Goal: Task Accomplishment & Management: Use online tool/utility

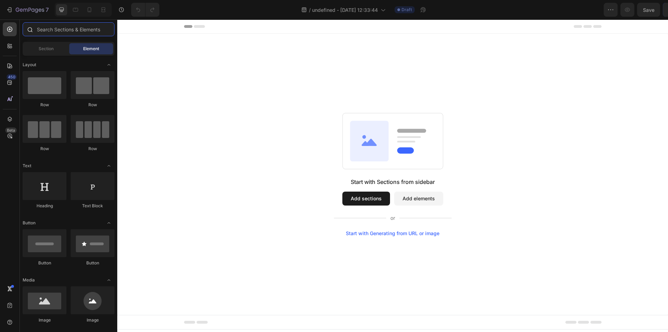
click at [44, 26] on input "text" at bounding box center [69, 29] width 92 height 14
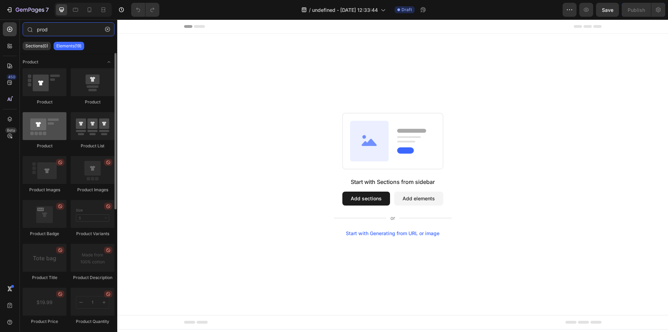
type input "prod"
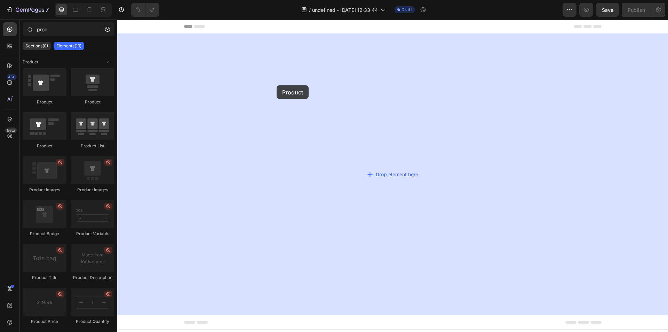
drag, startPoint x: 159, startPoint y: 144, endPoint x: 277, endPoint y: 85, distance: 132.0
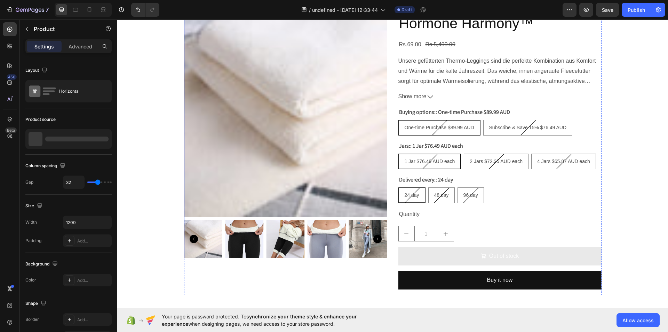
scroll to position [18, 0]
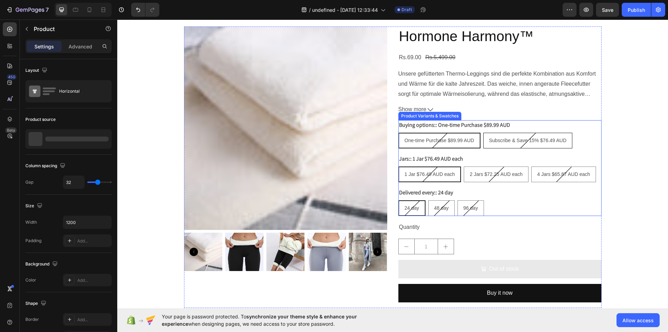
click at [489, 142] on span "Subscribe & Save 15% $76.49 AUD" at bounding box center [528, 140] width 78 height 6
click at [483, 133] on input "Subscribe & Save 15% $76.49 AUD Subscribe & Save 15% $76.49 AUD Subscribe & Sav…" at bounding box center [483, 132] width 0 height 0
radio input "true"
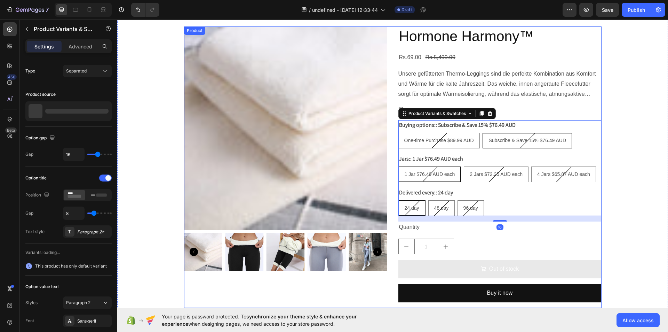
click at [386, 138] on div "Product Images Hormone Harmony™ Product Title Rs.69.00 Product Price Product Pr…" at bounding box center [393, 166] width 418 height 281
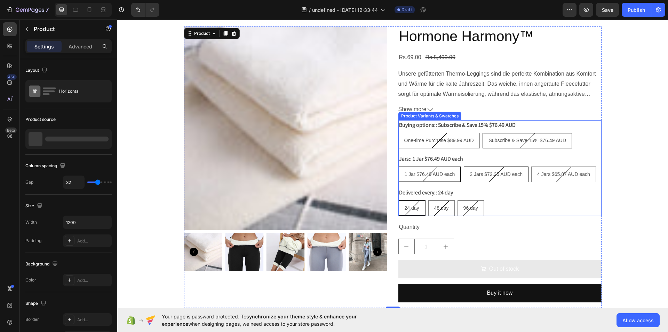
click at [481, 173] on span "2 Jars $72.25 AUD each" at bounding box center [496, 174] width 53 height 6
click at [464, 166] on input "2 Jars $72.25 AUD each 2 Jars $72.25 AUD each 2 Jars $72.25 AUD each" at bounding box center [463, 166] width 0 height 0
radio input "true"
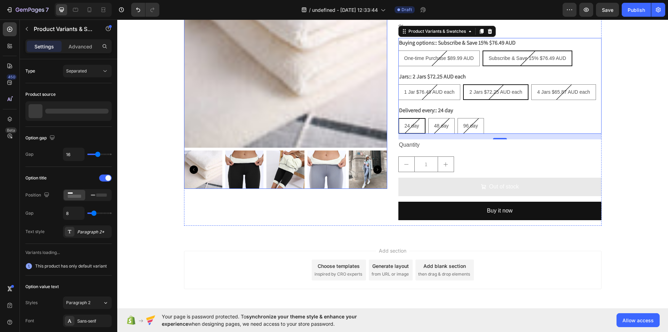
scroll to position [0, 0]
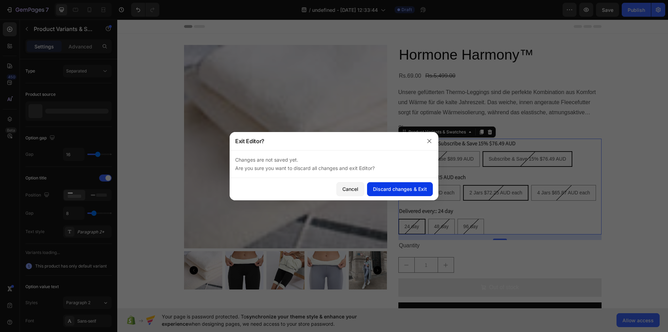
click at [391, 184] on button "Discard changes & Exit" at bounding box center [400, 189] width 66 height 14
click at [381, 189] on div "Discard changes & Exit" at bounding box center [400, 188] width 54 height 7
click at [431, 140] on icon "button" at bounding box center [430, 141] width 6 height 6
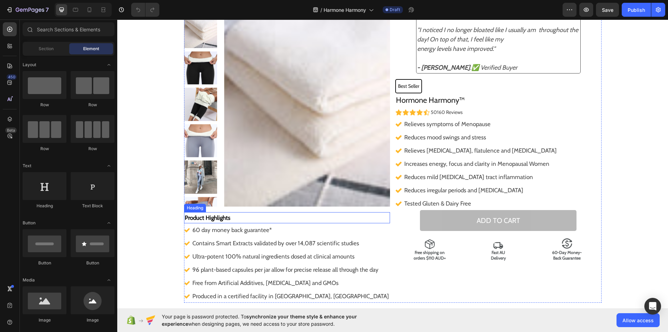
scroll to position [30, 0]
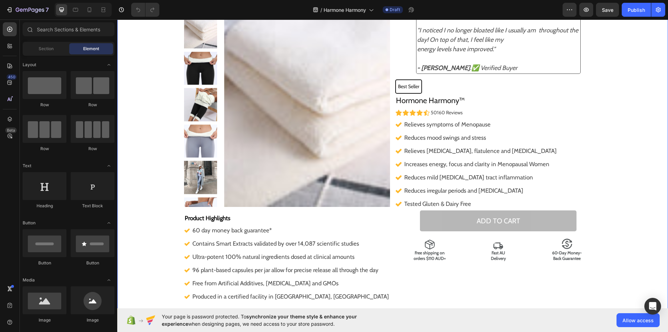
click at [609, 99] on div "Product Images Product Highlights Heading 60 day money back guarantee* Contains…" at bounding box center [392, 158] width 551 height 287
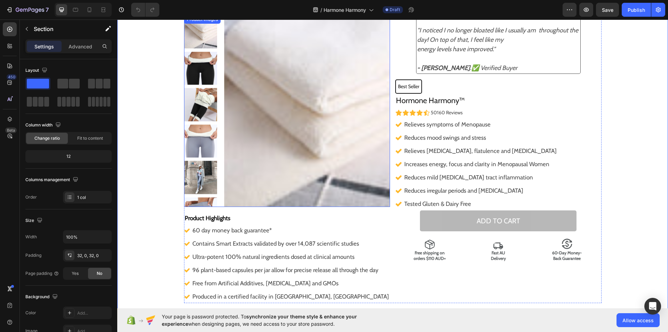
click at [236, 112] on img at bounding box center [307, 110] width 166 height 191
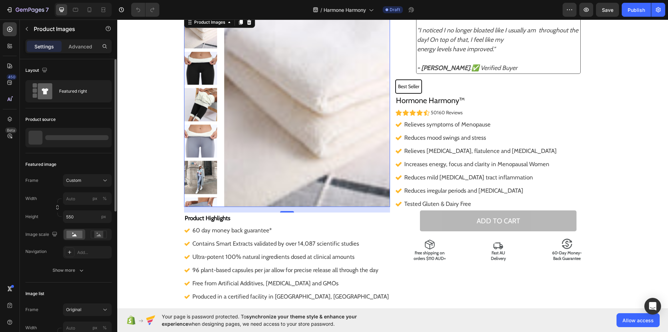
click at [89, 139] on div at bounding box center [76, 137] width 63 height 5
click at [105, 142] on div at bounding box center [101, 137] width 19 height 19
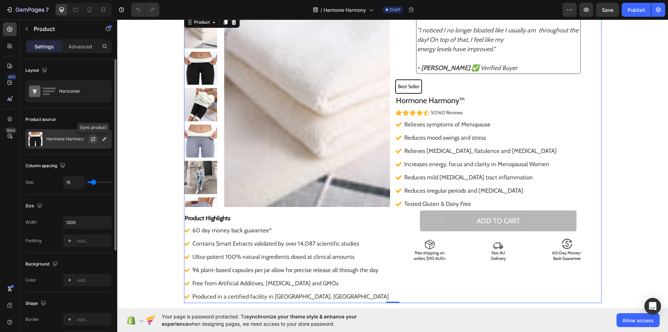
click at [95, 139] on icon "button" at bounding box center [93, 139] width 6 height 6
click at [104, 140] on icon "button" at bounding box center [105, 139] width 6 height 6
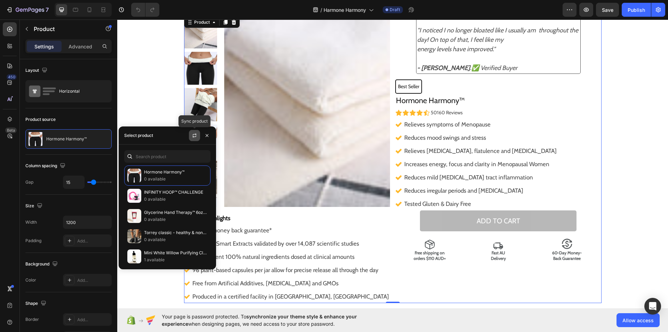
click at [193, 132] on button "button" at bounding box center [194, 135] width 11 height 11
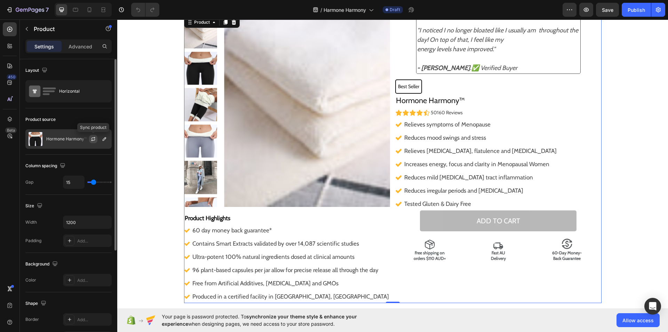
click at [89, 138] on button "button" at bounding box center [93, 139] width 8 height 8
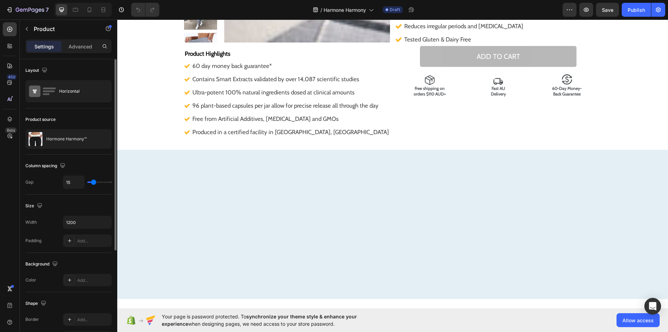
scroll to position [0, 0]
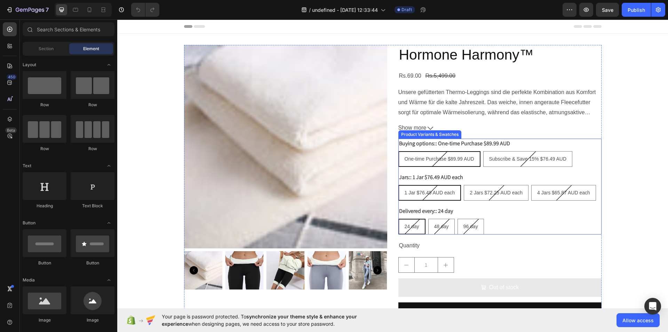
click at [472, 214] on div "Delivered every:: 24 day 24 day 24 day 24 day 48 day 48 day 48 day 96 day 96 da…" at bounding box center [499, 220] width 203 height 28
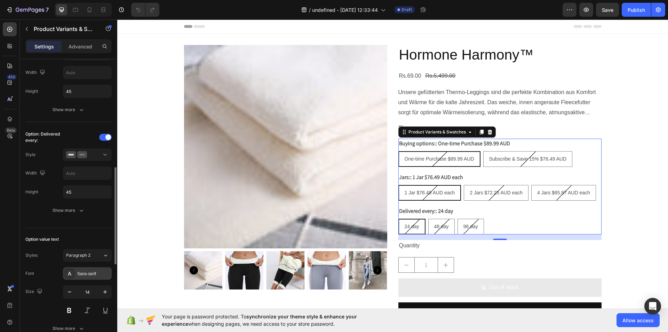
scroll to position [573, 0]
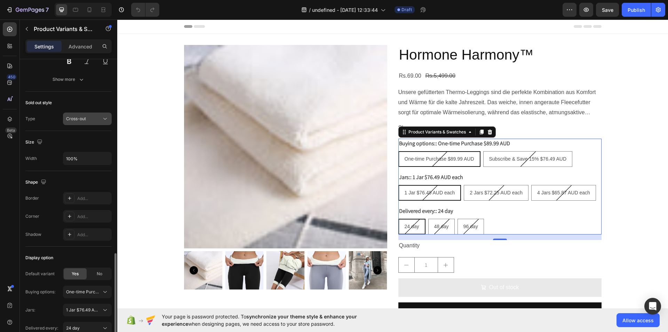
click at [105, 121] on icon at bounding box center [105, 118] width 7 height 7
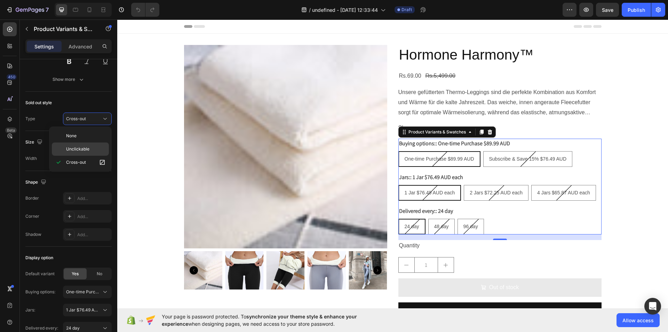
click at [93, 146] on p "Unclickable" at bounding box center [86, 149] width 40 height 6
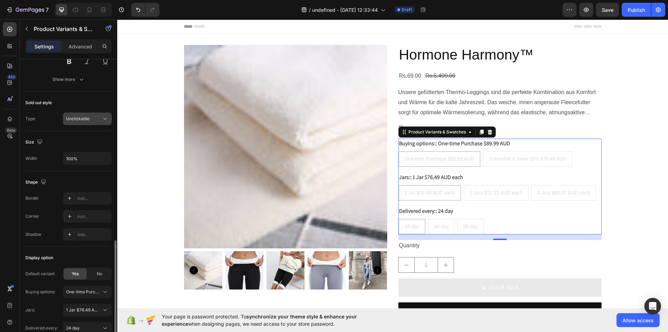
click at [106, 117] on icon at bounding box center [105, 118] width 7 height 7
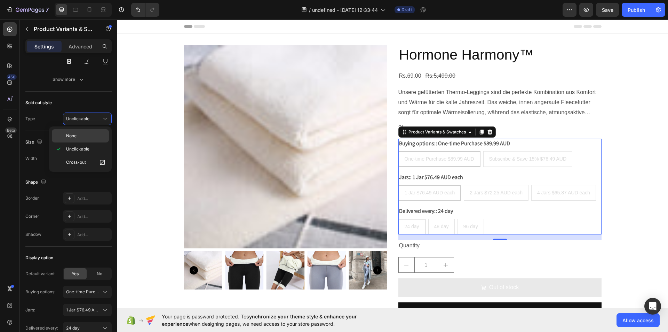
click at [81, 132] on div "None" at bounding box center [80, 135] width 57 height 13
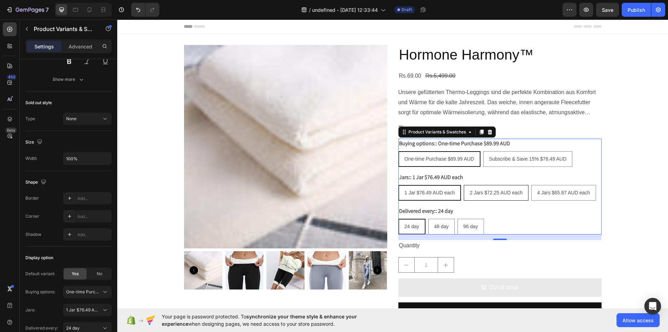
click at [502, 190] on span "2 Jars $72.25 AUD each" at bounding box center [496, 193] width 53 height 6
click at [464, 185] on input "2 Jars $72.25 AUD each 2 Jars $72.25 AUD each 2 Jars $72.25 AUD each" at bounding box center [463, 184] width 0 height 0
radio input "true"
click at [502, 190] on span "2 Jars $72.25 AUD each" at bounding box center [495, 193] width 53 height 6
click at [463, 185] on input "2 Jars $72.25 AUD each 2 Jars $72.25 AUD each 2 Jars $72.25 AUD each" at bounding box center [463, 184] width 0 height 0
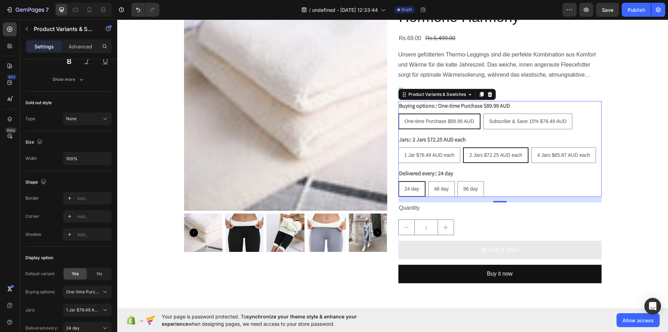
scroll to position [38, 0]
click at [435, 189] on span "48 day" at bounding box center [441, 188] width 15 height 6
click at [428, 181] on input "48 day 48 day 48 day" at bounding box center [428, 180] width 0 height 0
radio input "true"
click at [435, 189] on span "48 day" at bounding box center [441, 188] width 15 height 6
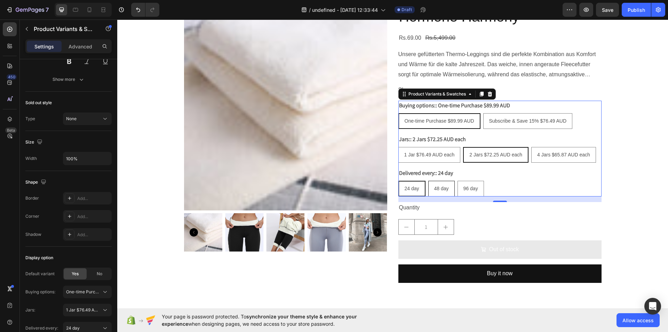
click at [428, 181] on input "48 day 48 day 48 day" at bounding box center [428, 180] width 0 height 0
click at [468, 189] on span "96 day" at bounding box center [470, 188] width 15 height 6
click at [458, 181] on input "96 day 96 day 96 day" at bounding box center [457, 180] width 0 height 0
radio input "true"
click at [468, 189] on span "96 day" at bounding box center [470, 188] width 15 height 6
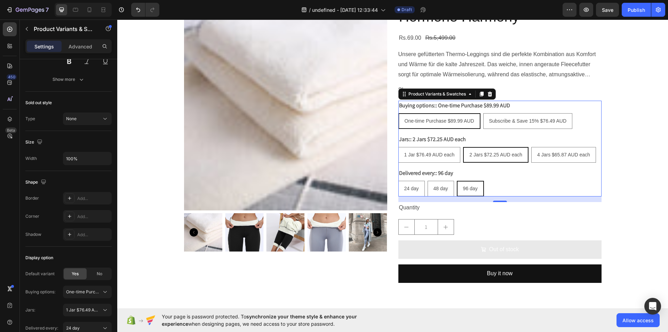
click at [457, 181] on input "96 day 96 day 96 day" at bounding box center [457, 180] width 0 height 0
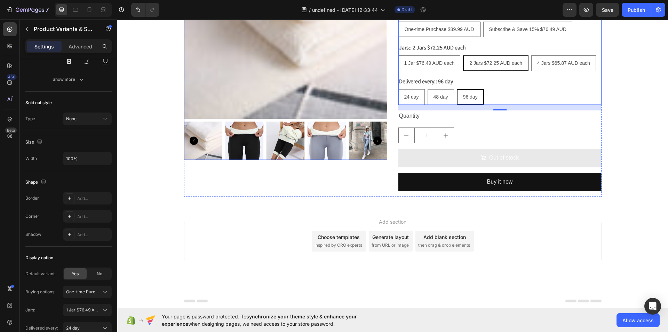
scroll to position [0, 0]
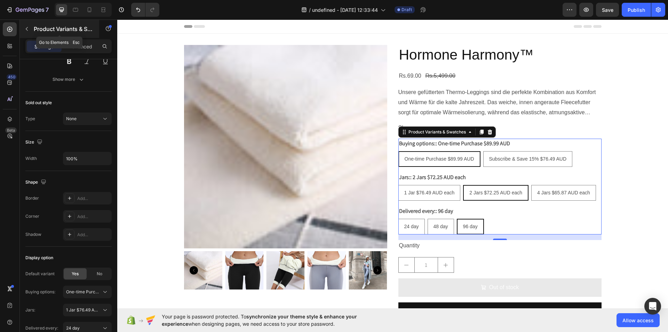
click at [25, 27] on icon "button" at bounding box center [27, 29] width 6 height 6
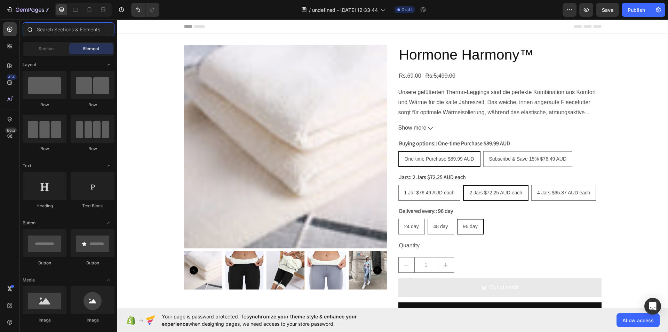
click at [42, 29] on input "text" at bounding box center [69, 29] width 92 height 14
click at [47, 30] on input "text" at bounding box center [69, 29] width 92 height 14
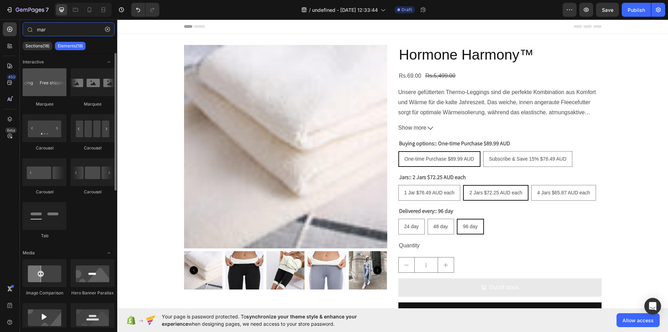
type input "mar"
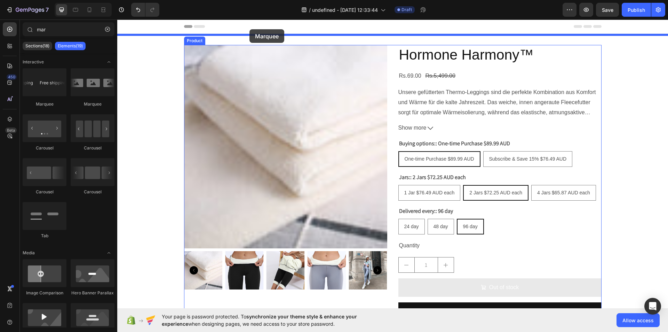
drag, startPoint x: 157, startPoint y: 114, endPoint x: 249, endPoint y: 29, distance: 126.1
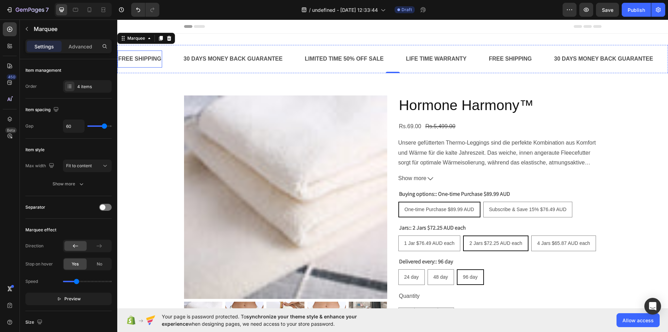
click at [156, 56] on div "FREE SHIPPING" at bounding box center [140, 58] width 45 height 11
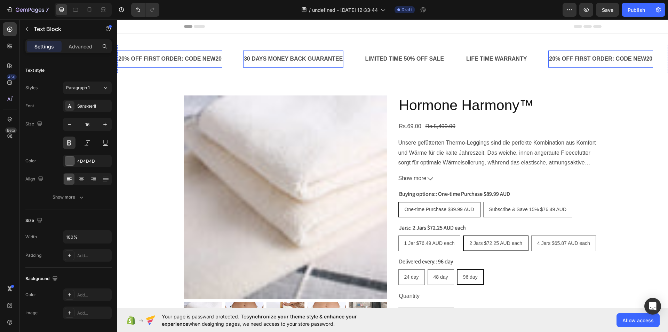
click at [316, 54] on div "30 DAYS MONEY BACK GUARANTEE" at bounding box center [293, 58] width 101 height 11
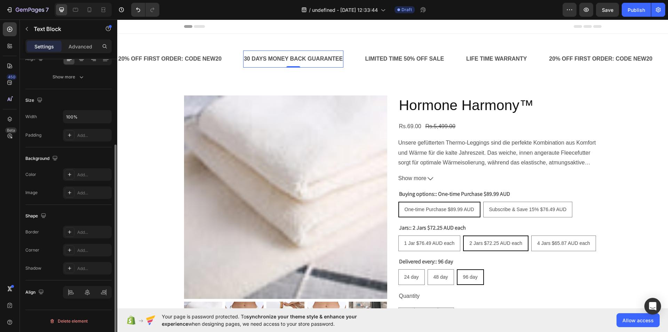
click at [316, 54] on div "30 DAYS MONEY BACK GUARANTEE" at bounding box center [293, 58] width 101 height 11
click at [316, 54] on p "30 DAYS MONEY BACK GUARANTEE" at bounding box center [293, 59] width 99 height 10
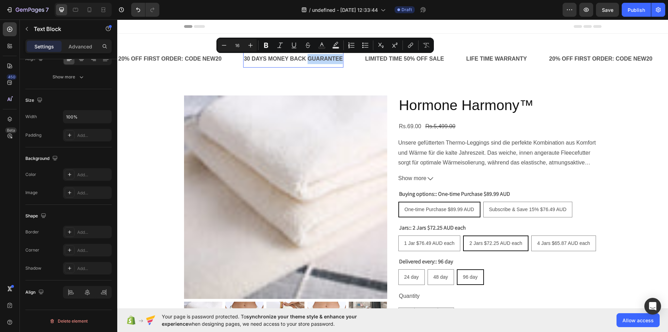
click at [316, 54] on p "30 DAYS MONEY BACK GUARANTEE" at bounding box center [293, 59] width 99 height 10
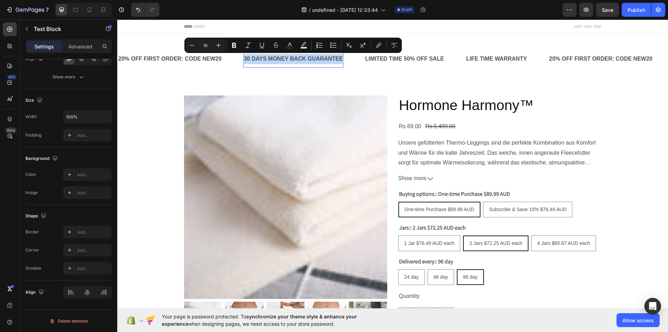
drag, startPoint x: 316, startPoint y: 54, endPoint x: 301, endPoint y: 54, distance: 15.0
click at [301, 54] on div "30 DAYS MONEY BACK GUARANTEE" at bounding box center [293, 58] width 101 height 11
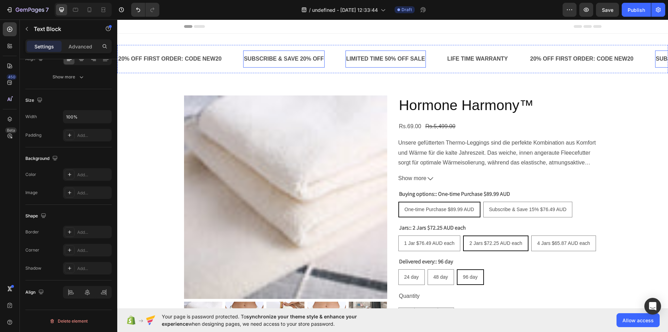
click at [407, 59] on div "LIMITED TIME 50% OFF SALE" at bounding box center [386, 58] width 80 height 11
click at [407, 59] on p "LIMITED TIME 50% OFF SALE" at bounding box center [385, 59] width 79 height 10
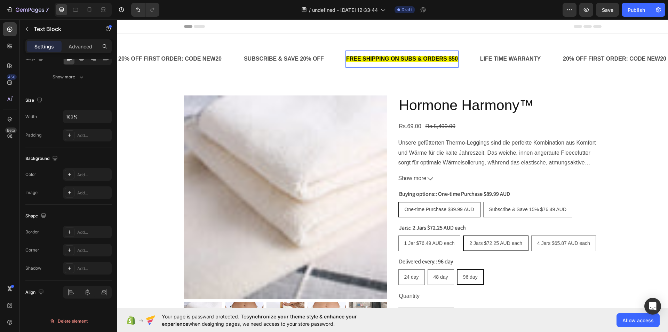
click at [439, 55] on p "FREE SHIPPING ON SUBS & ORDERS $50" at bounding box center [402, 59] width 112 height 10
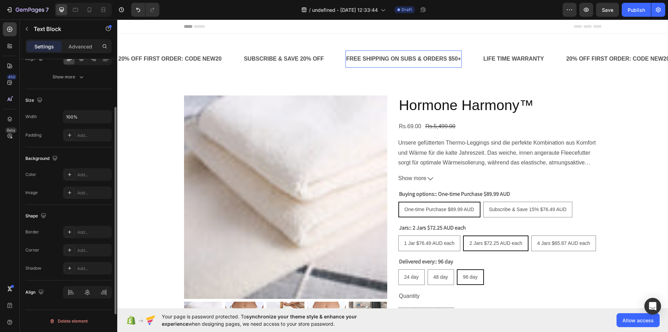
scroll to position [0, 0]
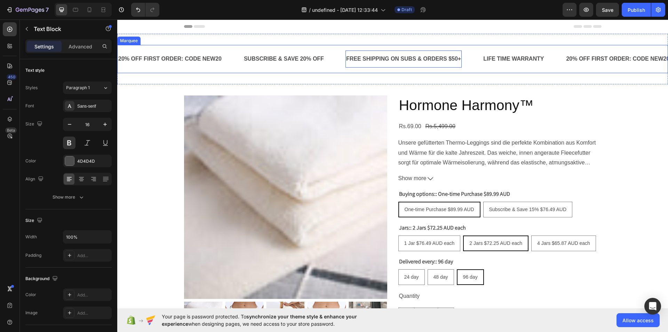
click at [238, 56] on div "20% OFF FIRST ORDER: CODE NEW20 Text Block" at bounding box center [181, 58] width 126 height 17
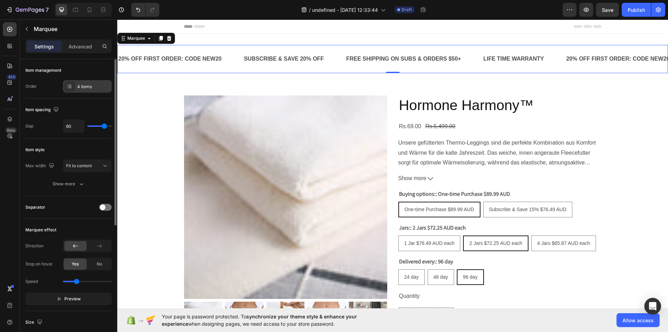
click at [99, 82] on div "4 items" at bounding box center [87, 86] width 49 height 13
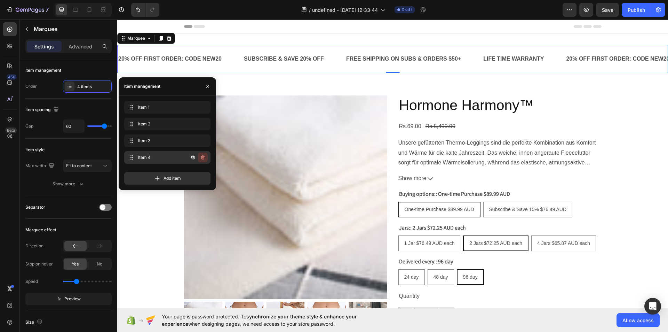
click at [200, 158] on icon "button" at bounding box center [203, 157] width 6 height 6
click at [200, 158] on div "Delete" at bounding box center [198, 157] width 13 height 6
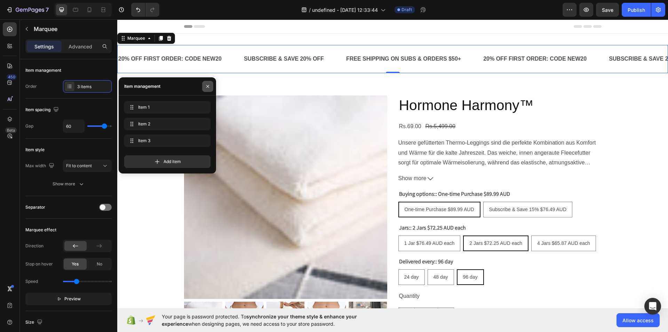
click at [210, 84] on icon "button" at bounding box center [208, 87] width 6 height 6
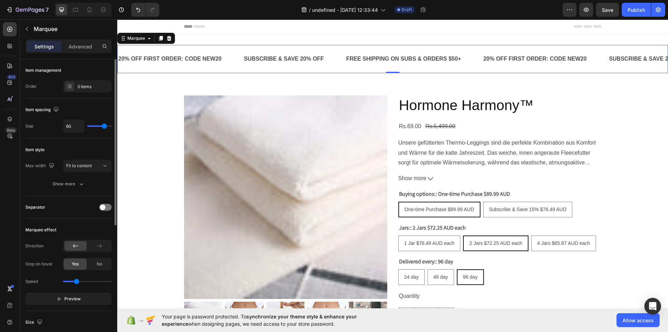
type input "46"
type input "43"
type input "34"
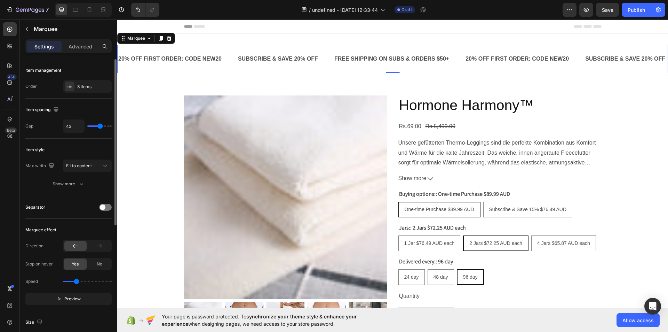
type input "34"
type input "33"
type input "41"
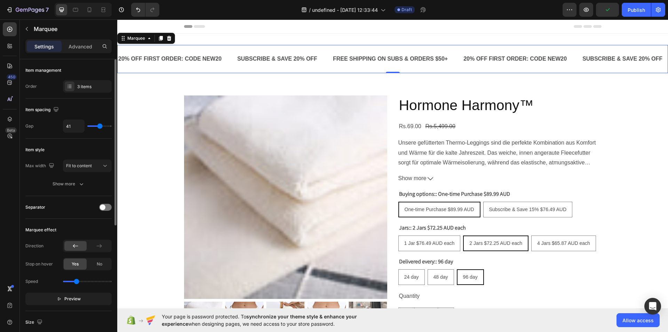
click at [100, 125] on input "range" at bounding box center [99, 125] width 24 height 1
click at [103, 162] on icon at bounding box center [105, 165] width 7 height 7
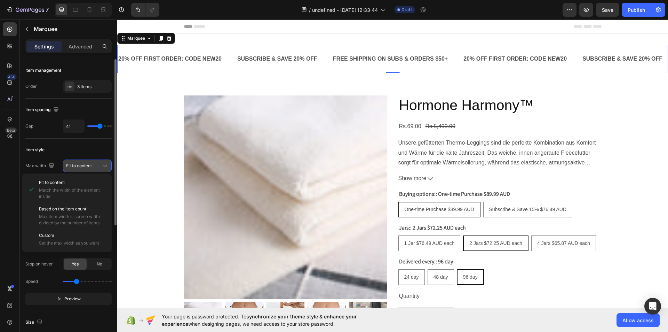
click at [103, 162] on icon at bounding box center [105, 165] width 7 height 7
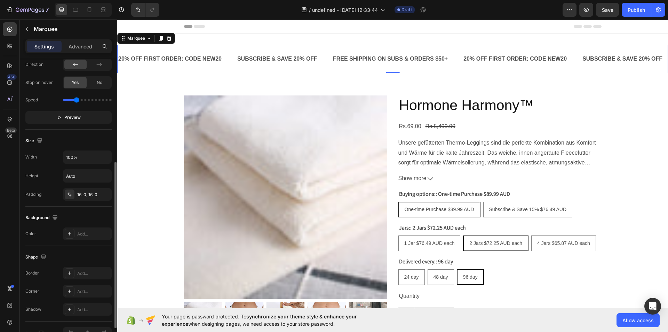
scroll to position [182, 0]
click at [70, 231] on icon at bounding box center [70, 233] width 6 height 6
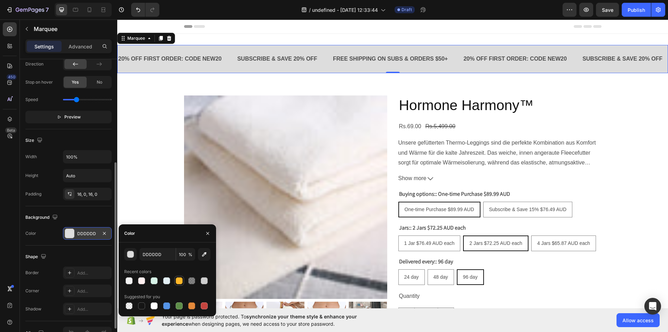
click at [181, 279] on div at bounding box center [179, 280] width 7 height 7
type input "FFB829"
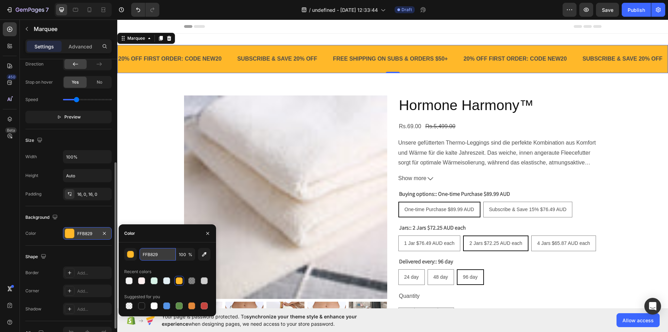
click at [157, 248] on input "FFB829" at bounding box center [158, 254] width 36 height 13
paste input "#f2f200"
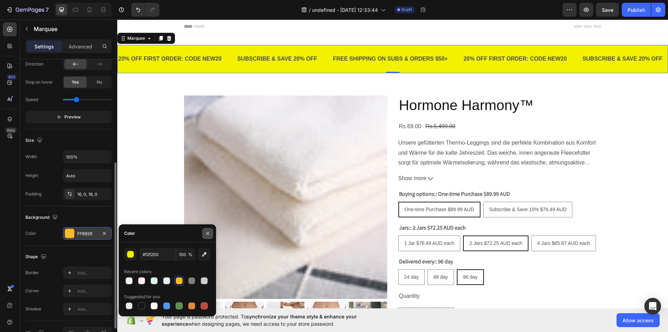
type input "F2F200"
click at [206, 233] on icon "button" at bounding box center [208, 233] width 6 height 6
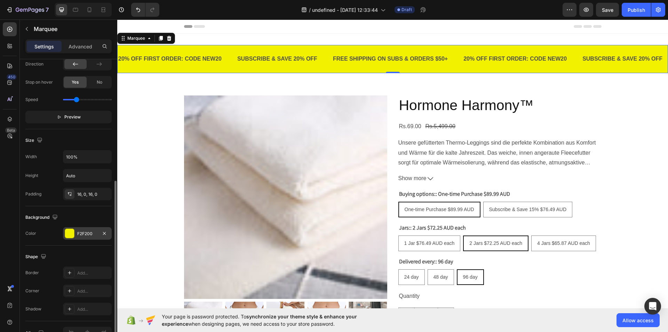
scroll to position [222, 0]
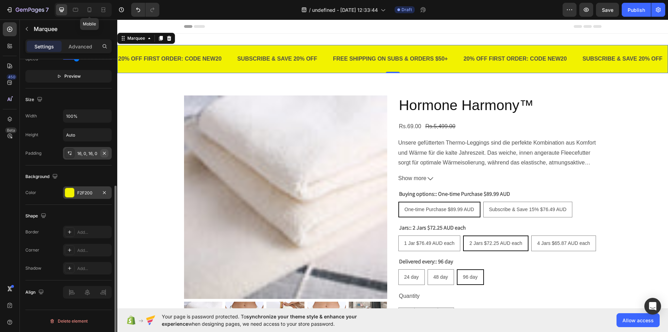
click at [105, 151] on icon "button" at bounding box center [105, 153] width 6 height 6
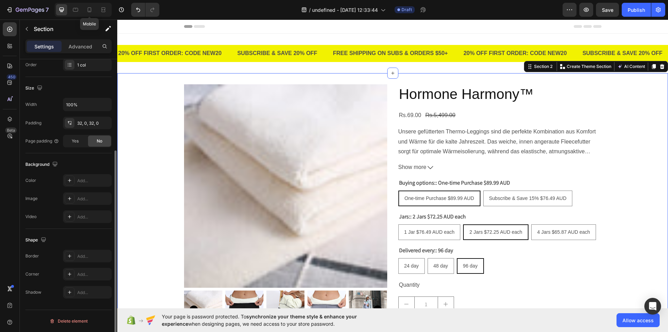
click at [134, 135] on div "Product Images Hormone Harmony™ Product Title Rs.69.00 Product Price Product Pr…" at bounding box center [392, 224] width 551 height 281
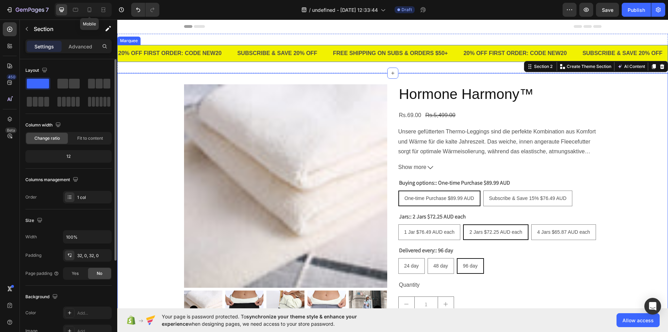
click at [229, 47] on div "20% OFF FIRST ORDER: CODE NEW20 Text Block" at bounding box center [177, 53] width 119 height 17
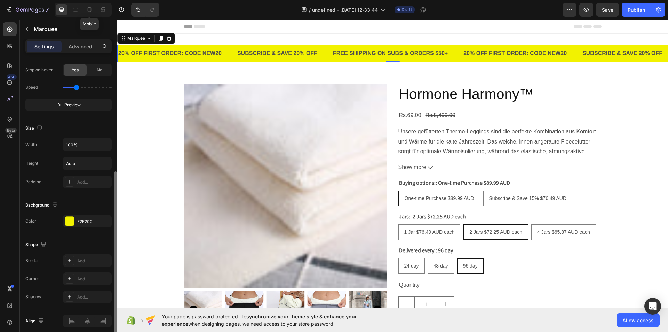
scroll to position [222, 0]
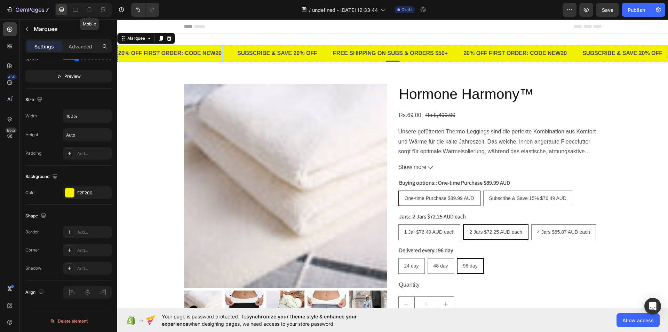
click at [220, 54] on p "20% OFF FIRST ORDER: CODE NEW20" at bounding box center [169, 53] width 103 height 10
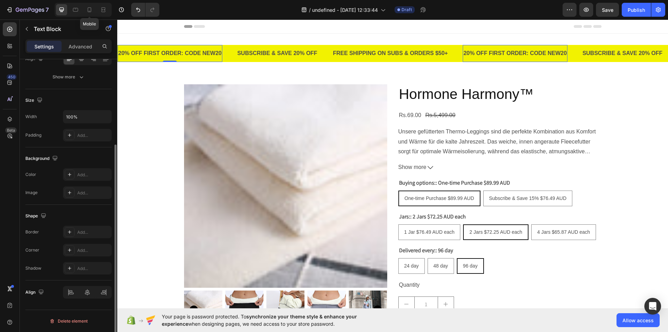
scroll to position [0, 0]
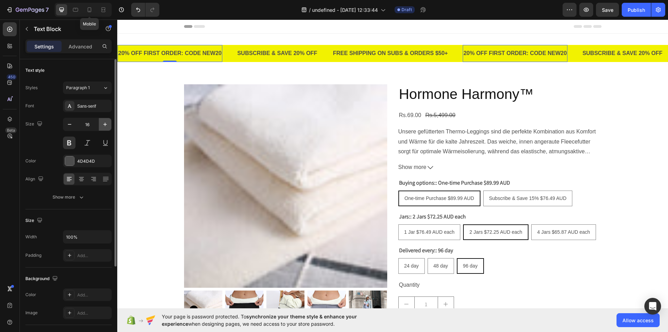
click at [101, 121] on button "button" at bounding box center [105, 124] width 13 height 13
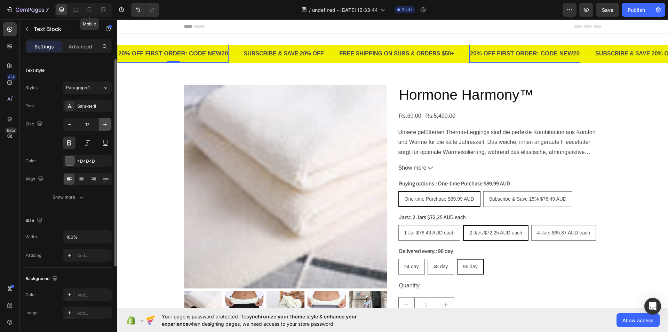
click at [101, 121] on button "button" at bounding box center [105, 124] width 13 height 13
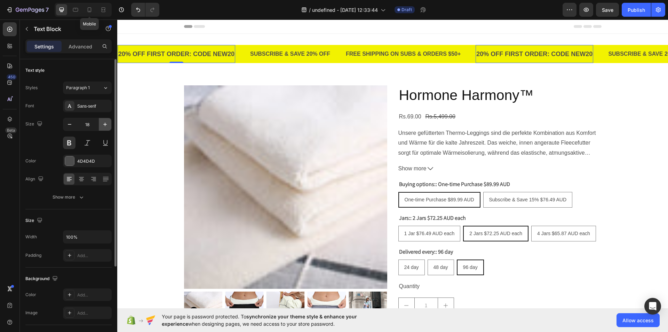
click at [101, 121] on button "button" at bounding box center [105, 124] width 13 height 13
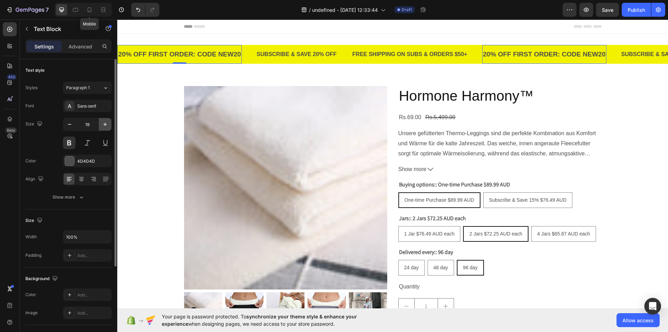
click at [101, 121] on button "button" at bounding box center [105, 124] width 13 height 13
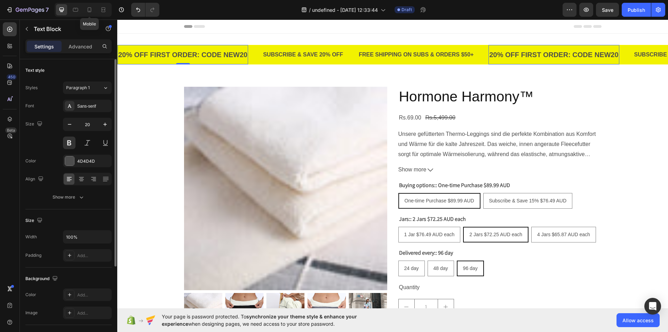
click at [63, 146] on div "Size 20" at bounding box center [68, 133] width 86 height 31
click at [73, 144] on button at bounding box center [69, 142] width 13 height 13
click at [67, 129] on button "button" at bounding box center [69, 124] width 13 height 13
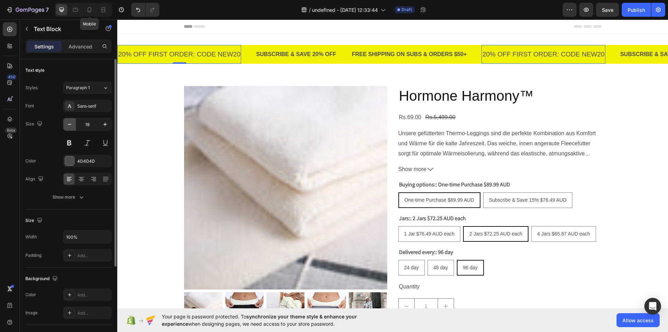
click at [67, 129] on button "button" at bounding box center [69, 124] width 13 height 13
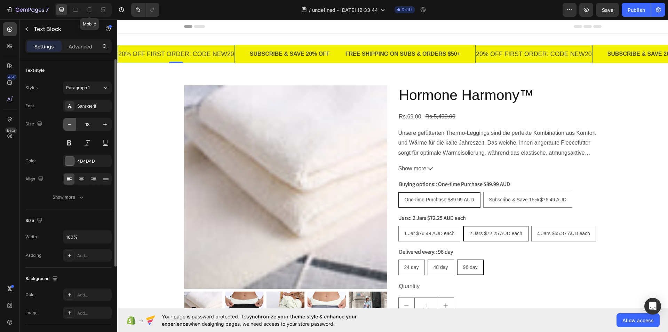
click at [67, 129] on button "button" at bounding box center [69, 124] width 13 height 13
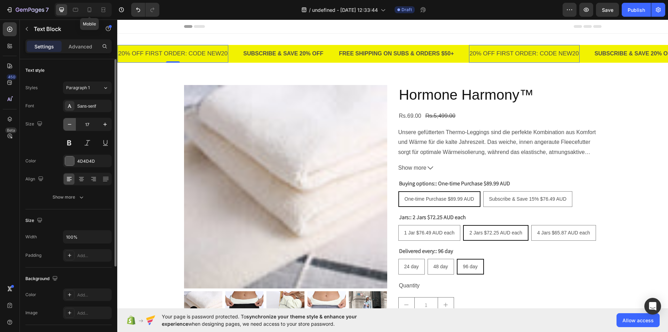
click at [67, 129] on button "button" at bounding box center [69, 124] width 13 height 13
type input "16"
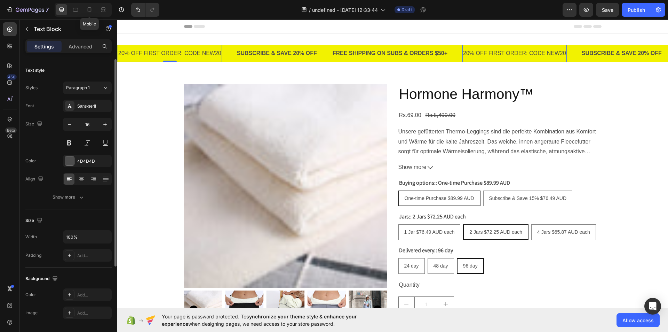
click at [66, 149] on div "Font Sans-serif Size 16 Color 4D4D4D Align Show more" at bounding box center [68, 152] width 86 height 104
click at [67, 146] on button at bounding box center [69, 142] width 13 height 13
click at [101, 104] on div "Sans-serif" at bounding box center [93, 106] width 33 height 6
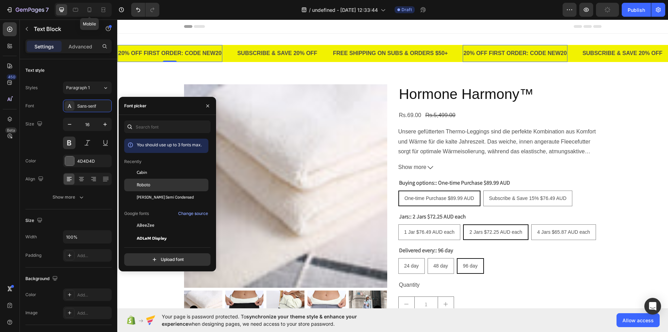
click at [151, 185] on div "Roboto" at bounding box center [172, 185] width 70 height 6
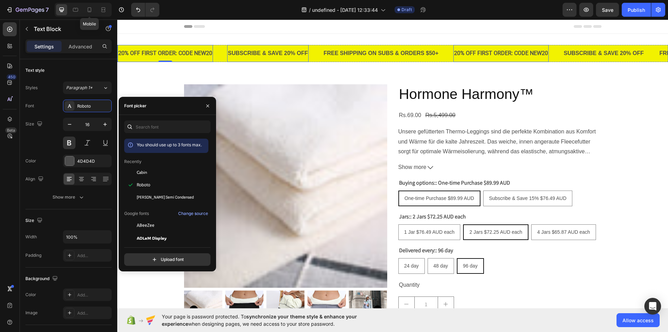
click at [260, 56] on p "SUBSCRIBE & SAVE 20% OFF" at bounding box center [268, 53] width 80 height 10
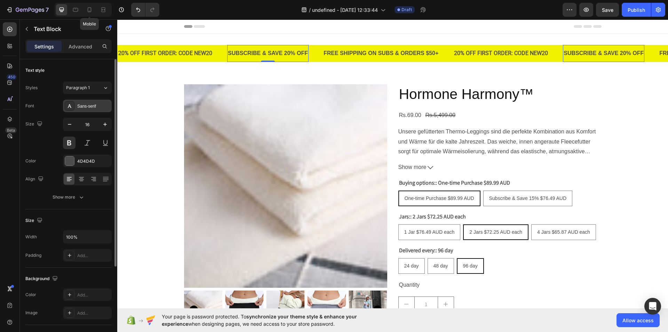
click at [105, 108] on div "Sans-serif" at bounding box center [93, 106] width 33 height 6
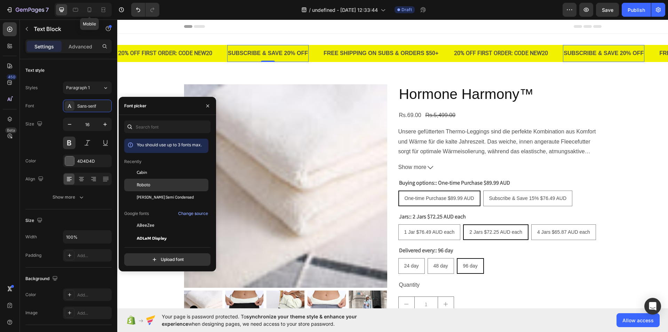
click at [140, 187] on span "Roboto" at bounding box center [144, 185] width 14 height 6
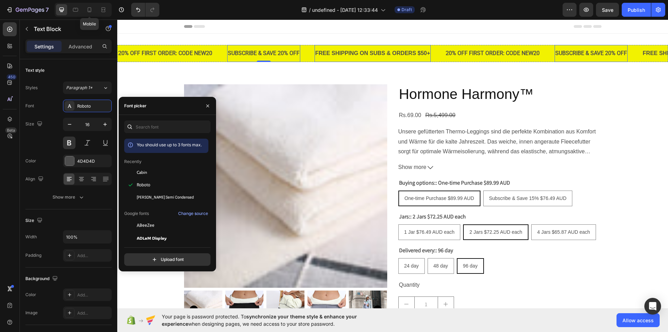
click at [340, 51] on p "FREE SHIPPING ON SUBS & ORDERS $50+" at bounding box center [372, 53] width 115 height 10
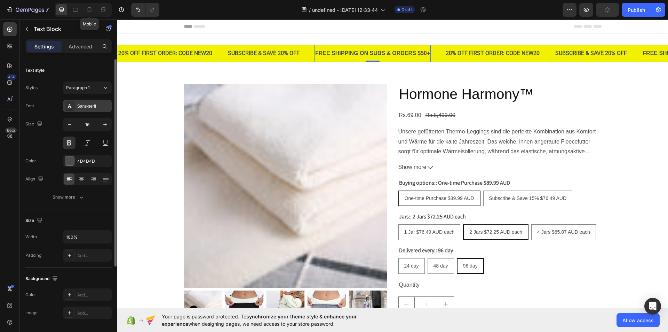
click at [106, 108] on div "Sans-serif" at bounding box center [93, 106] width 33 height 6
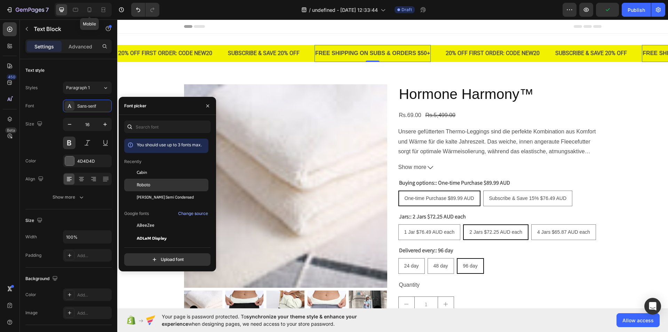
click at [159, 186] on div "Roboto" at bounding box center [172, 185] width 70 height 6
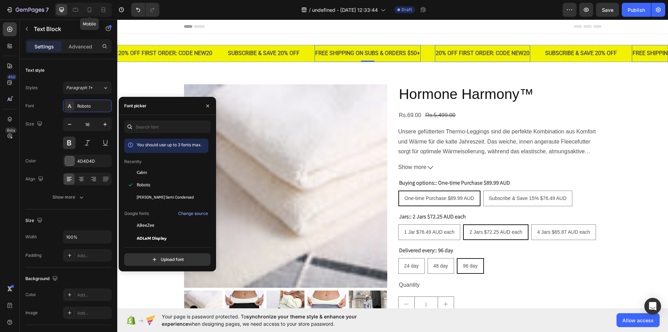
click at [437, 49] on p "20% OFF FIRST ORDER: CODE NEW20" at bounding box center [483, 53] width 94 height 10
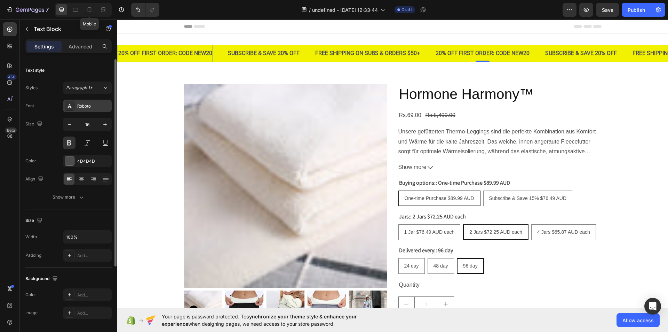
click at [95, 109] on div "Roboto" at bounding box center [87, 106] width 49 height 13
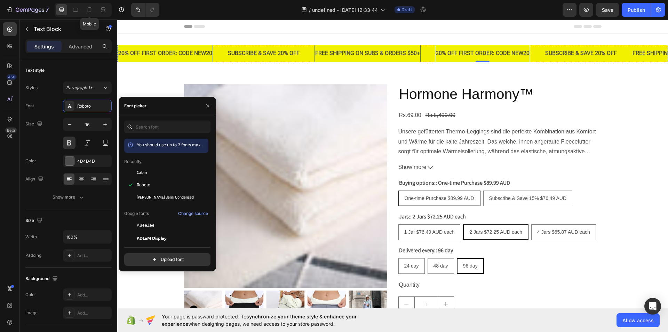
click at [411, 54] on p "FREE SHIPPING ON SUBS & ORDERS $50+" at bounding box center [367, 53] width 105 height 10
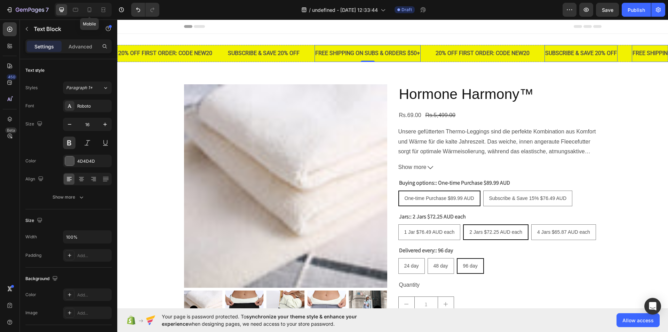
click at [561, 52] on p "SUBSCRIBE & SAVE 20% OFF" at bounding box center [581, 53] width 72 height 10
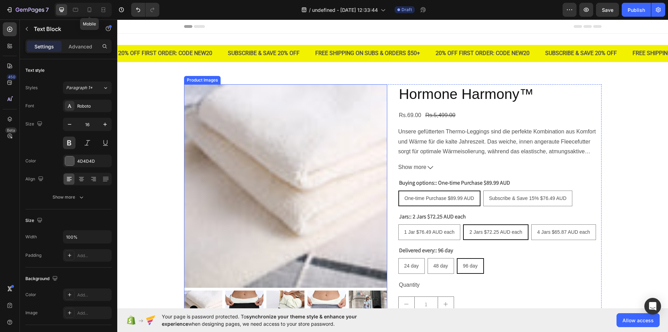
click at [379, 102] on img at bounding box center [285, 185] width 203 height 203
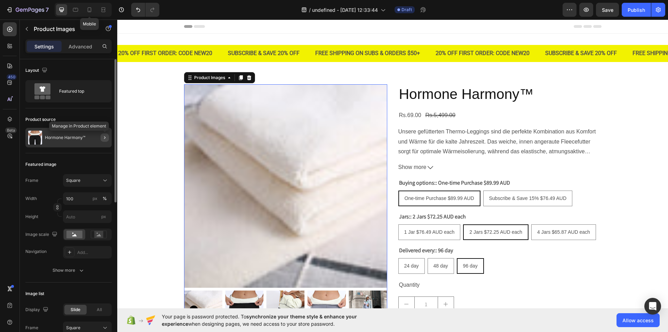
drag, startPoint x: 103, startPoint y: 139, endPoint x: 34, endPoint y: 132, distance: 69.7
click at [103, 139] on icon "button" at bounding box center [105, 138] width 6 height 6
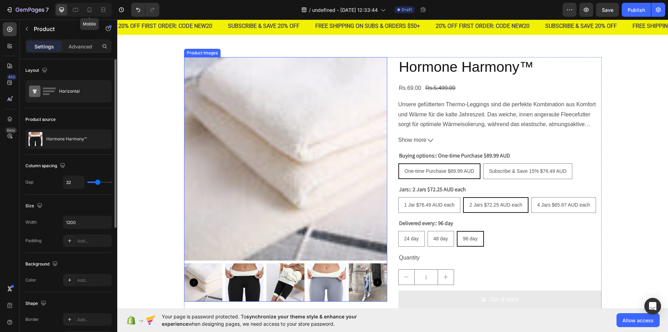
scroll to position [27, 0]
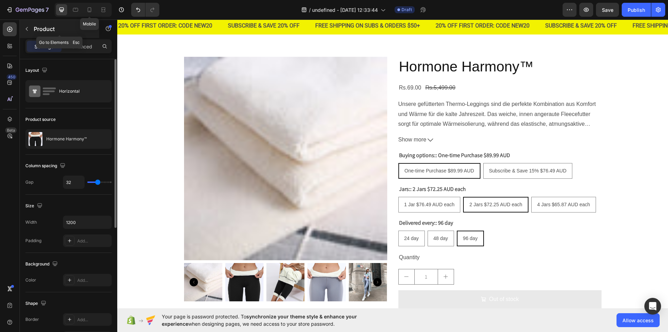
click at [26, 26] on button "button" at bounding box center [26, 28] width 11 height 11
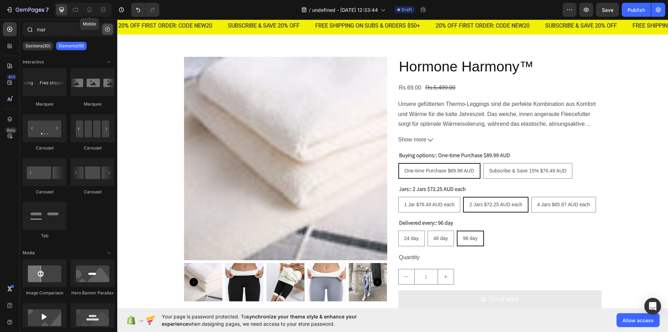
click at [110, 27] on button "button" at bounding box center [107, 29] width 11 height 11
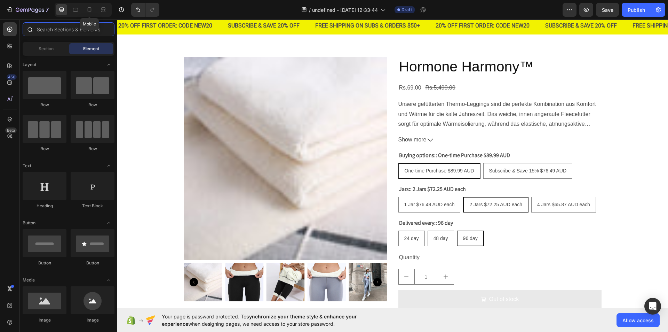
click at [56, 31] on input "text" at bounding box center [69, 29] width 92 height 14
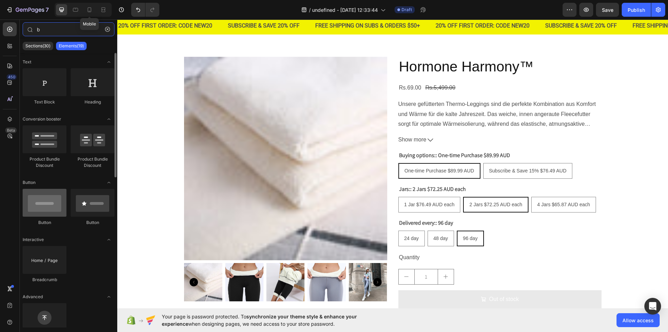
type input "b"
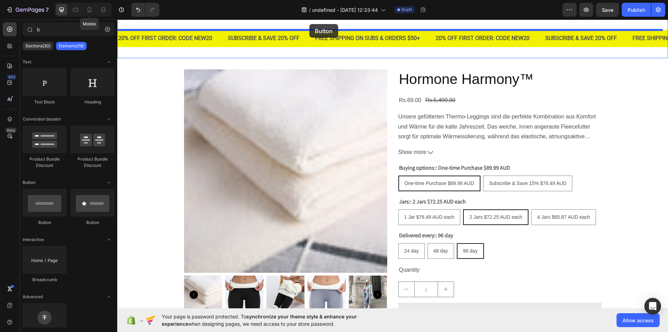
scroll to position [0, 0]
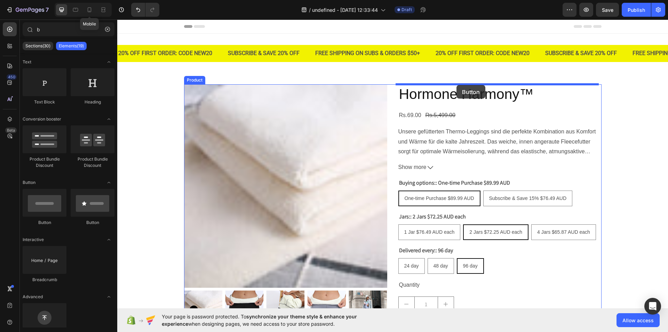
drag, startPoint x: 157, startPoint y: 224, endPoint x: 457, endPoint y: 85, distance: 330.5
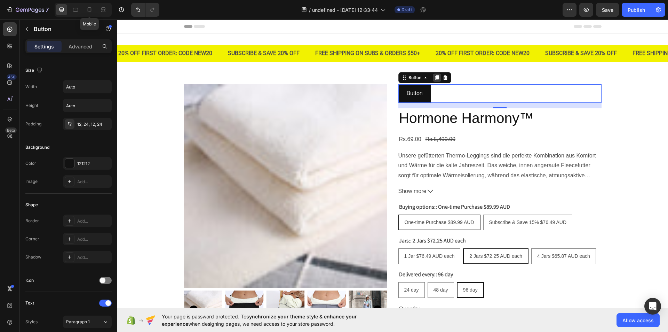
click at [434, 78] on icon at bounding box center [437, 78] width 6 height 6
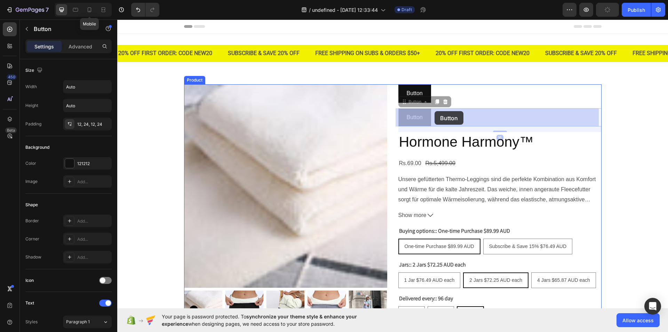
drag, startPoint x: 401, startPoint y: 104, endPoint x: 435, endPoint y: 111, distance: 34.4
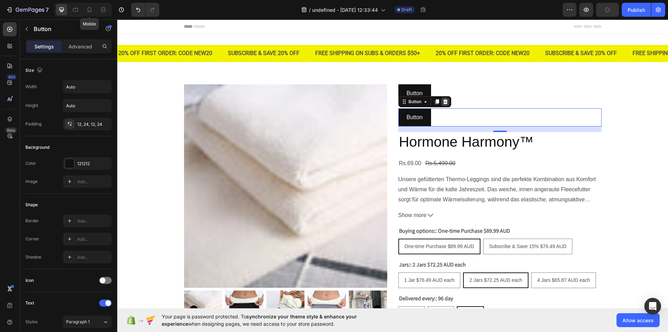
click at [445, 100] on icon at bounding box center [445, 101] width 5 height 5
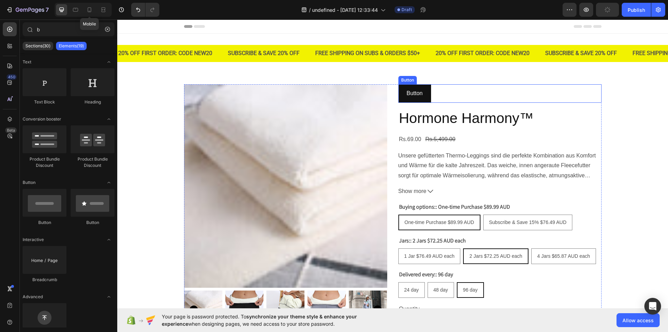
click at [458, 94] on div "Button Button" at bounding box center [499, 93] width 203 height 18
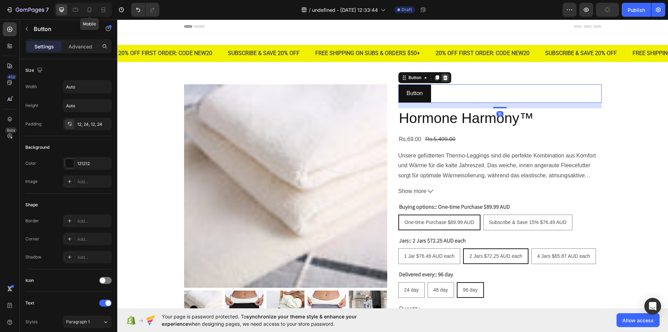
click at [445, 74] on div at bounding box center [445, 77] width 8 height 8
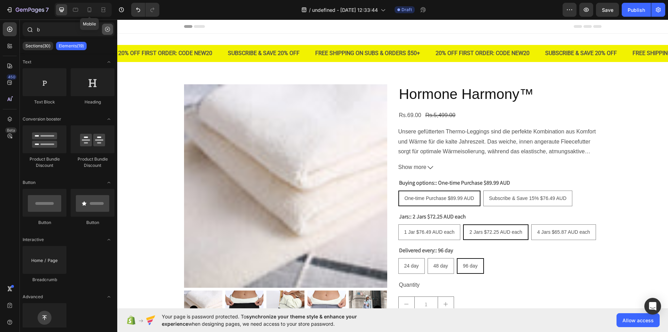
click at [110, 26] on button "button" at bounding box center [107, 29] width 11 height 11
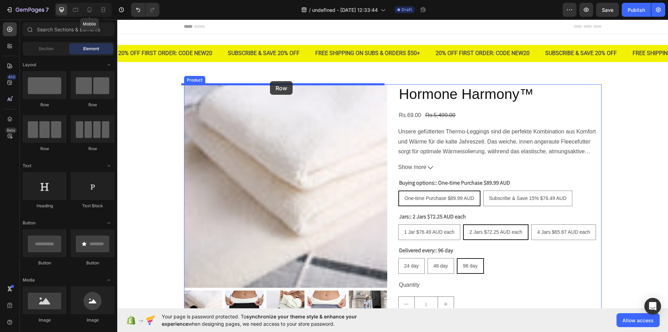
drag, startPoint x: 151, startPoint y: 146, endPoint x: 278, endPoint y: 81, distance: 143.0
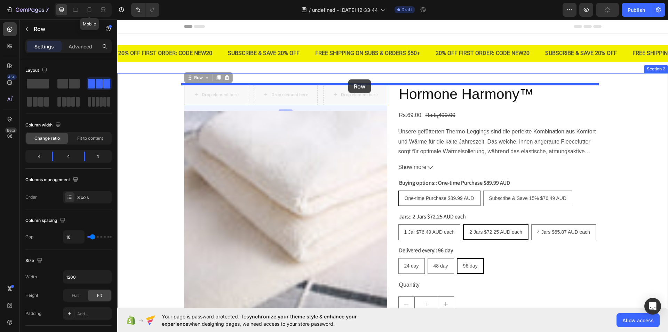
drag, startPoint x: 185, startPoint y: 80, endPoint x: 350, endPoint y: 79, distance: 164.2
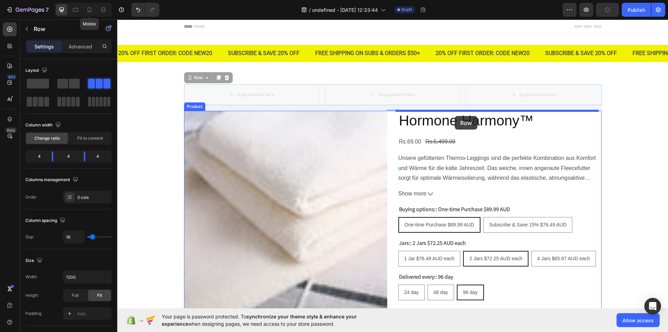
drag, startPoint x: 186, startPoint y: 79, endPoint x: 455, endPoint y: 116, distance: 271.1
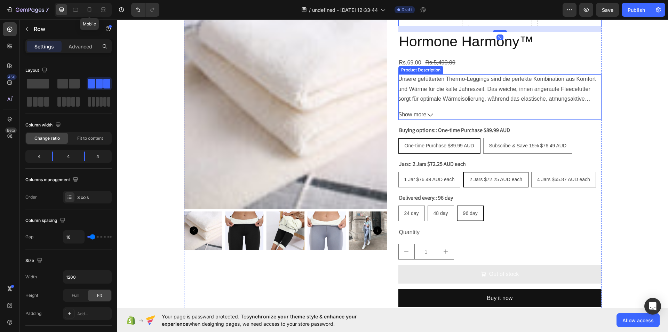
scroll to position [40, 0]
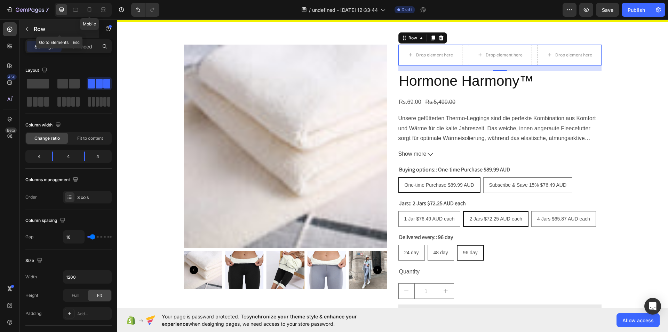
click at [26, 27] on icon "button" at bounding box center [27, 29] width 6 height 6
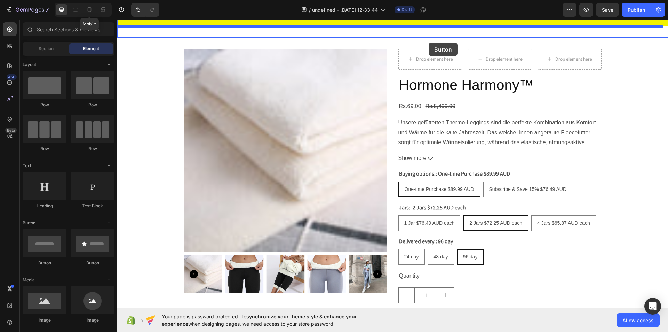
scroll to position [14, 0]
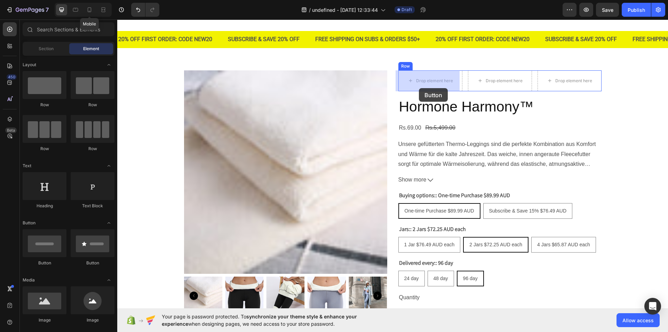
drag, startPoint x: 158, startPoint y: 260, endPoint x: 419, endPoint y: 87, distance: 313.5
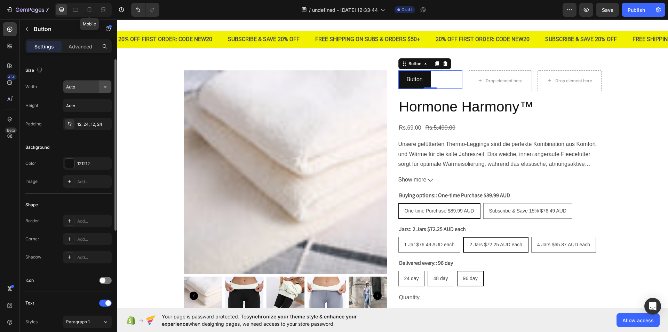
click at [105, 90] on button "button" at bounding box center [105, 86] width 13 height 13
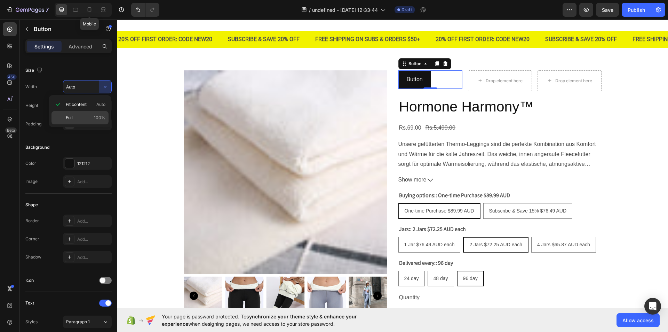
click at [89, 113] on div "Full 100%" at bounding box center [79, 117] width 57 height 13
type input "100%"
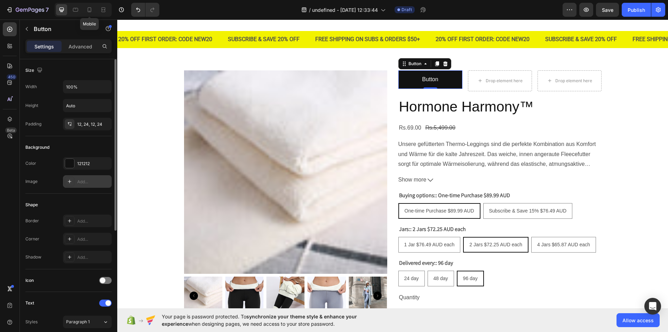
click at [93, 178] on div "Add..." at bounding box center [93, 181] width 33 height 6
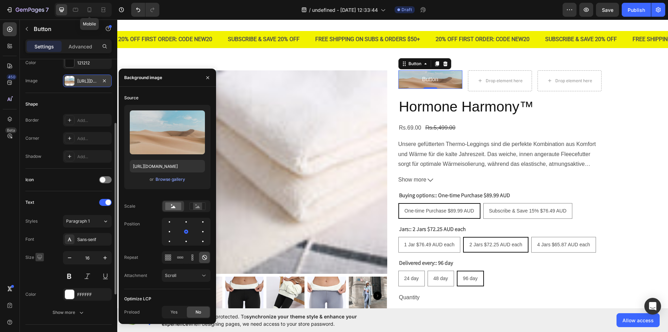
scroll to position [0, 0]
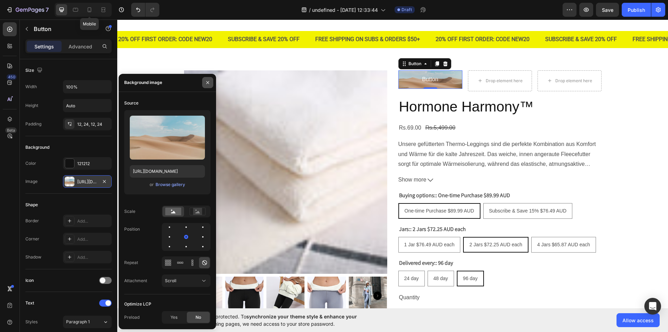
click at [209, 78] on button "button" at bounding box center [207, 82] width 11 height 11
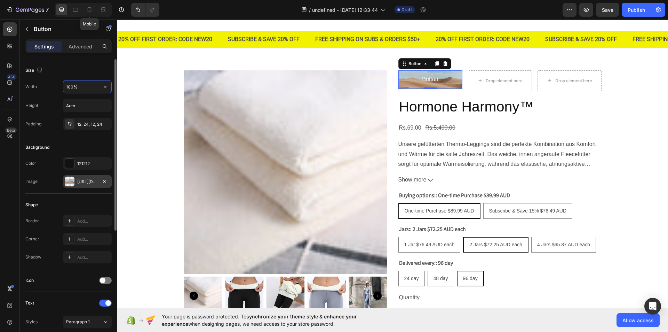
click at [89, 85] on input "100%" at bounding box center [87, 86] width 48 height 13
type input "723"
type input "721"
click at [86, 105] on input "Auto" at bounding box center [87, 105] width 48 height 13
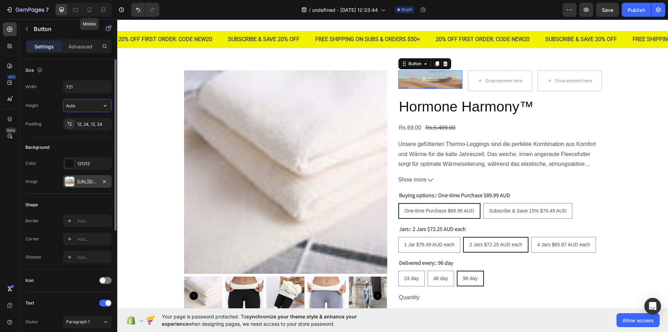
click at [86, 105] on input "Auto" at bounding box center [87, 105] width 48 height 13
type input "48"
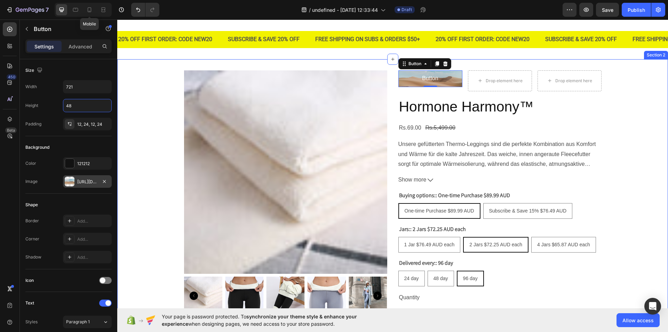
click at [160, 103] on div "Product Images Button Button 0 Drop element here Drop element here Row Hormone …" at bounding box center [392, 224] width 551 height 308
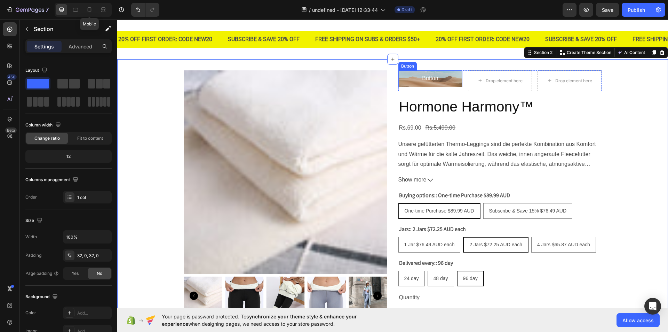
click at [452, 79] on button "Button" at bounding box center [430, 78] width 64 height 17
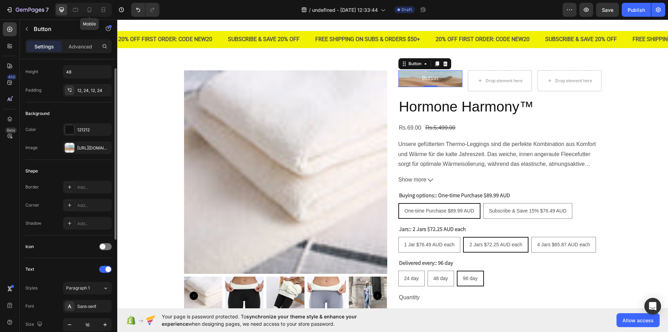
scroll to position [37, 0]
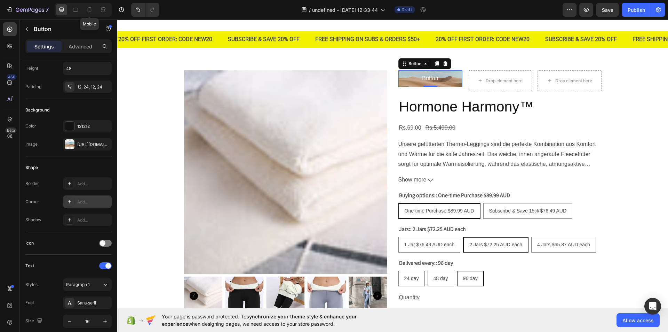
click at [67, 201] on icon at bounding box center [70, 202] width 6 height 6
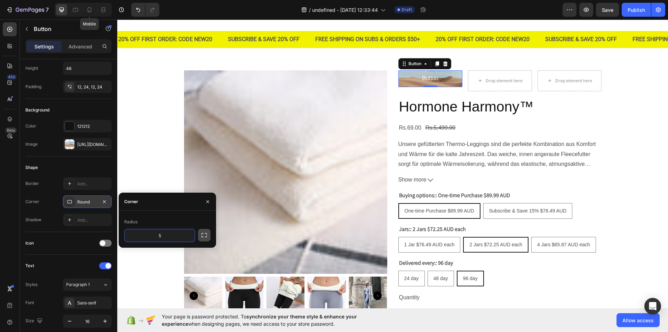
type input "5"
click at [206, 235] on icon "button" at bounding box center [204, 234] width 7 height 7
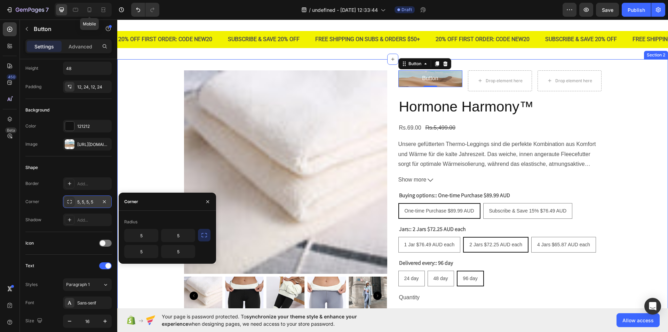
click at [167, 112] on div "Product Images Button Button 0 Drop element here Drop element here Row Hormone …" at bounding box center [392, 224] width 551 height 308
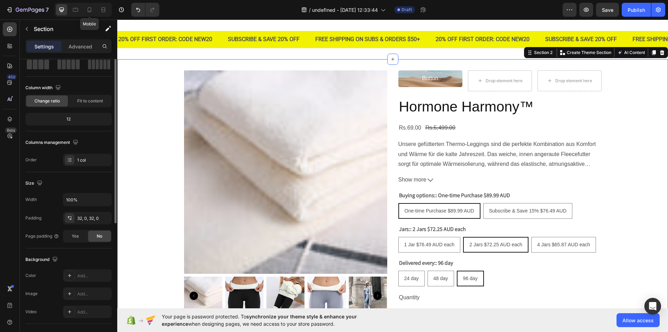
scroll to position [0, 0]
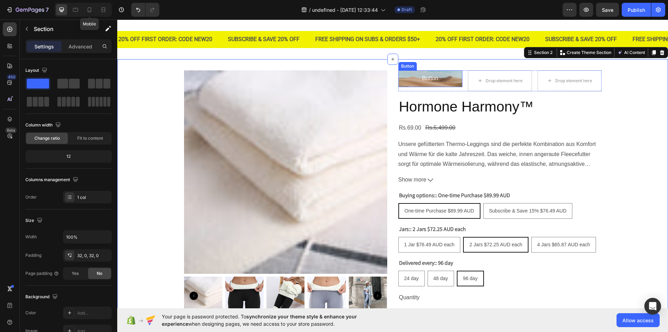
click at [399, 81] on button "Button" at bounding box center [430, 78] width 64 height 17
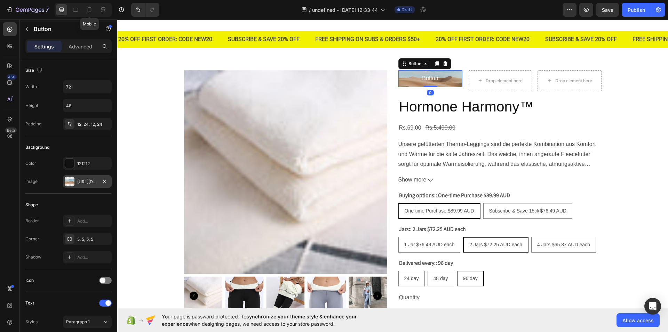
click at [110, 182] on div "https://cdn.shopify.com/s/files/1/2005/9307/files/background_settings.jpg" at bounding box center [87, 181] width 49 height 13
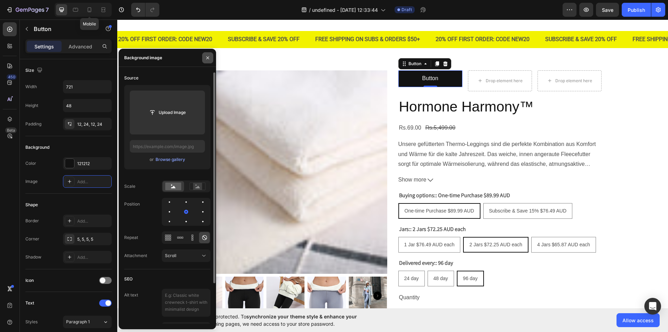
click at [207, 58] on icon "button" at bounding box center [207, 57] width 3 height 3
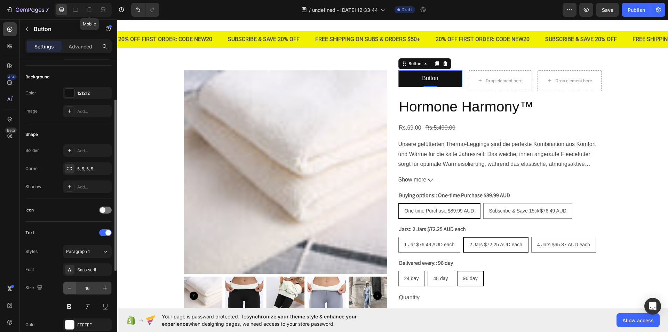
scroll to position [70, 0]
click at [72, 287] on icon "button" at bounding box center [69, 288] width 7 height 7
type input "13"
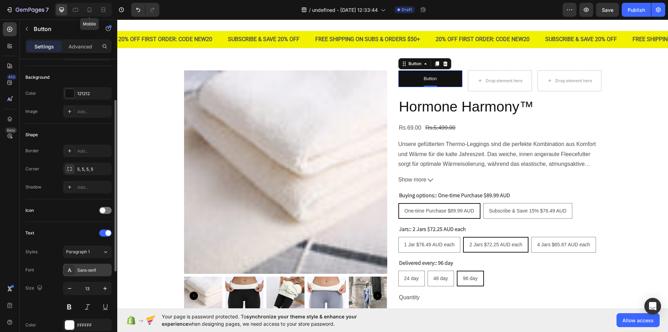
click at [106, 270] on div "Sans-serif" at bounding box center [93, 270] width 33 height 6
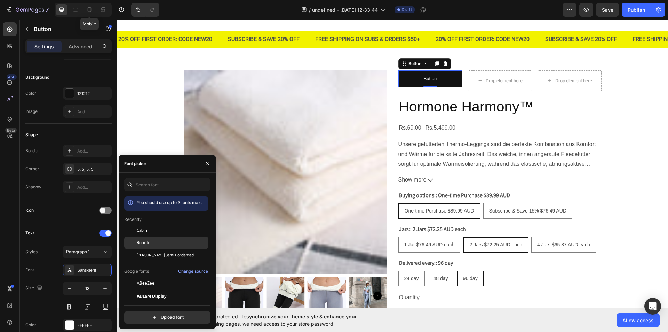
click at [145, 314] on div "Roboto" at bounding box center [166, 320] width 84 height 13
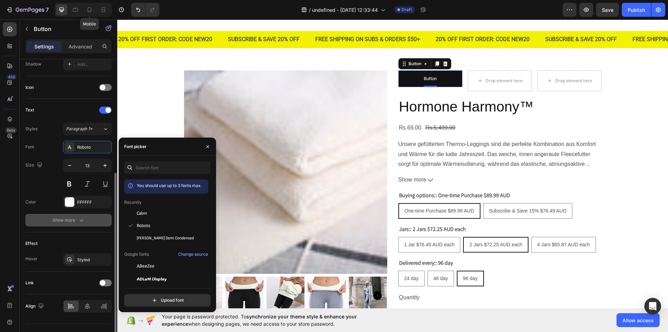
scroll to position [193, 0]
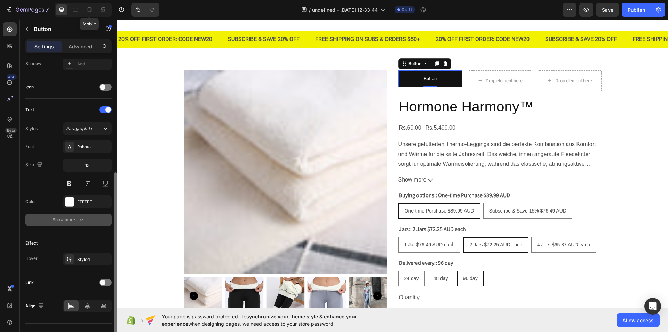
click at [84, 217] on icon "button" at bounding box center [81, 219] width 7 height 7
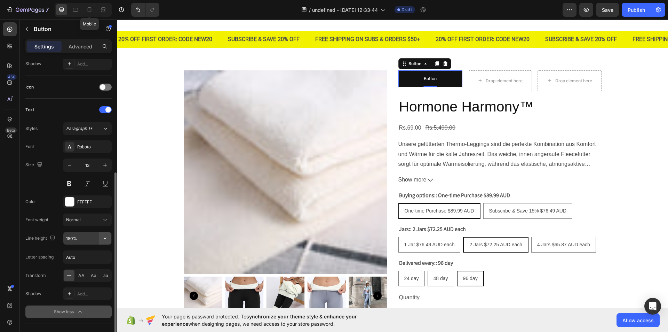
click at [106, 235] on icon "button" at bounding box center [105, 238] width 7 height 7
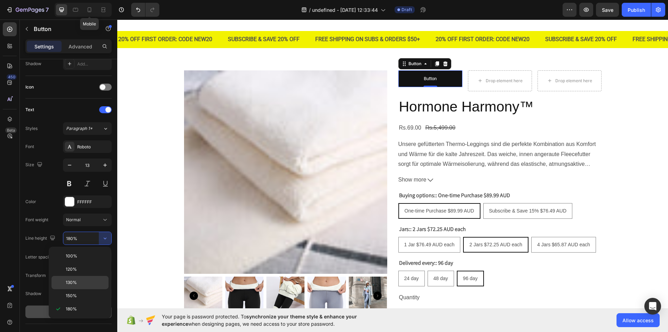
click at [79, 283] on p "130%" at bounding box center [86, 282] width 40 height 6
type input "130%"
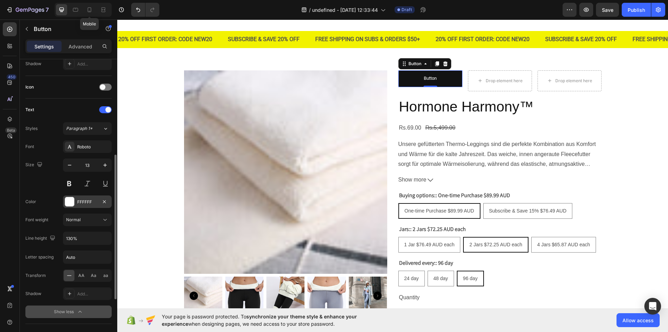
click at [66, 206] on div at bounding box center [69, 201] width 9 height 9
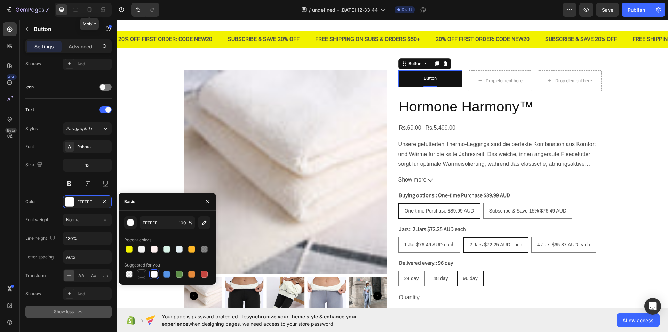
click at [141, 272] on div at bounding box center [141, 273] width 7 height 7
type input "151515"
click at [208, 203] on icon "button" at bounding box center [208, 202] width 6 height 6
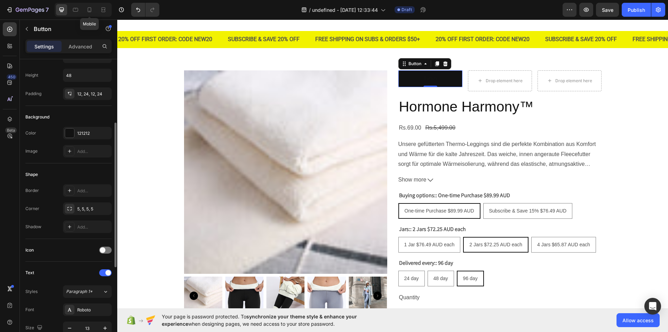
scroll to position [28, 0]
click at [71, 134] on div at bounding box center [69, 134] width 9 height 9
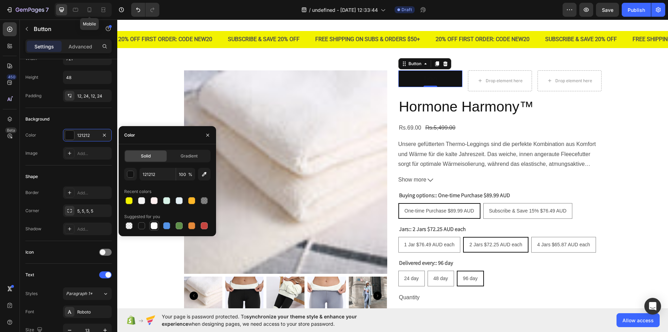
click at [152, 225] on div at bounding box center [154, 225] width 7 height 7
type input "FFFFFF"
click at [206, 135] on icon "button" at bounding box center [208, 135] width 6 height 6
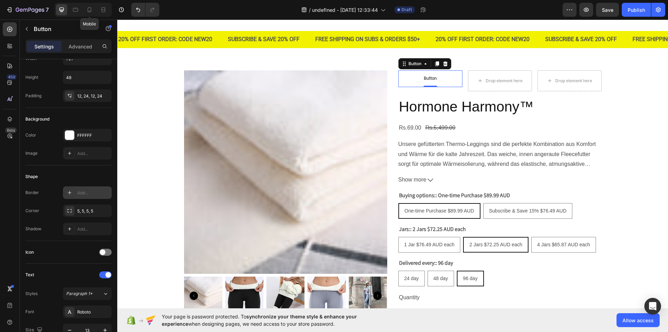
click at [69, 195] on icon at bounding box center [70, 193] width 6 height 6
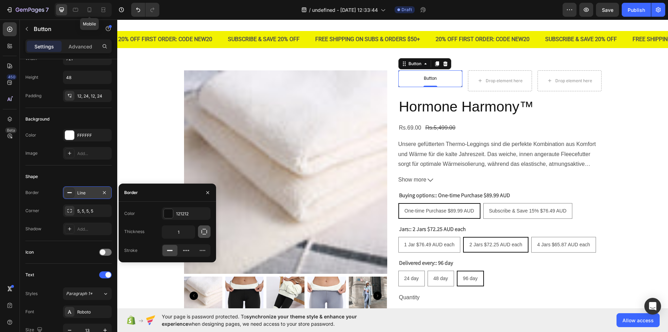
click at [199, 229] on button "button" at bounding box center [204, 231] width 13 height 13
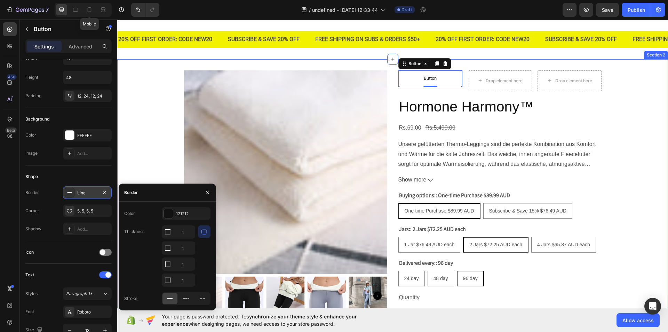
click at [133, 131] on div "Product Images Button Button 0 Drop element here Drop element here Row Hormone …" at bounding box center [392, 224] width 551 height 308
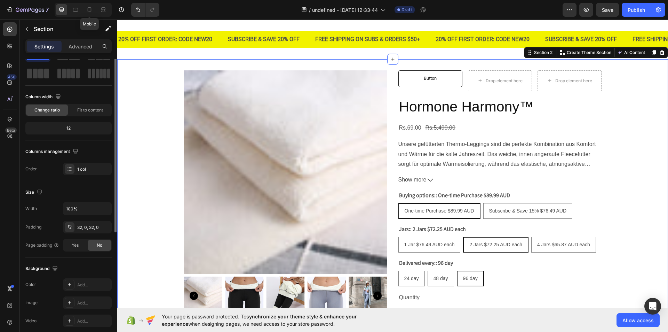
scroll to position [0, 0]
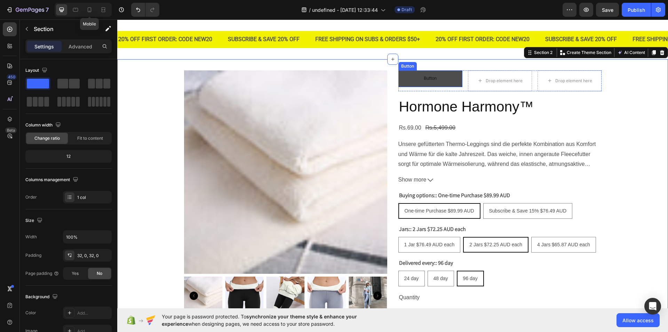
click at [401, 82] on button "Button" at bounding box center [430, 78] width 64 height 17
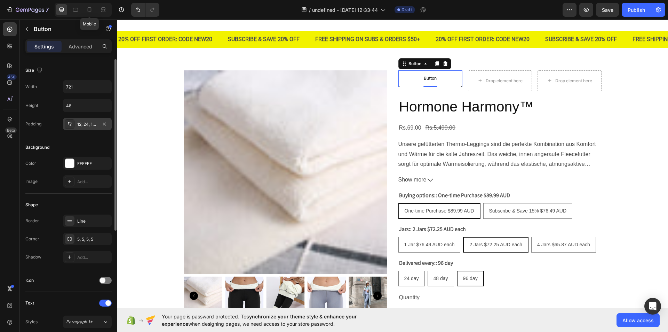
click at [71, 123] on icon at bounding box center [70, 124] width 6 height 6
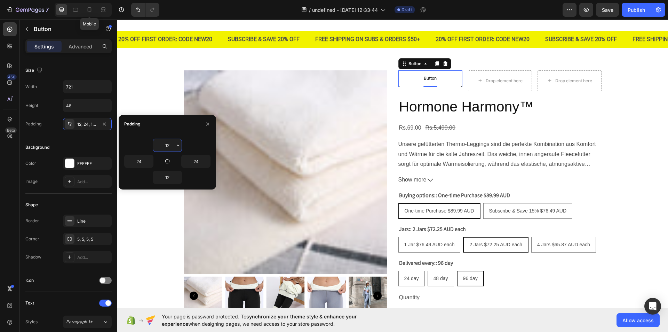
click at [173, 146] on input "12" at bounding box center [167, 145] width 29 height 13
click at [176, 145] on icon "button" at bounding box center [178, 145] width 6 height 6
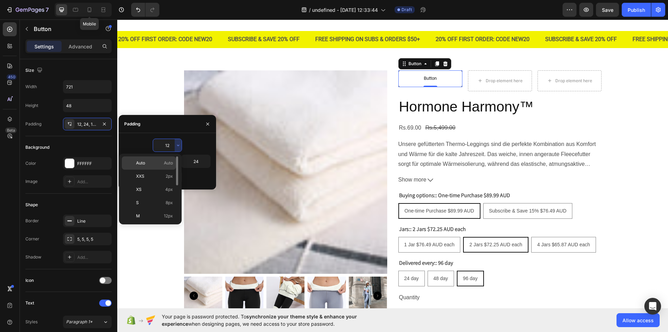
click at [165, 161] on span "Auto" at bounding box center [168, 163] width 9 height 6
type input "Auto"
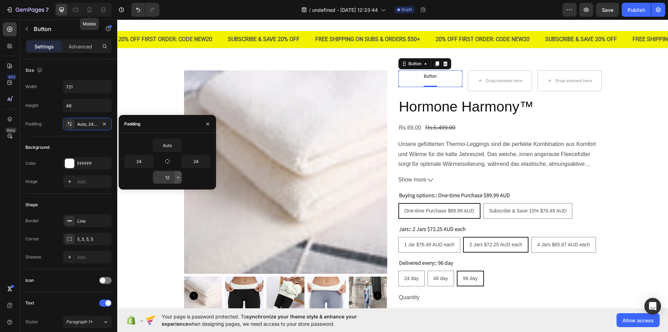
click at [177, 177] on icon "button" at bounding box center [178, 176] width 2 height 1
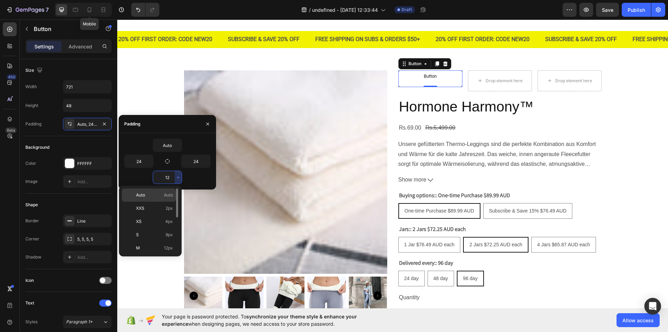
click at [166, 196] on span "Auto" at bounding box center [168, 195] width 9 height 6
type input "Auto"
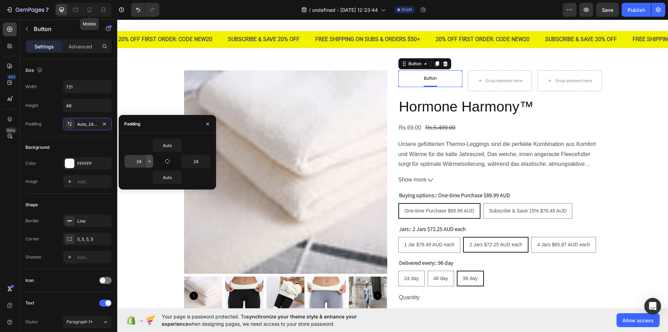
click at [151, 164] on icon "button" at bounding box center [150, 161] width 6 height 6
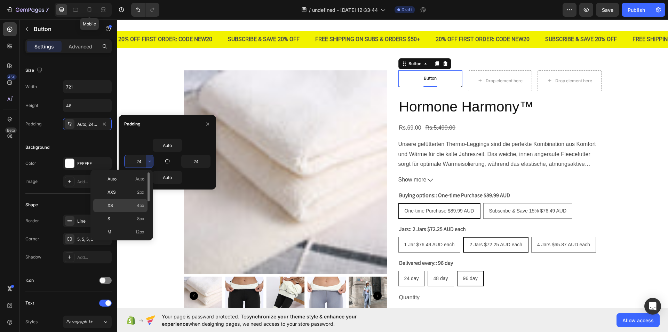
click at [143, 212] on div "XS 4px" at bounding box center [120, 218] width 54 height 13
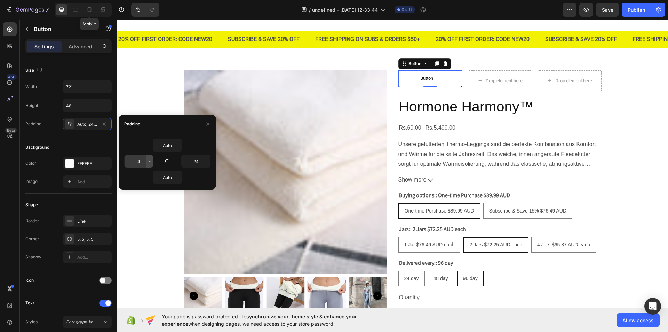
click at [149, 161] on icon "button" at bounding box center [150, 161] width 6 height 6
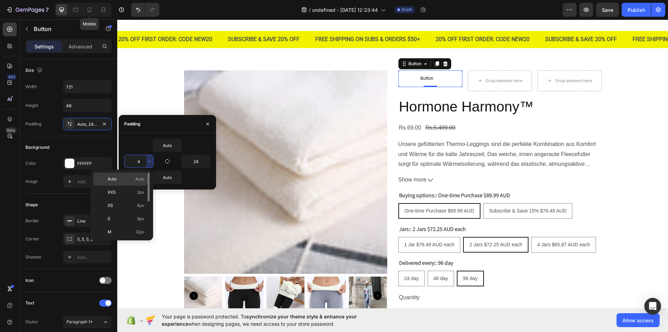
click at [136, 179] on span "Auto" at bounding box center [139, 179] width 9 height 6
type input "Auto"
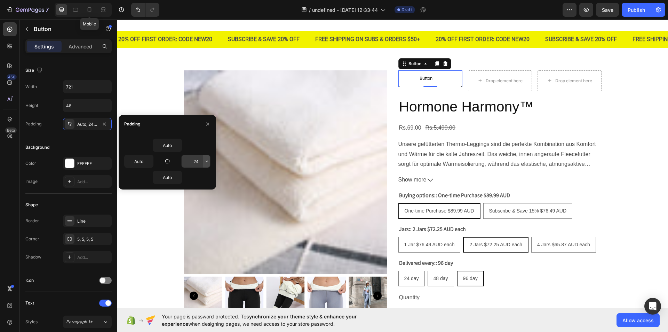
click at [207, 158] on button "button" at bounding box center [206, 161] width 7 height 13
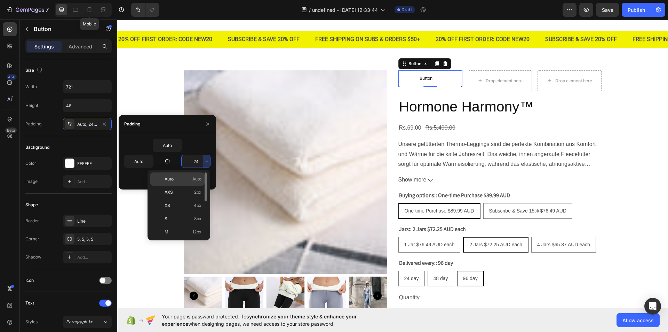
click at [198, 182] on span "Auto" at bounding box center [196, 179] width 9 height 6
type input "Auto"
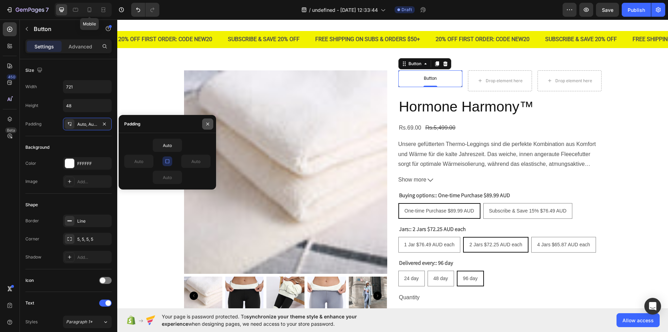
click at [208, 123] on icon "button" at bounding box center [208, 124] width 6 height 6
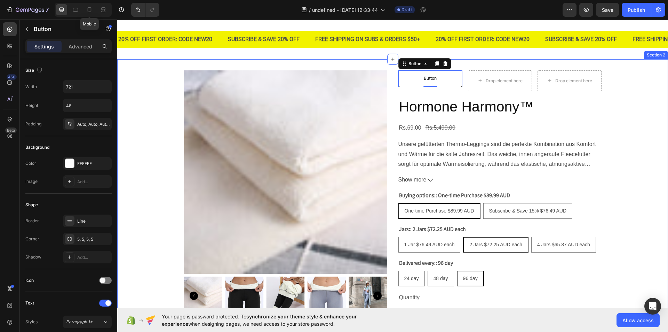
click at [162, 78] on div "Product Images Button Button 0 Drop element here Drop element here Row Hormone …" at bounding box center [392, 224] width 551 height 308
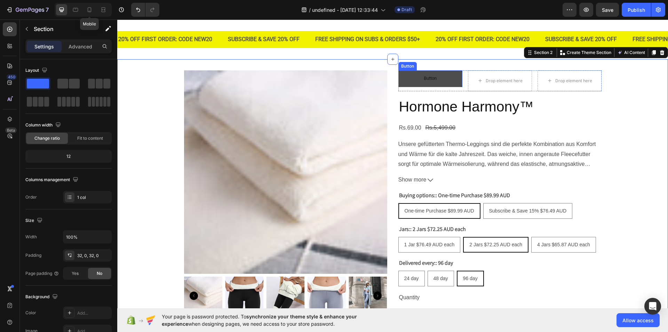
click at [398, 86] on button "Button" at bounding box center [430, 78] width 64 height 17
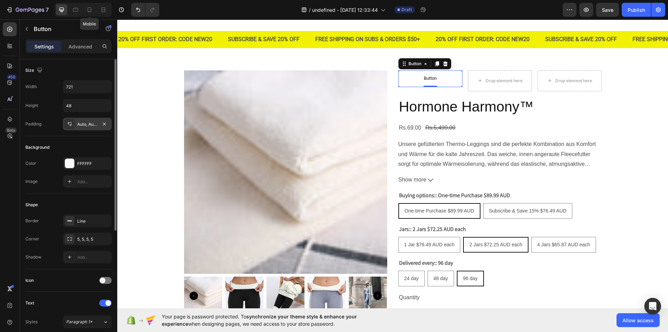
click at [69, 122] on icon at bounding box center [70, 124] width 6 height 6
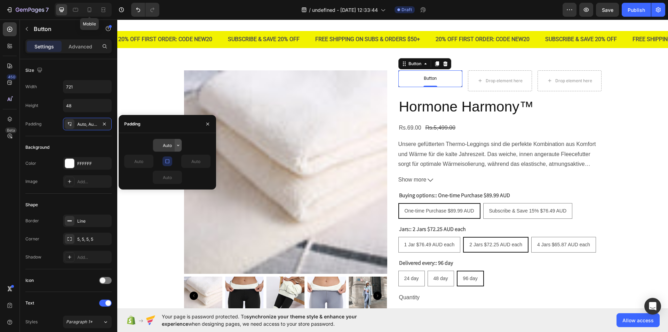
click at [176, 148] on button "button" at bounding box center [178, 145] width 7 height 13
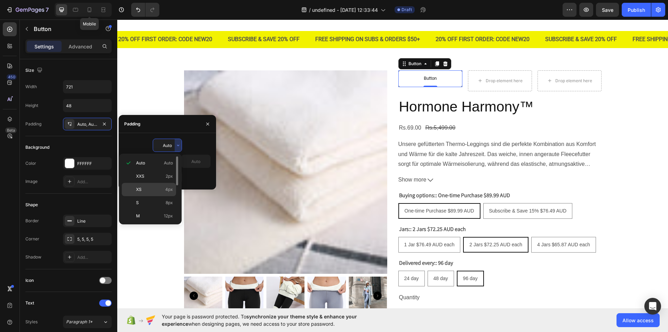
click at [165, 190] on span "4px" at bounding box center [169, 189] width 8 height 6
type input "4"
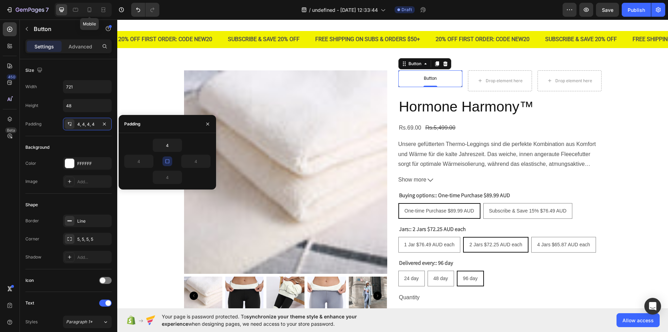
click at [169, 164] on button "button" at bounding box center [167, 161] width 10 height 10
click at [146, 159] on button "button" at bounding box center [149, 161] width 7 height 13
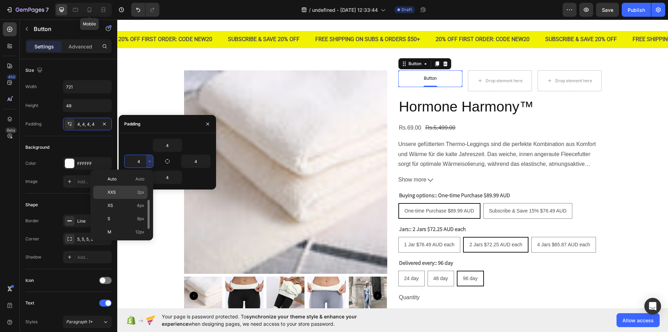
scroll to position [20, 0]
click at [138, 209] on span "12px" at bounding box center [139, 212] width 9 height 6
type input "12"
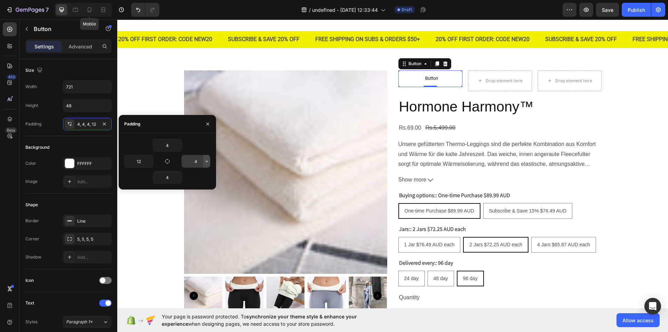
click at [204, 163] on button "button" at bounding box center [206, 161] width 7 height 13
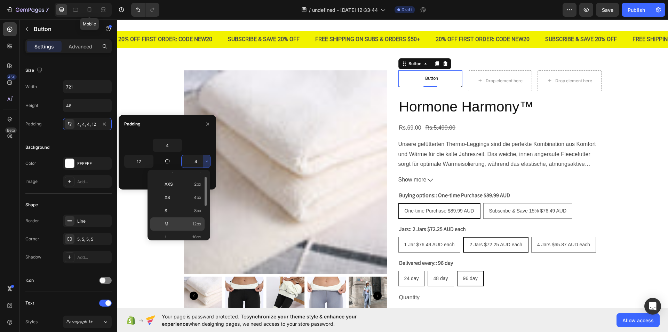
scroll to position [9, 0]
click at [176, 224] on p "M 12px" at bounding box center [183, 223] width 37 height 6
type input "12"
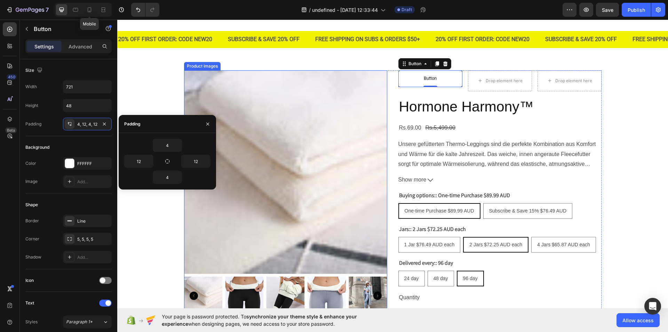
click at [289, 151] on img at bounding box center [285, 171] width 203 height 203
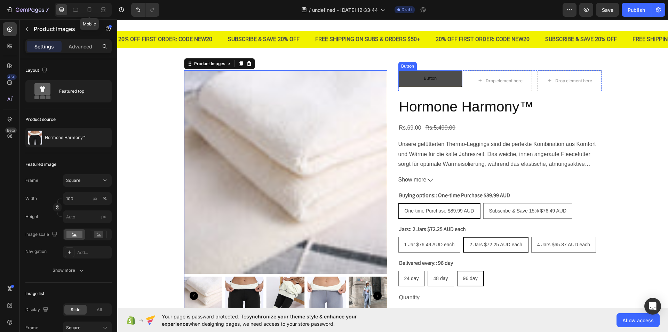
click at [413, 75] on button "Button" at bounding box center [430, 78] width 64 height 17
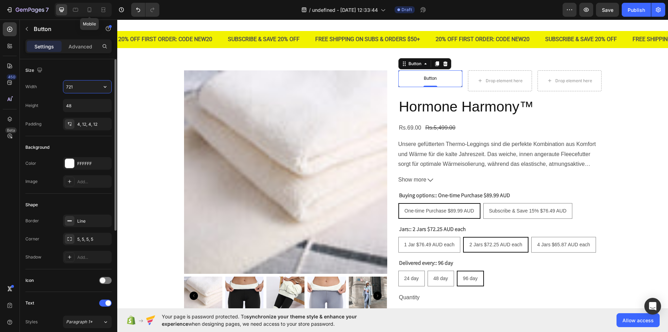
click at [78, 86] on input "721" at bounding box center [87, 86] width 48 height 13
type input "118"
click at [73, 108] on input "48" at bounding box center [87, 105] width 48 height 13
type input "28"
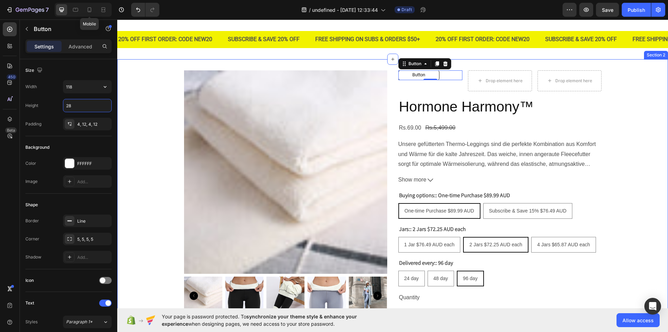
click at [129, 92] on div "Product Images Button Button 0 Drop element here Drop element here Row Hormone …" at bounding box center [392, 224] width 551 height 308
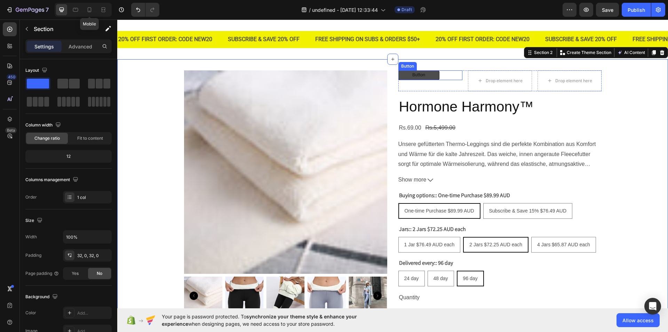
click at [434, 79] on button "Button" at bounding box center [418, 75] width 41 height 10
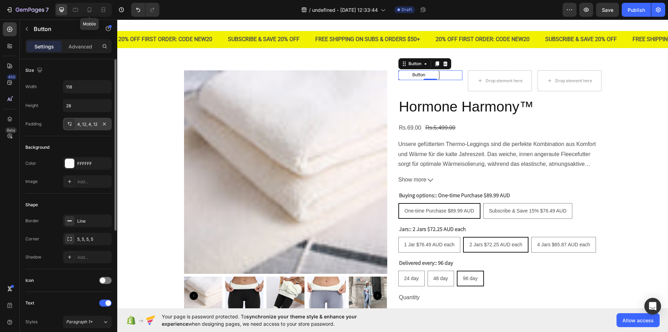
click at [69, 123] on icon at bounding box center [69, 123] width 2 height 2
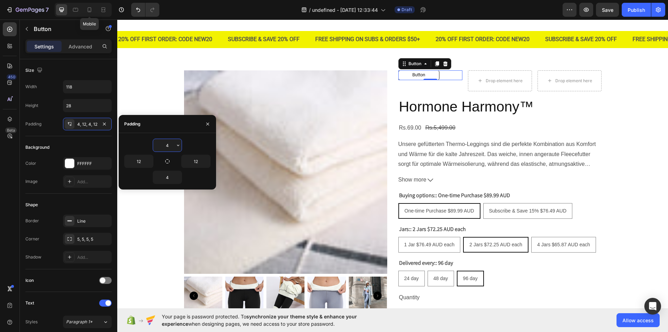
click at [169, 145] on input "4" at bounding box center [167, 145] width 29 height 13
type input "6"
click at [175, 174] on button "button" at bounding box center [178, 177] width 7 height 13
click at [173, 176] on input "4" at bounding box center [167, 177] width 29 height 13
type input "5"
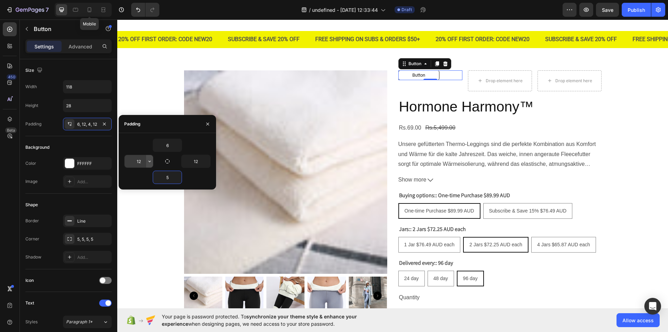
click at [150, 164] on button "button" at bounding box center [149, 161] width 7 height 13
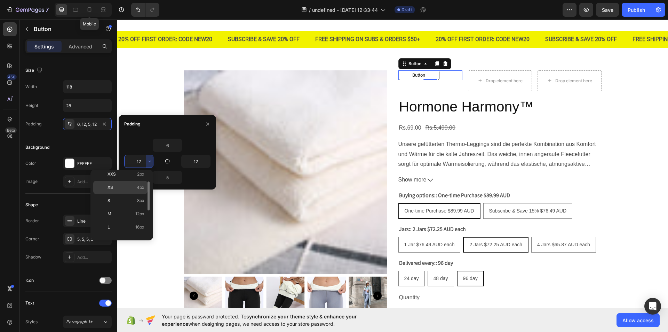
scroll to position [22, 0]
click at [137, 221] on span "16px" at bounding box center [139, 223] width 9 height 6
type input "16"
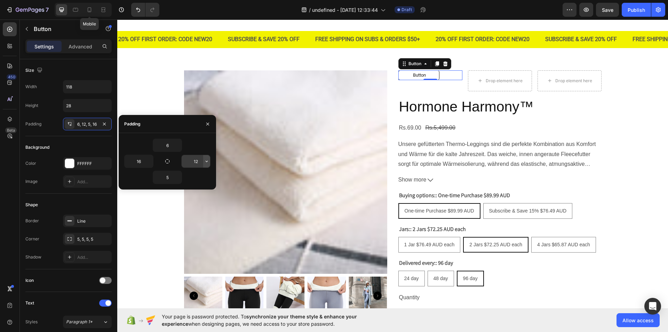
click at [205, 160] on icon "button" at bounding box center [207, 161] width 6 height 6
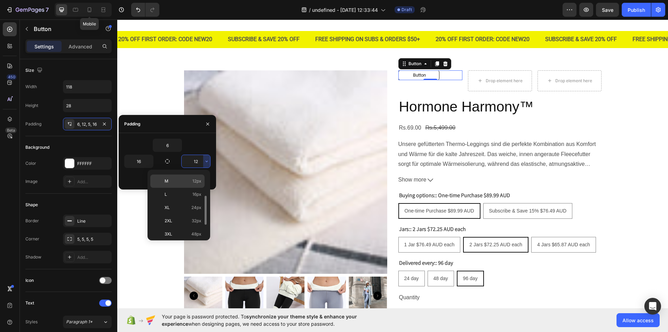
scroll to position [51, 0]
click at [186, 200] on div "L 16px" at bounding box center [177, 206] width 54 height 13
type input "16"
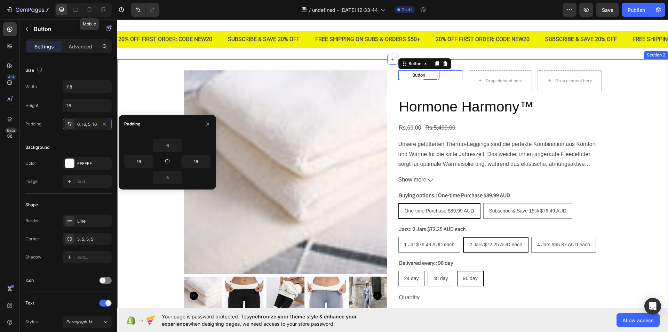
click at [146, 200] on div "Product Images Button Button 0 Drop element here Drop element here Row Hormone …" at bounding box center [392, 224] width 551 height 308
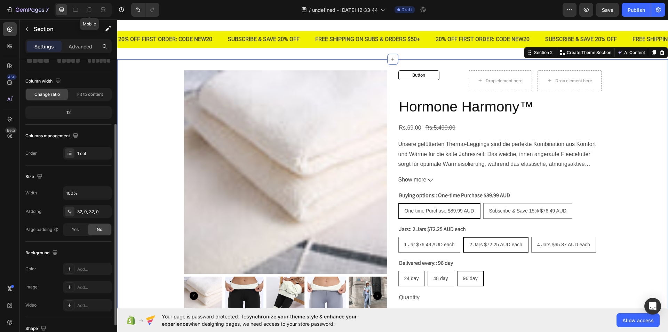
scroll to position [39, 0]
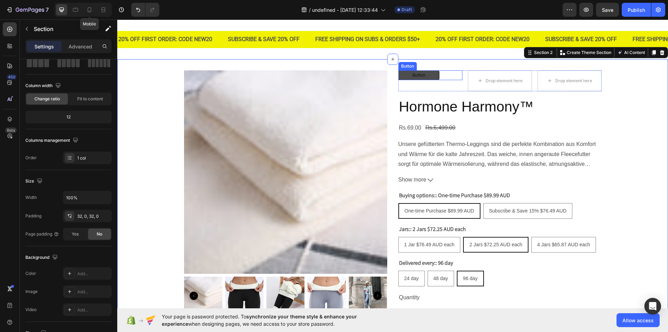
click at [436, 76] on button "Button" at bounding box center [418, 75] width 41 height 10
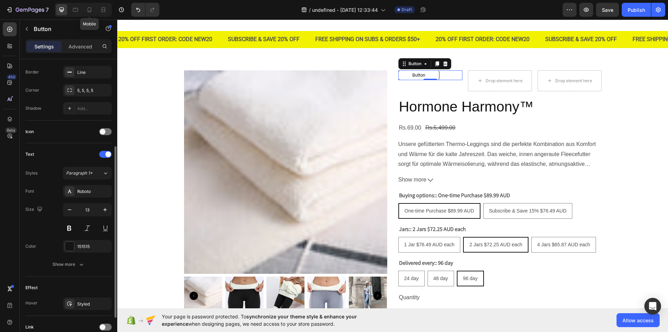
scroll to position [207, 0]
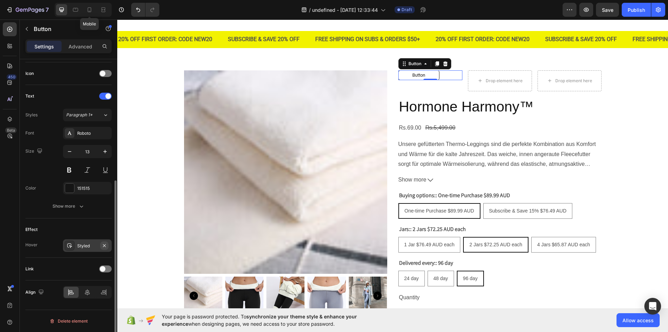
click at [105, 246] on icon "button" at bounding box center [104, 245] width 3 height 3
click at [435, 63] on icon at bounding box center [437, 63] width 4 height 5
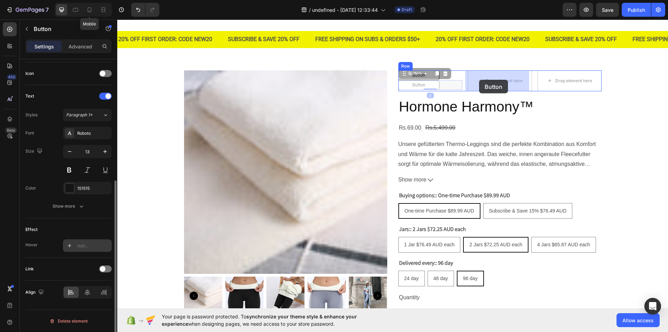
drag, startPoint x: 401, startPoint y: 74, endPoint x: 479, endPoint y: 79, distance: 78.5
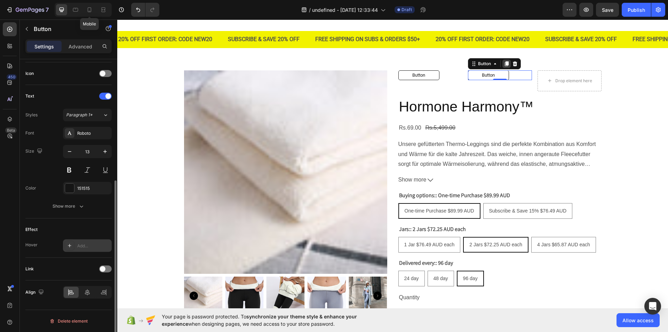
click at [504, 66] on icon at bounding box center [507, 64] width 6 height 6
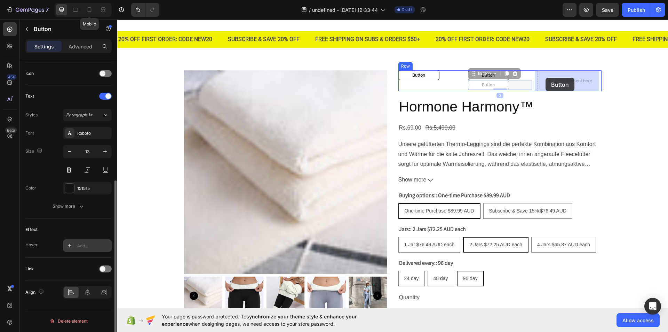
drag, startPoint x: 471, startPoint y: 74, endPoint x: 546, endPoint y: 78, distance: 74.2
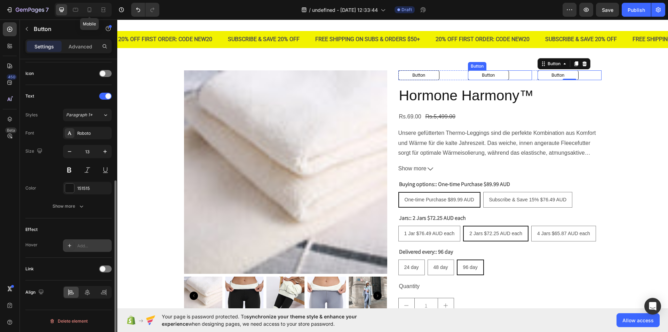
click at [510, 80] on div "Button Button Button Button Button Button 0 Row Hormone Harmony™ Product Title …" at bounding box center [499, 218] width 203 height 296
radio input "true"
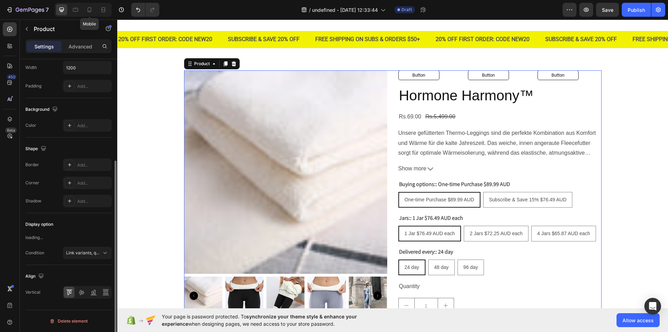
scroll to position [0, 0]
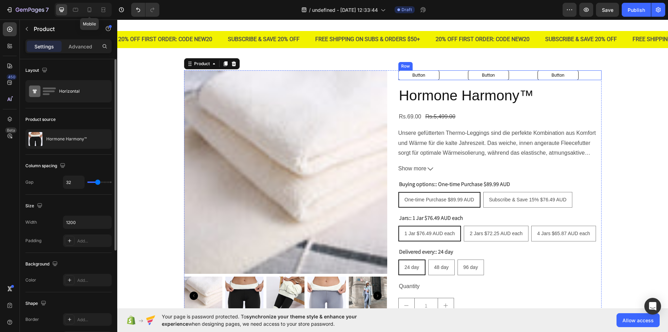
click at [460, 78] on div "Button Button Button Button Button Button Row" at bounding box center [499, 75] width 203 height 10
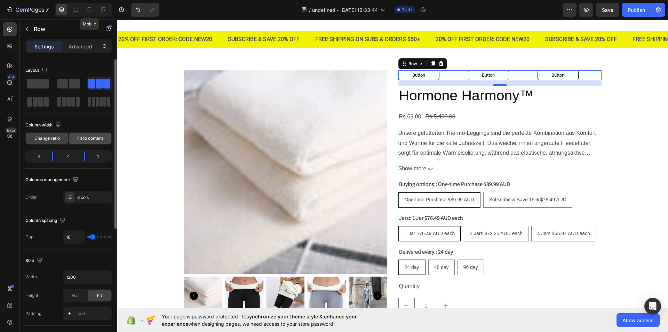
click at [76, 138] on div "Fit to content" at bounding box center [90, 138] width 42 height 11
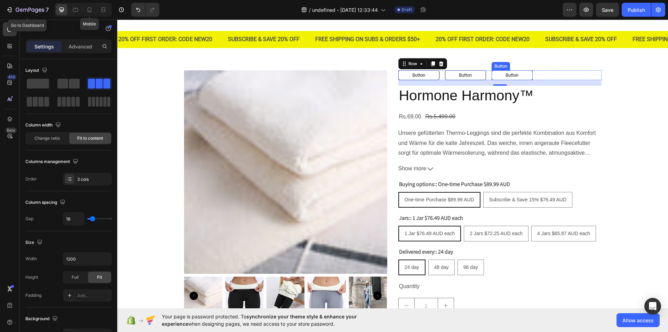
click at [498, 74] on button "Button" at bounding box center [512, 75] width 41 height 10
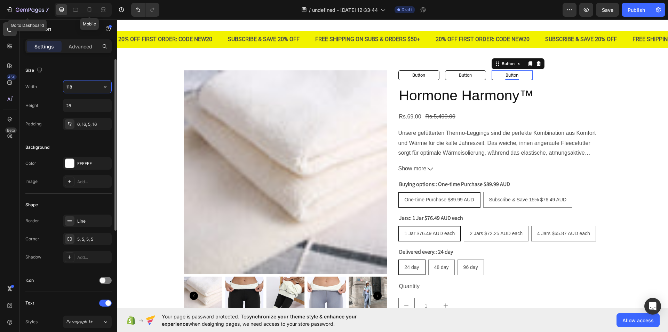
click at [74, 87] on input "118" at bounding box center [87, 86] width 48 height 13
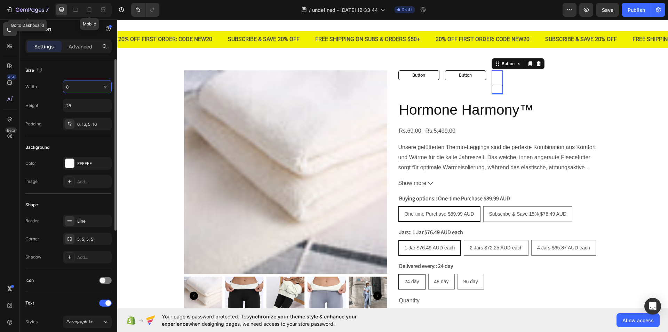
type input "81"
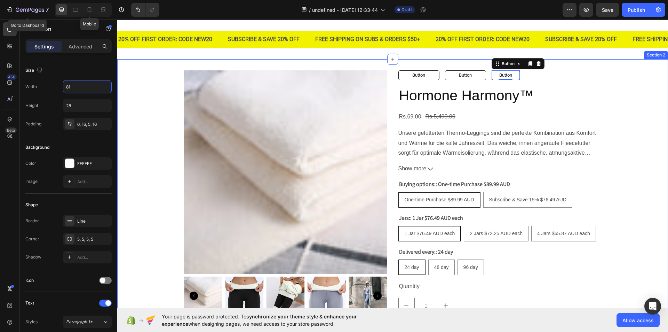
click at [145, 126] on div "Product Images Button Button Button Button Button Button 0 Row Hormone Harmony™…" at bounding box center [392, 218] width 551 height 296
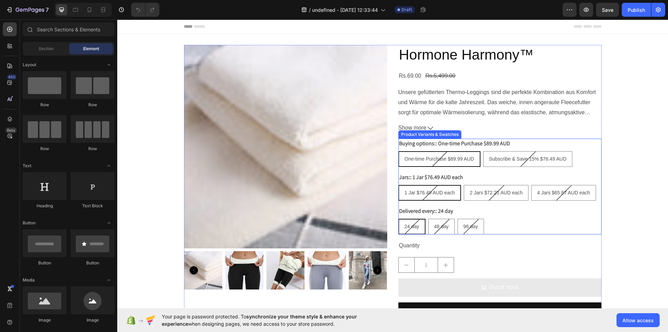
click at [548, 172] on div "Buying options:: One-time Purchase $89.99 AUD One-time Purchase $89.99 AUD One-…" at bounding box center [499, 186] width 203 height 96
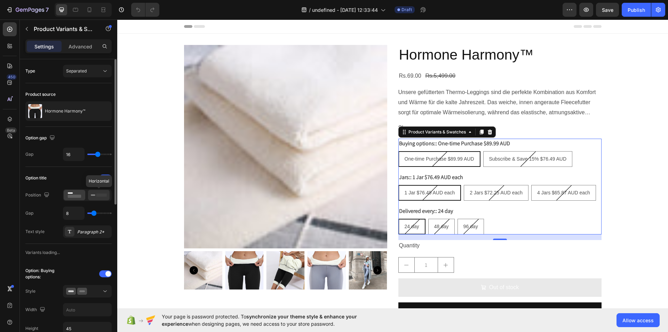
click at [93, 198] on icon at bounding box center [99, 195] width 16 height 8
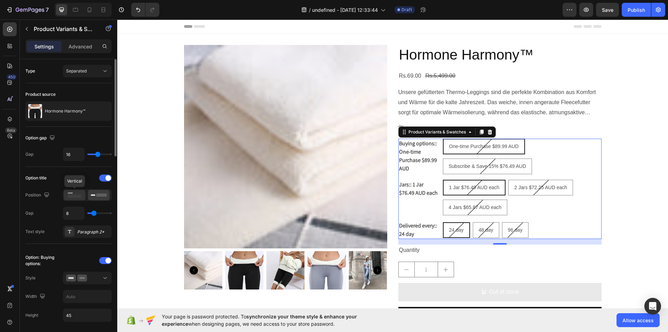
click at [79, 195] on rect at bounding box center [75, 196] width 14 height 3
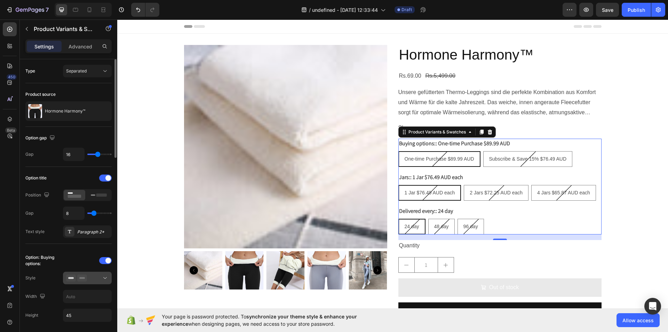
click at [107, 272] on button at bounding box center [87, 277] width 49 height 13
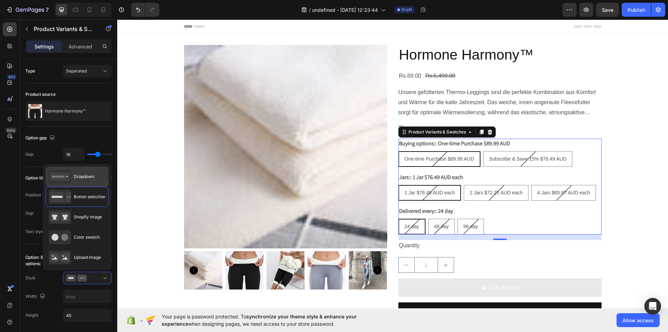
click at [87, 176] on span "Dropdown" at bounding box center [84, 176] width 21 height 6
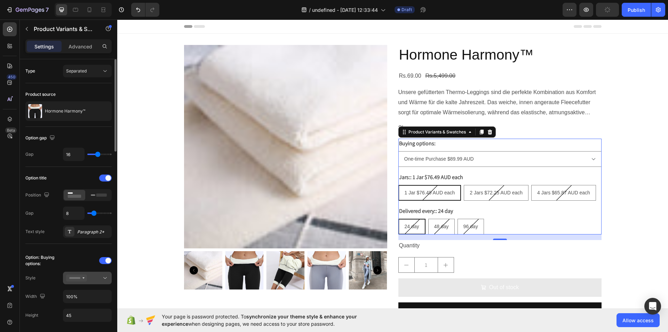
click at [104, 279] on icon at bounding box center [105, 277] width 7 height 7
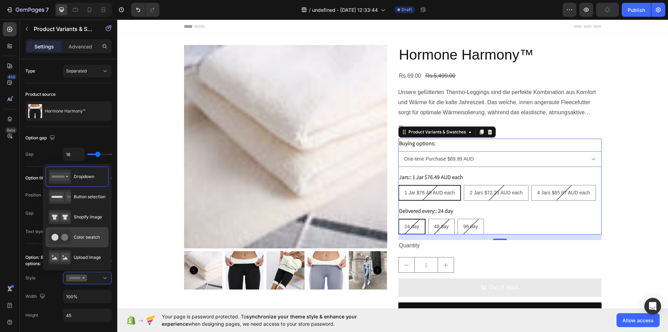
click at [101, 247] on div "Color swatch" at bounding box center [77, 257] width 63 height 20
type input "45"
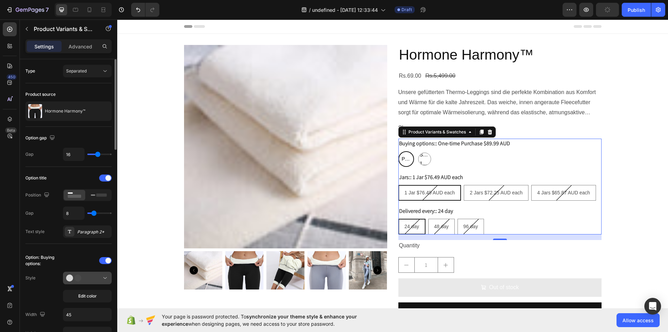
click at [106, 279] on icon at bounding box center [105, 277] width 7 height 7
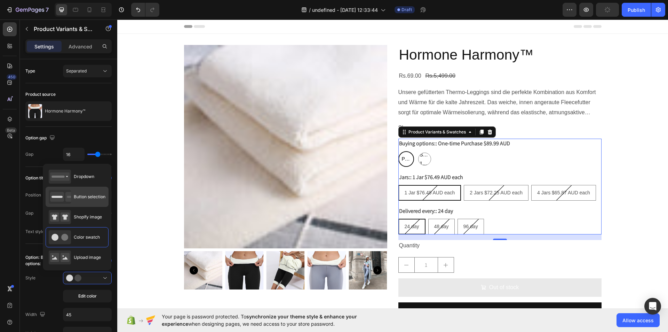
click at [70, 202] on icon at bounding box center [60, 197] width 22 height 14
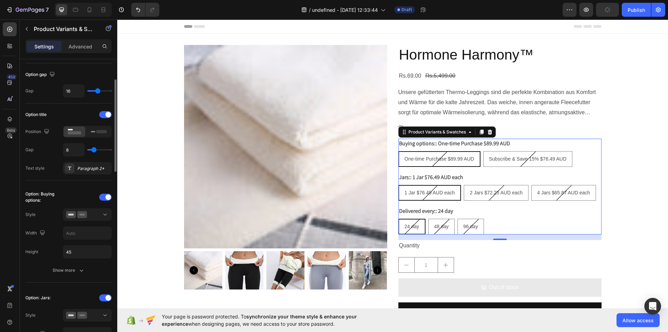
scroll to position [64, 0]
click at [73, 230] on input "text" at bounding box center [87, 232] width 48 height 13
click at [79, 231] on input "text" at bounding box center [87, 232] width 48 height 13
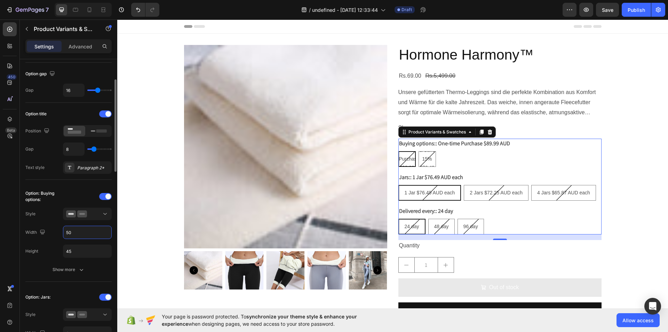
type input "5"
type input "1"
click at [79, 232] on input "1" at bounding box center [87, 232] width 48 height 13
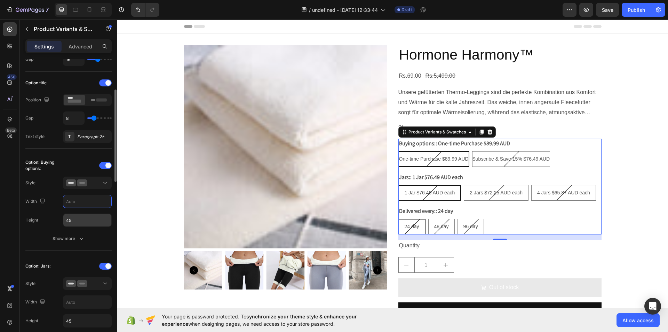
scroll to position [96, 0]
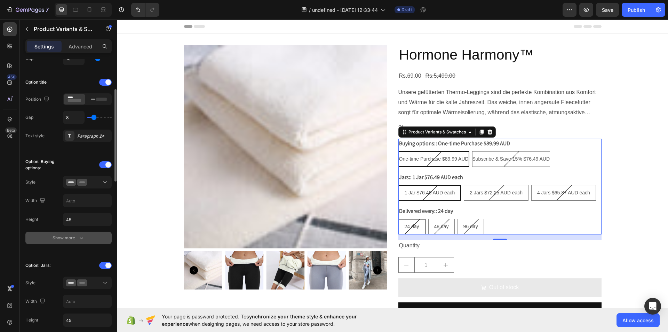
click at [83, 236] on icon "button" at bounding box center [81, 237] width 7 height 7
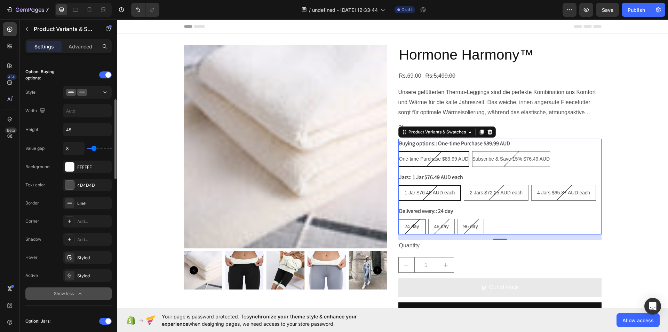
scroll to position [188, 0]
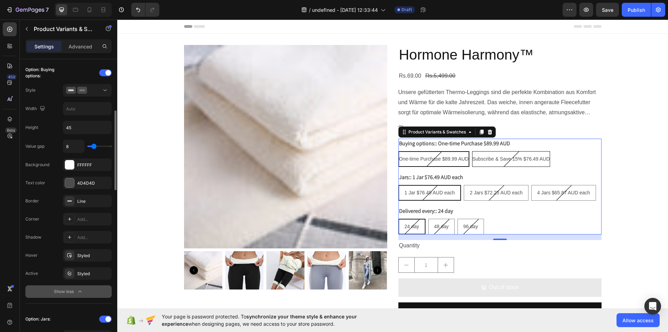
click at [473, 158] on span "Subscribe & Save 15% $76.49 AUD" at bounding box center [512, 159] width 78 height 6
click at [472, 151] on input "Subscribe & Save 15% $76.49 AUD Subscribe & Save 15% $76.49 AUD Subscribe & Sav…" at bounding box center [472, 151] width 0 height 0
radio input "true"
click at [473, 158] on span "Subscribe & Save 15% $76.49 AUD" at bounding box center [512, 159] width 78 height 6
click at [472, 151] on input "Subscribe & Save 15% $76.49 AUD Subscribe & Save 15% $76.49 AUD Subscribe & Sav…" at bounding box center [472, 151] width 0 height 0
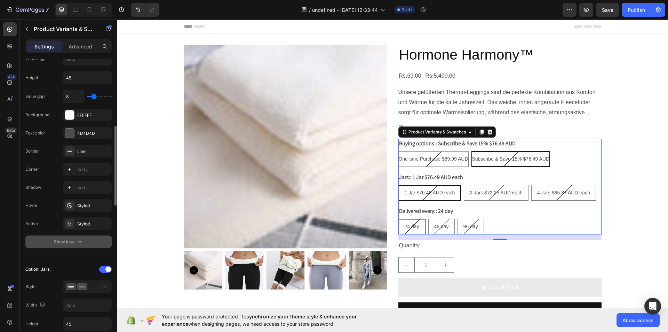
scroll to position [237, 0]
click at [104, 284] on icon at bounding box center [105, 286] width 7 height 7
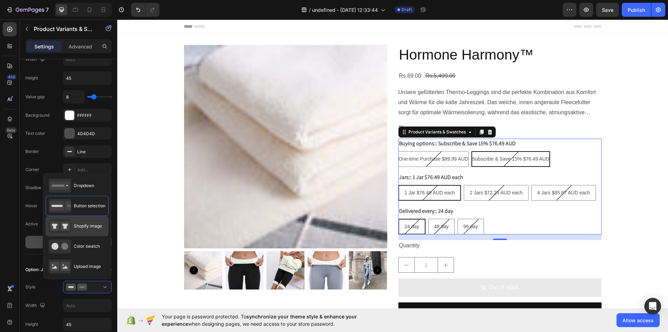
click at [79, 228] on span "Shopify image" at bounding box center [88, 226] width 28 height 6
type input "64"
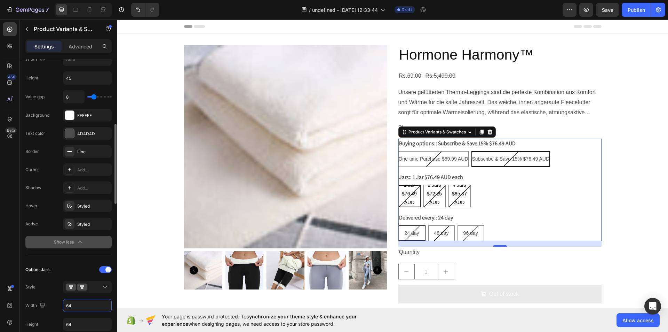
click at [81, 304] on input "64" at bounding box center [87, 305] width 48 height 13
type input "1"
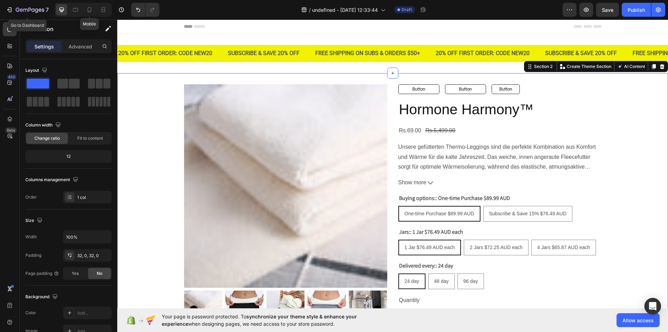
scroll to position [14, 0]
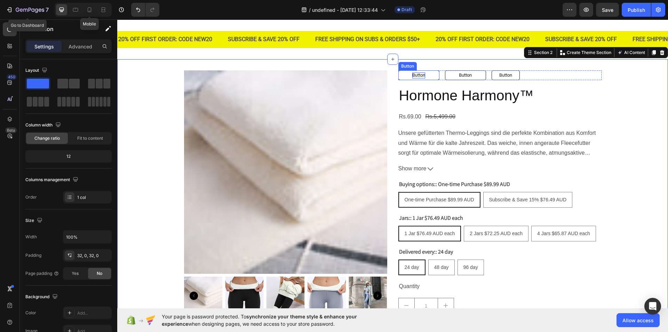
click at [418, 75] on p "Button" at bounding box center [418, 75] width 13 height 6
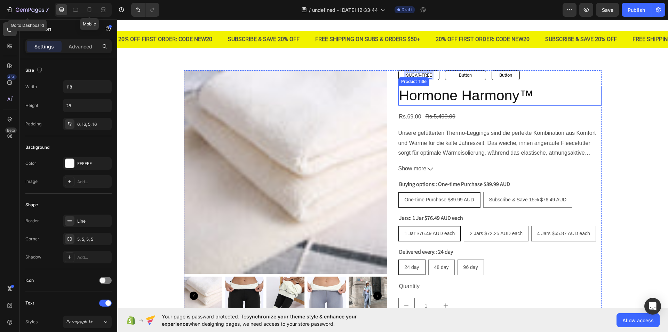
click at [426, 87] on h2 "Hormone Harmony™" at bounding box center [499, 96] width 203 height 20
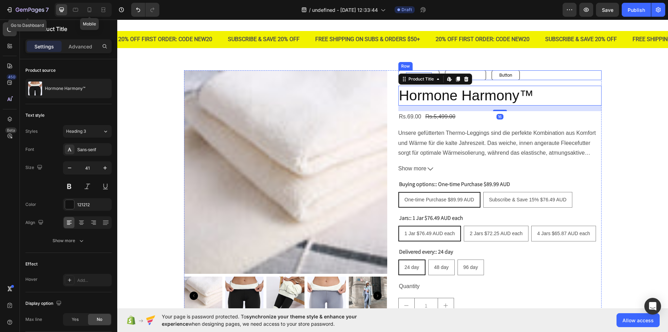
click at [593, 70] on div "SUGAR-FREE Button Button Button Button Button Row" at bounding box center [499, 75] width 203 height 10
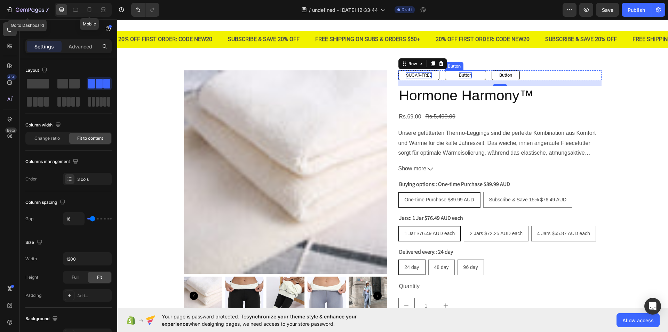
click at [465, 74] on p "Button" at bounding box center [465, 75] width 13 height 6
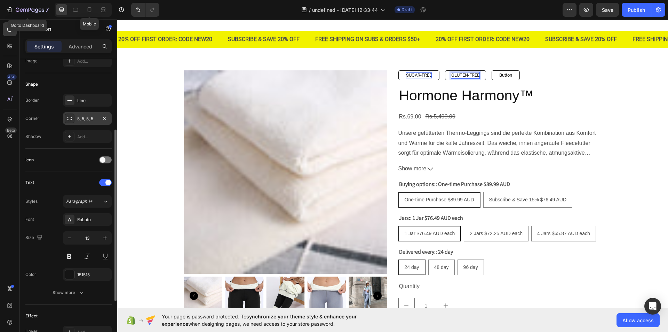
scroll to position [118, 0]
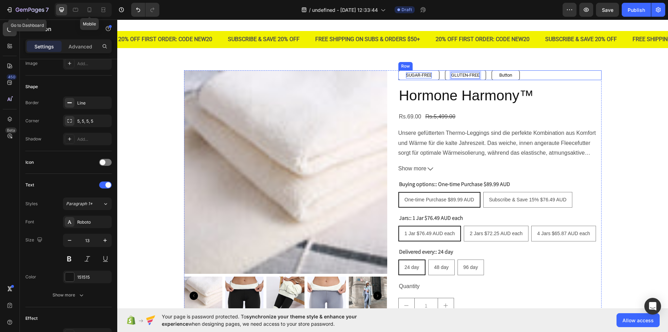
click at [547, 75] on div "SUGAR-FREE Button GLUTEN-FREE Button 0 Button Button Row" at bounding box center [499, 75] width 203 height 10
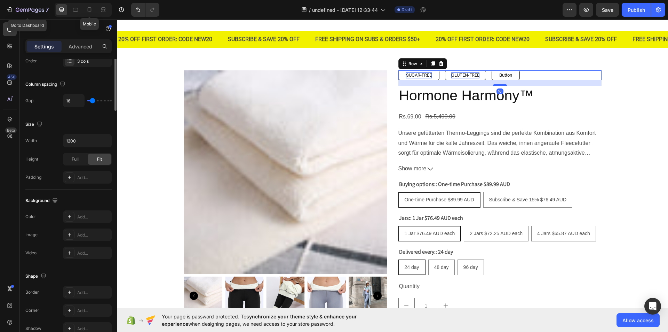
scroll to position [0, 0]
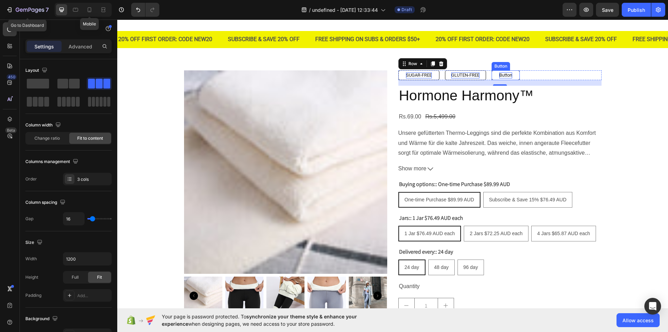
click at [502, 74] on p "Button" at bounding box center [505, 75] width 13 height 6
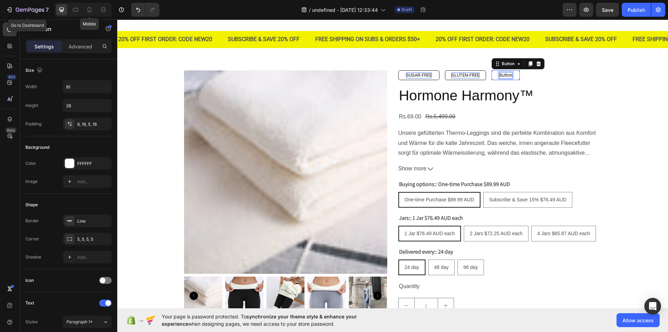
click at [502, 74] on p "Button" at bounding box center [505, 75] width 13 height 6
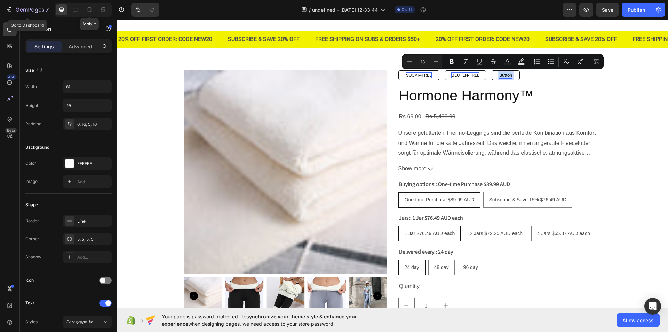
click at [502, 74] on p "Button" at bounding box center [505, 75] width 13 height 6
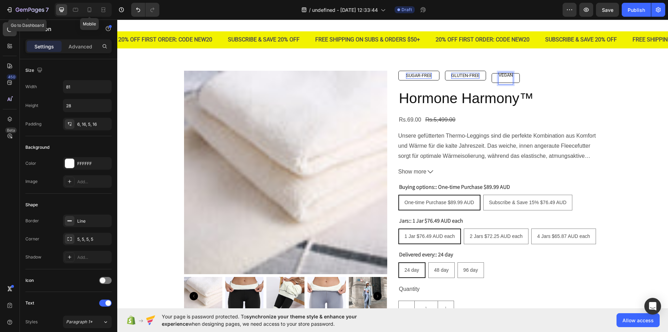
scroll to position [14, 0]
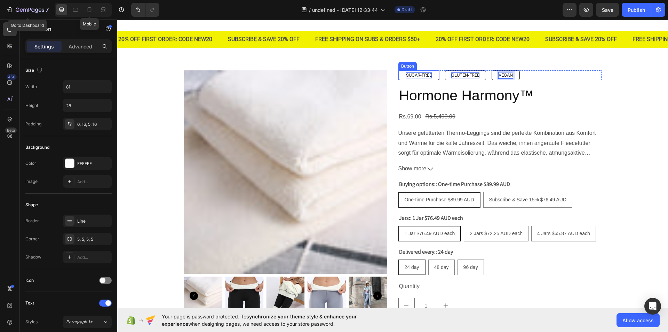
click at [434, 77] on button "SUGAR-FREE" at bounding box center [418, 75] width 41 height 10
click at [68, 217] on div at bounding box center [70, 221] width 10 height 10
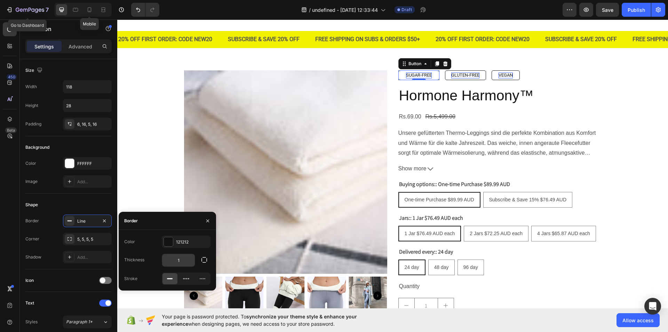
click at [179, 261] on input "1" at bounding box center [178, 260] width 33 height 13
type input "2"
click at [207, 261] on icon "button" at bounding box center [204, 260] width 6 height 6
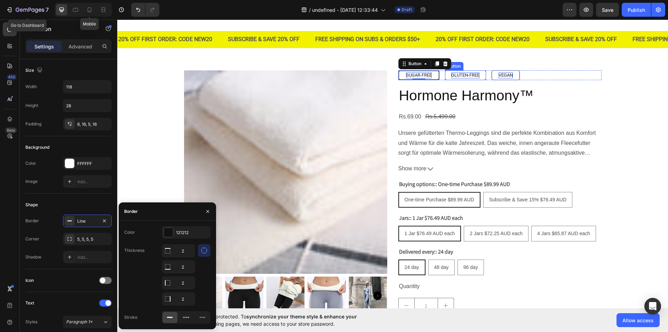
click at [479, 73] on button "GLUTEN-FREE" at bounding box center [465, 75] width 41 height 10
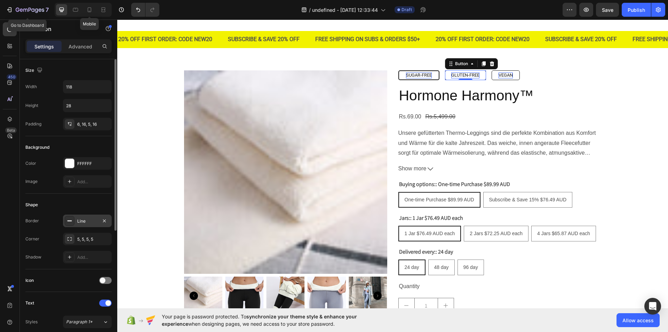
click at [70, 222] on icon at bounding box center [70, 221] width 6 height 6
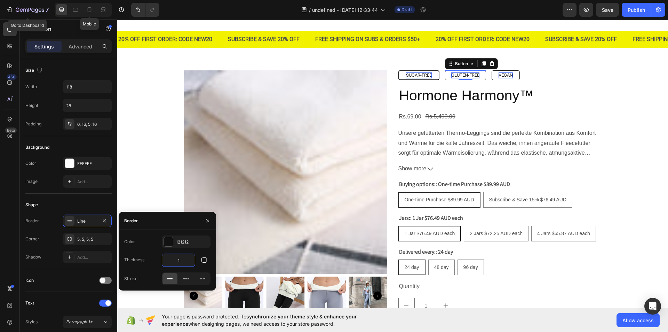
click at [181, 260] on input "1" at bounding box center [178, 260] width 33 height 13
type input "2"
click at [206, 259] on icon "button" at bounding box center [204, 259] width 7 height 7
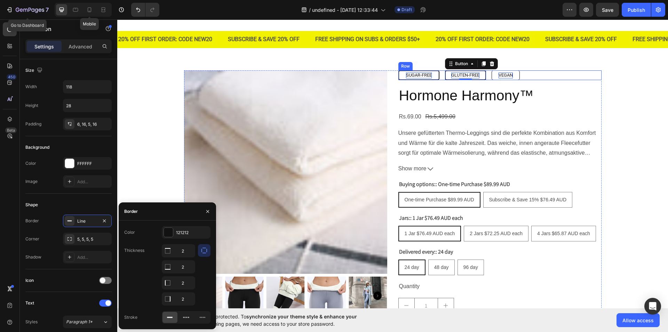
click at [518, 73] on div "SUGAR-FREE Button GLUTEN-FREE Button 0 VEGAN Button Row" at bounding box center [499, 75] width 203 height 10
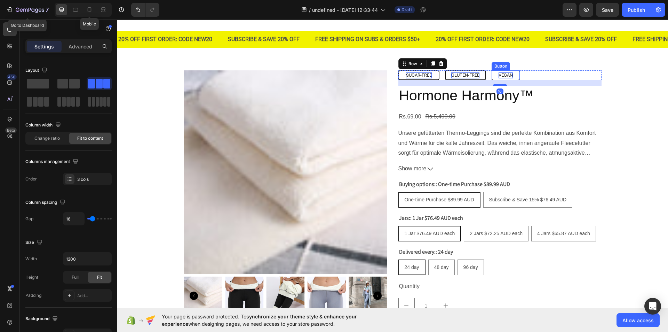
click at [515, 73] on button "VEGAN" at bounding box center [506, 75] width 28 height 10
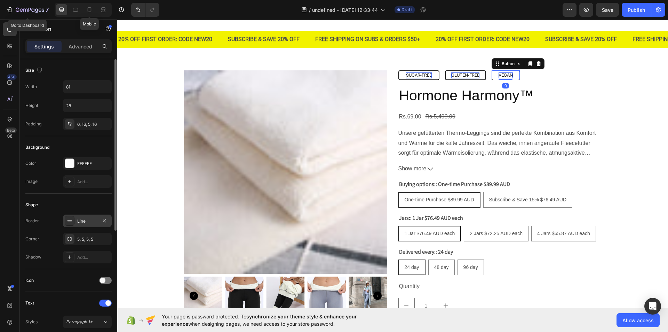
click at [68, 219] on icon at bounding box center [70, 221] width 6 height 6
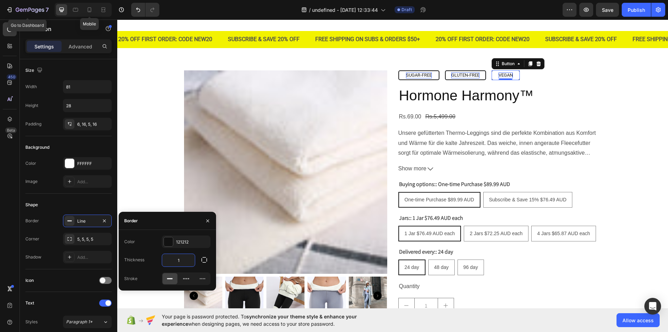
click at [180, 257] on input "1" at bounding box center [178, 260] width 33 height 13
type input "2"
click at [204, 256] on icon "button" at bounding box center [204, 259] width 7 height 7
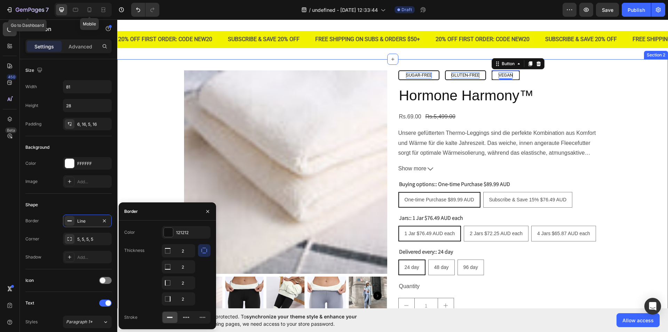
click at [623, 69] on div "Product Images SUGAR-FREE Button GLUTEN-FREE Button VEGAN Button 0 Row Hormone …" at bounding box center [392, 218] width 551 height 319
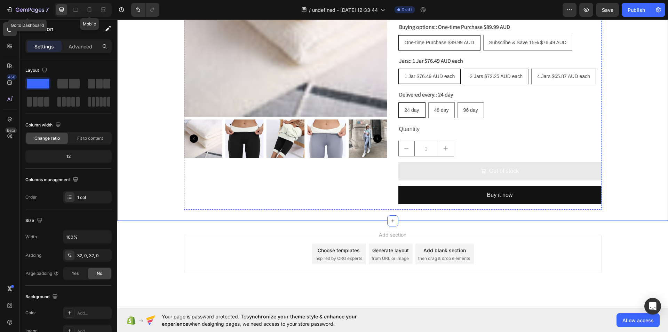
scroll to position [184, 0]
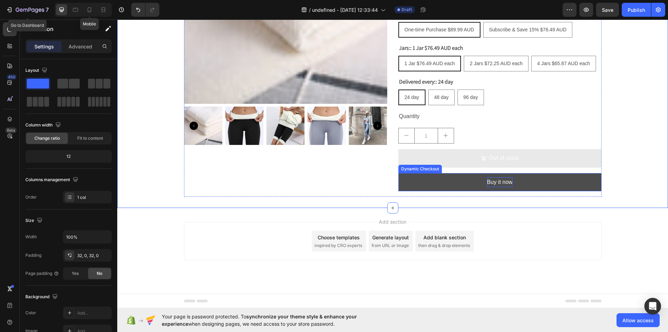
click at [506, 179] on div "Buy it now" at bounding box center [500, 182] width 26 height 10
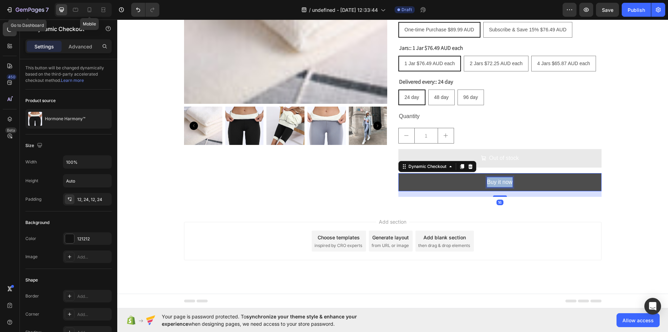
click at [506, 179] on p "Buy it now" at bounding box center [500, 182] width 26 height 10
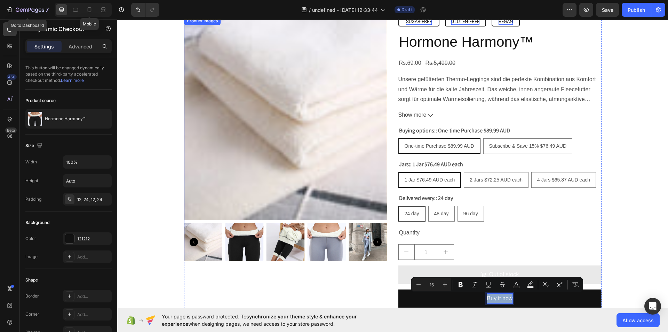
scroll to position [34, 0]
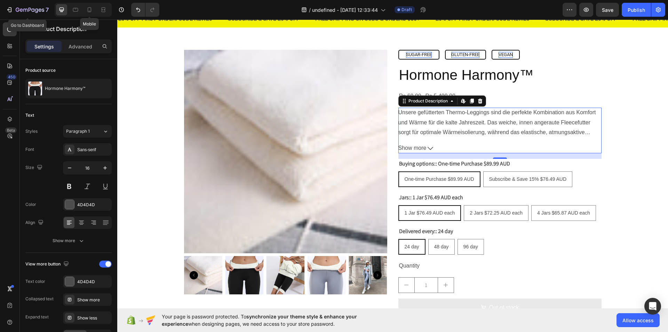
click at [428, 134] on p "Unsere gefütterten Thermo-Leggings sind die perfekte Kombination aus Komfort un…" at bounding box center [497, 127] width 198 height 36
click at [476, 127] on div "Unsere gefütterten Thermo-Leggings sind die perfekte Kombination aus Komfort un…" at bounding box center [499, 123] width 203 height 30
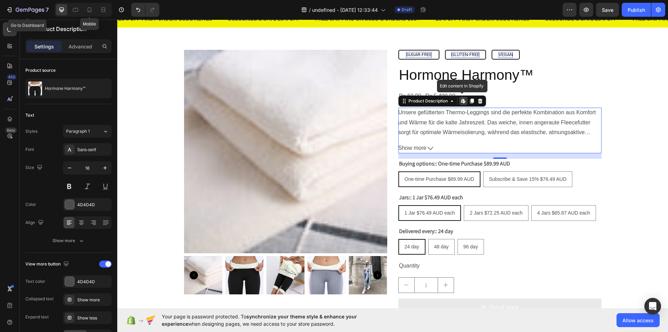
click at [476, 127] on div "Unsere gefütterten Thermo-Leggings sind die perfekte Kombination aus Komfort un…" at bounding box center [499, 123] width 203 height 30
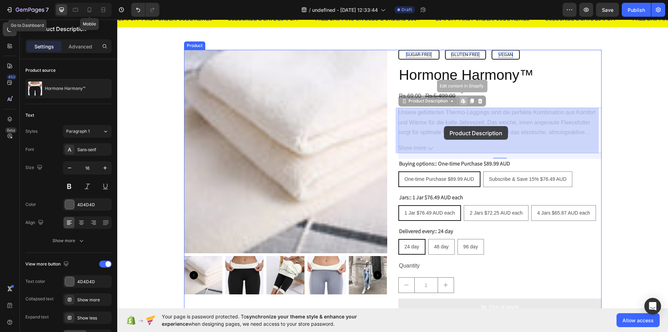
drag, startPoint x: 476, startPoint y: 127, endPoint x: 444, endPoint y: 126, distance: 31.7
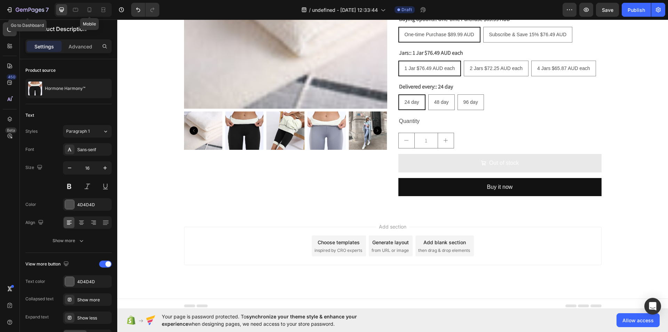
scroll to position [184, 0]
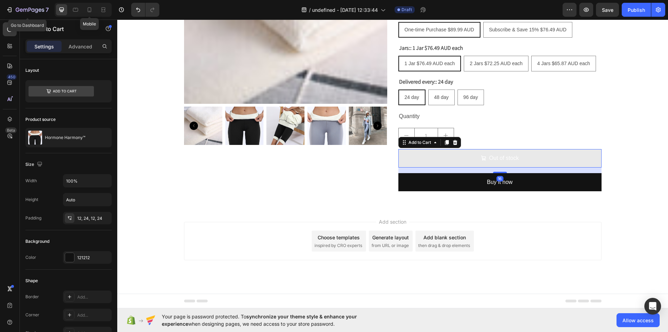
click at [424, 160] on button "Out of stock" at bounding box center [499, 158] width 203 height 18
click at [453, 144] on icon at bounding box center [455, 142] width 5 height 5
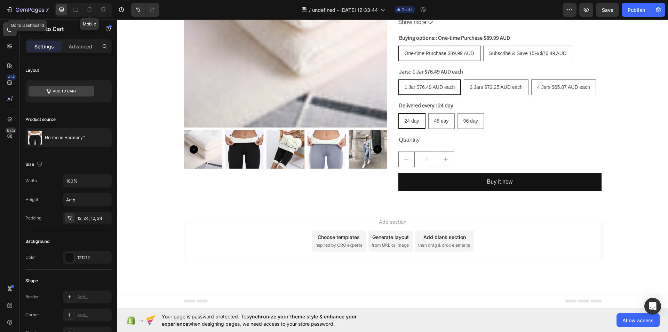
scroll to position [160, 0]
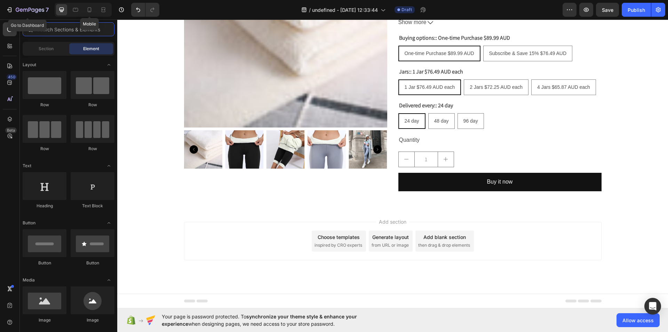
click at [50, 30] on input "text" at bounding box center [69, 29] width 92 height 14
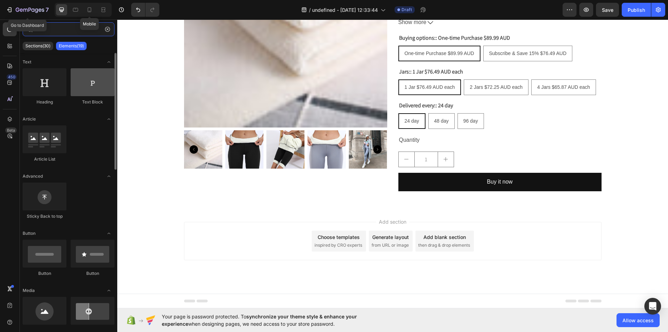
type input "t"
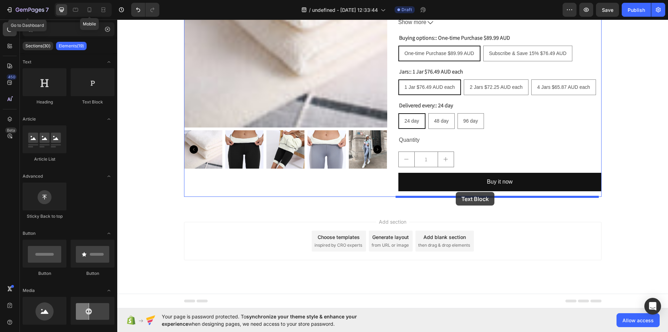
drag, startPoint x: 205, startPoint y: 108, endPoint x: 457, endPoint y: 191, distance: 265.7
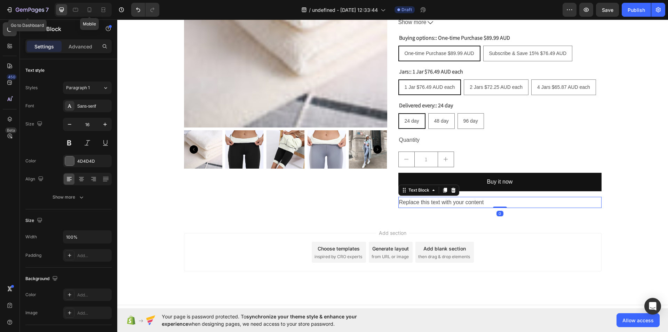
scroll to position [171, 0]
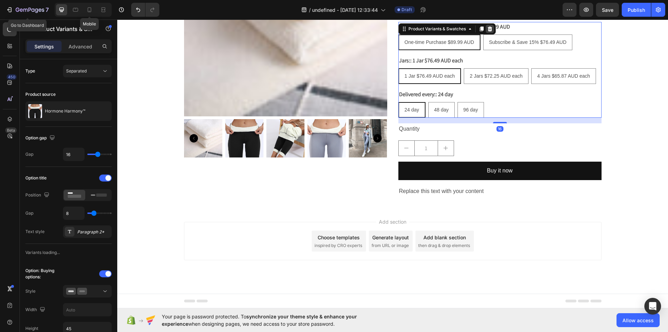
click at [489, 31] on icon at bounding box center [490, 29] width 6 height 6
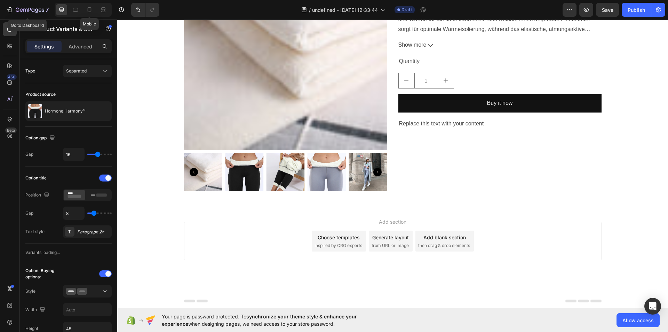
scroll to position [137, 0]
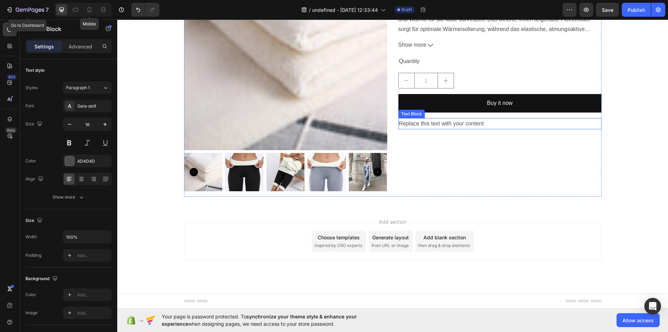
click at [448, 123] on div "Replace this text with your content" at bounding box center [499, 123] width 203 height 11
click at [448, 123] on p "Replace this text with your content" at bounding box center [500, 124] width 202 height 10
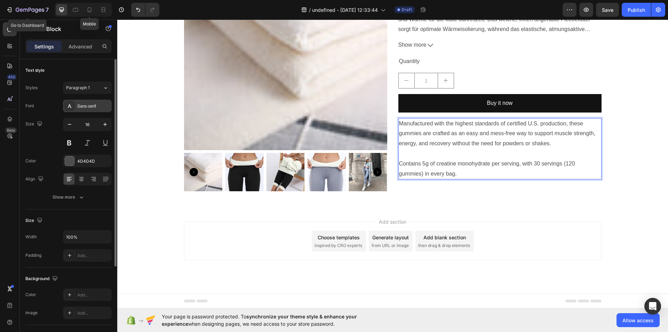
click at [100, 104] on div "Sans-serif" at bounding box center [93, 106] width 33 height 6
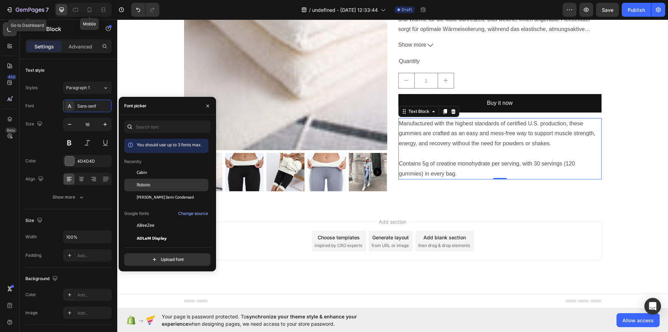
click at [178, 185] on div "Roboto" at bounding box center [172, 185] width 70 height 6
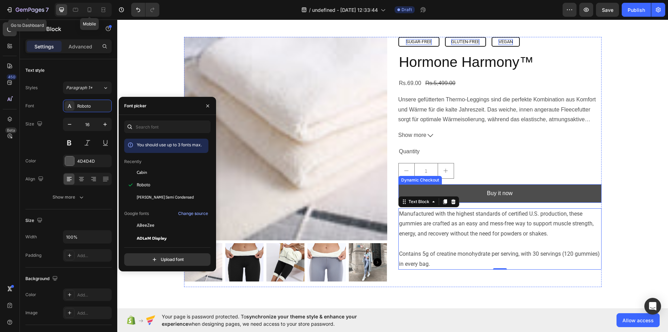
scroll to position [47, 0]
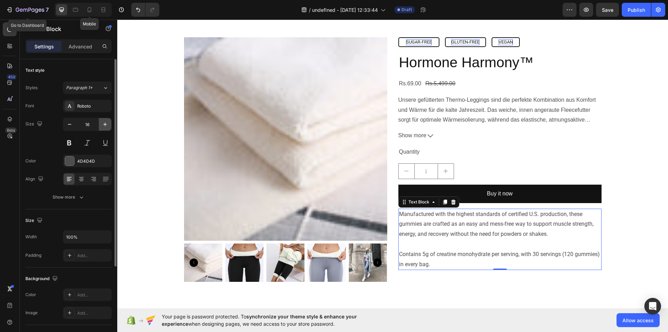
click at [102, 119] on button "button" at bounding box center [105, 124] width 13 height 13
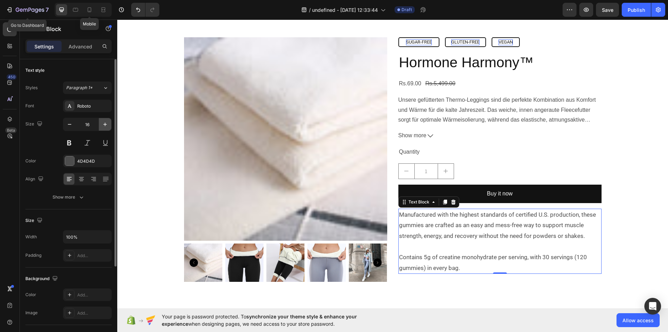
click at [102, 119] on button "button" at bounding box center [105, 124] width 13 height 13
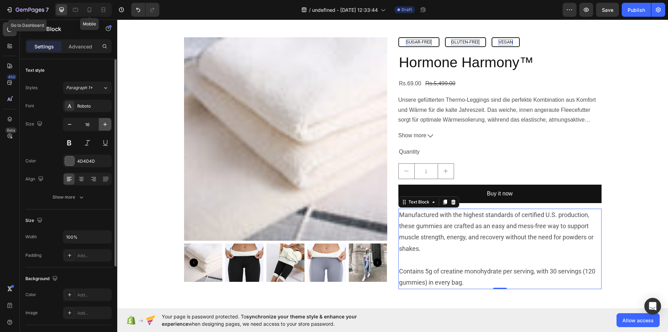
click at [102, 119] on button "button" at bounding box center [105, 124] width 13 height 13
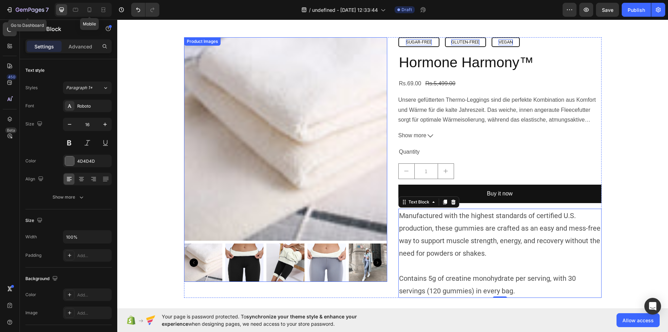
scroll to position [148, 0]
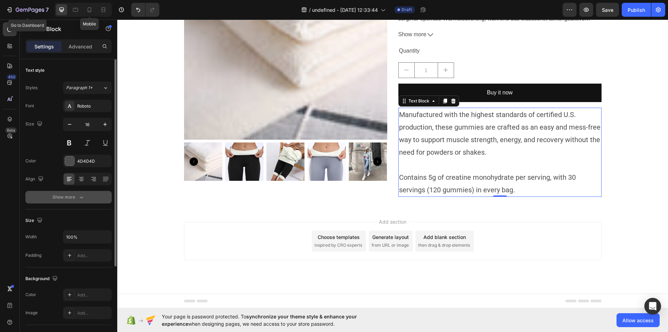
click at [78, 192] on button "Show more" at bounding box center [68, 197] width 86 height 13
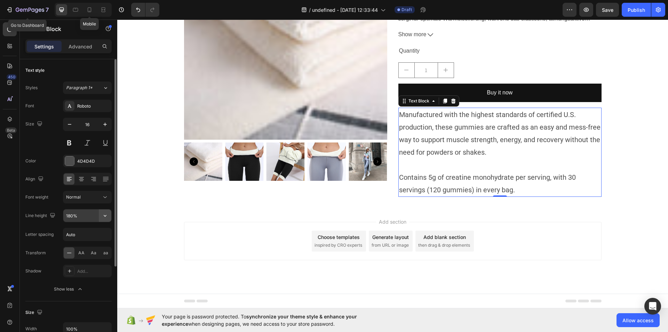
click at [108, 219] on icon "button" at bounding box center [105, 215] width 7 height 7
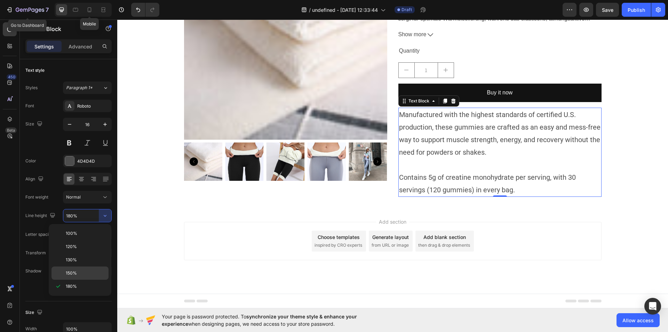
click at [88, 270] on p "150%" at bounding box center [86, 273] width 40 height 6
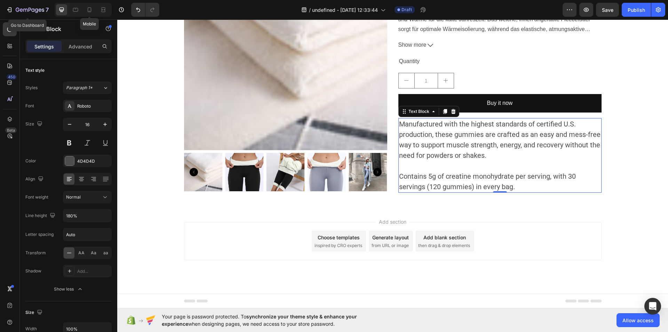
scroll to position [137, 0]
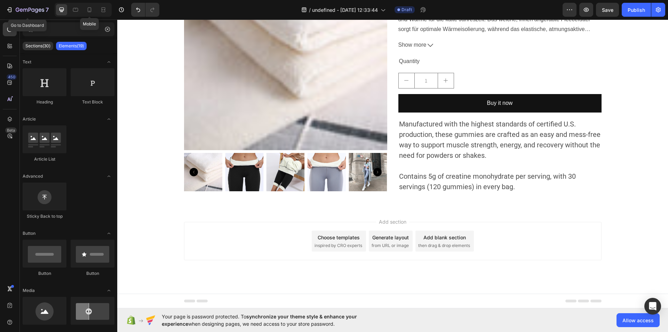
click at [136, 258] on div "Add section Choose templates inspired by CRO experts Generate layout from URL o…" at bounding box center [392, 251] width 551 height 86
click at [104, 28] on button "button" at bounding box center [107, 29] width 11 height 11
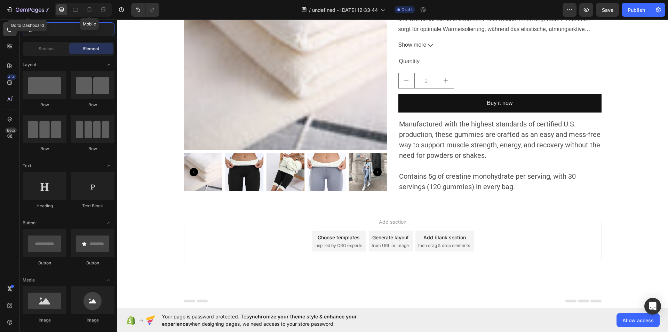
click at [64, 35] on input "t" at bounding box center [69, 29] width 92 height 14
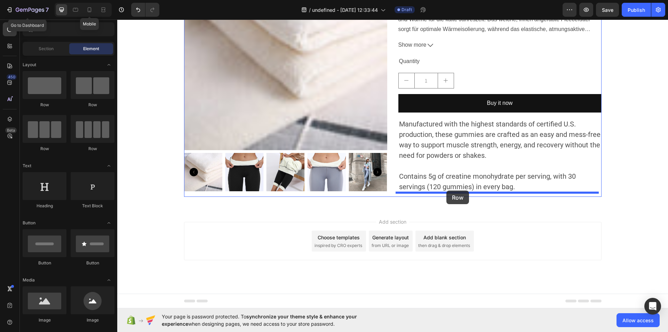
drag, startPoint x: 161, startPoint y: 157, endPoint x: 456, endPoint y: 189, distance: 296.4
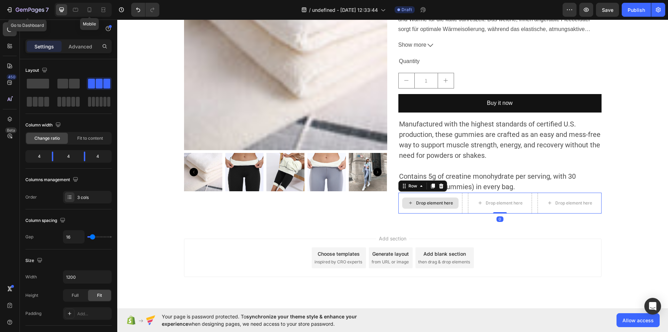
scroll to position [148, 0]
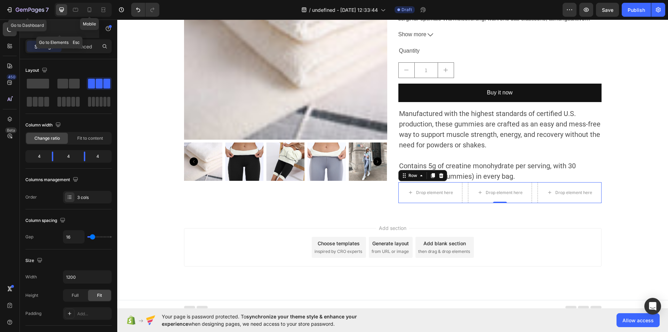
click at [50, 29] on p "Row" at bounding box center [63, 29] width 59 height 8
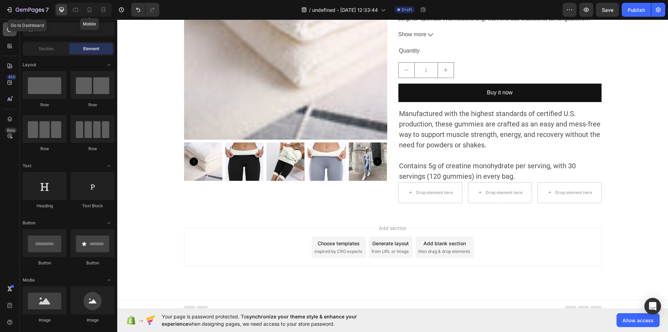
click at [16, 24] on div at bounding box center [10, 29] width 14 height 14
click at [61, 19] on div "7 Go to Dashboard Mobile Version history / undefined - Aug 28, 12:33:44 Draft P…" at bounding box center [334, 10] width 668 height 20
click at [84, 25] on input "t" at bounding box center [69, 29] width 92 height 14
click at [8, 25] on div at bounding box center [10, 29] width 14 height 14
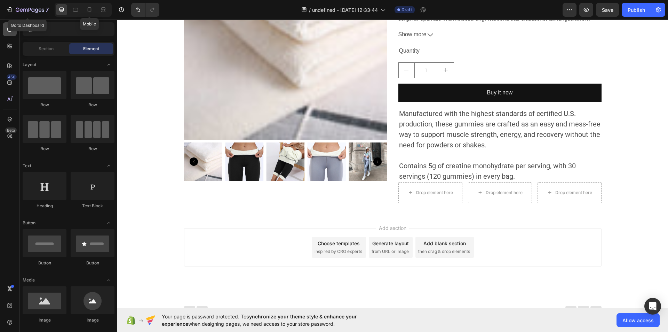
click at [8, 25] on div at bounding box center [10, 29] width 14 height 14
click at [8, 41] on div at bounding box center [10, 46] width 14 height 14
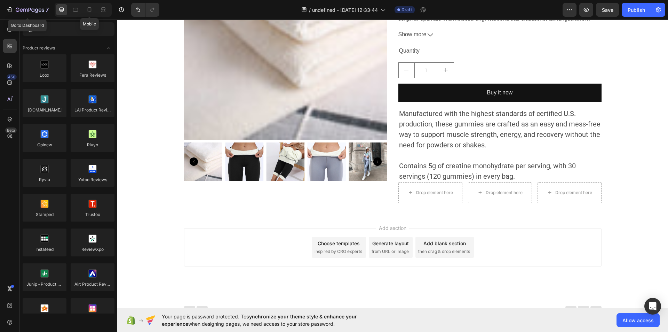
click at [33, 32] on div at bounding box center [30, 29] width 14 height 14
click at [9, 24] on div at bounding box center [10, 29] width 14 height 14
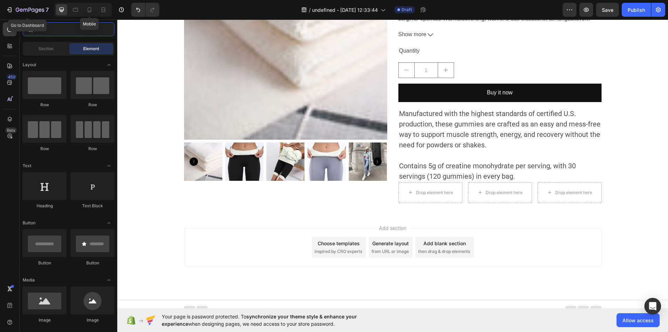
click at [85, 26] on input "t" at bounding box center [69, 29] width 92 height 14
click at [53, 28] on input "t" at bounding box center [69, 29] width 92 height 14
click at [84, 27] on input "t" at bounding box center [69, 29] width 92 height 14
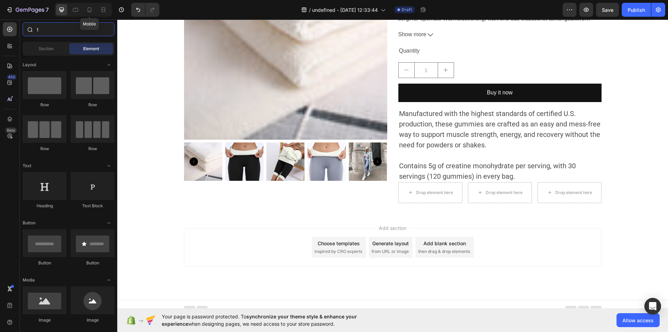
click at [84, 27] on input "t" at bounding box center [69, 29] width 92 height 14
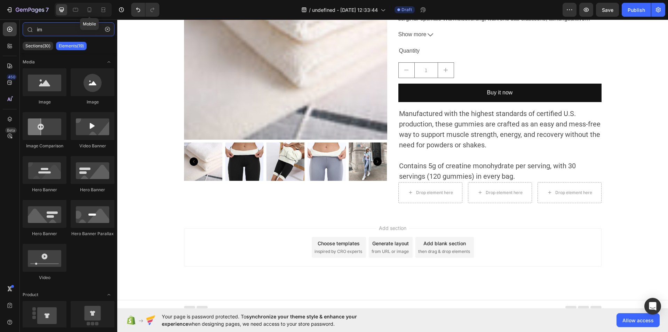
type input "im"
drag, startPoint x: 151, startPoint y: 109, endPoint x: 423, endPoint y: 185, distance: 283.0
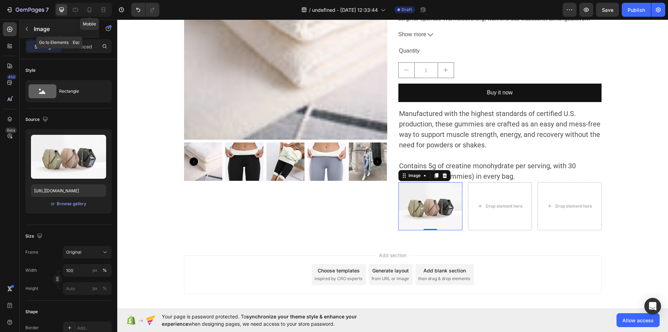
click at [26, 34] on button "button" at bounding box center [26, 28] width 11 height 11
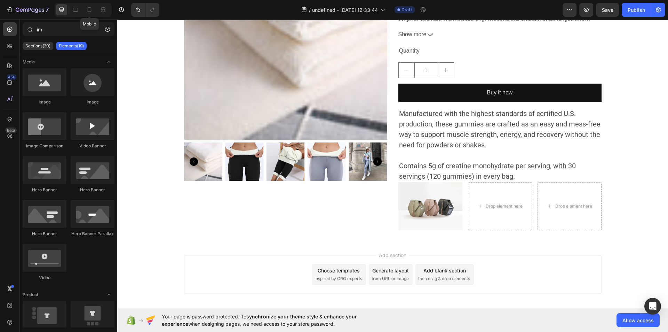
drag, startPoint x: 106, startPoint y: 31, endPoint x: 63, endPoint y: 22, distance: 44.1
click at [63, 22] on div "im Sections(30) Elements(19) Media Image Image Image Comparison Video Banner He…" at bounding box center [68, 175] width 97 height 312
click at [104, 26] on button "button" at bounding box center [107, 29] width 11 height 11
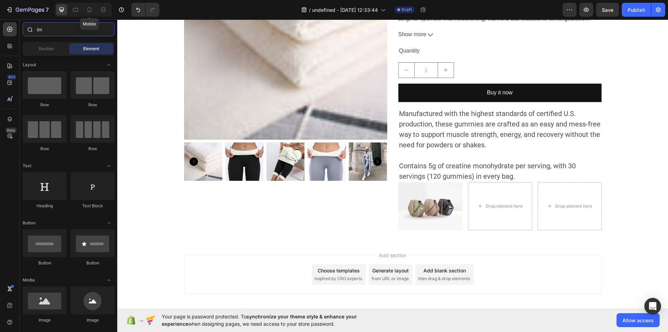
click at [74, 29] on input "im" at bounding box center [69, 29] width 92 height 14
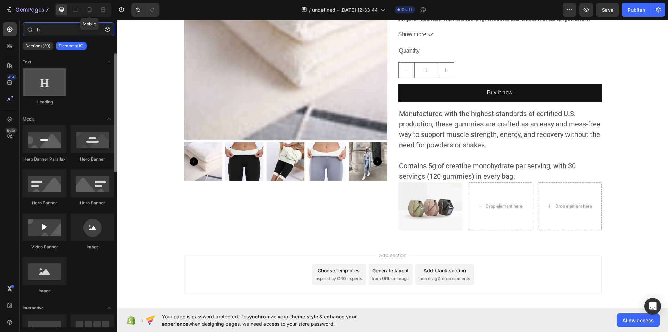
type input "h"
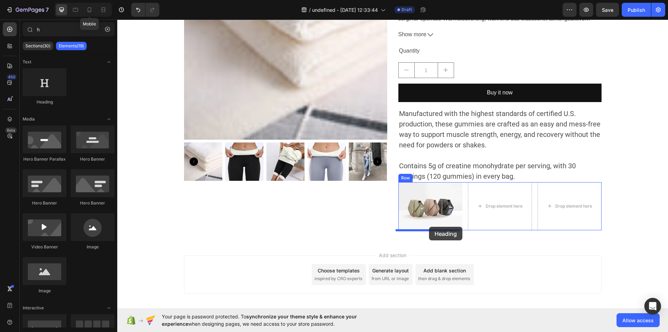
drag, startPoint x: 148, startPoint y: 105, endPoint x: 429, endPoint y: 227, distance: 306.1
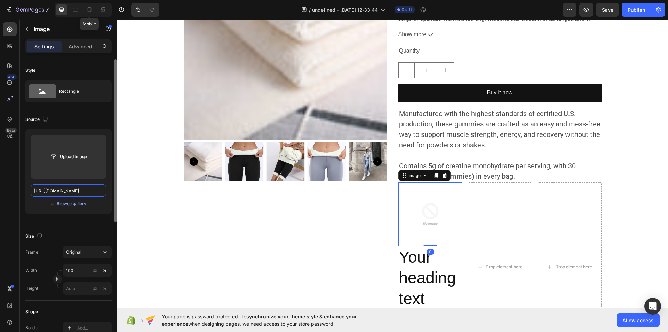
scroll to position [0, 0]
paste input "data:image/svg+xml;base64,PHN2ZyBjbGFzcz0iaWNvbiBpY29uLWFjY29yZGlvbiBzdC1jdXJyZ…"
type input "data:image/svg+xml;base64,PHN2ZyBjbGFzcz0iaWNvbiBpY29uLWFjY29yZGlvbiBzdC1jdXJyZ…"
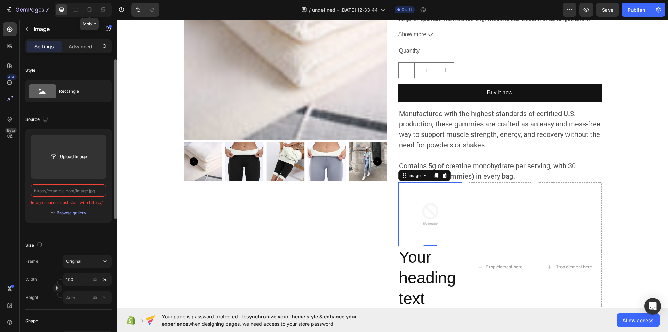
paste input "data:image/svg+xml;base64,PHN2ZyBjbGFzcz0iaWNvbiBpY29uLWFjY29yZGlvbiBzdC1jdXJyZ…"
type input "data:image/svg+xml;base64,PHN2ZyBjbGFzcz0iaWNvbiBpY29uLWFjY29yZGlvbiBzdC1jdXJyZ…"
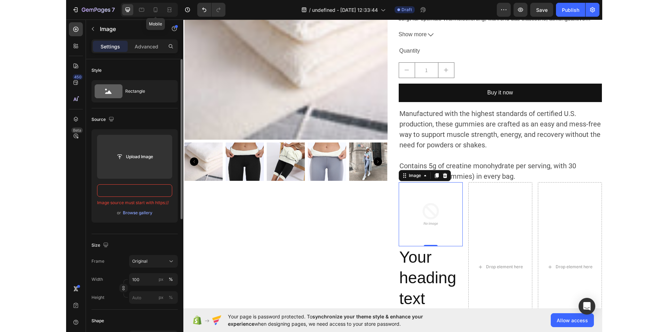
scroll to position [0, 0]
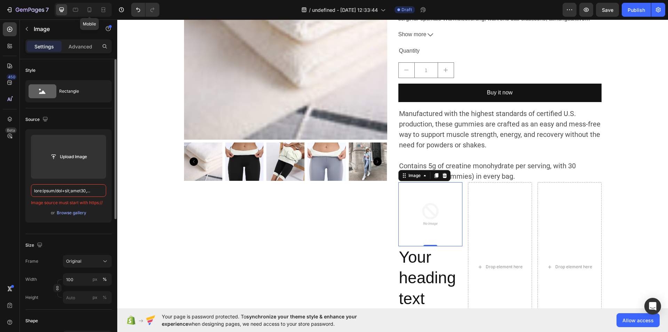
click at [80, 206] on div "Upload Image Image source must start with https:// or Browse gallery" at bounding box center [68, 175] width 86 height 93
click at [76, 211] on div "Browse gallery" at bounding box center [72, 212] width 30 height 6
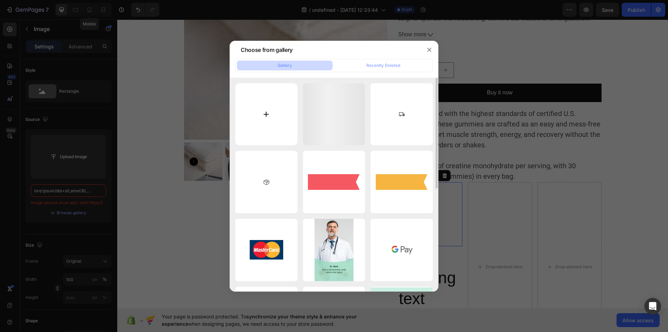
click at [266, 112] on input "file" at bounding box center [266, 114] width 62 height 62
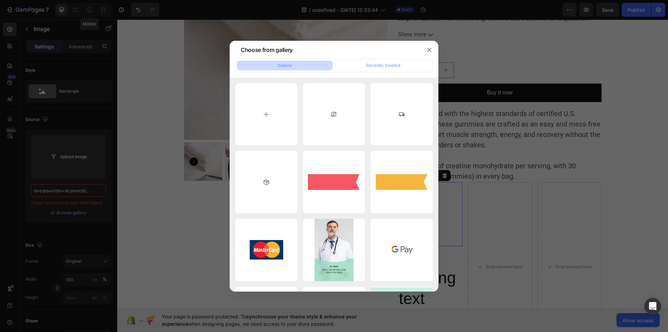
click at [205, 80] on div at bounding box center [334, 166] width 668 height 332
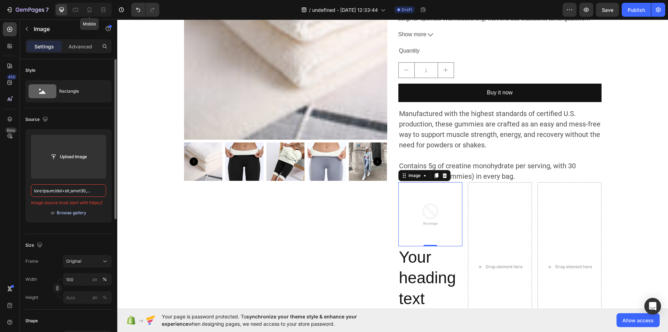
click at [73, 213] on div "Browse gallery" at bounding box center [72, 212] width 30 height 6
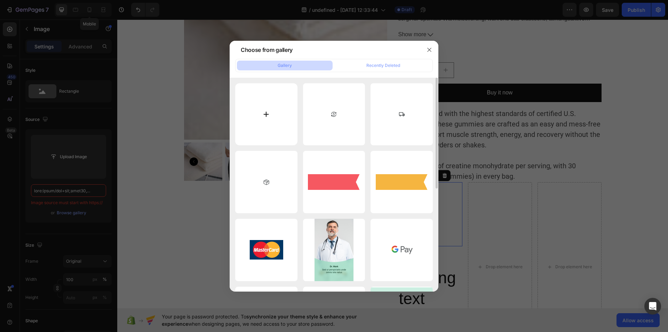
click at [268, 117] on input "file" at bounding box center [266, 114] width 62 height 62
type input "C:\fakepath\download (31).svg"
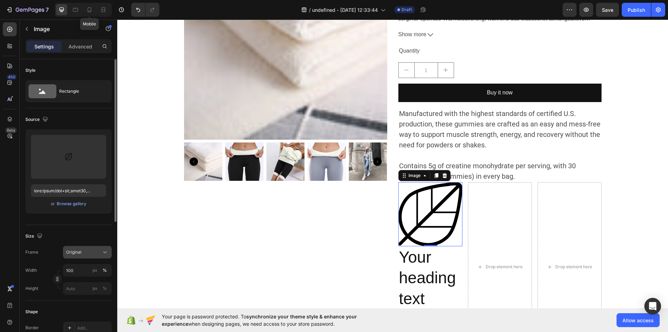
click at [101, 255] on div "Original" at bounding box center [87, 251] width 42 height 7
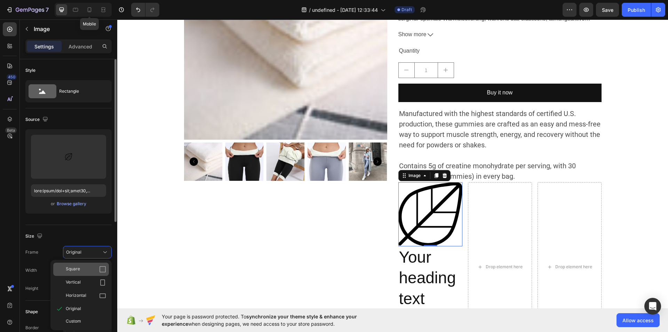
click at [100, 265] on div "Square" at bounding box center [81, 268] width 56 height 13
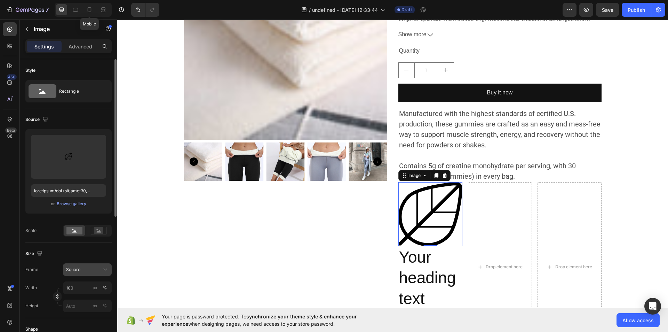
click at [103, 269] on icon at bounding box center [105, 269] width 7 height 7
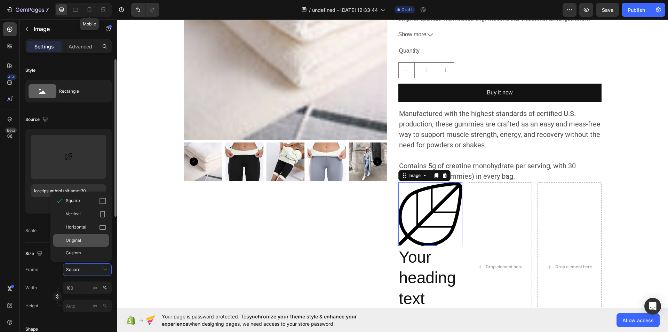
click at [89, 244] on div "Original" at bounding box center [81, 240] width 56 height 13
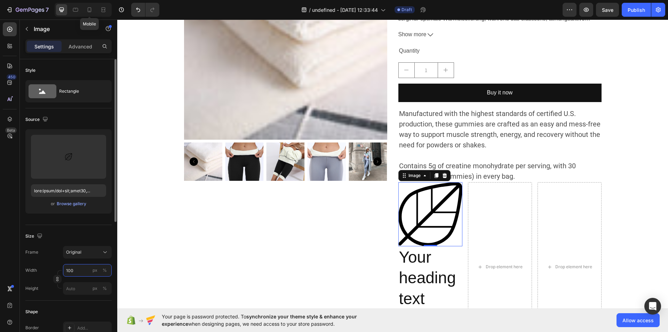
click at [73, 267] on input "100" at bounding box center [87, 270] width 49 height 13
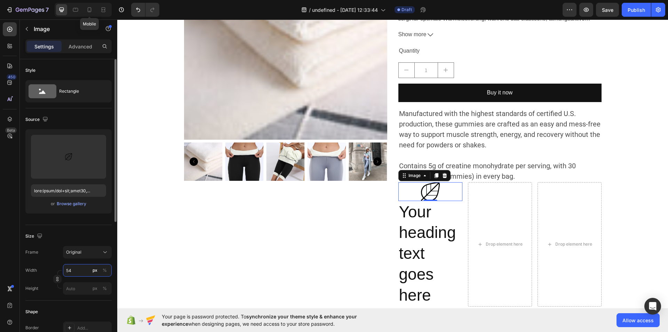
type input "5"
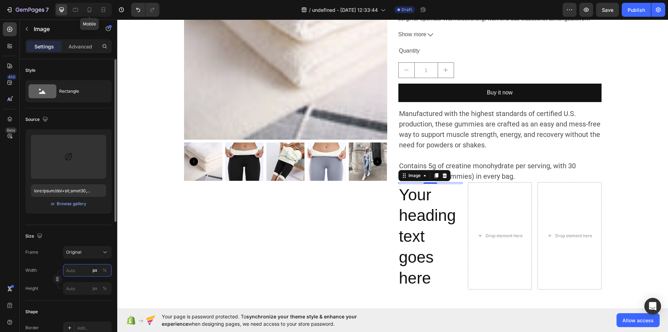
type input "5"
type input "40"
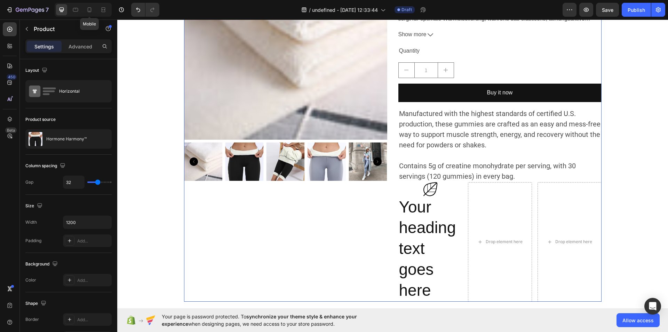
click at [367, 213] on div "Product Images" at bounding box center [285, 118] width 203 height 365
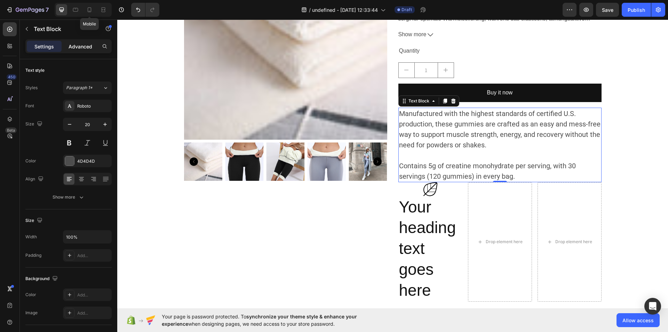
click at [81, 44] on p "Advanced" at bounding box center [81, 46] width 24 height 7
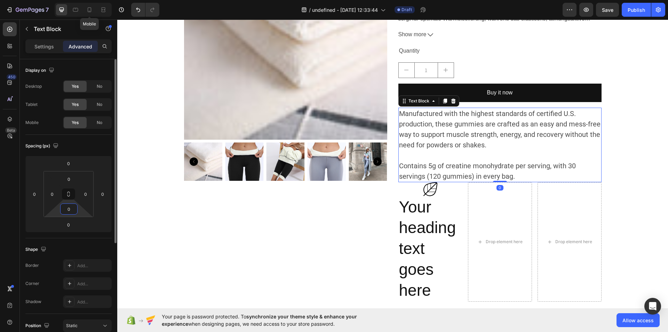
click at [69, 210] on input "0" at bounding box center [69, 209] width 14 height 10
type input "10"
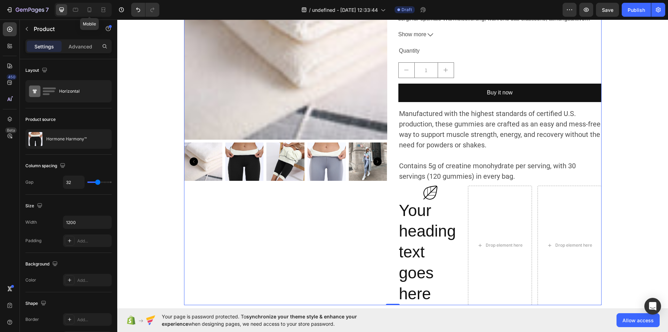
click at [235, 217] on div "Product Images" at bounding box center [285, 120] width 203 height 368
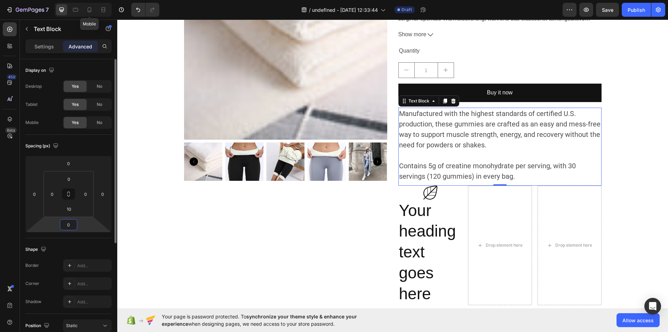
click at [72, 225] on input "0" at bounding box center [69, 224] width 14 height 10
type input "15"
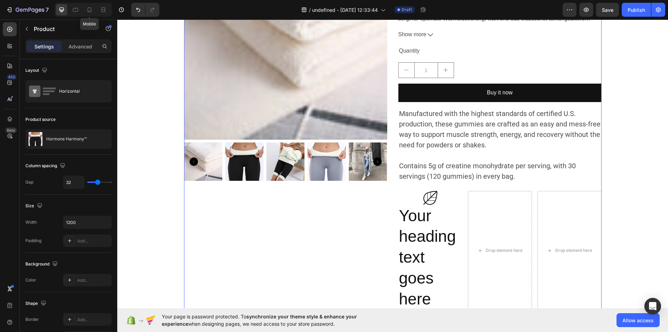
click at [200, 238] on div "Product Images" at bounding box center [285, 123] width 203 height 374
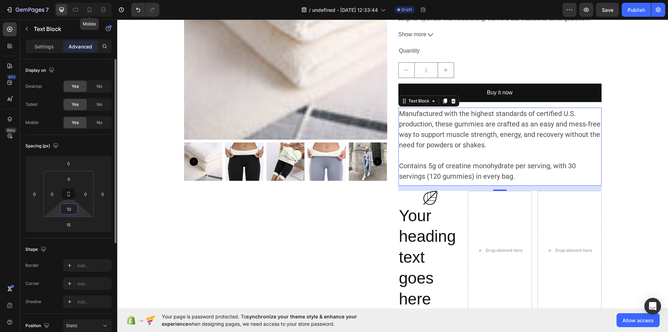
click at [75, 207] on input "10" at bounding box center [69, 209] width 14 height 10
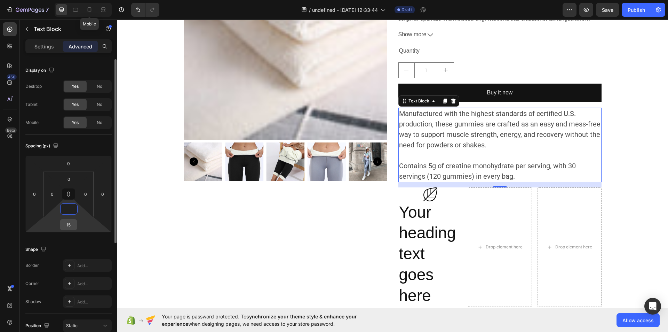
type input "0"
click at [69, 228] on input "15" at bounding box center [69, 224] width 14 height 10
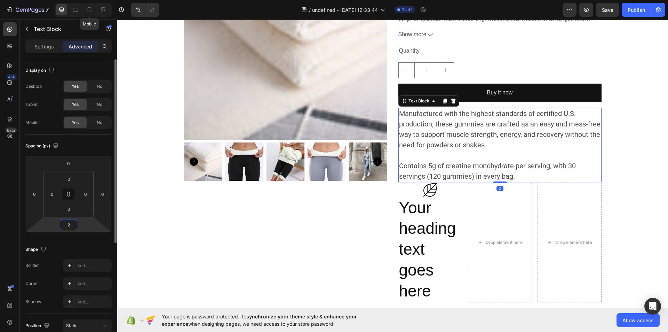
type input "20"
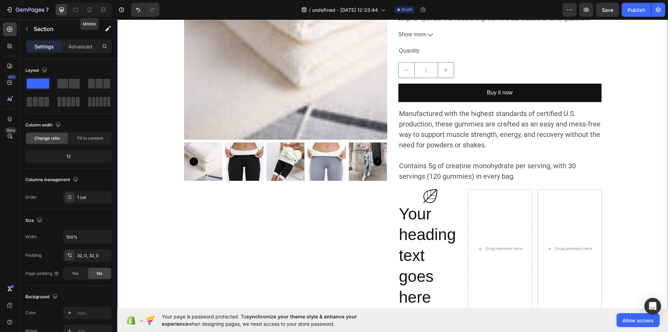
click at [172, 223] on div "Product Images SUGAR-FREE Button GLUTEN-FREE Button VEGAN Button Row Hormone Ha…" at bounding box center [392, 122] width 551 height 372
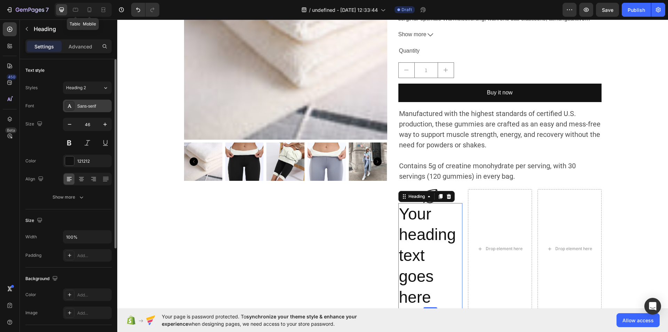
click at [100, 110] on div "Sans-serif" at bounding box center [87, 106] width 49 height 13
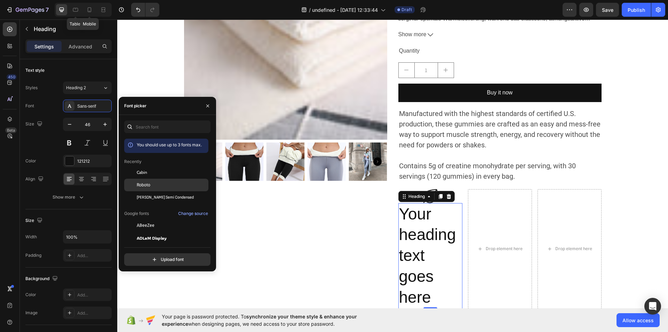
click at [145, 185] on span "Roboto" at bounding box center [144, 185] width 14 height 6
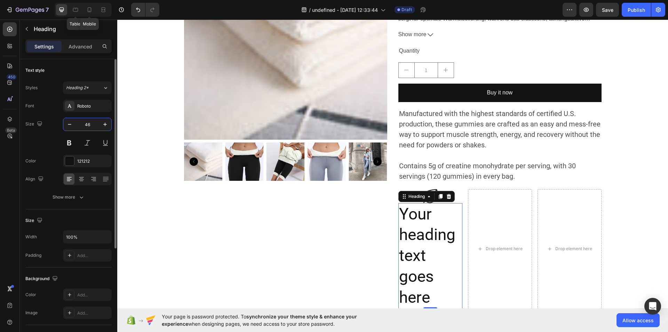
click at [90, 124] on input "46" at bounding box center [87, 124] width 23 height 13
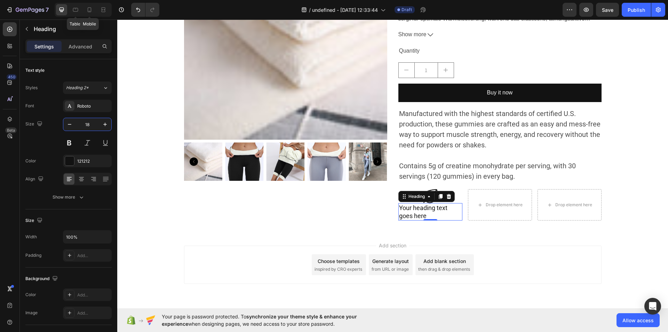
type input "18"
click at [430, 209] on h2 "Your heading text goes here" at bounding box center [430, 212] width 64 height 18
click at [430, 209] on p "Your heading text goes here" at bounding box center [430, 212] width 63 height 16
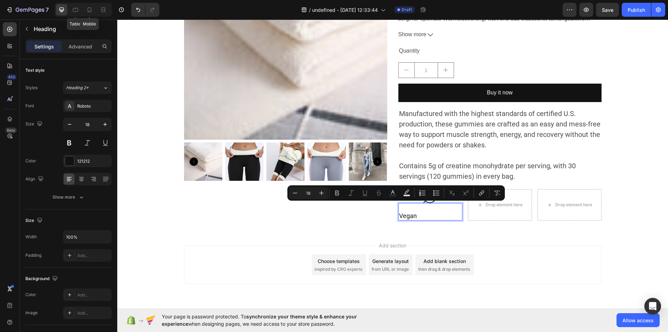
drag, startPoint x: 397, startPoint y: 211, endPoint x: 397, endPoint y: 215, distance: 4.2
click at [399, 215] on p "Vegan" at bounding box center [430, 212] width 63 height 16
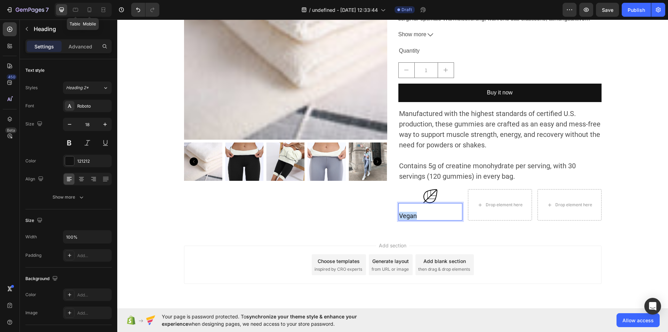
click at [399, 215] on p "Vegan" at bounding box center [430, 212] width 63 height 16
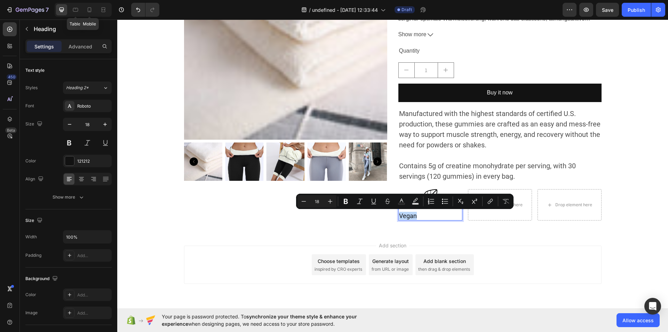
click at [399, 215] on p "Vegan" at bounding box center [430, 212] width 63 height 16
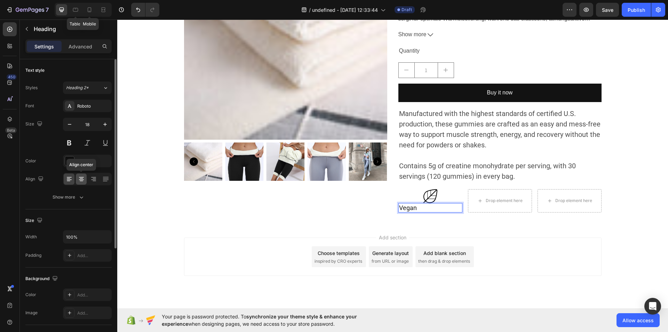
click at [84, 175] on div at bounding box center [81, 178] width 11 height 11
click at [73, 145] on button at bounding box center [69, 142] width 13 height 13
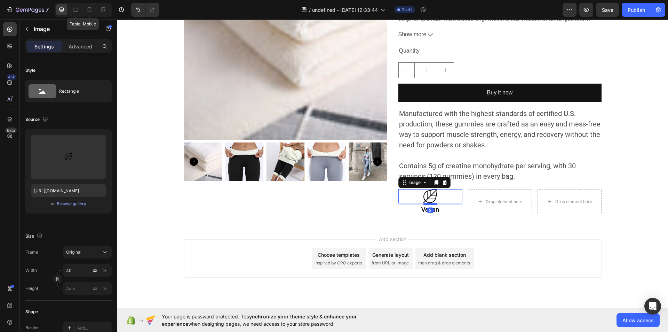
click at [428, 204] on div at bounding box center [430, 204] width 14 height 2
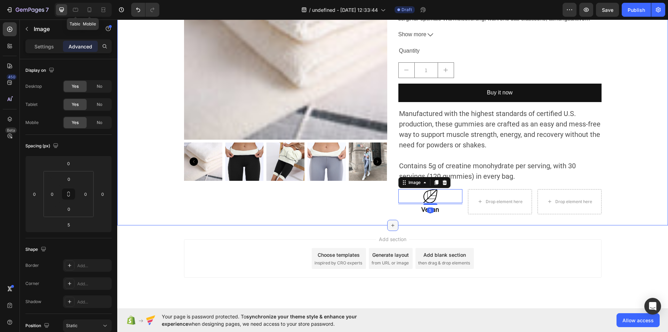
click at [394, 220] on div at bounding box center [392, 225] width 11 height 11
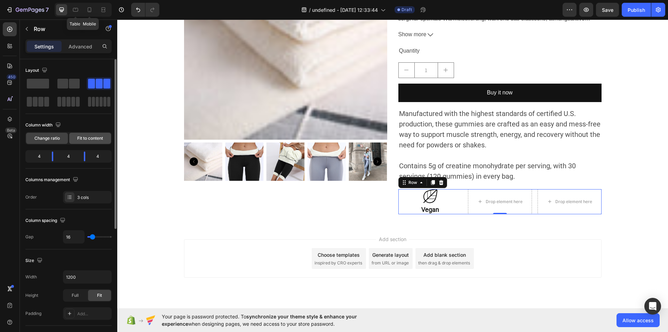
click at [81, 133] on div "Fit to content" at bounding box center [90, 138] width 42 height 11
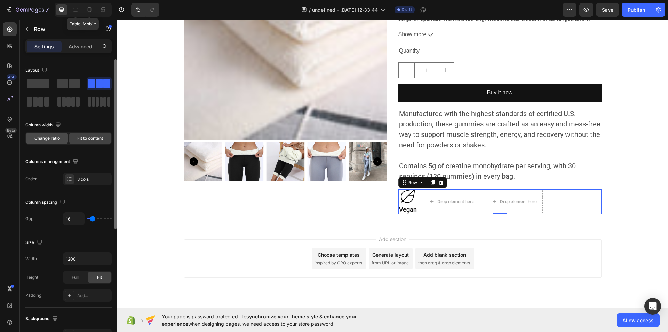
click at [50, 136] on span "Change ratio" at bounding box center [46, 138] width 25 height 6
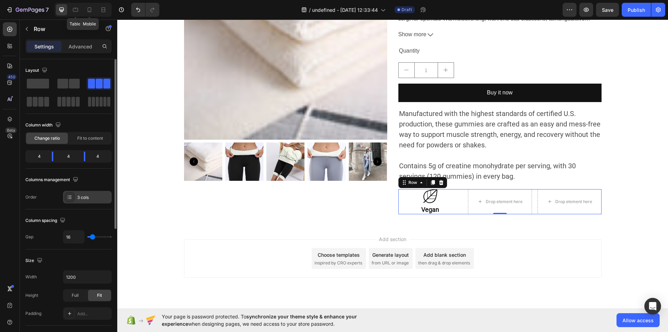
click at [105, 198] on div "3 cols" at bounding box center [93, 197] width 33 height 6
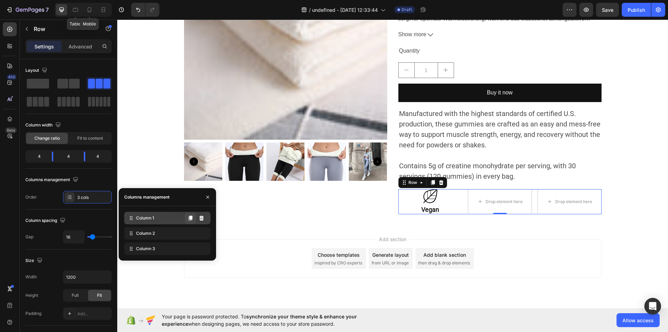
click at [188, 217] on icon at bounding box center [191, 218] width 6 height 6
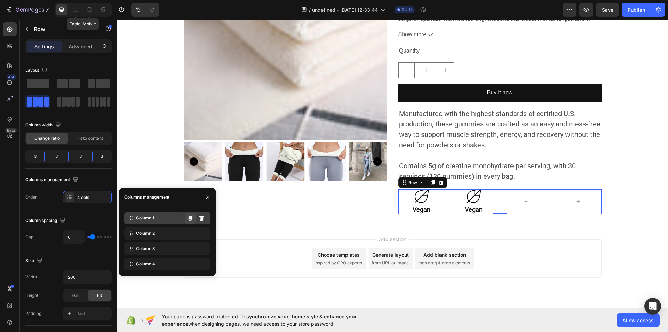
click at [188, 217] on icon at bounding box center [191, 218] width 6 height 6
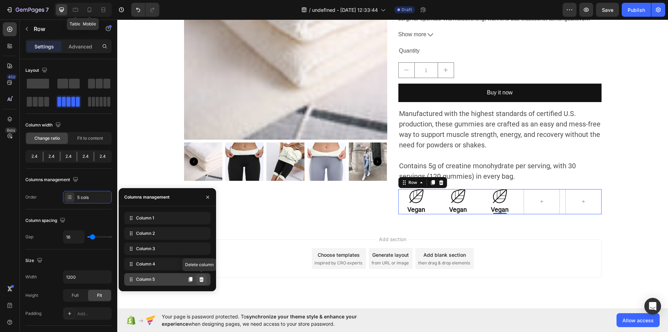
click at [200, 284] on button at bounding box center [201, 278] width 11 height 11
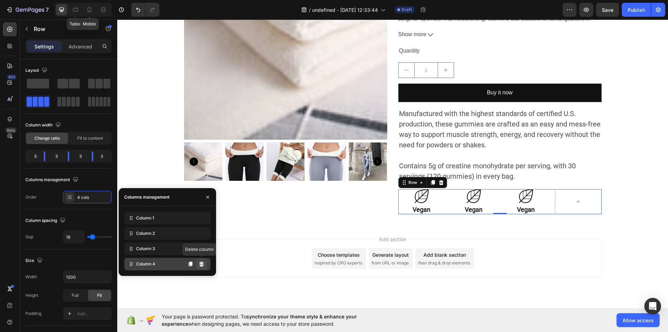
click at [200, 268] on button at bounding box center [201, 263] width 11 height 11
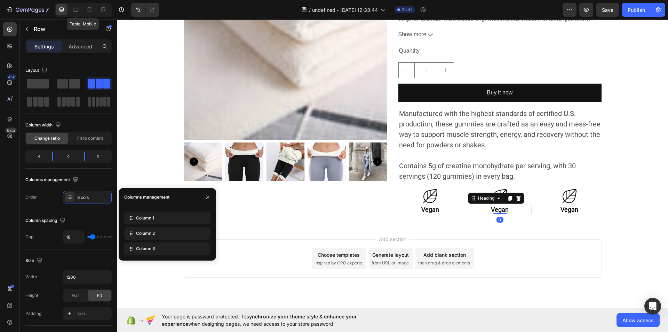
click at [501, 209] on h2 "Vegan" at bounding box center [500, 209] width 64 height 9
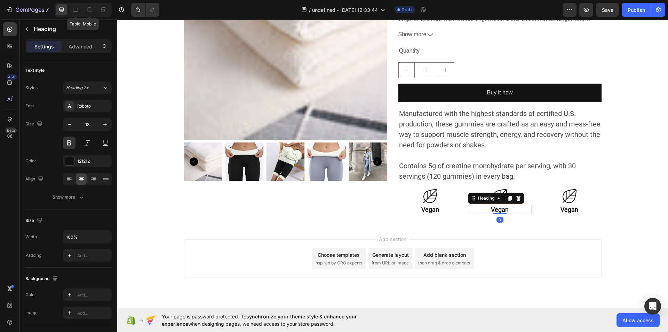
click at [501, 209] on h2 "Vegan" at bounding box center [500, 209] width 64 height 9
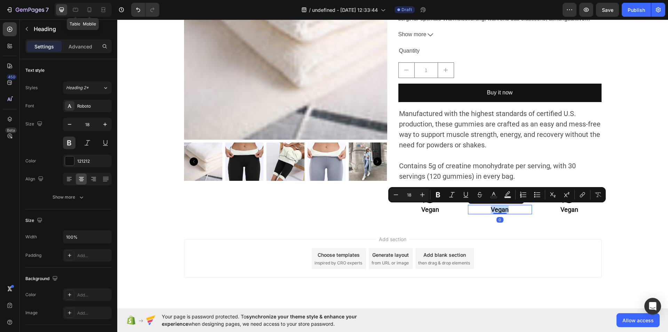
click at [501, 209] on p "Vegan" at bounding box center [500, 209] width 63 height 8
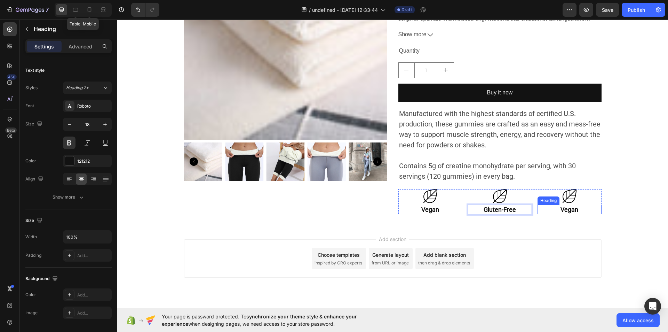
click at [578, 207] on h2 "Vegan" at bounding box center [570, 209] width 64 height 9
click at [578, 207] on p "Vegan" at bounding box center [569, 209] width 63 height 8
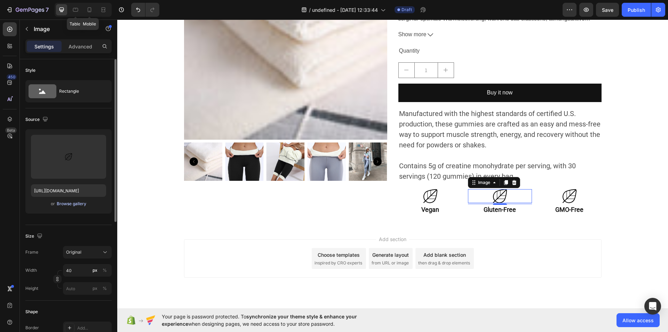
click at [77, 202] on div "Browse gallery" at bounding box center [72, 203] width 30 height 6
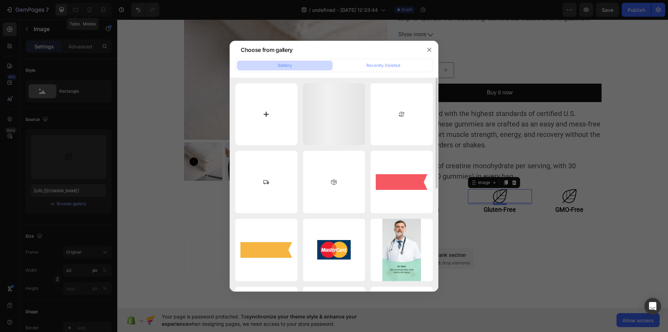
click at [267, 109] on input "file" at bounding box center [266, 114] width 62 height 62
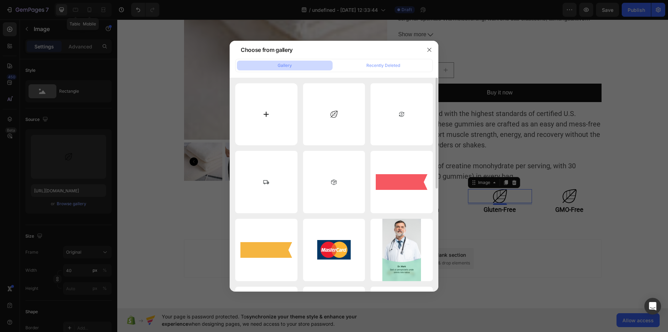
type input "C:\fakepath\download (32).svg"
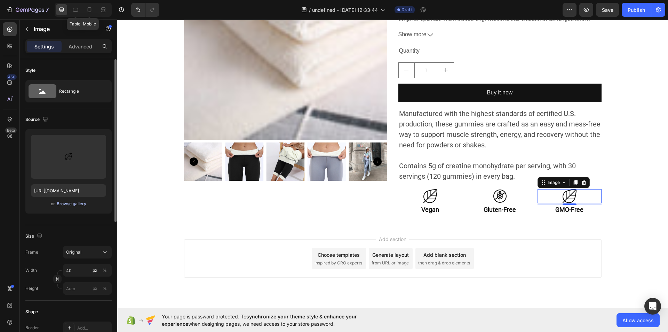
click at [77, 200] on button "Browse gallery" at bounding box center [71, 203] width 30 height 7
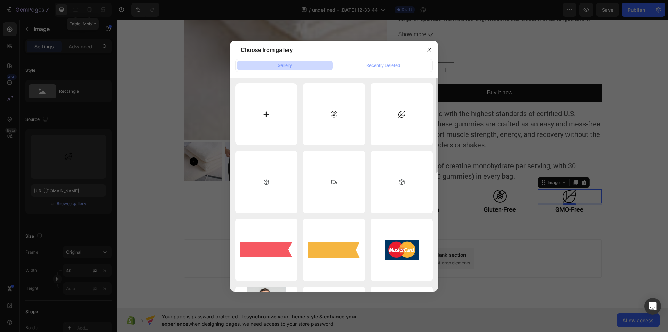
click at [262, 117] on input "file" at bounding box center [266, 114] width 62 height 62
type input "C:\fakepath\download (33).svg"
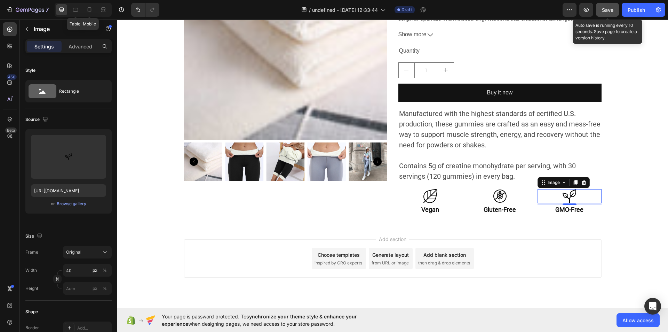
click at [600, 10] on button "Save" at bounding box center [607, 10] width 23 height 14
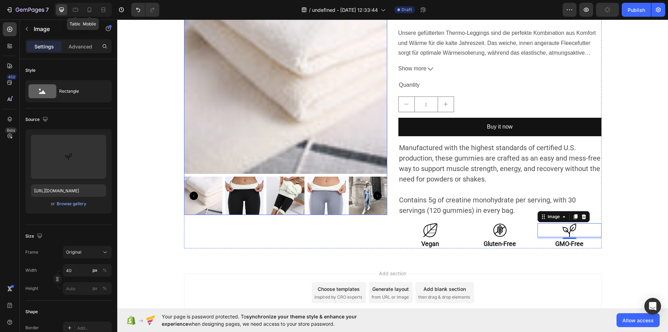
scroll to position [165, 0]
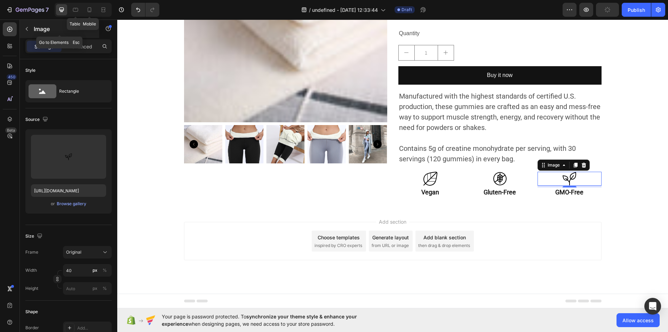
click at [29, 29] on icon "button" at bounding box center [27, 29] width 6 height 6
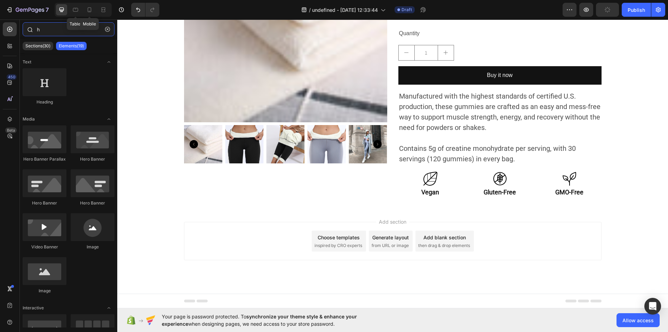
click at [109, 23] on input "h" at bounding box center [69, 29] width 92 height 14
click at [109, 34] on button "button" at bounding box center [107, 29] width 11 height 11
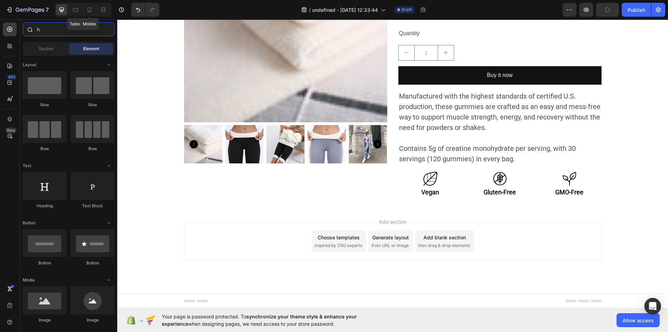
click at [71, 27] on input "h" at bounding box center [69, 29] width 92 height 14
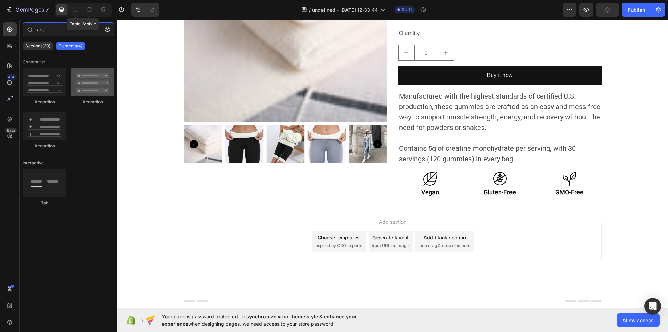
type input "acc"
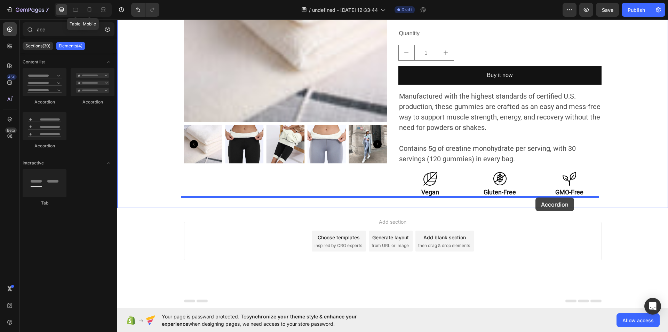
drag, startPoint x: 201, startPoint y: 102, endPoint x: 535, endPoint y: 197, distance: 347.5
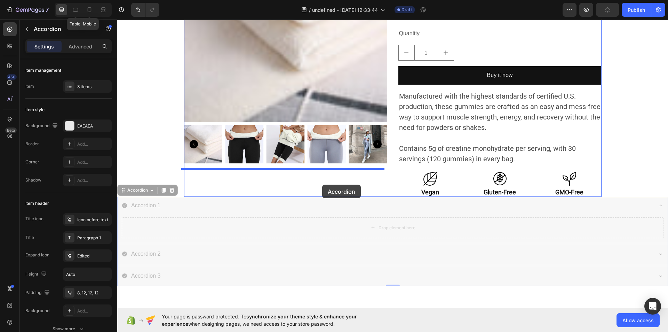
drag, startPoint x: 123, startPoint y: 191, endPoint x: 321, endPoint y: 183, distance: 198.1
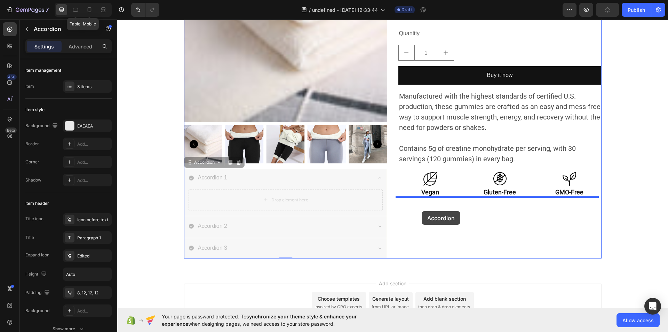
drag, startPoint x: 187, startPoint y: 162, endPoint x: 421, endPoint y: 208, distance: 238.8
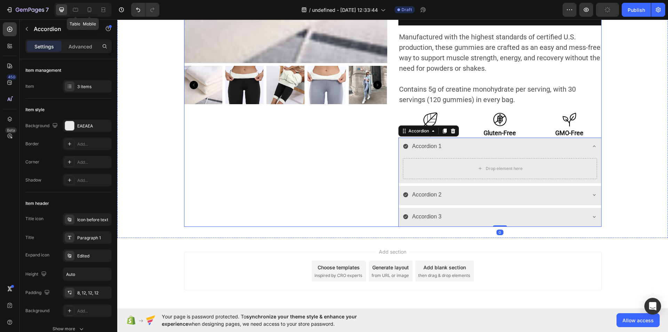
scroll to position [225, 0]
click at [103, 125] on icon "button" at bounding box center [105, 126] width 6 height 6
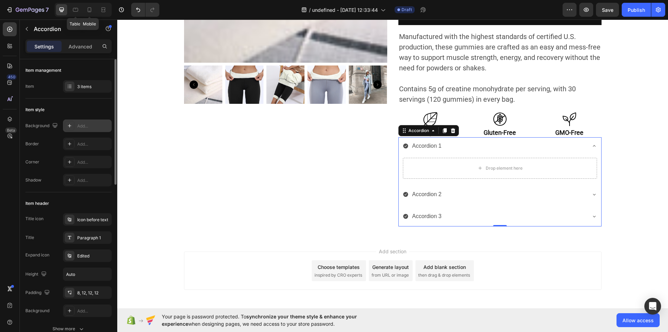
click at [403, 146] on icon at bounding box center [406, 146] width 6 height 6
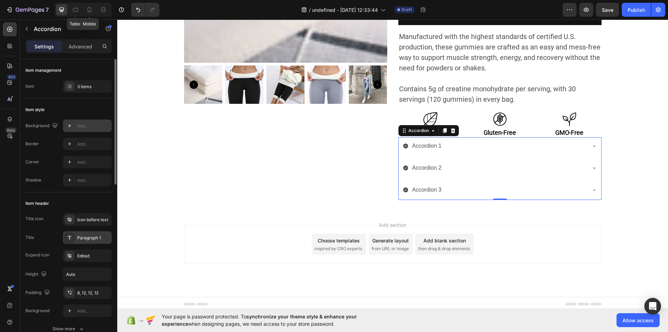
scroll to position [10, 0]
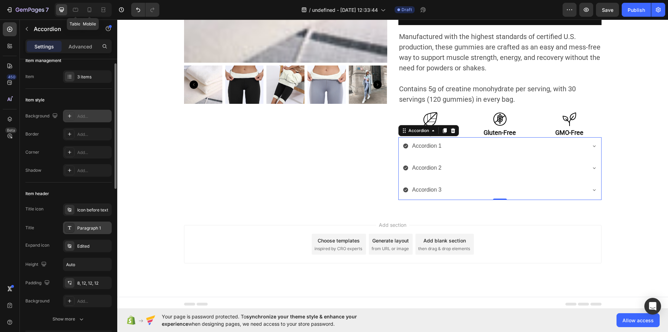
click at [76, 226] on div "Paragraph 1" at bounding box center [87, 227] width 49 height 13
click at [75, 243] on div "Edited" at bounding box center [87, 245] width 49 height 13
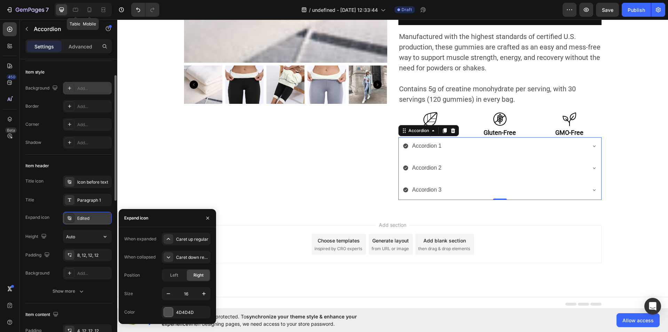
scroll to position [37, 0]
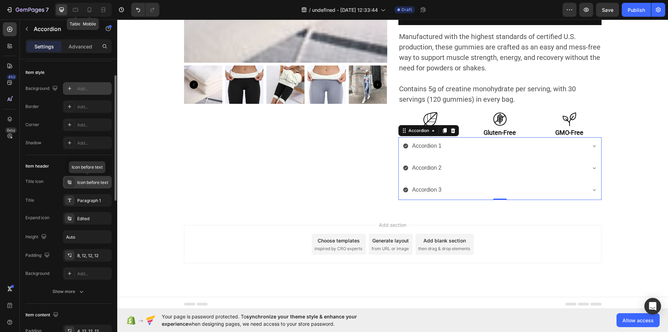
click at [81, 181] on div "Icon before text" at bounding box center [93, 182] width 33 height 6
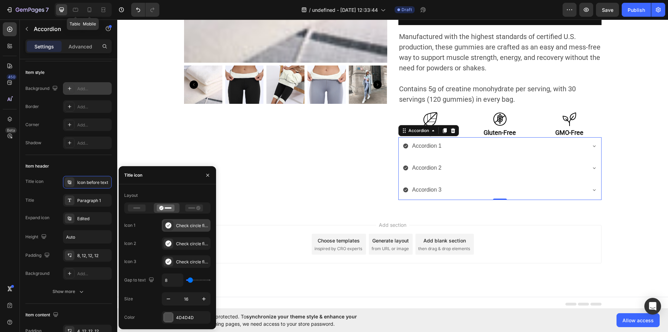
click at [167, 227] on icon at bounding box center [168, 225] width 6 height 6
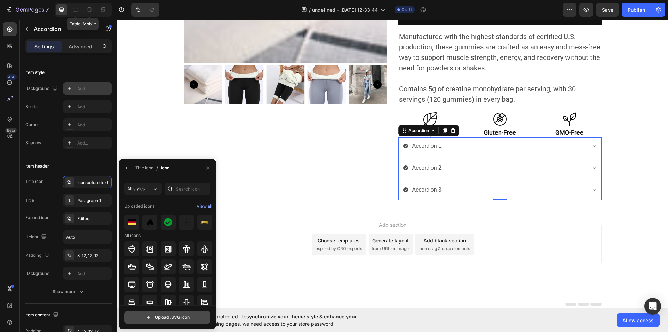
click at [149, 316] on input "file" at bounding box center [168, 317] width 86 height 12
click at [148, 318] on input "file" at bounding box center [168, 317] width 86 height 12
type input "C:\fakepath\download (34).svg"
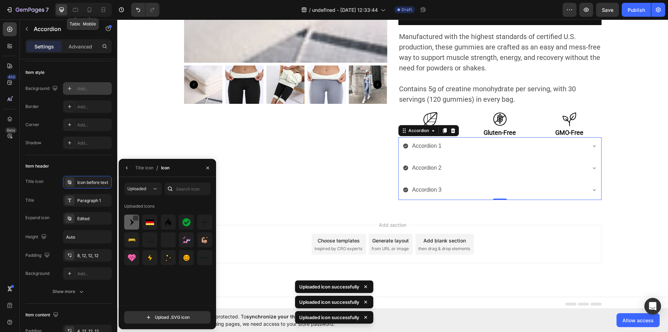
click at [142, 219] on div at bounding box center [149, 221] width 15 height 15
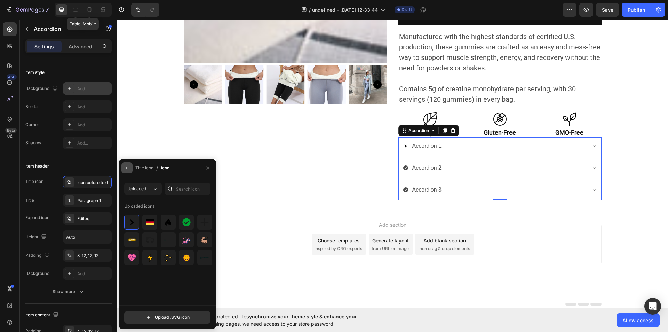
click at [128, 167] on icon "button" at bounding box center [127, 168] width 6 height 6
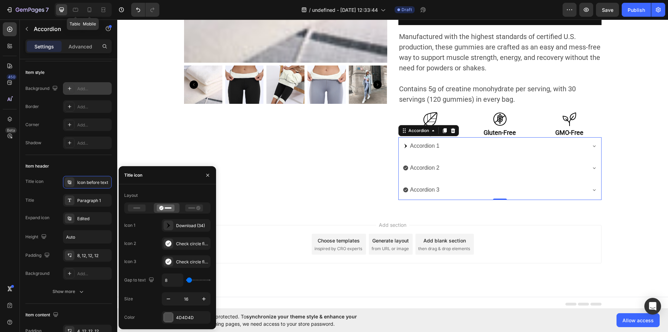
click at [189, 280] on input "range" at bounding box center [198, 279] width 24 height 1
type input "6"
click at [190, 279] on input "range" at bounding box center [198, 279] width 24 height 1
click at [202, 297] on icon "button" at bounding box center [203, 298] width 7 height 7
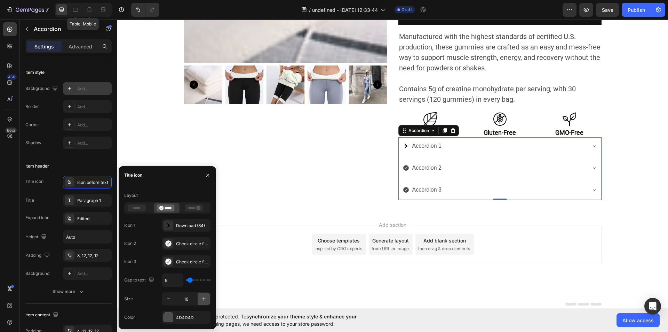
click at [202, 297] on icon "button" at bounding box center [203, 298] width 7 height 7
click at [205, 178] on button "button" at bounding box center [207, 174] width 11 height 11
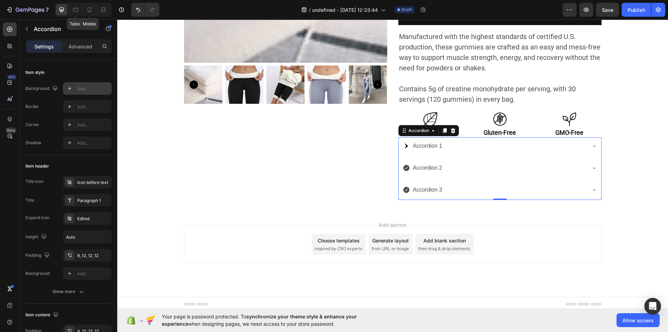
click at [439, 144] on div "Accordion 1" at bounding box center [428, 146] width 32 height 12
click at [439, 144] on p "Accordion 1" at bounding box center [428, 146] width 30 height 10
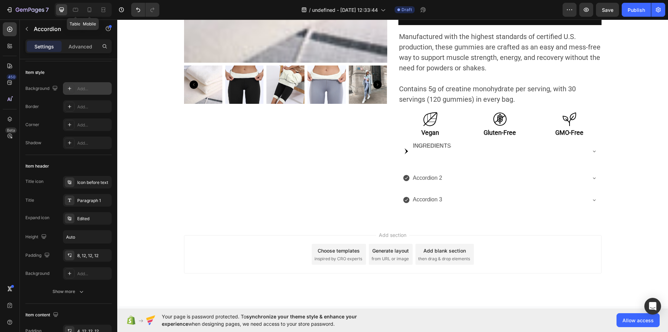
scroll to position [221, 0]
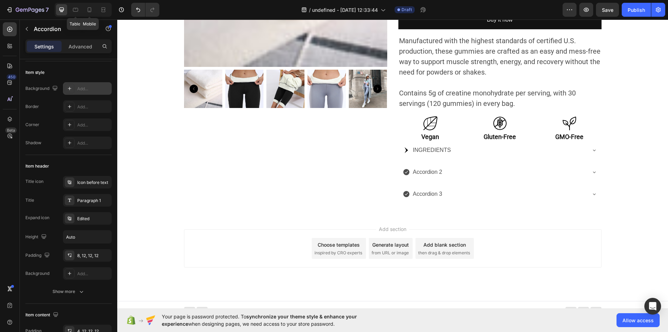
click at [441, 148] on p "INGREDIENTS" at bounding box center [432, 150] width 38 height 10
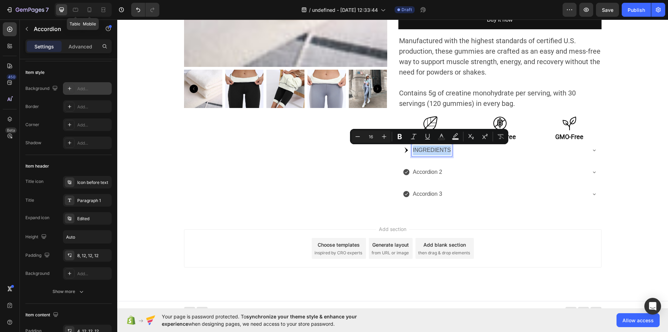
click at [441, 148] on p "INGREDIENTS" at bounding box center [432, 150] width 38 height 10
click at [399, 133] on icon "Editor contextual toolbar" at bounding box center [399, 136] width 7 height 7
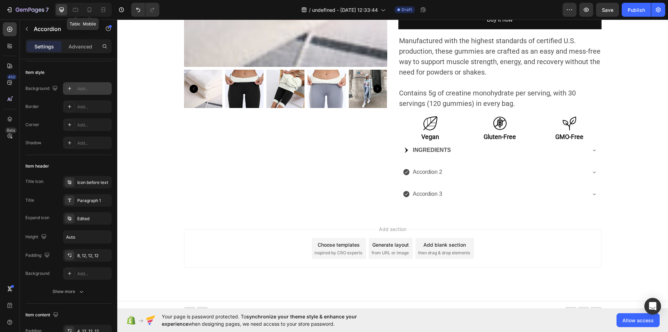
click at [550, 148] on div "INGREDIENTS" at bounding box center [494, 150] width 183 height 12
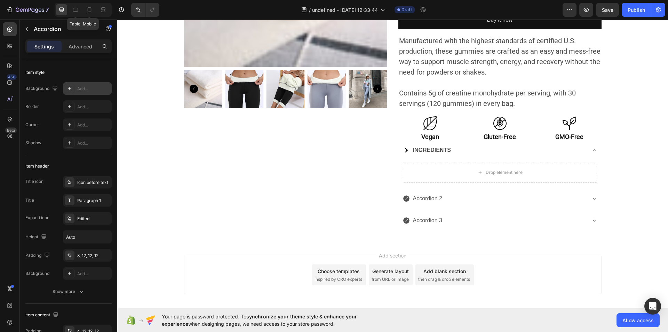
click at [550, 148] on div "INGREDIENTS" at bounding box center [494, 150] width 183 height 12
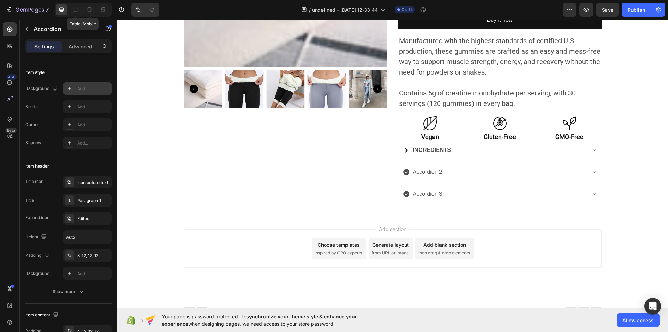
click at [593, 152] on icon at bounding box center [595, 150] width 6 height 6
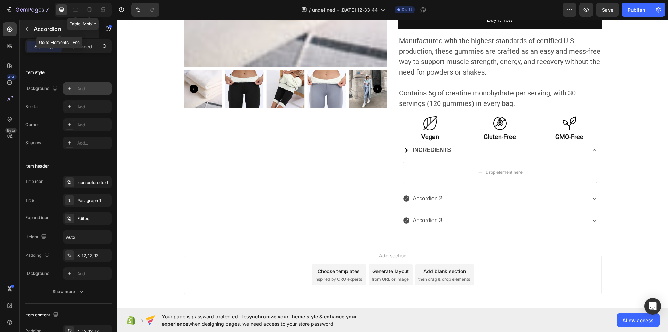
click at [27, 25] on button "button" at bounding box center [26, 28] width 11 height 11
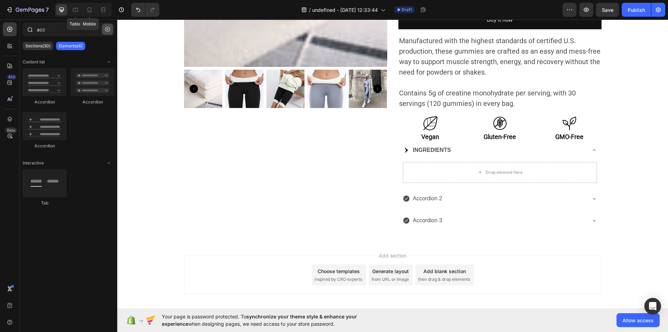
click at [105, 31] on button "button" at bounding box center [107, 29] width 11 height 11
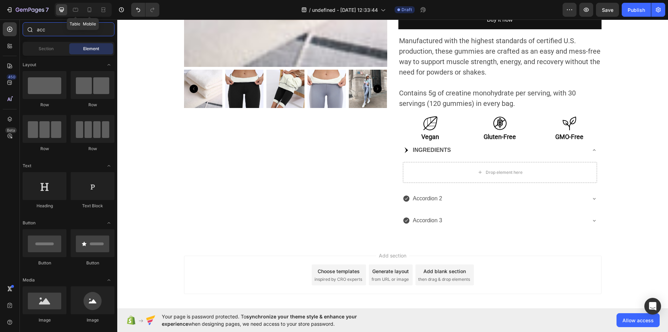
click at [82, 27] on input "acc" at bounding box center [69, 29] width 92 height 14
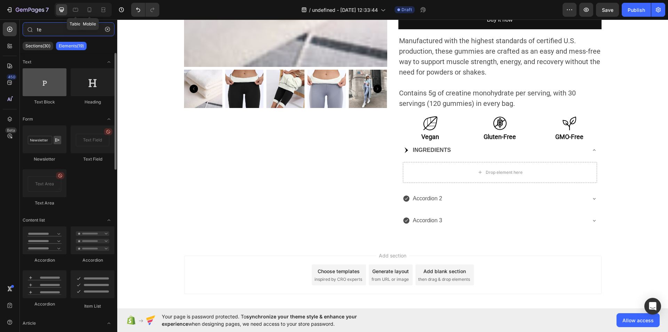
type input "te"
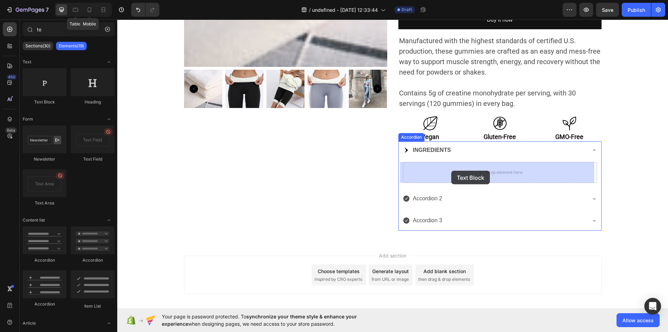
drag, startPoint x: 165, startPoint y: 102, endPoint x: 457, endPoint y: 170, distance: 299.2
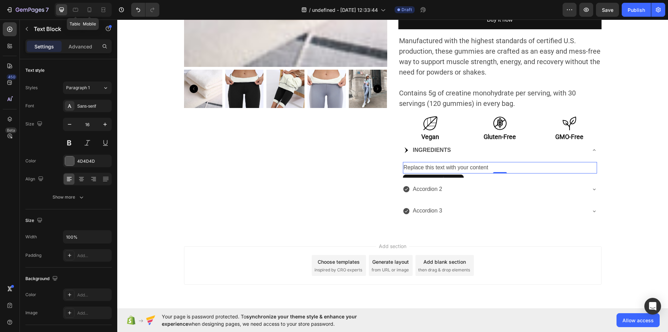
click at [485, 167] on div "Replace this text with your content" at bounding box center [500, 167] width 194 height 11
click at [485, 167] on p "Replace this text with your content" at bounding box center [500, 167] width 193 height 10
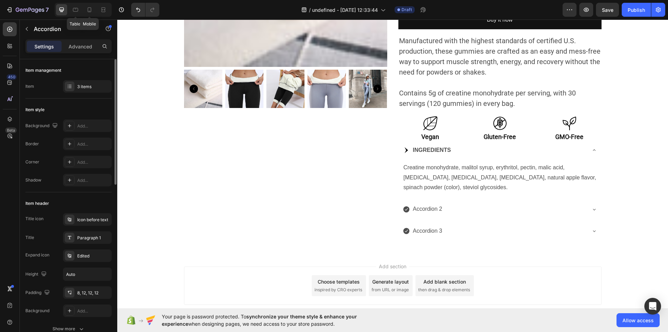
click at [87, 244] on div "Title icon Icon before text Title Paragraph 1 Expand icon Edited Height Auto Pa…" at bounding box center [68, 265] width 86 height 104
click at [88, 239] on div "Paragraph 1" at bounding box center [93, 238] width 33 height 6
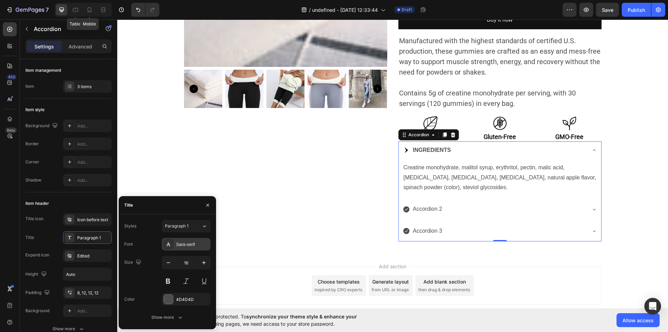
click at [200, 242] on div "Sans-serif" at bounding box center [192, 244] width 33 height 6
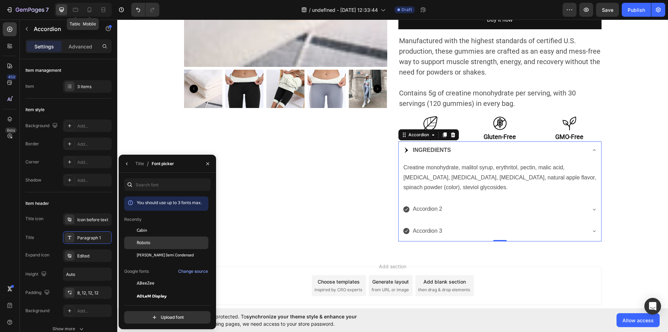
click at [166, 242] on div "Roboto" at bounding box center [172, 242] width 70 height 6
click at [128, 166] on icon "button" at bounding box center [127, 164] width 6 height 6
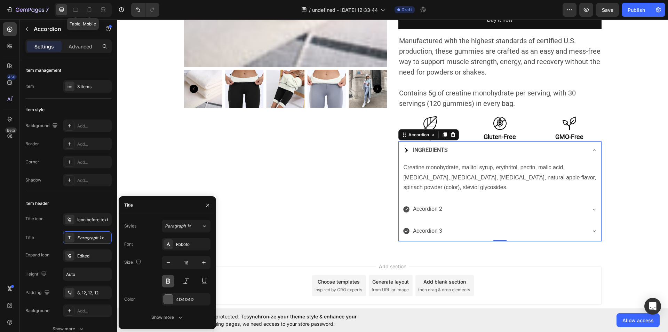
click at [167, 281] on button at bounding box center [168, 281] width 13 height 13
click at [204, 258] on button "button" at bounding box center [204, 262] width 13 height 13
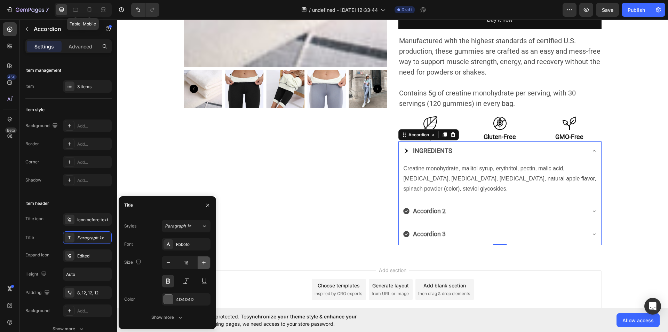
click at [204, 258] on button "button" at bounding box center [204, 262] width 13 height 13
click at [169, 262] on icon "button" at bounding box center [168, 262] width 7 height 7
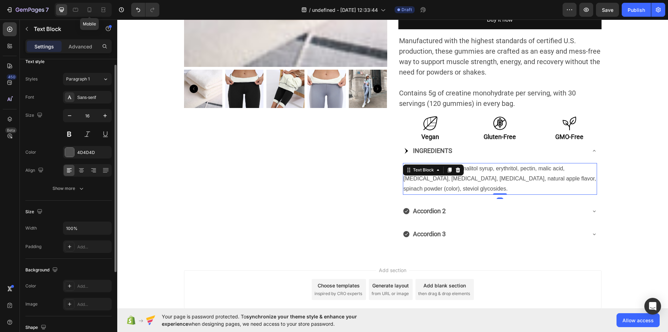
scroll to position [8, 0]
click at [100, 99] on div "Sans-serif" at bounding box center [93, 98] width 33 height 6
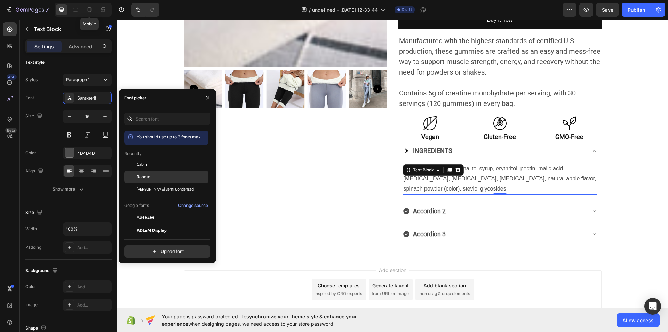
click at [146, 174] on span "Roboto" at bounding box center [144, 177] width 14 height 6
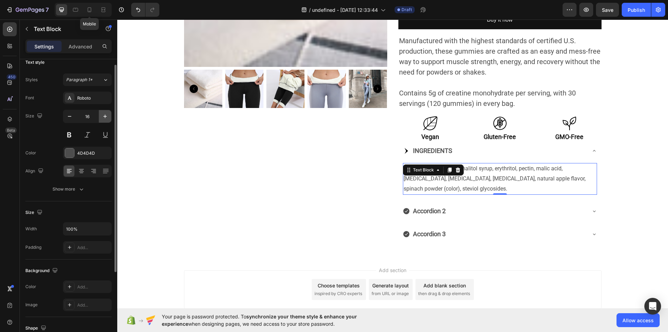
click at [105, 118] on icon "button" at bounding box center [105, 116] width 7 height 7
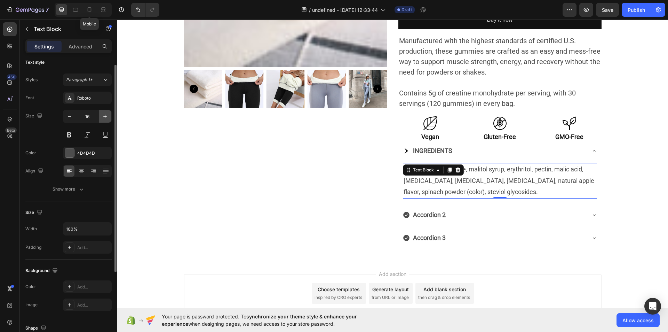
click at [105, 118] on icon "button" at bounding box center [105, 116] width 7 height 7
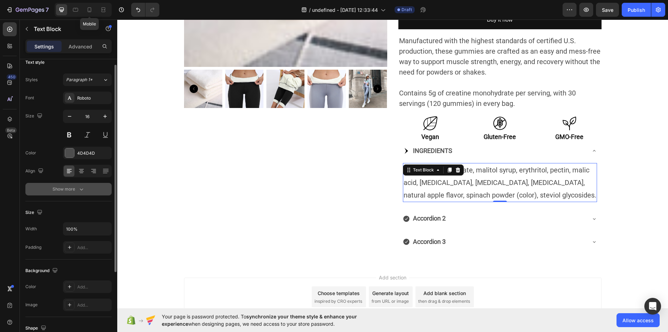
click at [83, 189] on icon "button" at bounding box center [81, 189] width 3 height 2
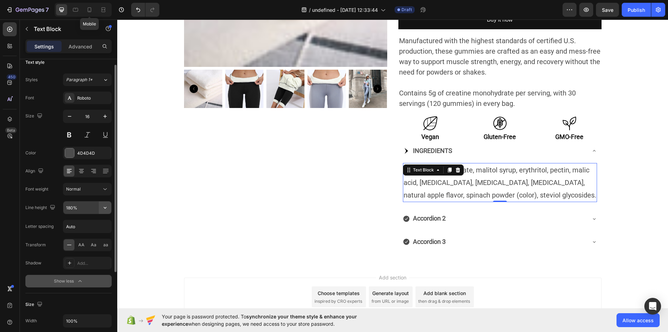
click at [105, 208] on icon "button" at bounding box center [105, 208] width 3 height 2
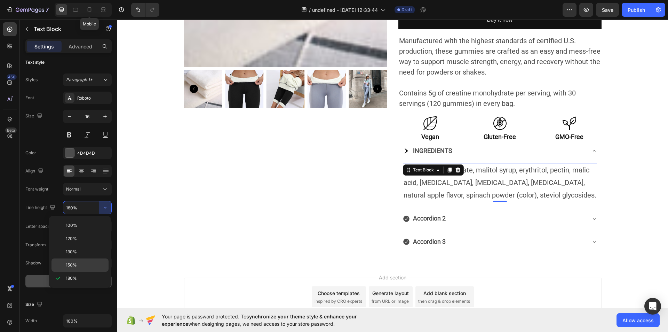
click at [81, 263] on p "150%" at bounding box center [86, 265] width 40 height 6
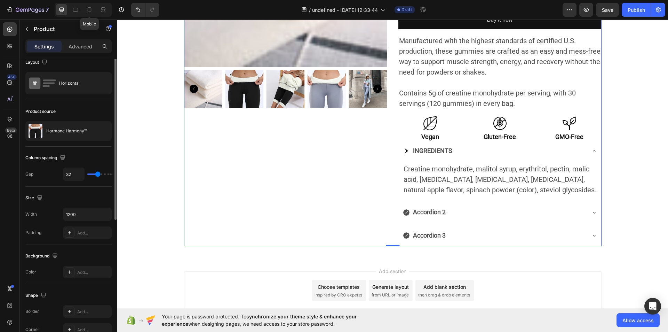
scroll to position [0, 0]
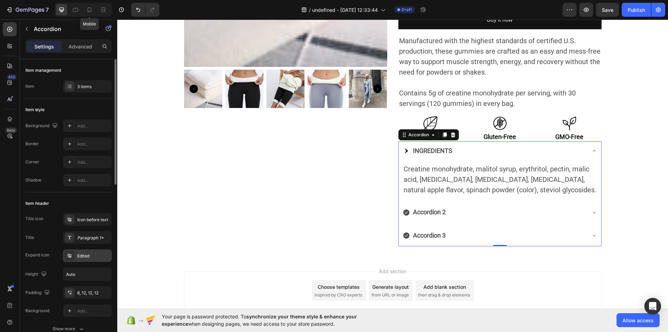
click at [79, 251] on div "Edited" at bounding box center [87, 255] width 49 height 13
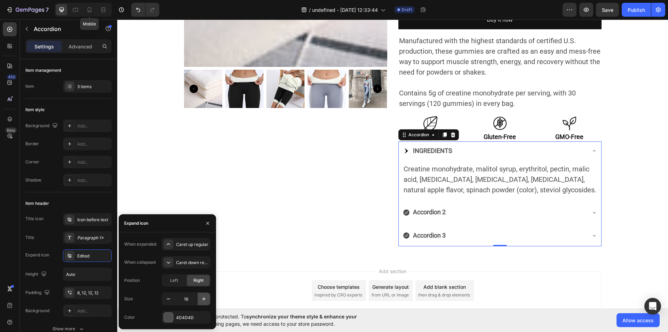
click at [204, 294] on button "button" at bounding box center [204, 298] width 13 height 13
click at [208, 227] on button "button" at bounding box center [207, 222] width 11 height 11
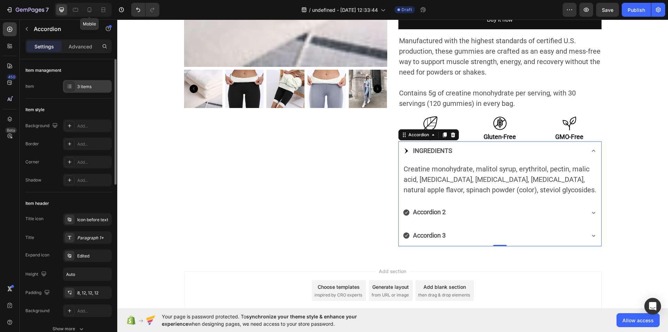
click at [93, 84] on div "3 items" at bounding box center [93, 87] width 33 height 6
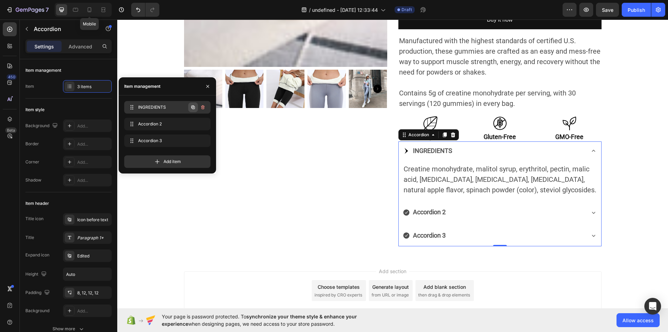
click at [192, 107] on icon "button" at bounding box center [192, 106] width 3 height 3
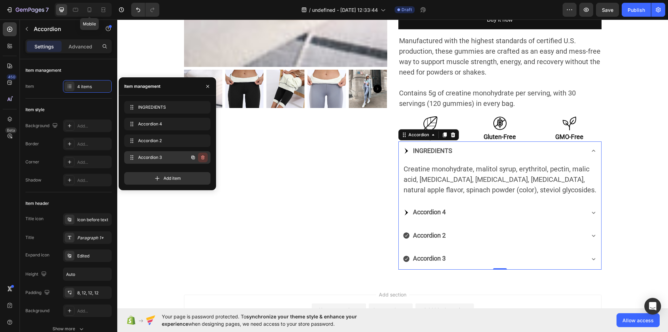
click at [204, 158] on icon "button" at bounding box center [202, 157] width 3 height 4
click at [204, 158] on div "Delete" at bounding box center [198, 157] width 13 height 6
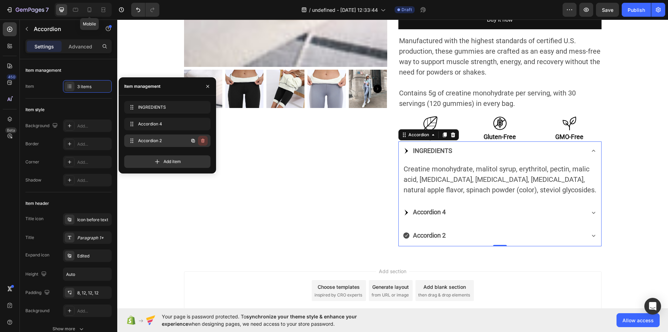
click at [200, 137] on button "button" at bounding box center [203, 141] width 10 height 10
click at [200, 137] on div "Delete" at bounding box center [198, 140] width 13 height 6
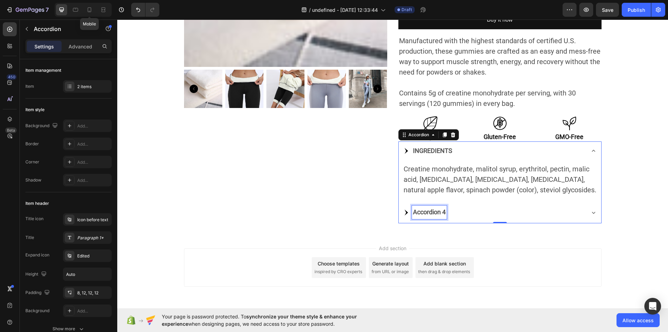
click at [443, 214] on div "Accordion 4" at bounding box center [429, 211] width 35 height 13
click at [443, 214] on p "Accordion 4" at bounding box center [429, 211] width 33 height 11
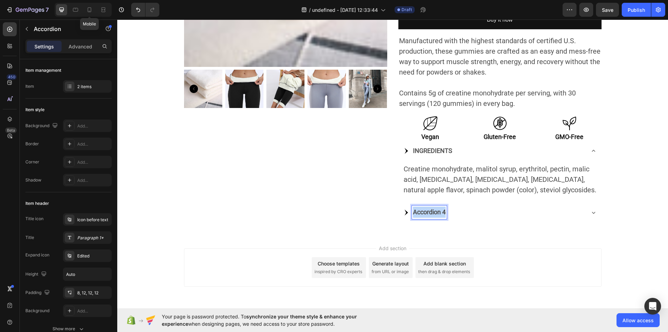
click at [443, 214] on p "Accordion 4" at bounding box center [429, 211] width 33 height 11
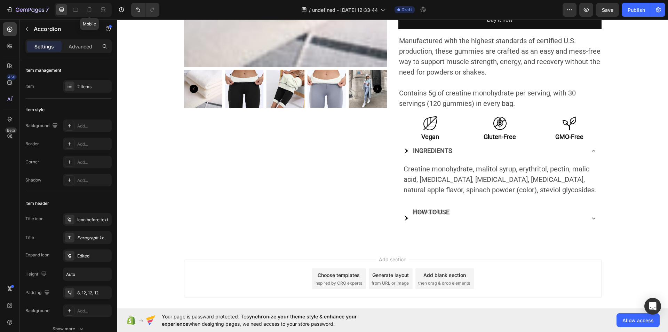
scroll to position [218, 0]
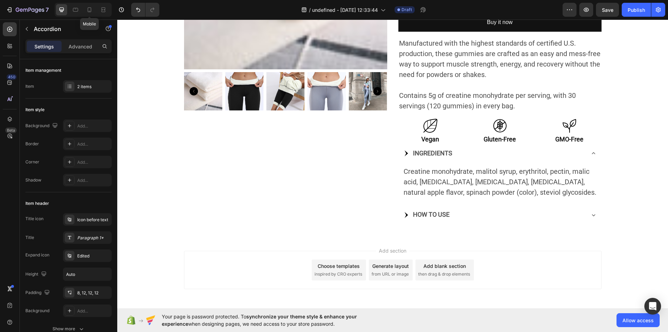
click at [590, 216] on icon at bounding box center [593, 214] width 7 height 7
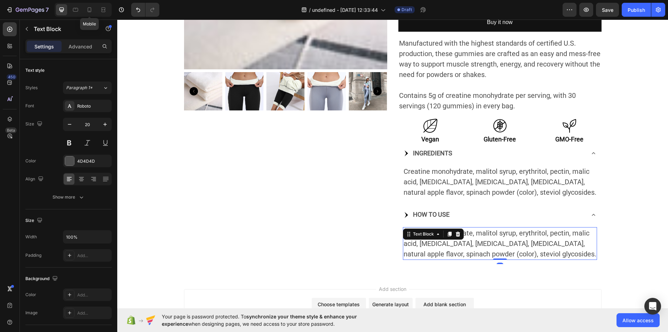
click at [474, 238] on p "Creatine monohydrate, malitol syrup, erythritol, pectin, malic acid, [MEDICAL_D…" at bounding box center [500, 243] width 193 height 31
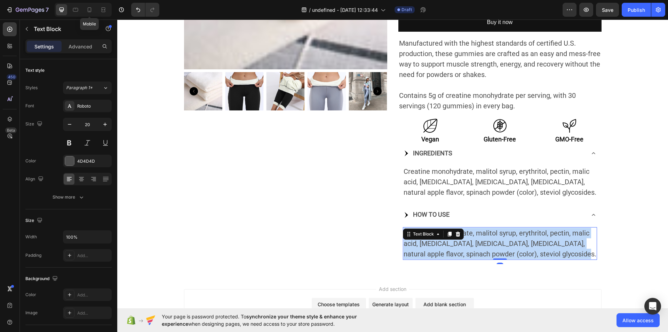
click at [474, 238] on p "Creatine monohydrate, malitol syrup, erythritol, pectin, malic acid, [MEDICAL_D…" at bounding box center [500, 243] width 193 height 31
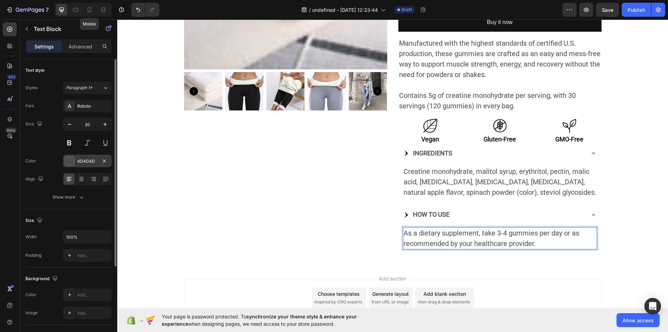
click at [66, 159] on div at bounding box center [69, 160] width 9 height 9
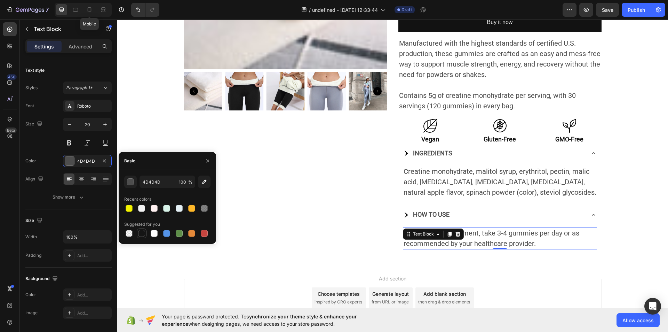
click at [141, 237] on div at bounding box center [142, 233] width 10 height 10
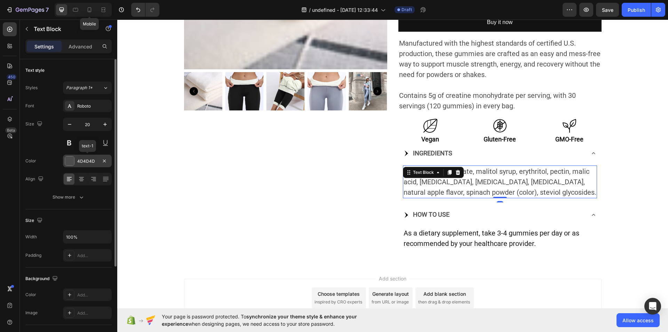
click at [72, 162] on div at bounding box center [69, 160] width 9 height 9
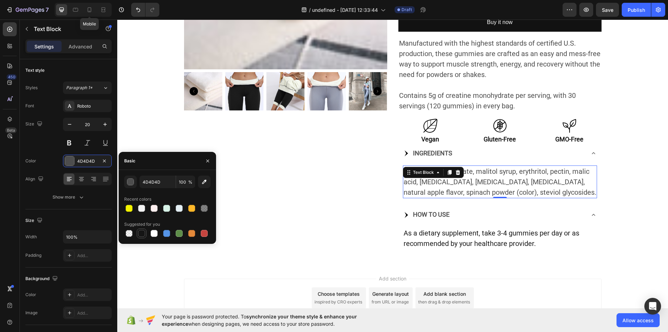
click at [142, 236] on div at bounding box center [141, 233] width 7 height 7
click at [211, 159] on button "button" at bounding box center [207, 160] width 11 height 11
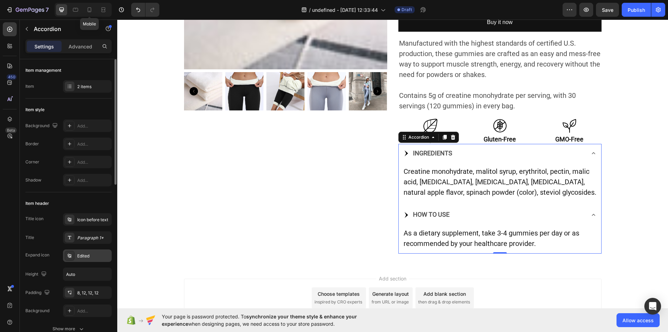
click at [90, 258] on div "Edited" at bounding box center [93, 256] width 33 height 6
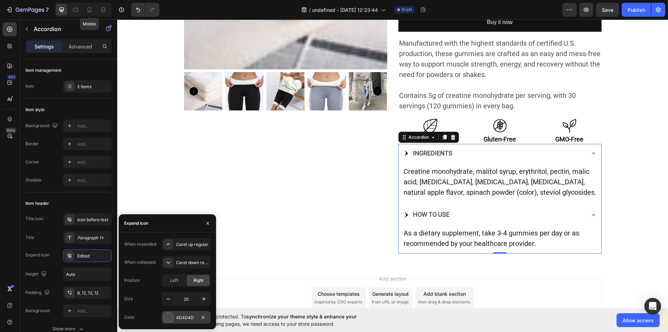
click at [170, 316] on div at bounding box center [168, 316] width 9 height 9
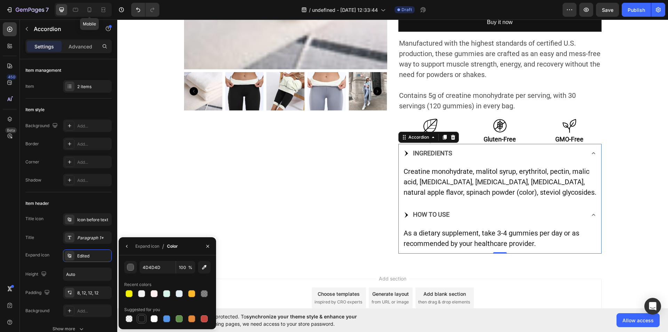
click at [143, 317] on div at bounding box center [141, 318] width 7 height 7
click at [207, 242] on button "button" at bounding box center [207, 245] width 11 height 11
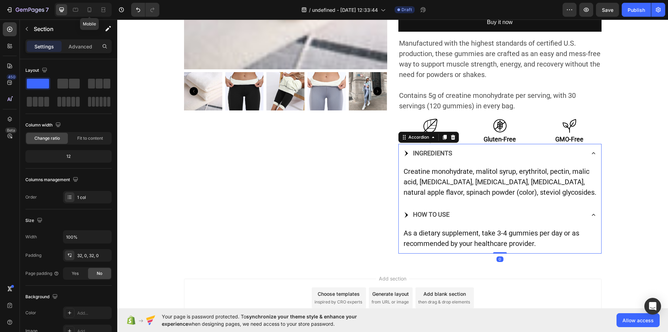
click at [591, 215] on icon at bounding box center [593, 214] width 7 height 7
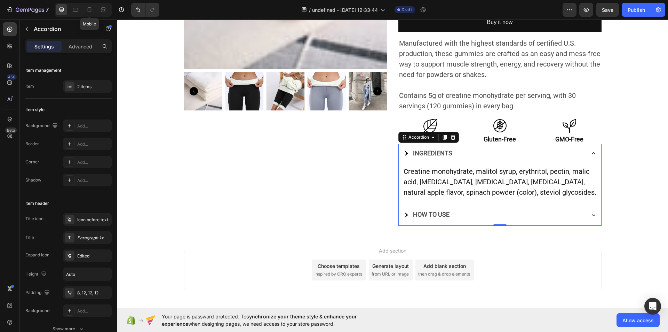
click at [592, 153] on icon at bounding box center [593, 153] width 7 height 7
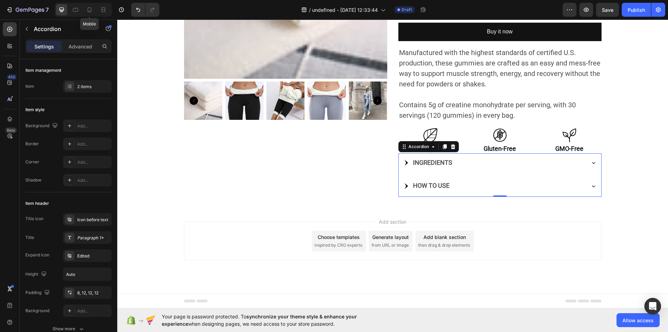
scroll to position [209, 0]
click at [27, 24] on button "button" at bounding box center [26, 28] width 11 height 11
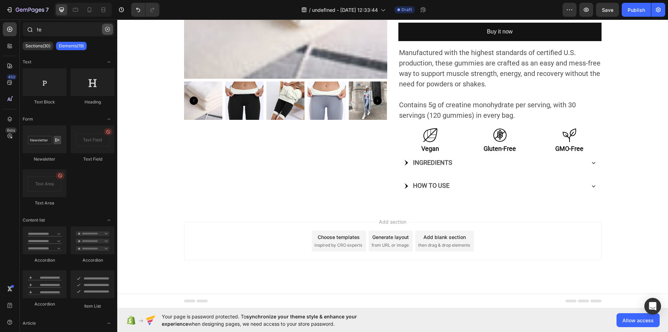
click at [109, 27] on icon "button" at bounding box center [107, 29] width 5 height 5
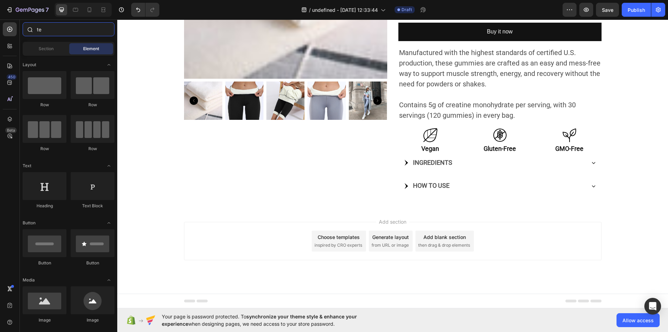
click at [68, 28] on input "te" at bounding box center [69, 29] width 92 height 14
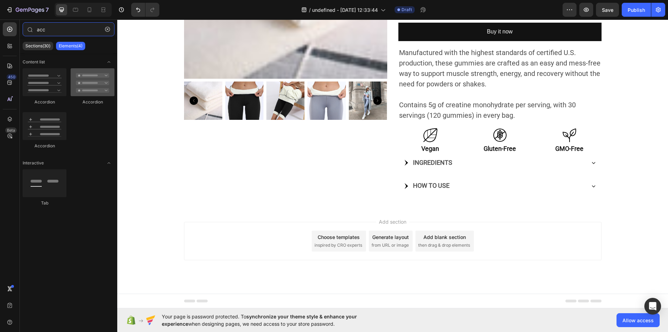
type input "acc"
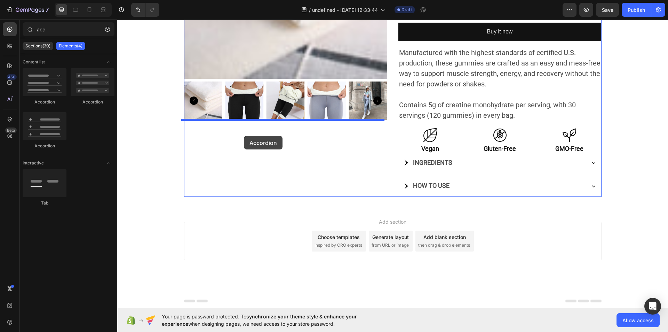
drag, startPoint x: 195, startPoint y: 106, endPoint x: 244, endPoint y: 136, distance: 56.8
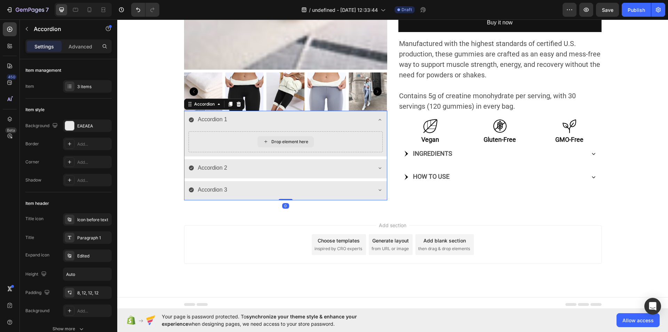
scroll to position [218, 0]
click at [377, 119] on icon at bounding box center [380, 120] width 6 height 6
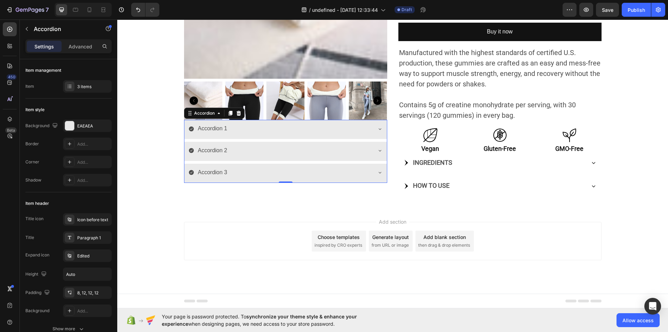
click at [374, 119] on div "Product Images Accordion 1 Drop element here Accordion 2 Accordion 3 Accordion 0" at bounding box center [285, 35] width 203 height 321
click at [235, 110] on div at bounding box center [239, 113] width 8 height 8
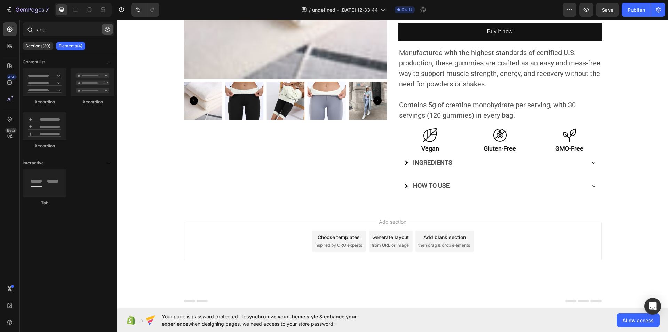
click at [108, 29] on icon "button" at bounding box center [107, 29] width 5 height 5
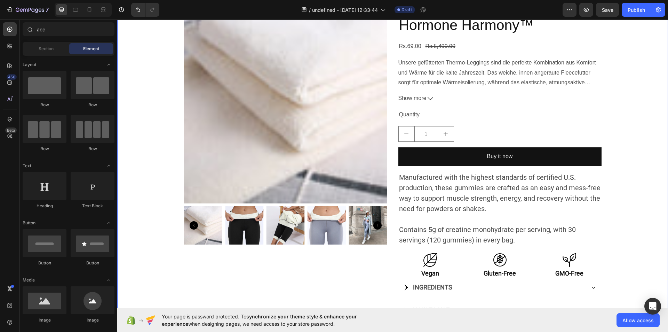
scroll to position [160, 0]
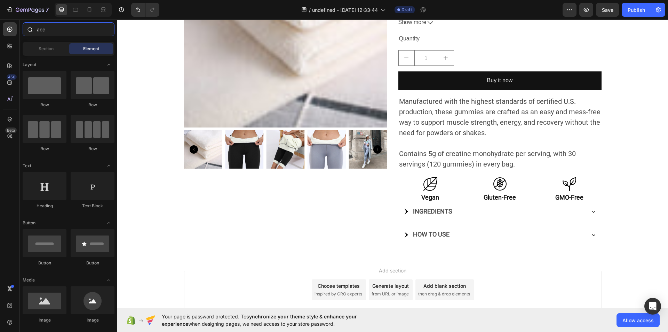
click at [40, 32] on input "acc" at bounding box center [69, 29] width 92 height 14
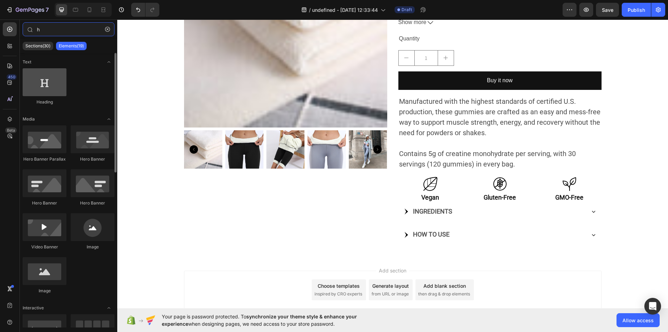
type input "h"
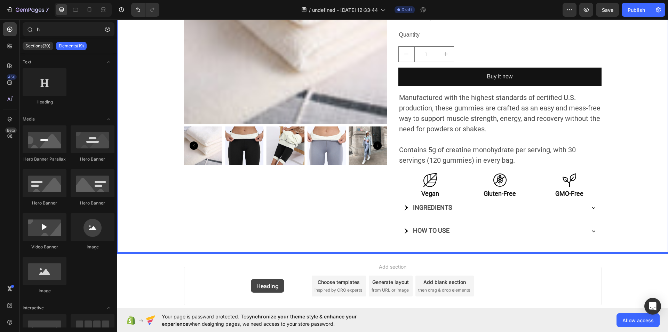
scroll to position [172, 0]
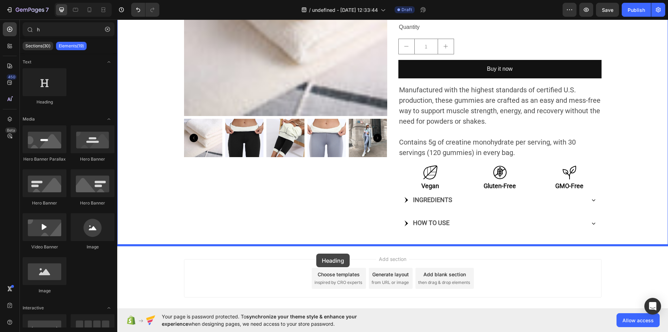
drag, startPoint x: 151, startPoint y: 108, endPoint x: 318, endPoint y: 253, distance: 221.2
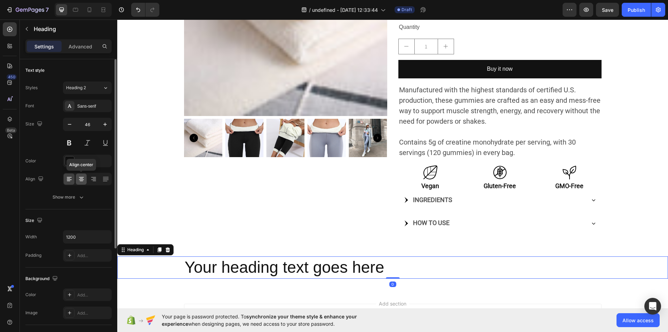
click at [80, 173] on div at bounding box center [81, 178] width 11 height 11
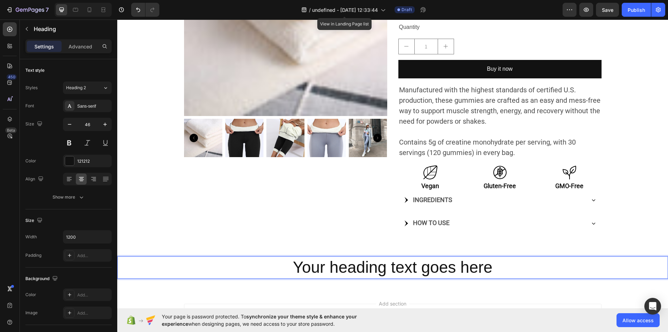
click at [496, 267] on h2 "Your heading text goes here" at bounding box center [393, 267] width 418 height 22
click at [496, 267] on p "Your heading text goes here" at bounding box center [393, 267] width 416 height 21
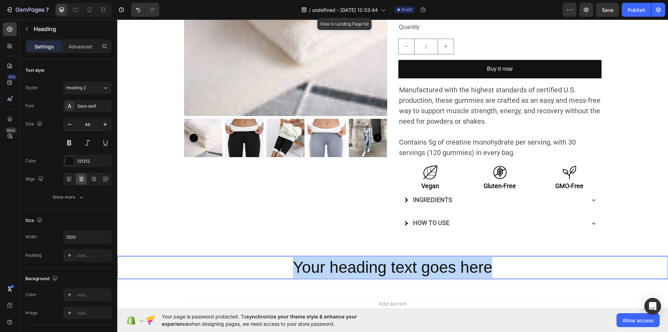
click at [496, 267] on p "Your heading text goes here" at bounding box center [393, 267] width 416 height 21
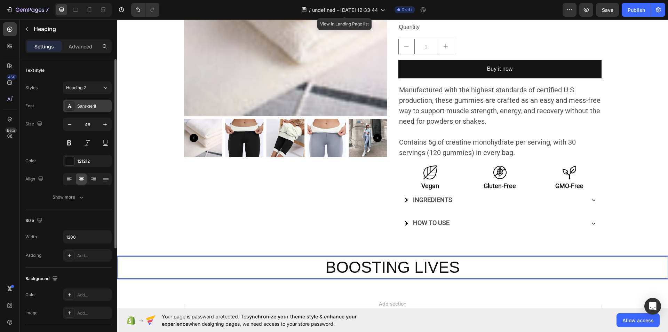
click at [104, 106] on div "Sans-serif" at bounding box center [93, 106] width 33 height 6
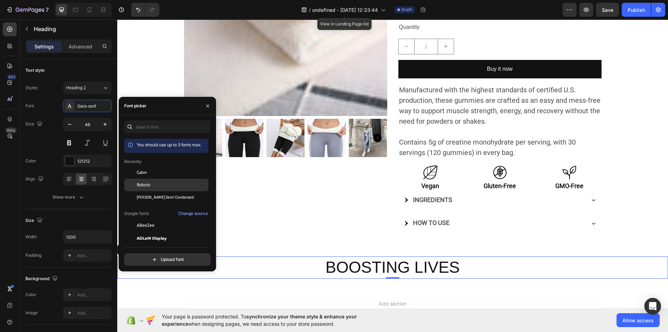
click at [148, 185] on span "Roboto" at bounding box center [144, 185] width 14 height 6
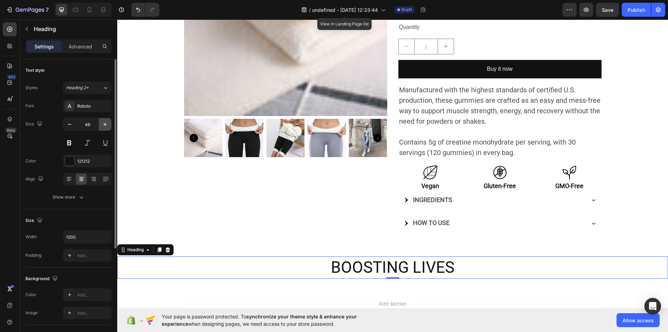
click at [100, 123] on button "button" at bounding box center [105, 124] width 13 height 13
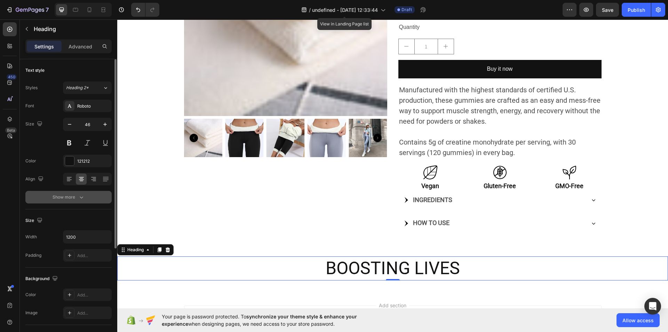
click at [81, 196] on icon "button" at bounding box center [81, 196] width 7 height 7
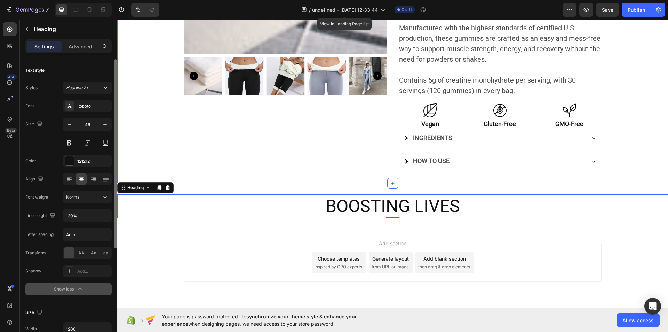
scroll to position [255, 0]
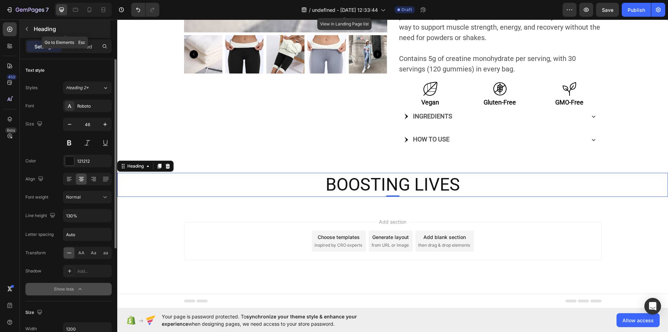
click at [26, 29] on icon "button" at bounding box center [27, 29] width 6 height 6
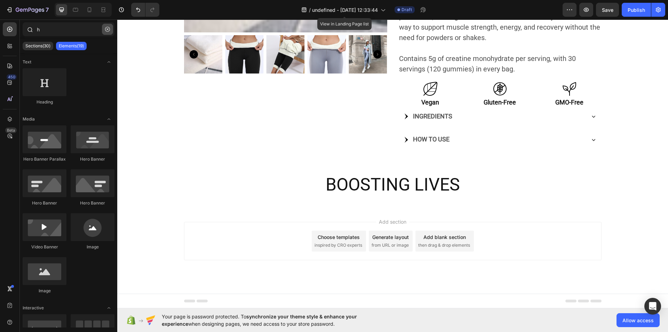
click at [107, 29] on icon "button" at bounding box center [107, 29] width 5 height 5
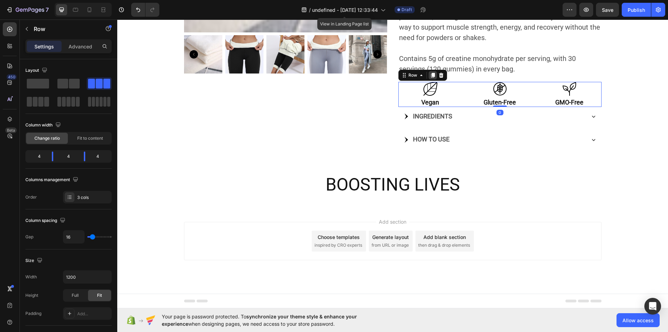
click at [431, 75] on icon at bounding box center [433, 75] width 4 height 5
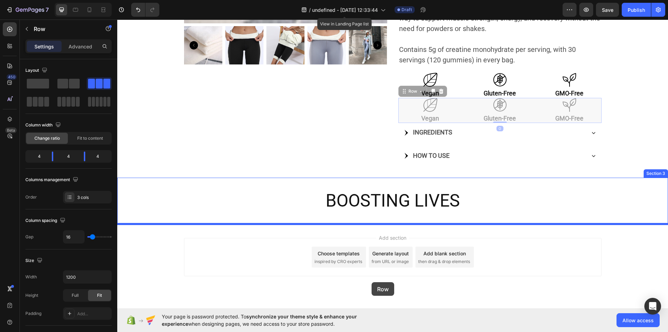
scroll to position [266, 0]
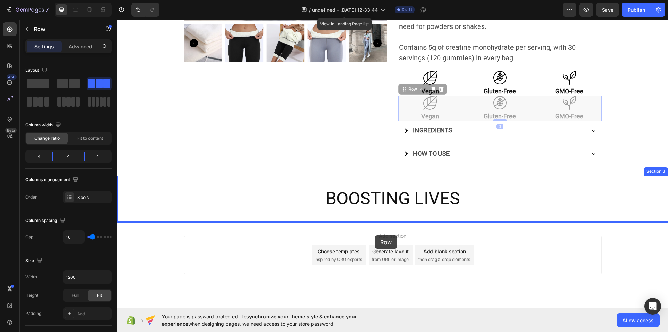
drag, startPoint x: 402, startPoint y: 103, endPoint x: 375, endPoint y: 235, distance: 134.6
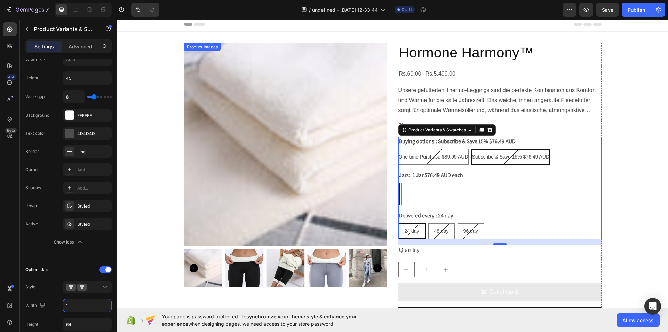
scroll to position [2, 0]
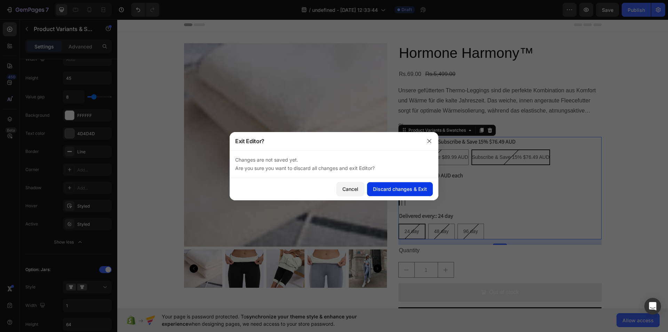
click at [389, 184] on button "Discard changes & Exit" at bounding box center [400, 189] width 66 height 14
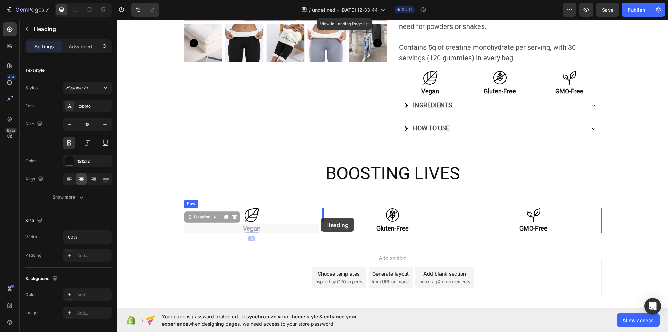
drag, startPoint x: 311, startPoint y: 225, endPoint x: 321, endPoint y: 218, distance: 12.0
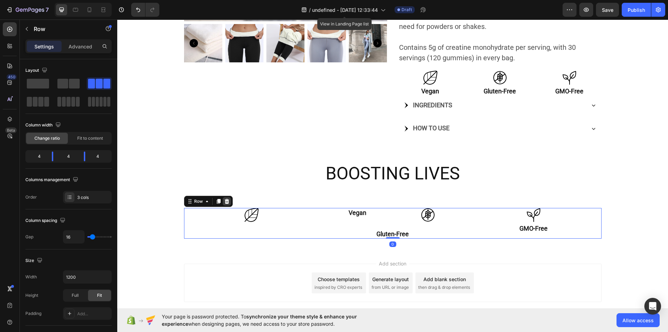
click at [224, 200] on icon at bounding box center [226, 201] width 5 height 5
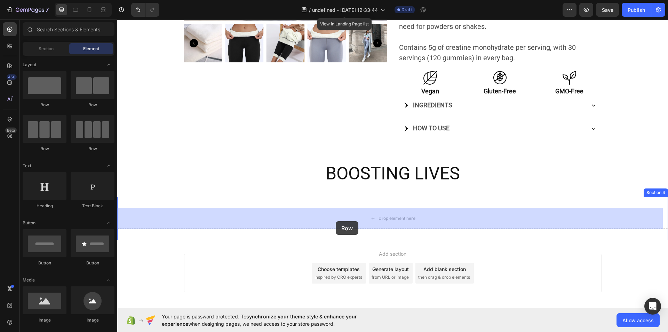
drag, startPoint x: 170, startPoint y: 145, endPoint x: 336, endPoint y: 221, distance: 182.0
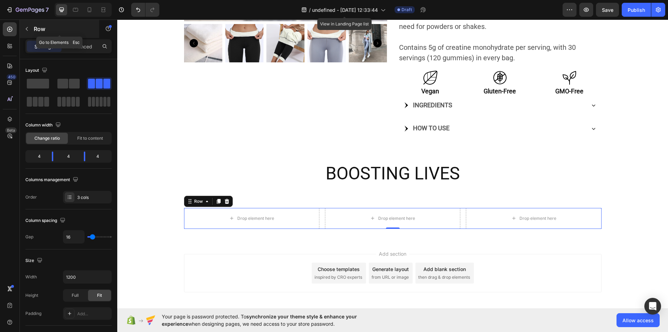
click at [26, 31] on icon "button" at bounding box center [27, 29] width 6 height 6
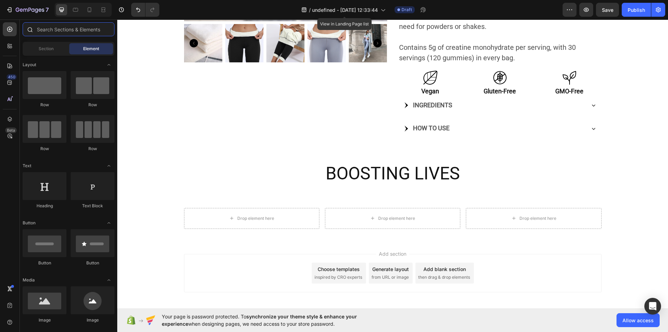
click at [45, 29] on input "text" at bounding box center [69, 29] width 92 height 14
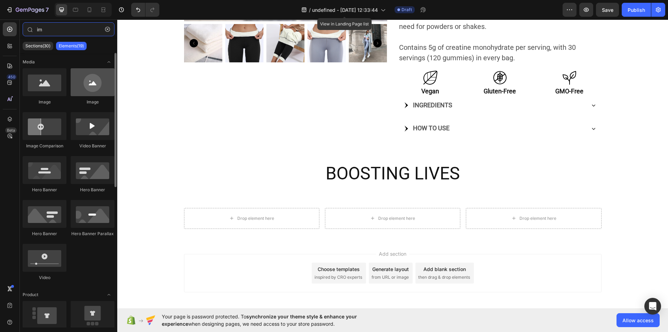
type input "im"
click at [83, 85] on div at bounding box center [93, 82] width 44 height 28
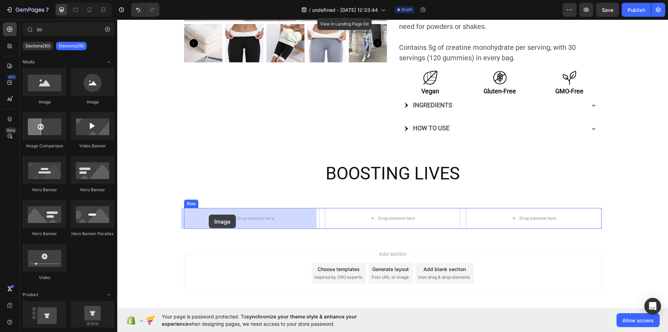
drag, startPoint x: 206, startPoint y: 99, endPoint x: 210, endPoint y: 213, distance: 114.2
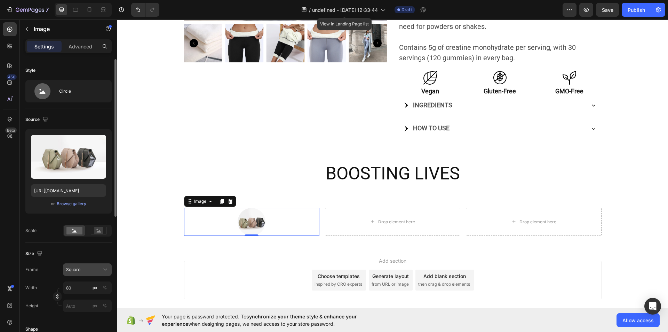
click at [105, 265] on button "Square" at bounding box center [87, 269] width 49 height 13
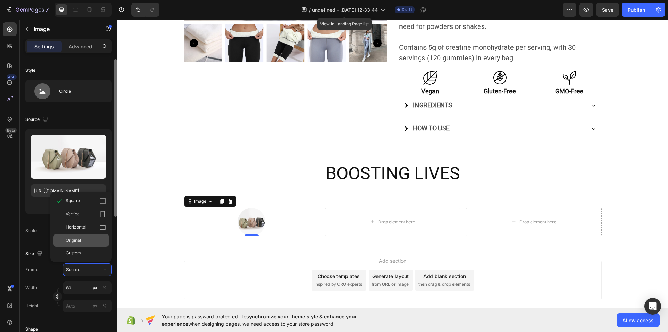
click at [83, 240] on div "Original" at bounding box center [86, 240] width 40 height 6
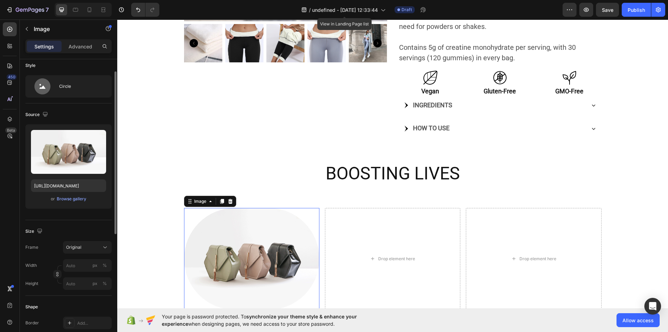
scroll to position [11, 0]
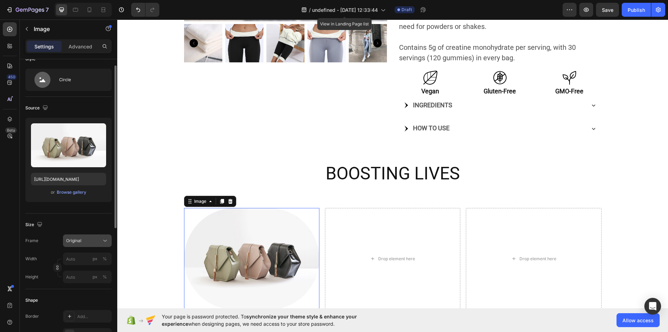
click at [101, 240] on div "Original" at bounding box center [87, 240] width 42 height 7
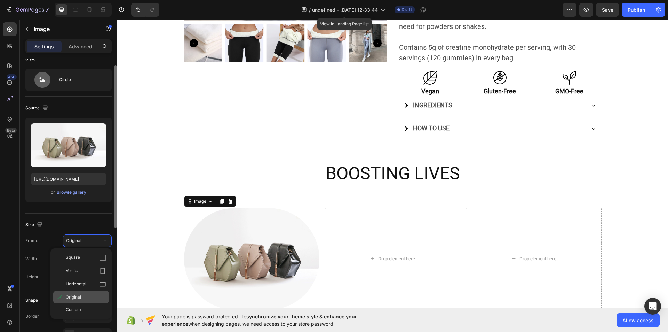
click at [87, 302] on div "Original" at bounding box center [81, 297] width 56 height 13
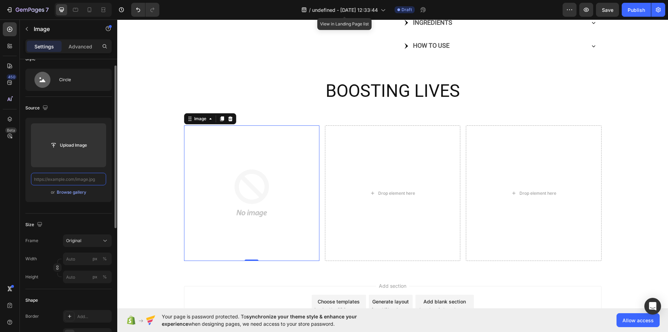
scroll to position [0, 0]
paste input "https://everboost.com/cdn/shop/files/kyun-review.png?v=1706045991&width=3200"
type input "https://everboost.com/cdn/shop/files/kyun-review.png?v=1706045991&width=3200"
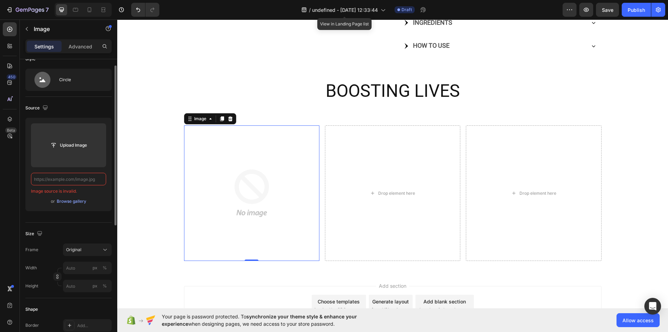
paste input "https://everboost.com/cdn/shop/files/kyun-review.png?v=1706045991&width=3200"
type input "https://everboost.com/cdn/shop/files/kyun-review.png?v=1706045991&width=3200"
paste input "https://everboost.com/cdn/shop/files/kyun-review.png?v=1706045991&width=3200"
type input "https://everboost.com/cdn/shop/files/kyun-review.png?v=1706045991&width=3200"
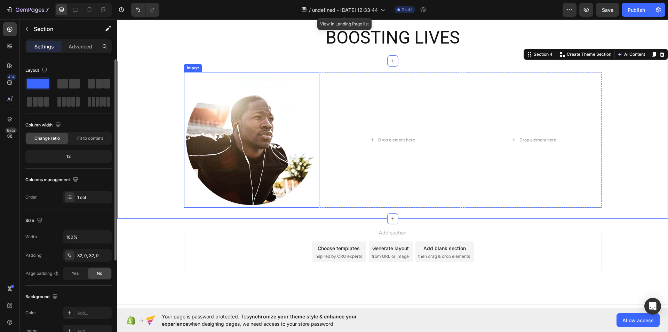
scroll to position [402, 0]
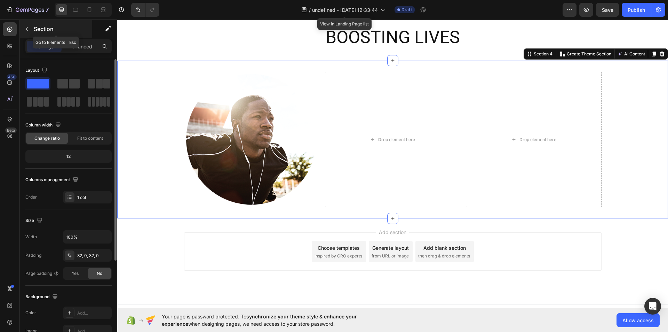
click at [27, 27] on icon "button" at bounding box center [27, 29] width 6 height 6
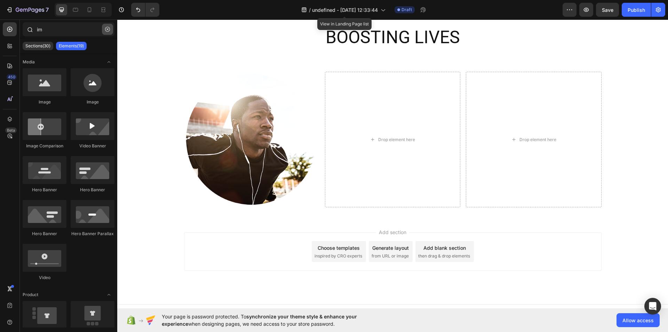
click at [109, 28] on icon "button" at bounding box center [107, 29] width 5 height 5
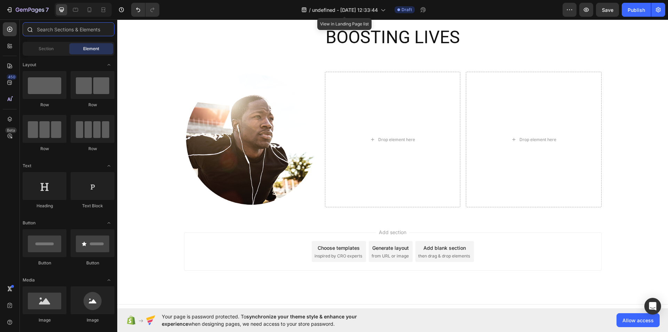
click at [76, 30] on input "text" at bounding box center [69, 29] width 92 height 14
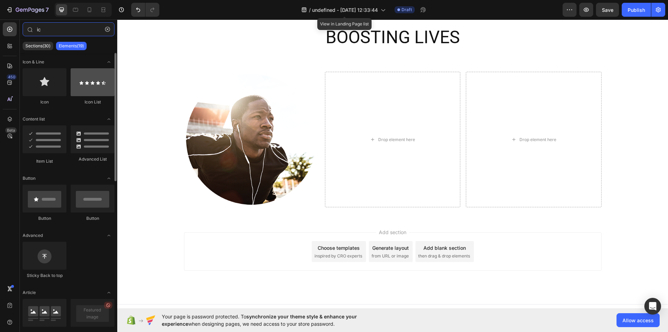
type input "ic"
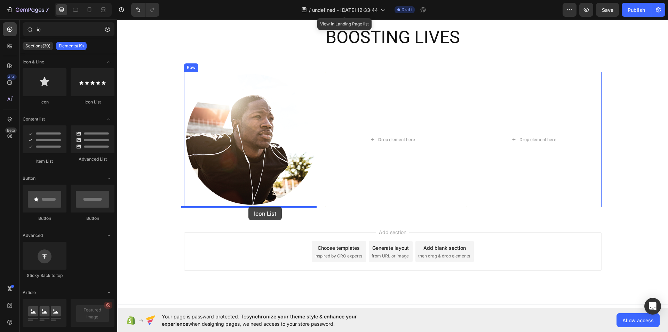
drag, startPoint x: 214, startPoint y: 97, endPoint x: 248, endPoint y: 206, distance: 114.5
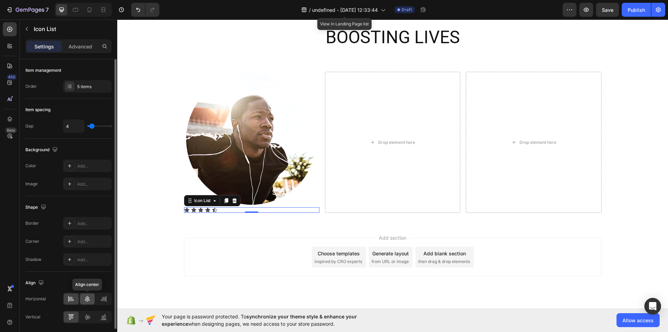
click at [83, 299] on div at bounding box center [87, 298] width 15 height 11
click at [85, 320] on div at bounding box center [87, 316] width 15 height 11
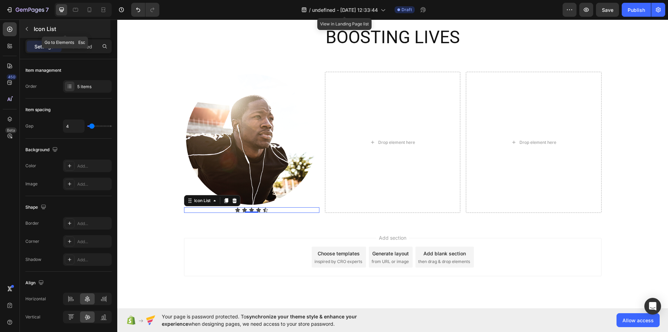
click at [26, 27] on icon "button" at bounding box center [27, 29] width 6 height 6
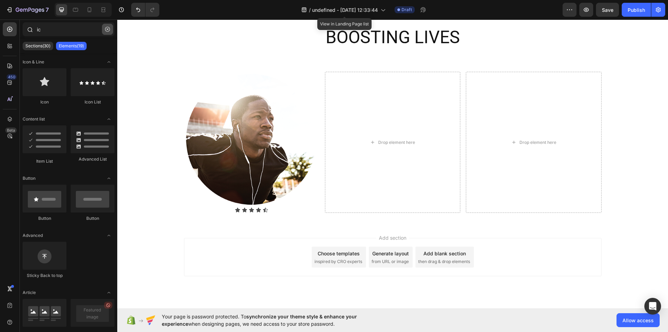
click at [110, 25] on button "button" at bounding box center [107, 29] width 11 height 11
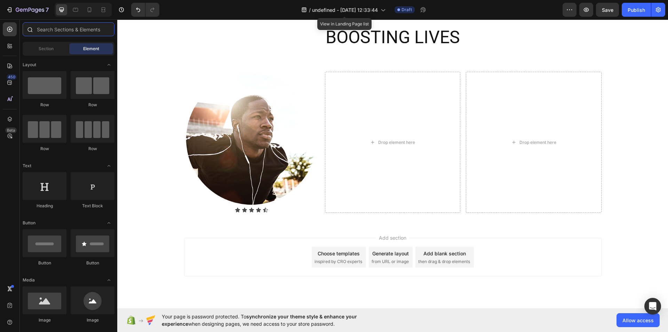
click at [66, 30] on input "text" at bounding box center [69, 29] width 92 height 14
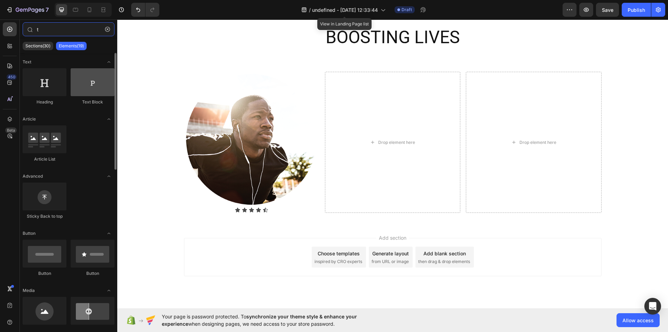
type input "t"
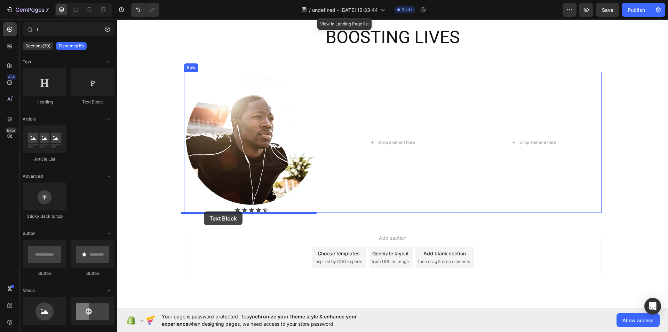
drag, startPoint x: 203, startPoint y: 105, endPoint x: 205, endPoint y: 211, distance: 105.8
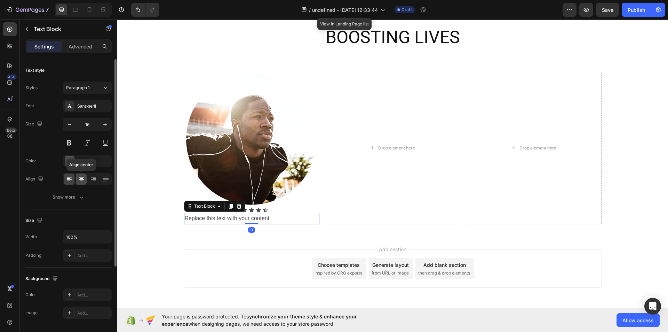
click at [82, 175] on div at bounding box center [81, 178] width 11 height 11
click at [228, 207] on icon at bounding box center [231, 206] width 6 height 6
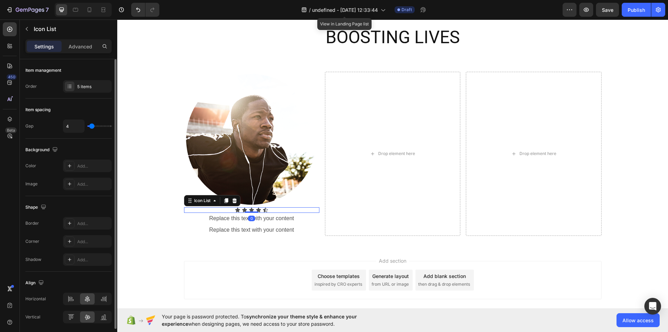
type input "0"
drag, startPoint x: 93, startPoint y: 124, endPoint x: 82, endPoint y: 124, distance: 10.1
type input "0"
click at [87, 125] on input "range" at bounding box center [99, 125] width 24 height 1
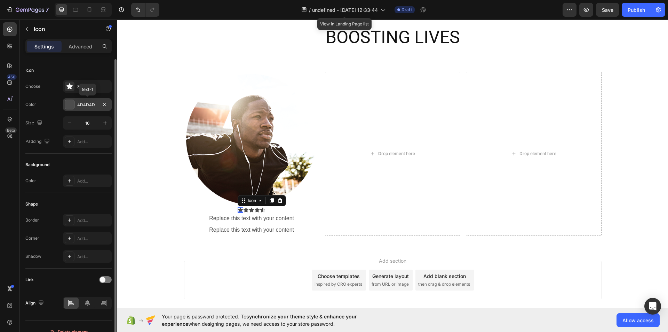
click at [69, 104] on div at bounding box center [69, 104] width 9 height 9
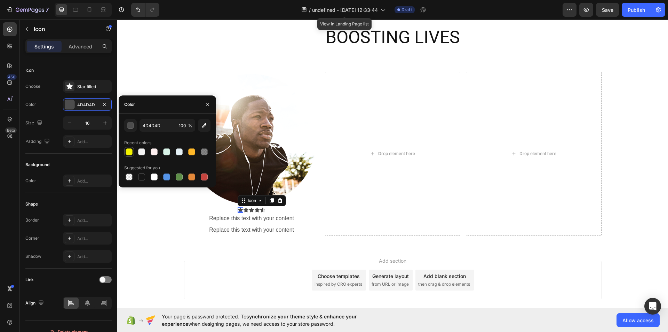
click at [129, 149] on div at bounding box center [129, 151] width 7 height 7
type input "F2F200"
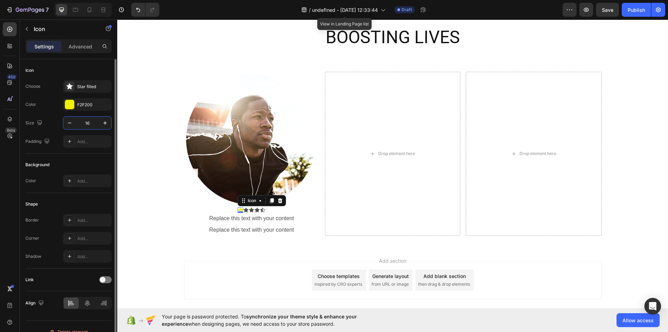
click at [89, 127] on input "16" at bounding box center [87, 123] width 23 height 13
type input "22"
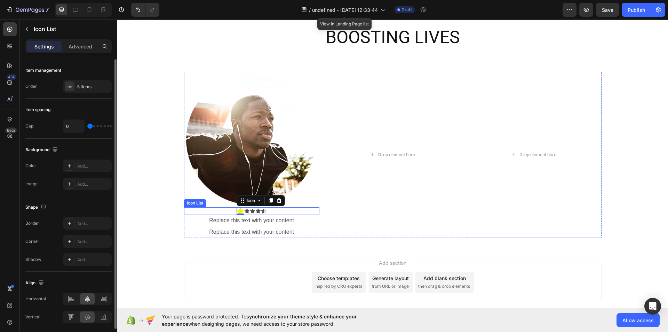
click at [296, 208] on div "Icon 0 Icon Icon Icon Icon" at bounding box center [251, 211] width 135 height 8
click at [89, 90] on div "5 items" at bounding box center [87, 86] width 49 height 13
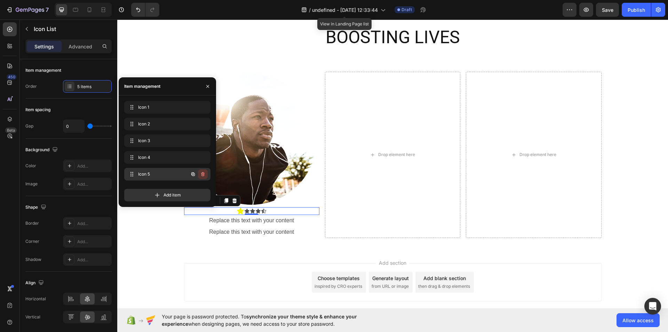
click at [201, 176] on icon "button" at bounding box center [203, 174] width 6 height 6
click at [201, 176] on div "Delete" at bounding box center [198, 174] width 13 height 6
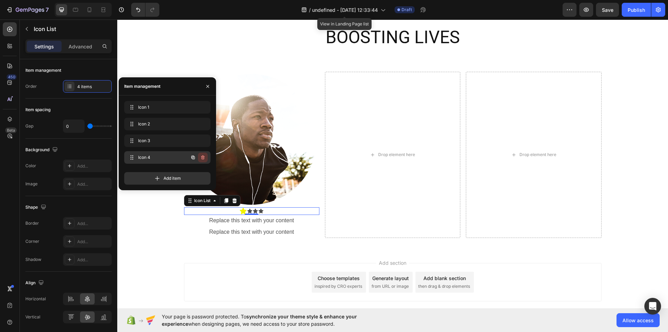
click at [204, 155] on icon "button" at bounding box center [203, 157] width 6 height 6
click at [204, 155] on div "Delete" at bounding box center [198, 157] width 13 height 6
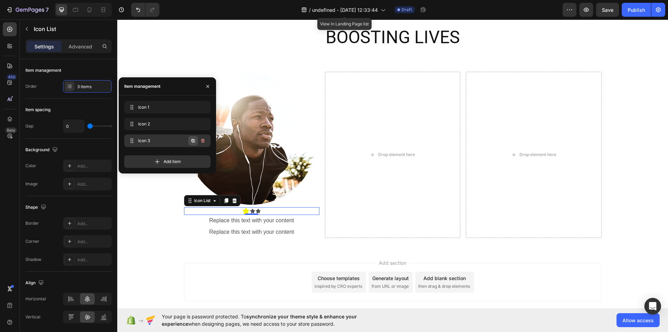
click at [197, 141] on button "button" at bounding box center [193, 141] width 10 height 10
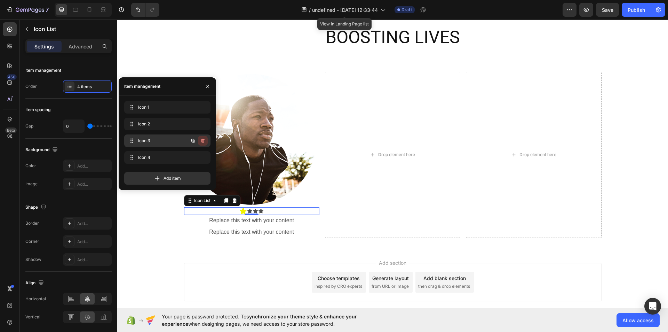
click at [202, 140] on icon "button" at bounding box center [203, 141] width 6 height 6
click at [202, 140] on div "Delete" at bounding box center [198, 140] width 13 height 6
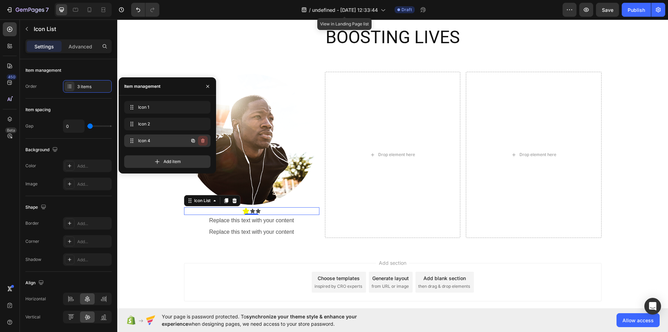
click at [206, 141] on button "button" at bounding box center [203, 141] width 10 height 10
click at [206, 141] on button "Delete" at bounding box center [198, 141] width 19 height 10
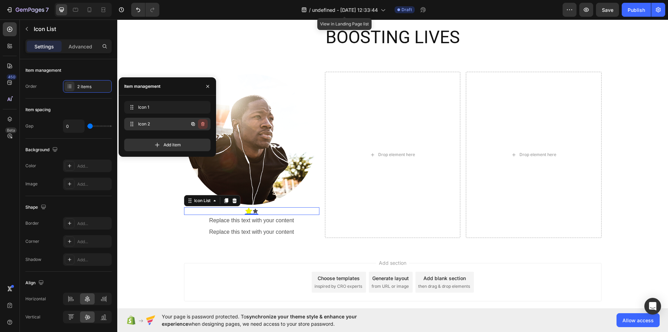
click at [201, 125] on icon "button" at bounding box center [203, 124] width 6 height 6
click at [201, 125] on div "Delete" at bounding box center [198, 124] width 13 height 6
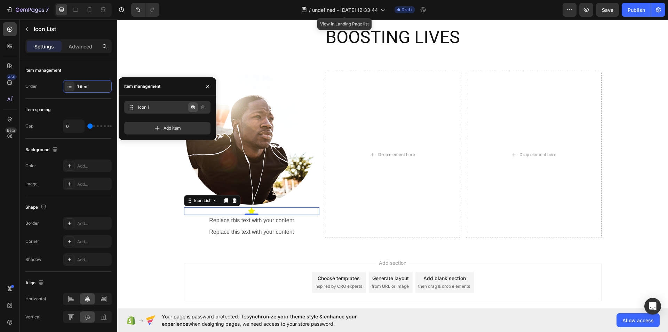
click at [193, 106] on icon "button" at bounding box center [192, 106] width 3 height 3
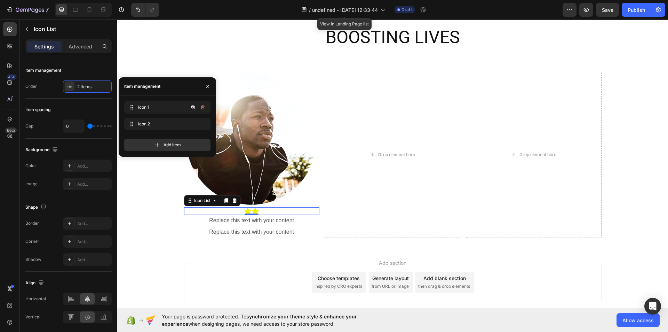
click at [193, 106] on icon "button" at bounding box center [192, 106] width 3 height 3
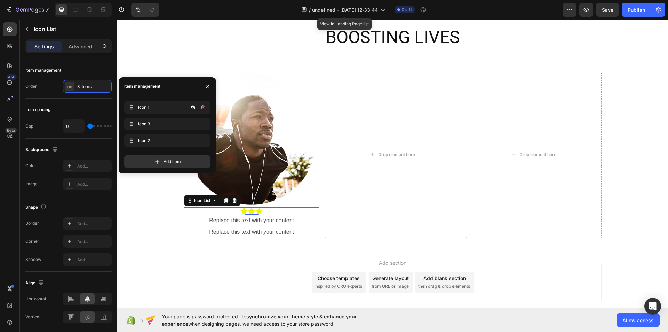
click at [193, 106] on icon "button" at bounding box center [192, 106] width 3 height 3
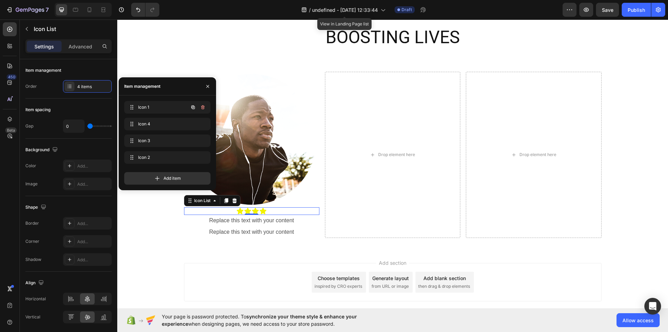
click at [193, 106] on icon "button" at bounding box center [192, 106] width 3 height 3
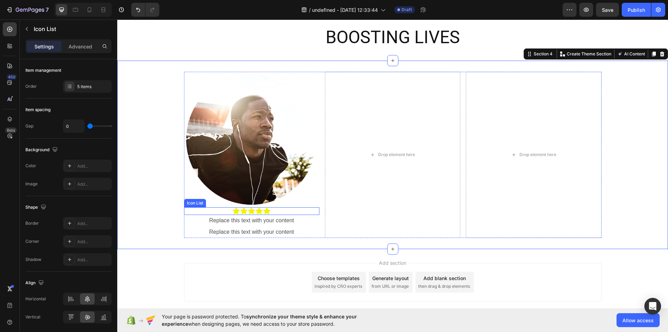
click at [275, 211] on div "Icon Icon Icon Icon Icon" at bounding box center [251, 211] width 135 height 8
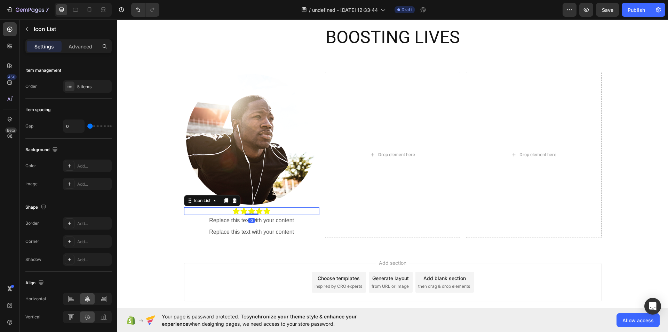
click at [275, 211] on div "Icon Icon Icon Icon Icon" at bounding box center [251, 211] width 135 height 8
click at [283, 221] on div "Replace this text with your content" at bounding box center [251, 220] width 135 height 11
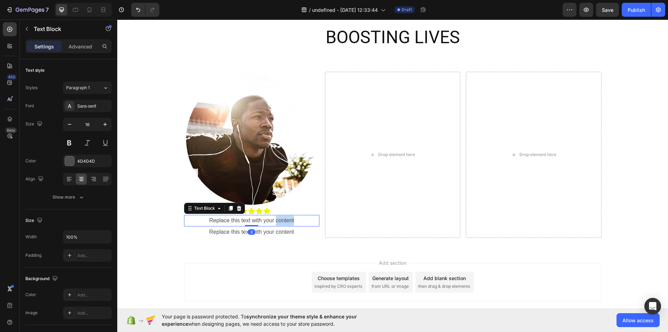
click at [283, 221] on div "Replace this text with your content" at bounding box center [251, 220] width 135 height 11
click at [283, 221] on p "Replace this text with your content" at bounding box center [252, 220] width 134 height 10
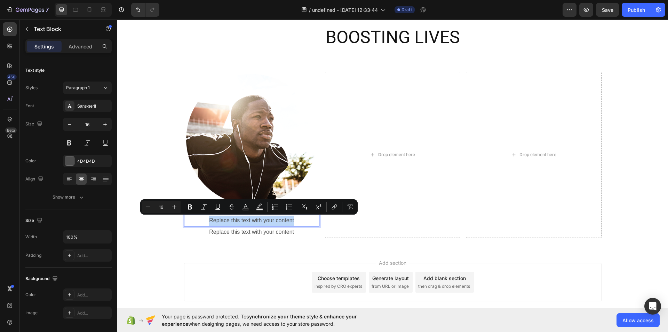
click at [283, 221] on p "Replace this text with your content" at bounding box center [252, 220] width 134 height 10
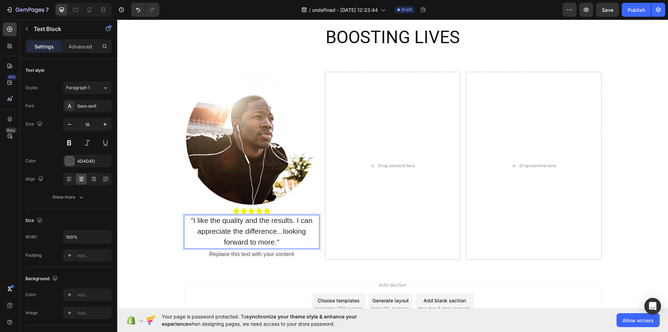
click at [271, 217] on span ""I like the quality and the results. I can appreciate the difference...looking …" at bounding box center [252, 231] width 122 height 30
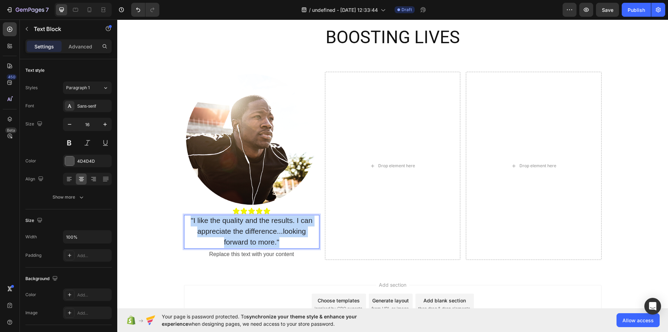
click at [271, 217] on span ""I like the quality and the results. I can appreciate the difference...looking …" at bounding box center [252, 231] width 122 height 30
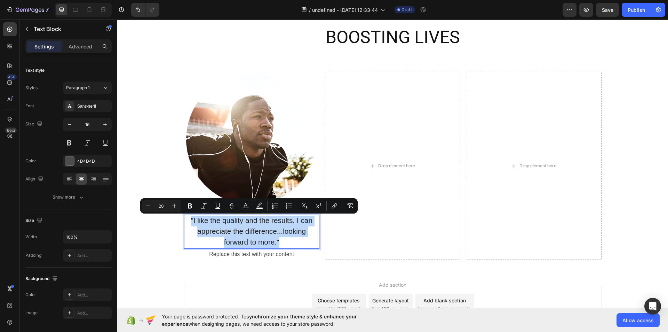
click at [271, 217] on span ""I like the quality and the results. I can appreciate the difference...looking …" at bounding box center [252, 231] width 122 height 30
copy span ""I like the quality and the results. I can appreciate the difference...looking …"
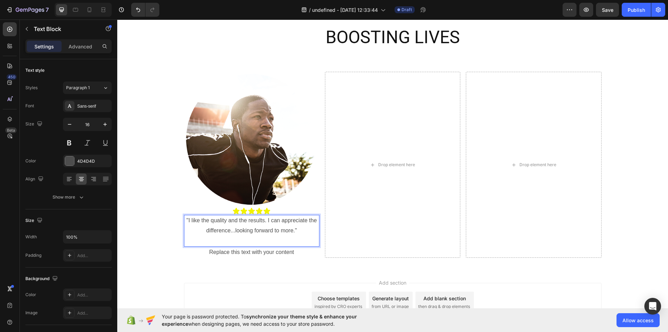
click at [276, 231] on p ""I like the quality and the results. I can appreciate the difference...looking …" at bounding box center [252, 225] width 134 height 20
click at [277, 232] on p ""I like the quality and the results. I can appreciate the difference...looking …" at bounding box center [252, 225] width 134 height 20
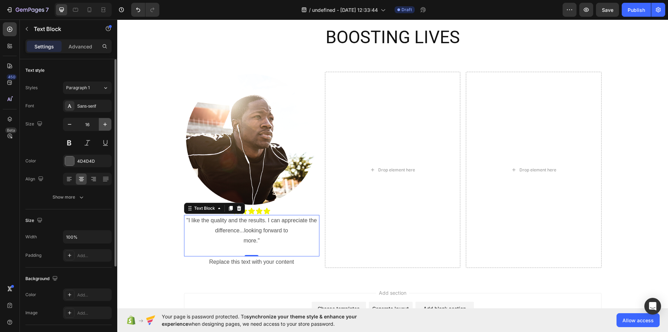
click at [103, 126] on icon "button" at bounding box center [105, 124] width 7 height 7
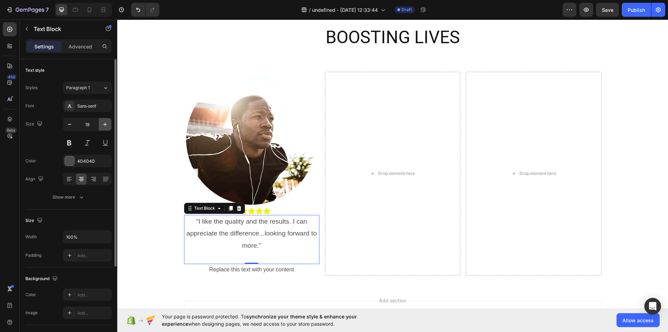
click at [103, 126] on icon "button" at bounding box center [105, 124] width 7 height 7
type input "20"
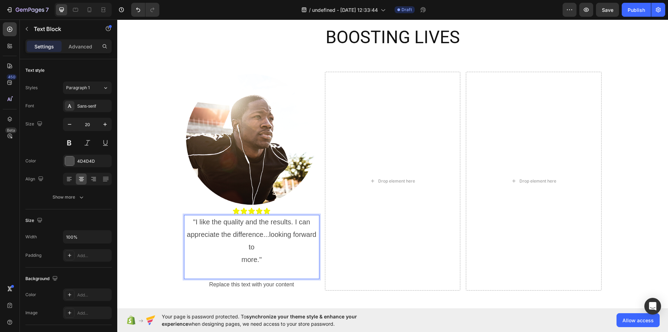
click at [239, 260] on p ""I like the quality and the results. I can appreciate the difference...looking …" at bounding box center [252, 240] width 134 height 50
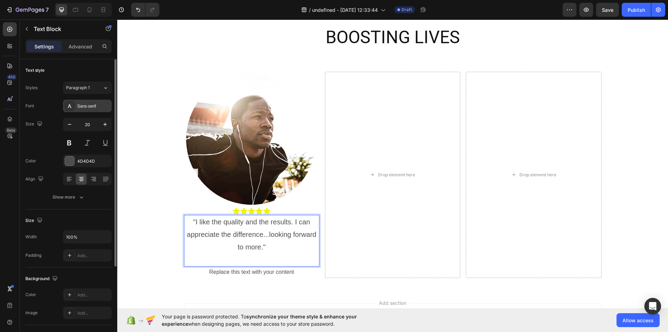
click at [100, 101] on div "Sans-serif" at bounding box center [87, 106] width 49 height 13
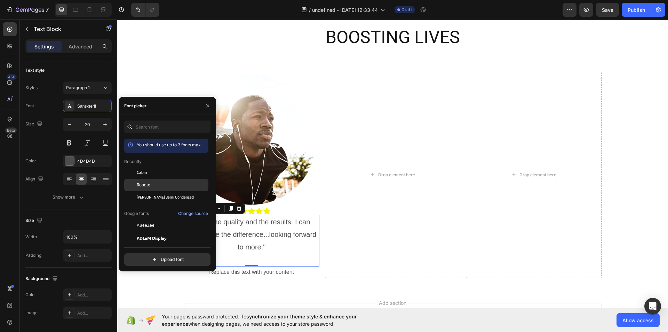
click at [148, 256] on div "Roboto" at bounding box center [166, 262] width 84 height 13
click at [206, 109] on button "button" at bounding box center [207, 105] width 11 height 11
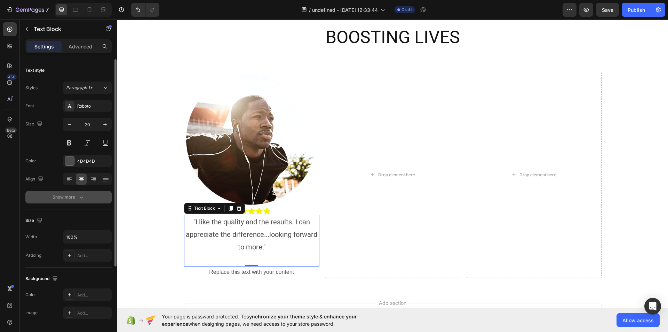
click at [83, 199] on icon "button" at bounding box center [81, 196] width 7 height 7
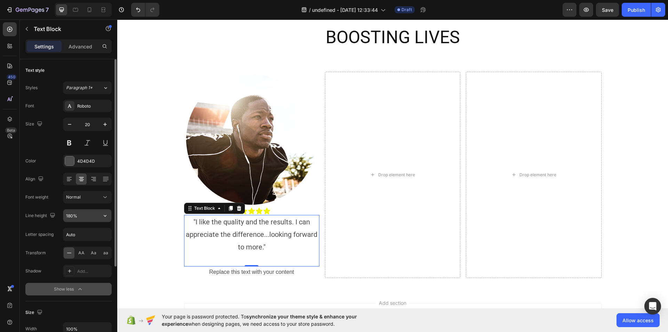
click at [108, 216] on icon "button" at bounding box center [105, 215] width 7 height 7
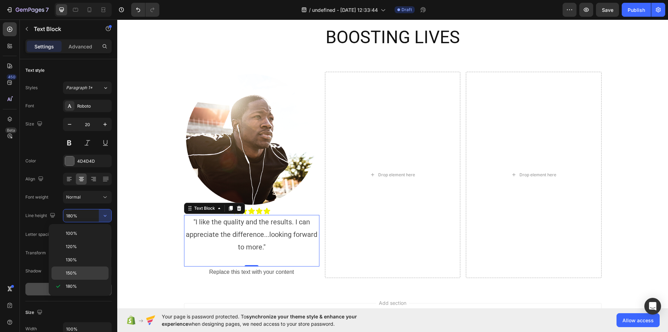
click at [78, 272] on p "150%" at bounding box center [86, 273] width 40 height 6
type input "150%"
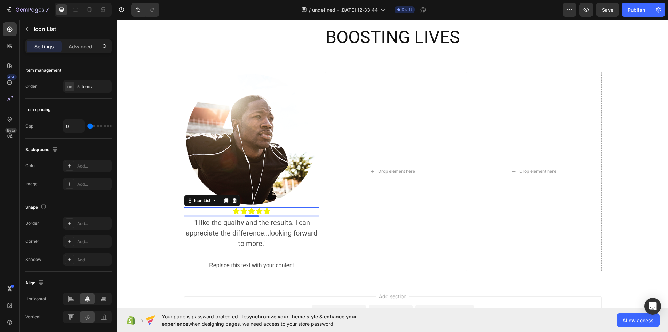
click at [247, 214] on div at bounding box center [252, 215] width 14 height 2
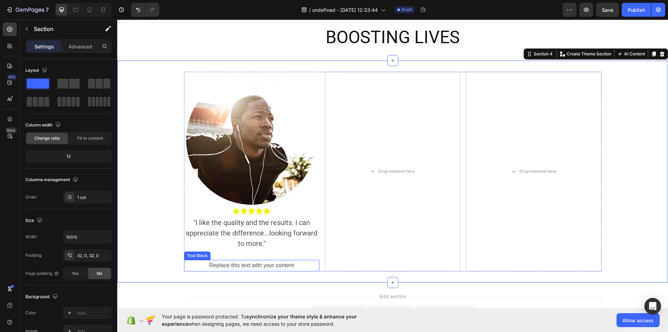
click at [261, 265] on div "Replace this text with your content" at bounding box center [251, 265] width 135 height 11
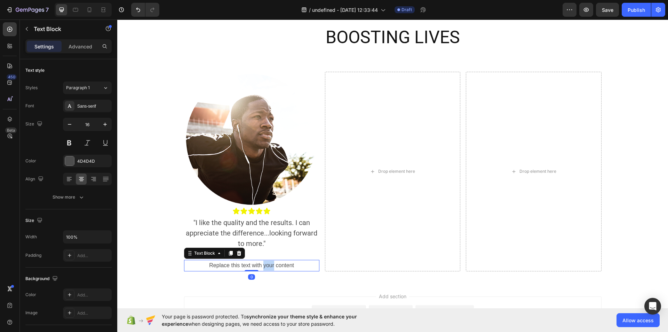
click at [261, 265] on div "Replace this text with your content" at bounding box center [251, 265] width 135 height 11
click at [261, 265] on p "Replace this text with your content" at bounding box center [252, 265] width 134 height 10
click at [261, 265] on p "Kyun, [GEOGRAPHIC_DATA]" at bounding box center [252, 265] width 134 height 10
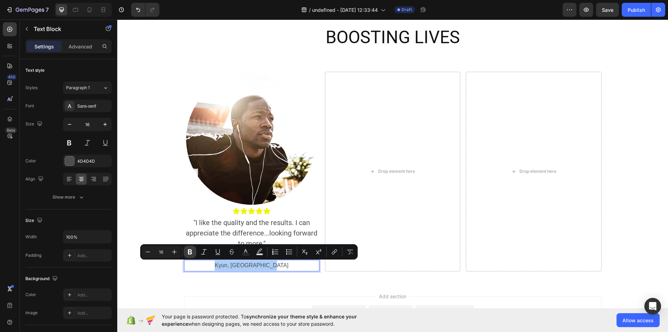
click at [191, 248] on icon "Editor contextual toolbar" at bounding box center [190, 251] width 7 height 7
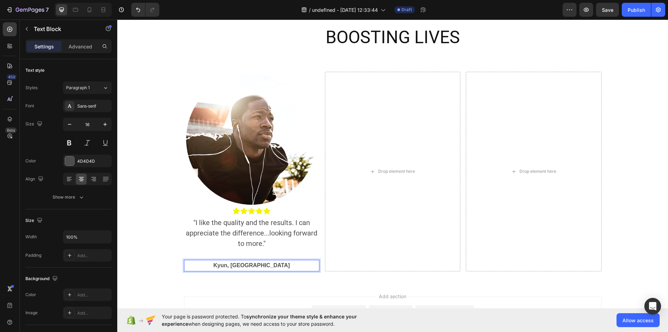
click at [276, 265] on p "Kyun, [GEOGRAPHIC_DATA]" at bounding box center [252, 265] width 134 height 10
click at [250, 276] on p "Kyun, [GEOGRAPHIC_DATA]" at bounding box center [252, 270] width 134 height 20
click at [275, 267] on p "Kyun, [GEOGRAPHIC_DATA]" at bounding box center [252, 265] width 134 height 10
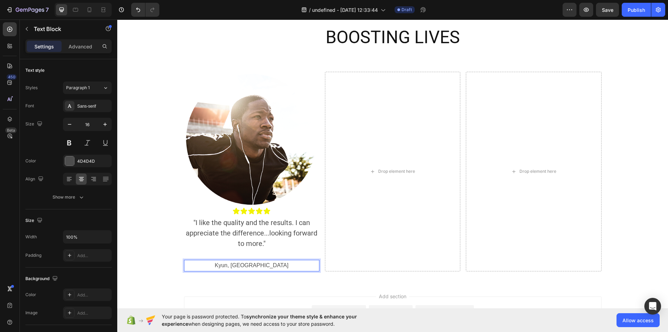
click at [275, 267] on p "Kyun, [GEOGRAPHIC_DATA]" at bounding box center [252, 265] width 134 height 10
copy p "Kyun, [GEOGRAPHIC_DATA]"
click at [28, 29] on icon "button" at bounding box center [27, 29] width 6 height 6
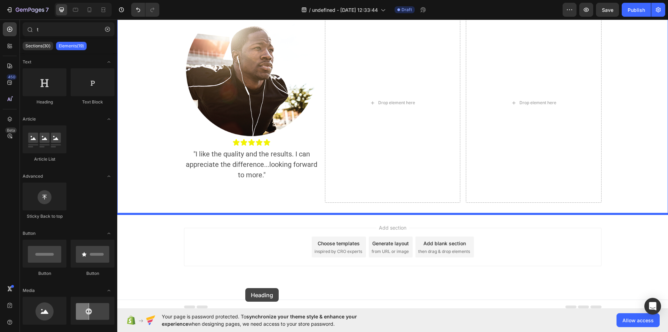
scroll to position [473, 0]
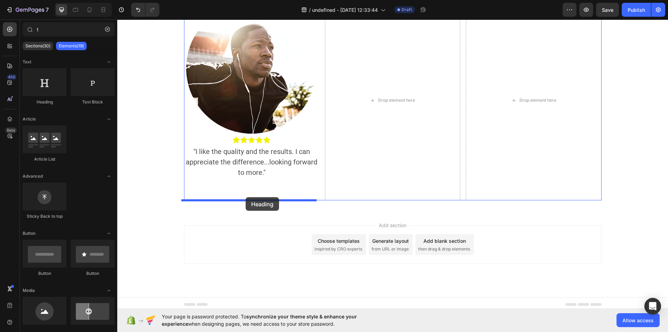
drag, startPoint x: 158, startPoint y: 101, endPoint x: 246, endPoint y: 197, distance: 130.1
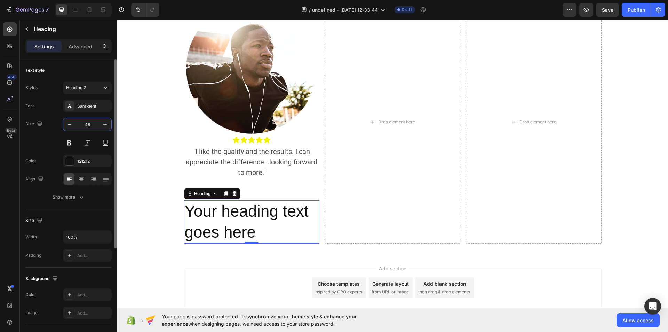
click at [91, 122] on input "46" at bounding box center [87, 124] width 23 height 13
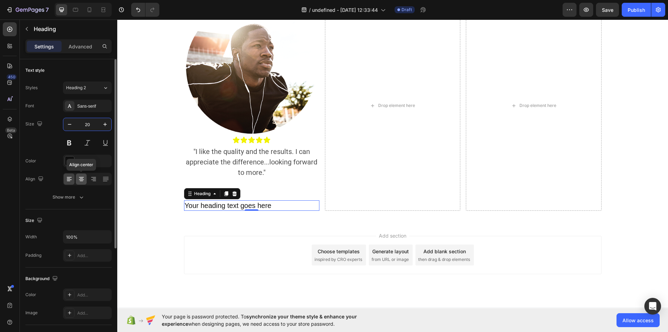
type input "20"
click at [82, 176] on icon at bounding box center [81, 178] width 7 height 7
click at [289, 205] on h2 "Your heading text goes here" at bounding box center [251, 205] width 135 height 10
click at [289, 205] on p "Your heading text goes here" at bounding box center [252, 205] width 134 height 9
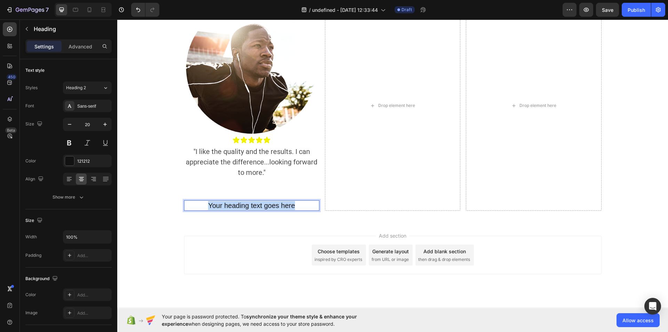
click at [289, 205] on p "Your heading text goes here" at bounding box center [252, 205] width 134 height 9
click at [66, 143] on button at bounding box center [69, 142] width 13 height 13
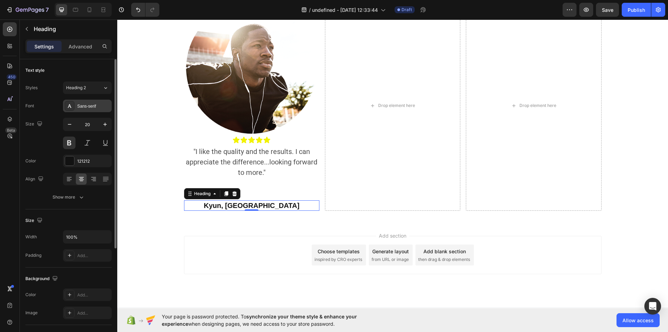
click at [102, 105] on div "Sans-serif" at bounding box center [93, 106] width 33 height 6
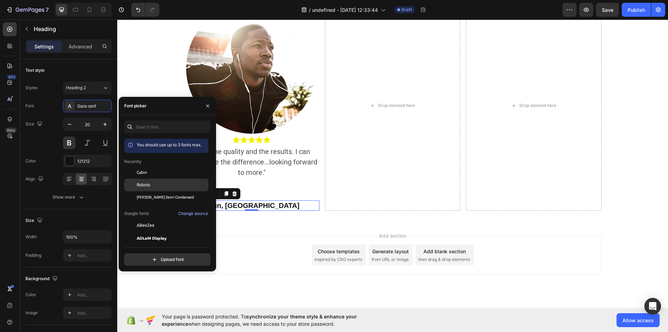
click at [164, 183] on div "Roboto" at bounding box center [172, 185] width 70 height 6
click at [208, 100] on button "button" at bounding box center [207, 105] width 11 height 11
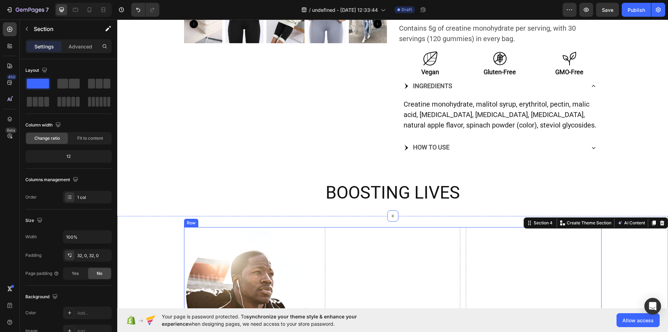
scroll to position [293, 0]
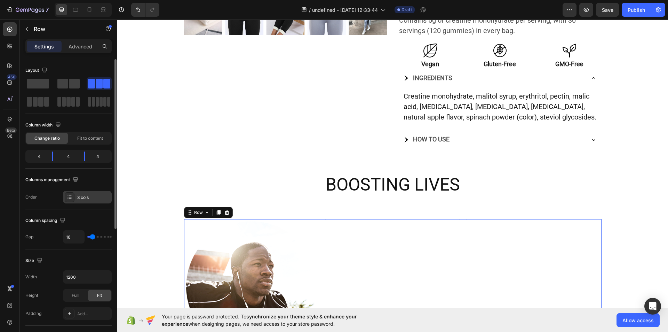
click at [93, 194] on div "3 cols" at bounding box center [93, 197] width 33 height 6
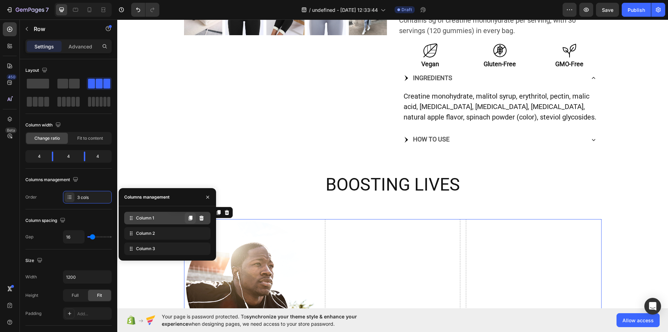
click at [192, 221] on button at bounding box center [190, 217] width 11 height 11
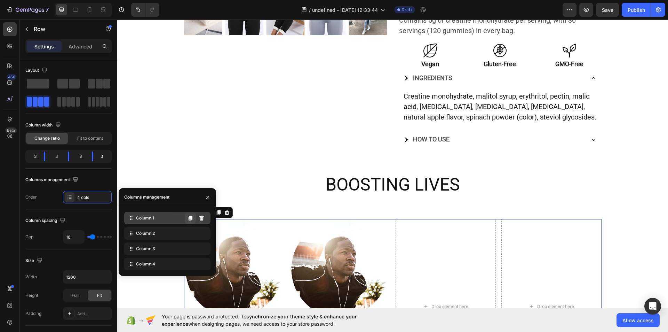
click at [192, 221] on button at bounding box center [190, 217] width 11 height 11
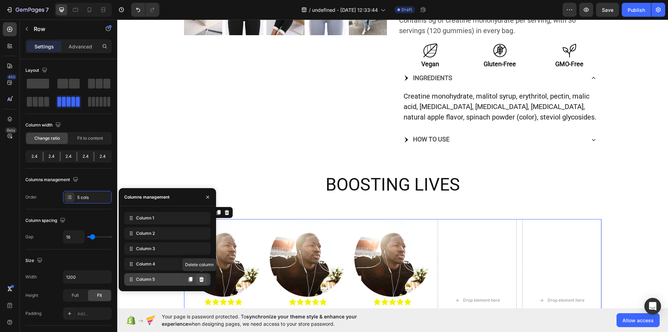
click at [199, 275] on button at bounding box center [201, 278] width 11 height 11
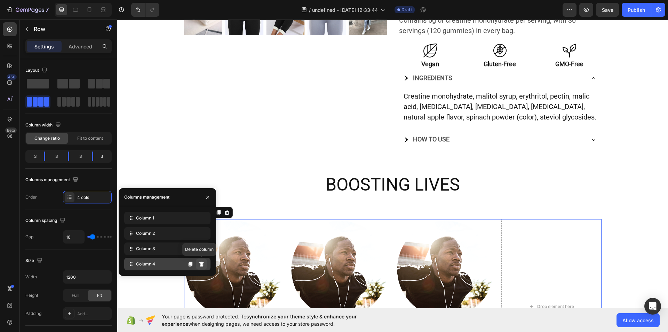
click at [197, 265] on button at bounding box center [201, 263] width 11 height 11
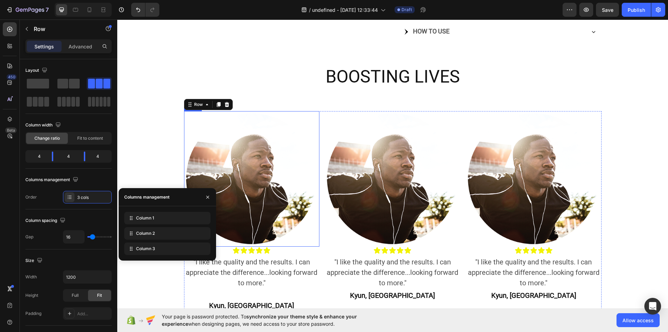
scroll to position [402, 0]
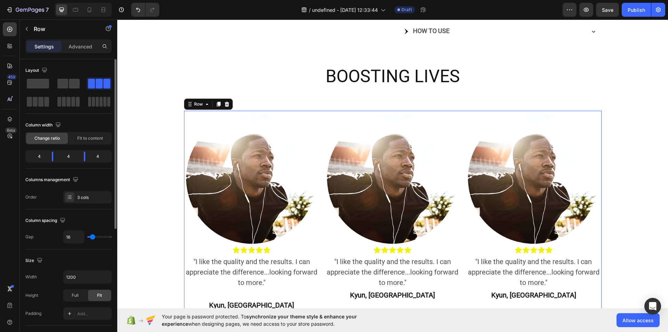
type input "18"
type input "20"
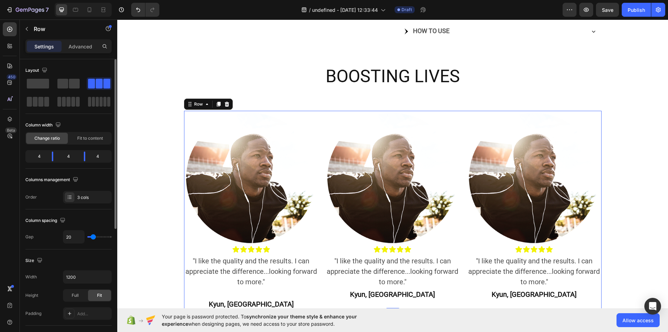
type input "24"
type input "29"
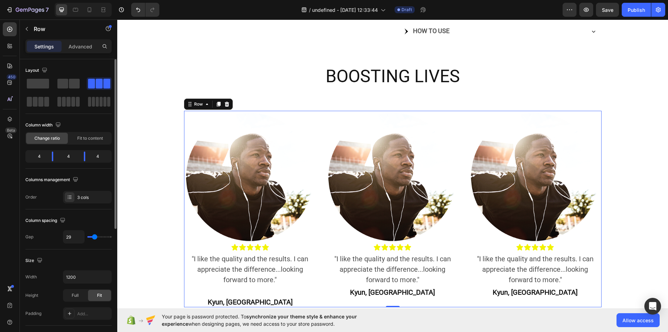
type input "31"
type input "33"
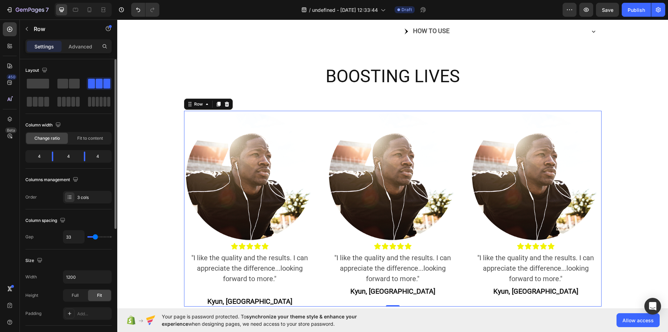
type input "36"
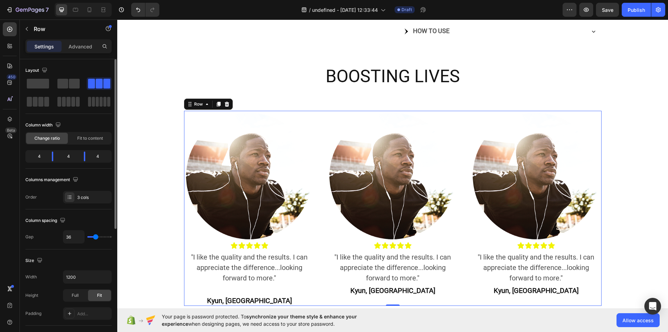
type input "38"
type input "40"
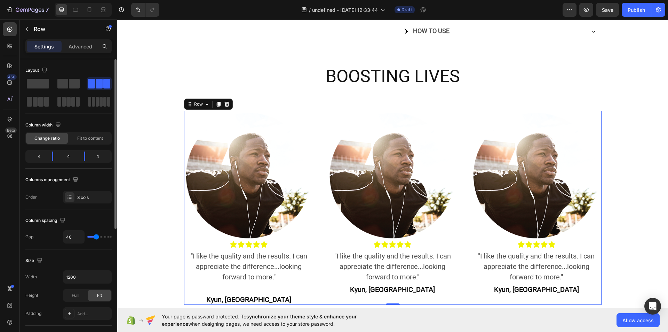
drag, startPoint x: 93, startPoint y: 235, endPoint x: 96, endPoint y: 235, distance: 3.8
type input "40"
click at [96, 236] on input "range" at bounding box center [99, 236] width 24 height 1
click at [73, 295] on span "Full" at bounding box center [75, 295] width 7 height 6
click at [94, 138] on span "Fit to content" at bounding box center [90, 138] width 26 height 6
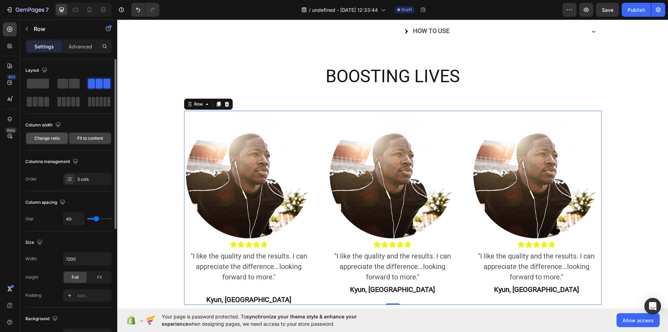
click at [53, 134] on div "Change ratio" at bounding box center [47, 138] width 42 height 11
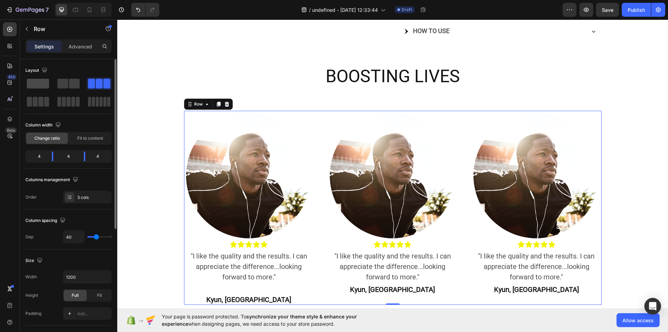
click at [44, 81] on span at bounding box center [38, 84] width 22 height 10
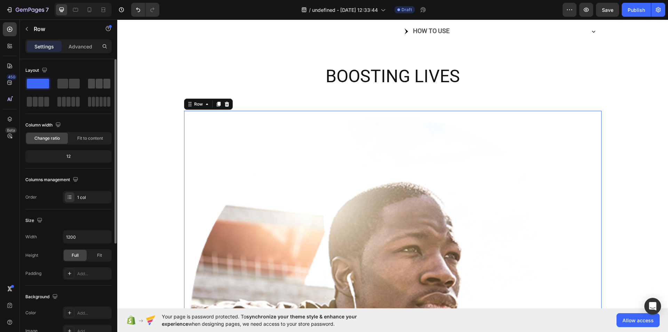
click at [97, 82] on span at bounding box center [99, 84] width 7 height 10
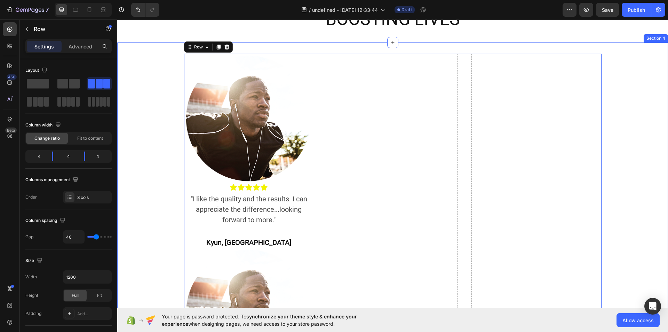
scroll to position [458, 0]
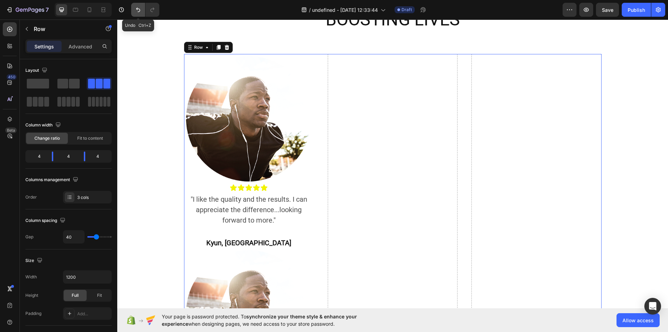
click at [136, 6] on icon "Undo/Redo" at bounding box center [138, 9] width 7 height 7
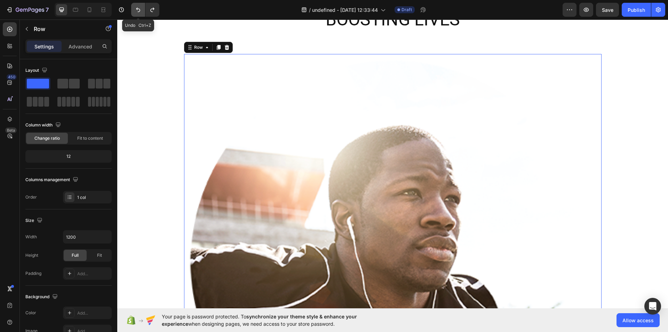
click at [136, 6] on icon "Undo/Redo" at bounding box center [138, 9] width 7 height 7
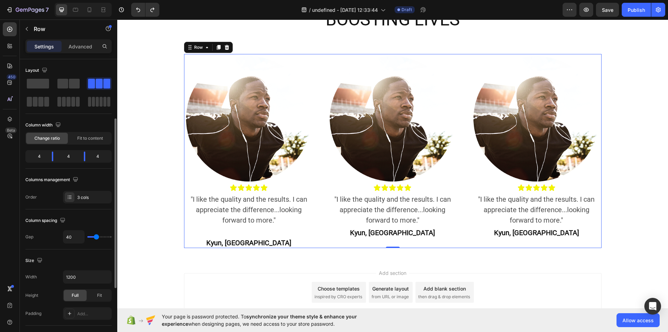
scroll to position [40, 0]
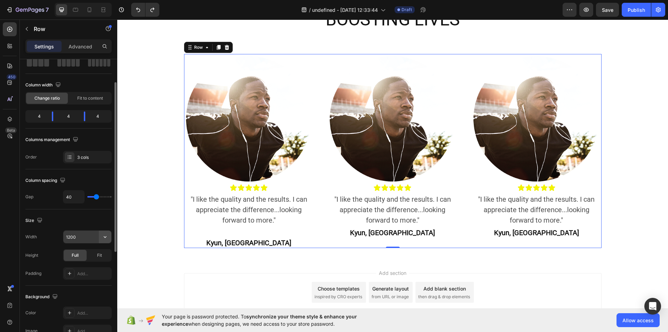
click at [107, 238] on icon "button" at bounding box center [105, 236] width 7 height 7
click at [99, 263] on div "Full 100%" at bounding box center [79, 267] width 57 height 13
type input "100%"
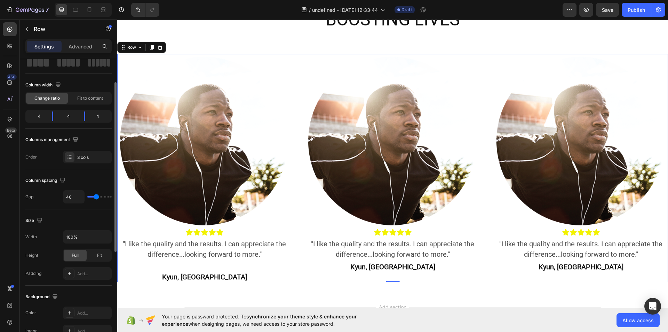
type input "22"
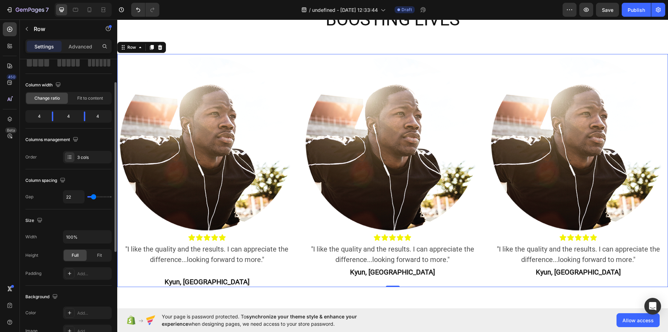
type input "18"
type input "13"
type input "11"
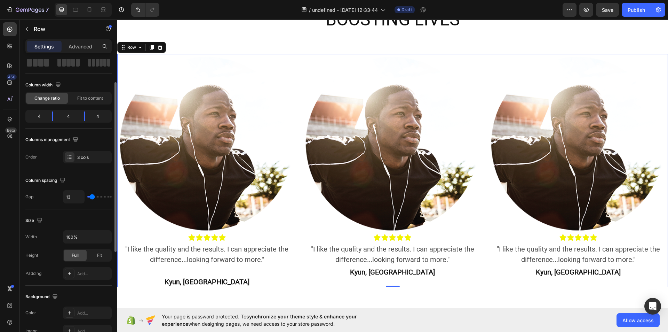
type input "11"
type input "9"
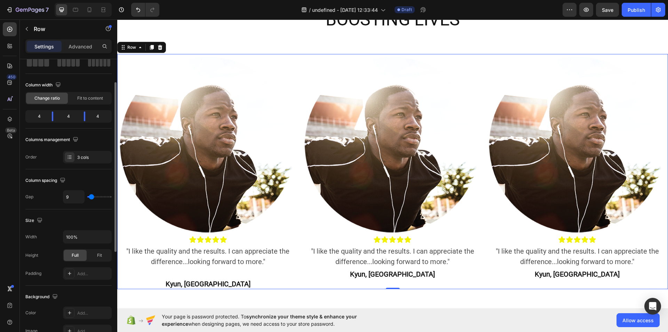
type input "13"
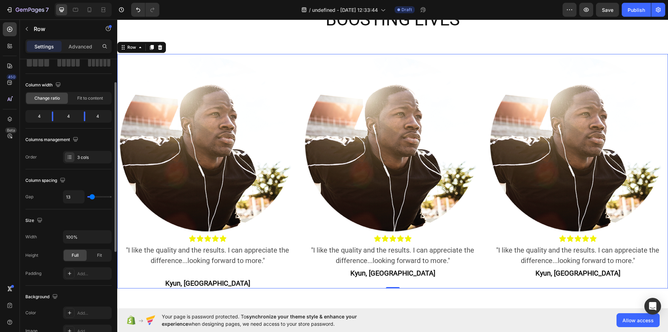
type input "36"
type input "73"
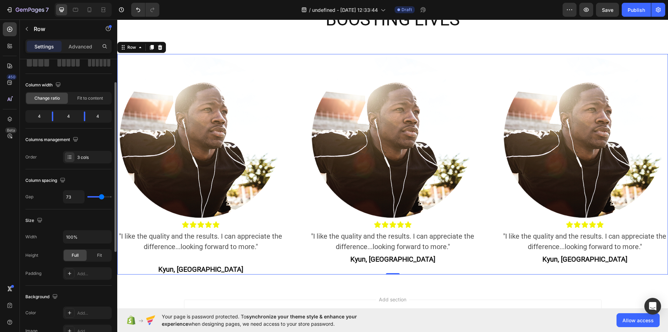
type input "78"
type input "80"
type input "82"
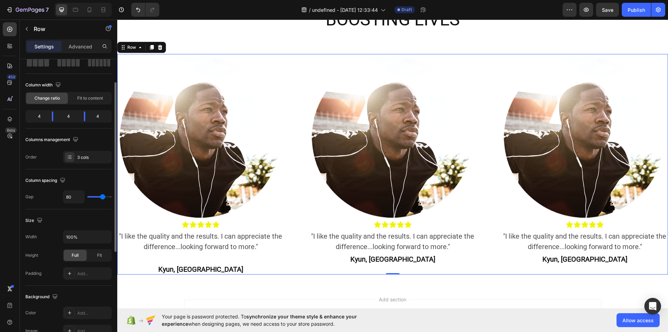
type input "82"
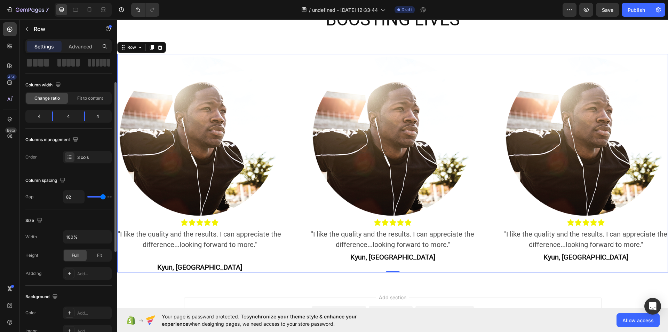
type input "60"
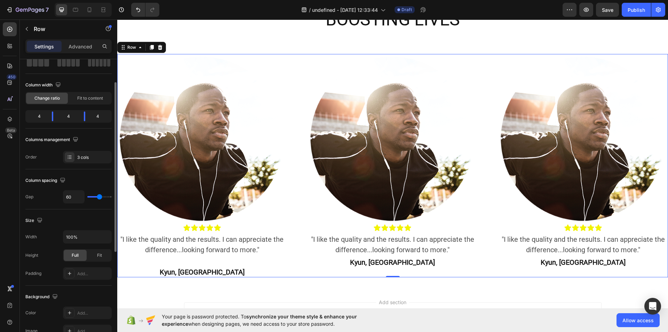
type input "58"
type input "64"
type input "67"
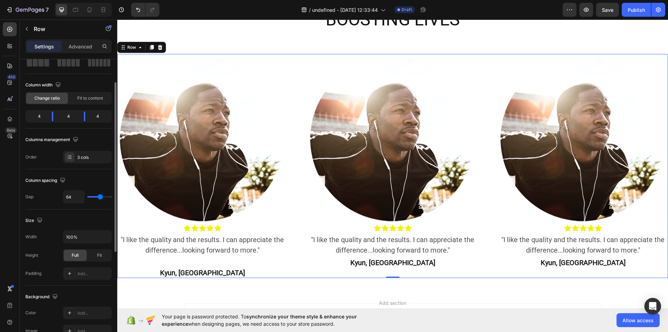
type input "67"
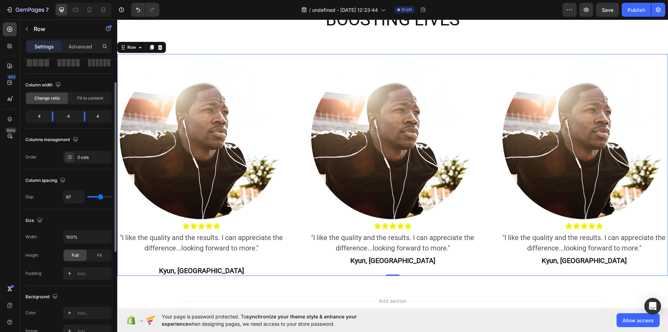
type input "69"
type input "64"
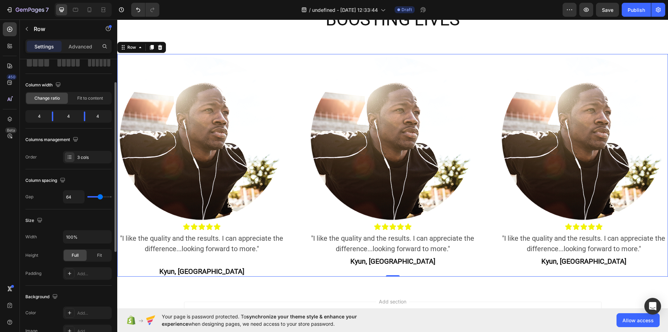
type input "60"
type input "58"
type input "56"
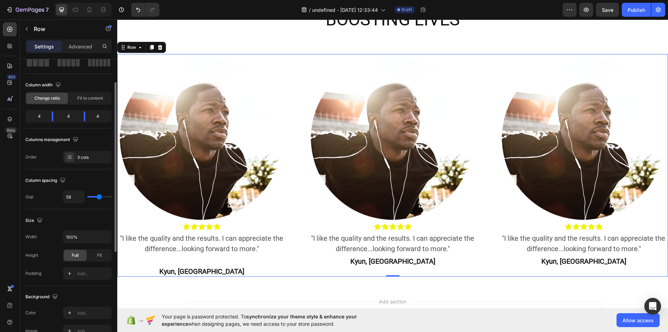
type input "56"
type input "53"
type input "51"
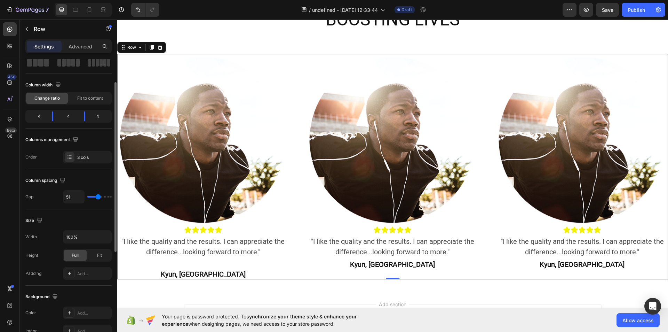
type input "49"
type input "47"
type input "42"
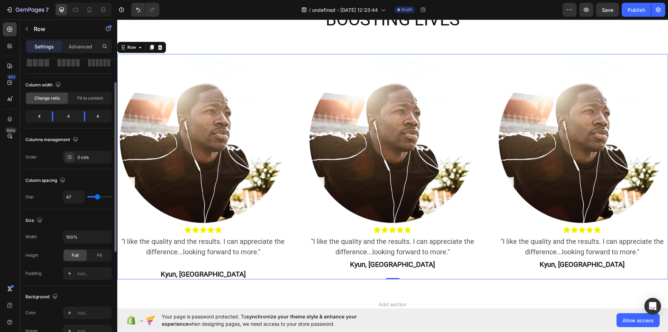
type input "42"
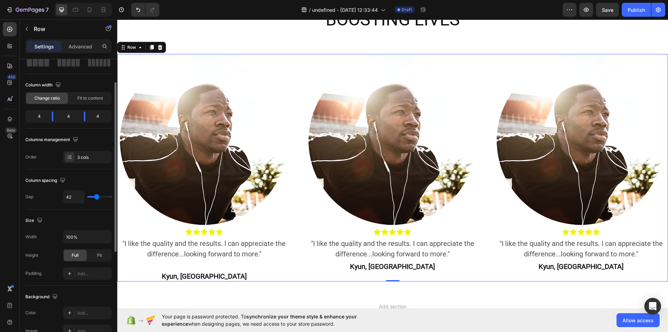
type input "40"
type input "42"
type input "44"
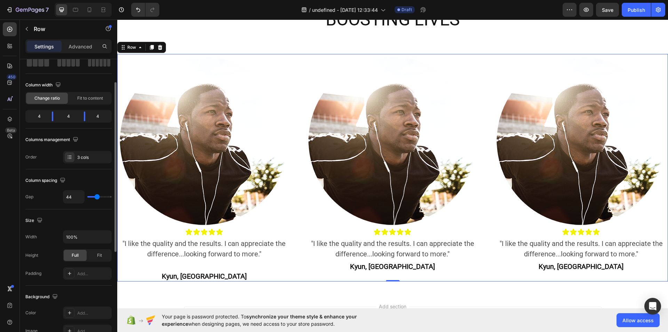
type input "47"
click at [97, 196] on input "range" at bounding box center [99, 196] width 24 height 1
type input "47"
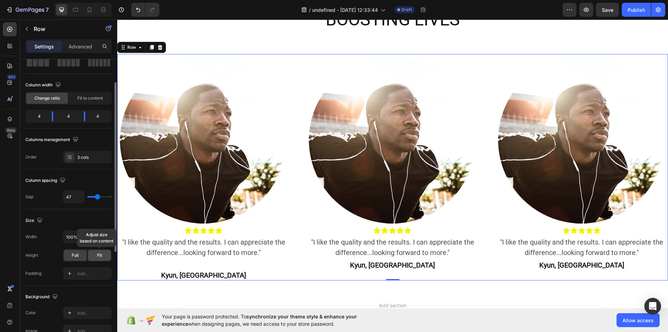
click at [102, 255] on div "Fit" at bounding box center [99, 254] width 23 height 11
click at [104, 237] on icon "button" at bounding box center [105, 236] width 7 height 7
click at [91, 253] on p "Default 1200px" at bounding box center [86, 254] width 40 height 6
type input "1200"
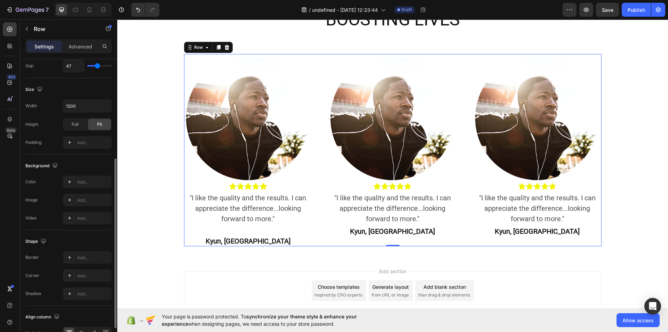
scroll to position [212, 0]
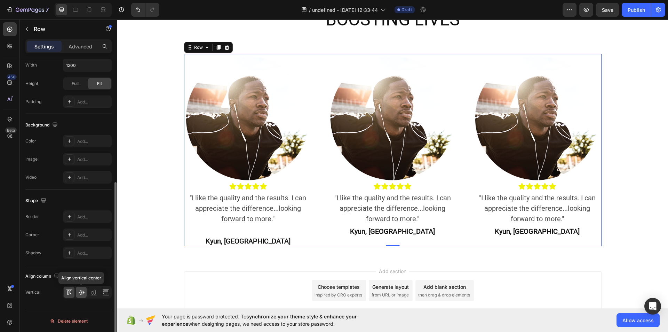
click at [80, 291] on icon at bounding box center [82, 292] width 6 height 5
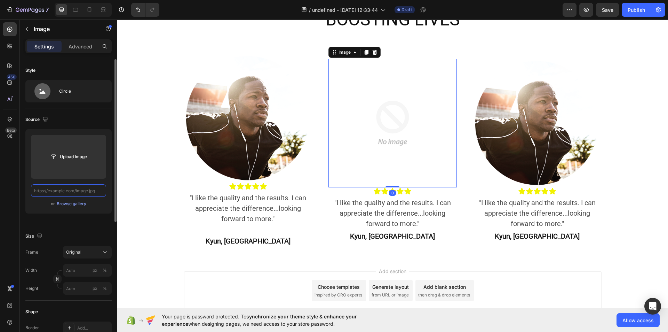
scroll to position [0, 0]
paste input "https://everboost.com/cdn/shop/files/gillian-review.png?v=1706046010&width=3200"
type input "https://everboost.com/cdn/shop/files/gillian-review.png?v=1706046010&width=3200"
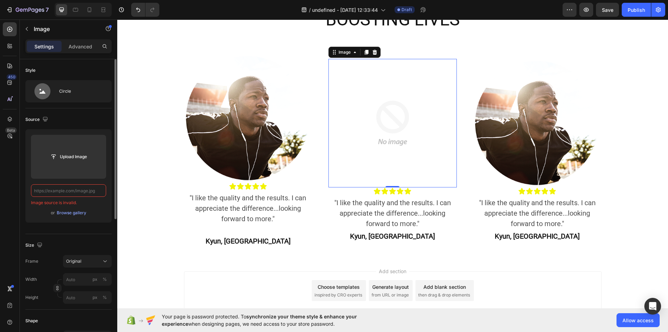
paste input "https://everboost.com/cdn/shop/files/gillian-review.png?v=1706046010&width=3200"
type input "https://everboost.com/cdn/shop/files/gillian-review.png?v=1706046010&width=3200"
paste input "https://everboost.com/cdn/shop/files/gillian-review.png?v=1706046010&width=3200"
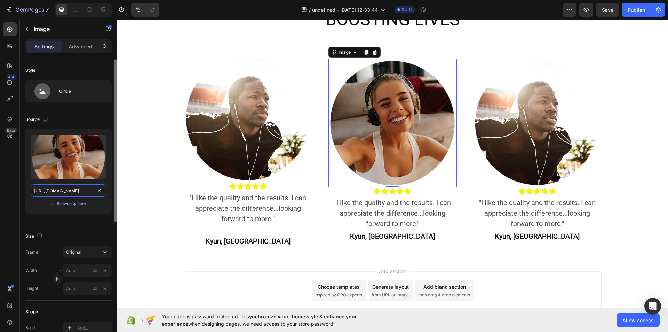
scroll to position [0, 110]
type input "https://everboost.com/cdn/shop/files/gillian-review.png?v=1706046010&width=3200"
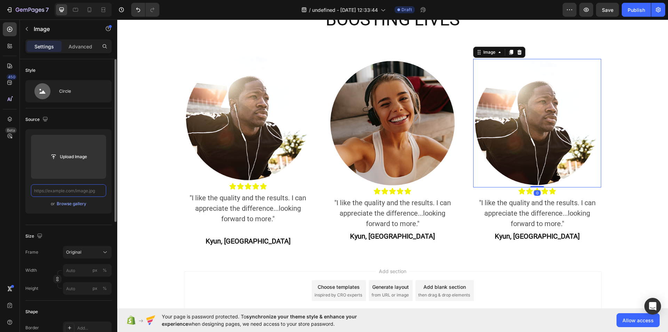
scroll to position [0, 0]
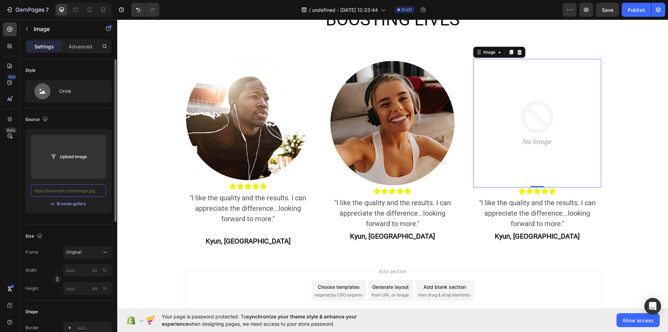
paste input "https://everboost.com/cdn/shop/files/darius-review.png?v=1706046029&width=3200"
type input "https://everboost.com/cdn/shop/files/darius-review.png?v=1706046029&width=3200"
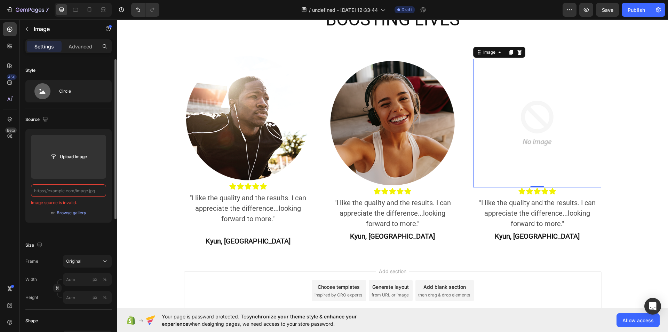
paste input "https://everboost.com/cdn/shop/files/darius-review.png?v=1706046029&width=3200"
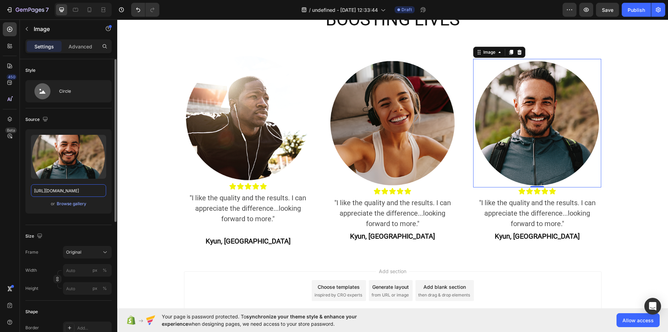
type input "https://everboost.com/cdn/shop/files/darius-review.png?v=1706046029&width=3200"
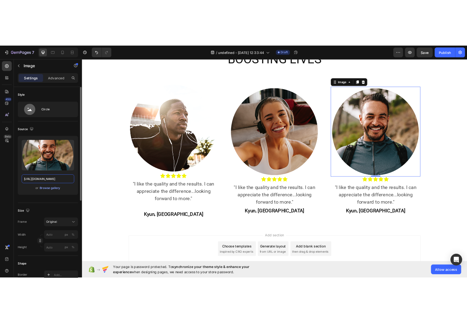
scroll to position [0, 0]
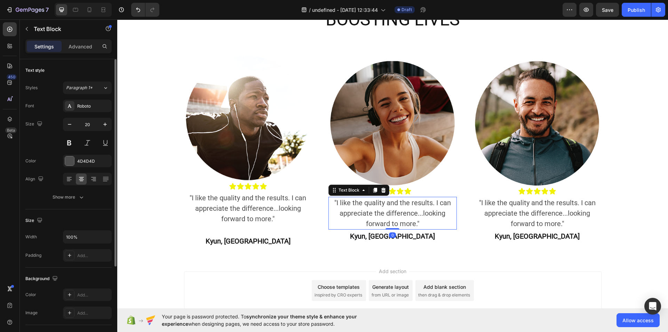
click at [382, 212] on p ""I like the quality and the results. I can appreciate the difference...looking …" at bounding box center [392, 212] width 127 height 31
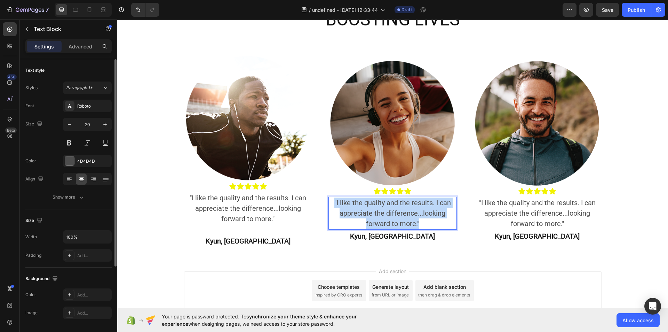
click at [382, 212] on p ""I like the quality and the results. I can appreciate the difference...looking …" at bounding box center [392, 212] width 127 height 31
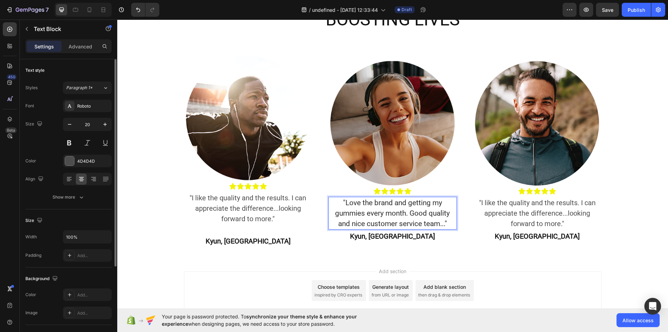
click at [371, 207] on p ""Love the brand and getting my gummies every month. Good quality and nice custo…" at bounding box center [392, 212] width 127 height 31
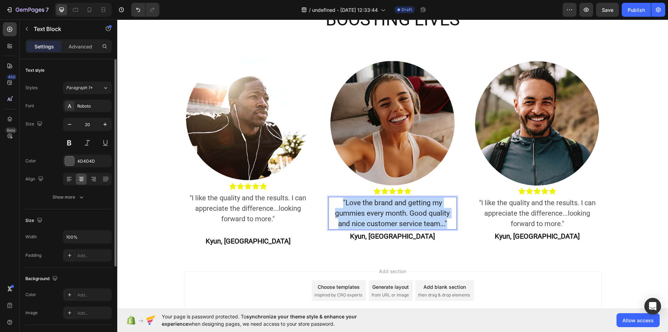
click at [371, 207] on p ""Love the brand and getting my gummies every month. Good quality and nice custo…" at bounding box center [392, 212] width 127 height 31
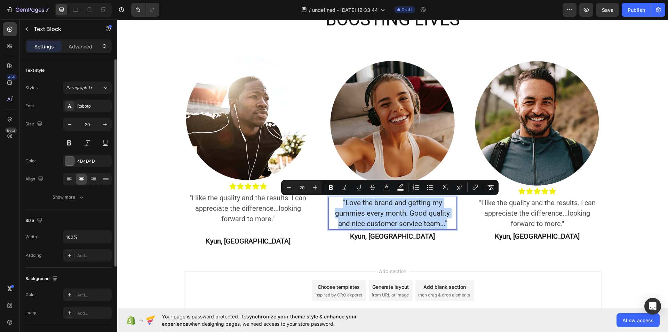
copy span ""Love the brand and getting my gummies every month. Good quality and nice custo…"
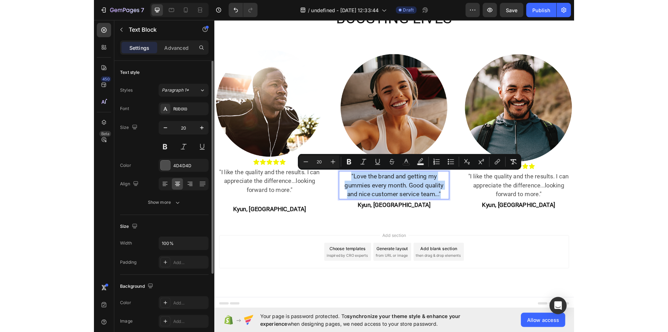
scroll to position [456, 0]
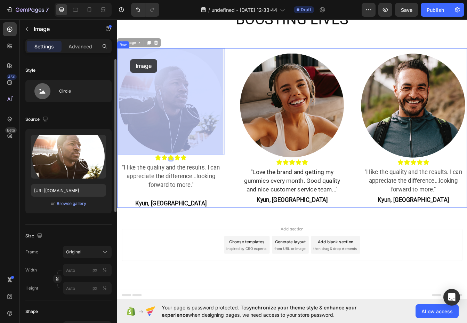
drag, startPoint x: 152, startPoint y: 63, endPoint x: 133, endPoint y: 67, distance: 20.1
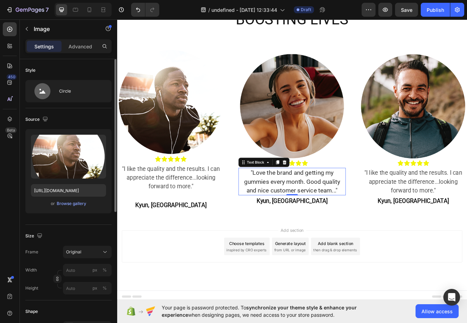
click at [309, 213] on span ""Love the brand and getting my gummies every month. Good quality and nice custo…" at bounding box center [326, 212] width 115 height 29
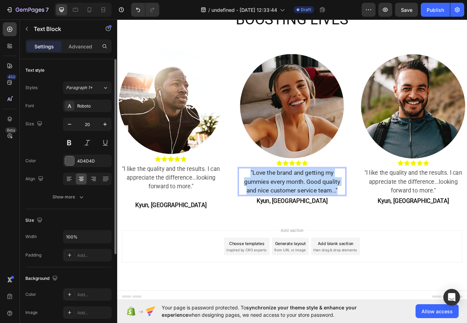
click at [309, 213] on span ""Love the brand and getting my gummies every month. Good quality and nice custo…" at bounding box center [326, 212] width 115 height 29
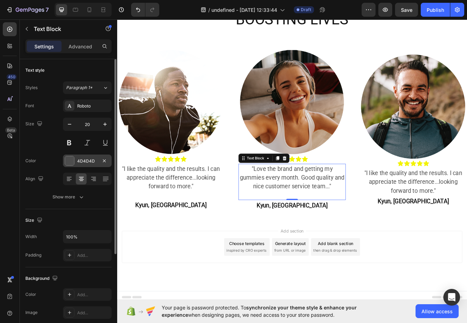
drag, startPoint x: 68, startPoint y: 157, endPoint x: 71, endPoint y: 164, distance: 6.9
click at [71, 164] on div at bounding box center [69, 160] width 9 height 9
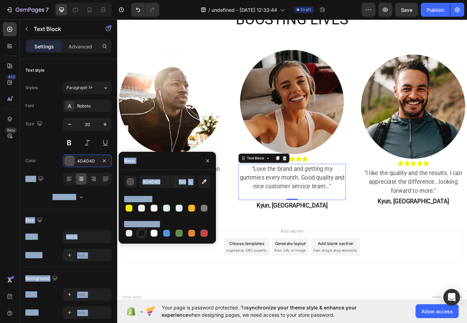
drag, startPoint x: 71, startPoint y: 164, endPoint x: 143, endPoint y: 230, distance: 98.5
click at [117, 230] on div "450 Beta t Sections(30) Elements(19) Text Heading Text Block Article Article Li…" at bounding box center [58, 170] width 117 height 303
click at [143, 230] on div at bounding box center [141, 233] width 7 height 7
type input "151515"
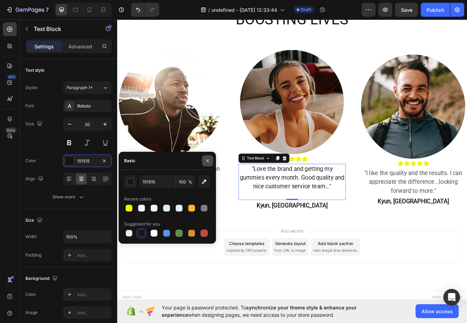
click at [206, 162] on icon "button" at bounding box center [207, 160] width 3 height 3
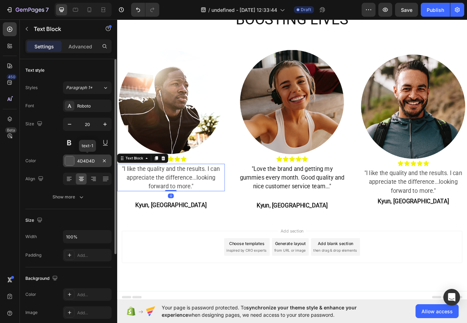
click at [72, 162] on div at bounding box center [69, 160] width 9 height 9
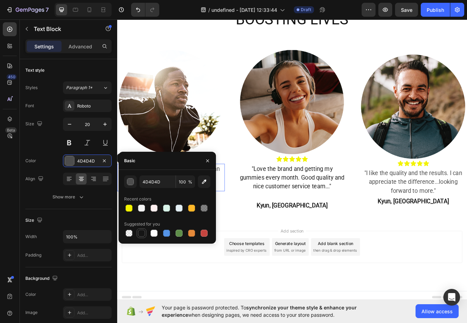
click at [143, 232] on div at bounding box center [141, 233] width 7 height 7
type input "151515"
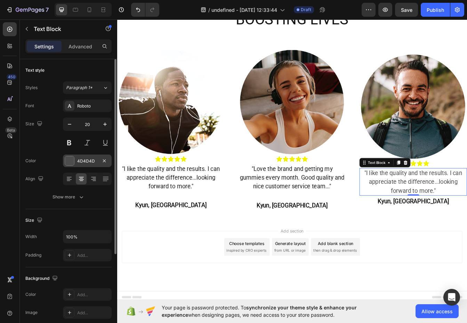
drag, startPoint x: 70, startPoint y: 163, endPoint x: 75, endPoint y: 158, distance: 6.9
click at [75, 158] on div "4D4D4D" at bounding box center [87, 160] width 49 height 13
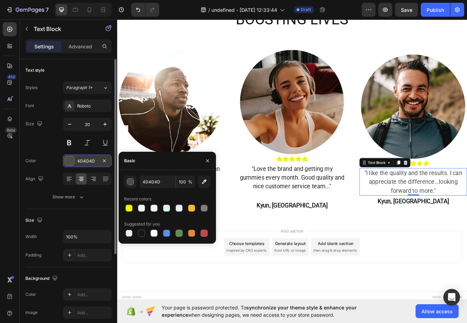
click at [75, 158] on div "4D4D4D" at bounding box center [87, 160] width 49 height 13
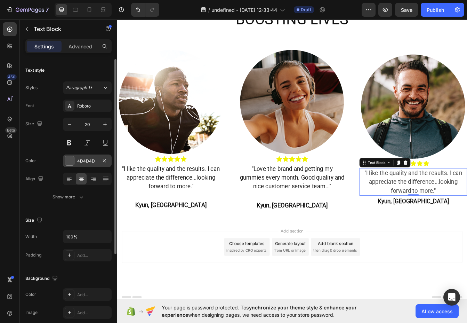
click at [71, 164] on div at bounding box center [69, 160] width 9 height 9
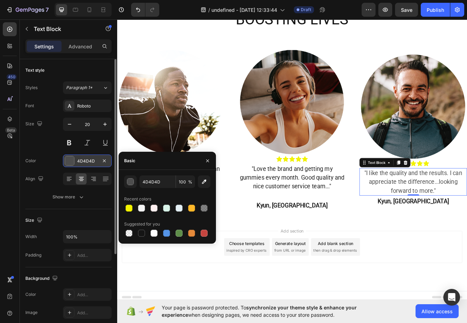
click at [71, 164] on div at bounding box center [69, 160] width 9 height 9
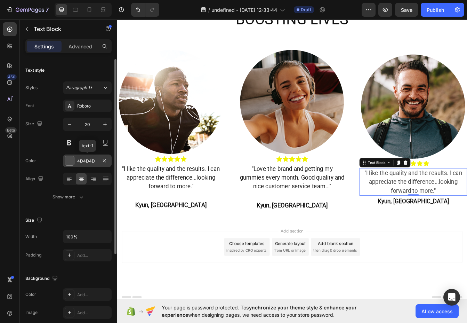
click at [64, 155] on div "4D4D4D" at bounding box center [87, 160] width 49 height 13
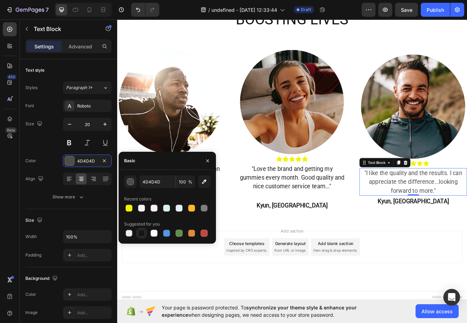
click at [142, 234] on div at bounding box center [141, 233] width 7 height 7
type input "151515"
click at [209, 161] on icon "button" at bounding box center [208, 161] width 6 height 6
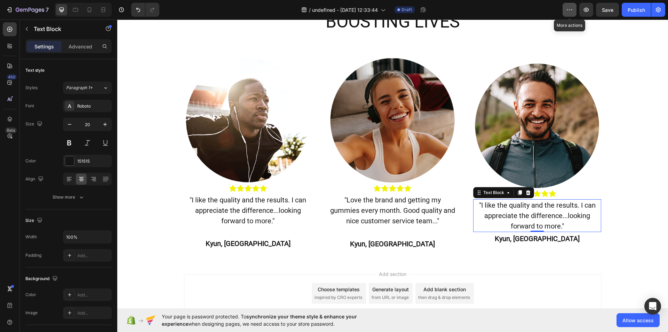
click at [570, 7] on icon "button" at bounding box center [569, 9] width 7 height 7
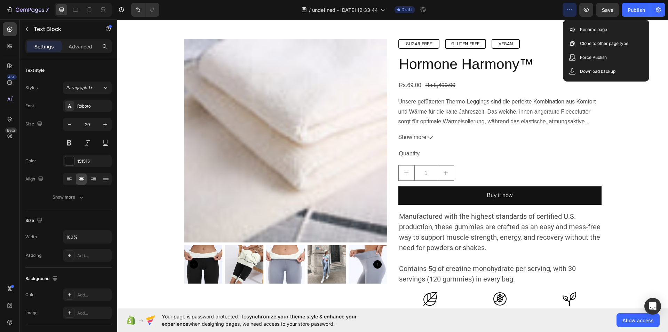
scroll to position [0, 0]
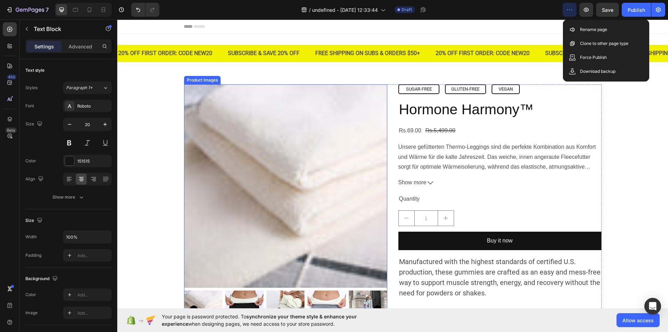
click at [268, 163] on img at bounding box center [285, 185] width 203 height 203
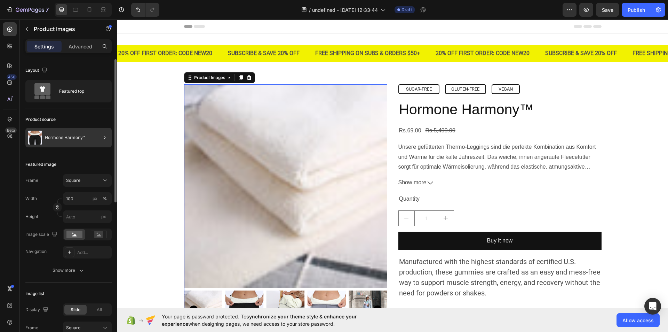
click at [97, 137] on div at bounding box center [101, 137] width 19 height 19
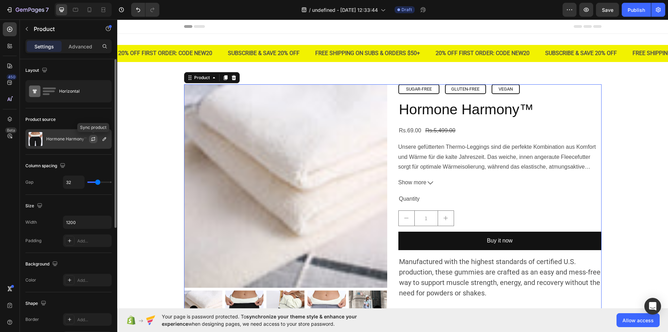
click at [91, 136] on icon "button" at bounding box center [93, 139] width 6 height 6
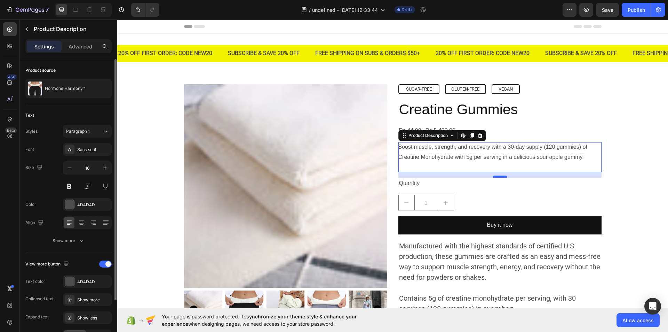
click at [497, 172] on div "16" at bounding box center [499, 172] width 203 height 0
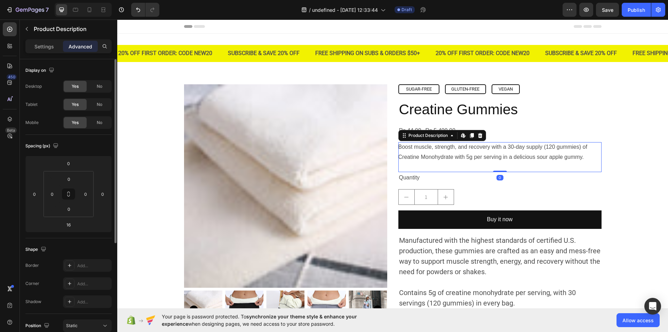
drag, startPoint x: 497, startPoint y: 176, endPoint x: 499, endPoint y: 168, distance: 7.6
click at [499, 168] on div "Boost muscle, strength, and recovery with a 30-day supply (120 gummies) of Crea…" at bounding box center [499, 157] width 203 height 30
type input "0"
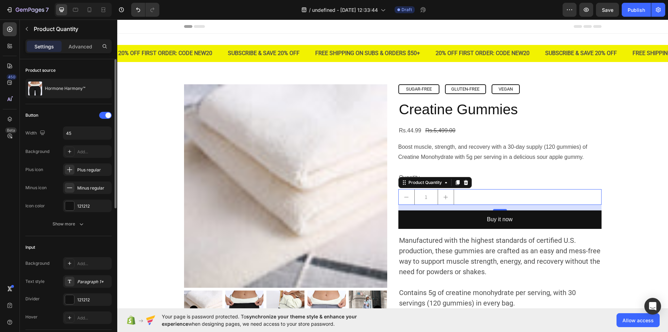
click at [493, 204] on div "1 Product Quantity 16" at bounding box center [499, 197] width 203 height 16
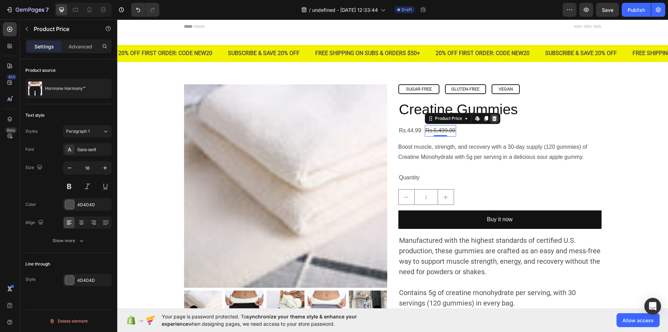
click at [492, 115] on div at bounding box center [494, 118] width 8 height 8
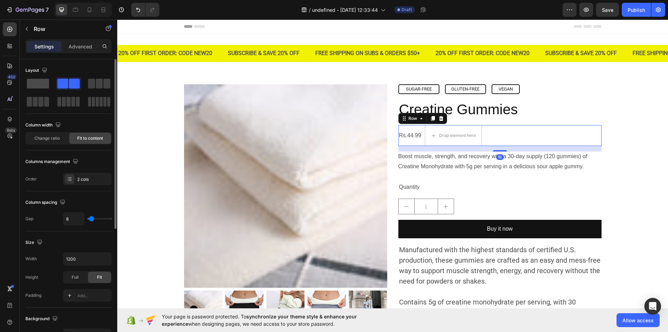
click at [38, 84] on span at bounding box center [38, 84] width 22 height 10
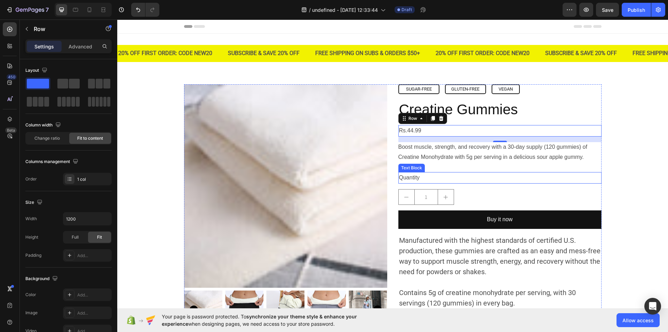
scroll to position [19, 0]
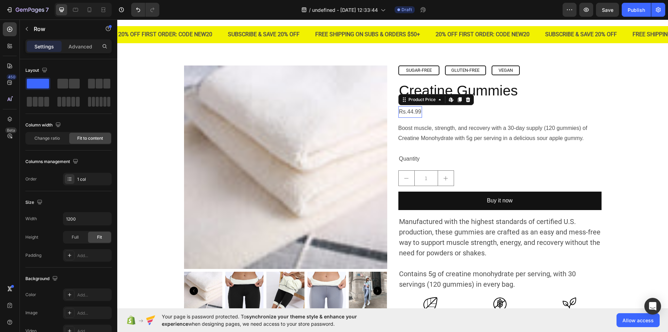
click at [417, 113] on div "Rs.44.99" at bounding box center [410, 111] width 24 height 11
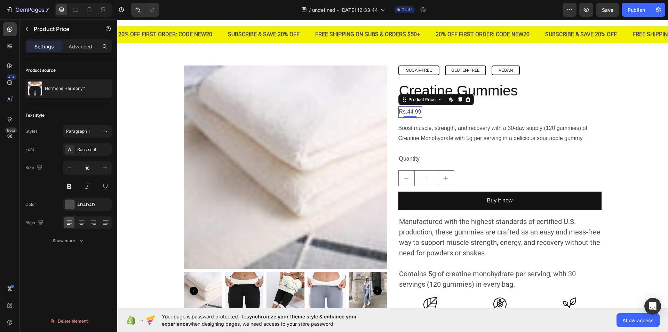
click at [417, 113] on div "Rs.44.99" at bounding box center [410, 111] width 24 height 11
click at [100, 145] on div "Sans-serif" at bounding box center [87, 149] width 49 height 13
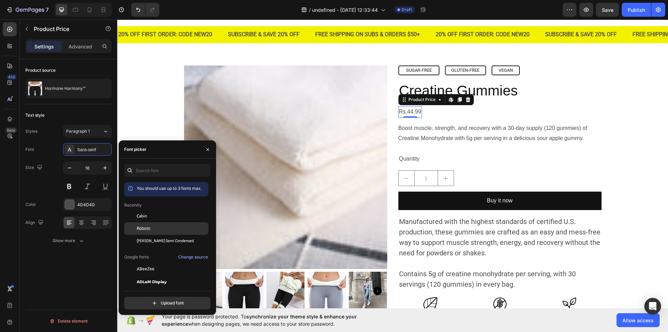
click at [162, 226] on div "Roboto" at bounding box center [172, 228] width 70 height 6
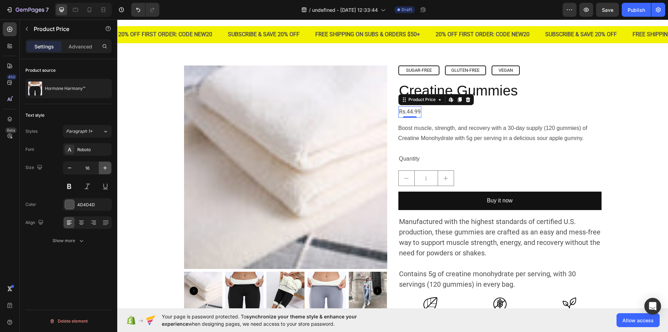
click at [106, 164] on button "button" at bounding box center [105, 167] width 13 height 13
type input "17"
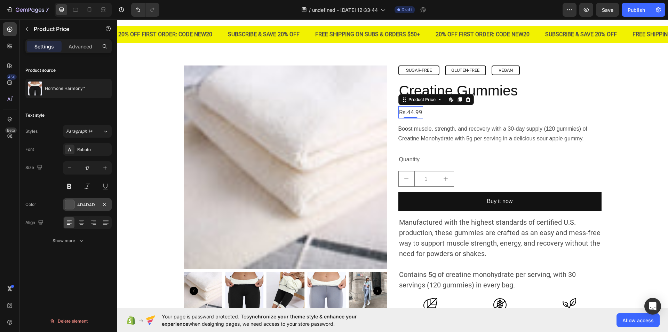
click at [71, 203] on div at bounding box center [69, 204] width 9 height 9
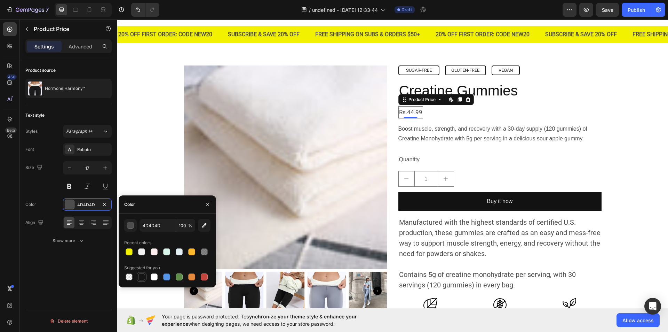
click at [144, 274] on div at bounding box center [141, 276] width 7 height 7
type input "151515"
click at [209, 203] on icon "button" at bounding box center [208, 204] width 6 height 6
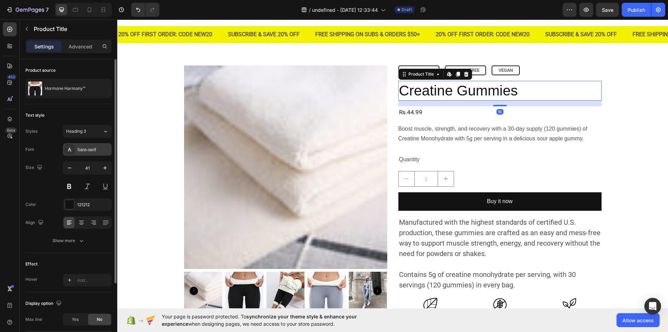
click at [101, 147] on div "Sans-serif" at bounding box center [93, 149] width 33 height 6
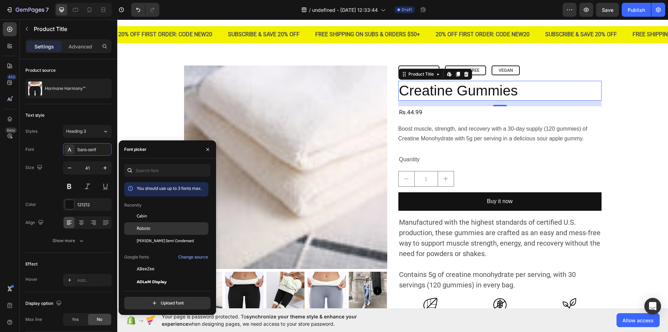
click at [144, 300] on div "Roboto" at bounding box center [166, 306] width 84 height 13
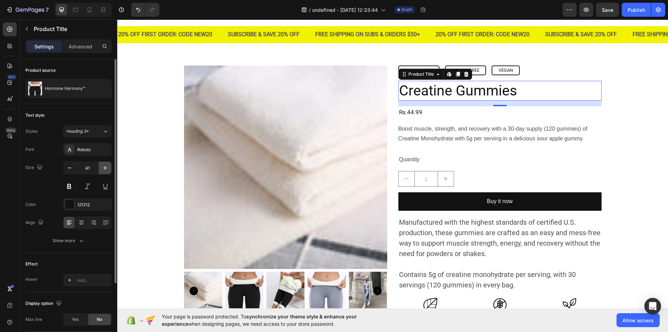
click at [104, 167] on icon "button" at bounding box center [105, 167] width 7 height 7
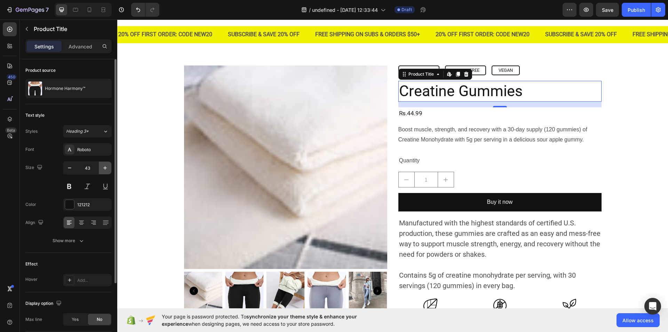
click at [104, 167] on icon "button" at bounding box center [105, 167] width 7 height 7
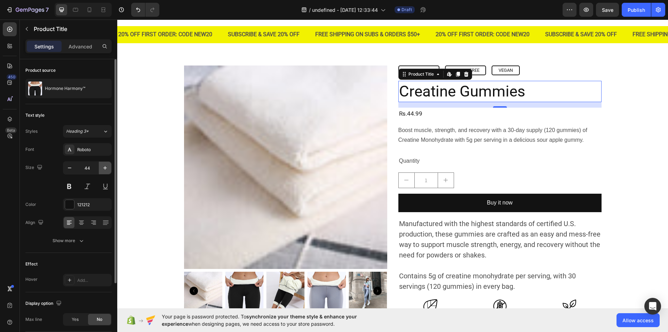
type input "45"
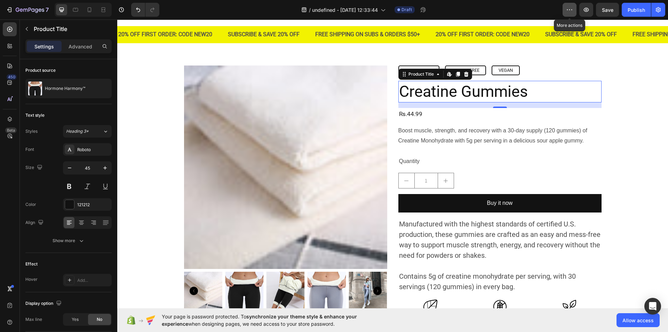
click at [571, 12] on icon "button" at bounding box center [569, 9] width 7 height 7
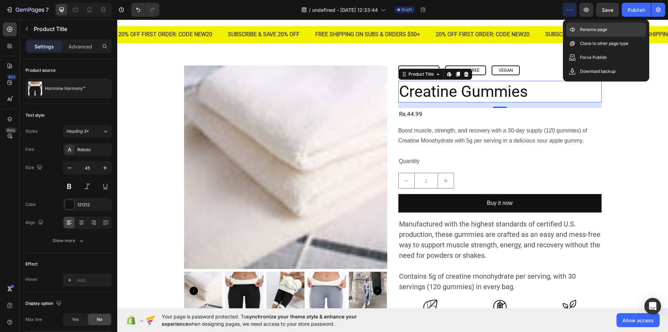
click at [579, 37] on div "Rename page" at bounding box center [606, 44] width 80 height 14
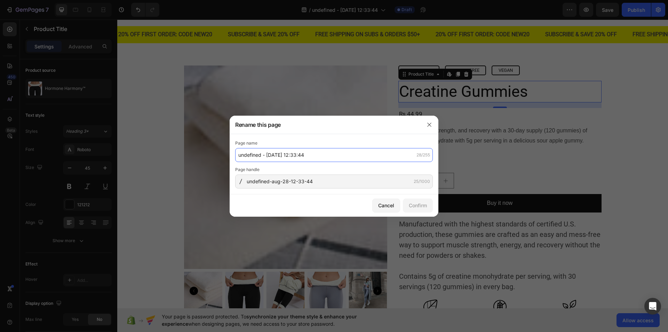
click at [304, 150] on input "undefined - Aug 28, 12:33:44" at bounding box center [334, 155] width 198 height 14
click at [275, 150] on input "Creatine G" at bounding box center [334, 155] width 198 height 14
click at [272, 157] on input "Creatine G" at bounding box center [334, 155] width 198 height 14
type input "Creatine Gumies"
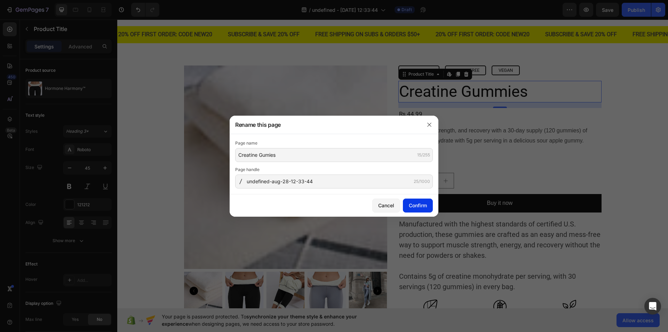
click at [413, 205] on div "Confirm" at bounding box center [418, 204] width 18 height 7
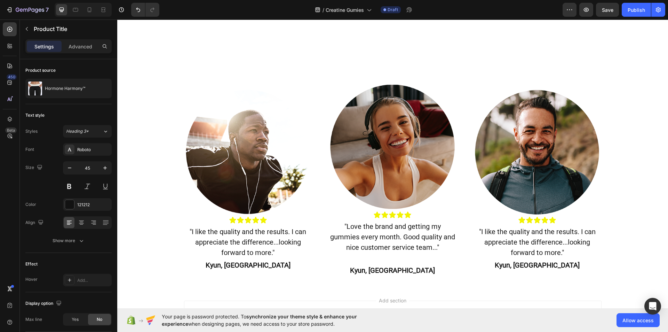
scroll to position [490, 0]
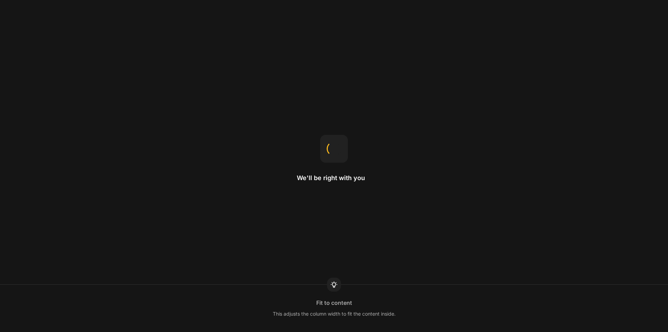
click at [609, 250] on div "We'll be right with you Fit to content This adjusts the column width to fit the…" at bounding box center [334, 166] width 668 height 332
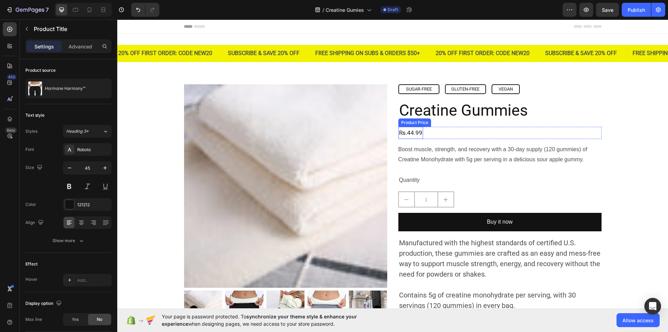
click at [414, 133] on div "Rs.44.99" at bounding box center [410, 133] width 25 height 12
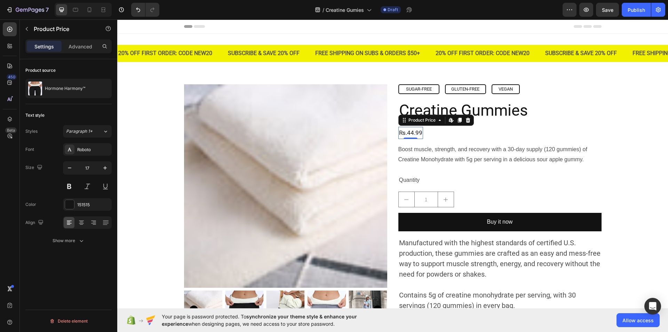
click at [414, 133] on div "Rs.44.99" at bounding box center [410, 133] width 25 height 12
click at [67, 184] on button at bounding box center [69, 186] width 13 height 13
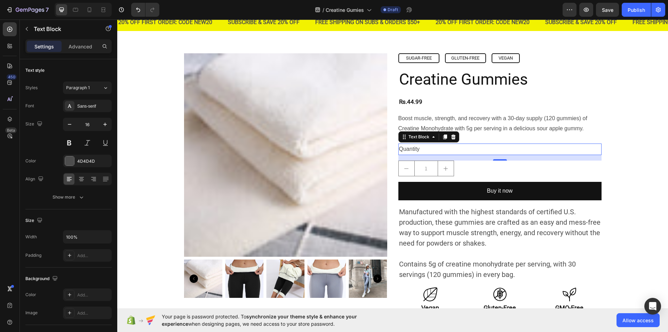
click at [416, 148] on div "Quantity" at bounding box center [499, 148] width 203 height 11
click at [416, 148] on p "Quantity" at bounding box center [500, 149] width 202 height 10
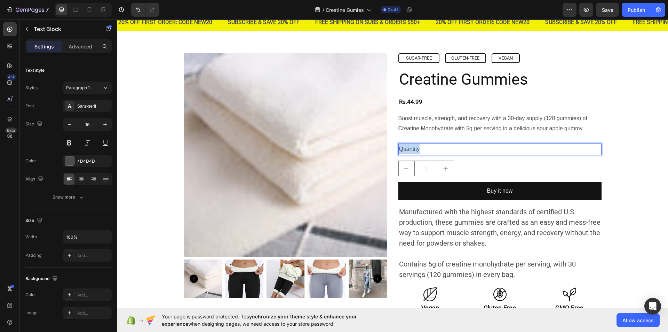
click at [416, 148] on p "Quantity" at bounding box center [500, 149] width 202 height 10
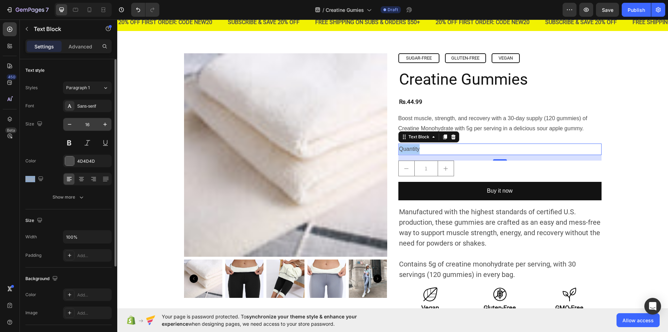
drag, startPoint x: 69, startPoint y: 160, endPoint x: 78, endPoint y: 130, distance: 31.0
click at [78, 130] on div "Font Sans-serif Size 16 Color 4D4D4D Align Show more" at bounding box center [68, 152] width 86 height 104
click at [68, 160] on div at bounding box center [69, 160] width 9 height 9
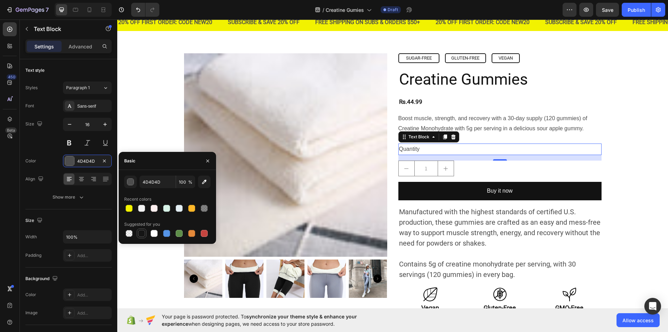
click at [139, 235] on div at bounding box center [141, 233] width 7 height 7
type input "151515"
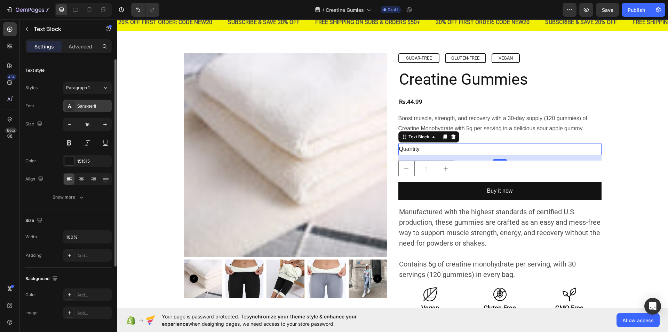
click at [102, 106] on div "Sans-serif" at bounding box center [93, 106] width 33 height 6
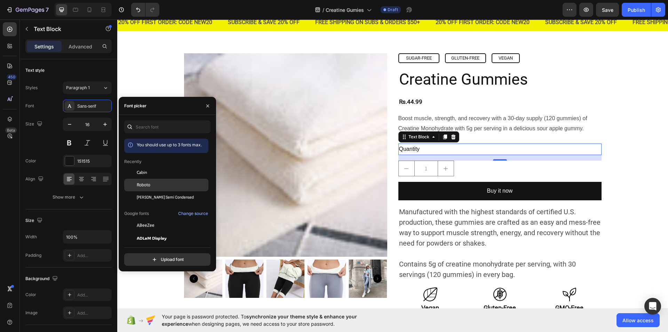
click at [154, 184] on div "Roboto" at bounding box center [172, 185] width 70 height 6
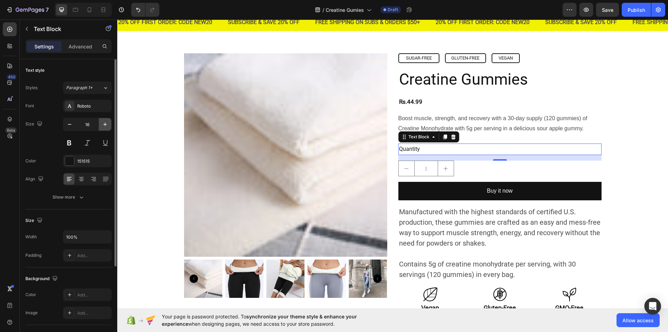
click at [105, 127] on icon "button" at bounding box center [105, 124] width 7 height 7
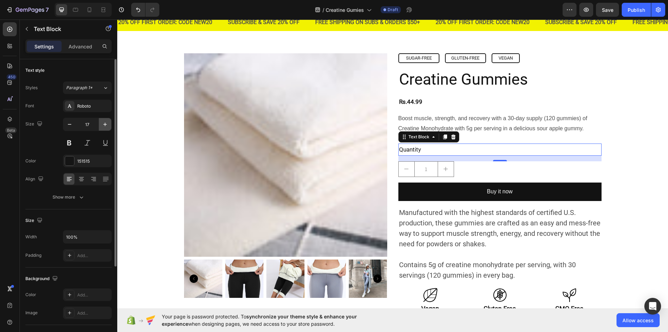
click at [105, 127] on icon "button" at bounding box center [105, 124] width 7 height 7
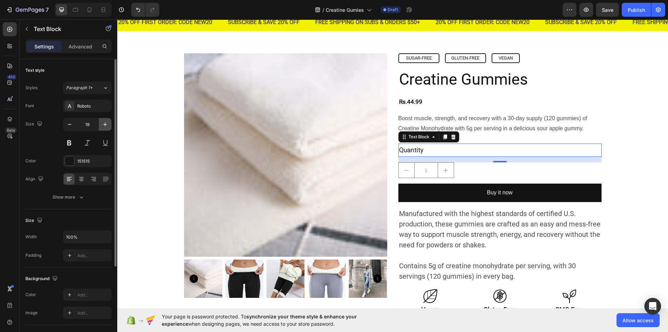
click at [105, 127] on icon "button" at bounding box center [105, 124] width 7 height 7
type input "20"
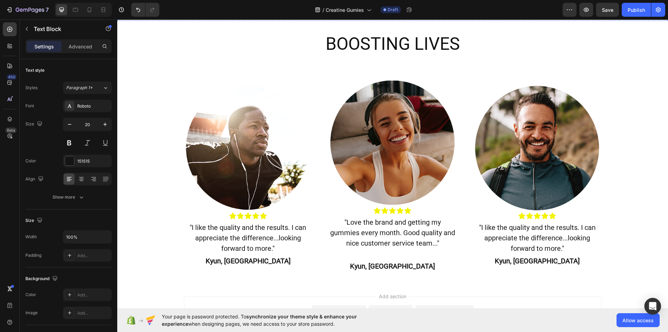
scroll to position [418, 0]
click at [375, 234] on p ""Love the brand and getting my gummies every month. Good quality and nice custo…" at bounding box center [392, 237] width 127 height 42
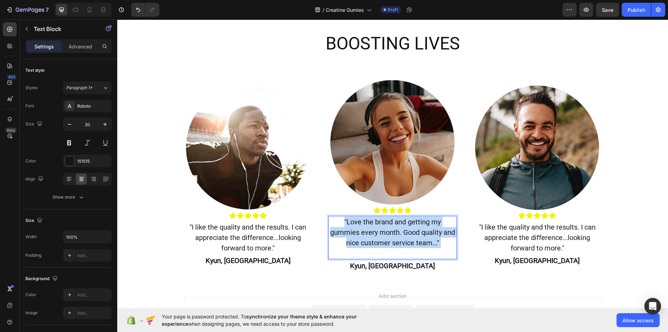
click at [375, 234] on p ""Love the brand and getting my gummies every month. Good quality and nice custo…" at bounding box center [392, 237] width 127 height 42
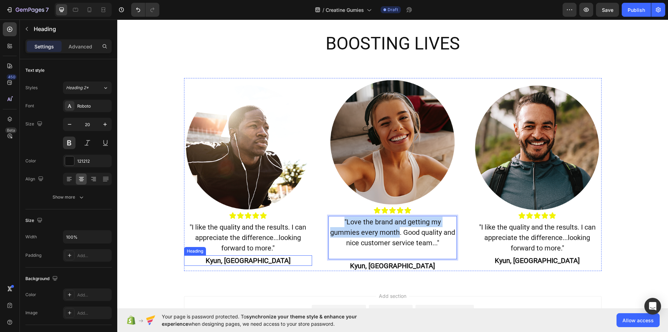
click at [305, 260] on h2 "Kyun, [GEOGRAPHIC_DATA]" at bounding box center [248, 260] width 128 height 10
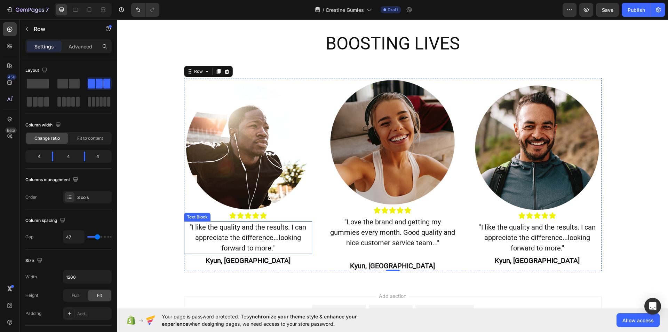
click at [276, 248] on p ""I like the quality and the results. I can appreciate the difference...looking …" at bounding box center [248, 237] width 127 height 31
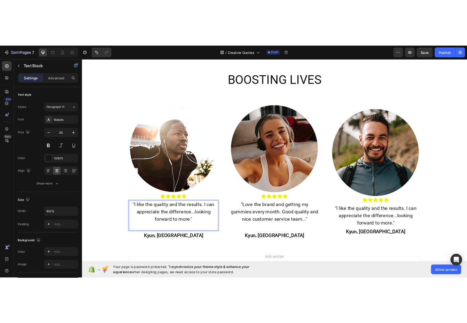
scroll to position [407, 0]
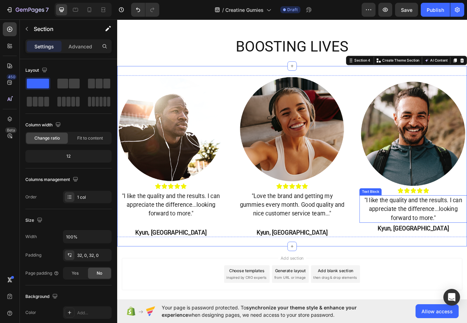
click at [469, 248] on p ""I like the quality and the results. I can appreciate the difference...looking …" at bounding box center [470, 245] width 127 height 31
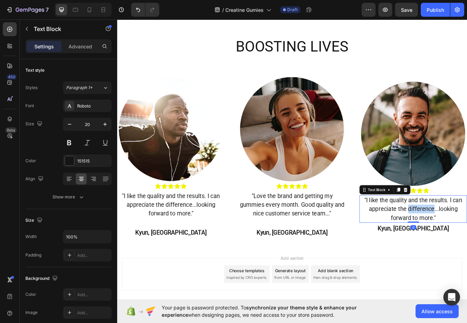
click at [469, 248] on p ""I like the quality and the results. I can appreciate the difference...looking …" at bounding box center [470, 245] width 127 height 31
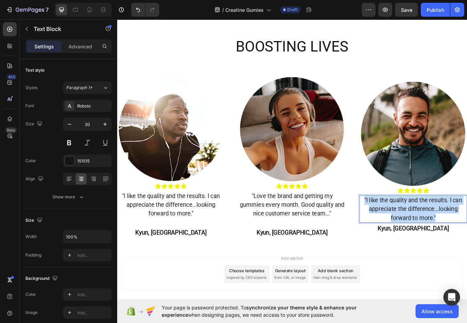
click at [469, 248] on p ""I like the quality and the results. I can appreciate the difference...looking …" at bounding box center [470, 245] width 127 height 31
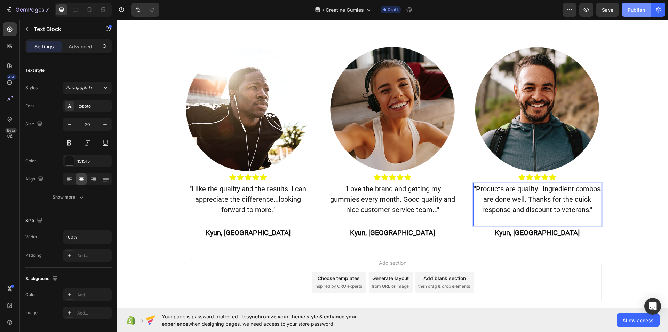
scroll to position [453, 0]
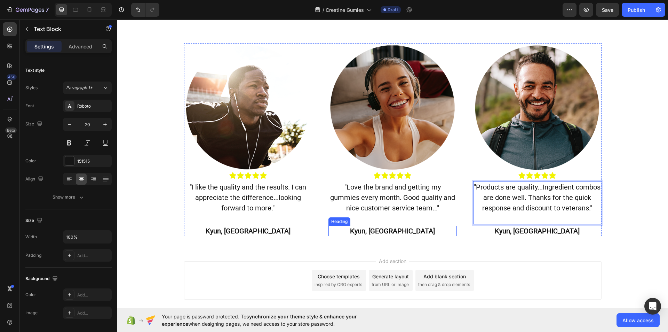
click at [409, 236] on h2 "Kyun, [GEOGRAPHIC_DATA]" at bounding box center [392, 230] width 128 height 10
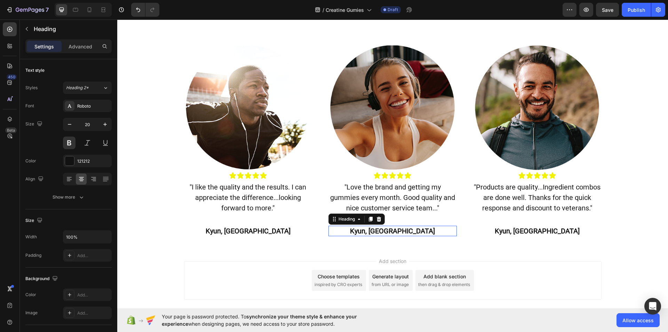
click at [409, 236] on h2 "Kyun, [GEOGRAPHIC_DATA]" at bounding box center [392, 230] width 128 height 10
click at [409, 235] on p "Kyun, [GEOGRAPHIC_DATA]" at bounding box center [392, 230] width 127 height 9
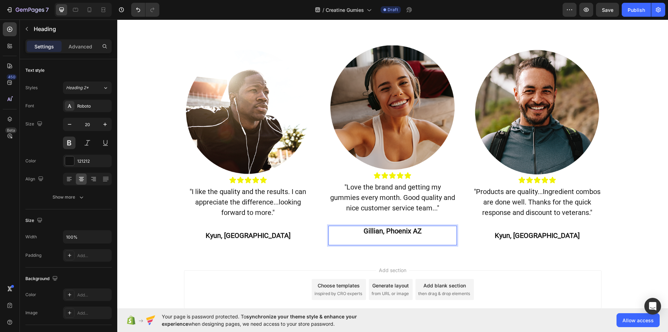
scroll to position [457, 0]
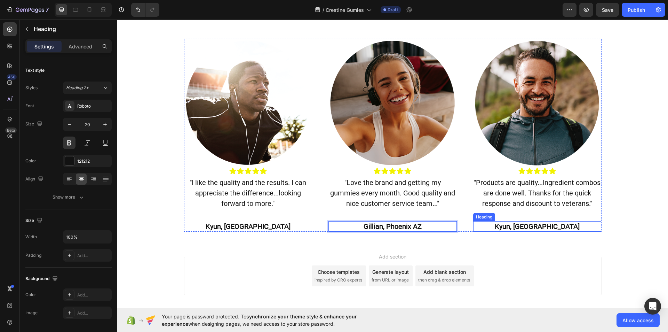
click at [563, 231] on h2 "Kyun, [GEOGRAPHIC_DATA]" at bounding box center [537, 226] width 128 height 10
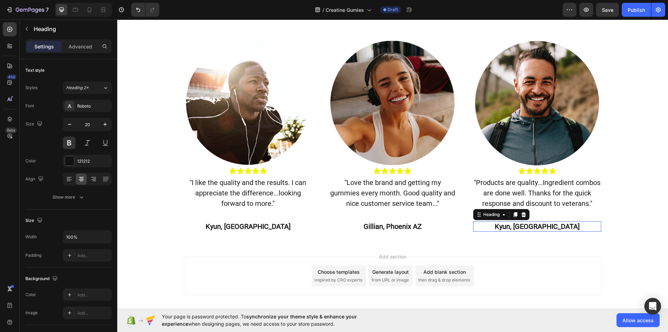
click at [563, 231] on h2 "Kyun, [GEOGRAPHIC_DATA]" at bounding box center [537, 226] width 128 height 10
click at [563, 231] on p "Kyun, [GEOGRAPHIC_DATA]" at bounding box center [537, 226] width 127 height 9
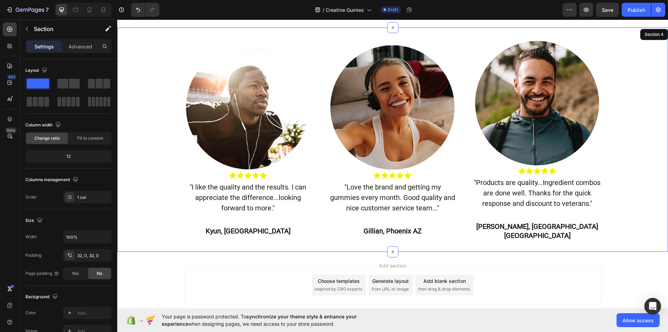
click at [615, 184] on div "Image Icon Icon Icon Icon Icon Icon List "I like the quality and the results. I…" at bounding box center [392, 140] width 551 height 202
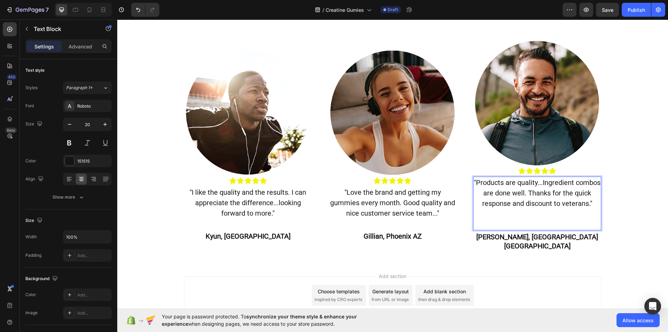
click at [534, 229] on p ""Products are quality...Ingredient combos are done well. Thanks for the quick r…" at bounding box center [537, 203] width 127 height 52
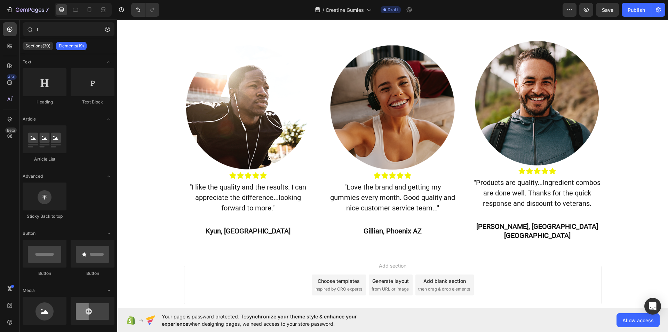
click at [154, 265] on div "Add section Choose templates inspired by CRO experts Generate layout from URL o…" at bounding box center [392, 295] width 551 height 86
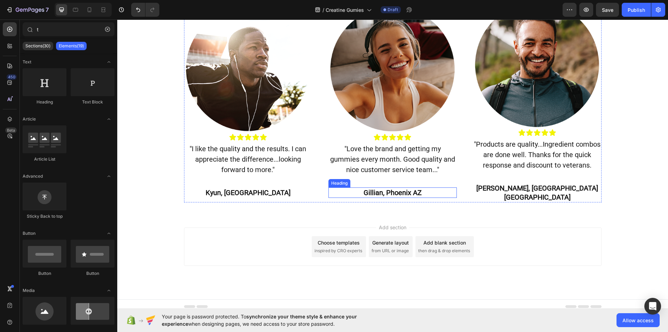
scroll to position [407, 0]
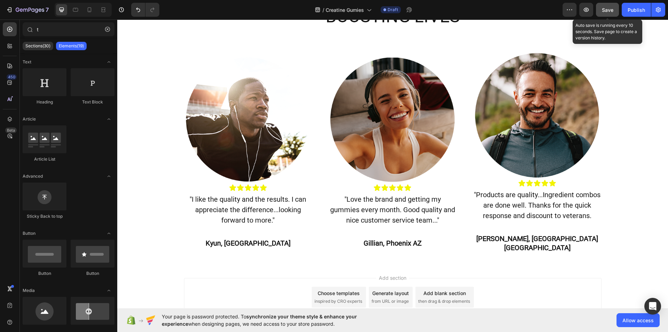
click at [602, 9] on span "Save" at bounding box center [607, 10] width 11 height 6
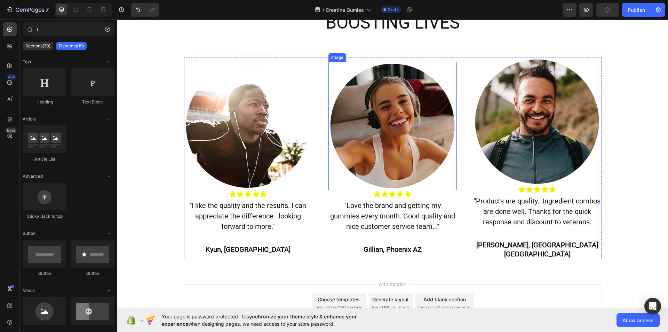
scroll to position [459, 0]
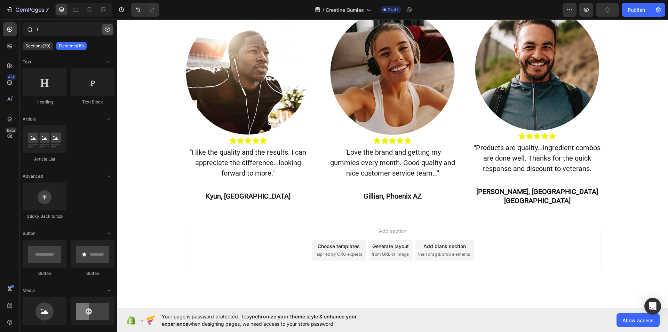
click at [103, 28] on button "button" at bounding box center [107, 29] width 11 height 11
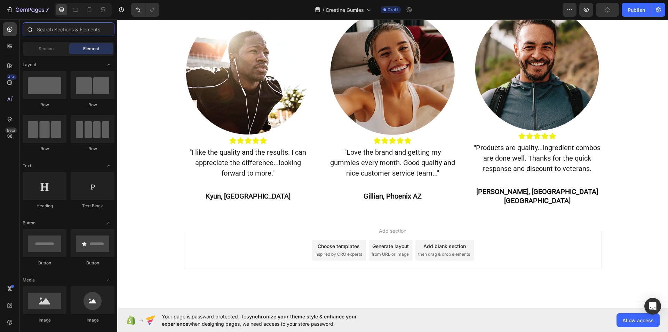
click at [46, 27] on input "text" at bounding box center [69, 29] width 92 height 14
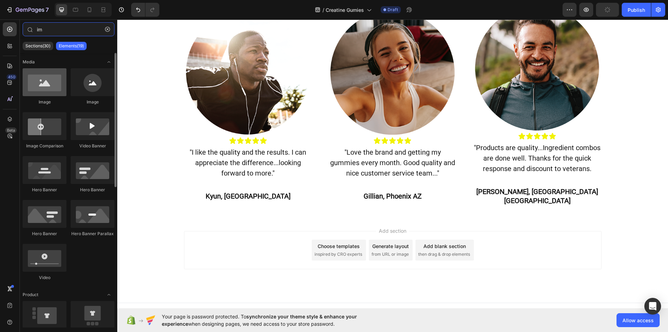
type input "im"
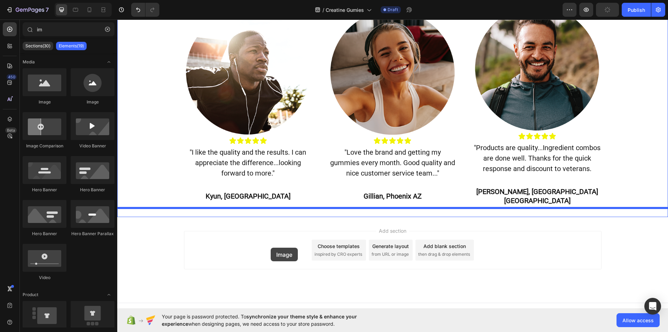
drag, startPoint x: 161, startPoint y: 105, endPoint x: 271, endPoint y: 247, distance: 180.1
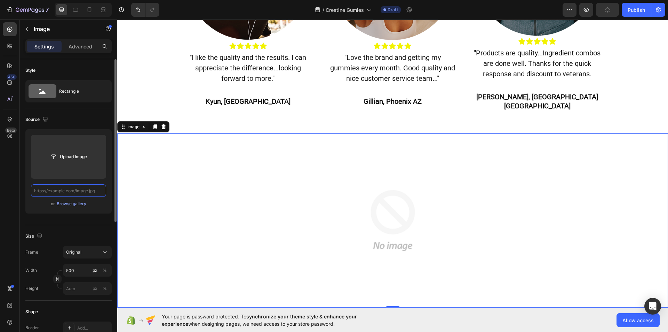
scroll to position [0, 0]
paste input "[URL][DOMAIN_NAME]"
type input "[URL][DOMAIN_NAME]"
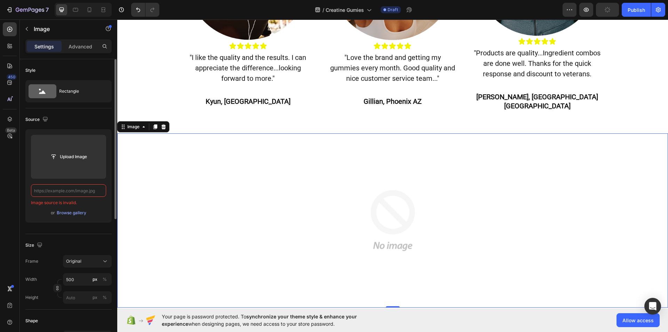
paste input "[URL][DOMAIN_NAME]"
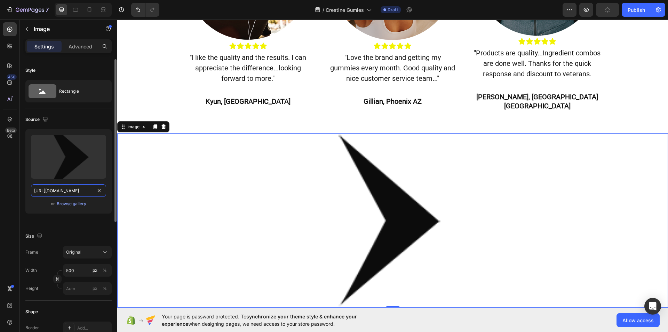
scroll to position [0, 101]
type input "[URL][DOMAIN_NAME]"
click at [79, 270] on input "500" at bounding box center [87, 270] width 49 height 13
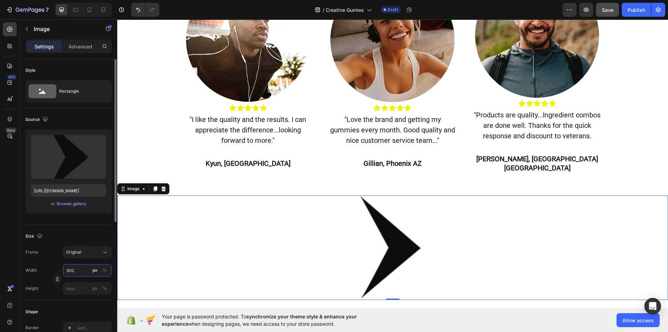
scroll to position [554, 0]
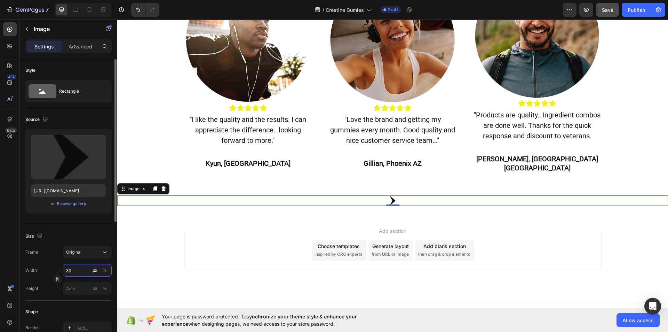
type input "3"
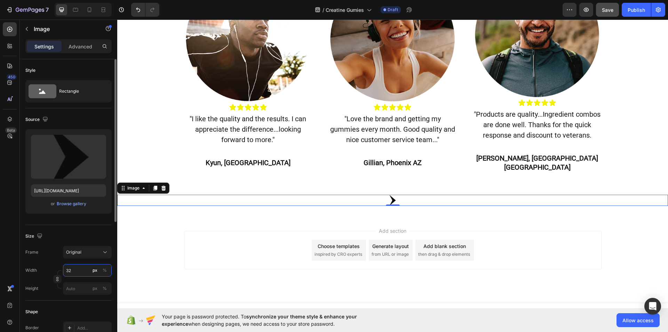
type input "3"
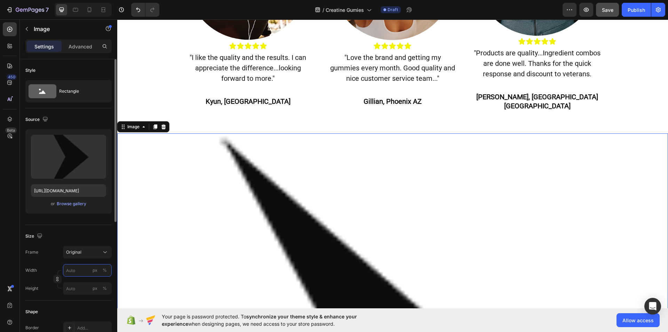
type input "3"
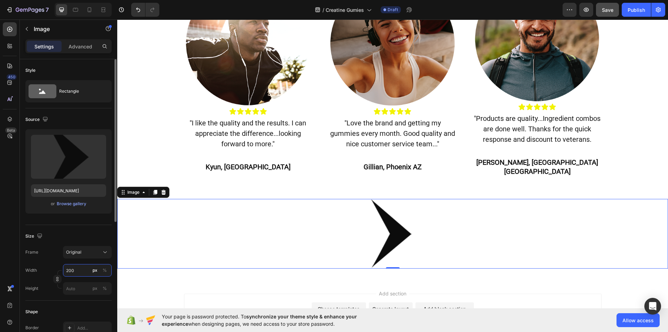
scroll to position [551, 0]
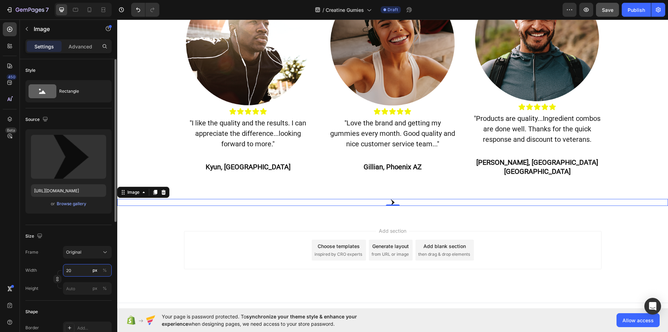
type input "2"
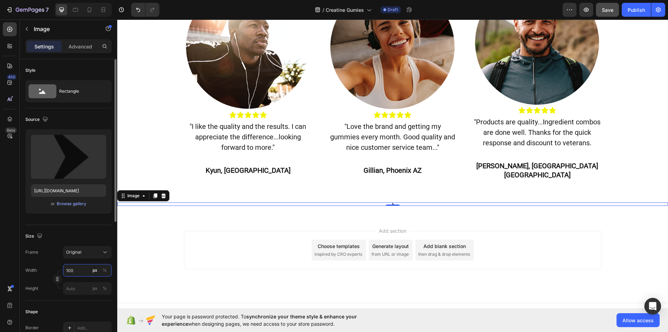
scroll to position [516, 0]
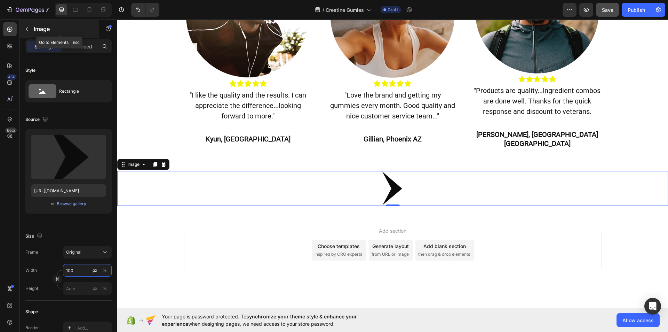
type input "100"
click at [26, 30] on icon "button" at bounding box center [27, 29] width 6 height 6
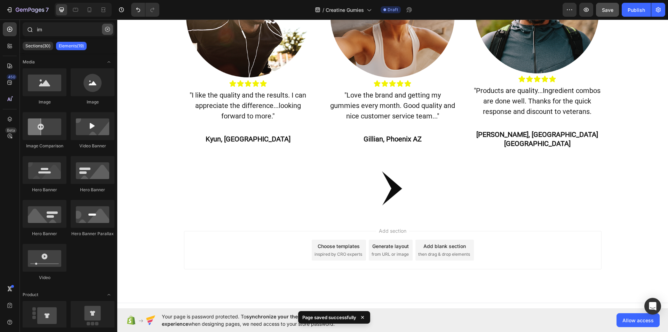
click at [106, 29] on icon "button" at bounding box center [107, 29] width 5 height 5
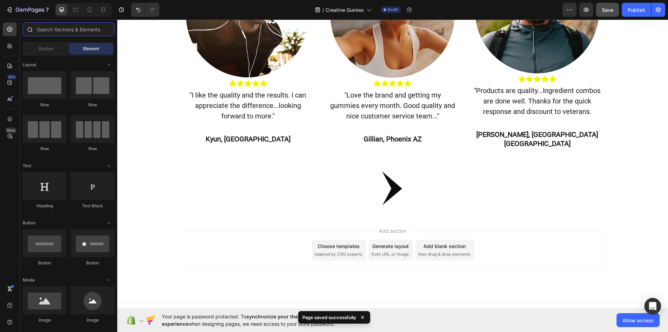
click at [61, 32] on input "text" at bounding box center [69, 29] width 92 height 14
click at [40, 31] on input "text" at bounding box center [69, 29] width 92 height 14
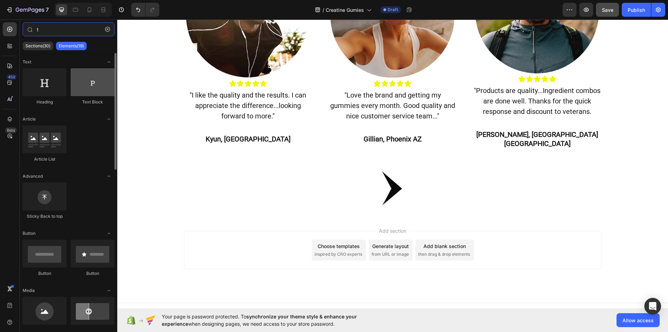
type input "t"
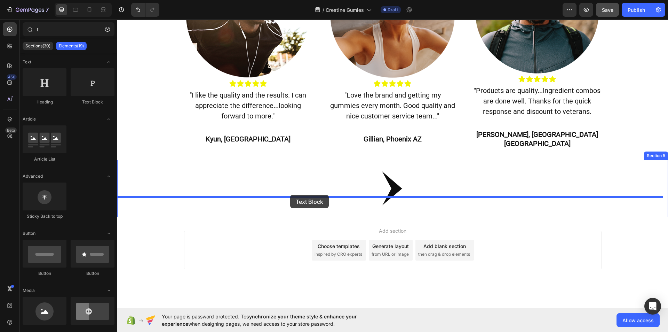
drag, startPoint x: 213, startPoint y: 107, endPoint x: 290, endPoint y: 193, distance: 115.6
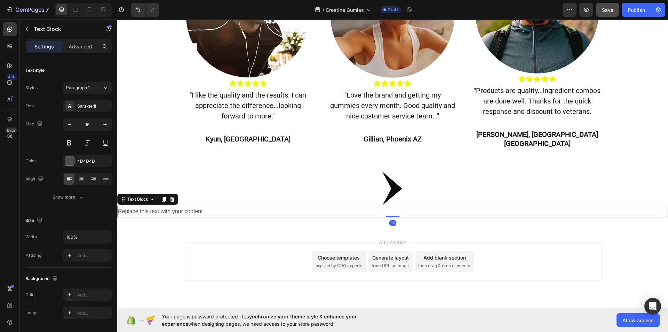
scroll to position [528, 0]
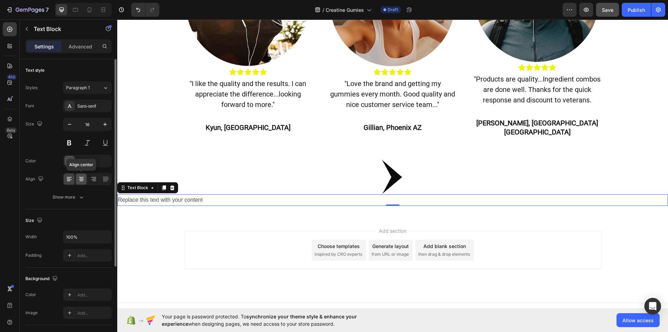
click at [78, 179] on icon at bounding box center [81, 178] width 7 height 7
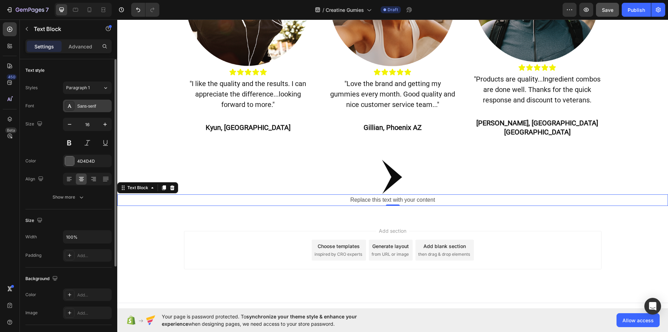
click at [106, 102] on div "Sans-serif" at bounding box center [87, 106] width 49 height 13
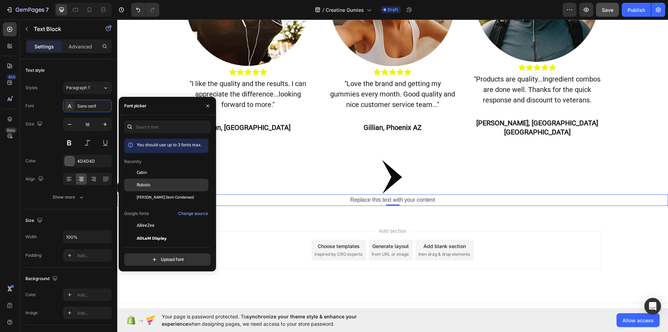
click at [166, 188] on div "Roboto" at bounding box center [172, 185] width 70 height 6
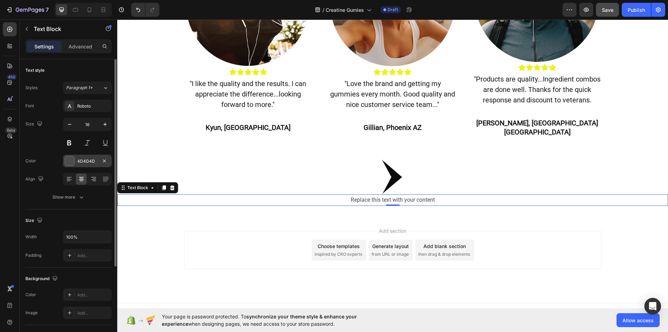
drag, startPoint x: 66, startPoint y: 164, endPoint x: 76, endPoint y: 160, distance: 10.6
click at [76, 160] on div "4D4D4D" at bounding box center [87, 160] width 49 height 13
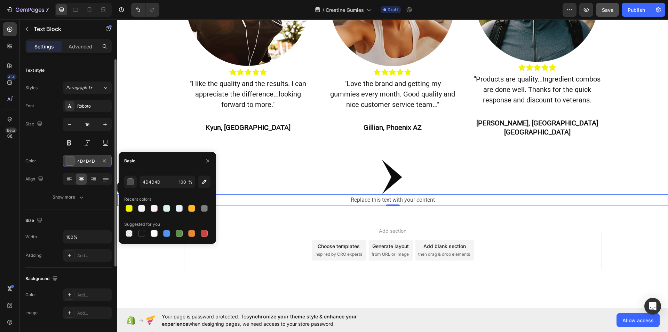
click at [70, 160] on div at bounding box center [69, 160] width 9 height 9
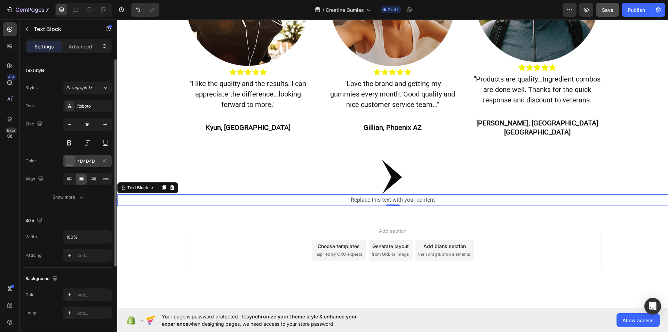
click at [69, 165] on div at bounding box center [69, 160] width 9 height 9
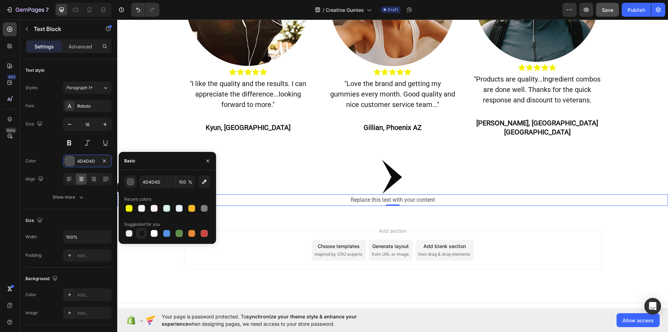
click at [138, 233] on div at bounding box center [141, 233] width 7 height 7
type input "151515"
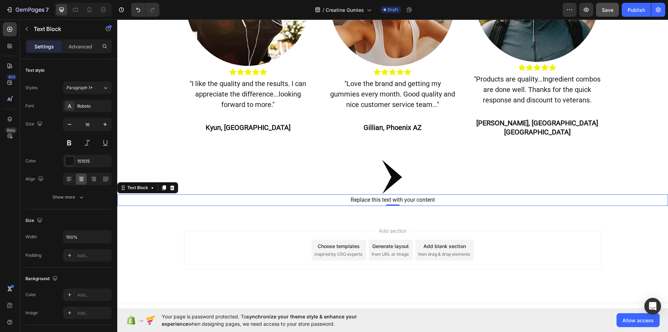
click at [436, 194] on div "Replace this text with your content" at bounding box center [392, 199] width 551 height 11
click at [436, 195] on p "Replace this text with your content" at bounding box center [392, 200] width 549 height 10
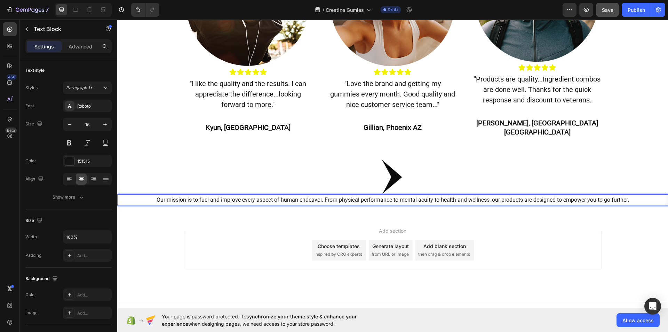
click at [320, 195] on p "Our mission is to fuel and improve every aspect of human endeavor. From physica…" at bounding box center [392, 200] width 549 height 10
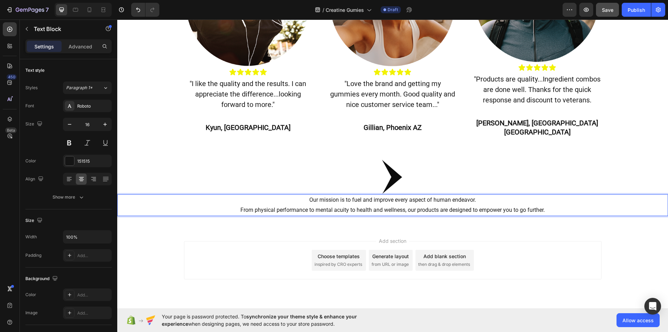
click at [405, 205] on p "From physical performance to mental acuity to health and wellness, our products…" at bounding box center [392, 210] width 549 height 10
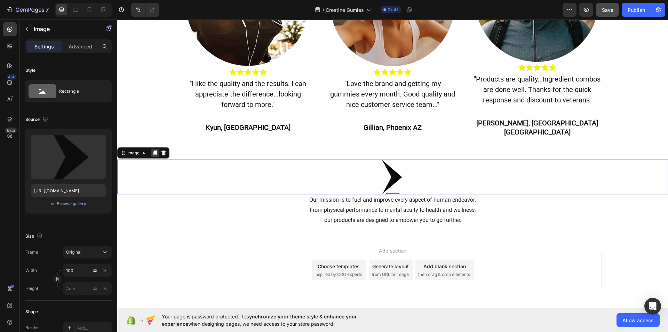
click at [156, 150] on icon at bounding box center [155, 152] width 4 height 5
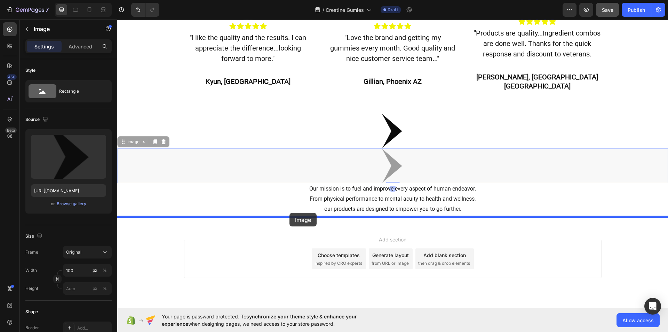
scroll to position [582, 0]
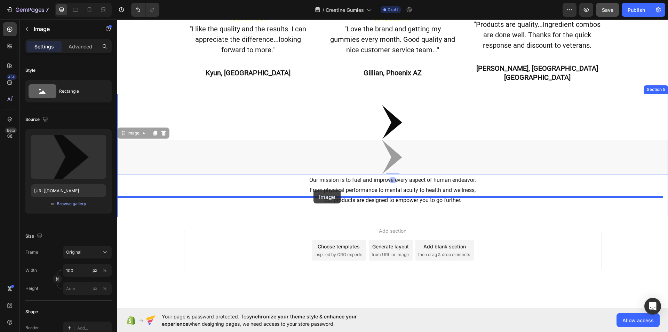
drag, startPoint x: 121, startPoint y: 178, endPoint x: 314, endPoint y: 190, distance: 192.4
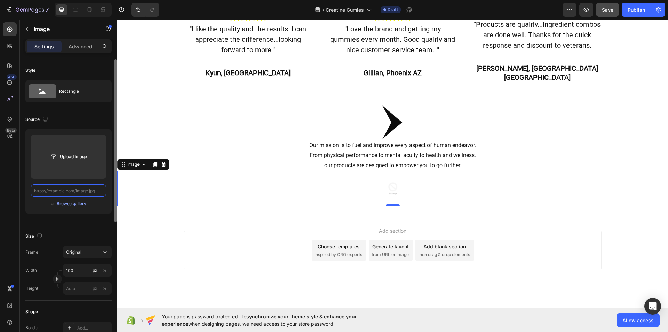
scroll to position [0, 0]
paste input "[URL][DOMAIN_NAME]"
type input "[URL][DOMAIN_NAME]"
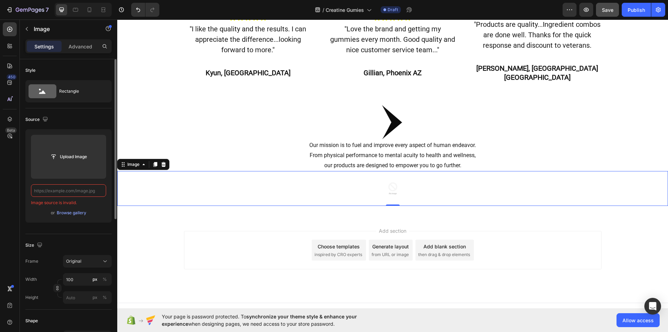
paste input "[URL][DOMAIN_NAME]"
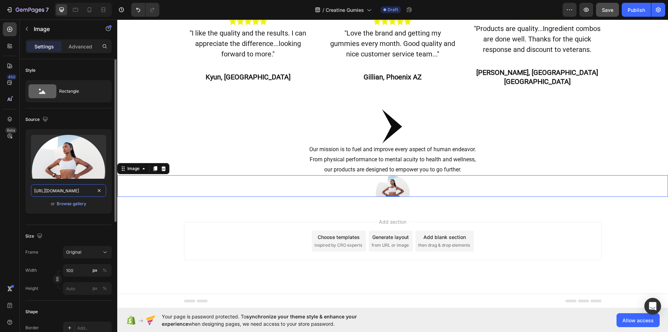
scroll to position [569, 0]
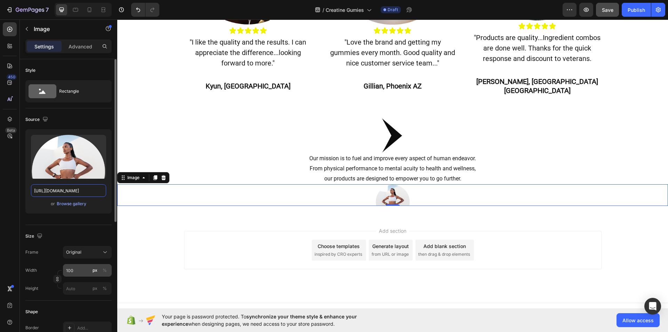
type input "[URL][DOMAIN_NAME]"
click at [99, 269] on div "px %" at bounding box center [100, 270] width 18 height 13
click at [99, 269] on input "100" at bounding box center [87, 270] width 49 height 13
click at [101, 269] on button "%" at bounding box center [105, 270] width 8 height 8
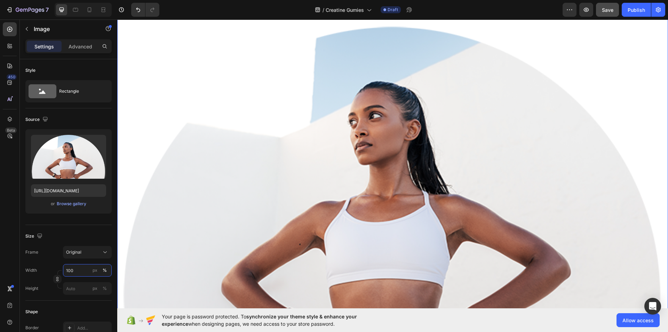
scroll to position [725, 0]
click at [103, 254] on icon at bounding box center [105, 251] width 7 height 7
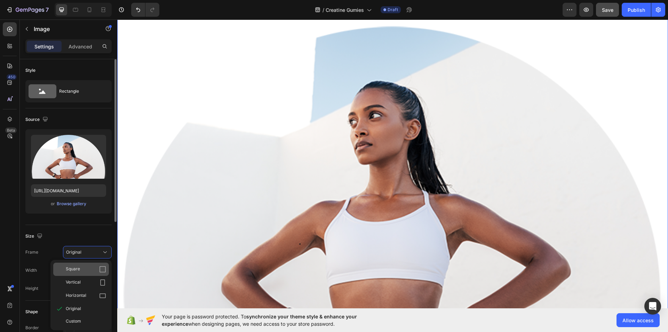
click at [98, 267] on div "Square" at bounding box center [86, 268] width 40 height 7
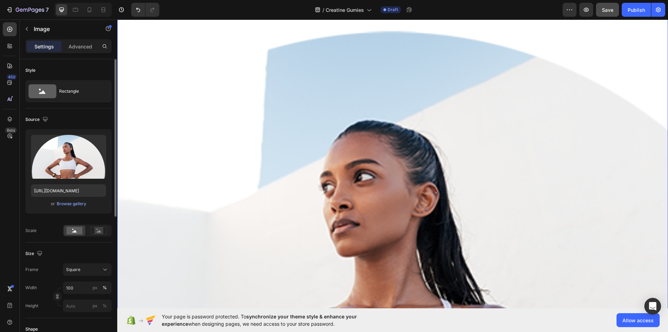
click at [107, 261] on div "Size Frame Square Width 100 px % Height px %" at bounding box center [68, 280] width 86 height 76
click at [105, 268] on icon at bounding box center [105, 269] width 7 height 7
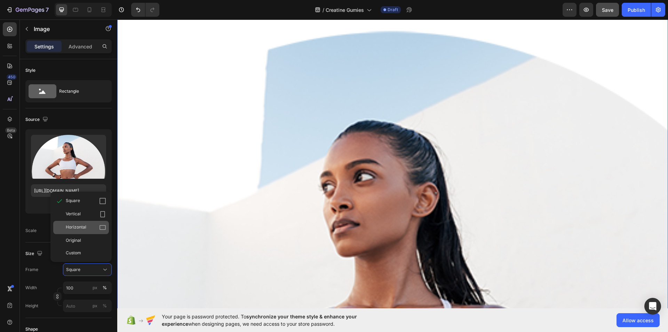
click at [95, 230] on div "Horizontal" at bounding box center [86, 227] width 40 height 7
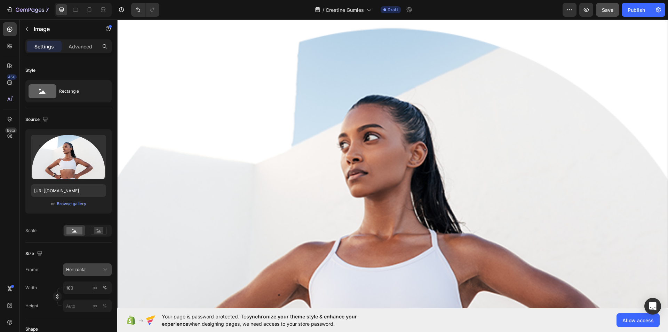
click at [100, 265] on button "Horizontal" at bounding box center [87, 269] width 49 height 13
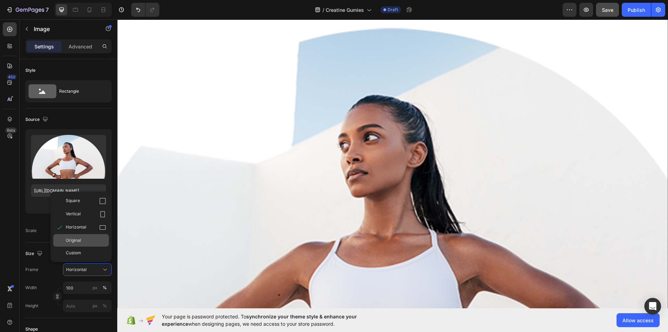
click at [89, 236] on div "Original" at bounding box center [81, 240] width 56 height 13
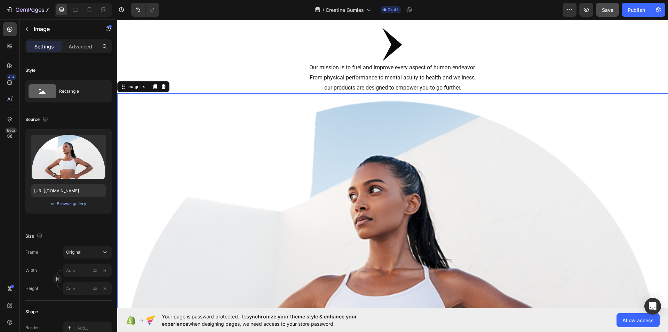
scroll to position [660, 0]
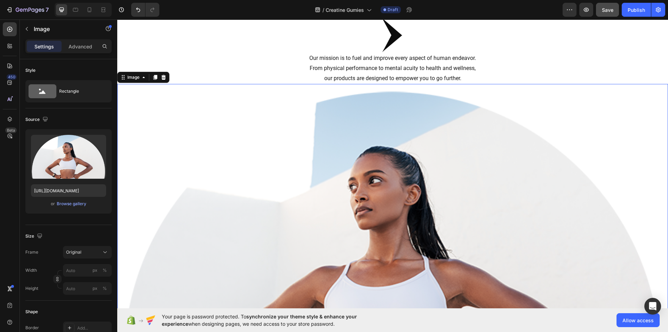
click at [72, 199] on div "Upload Image [URL][DOMAIN_NAME] or Browse gallery" at bounding box center [68, 171] width 86 height 84
click at [72, 203] on div "Browse gallery" at bounding box center [72, 203] width 30 height 6
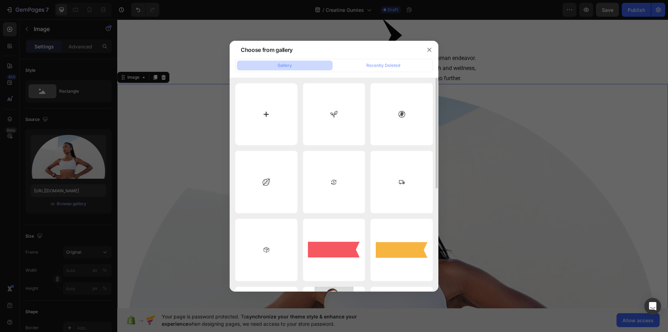
click at [266, 111] on input "file" at bounding box center [266, 114] width 62 height 62
type input "C:\fakepath\ever-boost-go-further.png_v=1706562128&width=3200.png"
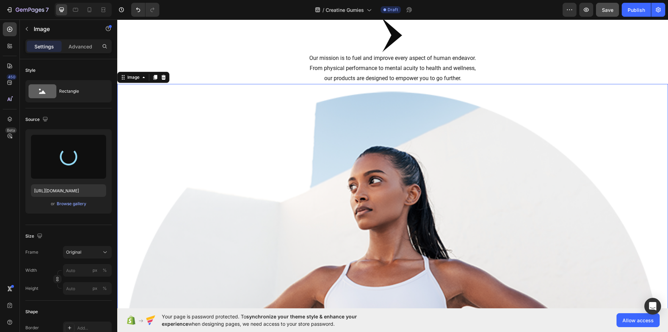
type input "[URL][DOMAIN_NAME]"
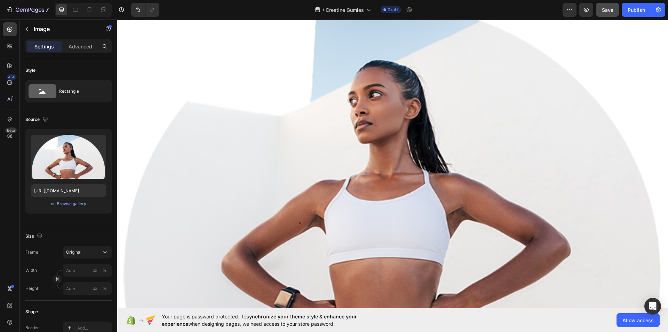
scroll to position [741, 0]
click at [70, 271] on input "px %" at bounding box center [87, 270] width 49 height 13
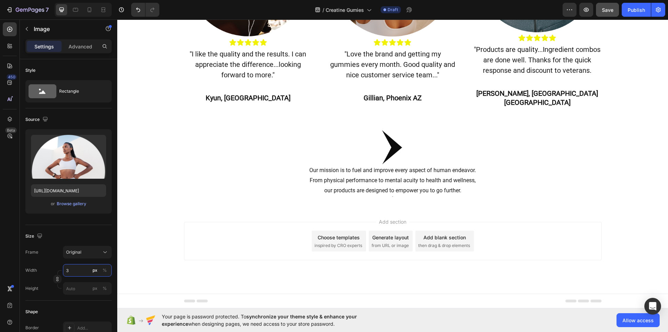
scroll to position [543, 0]
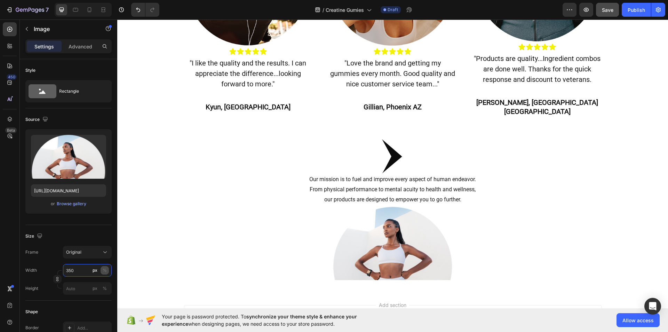
type input "350"
click at [106, 271] on div "%" at bounding box center [105, 270] width 4 height 6
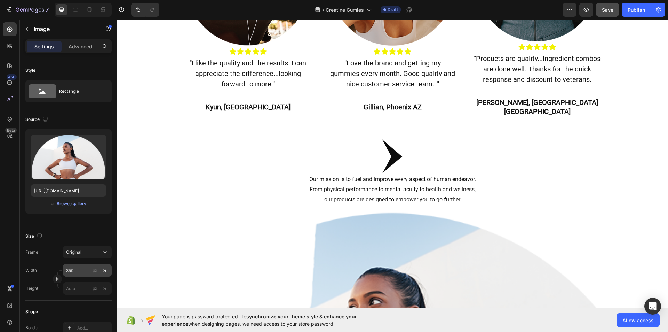
click at [106, 271] on div "%" at bounding box center [105, 270] width 4 height 6
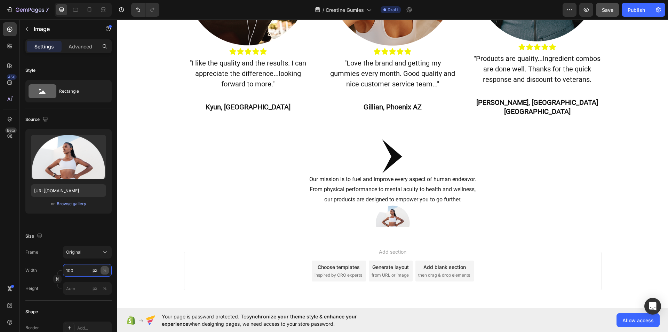
type input "100"
click at [104, 271] on div "%" at bounding box center [105, 270] width 4 height 6
type input "80"
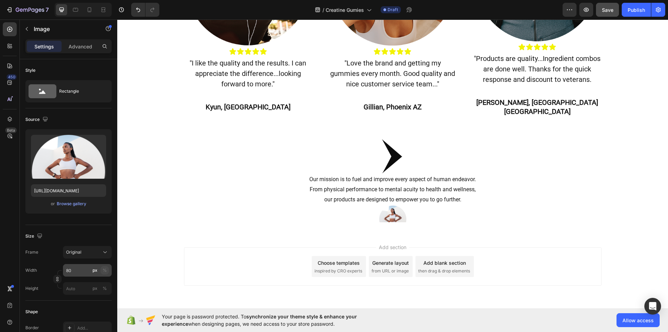
click at [106, 270] on div "%" at bounding box center [105, 270] width 4 height 6
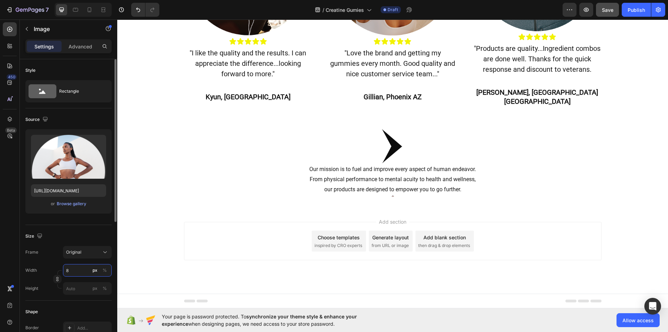
scroll to position [544, 0]
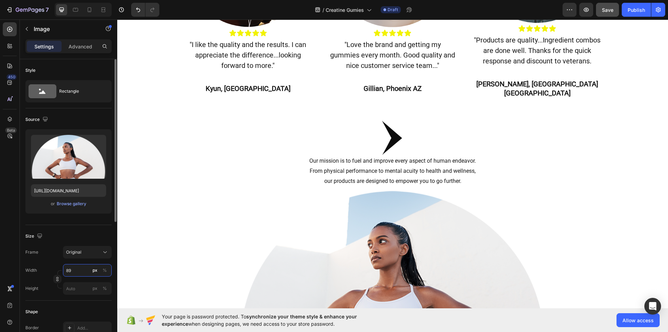
type input "897"
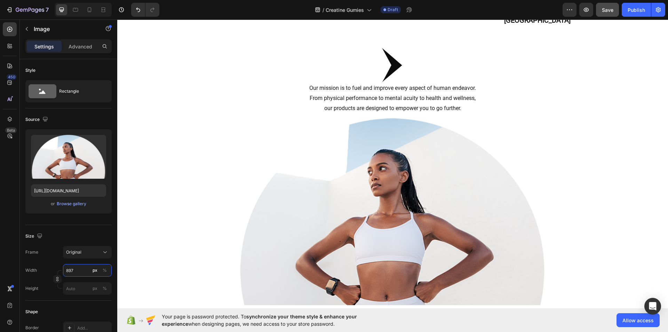
scroll to position [634, 0]
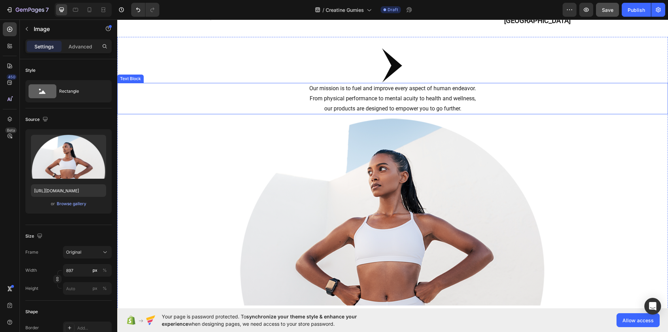
click at [332, 94] on p "From physical performance to mental acuity to health and wellness, our products…" at bounding box center [392, 104] width 549 height 20
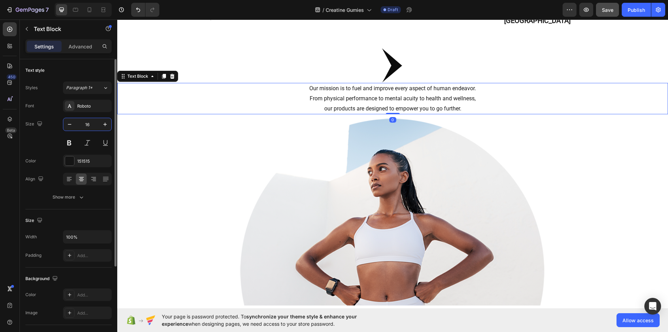
click at [88, 124] on input "16" at bounding box center [87, 124] width 23 height 13
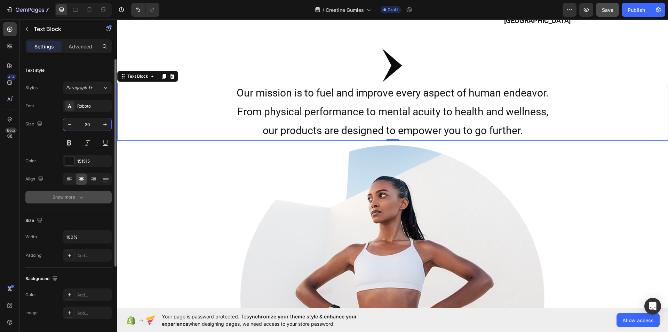
type input "30"
click at [88, 198] on button "Show more" at bounding box center [68, 197] width 86 height 13
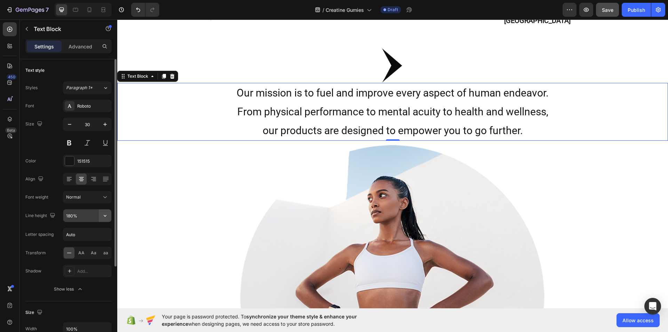
click at [103, 216] on icon "button" at bounding box center [105, 215] width 7 height 7
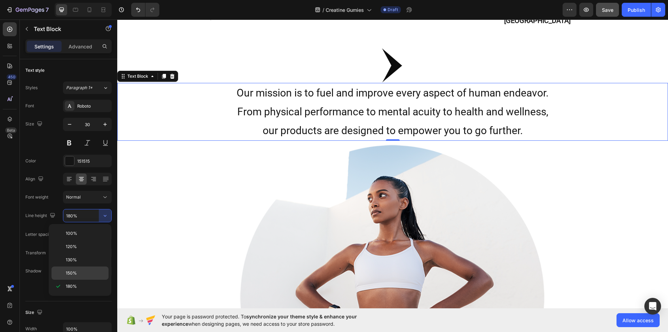
click at [85, 274] on p "150%" at bounding box center [86, 273] width 40 height 6
type input "150%"
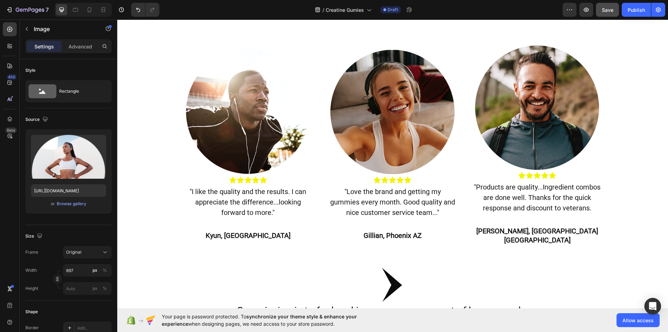
scroll to position [414, 0]
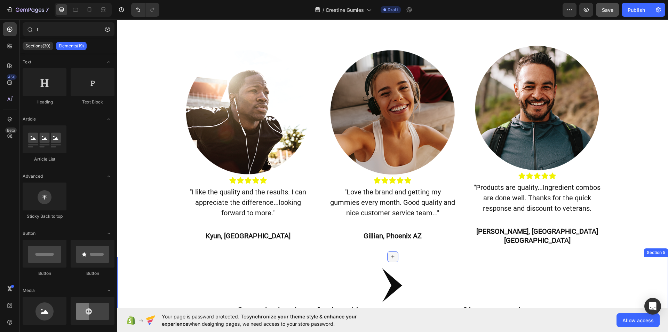
drag, startPoint x: 387, startPoint y: 245, endPoint x: 388, endPoint y: 250, distance: 5.3
click at [388, 251] on div at bounding box center [392, 256] width 11 height 11
click at [102, 29] on button "button" at bounding box center [107, 29] width 11 height 11
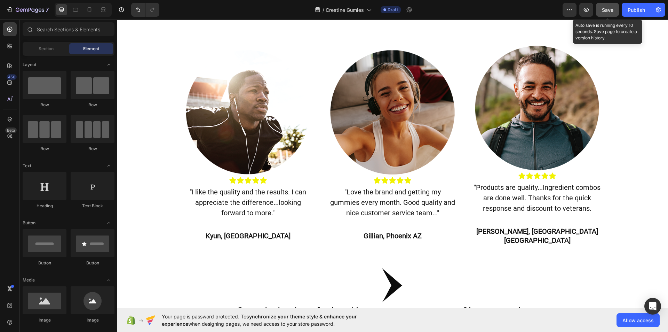
click at [608, 7] on span "Save" at bounding box center [607, 10] width 11 height 6
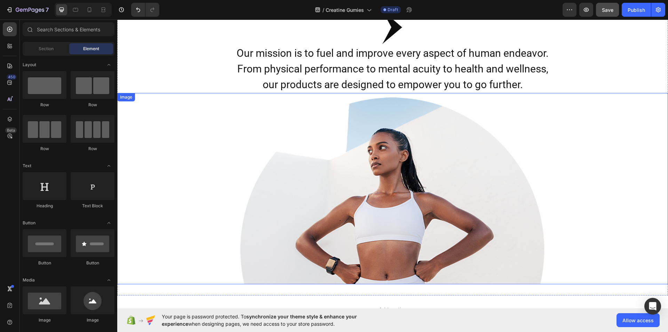
scroll to position [701, 0]
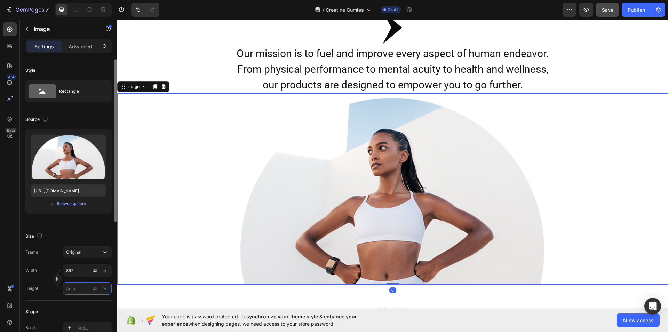
click at [75, 285] on input "px %" at bounding box center [87, 288] width 49 height 13
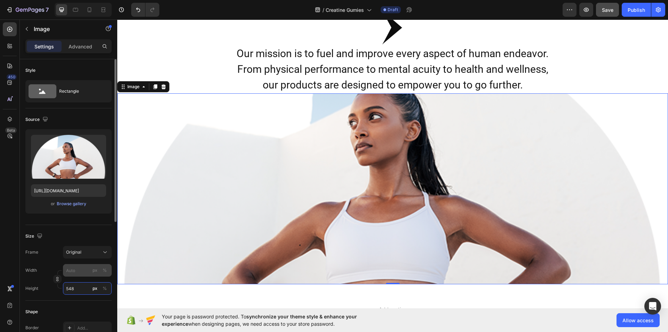
type input "548"
click at [72, 270] on input "px %" at bounding box center [87, 270] width 49 height 13
type input "8"
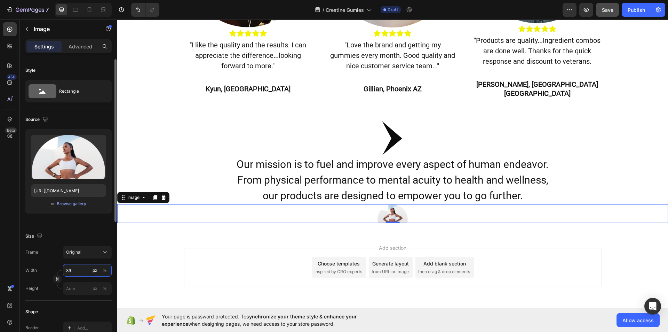
scroll to position [616, 0]
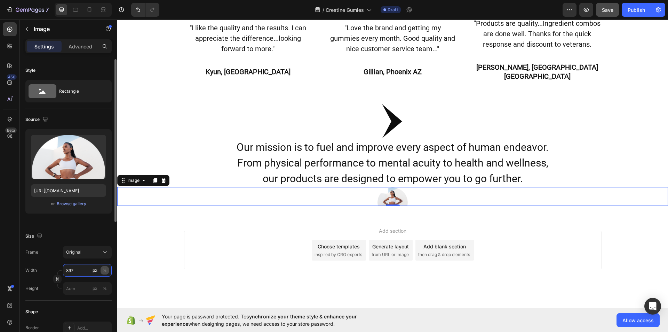
type input "897"
click at [101, 270] on button "%" at bounding box center [105, 270] width 8 height 8
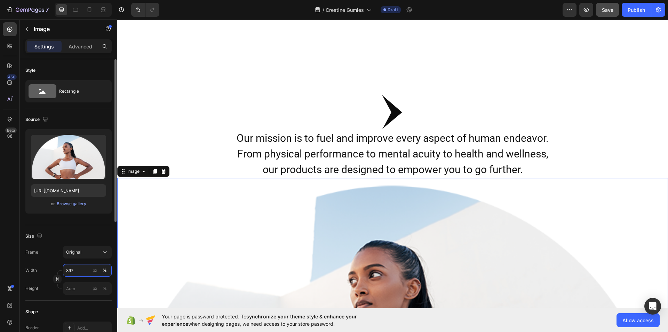
scroll to position [701, 0]
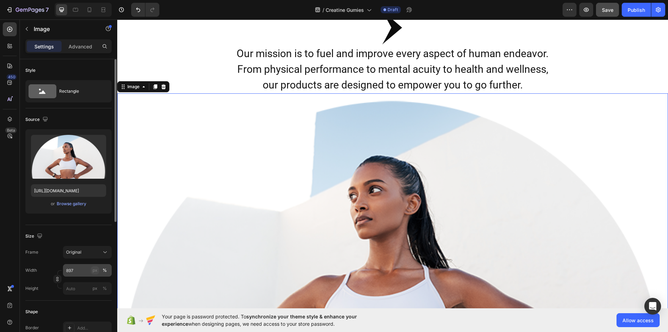
click at [95, 270] on div "px" at bounding box center [95, 270] width 5 height 6
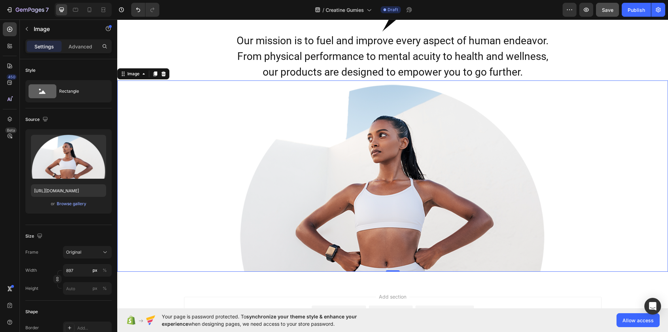
scroll to position [770, 0]
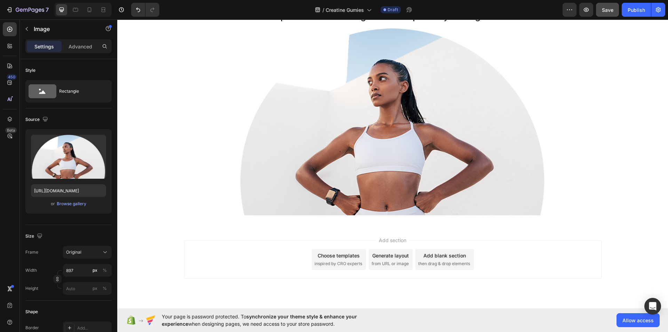
click at [203, 234] on div "Add section Choose templates inspired by CRO experts Generate layout from URL o…" at bounding box center [392, 269] width 551 height 86
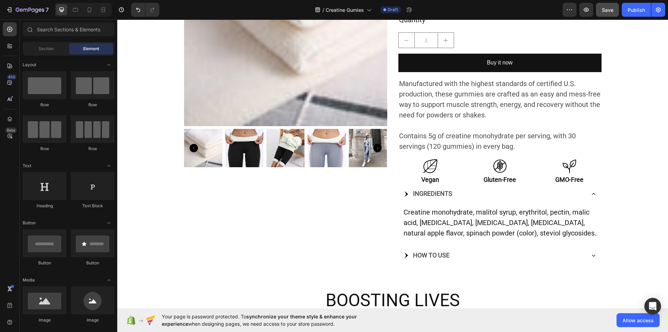
scroll to position [161, 0]
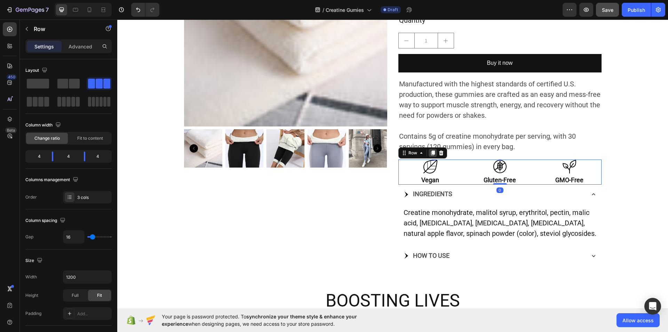
click at [431, 151] on icon at bounding box center [433, 152] width 4 height 5
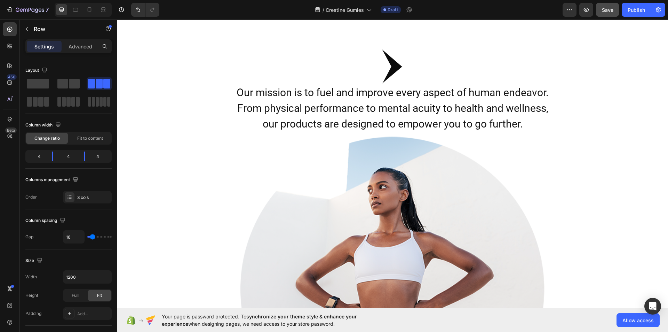
scroll to position [814, 0]
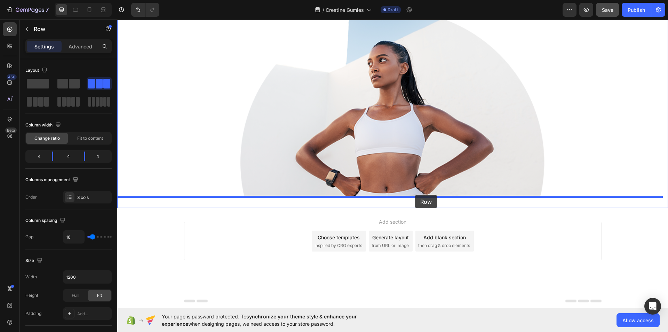
drag, startPoint x: 400, startPoint y: 177, endPoint x: 415, endPoint y: 195, distance: 22.7
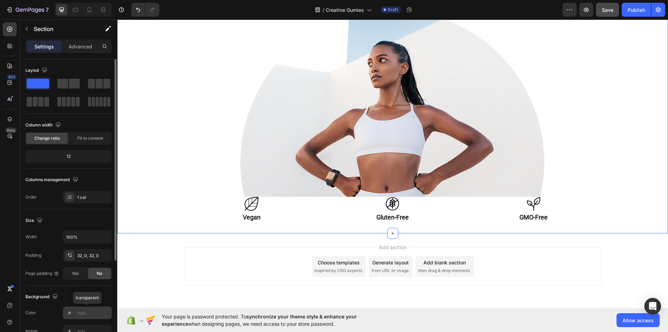
click at [69, 310] on icon at bounding box center [70, 313] width 6 height 6
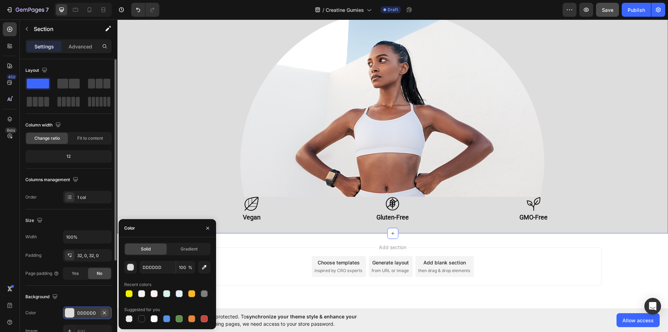
click at [105, 311] on icon "button" at bounding box center [105, 313] width 6 height 6
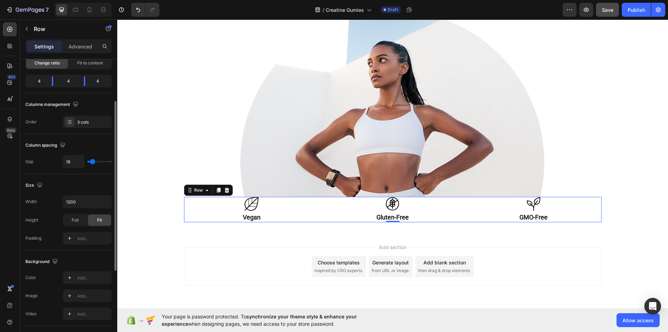
scroll to position [76, 0]
click at [69, 275] on icon at bounding box center [70, 277] width 6 height 6
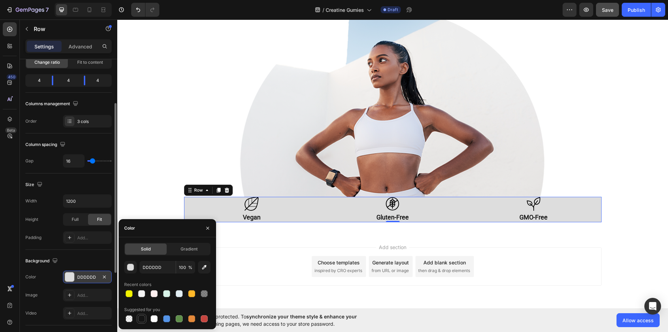
click at [140, 320] on div at bounding box center [141, 318] width 7 height 7
type input "151515"
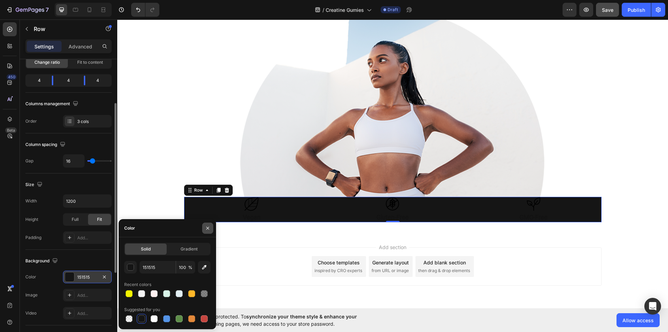
click at [207, 224] on button "button" at bounding box center [207, 227] width 11 height 11
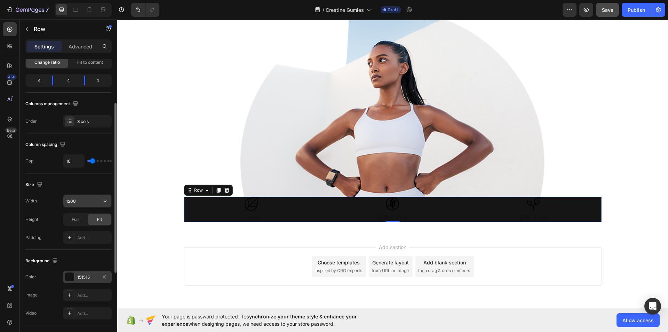
click at [75, 199] on input "1200" at bounding box center [87, 201] width 48 height 13
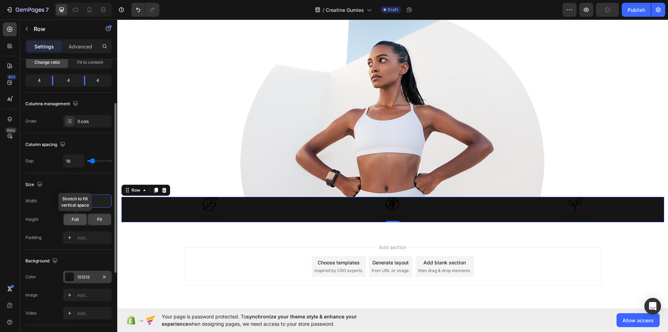
type input "1560"
click at [78, 221] on span "Full" at bounding box center [75, 219] width 7 height 6
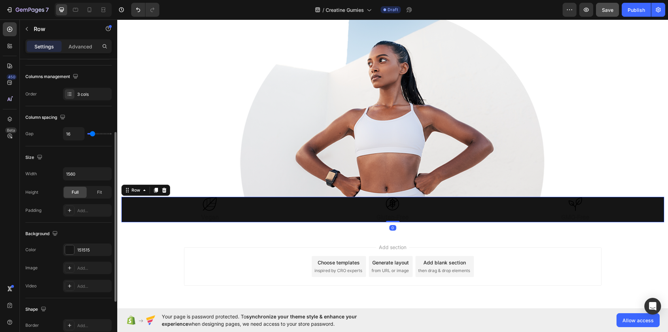
scroll to position [112, 0]
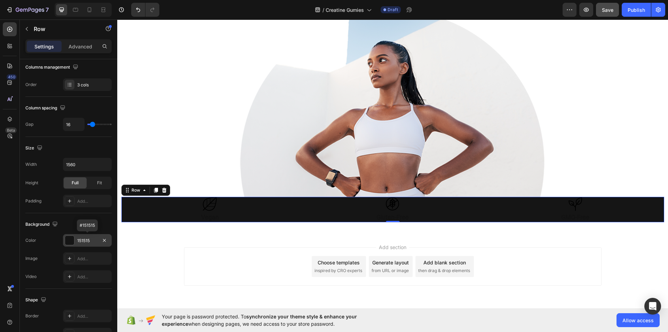
click at [69, 241] on div at bounding box center [69, 240] width 9 height 9
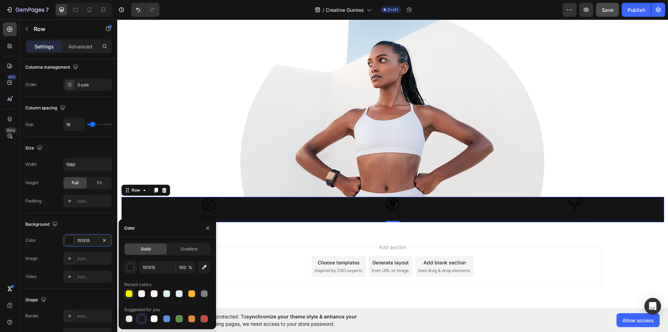
click at [129, 291] on div at bounding box center [129, 293] width 7 height 7
type input "F2F200"
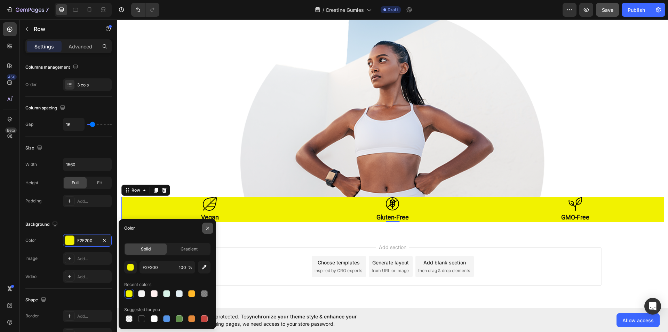
click at [208, 225] on icon "button" at bounding box center [208, 228] width 6 height 6
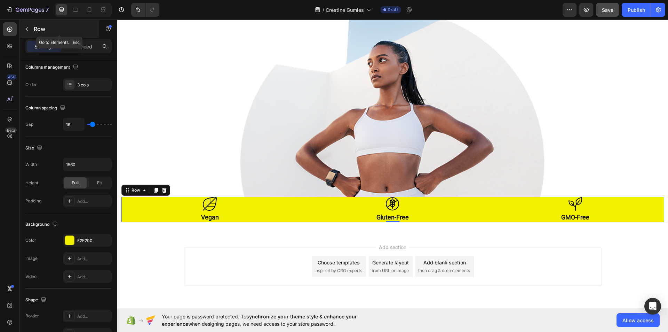
click at [28, 29] on icon "button" at bounding box center [27, 29] width 6 height 6
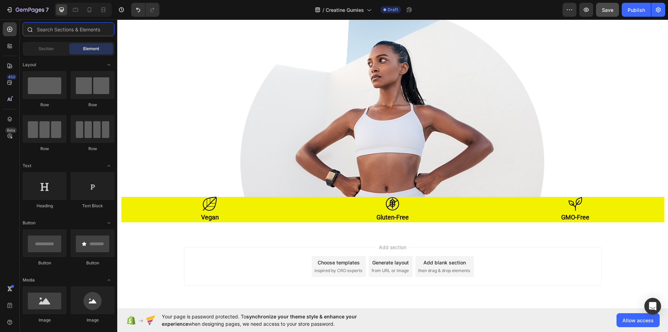
click at [38, 28] on input "text" at bounding box center [69, 29] width 92 height 14
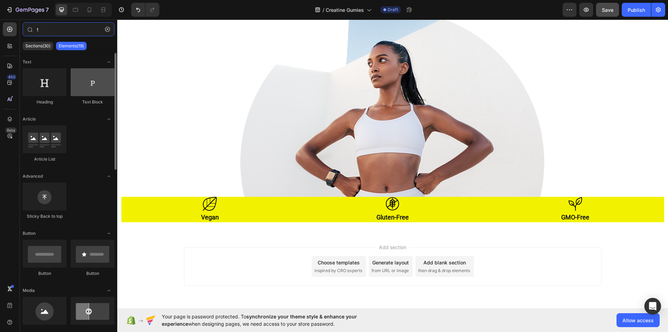
type input "t"
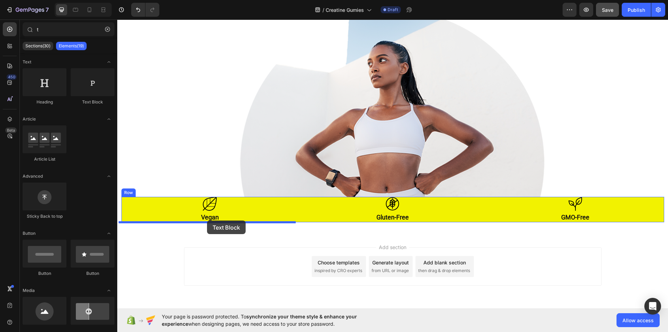
drag, startPoint x: 212, startPoint y: 107, endPoint x: 207, endPoint y: 220, distance: 112.5
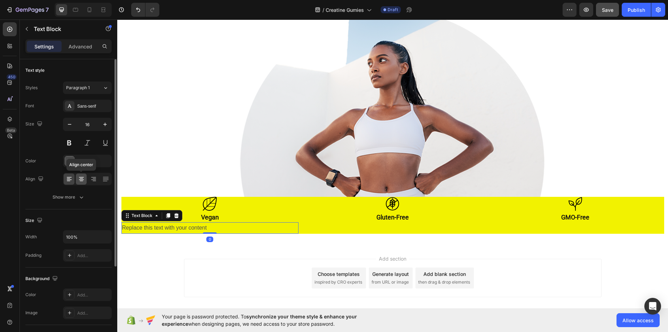
click at [79, 178] on icon at bounding box center [81, 178] width 7 height 7
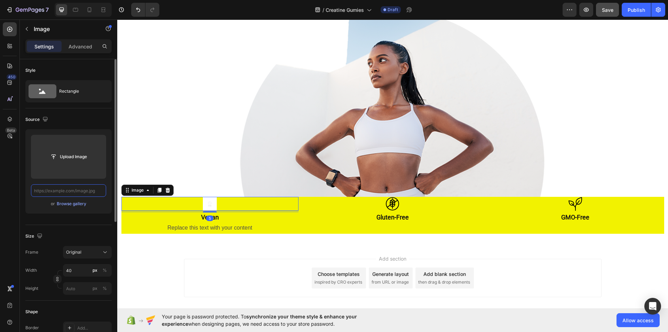
scroll to position [0, 0]
click at [75, 202] on div "Browse gallery" at bounding box center [72, 203] width 30 height 6
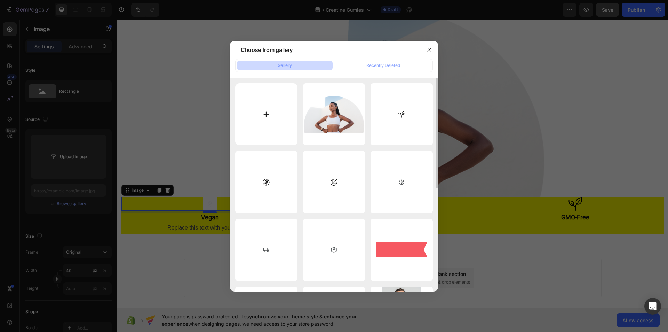
click at [267, 116] on input "file" at bounding box center [266, 114] width 62 height 62
type input "C:\fakepath\download (35).svg"
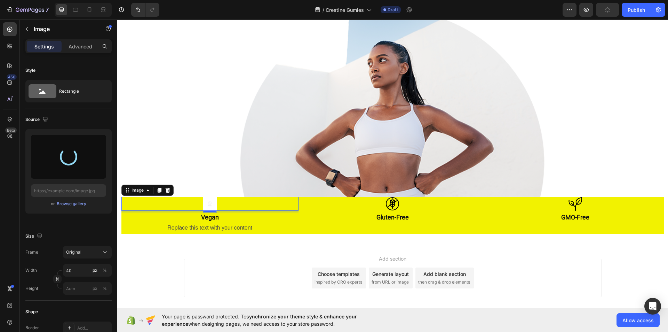
type input "[URL][DOMAIN_NAME]"
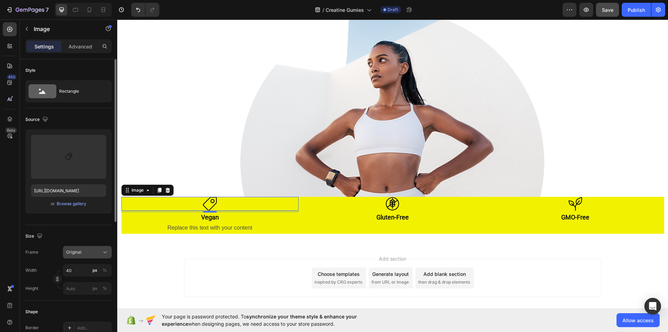
click at [104, 252] on icon at bounding box center [105, 251] width 7 height 7
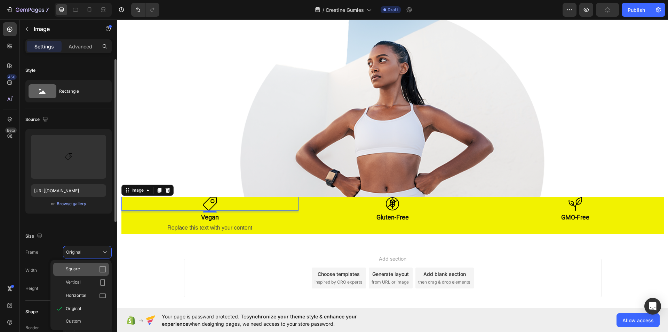
click at [103, 268] on icon at bounding box center [102, 268] width 7 height 7
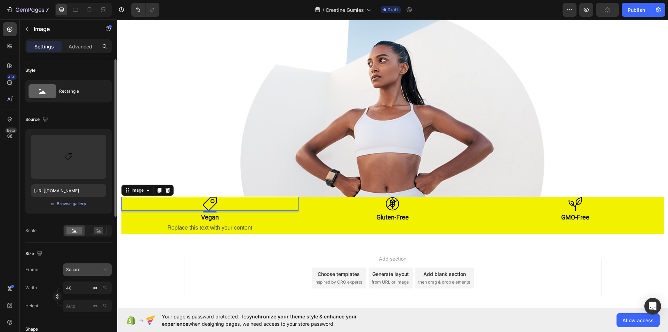
click at [103, 268] on icon at bounding box center [105, 269] width 7 height 7
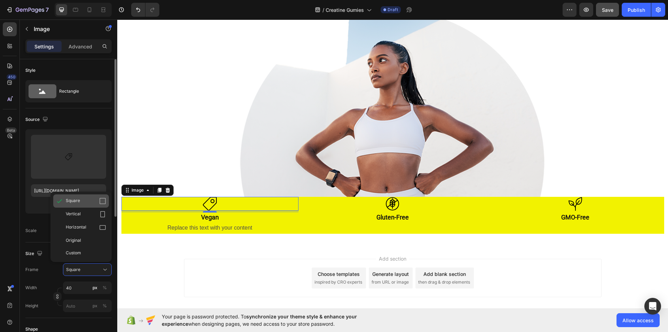
click at [101, 198] on icon at bounding box center [102, 200] width 7 height 7
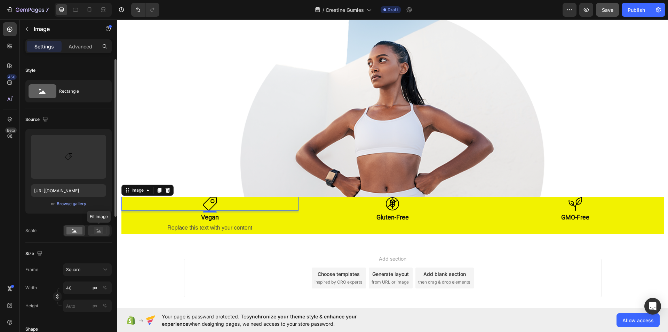
click at [101, 234] on rect at bounding box center [99, 230] width 16 height 7
click at [70, 235] on div at bounding box center [75, 230] width 22 height 10
click at [73, 285] on input "40" at bounding box center [87, 287] width 49 height 13
click at [73, 301] on p "Full 100%" at bounding box center [86, 304] width 40 height 6
type input "100"
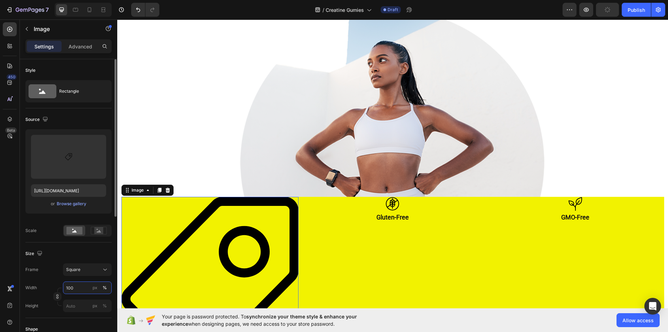
click at [76, 287] on input "100" at bounding box center [87, 287] width 49 height 13
type input "5"
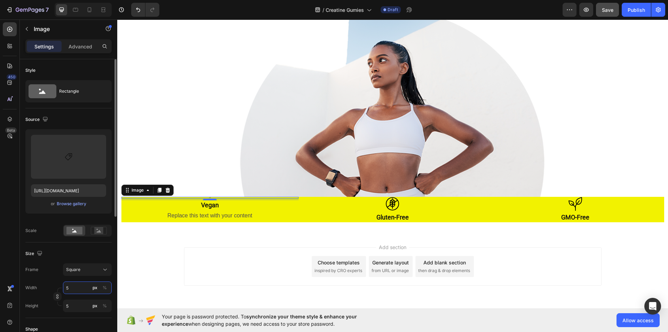
type input "50"
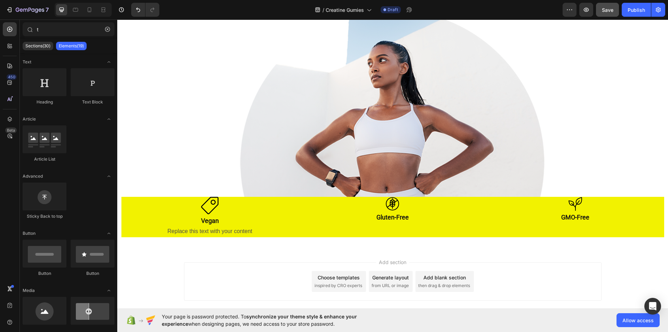
click at [160, 288] on div "Add section Choose templates inspired by CRO experts Generate layout from URL o…" at bounding box center [392, 291] width 551 height 86
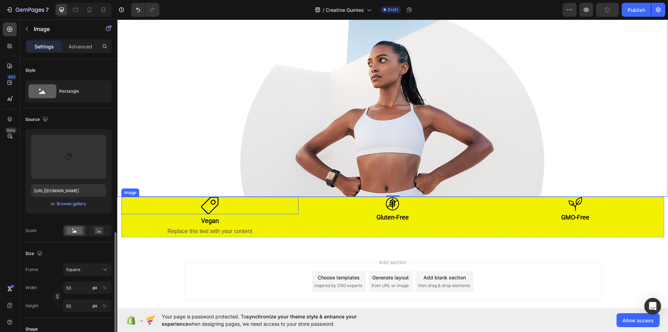
scroll to position [112, 0]
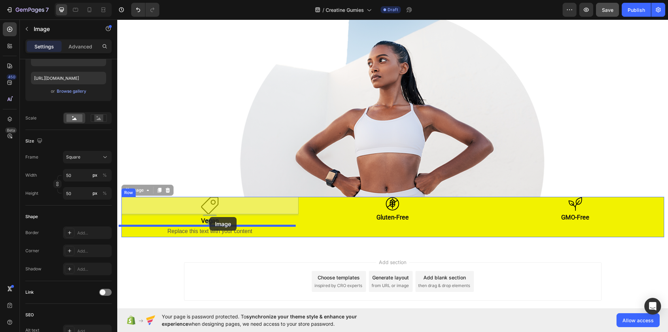
drag, startPoint x: 209, startPoint y: 200, endPoint x: 209, endPoint y: 217, distance: 17.0
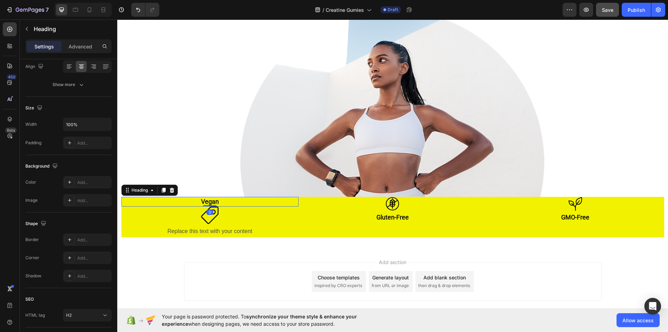
scroll to position [0, 0]
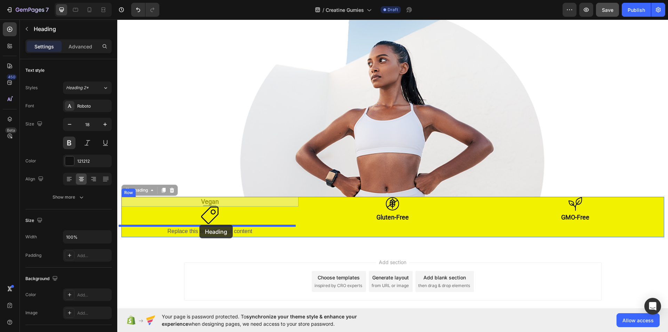
drag, startPoint x: 125, startPoint y: 188, endPoint x: 199, endPoint y: 224, distance: 82.9
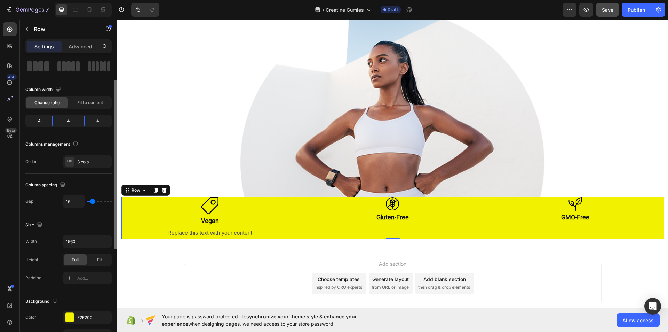
scroll to position [36, 0]
click at [90, 260] on div "Fit" at bounding box center [99, 259] width 23 height 11
click at [87, 100] on span "Fit to content" at bounding box center [90, 102] width 26 height 6
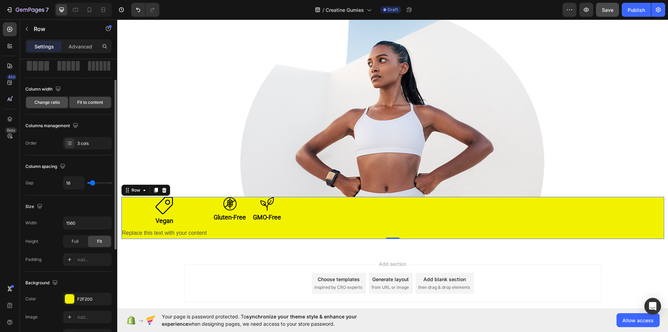
click at [54, 97] on div "Change ratio" at bounding box center [47, 102] width 42 height 11
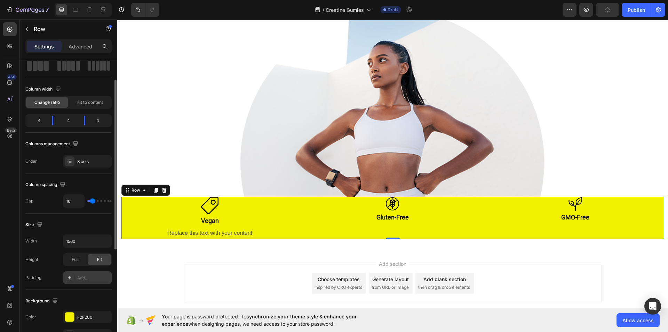
click at [67, 274] on div at bounding box center [70, 277] width 10 height 10
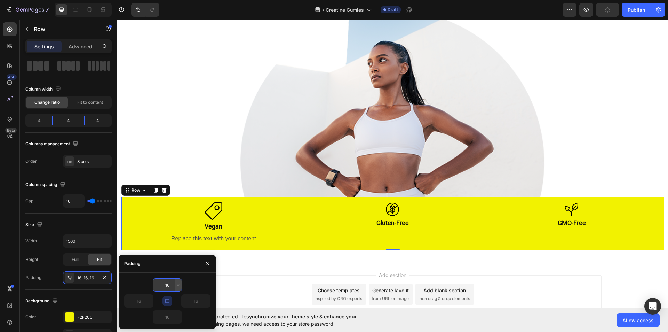
click at [176, 286] on icon "button" at bounding box center [178, 285] width 6 height 6
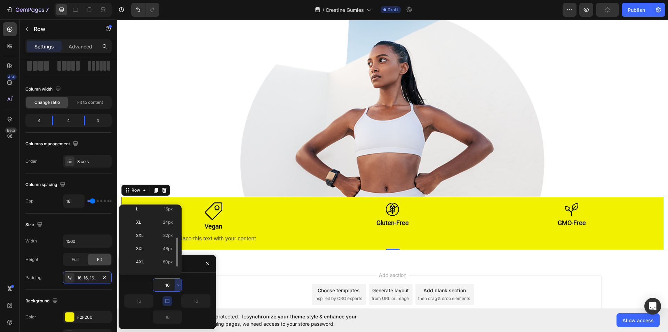
scroll to position [73, 0]
click at [162, 227] on div "XL 24px" at bounding box center [149, 233] width 54 height 13
type input "24"
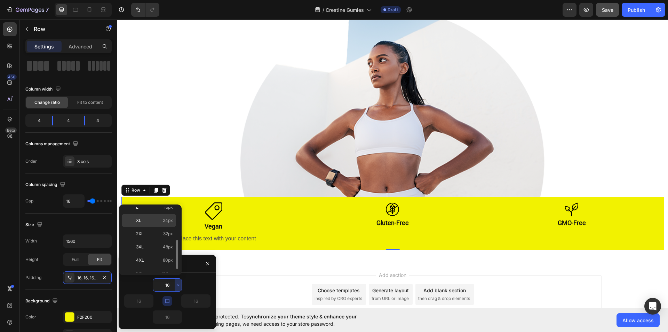
type input "24"
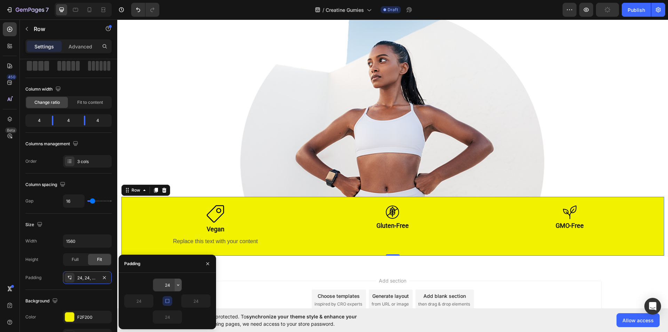
click at [180, 286] on icon "button" at bounding box center [178, 285] width 6 height 6
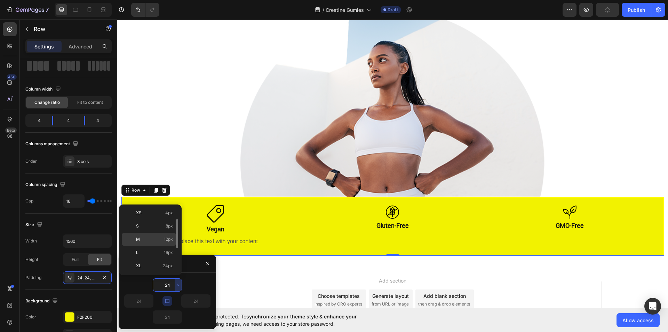
scroll to position [28, 0]
click at [172, 238] on span "12px" at bounding box center [168, 239] width 9 height 6
type input "12"
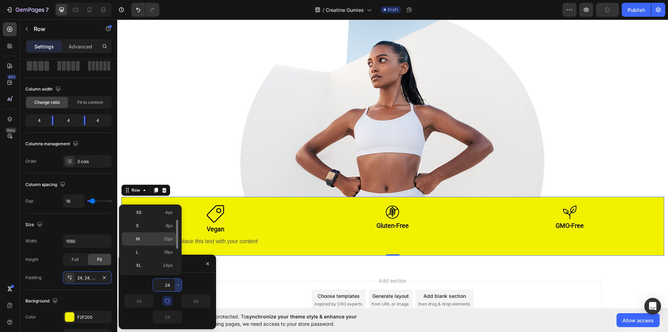
type input "12"
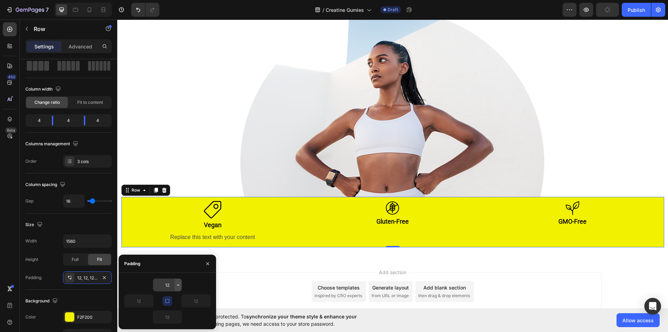
click at [179, 286] on icon "button" at bounding box center [178, 285] width 6 height 6
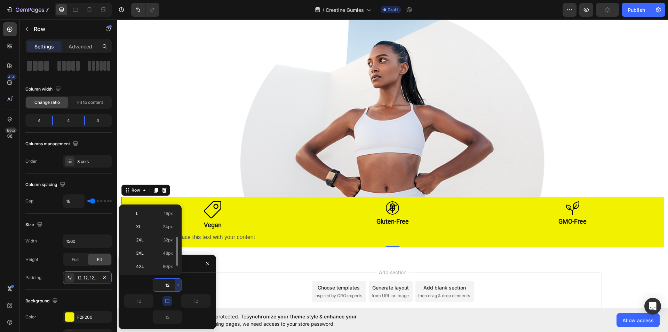
scroll to position [66, 0]
click at [159, 240] on p "2XL 32px" at bounding box center [154, 240] width 37 height 6
type input "32"
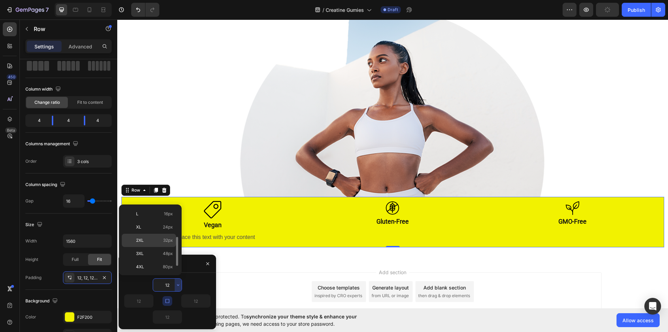
type input "32"
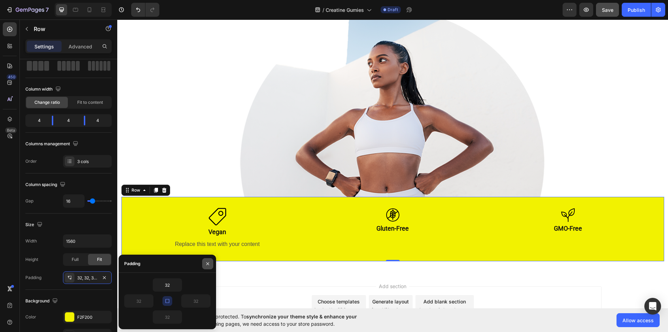
click at [206, 261] on icon "button" at bounding box center [208, 264] width 6 height 6
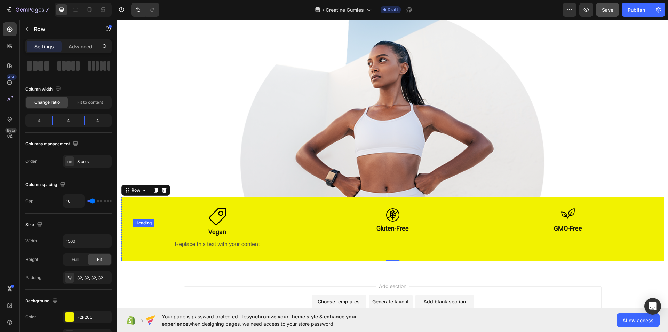
click at [221, 230] on h2 "Vegan" at bounding box center [218, 231] width 170 height 9
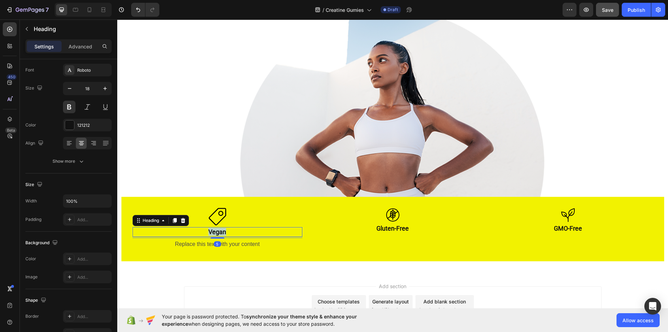
click at [221, 230] on h2 "Vegan" at bounding box center [218, 231] width 170 height 9
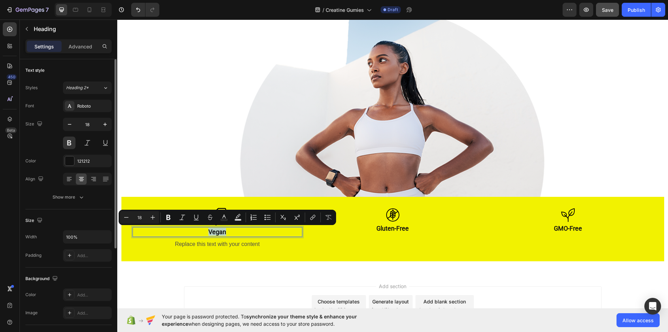
click at [221, 230] on p "Vegan" at bounding box center [217, 232] width 168 height 8
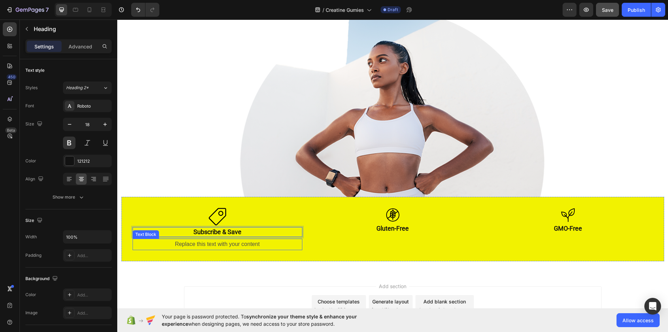
click at [247, 245] on div "Replace this text with your content" at bounding box center [218, 243] width 170 height 11
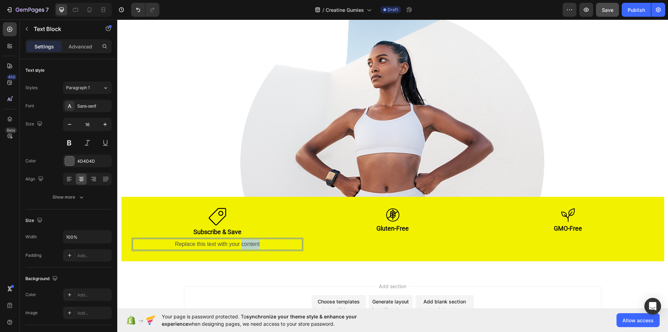
click at [247, 245] on div "Replace this text with your content" at bounding box center [218, 243] width 170 height 11
click at [247, 245] on p "Replace this text with your content" at bounding box center [217, 244] width 168 height 10
click at [244, 243] on p "Save time and money with subscriptions! Cancel any time." at bounding box center [217, 244] width 168 height 10
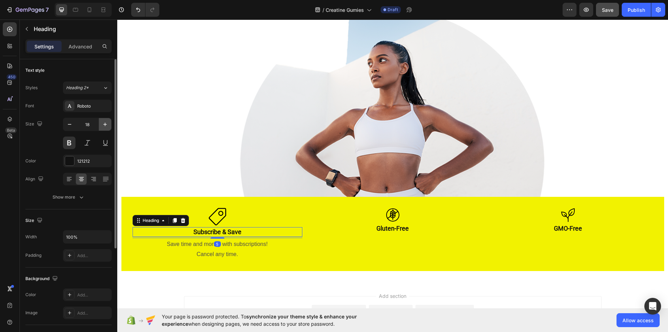
click at [106, 123] on icon "button" at bounding box center [105, 124] width 7 height 7
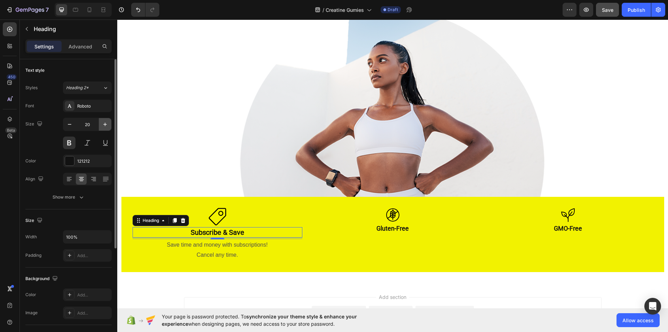
click at [106, 123] on icon "button" at bounding box center [105, 124] width 7 height 7
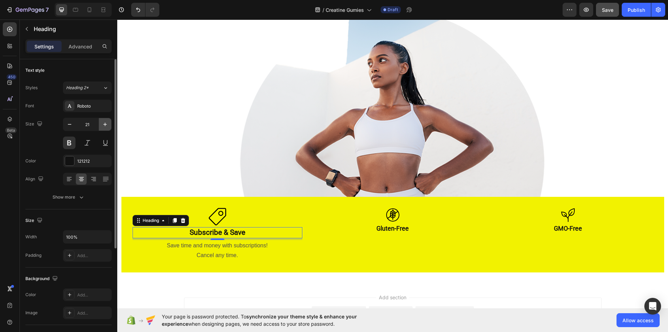
click at [106, 123] on icon "button" at bounding box center [105, 124] width 7 height 7
type input "22"
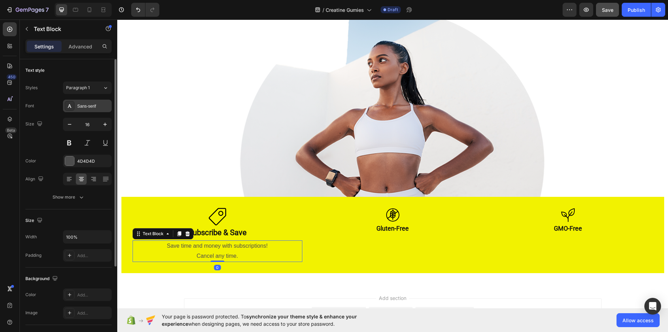
click at [103, 103] on div "Sans-serif" at bounding box center [93, 106] width 33 height 6
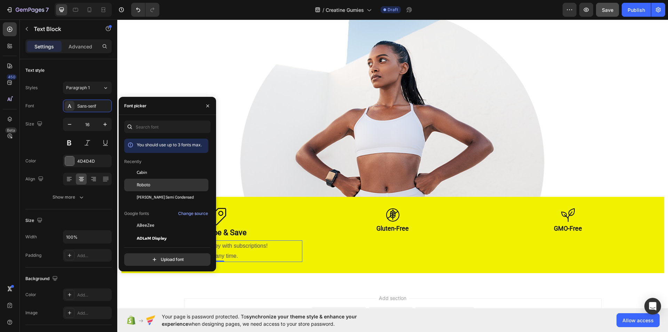
click at [144, 184] on span "Roboto" at bounding box center [144, 185] width 14 height 6
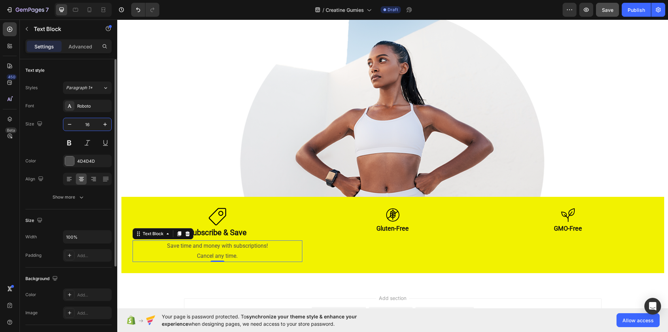
click at [88, 118] on input "16" at bounding box center [87, 124] width 23 height 13
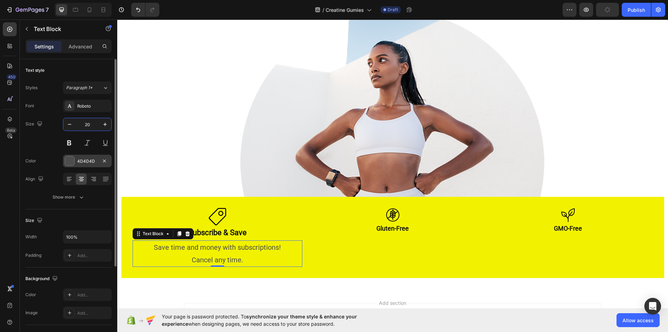
type input "20"
click at [71, 161] on div at bounding box center [69, 160] width 9 height 9
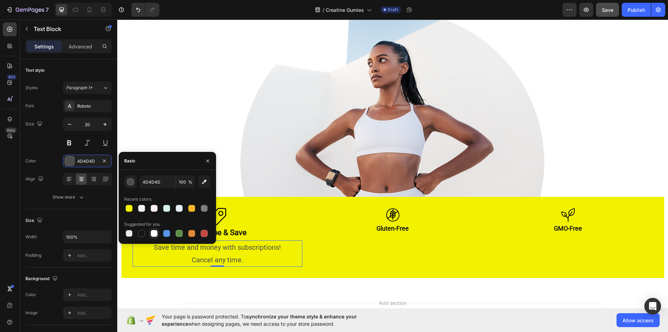
click at [153, 233] on div at bounding box center [154, 233] width 7 height 7
type input "FFFFFF"
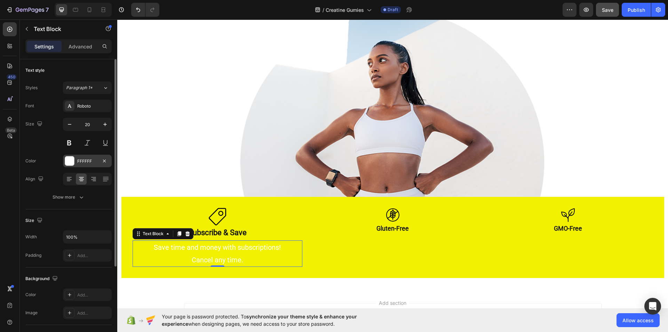
drag, startPoint x: 72, startPoint y: 161, endPoint x: 69, endPoint y: 162, distance: 3.6
click at [69, 162] on div at bounding box center [69, 160] width 9 height 9
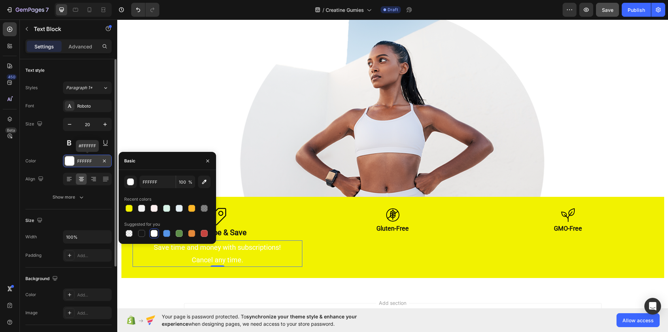
click at [69, 162] on div at bounding box center [69, 160] width 9 height 9
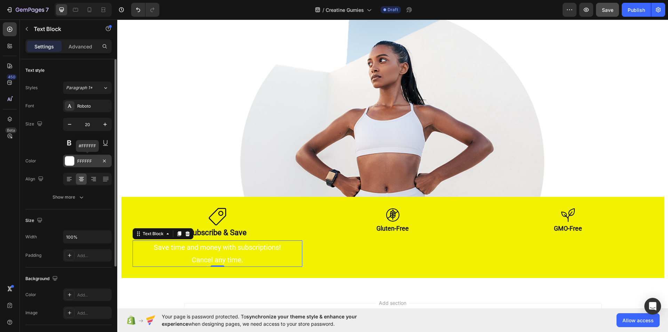
click at [69, 162] on div at bounding box center [69, 160] width 9 height 9
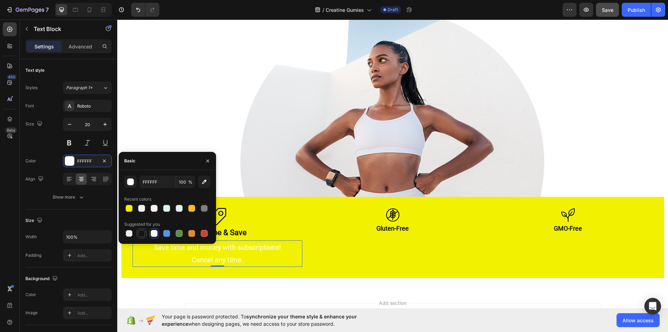
click at [142, 235] on div at bounding box center [141, 233] width 7 height 7
type input "151515"
click at [203, 161] on button "button" at bounding box center [207, 160] width 11 height 11
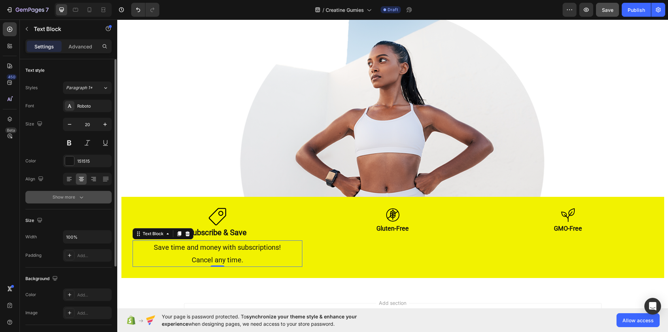
click at [82, 195] on icon "button" at bounding box center [81, 196] width 7 height 7
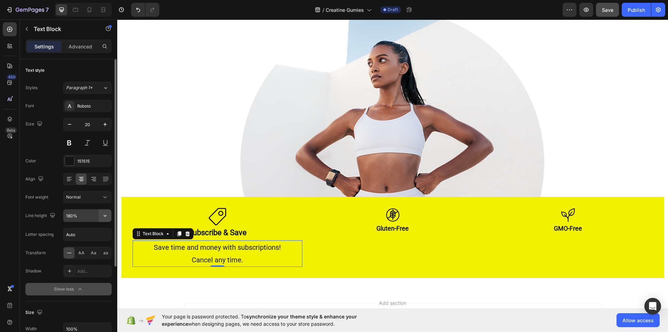
click at [105, 216] on icon "button" at bounding box center [105, 216] width 3 height 2
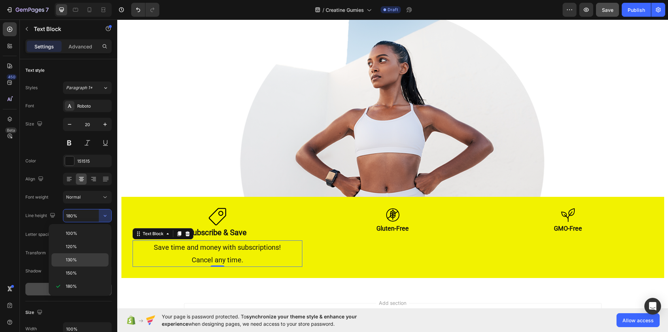
click at [86, 262] on p "130%" at bounding box center [86, 259] width 40 height 6
type input "130%"
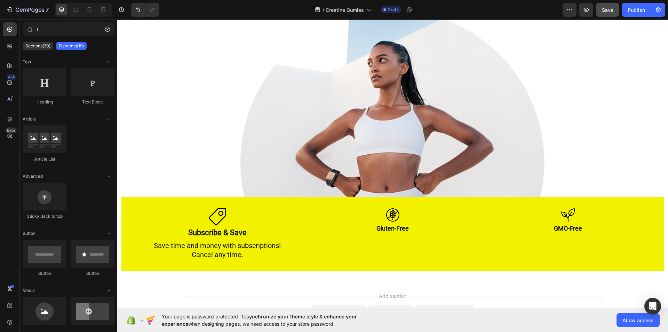
click at [157, 284] on div "Add section Choose templates inspired by CRO experts Generate layout from URL o…" at bounding box center [392, 325] width 551 height 86
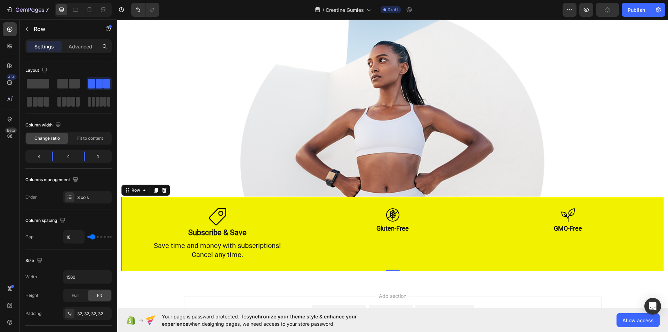
click at [256, 206] on div "Image Subscribe & Save Heading Save time and money with subscriptions! Cancel a…" at bounding box center [392, 234] width 543 height 74
type input "11"
type input "0"
drag, startPoint x: 93, startPoint y: 235, endPoint x: 89, endPoint y: 235, distance: 4.2
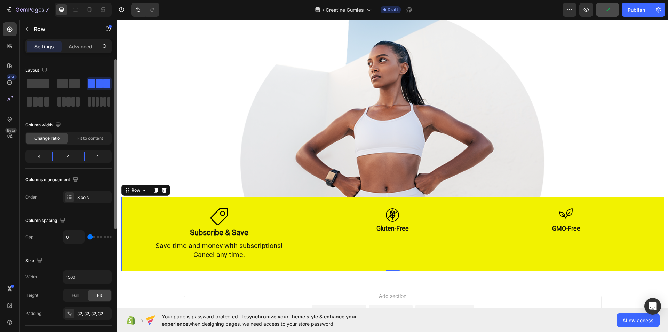
type input "0"
click at [89, 236] on input "range" at bounding box center [99, 236] width 24 height 1
type input "4"
type input "7"
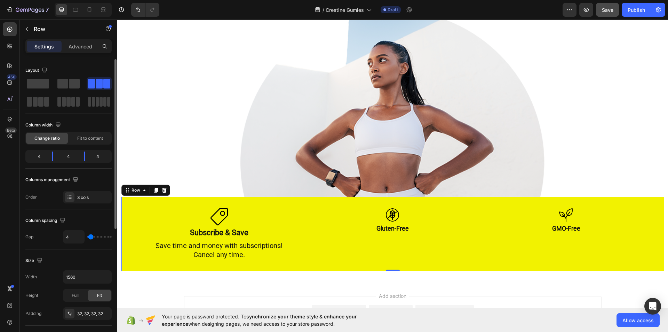
type input "7"
type input "9"
type input "13"
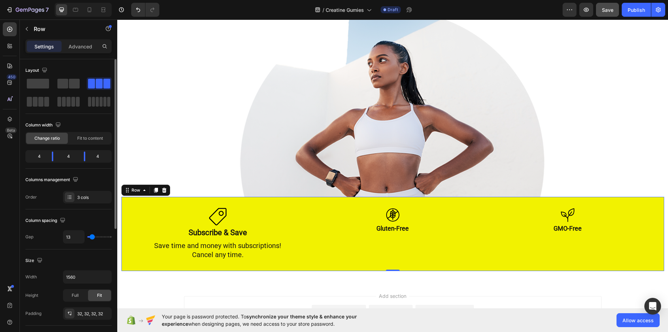
type input "9"
type input "2"
type input "0"
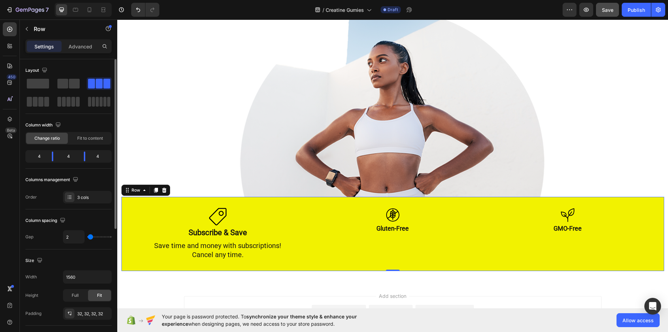
type input "0"
type input "2"
type input "4"
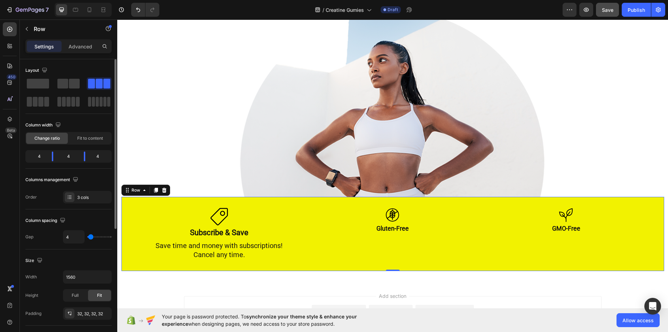
type input "7"
type input "9"
type input "7"
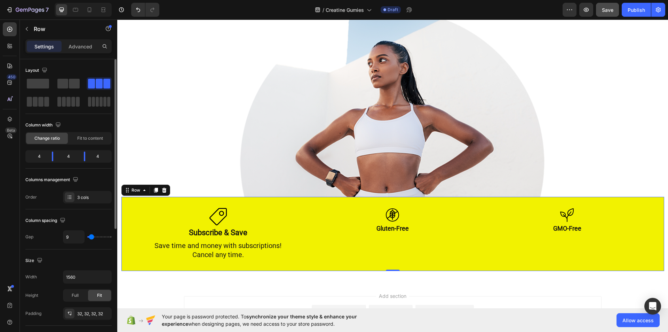
type input "7"
type input "4"
click at [91, 236] on input "range" at bounding box center [99, 236] width 24 height 1
click at [93, 193] on div "3 cols" at bounding box center [87, 197] width 49 height 13
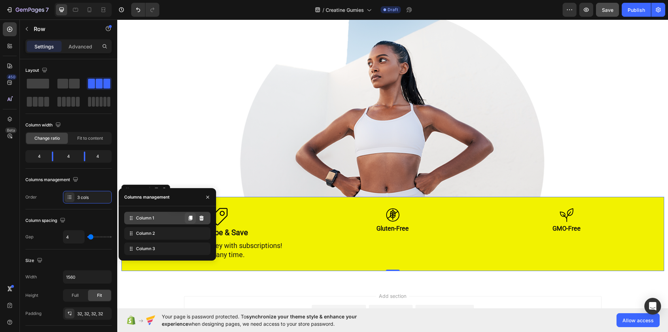
click at [189, 218] on icon at bounding box center [191, 218] width 6 height 6
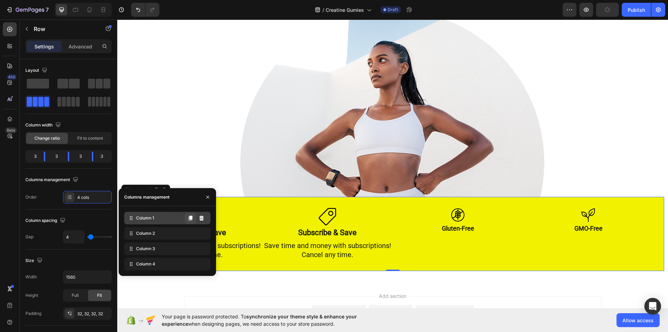
click at [189, 218] on icon at bounding box center [191, 218] width 6 height 6
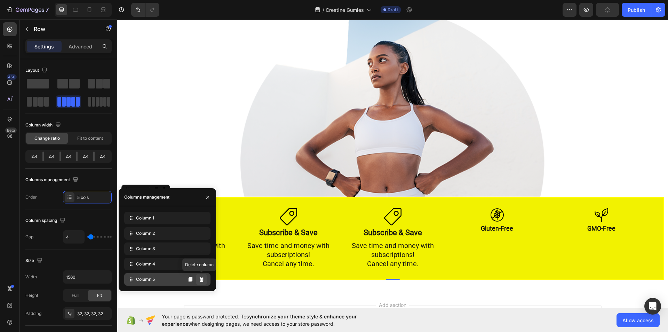
click at [203, 281] on icon at bounding box center [201, 279] width 5 height 5
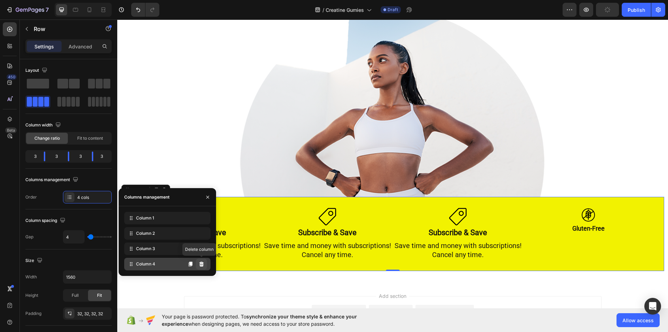
click at [203, 268] on button at bounding box center [201, 263] width 11 height 11
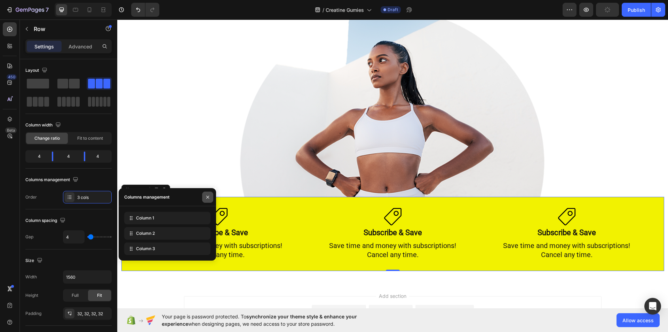
click at [212, 197] on button "button" at bounding box center [207, 196] width 11 height 11
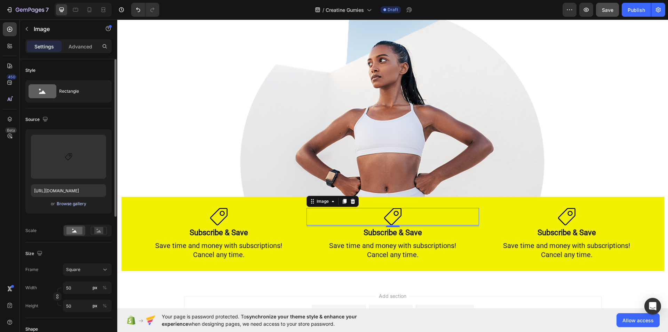
click at [82, 201] on div "Browse gallery" at bounding box center [72, 203] width 30 height 6
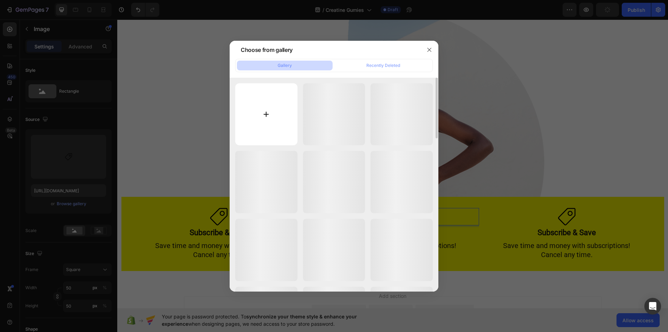
click at [262, 113] on input "file" at bounding box center [266, 114] width 62 height 62
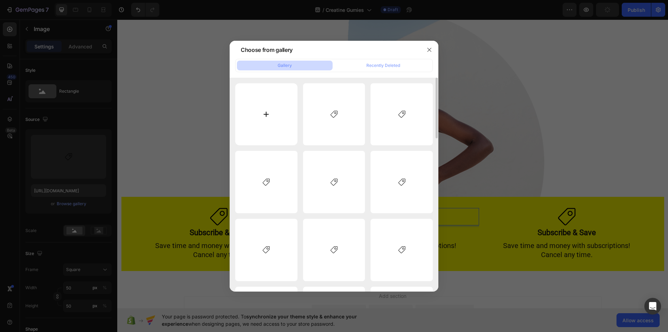
type input "C:\fakepath\download (36).svg"
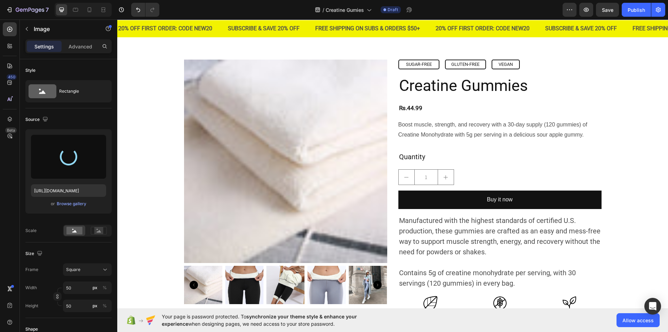
scroll to position [24, 0]
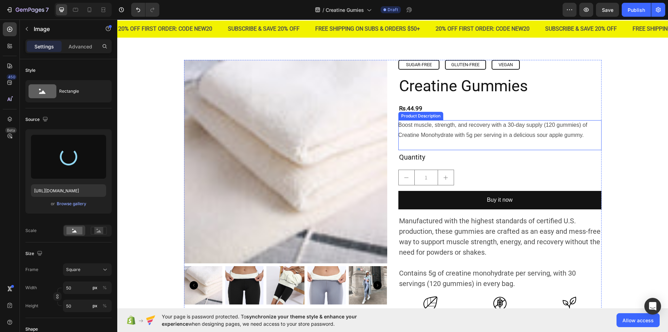
click at [433, 129] on div "Boost muscle, strength, and recovery with a 30-day supply (120 gummies) of Crea…" at bounding box center [499, 135] width 203 height 30
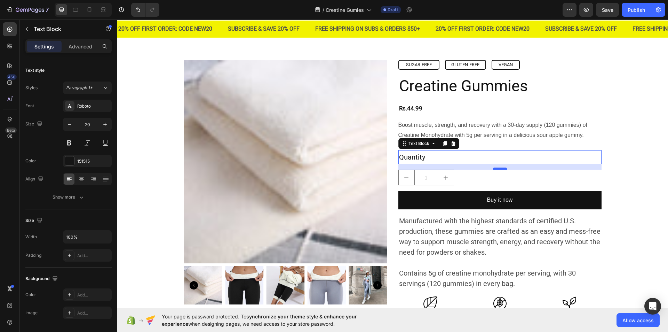
drag, startPoint x: 499, startPoint y: 167, endPoint x: 495, endPoint y: 168, distance: 3.9
click at [495, 164] on div "16" at bounding box center [499, 164] width 203 height 0
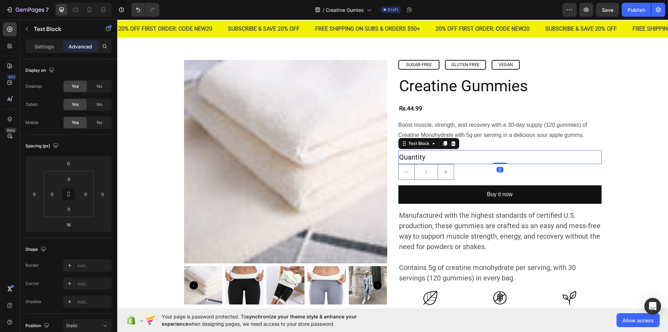
drag, startPoint x: 495, startPoint y: 168, endPoint x: 498, endPoint y: 160, distance: 8.8
click at [498, 160] on div "Quantity Text Block 0" at bounding box center [499, 157] width 203 height 14
type input "0"
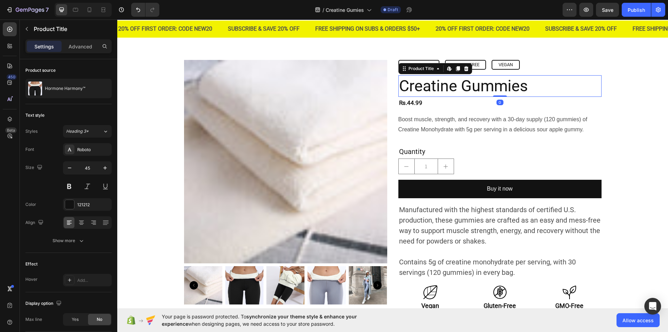
drag, startPoint x: 499, startPoint y: 102, endPoint x: 500, endPoint y: 94, distance: 8.1
click at [500, 94] on div "Creatine Gummies Product Title Edit content in Shopify 0" at bounding box center [499, 86] width 203 height 22
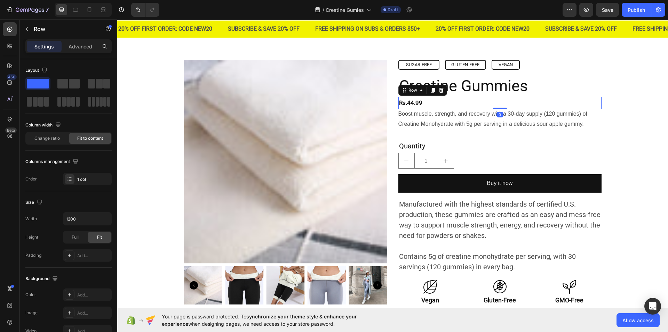
drag, startPoint x: 497, startPoint y: 113, endPoint x: 499, endPoint y: 104, distance: 9.1
click at [499, 104] on div "Rs.44.99 Product Price Product Price Row 0" at bounding box center [499, 103] width 203 height 12
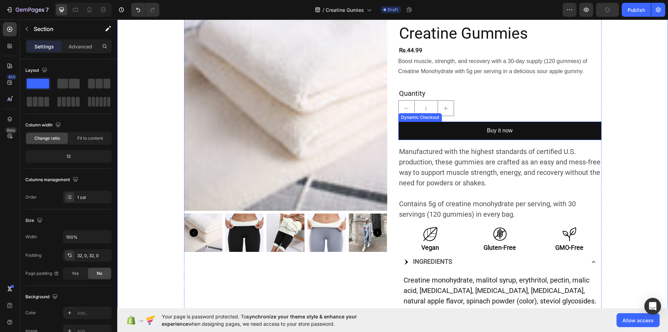
scroll to position [77, 0]
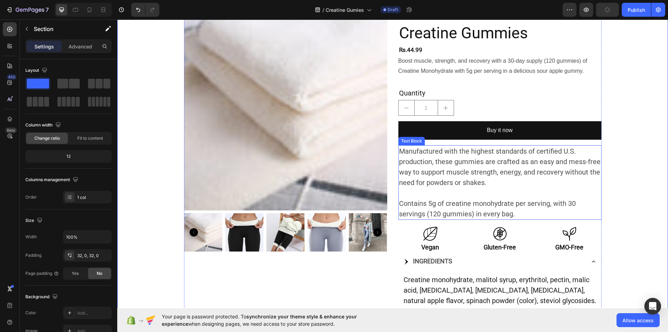
click at [551, 146] on p "Manufactured with the highest standards of certified U.S. production, these gum…" at bounding box center [500, 172] width 202 height 52
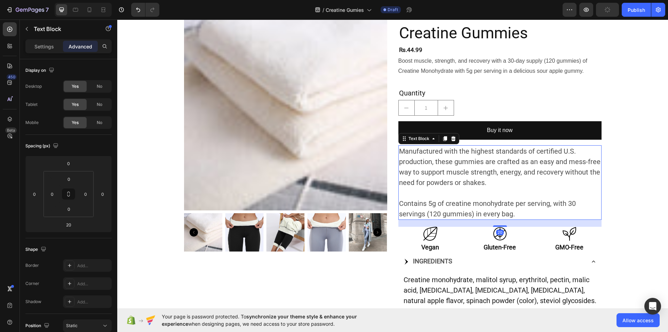
scroll to position [174, 0]
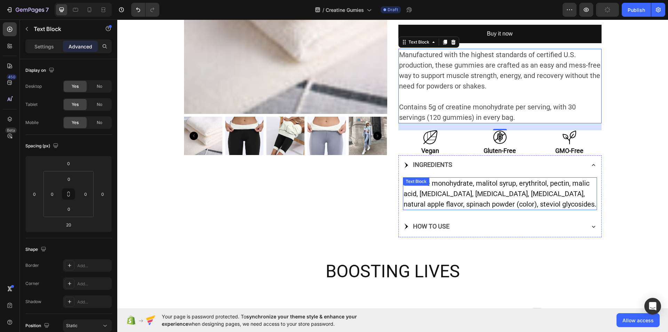
click at [457, 181] on div "Creatine monohydrate, malitol syrup, erythritol, pectin, malic acid, sodium cit…" at bounding box center [500, 193] width 194 height 33
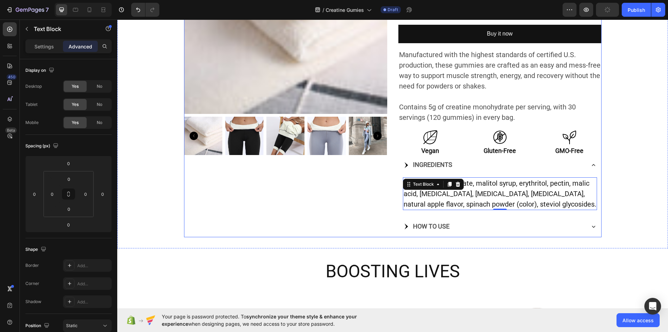
click at [380, 207] on div "Product Images" at bounding box center [285, 74] width 203 height 327
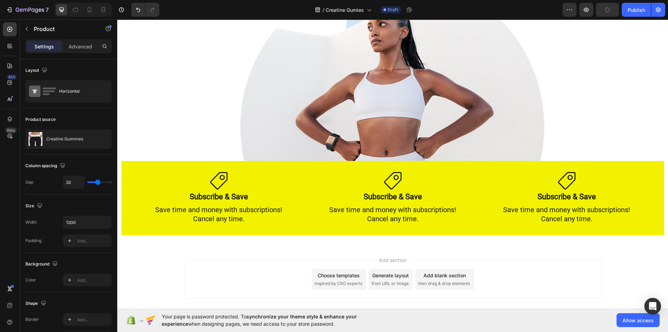
scroll to position [846, 0]
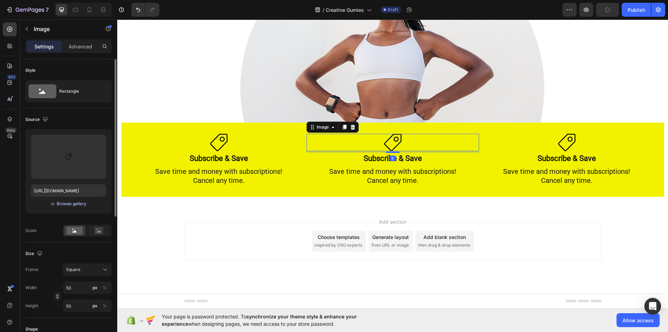
click at [80, 203] on div "Browse gallery" at bounding box center [72, 203] width 30 height 6
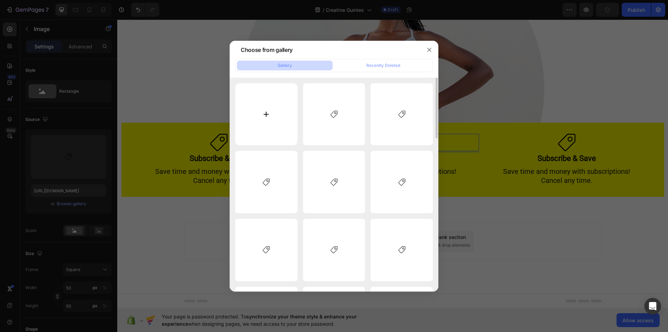
click at [265, 113] on input "file" at bounding box center [266, 114] width 62 height 62
type input "C:\fakepath\download (36).svg"
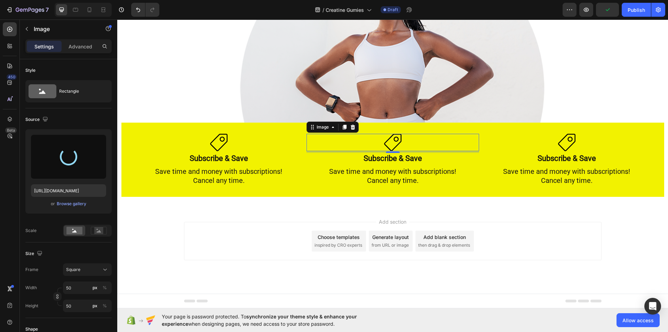
type input "https://cdn.shopify.com/s/files/1/0959/5532/1108/files/gempages_578608671001412…"
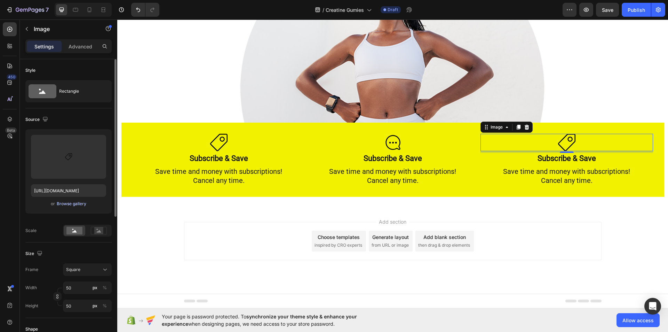
click at [79, 204] on div "Browse gallery" at bounding box center [72, 203] width 30 height 6
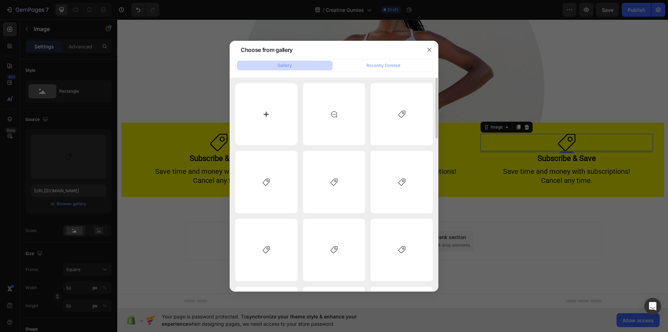
click at [265, 114] on input "file" at bounding box center [266, 114] width 62 height 62
type input "C:\fakepath\download (37).svg"
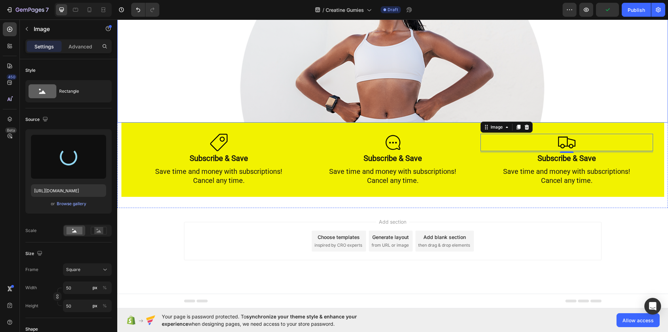
type input "https://cdn.shopify.com/s/files/1/0959/5532/1108/files/gempages_578608671001412…"
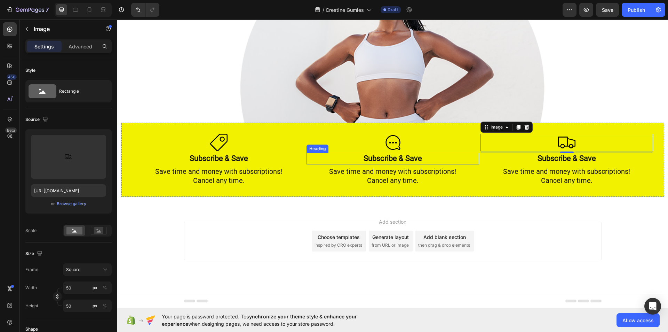
click at [399, 160] on h2 "Subscribe & Save" at bounding box center [393, 158] width 173 height 11
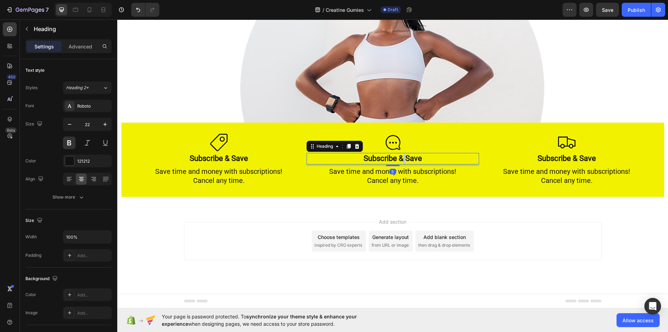
click at [399, 160] on h2 "Subscribe & Save" at bounding box center [393, 158] width 173 height 11
click at [399, 160] on p "Subscribe & Save" at bounding box center [392, 158] width 171 height 10
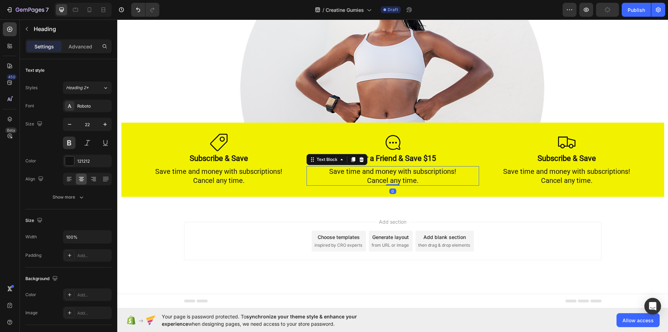
click at [394, 174] on p "Save time and money with subscriptions!" at bounding box center [392, 171] width 171 height 9
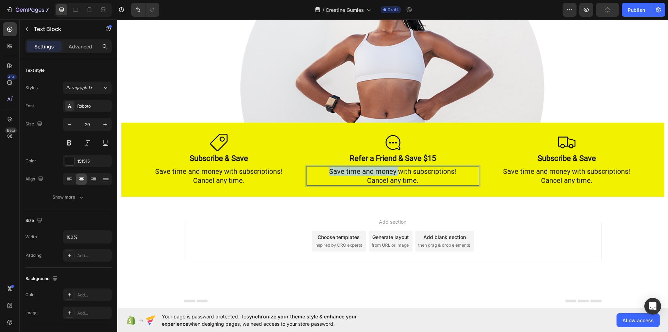
click at [394, 174] on p "Save time and money with subscriptions!" at bounding box center [392, 171] width 171 height 9
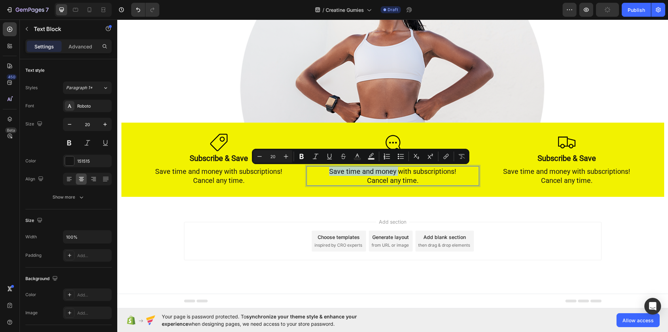
click at [394, 174] on p "Save time and money with subscriptions!" at bounding box center [392, 171] width 171 height 9
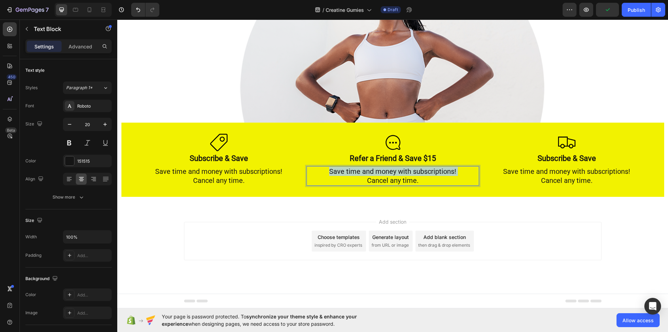
click at [394, 174] on p "Save time and money with subscriptions!" at bounding box center [392, 171] width 171 height 9
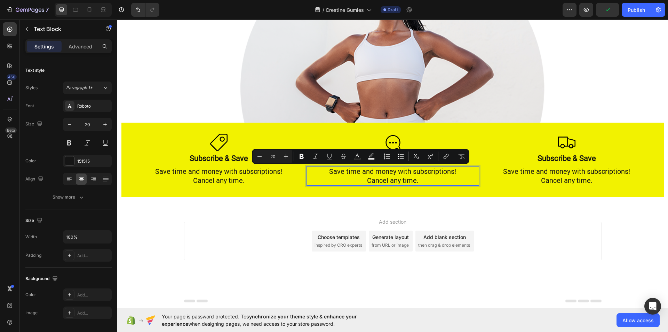
click at [414, 180] on p "Cancel any time." at bounding box center [392, 180] width 171 height 9
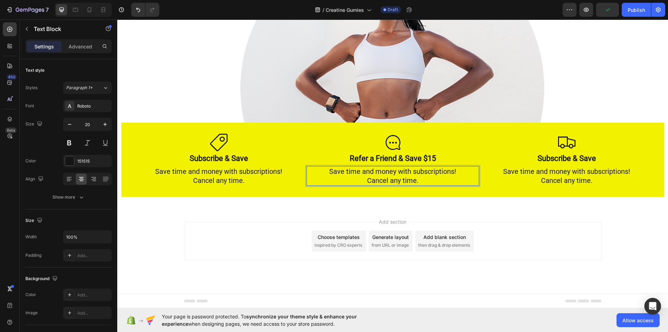
click at [414, 180] on p "Cancel any time." at bounding box center [392, 180] width 171 height 9
click at [456, 171] on p "Save time and money with subscriptions!" at bounding box center [392, 171] width 171 height 9
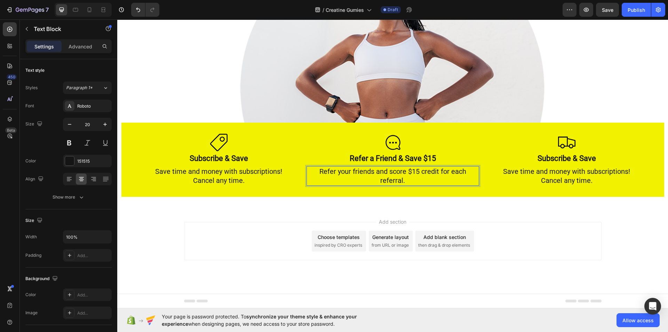
click at [448, 169] on p "Refer your friends and score $15 credit for each referral." at bounding box center [392, 176] width 171 height 18
click at [586, 156] on h2 "Subscribe & Save" at bounding box center [567, 158] width 173 height 11
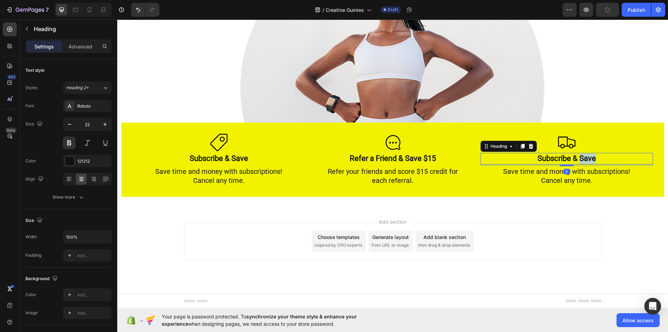
click at [586, 156] on h2 "Subscribe & Save" at bounding box center [567, 158] width 173 height 11
click at [586, 156] on p "Subscribe & Save" at bounding box center [566, 158] width 171 height 10
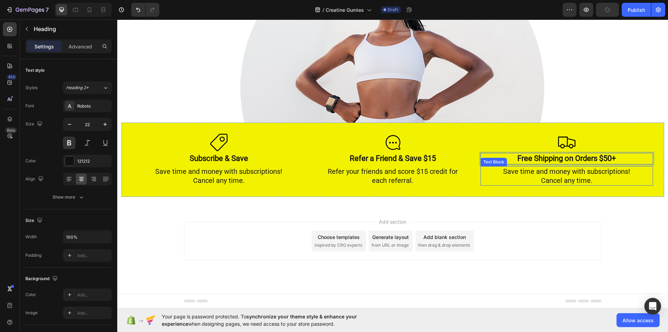
click at [609, 170] on p "Save time and money with subscriptions!" at bounding box center [566, 171] width 171 height 9
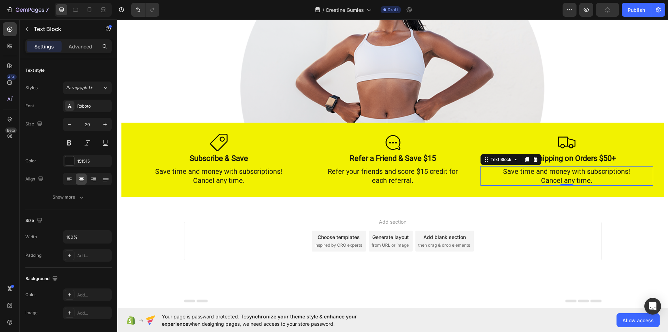
click at [609, 170] on p "Save time and money with subscriptions!" at bounding box center [566, 171] width 171 height 9
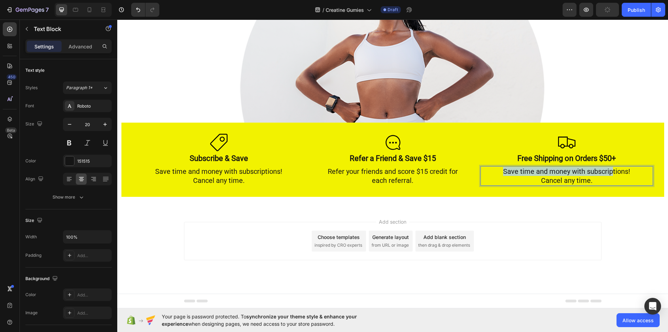
click at [609, 170] on p "Save time and money with subscriptions!" at bounding box center [566, 171] width 171 height 9
click at [600, 177] on p "Cancel any time." at bounding box center [566, 180] width 171 height 9
click at [577, 168] on p "tions!" at bounding box center [566, 171] width 171 height 9
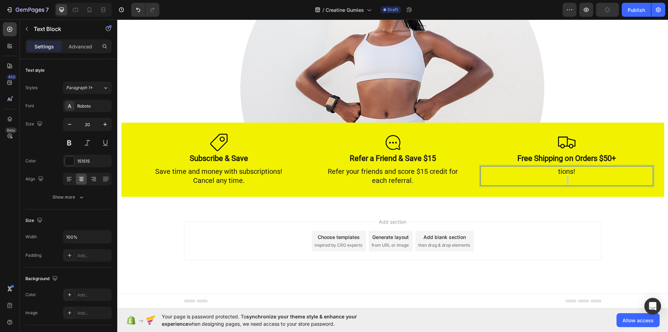
click at [577, 168] on p "tions!" at bounding box center [566, 171] width 171 height 9
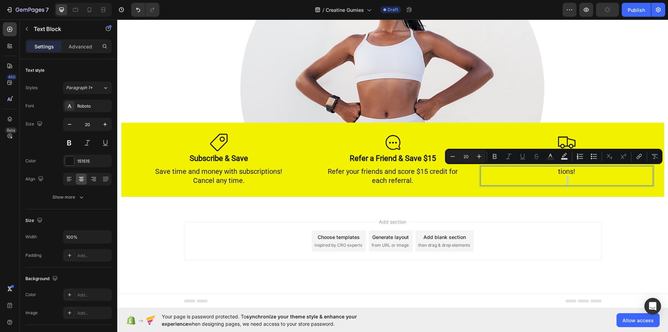
click at [577, 168] on p "tions!" at bounding box center [566, 171] width 171 height 9
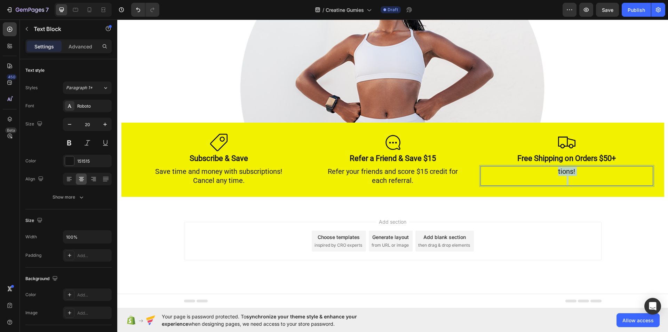
click at [577, 168] on p "tions!" at bounding box center [566, 171] width 171 height 9
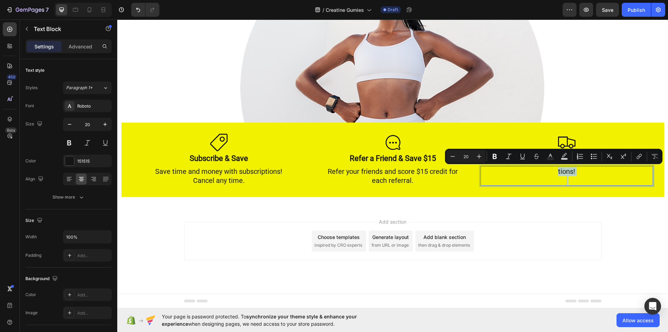
click at [577, 168] on p "tions!" at bounding box center [566, 171] width 171 height 9
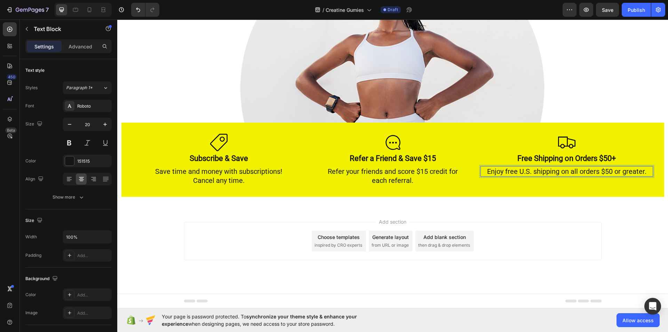
click at [620, 171] on p "Enjoy free U.S. shipping on all orders $50 or greater." at bounding box center [566, 171] width 171 height 9
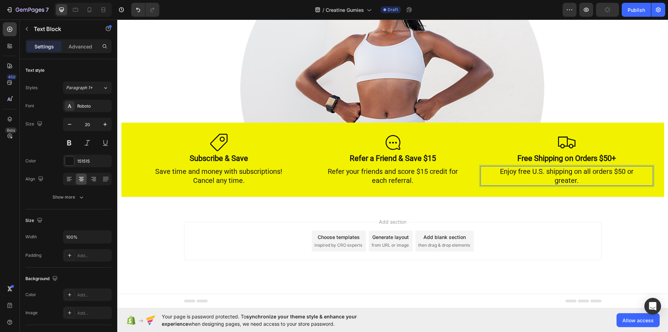
click at [621, 170] on p "Enjoy free U.S. shipping on all orders $50 or greater." at bounding box center [566, 176] width 171 height 18
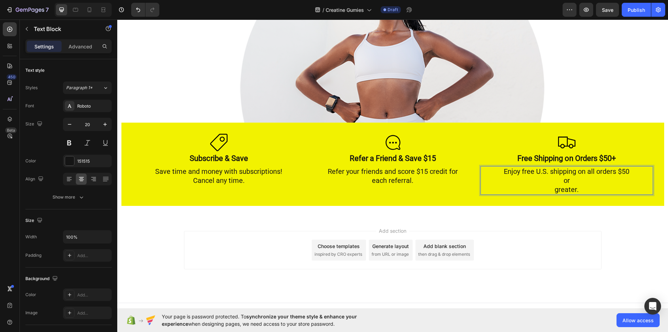
click at [552, 190] on p "or greater." at bounding box center [566, 185] width 171 height 18
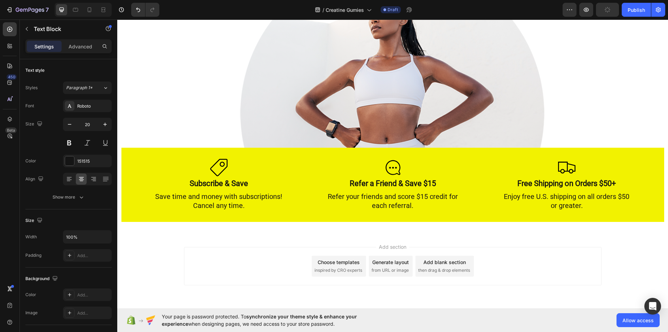
scroll to position [834, 0]
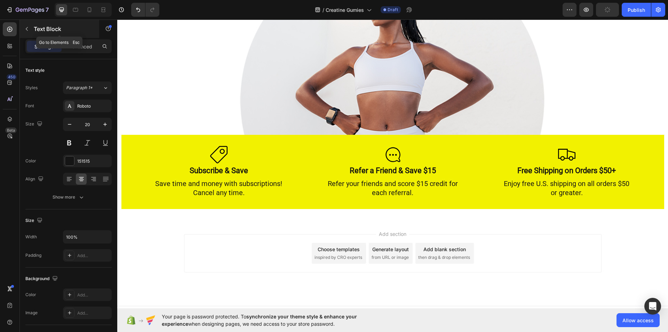
click at [30, 31] on button "button" at bounding box center [26, 28] width 11 height 11
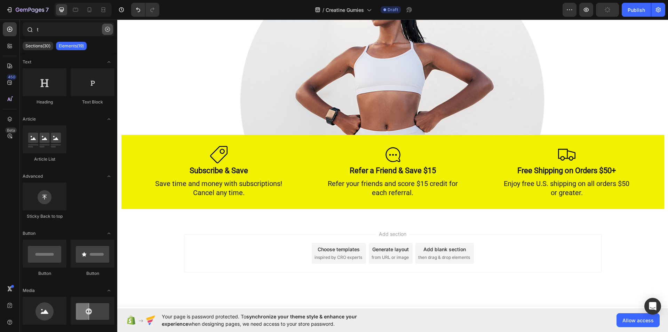
click at [104, 31] on button "button" at bounding box center [107, 29] width 11 height 11
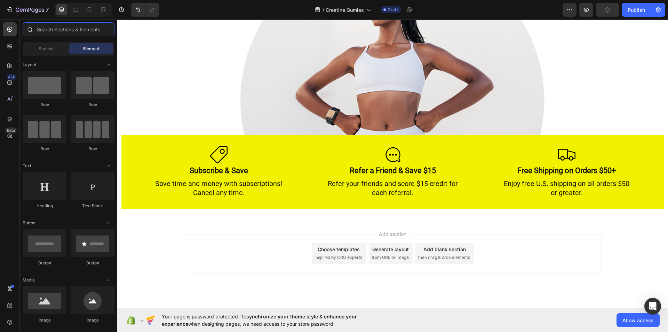
click at [56, 27] on input "text" at bounding box center [69, 29] width 92 height 14
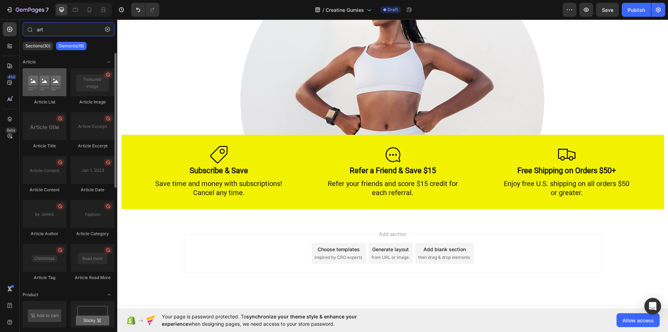
type input "art"
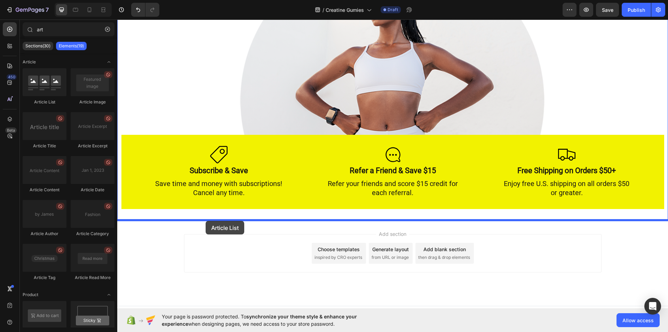
drag, startPoint x: 155, startPoint y: 99, endPoint x: 206, endPoint y: 221, distance: 131.8
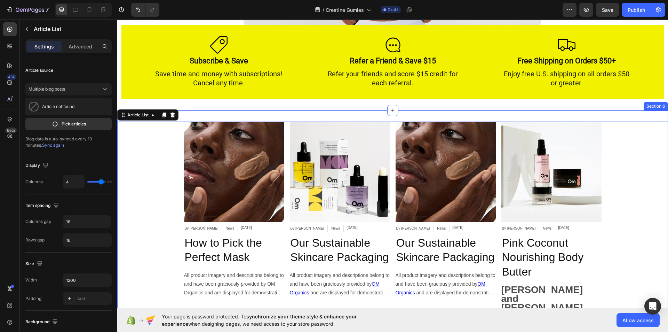
scroll to position [1058, 0]
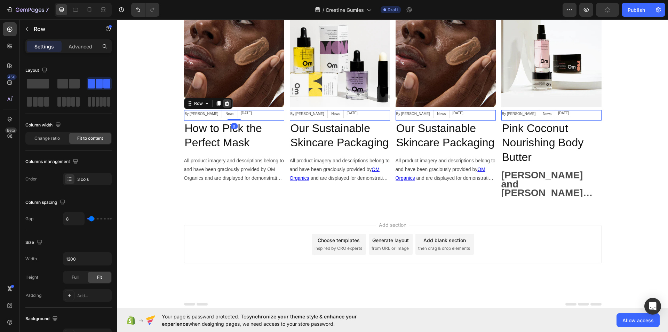
click at [223, 103] on div at bounding box center [227, 103] width 8 height 8
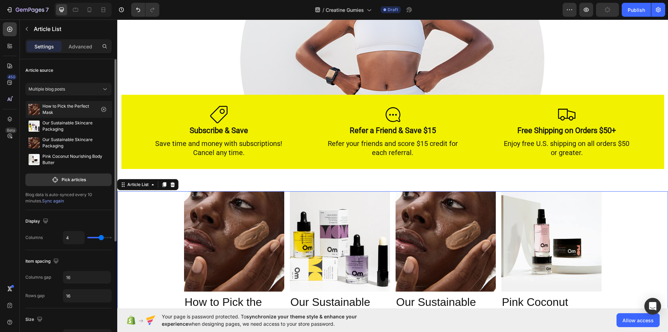
scroll to position [997, 0]
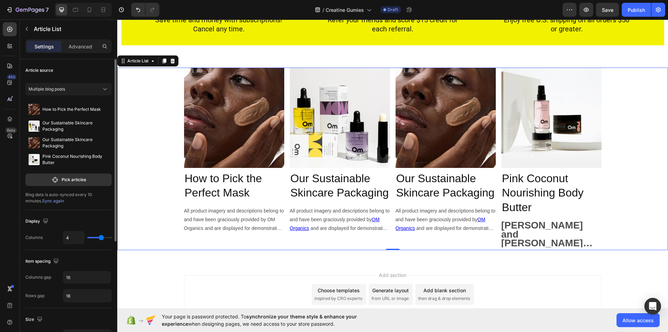
type input "3"
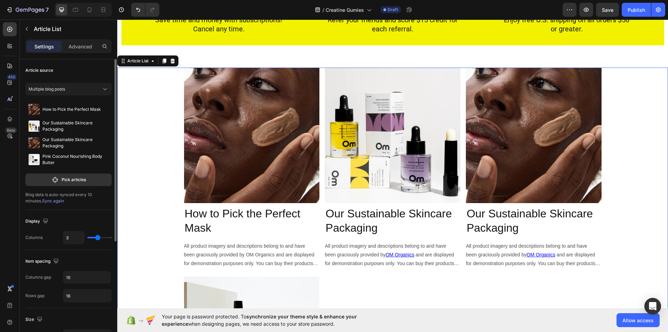
type input "3"
click at [98, 237] on input "range" at bounding box center [99, 237] width 24 height 1
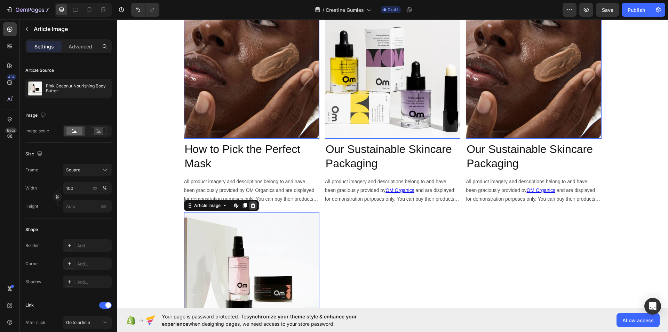
click at [251, 204] on icon at bounding box center [253, 205] width 5 height 5
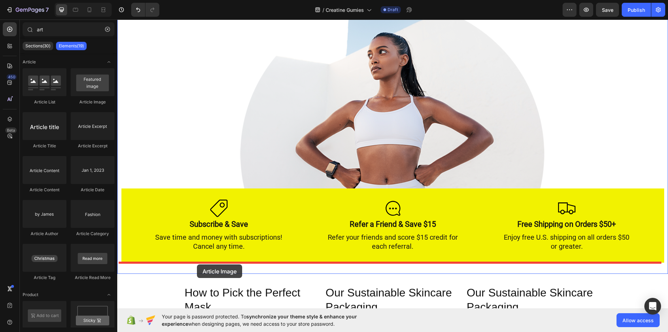
scroll to position [747, 0]
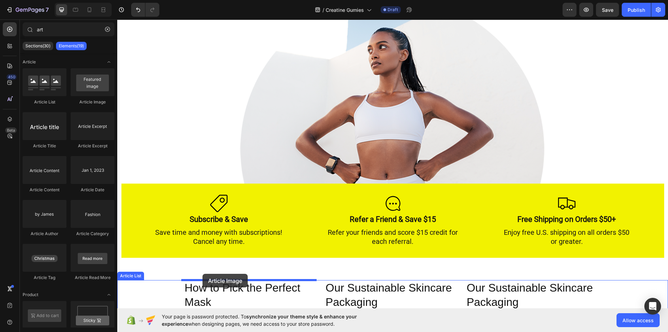
drag, startPoint x: 206, startPoint y: 110, endPoint x: 203, endPoint y: 273, distance: 163.6
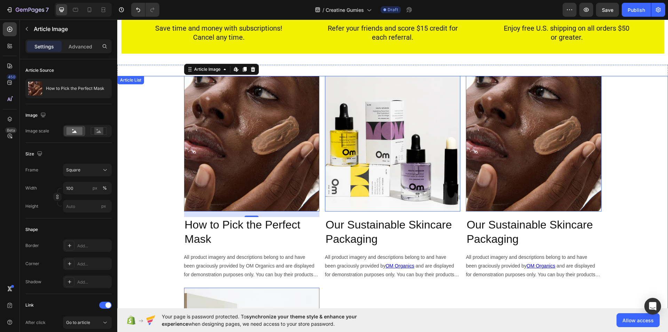
scroll to position [950, 0]
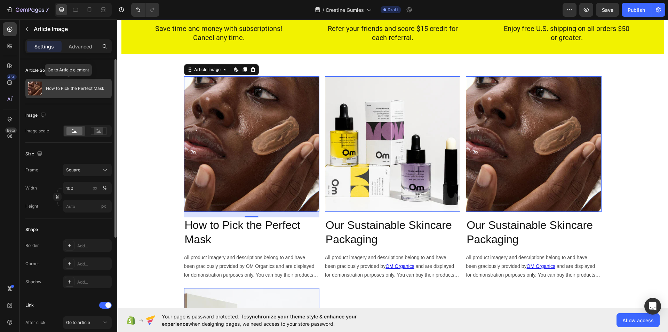
click at [105, 87] on div "How to Pick the Perfect Mask" at bounding box center [68, 88] width 86 height 19
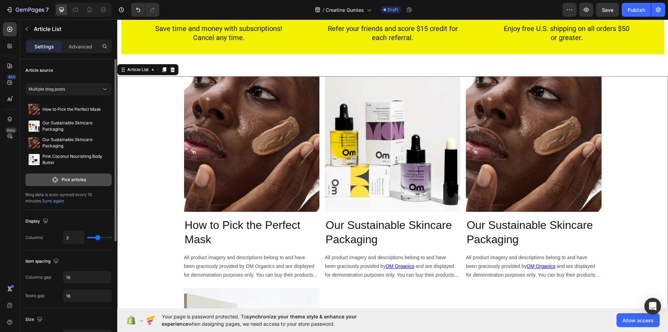
click at [87, 180] on button "Pick articles" at bounding box center [68, 179] width 86 height 13
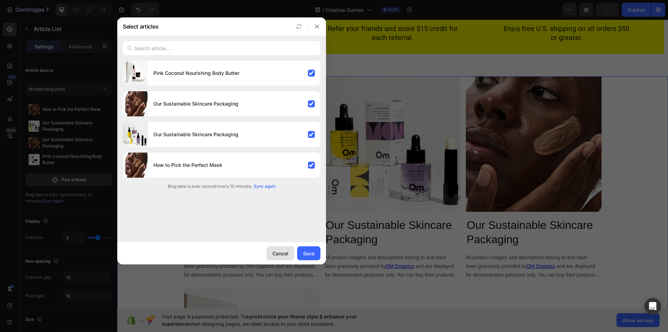
click at [285, 249] on div "Cancel" at bounding box center [280, 252] width 16 height 7
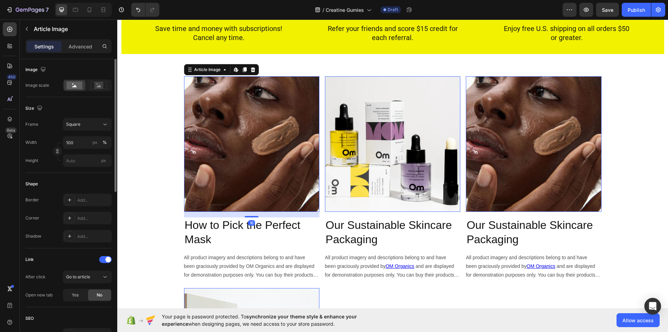
scroll to position [0, 0]
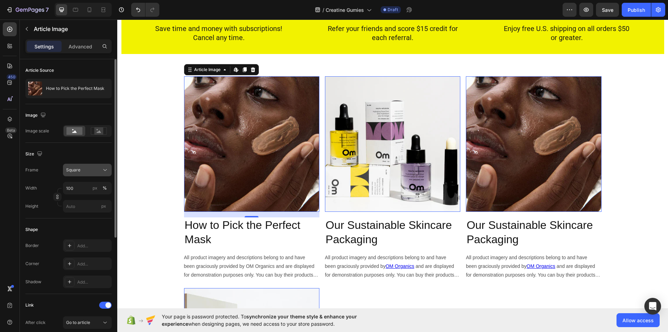
click at [101, 166] on button "Square" at bounding box center [87, 170] width 49 height 13
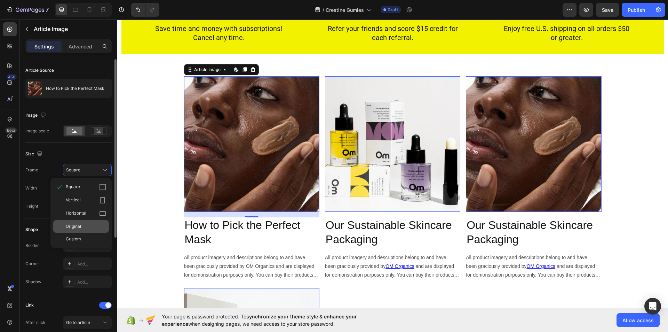
click at [90, 224] on div "Original" at bounding box center [86, 226] width 40 height 6
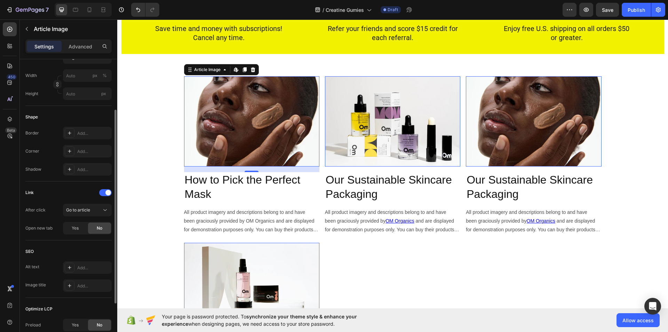
scroll to position [76, 0]
click at [158, 96] on div "Article Image Edit content in Shopify 16 How to Pick the Perfect Mask Article T…" at bounding box center [392, 239] width 551 height 327
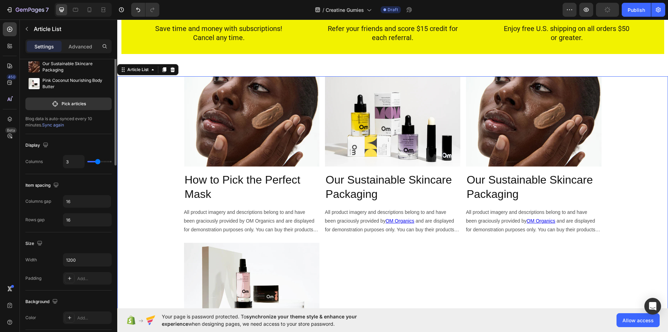
scroll to position [0, 0]
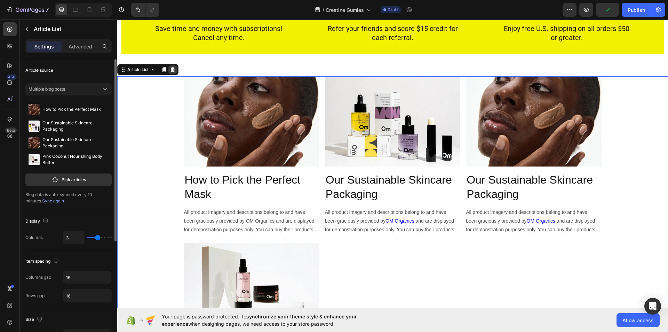
click at [174, 69] on icon at bounding box center [172, 69] width 5 height 5
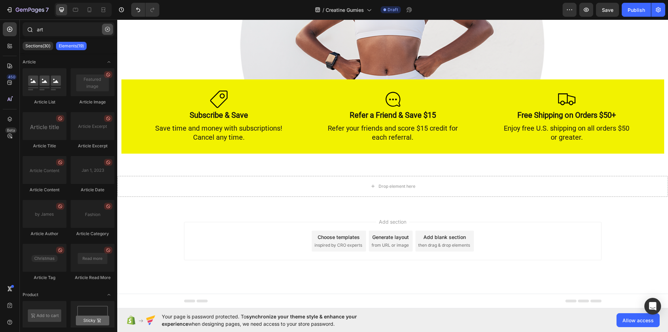
click at [103, 27] on button "button" at bounding box center [107, 29] width 11 height 11
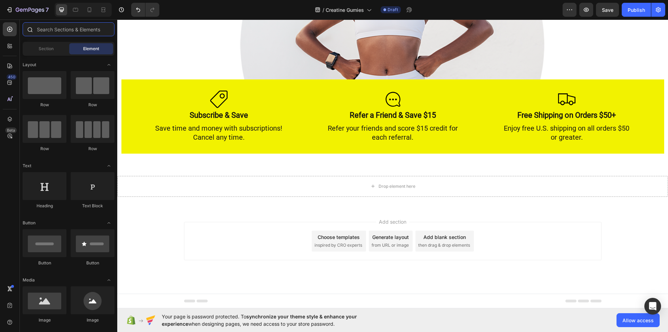
click at [57, 29] on input "text" at bounding box center [69, 29] width 92 height 14
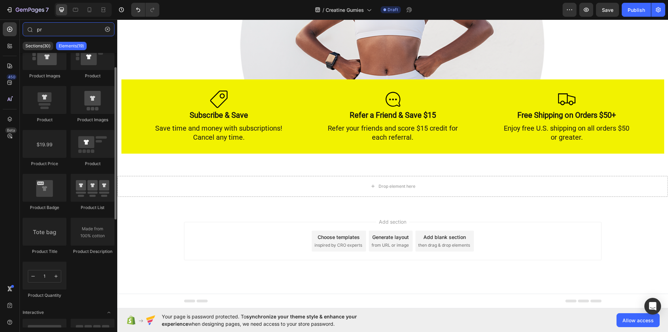
scroll to position [41, 0]
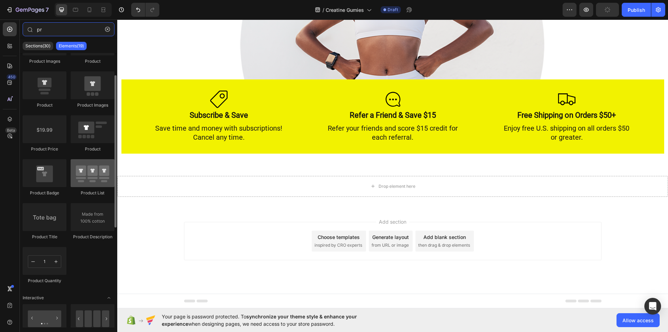
type input "pr"
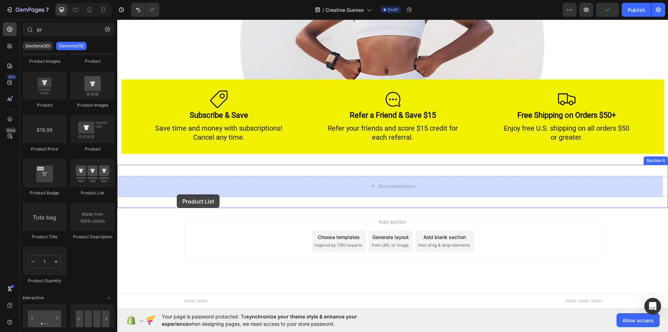
drag, startPoint x: 205, startPoint y: 202, endPoint x: 177, endPoint y: 194, distance: 29.4
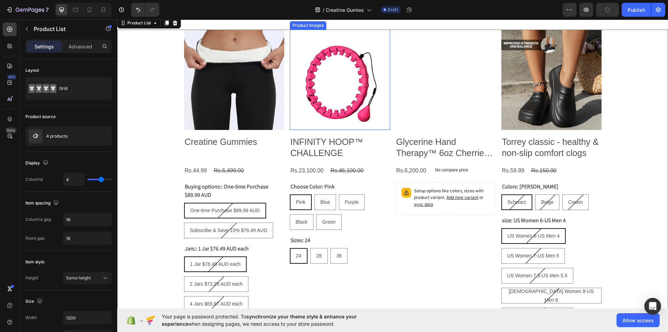
scroll to position [997, 0]
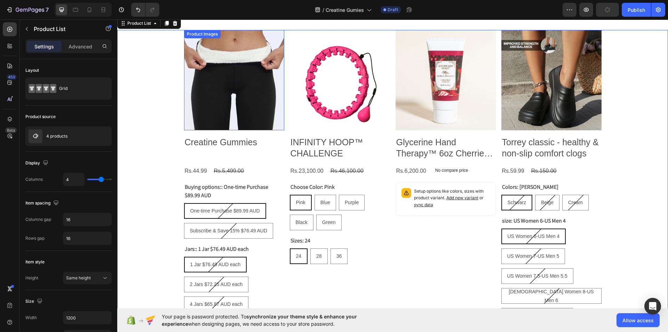
click at [251, 108] on img at bounding box center [234, 80] width 100 height 100
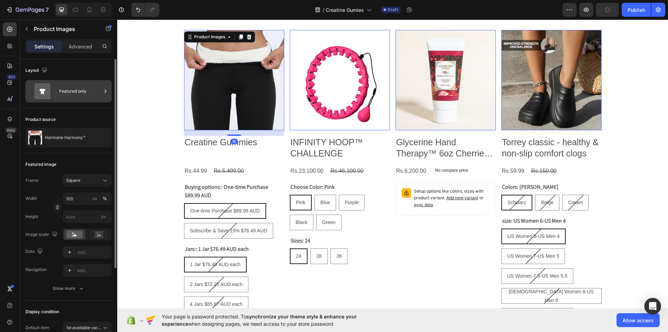
click at [96, 89] on div "Featured only" at bounding box center [80, 91] width 42 height 16
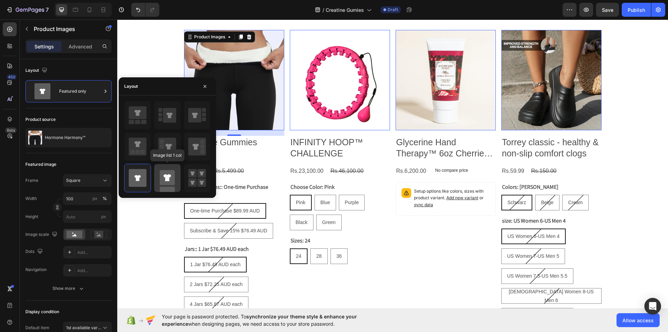
click at [173, 177] on rect at bounding box center [167, 177] width 15 height 15
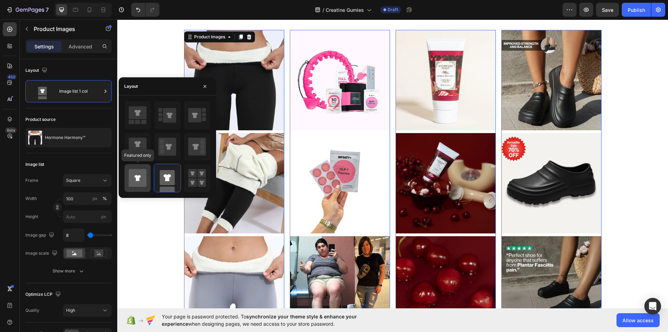
click at [144, 179] on icon at bounding box center [138, 178] width 18 height 18
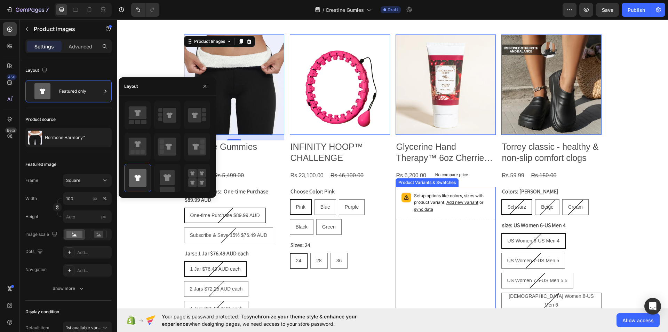
scroll to position [992, 0]
click at [206, 89] on button "button" at bounding box center [204, 86] width 11 height 11
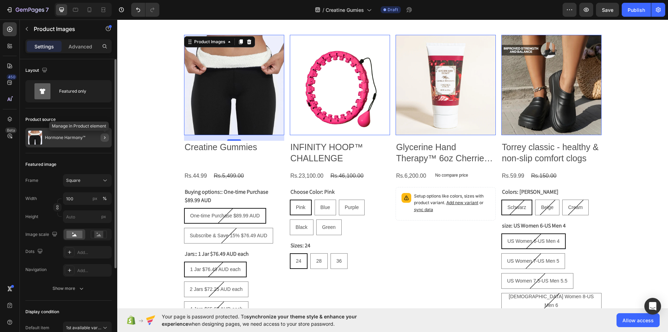
click at [104, 137] on icon "button" at bounding box center [104, 137] width 1 height 3
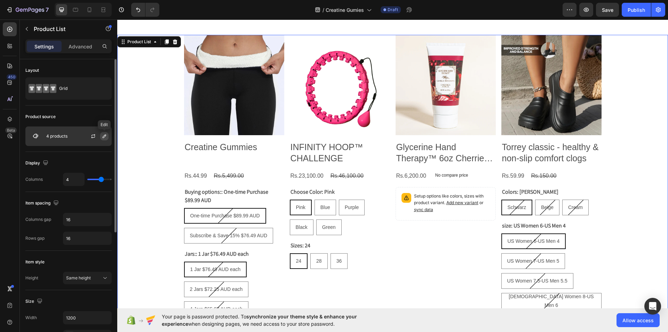
click at [101, 136] on button "button" at bounding box center [104, 136] width 8 height 8
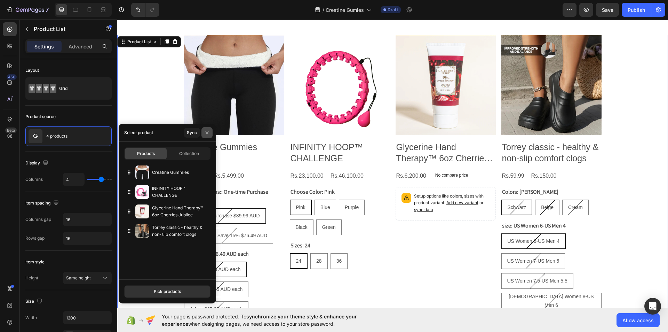
click at [205, 130] on icon "button" at bounding box center [207, 133] width 6 height 6
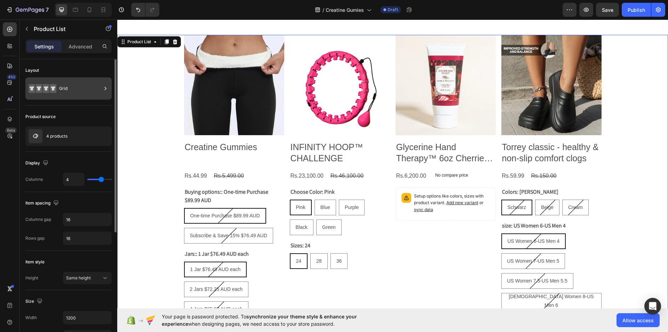
click at [105, 85] on icon at bounding box center [105, 88] width 7 height 7
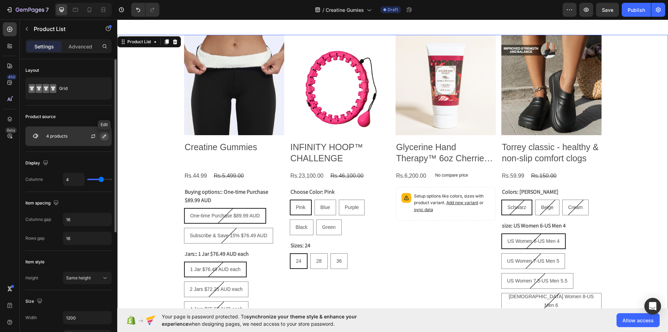
click at [103, 136] on icon "button" at bounding box center [105, 136] width 6 height 6
click at [92, 135] on icon "button" at bounding box center [94, 135] width 4 height 2
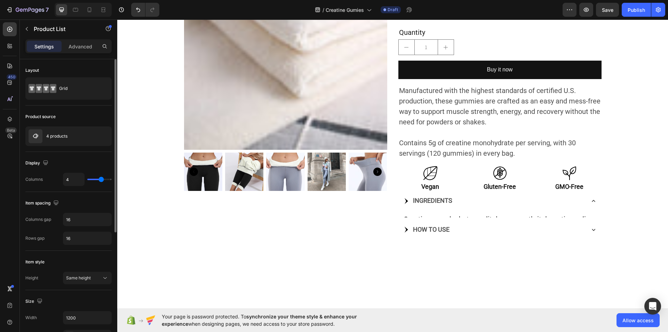
scroll to position [0, 0]
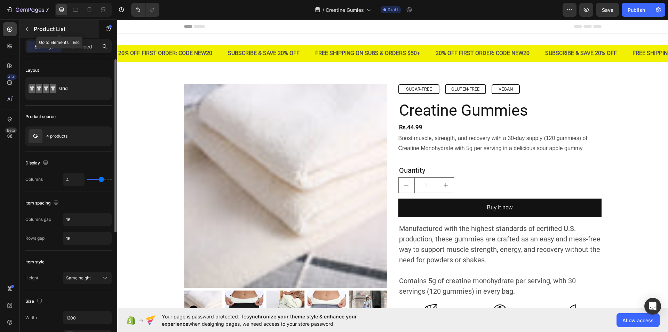
click at [27, 27] on icon "button" at bounding box center [27, 29] width 2 height 4
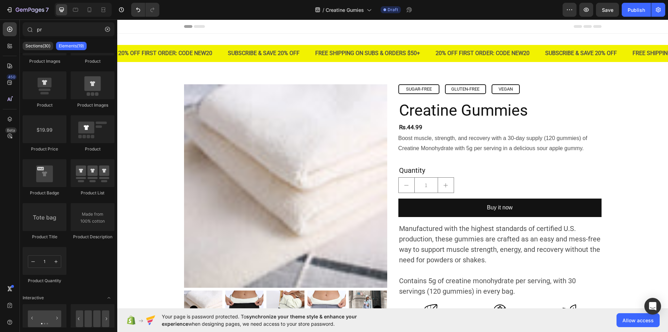
click at [114, 21] on div "pr Sections(30) Elements(19) Product Product Images Product Product Product Ima…" at bounding box center [68, 175] width 97 height 312
click at [107, 30] on icon "button" at bounding box center [107, 29] width 5 height 5
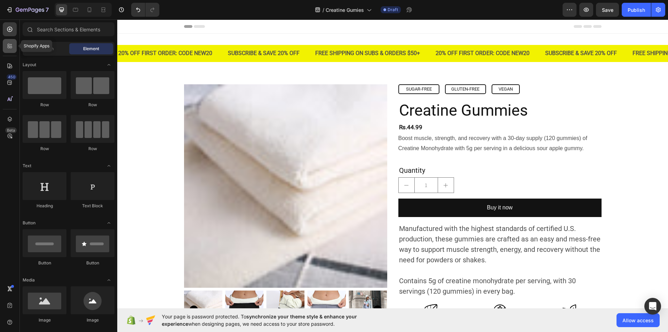
click at [7, 45] on icon at bounding box center [9, 45] width 7 height 7
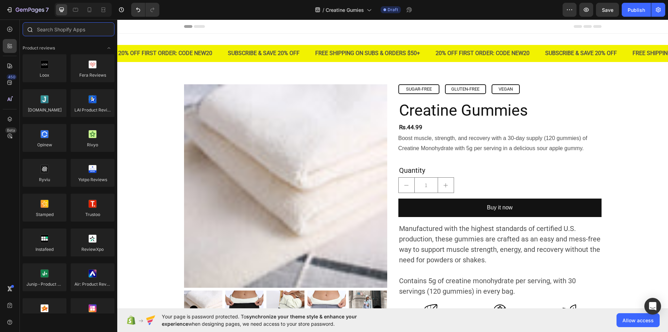
click at [39, 30] on input "text" at bounding box center [69, 29] width 92 height 14
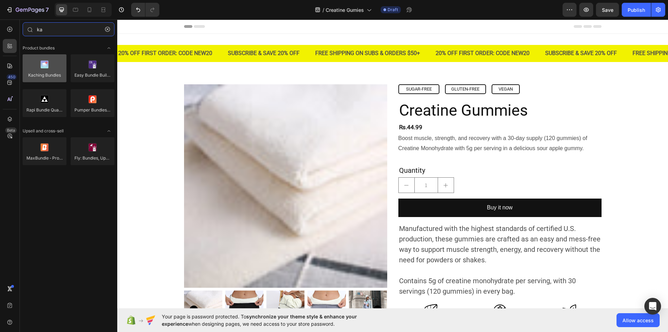
type input "ka"
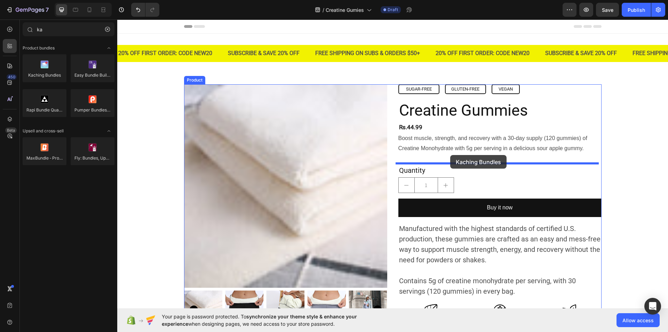
drag, startPoint x: 150, startPoint y: 97, endPoint x: 450, endPoint y: 155, distance: 305.8
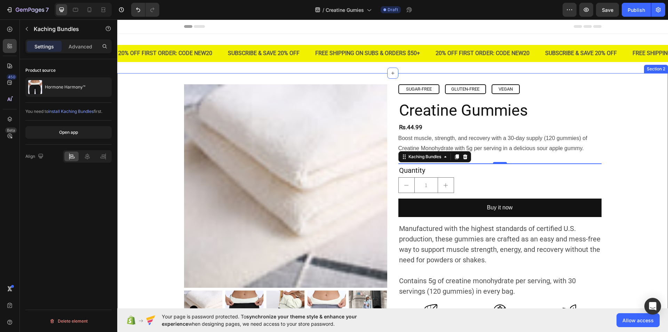
click at [614, 151] on div "Product Images SUGAR-FREE Button GLUTEN-FREE Button VEGAN Button Row Creatine G…" at bounding box center [392, 247] width 551 height 327
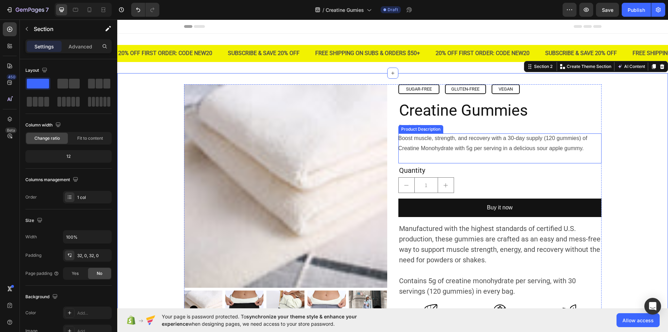
click at [409, 158] on div "Boost muscle, strength, and recovery with a 30-day supply (120 gummies) of Crea…" at bounding box center [499, 148] width 203 height 30
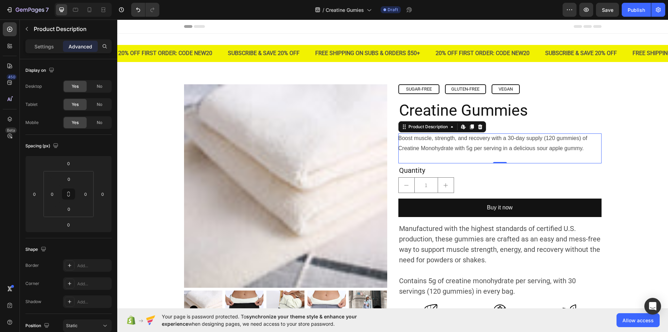
click at [587, 147] on div "Boost muscle, strength, and recovery with a 30-day supply (120 gummies) of Crea…" at bounding box center [499, 148] width 203 height 30
click at [42, 49] on p "Settings" at bounding box center [43, 46] width 19 height 7
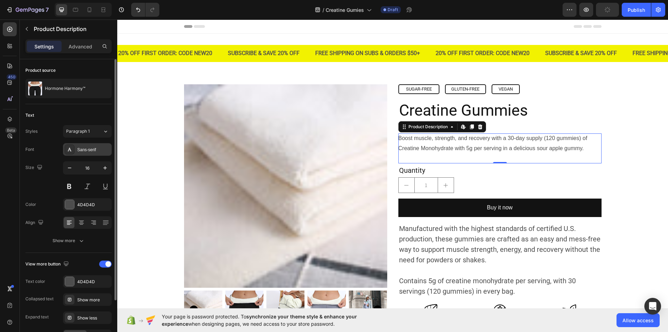
click at [110, 148] on div "Sans-serif" at bounding box center [87, 149] width 49 height 13
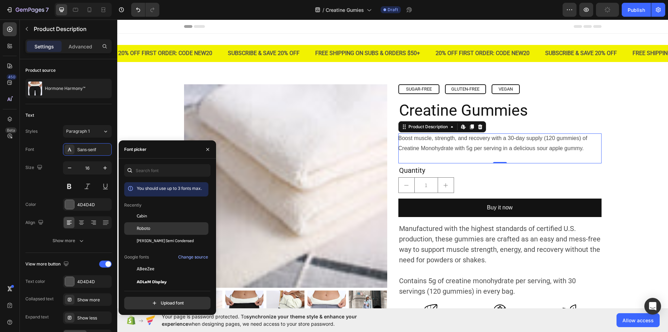
click at [150, 230] on span "Roboto" at bounding box center [144, 228] width 14 height 6
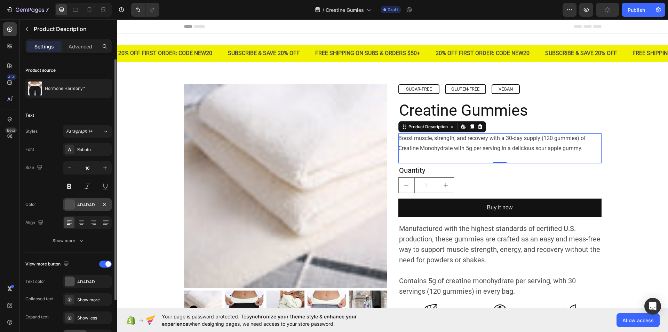
click at [69, 201] on div at bounding box center [69, 204] width 9 height 9
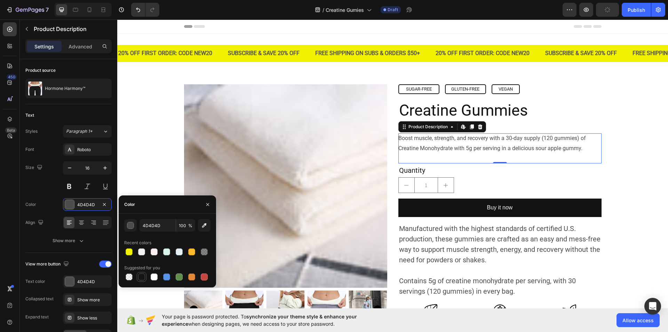
click at [140, 274] on div at bounding box center [141, 276] width 7 height 7
type input "151515"
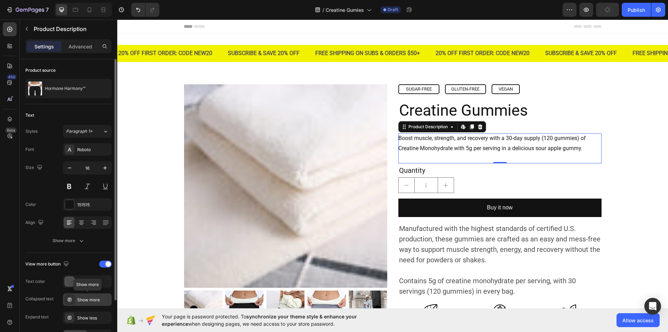
click at [93, 299] on div "Show more" at bounding box center [93, 299] width 33 height 6
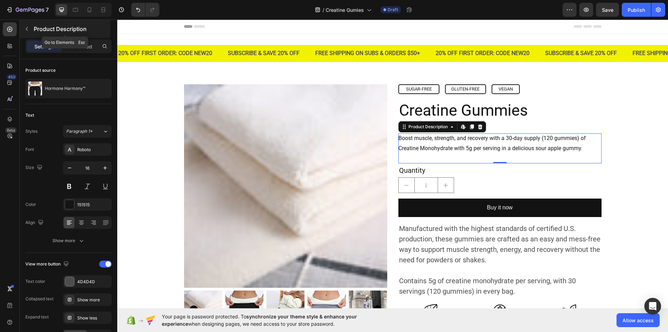
click at [27, 30] on icon "button" at bounding box center [27, 29] width 6 height 6
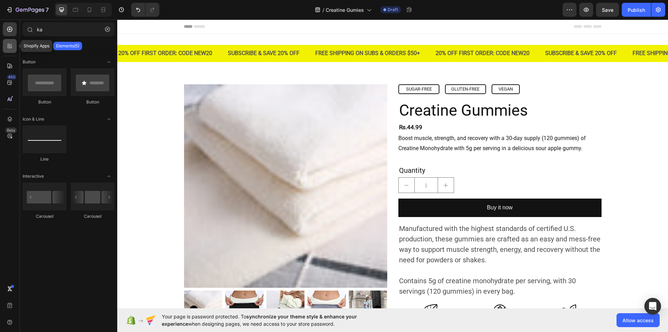
click at [9, 46] on icon at bounding box center [9, 45] width 7 height 7
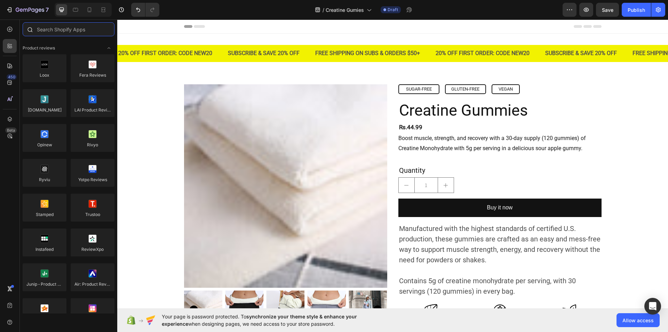
click at [44, 31] on input "text" at bounding box center [69, 29] width 92 height 14
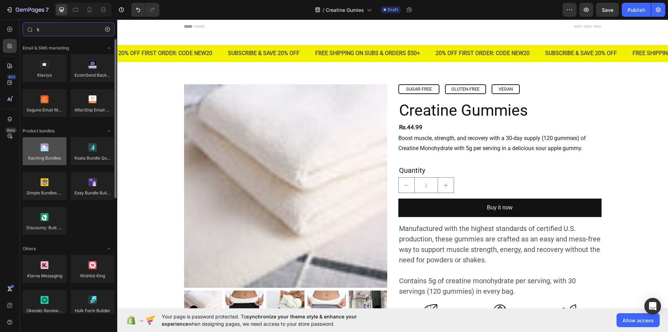
type input "k"
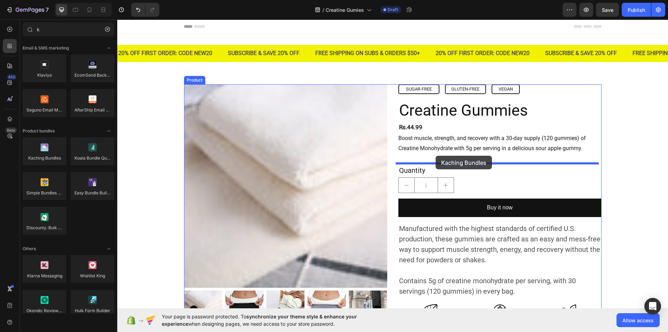
drag, startPoint x: 159, startPoint y: 171, endPoint x: 436, endPoint y: 156, distance: 276.7
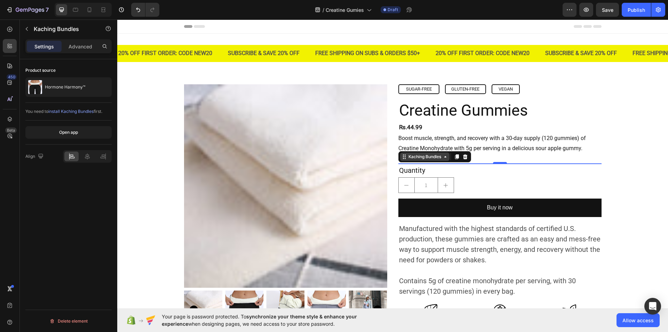
click at [418, 156] on div "Kaching Bundles" at bounding box center [424, 156] width 35 height 6
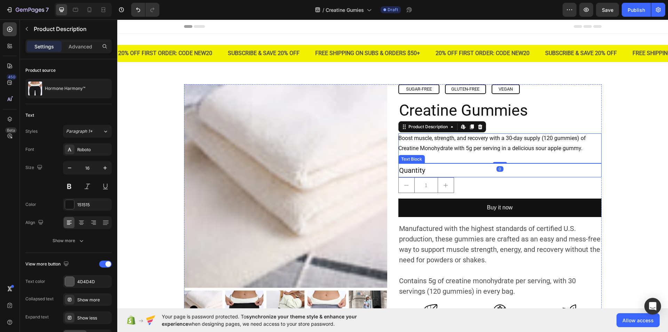
click at [514, 169] on div "Quantity" at bounding box center [499, 170] width 203 height 14
click at [423, 166] on div "Quantity" at bounding box center [499, 170] width 203 height 14
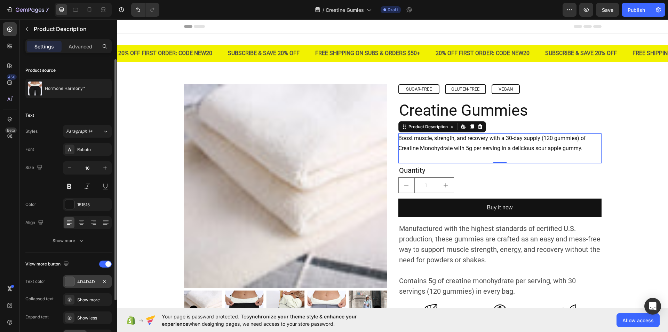
scroll to position [62, 0]
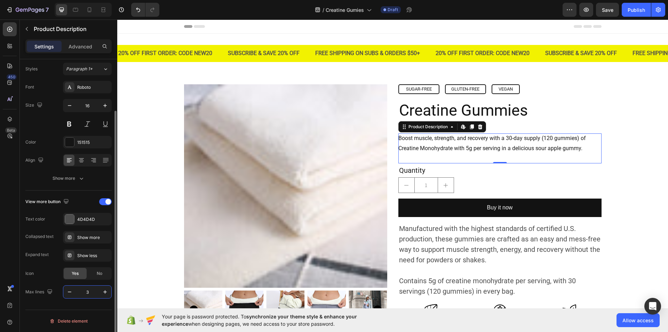
click at [92, 289] on input "3" at bounding box center [87, 291] width 23 height 13
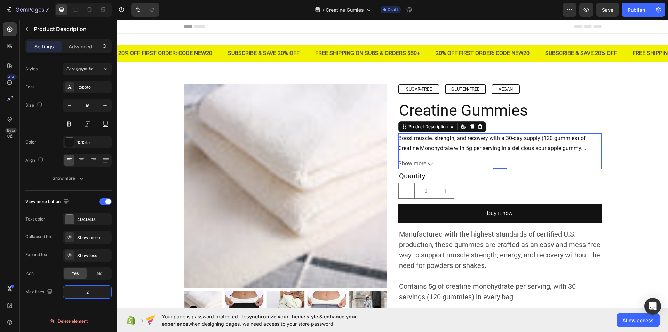
type input "2"
click at [428, 165] on icon at bounding box center [431, 164] width 6 height 6
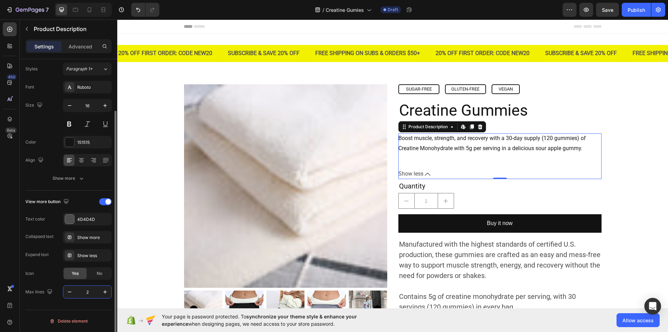
click at [90, 292] on input "2" at bounding box center [87, 291] width 23 height 13
type input "2"
click at [104, 252] on div "Show less" at bounding box center [93, 255] width 33 height 6
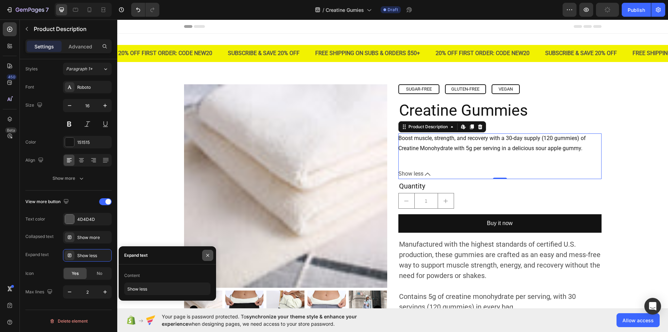
click at [209, 254] on icon "button" at bounding box center [208, 255] width 6 height 6
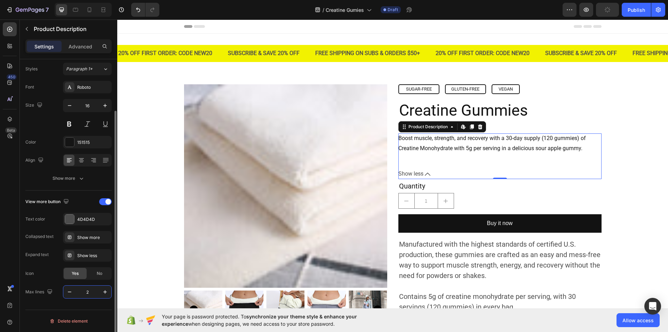
click at [89, 294] on input "2" at bounding box center [87, 291] width 23 height 13
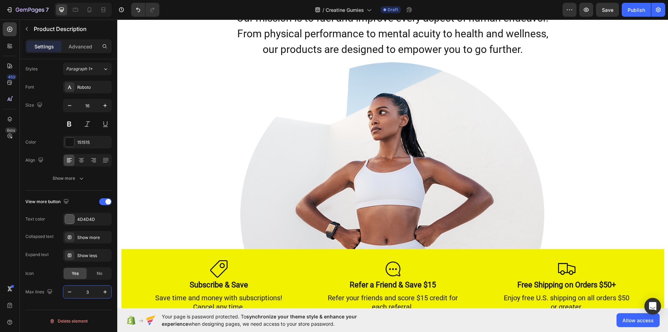
scroll to position [874, 0]
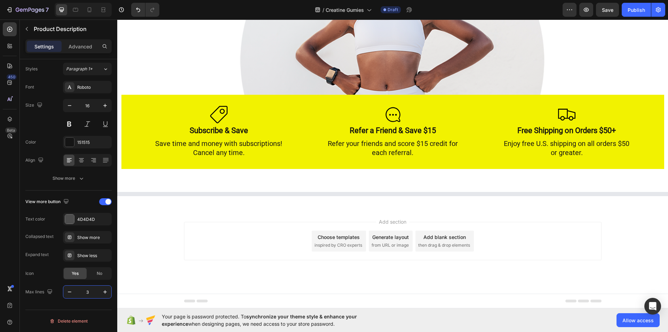
type input "3"
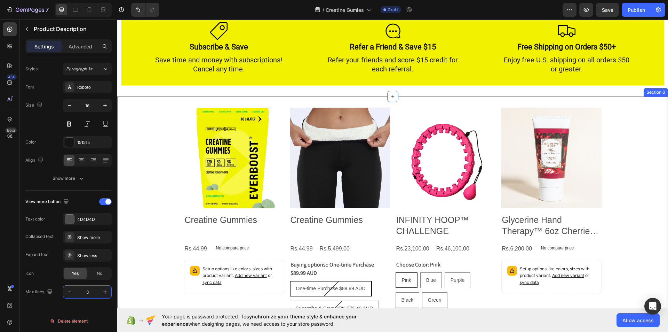
scroll to position [970, 0]
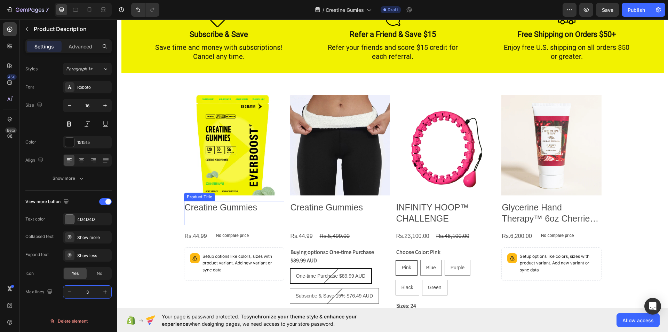
click at [225, 213] on h2 "Creatine Gummies" at bounding box center [234, 207] width 100 height 13
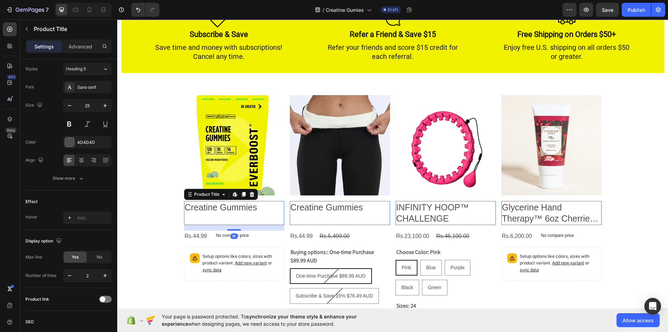
scroll to position [0, 0]
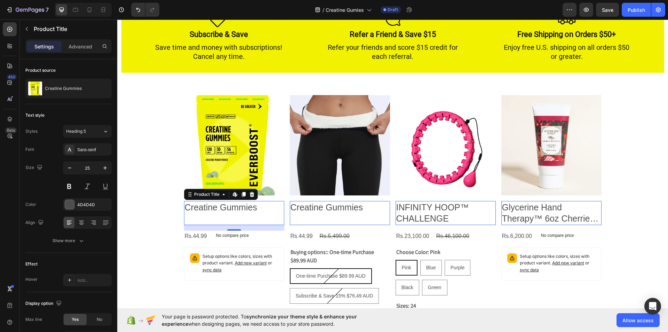
click at [230, 228] on div "16" at bounding box center [234, 228] width 100 height 6
click at [216, 259] on p "Setup options like colors, sizes with product variant. Add new variant or sync …" at bounding box center [241, 263] width 76 height 20
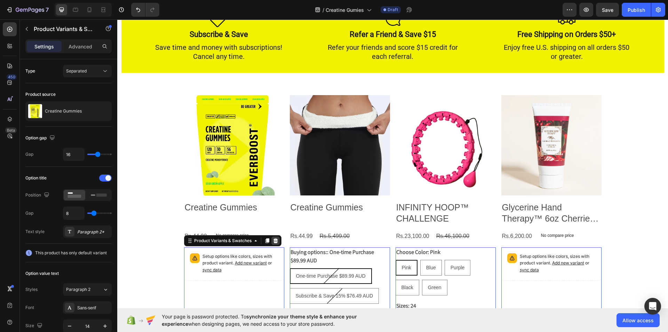
click at [275, 239] on icon at bounding box center [276, 241] width 6 height 6
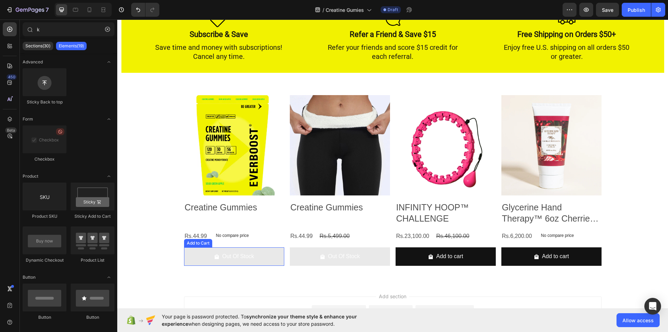
click at [234, 248] on button "Out Of Stock" at bounding box center [234, 256] width 100 height 18
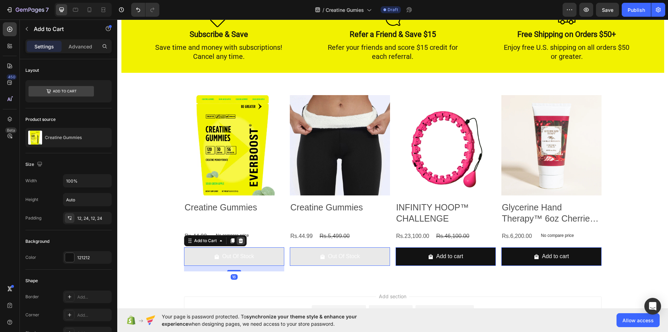
click at [238, 241] on icon at bounding box center [241, 241] width 6 height 6
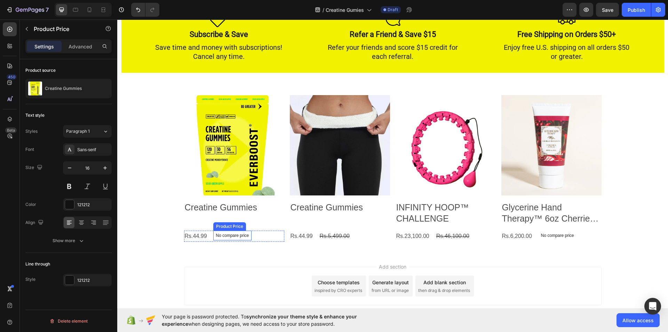
click at [233, 236] on p "No compare price" at bounding box center [232, 235] width 33 height 4
click at [280, 223] on icon at bounding box center [282, 223] width 5 height 5
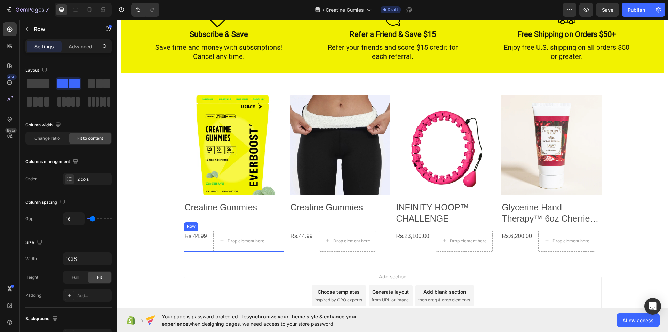
click at [205, 246] on div "Rs.44.99 Product Price Product Price Drop element here Row" at bounding box center [234, 240] width 100 height 21
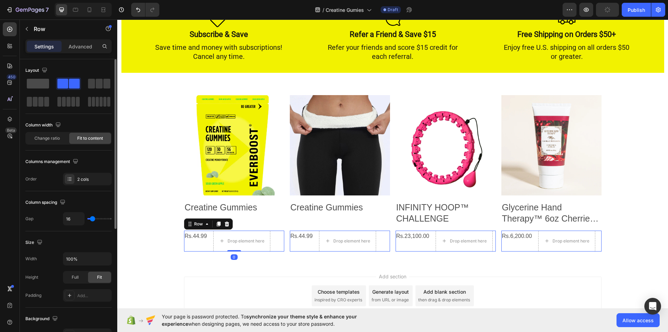
click at [39, 82] on span at bounding box center [38, 84] width 22 height 10
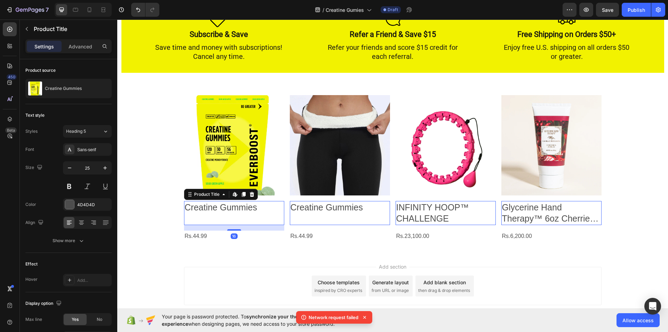
click at [224, 209] on h2 "Creatine Gummies" at bounding box center [234, 207] width 100 height 13
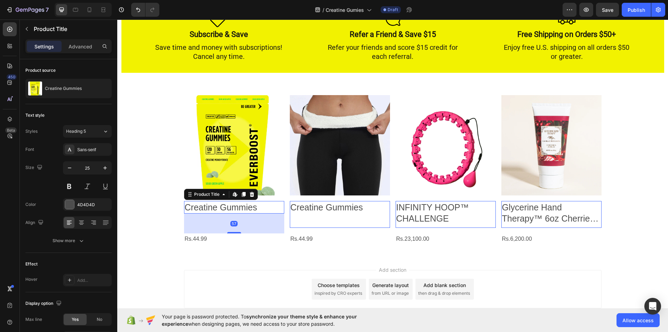
drag, startPoint x: 228, startPoint y: 229, endPoint x: 205, endPoint y: 243, distance: 27.3
click at [117, 19] on div "Product Images Creatine Gummies Product Title Edit content in Shopify 57 Rs.44.…" at bounding box center [117, 19] width 0 height 0
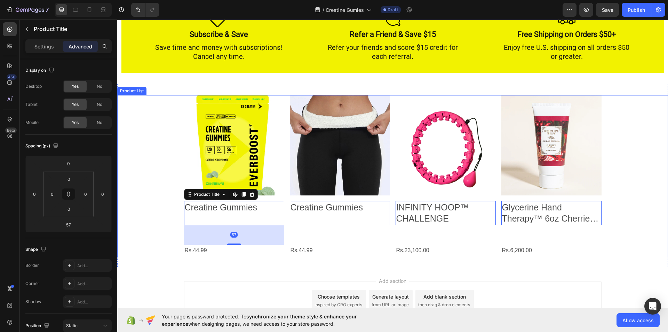
click at [161, 238] on div "Product Images Creatine Gummies Product Title Edit content in Shopify 57 Rs.44.…" at bounding box center [392, 175] width 551 height 161
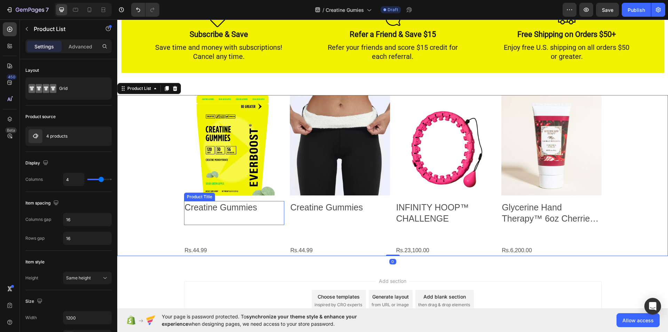
click at [222, 219] on div "Creatine Gummies Product Title" at bounding box center [234, 213] width 100 height 24
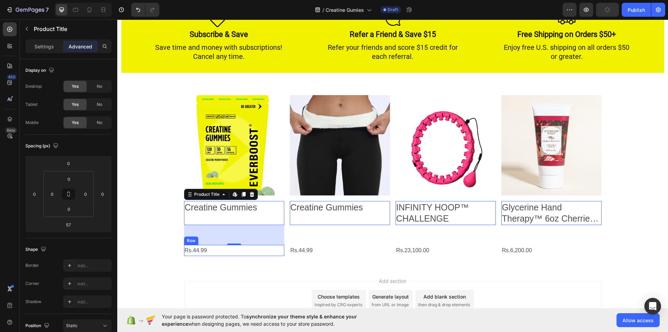
click at [229, 243] on div "57" at bounding box center [234, 235] width 100 height 20
click at [231, 225] on div "57" at bounding box center [234, 225] width 100 height 0
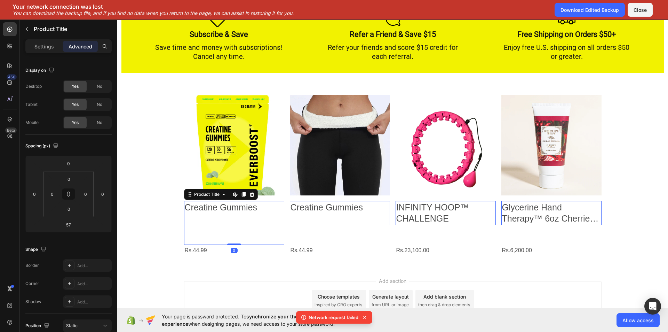
drag, startPoint x: 231, startPoint y: 243, endPoint x: 255, endPoint y: 189, distance: 59.0
click at [117, 19] on div "Product Images Creatine Gummies Product Title Edit content in Shopify 0 Rs.44.9…" at bounding box center [117, 19] width 0 height 0
type input "0"
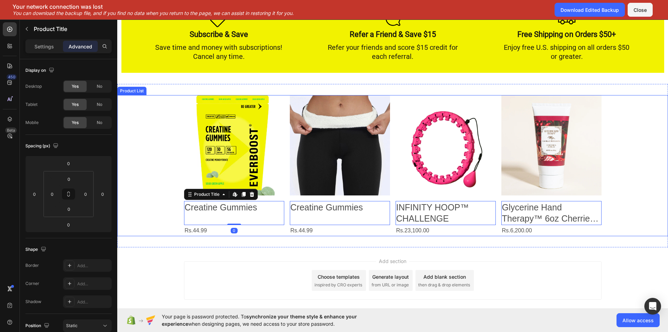
click at [162, 212] on div "Product Images Creatine Gummies Product Title Edit content in Shopify 0 Rs.44.9…" at bounding box center [392, 165] width 551 height 141
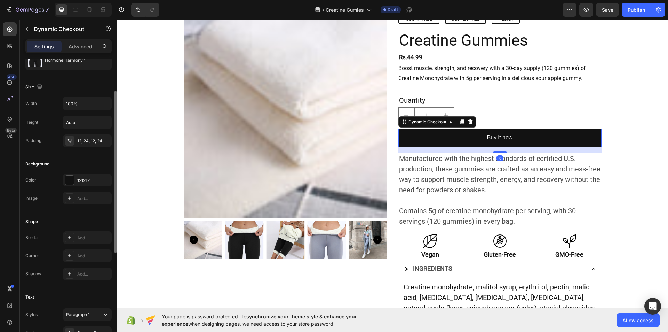
scroll to position [60, 0]
click at [73, 178] on div at bounding box center [69, 178] width 9 height 9
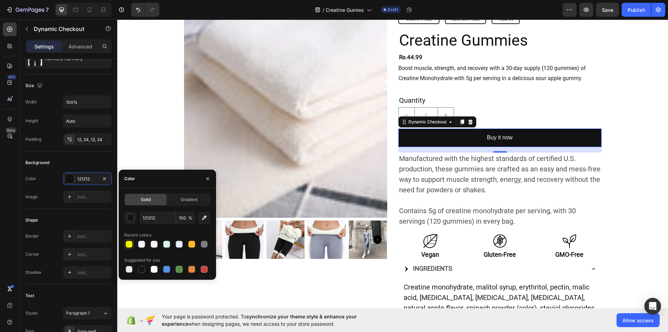
click at [130, 243] on div at bounding box center [129, 243] width 7 height 7
type input "F2F200"
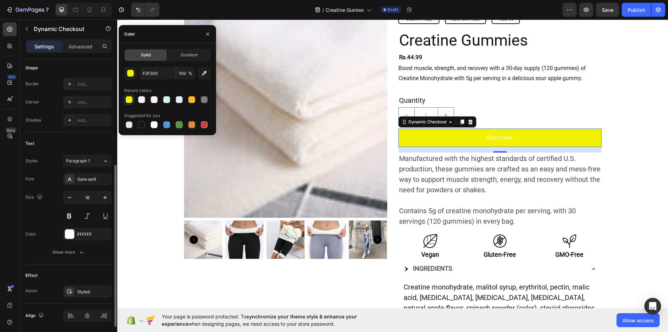
scroll to position [218, 0]
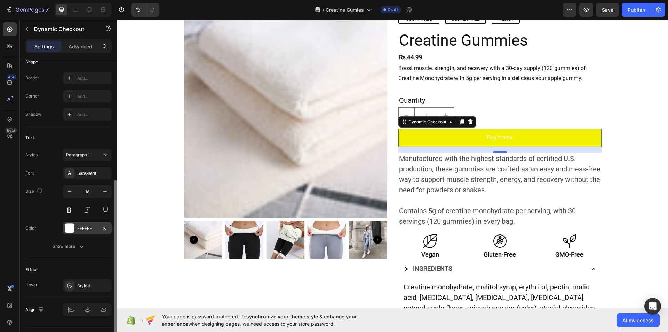
click at [71, 232] on div at bounding box center [70, 228] width 10 height 10
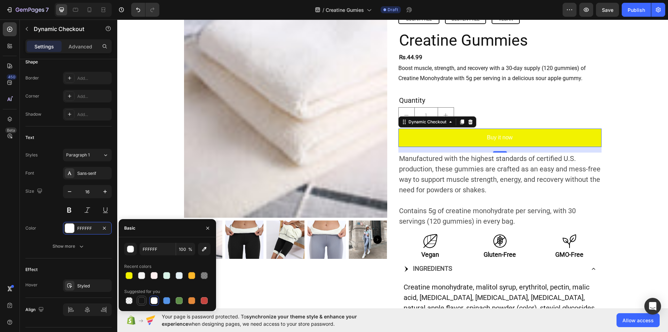
click at [140, 301] on div at bounding box center [141, 300] width 7 height 7
type input "151515"
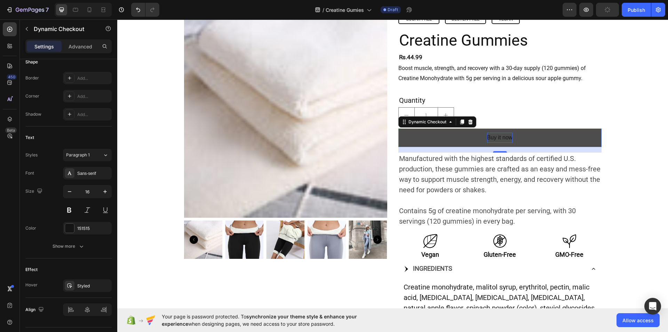
click at [507, 136] on div "Buy it now" at bounding box center [500, 138] width 26 height 10
click at [507, 136] on p "Buy it now" at bounding box center [500, 138] width 26 height 10
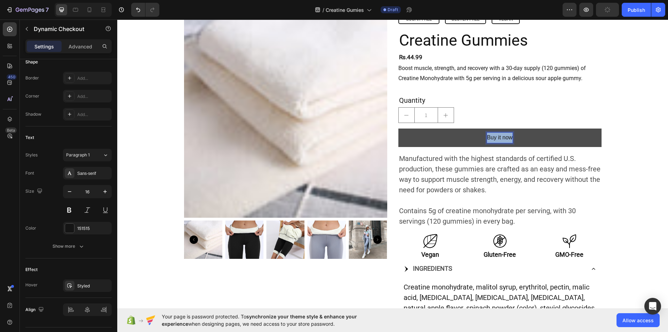
click at [507, 136] on p "Buy it now" at bounding box center [500, 138] width 26 height 10
click at [398, 128] on button "Order" at bounding box center [499, 137] width 203 height 18
click at [398, 128] on button "Order N" at bounding box center [499, 137] width 203 height 18
click at [98, 171] on div "Sans-serif" at bounding box center [93, 173] width 33 height 6
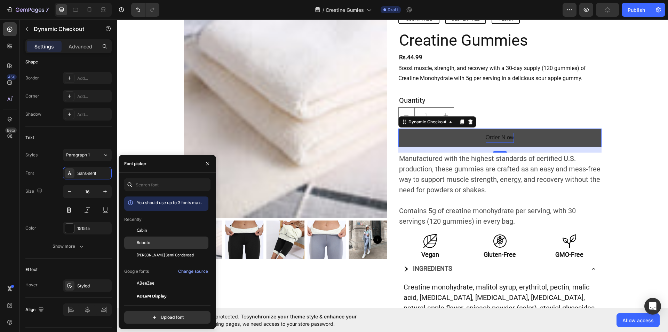
click at [164, 243] on div "Roboto" at bounding box center [172, 242] width 70 height 6
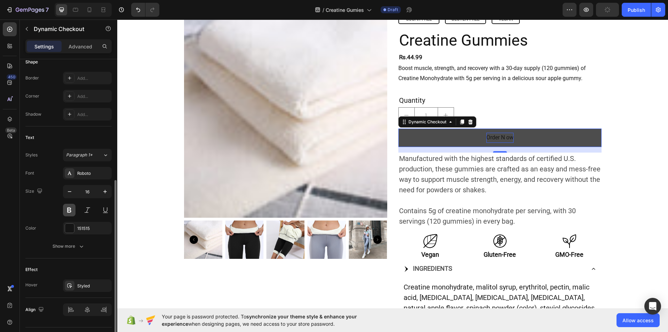
click at [69, 213] on button at bounding box center [69, 210] width 13 height 13
click at [109, 191] on button "button" at bounding box center [105, 191] width 13 height 13
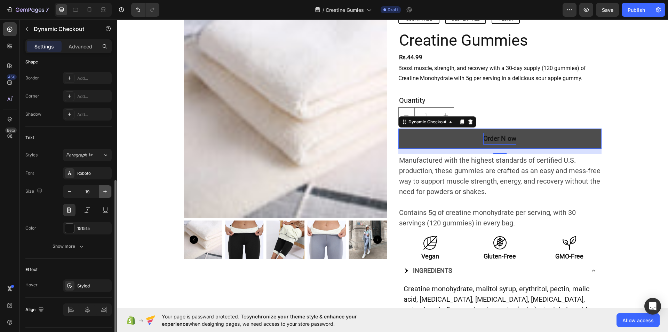
click at [109, 191] on button "button" at bounding box center [105, 191] width 13 height 13
type input "20"
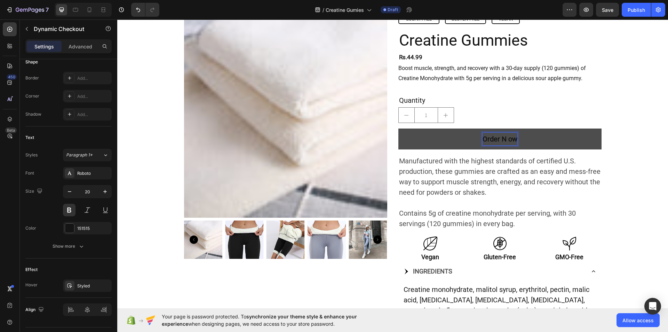
click at [504, 138] on p "Order N ow" at bounding box center [500, 139] width 35 height 13
click at [502, 140] on p "Order ow" at bounding box center [500, 139] width 30 height 13
click at [105, 283] on icon "button" at bounding box center [105, 286] width 6 height 6
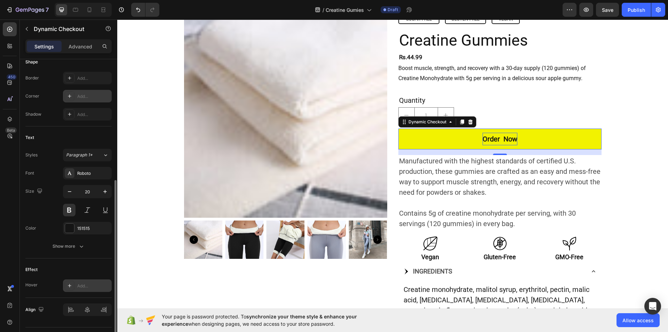
click at [68, 96] on icon at bounding box center [70, 96] width 6 height 6
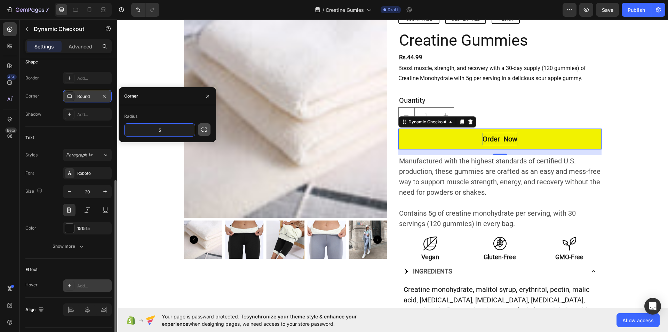
type input "5"
click at [201, 128] on icon "button" at bounding box center [204, 129] width 7 height 7
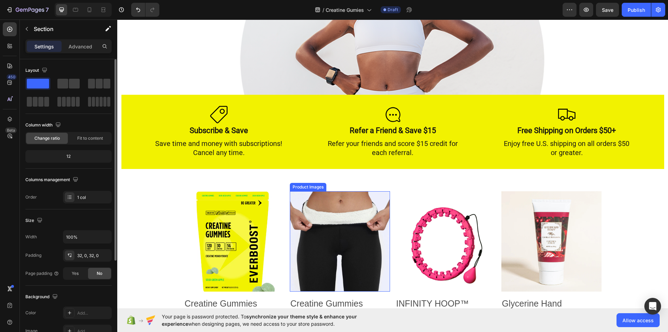
scroll to position [933, 0]
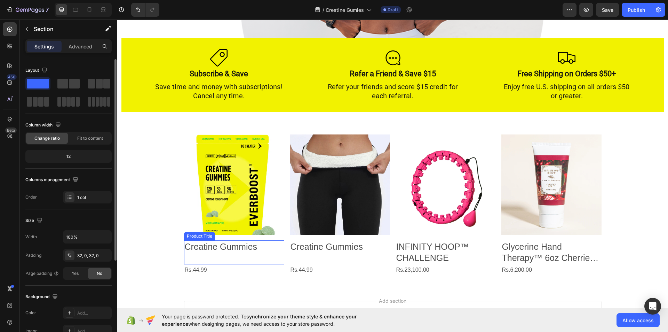
click at [238, 246] on h2 "Creatine Gummies" at bounding box center [234, 246] width 100 height 13
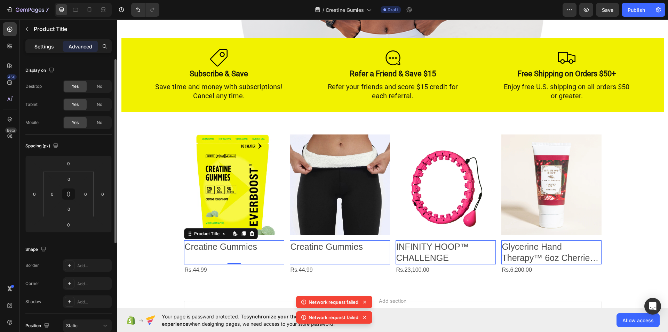
click at [44, 43] on p "Settings" at bounding box center [43, 46] width 19 height 7
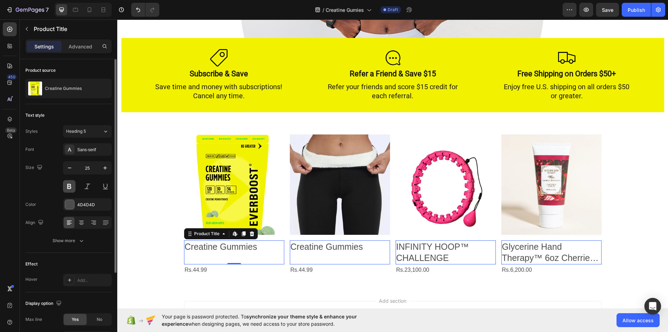
click at [70, 185] on button at bounding box center [69, 186] width 13 height 13
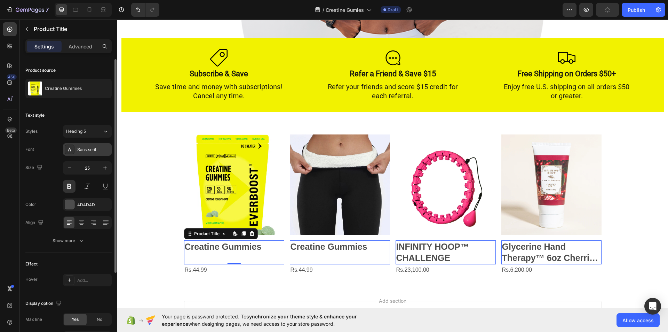
click at [104, 148] on div "Sans-serif" at bounding box center [93, 149] width 33 height 6
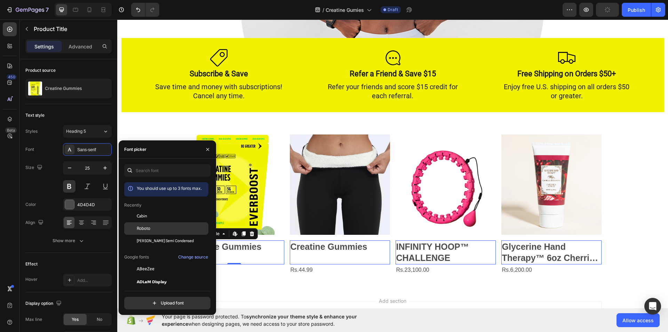
click at [132, 227] on div at bounding box center [130, 228] width 13 height 13
click at [204, 150] on button "button" at bounding box center [207, 149] width 11 height 11
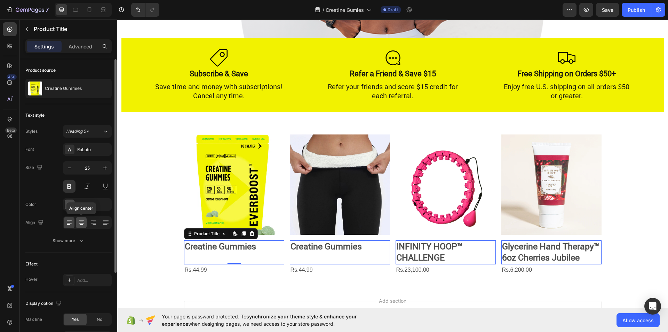
click at [84, 221] on icon at bounding box center [81, 222] width 7 height 7
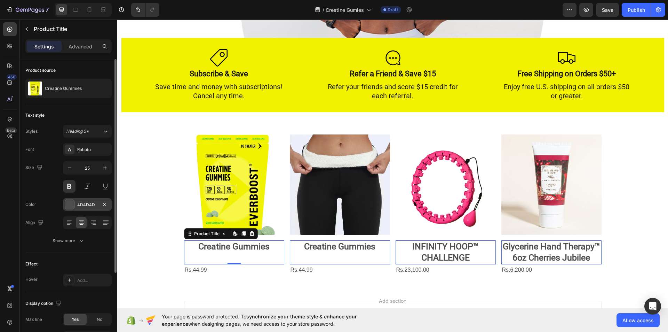
click at [65, 202] on div at bounding box center [70, 204] width 10 height 10
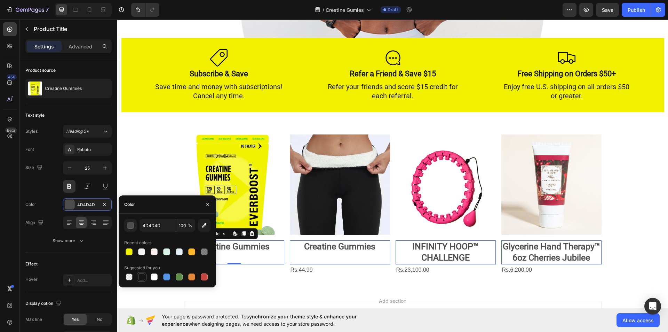
click at [141, 278] on div at bounding box center [141, 276] width 7 height 7
type input "151515"
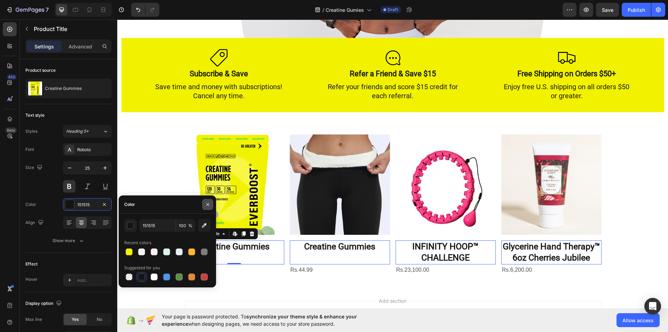
click at [206, 206] on icon "button" at bounding box center [208, 204] width 6 height 6
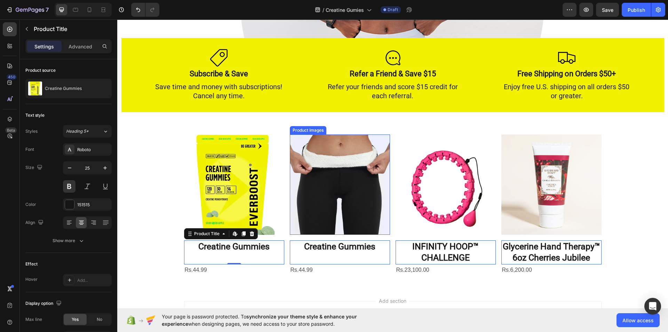
click at [335, 161] on img at bounding box center [340, 184] width 100 height 100
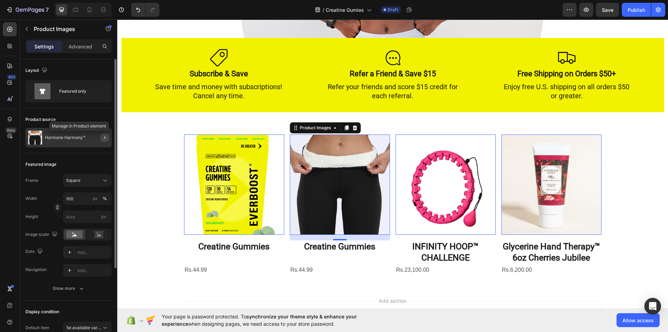
click at [102, 136] on icon "button" at bounding box center [105, 138] width 6 height 6
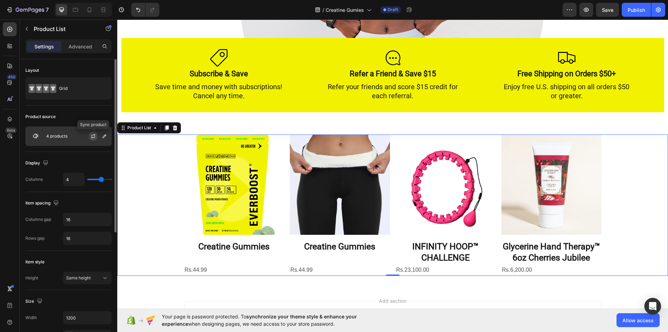
click at [91, 137] on icon "button" at bounding box center [93, 136] width 6 height 6
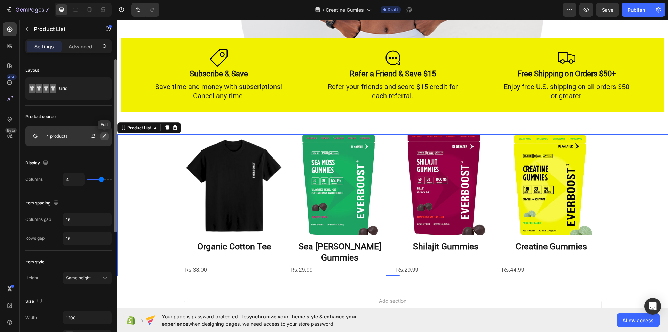
click at [106, 135] on icon "button" at bounding box center [104, 135] width 3 height 3
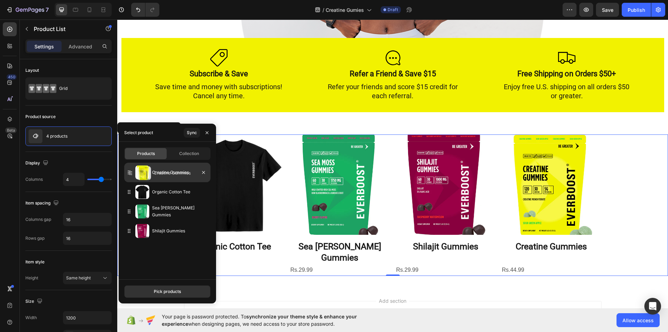
drag, startPoint x: 130, startPoint y: 231, endPoint x: 132, endPoint y: 174, distance: 57.8
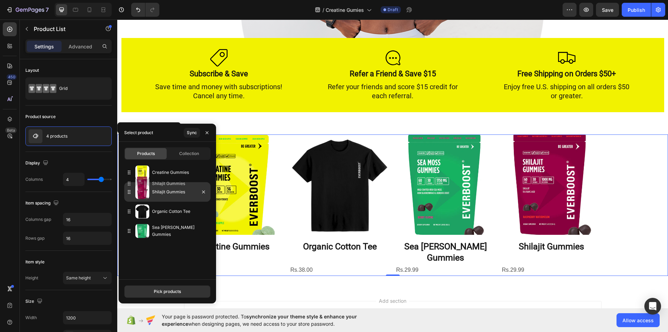
drag, startPoint x: 127, startPoint y: 231, endPoint x: 127, endPoint y: 184, distance: 47.3
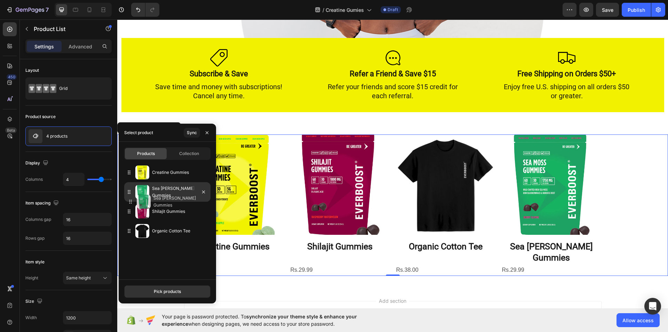
drag, startPoint x: 129, startPoint y: 230, endPoint x: 130, endPoint y: 200, distance: 29.3
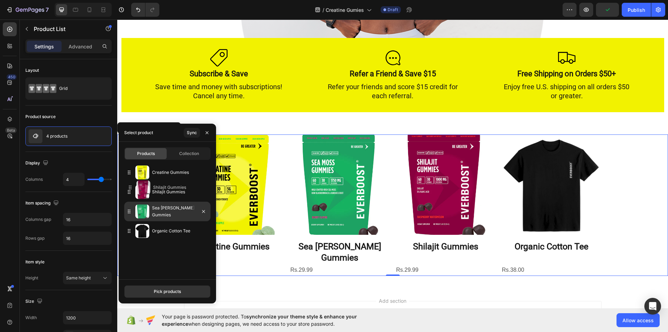
drag, startPoint x: 128, startPoint y: 213, endPoint x: 129, endPoint y: 189, distance: 24.0
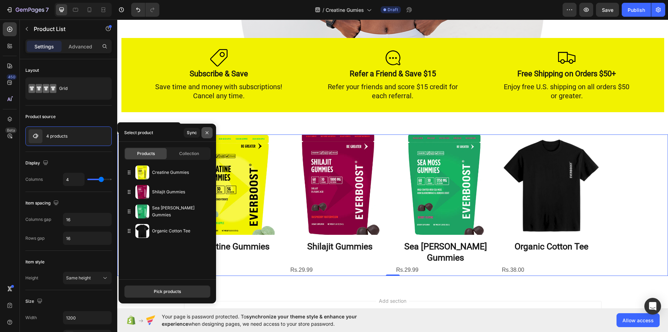
click at [204, 133] on button "button" at bounding box center [206, 132] width 11 height 11
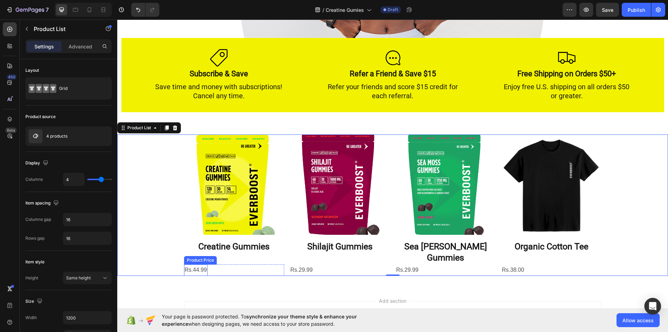
click at [199, 264] on div "Rs.44.99" at bounding box center [196, 269] width 24 height 11
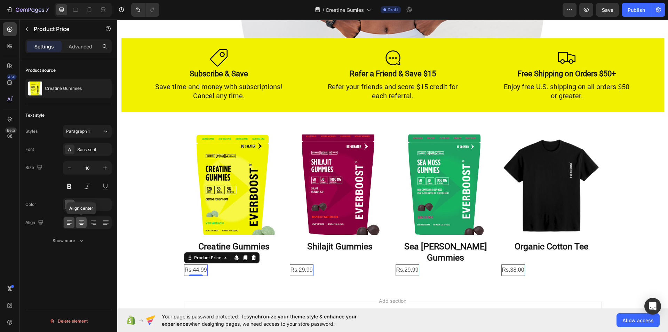
click at [80, 221] on icon at bounding box center [81, 220] width 5 height 1
click at [79, 239] on icon "button" at bounding box center [81, 240] width 7 height 7
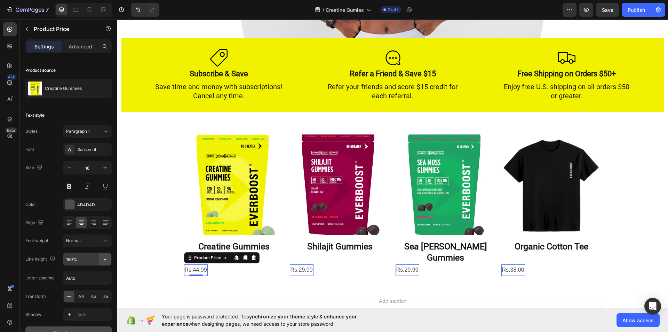
click at [106, 258] on icon "button" at bounding box center [105, 258] width 7 height 7
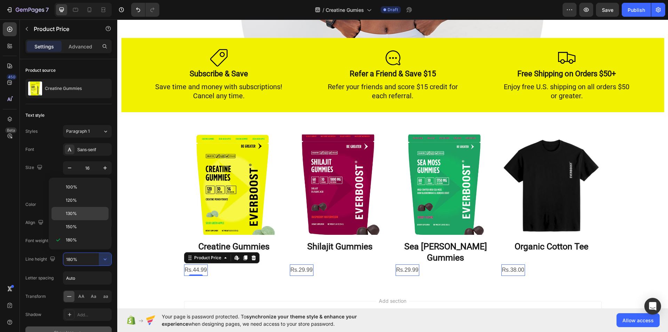
click at [80, 211] on p "130%" at bounding box center [86, 213] width 40 height 6
type input "130%"
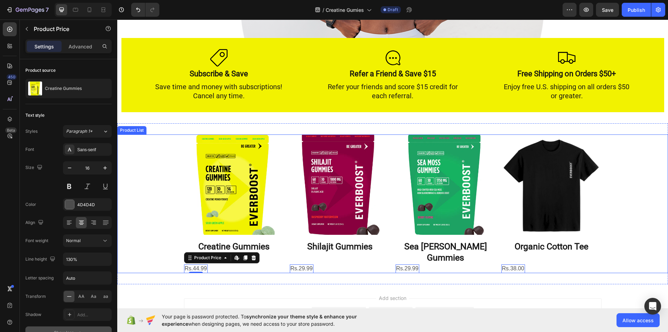
click at [150, 254] on div "Product Images Creatine Gummies Product Title Rs.44.99 Product Price Edit conte…" at bounding box center [392, 203] width 551 height 138
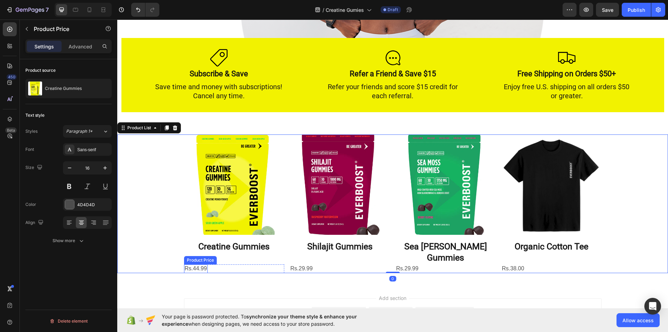
click at [196, 264] on div "Rs.44.99 Product Price Product Price" at bounding box center [196, 268] width 24 height 9
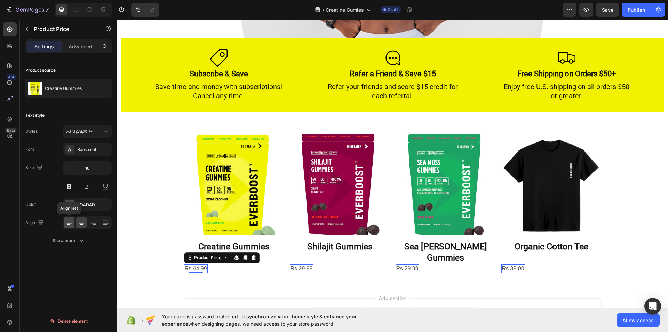
click at [70, 224] on icon at bounding box center [69, 222] width 7 height 7
click at [94, 223] on icon at bounding box center [93, 223] width 5 height 1
click at [103, 221] on icon at bounding box center [105, 222] width 7 height 7
click at [79, 222] on icon at bounding box center [81, 222] width 7 height 7
click at [112, 152] on div "Product source Creatine Gummies Text style Styles Paragraph 1* Font Sans-serif …" at bounding box center [68, 205] width 97 height 292
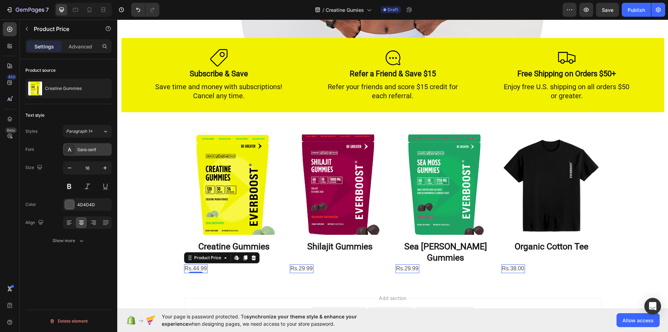
click at [100, 148] on div "Sans-serif" at bounding box center [93, 149] width 33 height 6
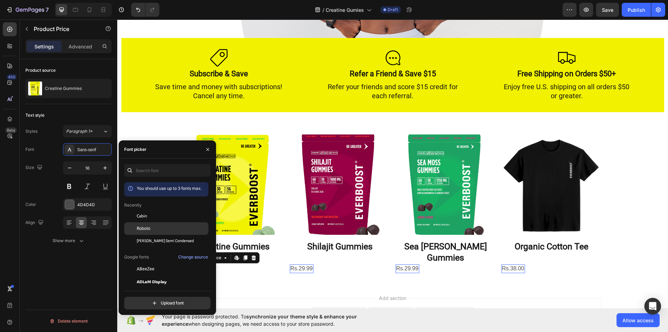
click at [149, 225] on span "Roboto" at bounding box center [144, 228] width 14 height 6
click at [209, 145] on button "button" at bounding box center [207, 149] width 11 height 11
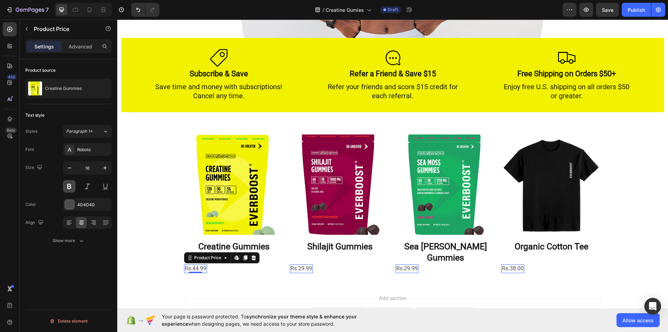
click at [67, 184] on button at bounding box center [69, 186] width 13 height 13
click at [108, 168] on icon "button" at bounding box center [105, 167] width 7 height 7
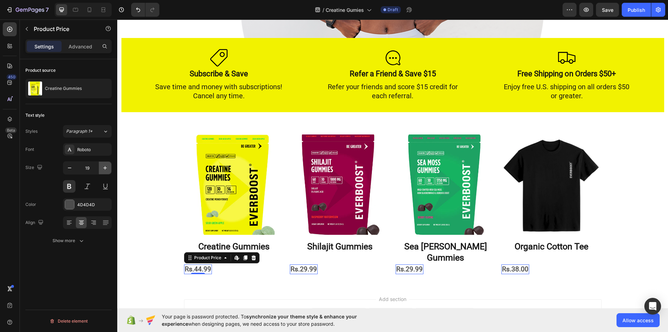
type input "20"
click at [172, 249] on div "Product Images Creatine Gummies Product Title Rs.44.99 Product Price Edit conte…" at bounding box center [392, 204] width 551 height 140
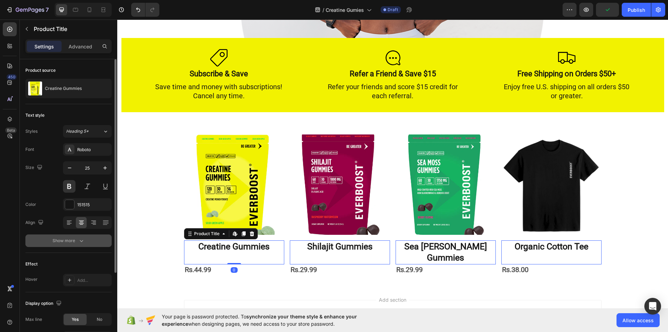
click at [80, 237] on button "Show more" at bounding box center [68, 240] width 86 height 13
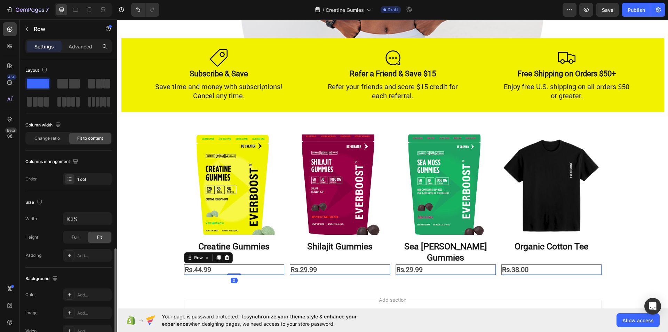
scroll to position [153, 0]
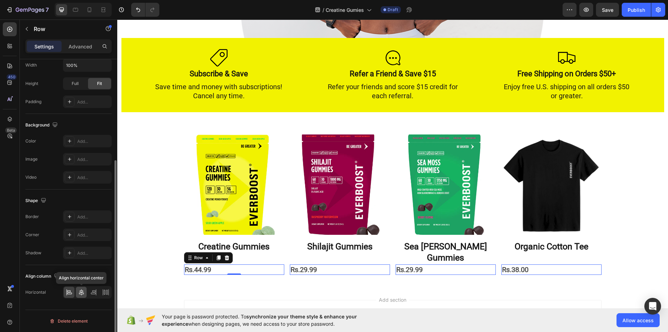
click at [78, 294] on icon at bounding box center [81, 291] width 7 height 7
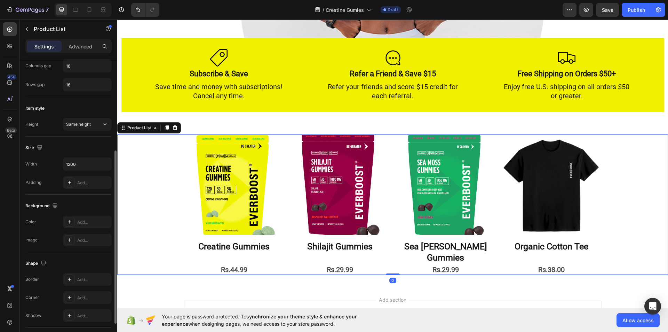
click at [162, 238] on div "Product Images Creatine Gummies Product Title Rs.44.99 Product Price Product Pr…" at bounding box center [392, 204] width 551 height 140
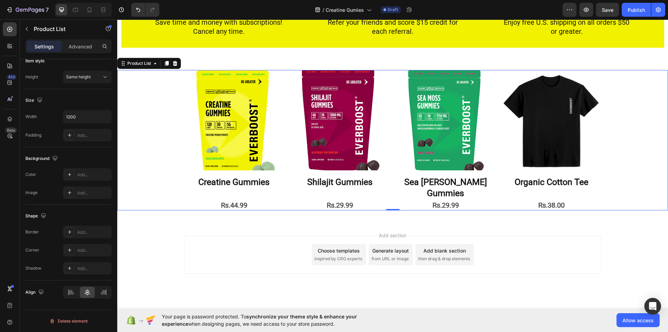
scroll to position [811, 0]
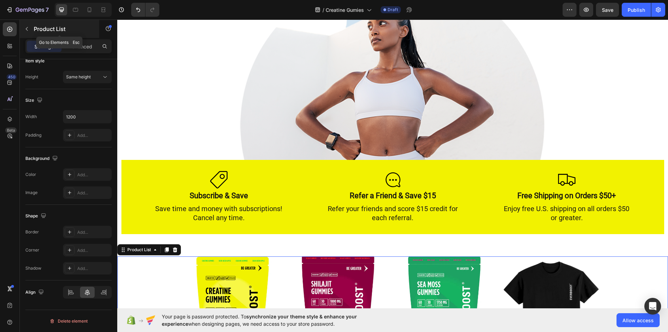
click at [26, 26] on button "button" at bounding box center [26, 28] width 11 height 11
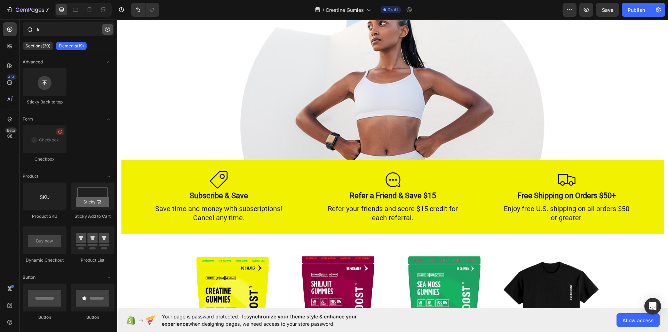
click at [106, 27] on icon "button" at bounding box center [107, 29] width 5 height 5
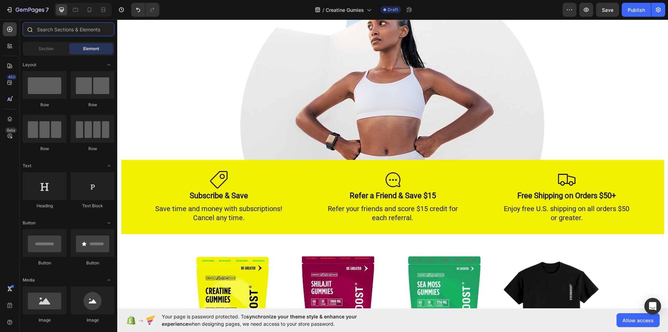
click at [74, 24] on input "text" at bounding box center [69, 29] width 92 height 14
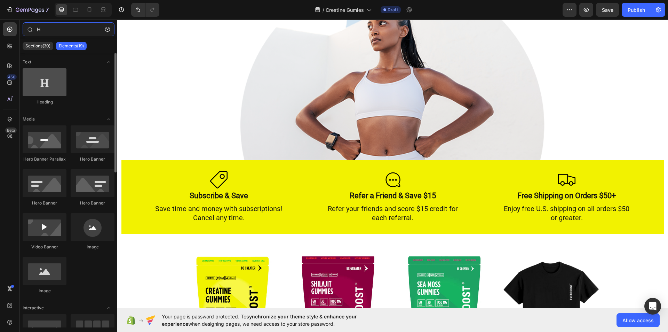
type input "H"
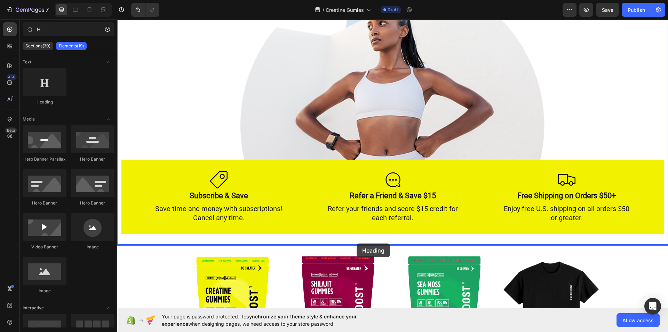
drag, startPoint x: 155, startPoint y: 103, endPoint x: 357, endPoint y: 243, distance: 245.3
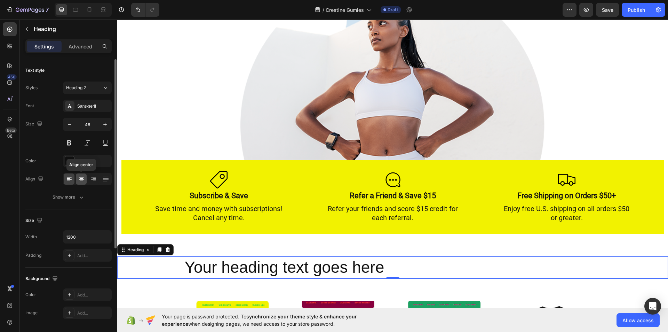
click at [85, 177] on icon at bounding box center [81, 178] width 7 height 7
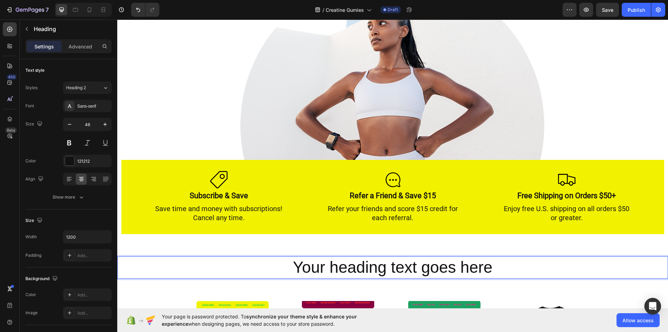
click at [491, 269] on h2 "Your heading text goes here" at bounding box center [393, 267] width 418 height 22
click at [491, 269] on p "Your heading text goes here" at bounding box center [393, 267] width 416 height 21
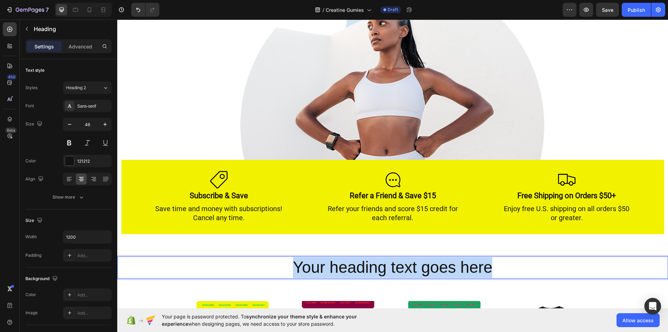
click at [491, 269] on p "Your heading text goes here" at bounding box center [393, 267] width 416 height 21
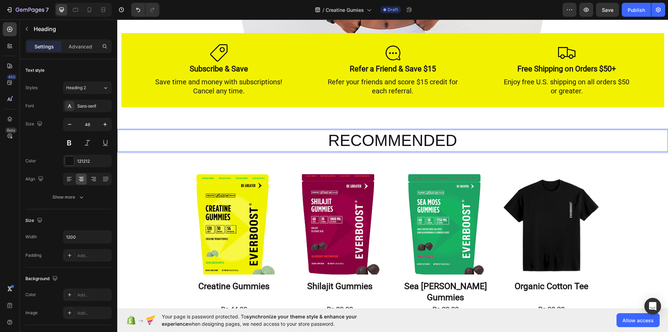
scroll to position [938, 0]
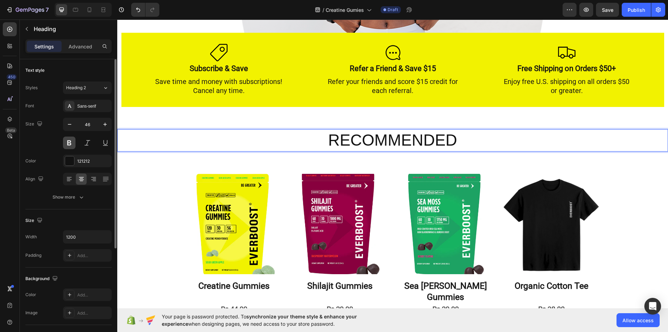
click at [70, 141] on button at bounding box center [69, 142] width 13 height 13
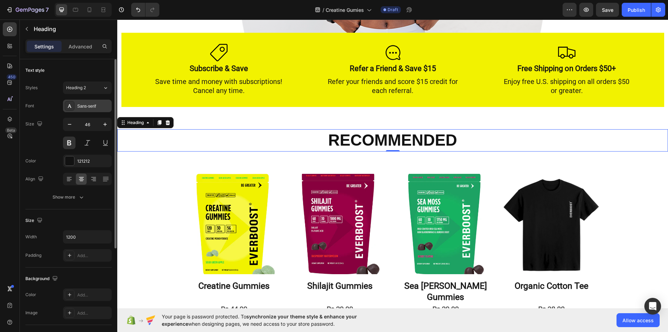
click at [107, 103] on div "Sans-serif" at bounding box center [93, 106] width 33 height 6
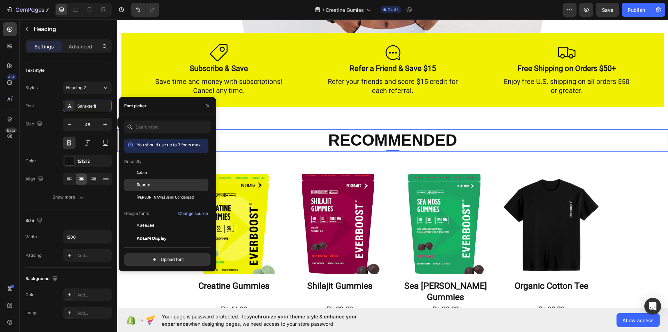
click at [144, 182] on span "Roboto" at bounding box center [144, 185] width 14 height 6
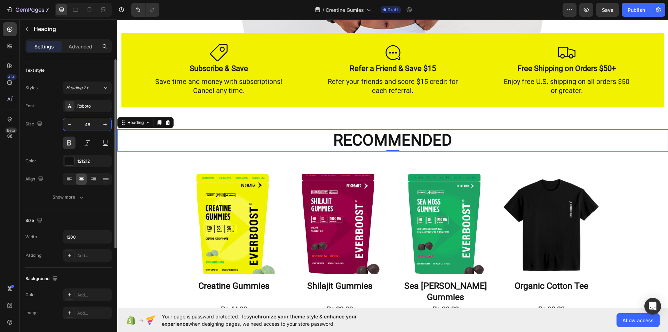
click at [92, 124] on input "46" at bounding box center [87, 124] width 23 height 13
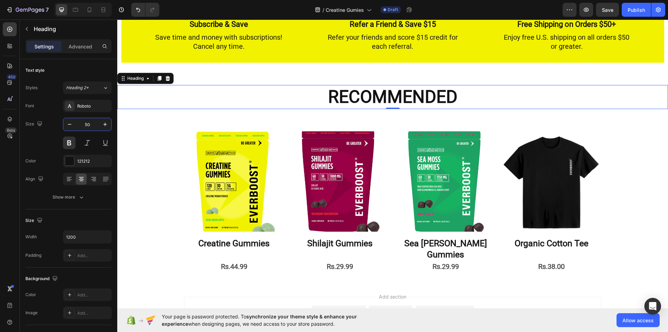
scroll to position [1002, 0]
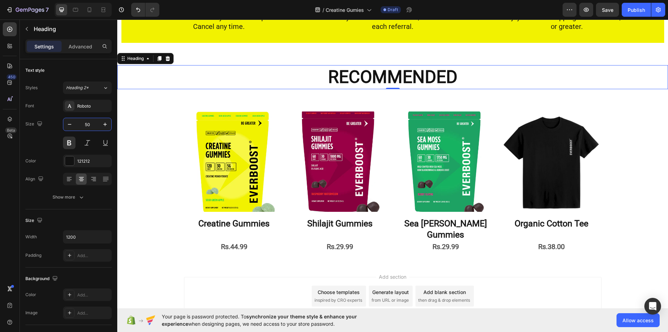
type input "50"
click at [388, 82] on p "RECOMMENDED" at bounding box center [393, 77] width 416 height 23
click at [387, 92] on div "RECOMMENDED Heading 0 Section 6" at bounding box center [392, 77] width 551 height 46
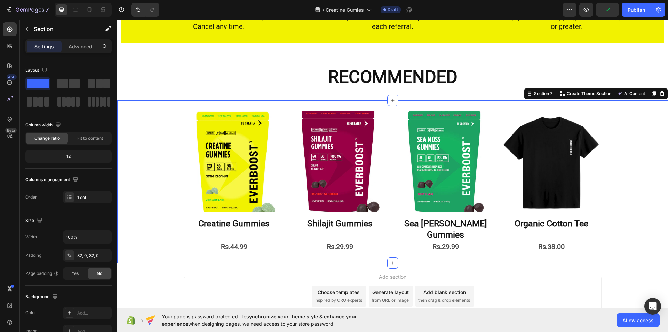
click at [376, 107] on div "Product Images Creatine Gummies Product Title Rs.44.99 Product Price Product Pr…" at bounding box center [392, 181] width 551 height 162
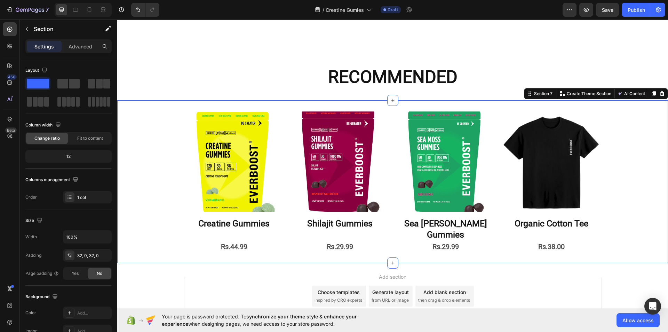
scroll to position [1046, 0]
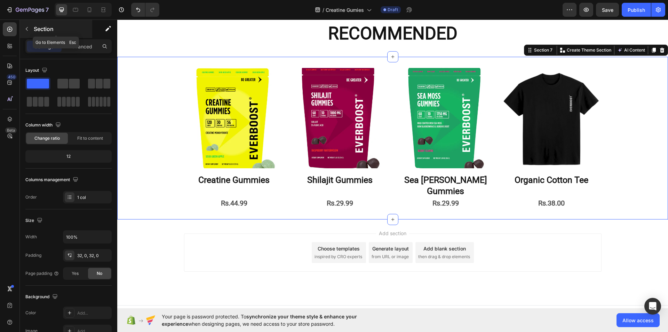
click at [27, 27] on icon "button" at bounding box center [27, 29] width 6 height 6
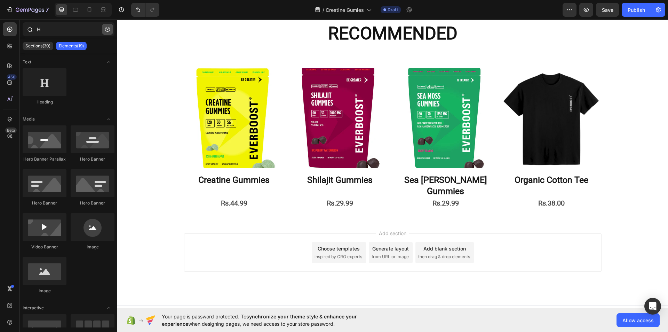
click at [108, 26] on button "button" at bounding box center [107, 29] width 11 height 11
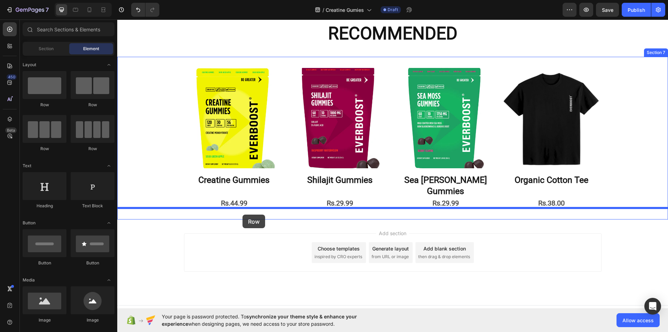
drag, startPoint x: 203, startPoint y: 106, endPoint x: 241, endPoint y: 208, distance: 109.4
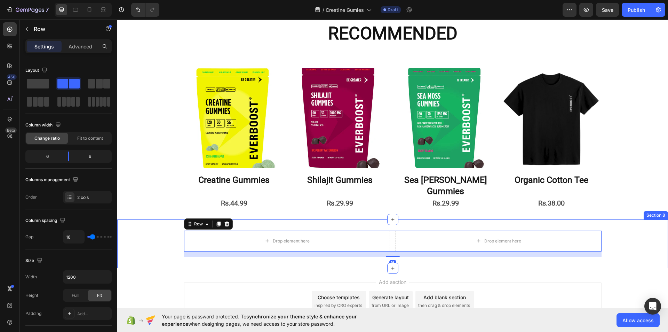
scroll to position [1094, 0]
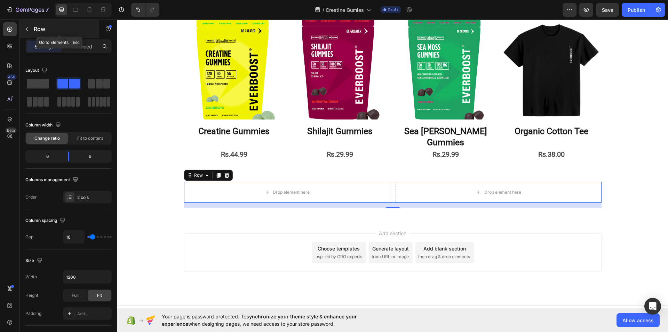
click at [26, 29] on icon "button" at bounding box center [27, 29] width 2 height 4
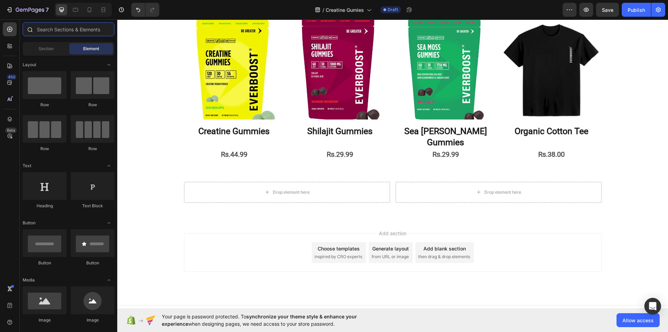
click at [42, 30] on input "text" at bounding box center [69, 29] width 92 height 14
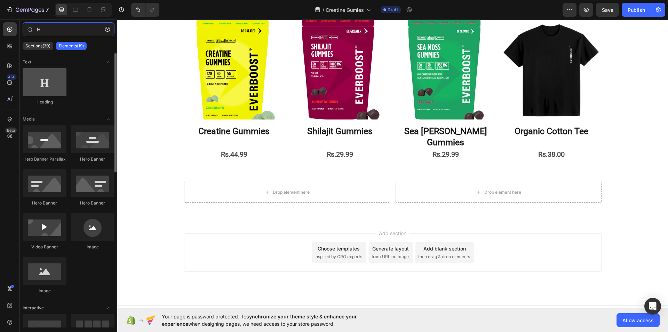
type input "H"
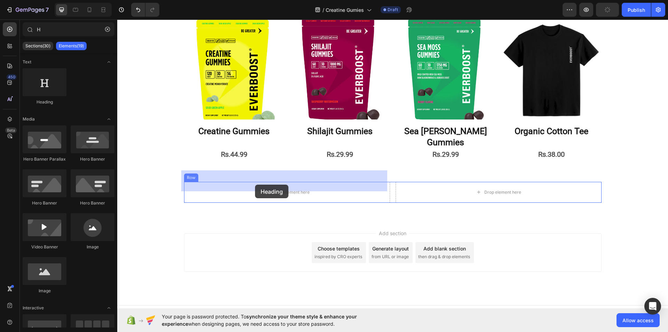
drag, startPoint x: 148, startPoint y: 105, endPoint x: 255, endPoint y: 184, distance: 133.1
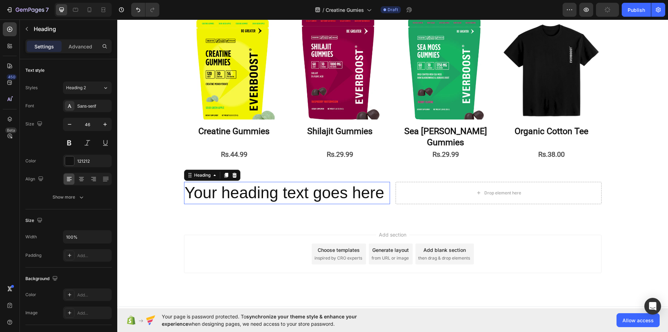
click at [255, 184] on h2 "Your heading text goes here" at bounding box center [287, 193] width 206 height 22
click at [30, 25] on button "button" at bounding box center [26, 28] width 11 height 11
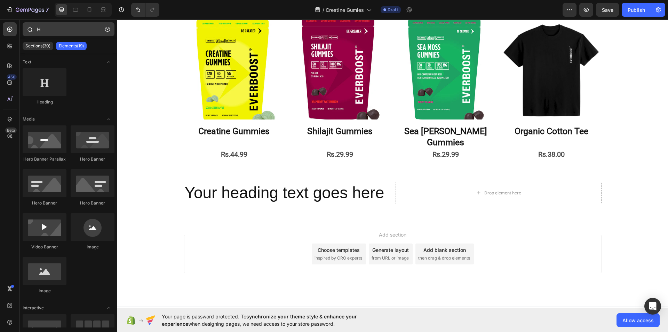
drag, startPoint x: 107, startPoint y: 25, endPoint x: 71, endPoint y: 29, distance: 36.0
click at [71, 29] on div "H" at bounding box center [68, 30] width 97 height 17
click at [71, 29] on input "H" at bounding box center [69, 29] width 92 height 14
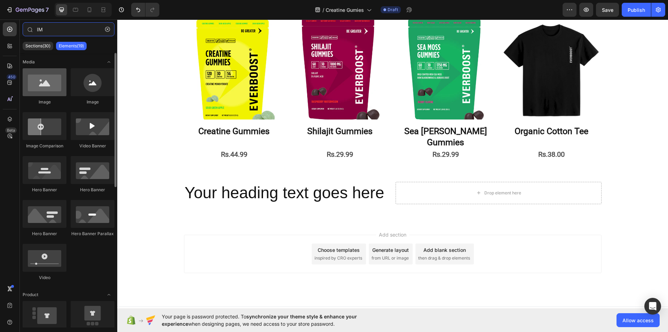
type input "IM"
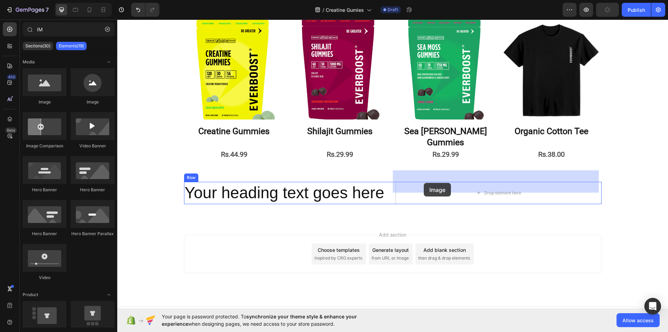
drag, startPoint x: 165, startPoint y: 100, endPoint x: 438, endPoint y: 178, distance: 284.9
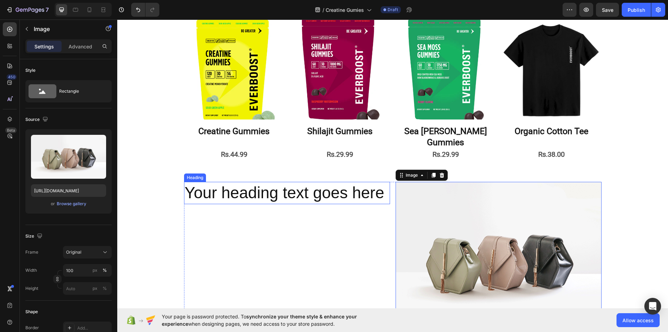
click at [351, 185] on p "Your heading text goes here" at bounding box center [287, 192] width 205 height 21
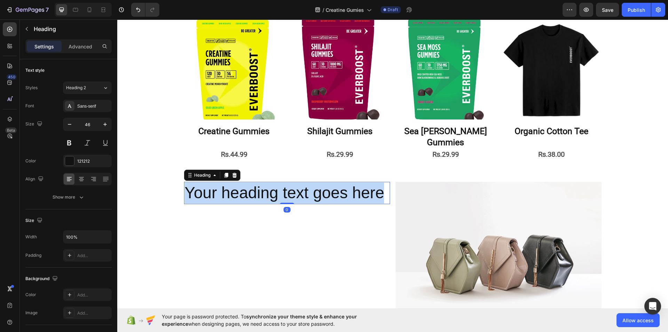
click at [351, 185] on p "Your heading text goes here" at bounding box center [287, 192] width 205 height 21
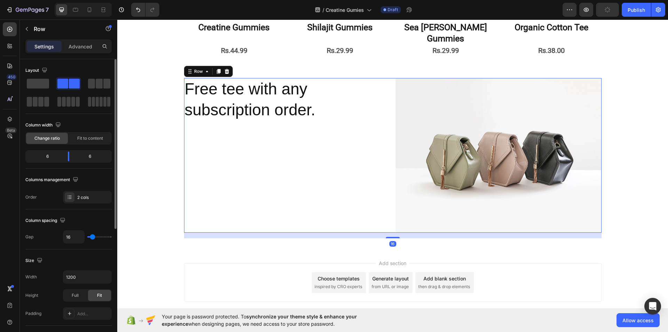
scroll to position [212, 0]
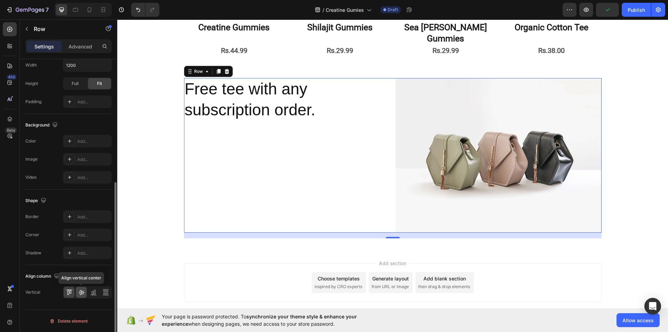
click at [84, 292] on icon at bounding box center [81, 291] width 7 height 7
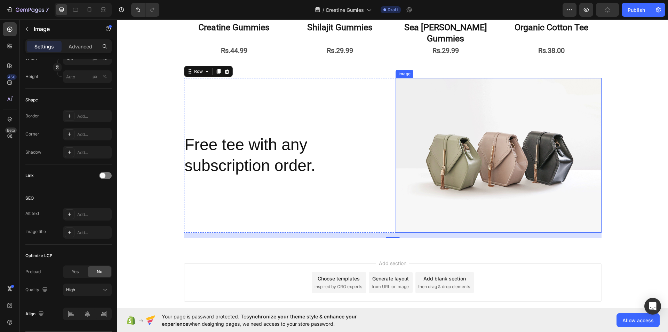
click at [402, 79] on img at bounding box center [499, 155] width 206 height 154
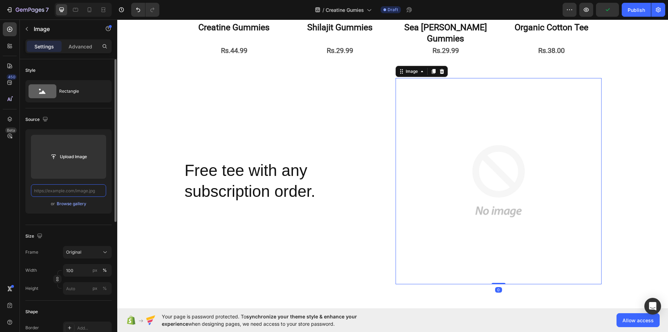
scroll to position [0, 0]
paste input "https://everboost.com/cdn/shop/files/black-shirt-male-model-vertical.png?v=1753…"
type input "https://everboost.com/cdn/shop/files/black-shirt-male-model-vertical.png?v=1753…"
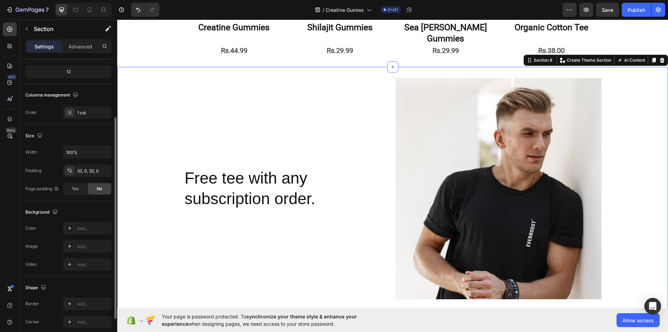
scroll to position [85, 0]
click at [67, 229] on icon at bounding box center [70, 228] width 6 height 6
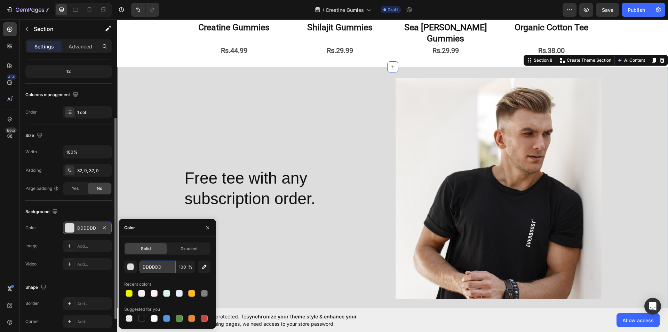
click at [166, 264] on input "DDDDDD" at bounding box center [158, 266] width 36 height 13
paste input "#f9f8f6"
type input "#f9f8f6"
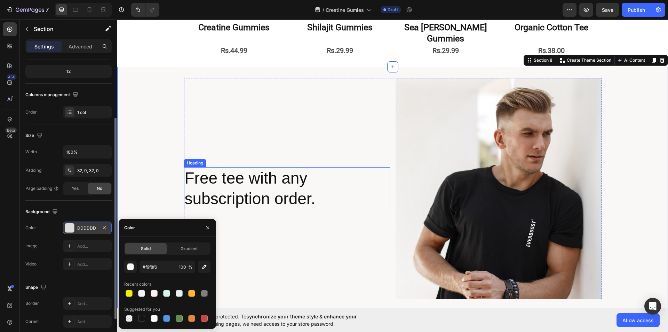
click at [215, 181] on p "Free tee with any subscription order." at bounding box center [287, 189] width 205 height 42
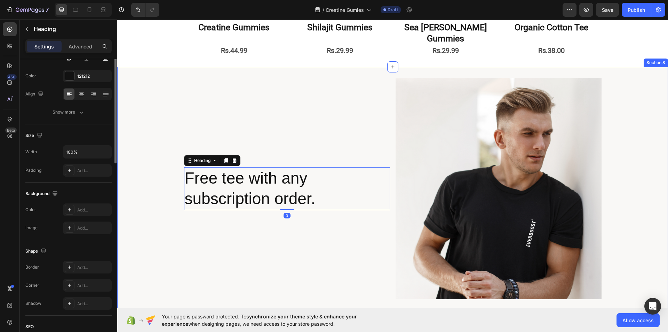
scroll to position [0, 0]
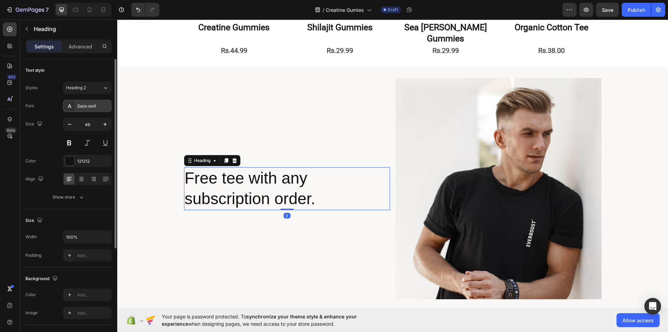
click at [103, 105] on div "Sans-serif" at bounding box center [93, 106] width 33 height 6
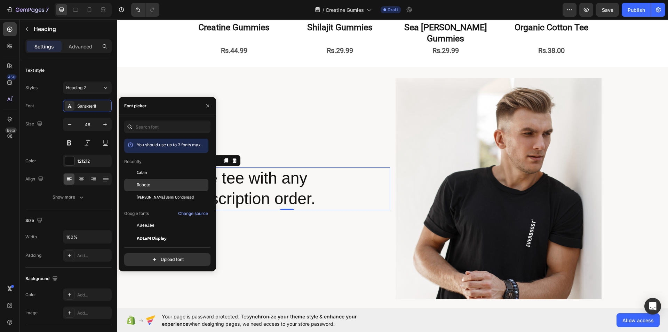
click at [156, 188] on div "Roboto" at bounding box center [172, 185] width 70 height 6
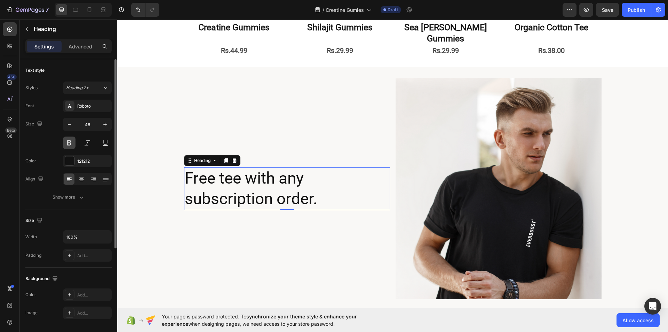
click at [71, 145] on button at bounding box center [69, 142] width 13 height 13
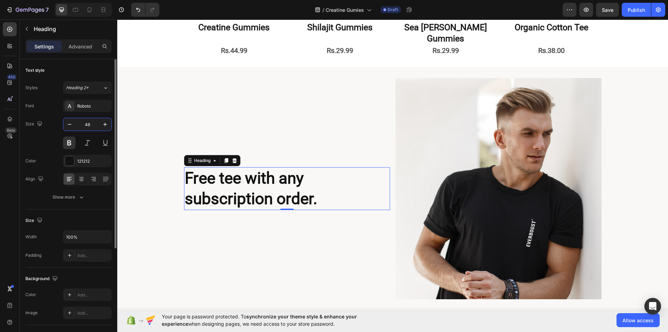
click at [91, 122] on input "46" at bounding box center [87, 124] width 23 height 13
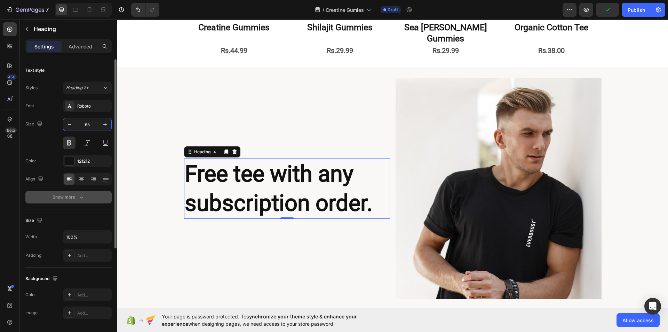
type input "65"
click at [83, 196] on icon "button" at bounding box center [81, 196] width 7 height 7
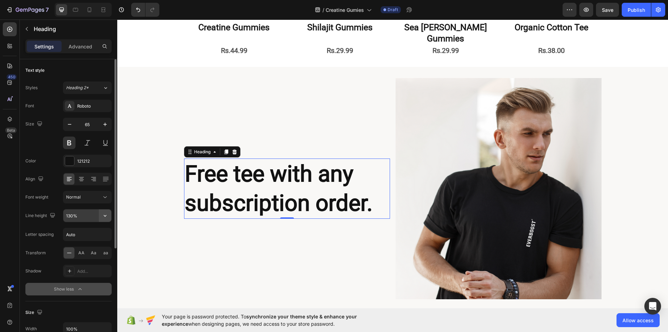
click at [106, 216] on icon "button" at bounding box center [105, 215] width 7 height 7
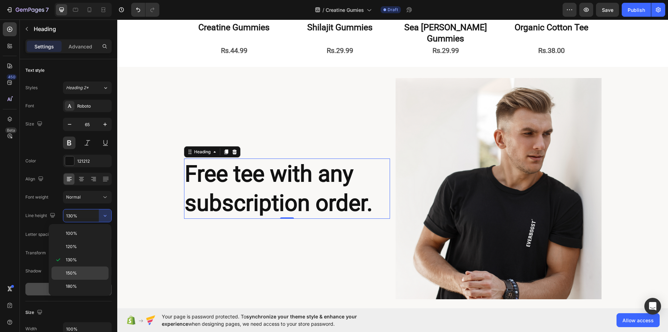
click at [99, 279] on div "150%" at bounding box center [79, 285] width 57 height 13
type input "150%"
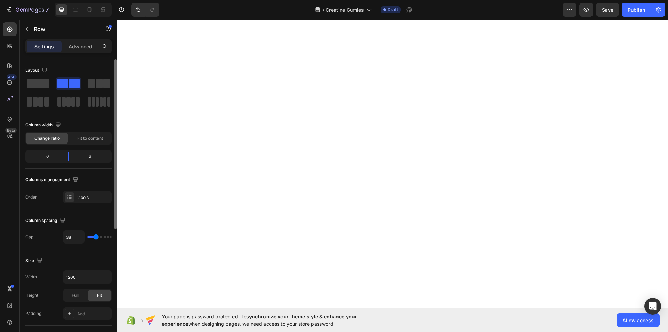
type input "40"
type input "42"
type input "47"
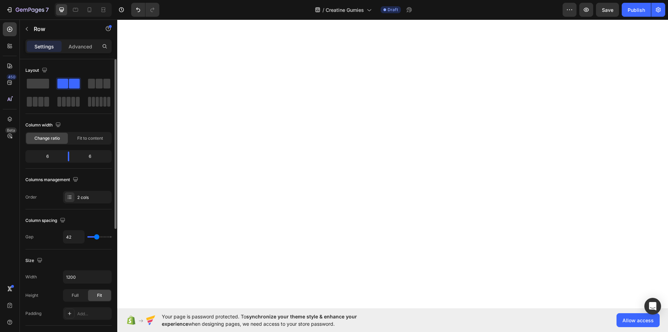
type input "47"
type input "49"
type input "51"
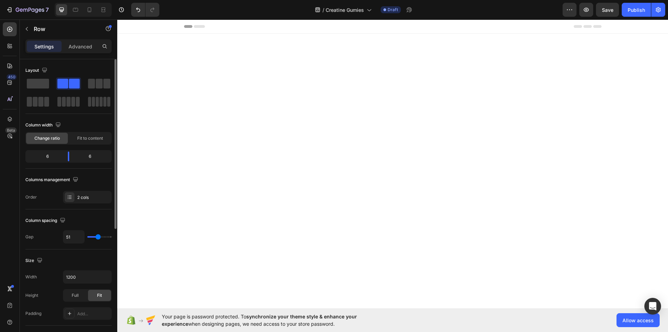
type input "53"
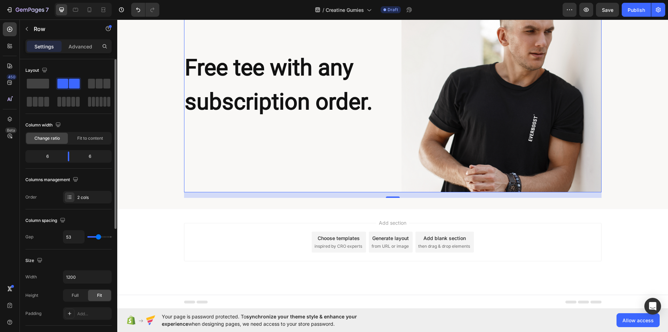
type input "56"
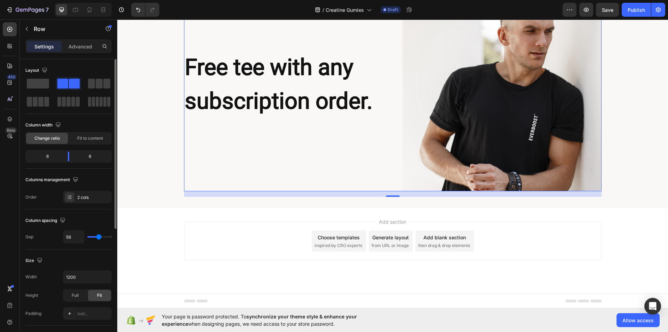
type input "60"
type input "56"
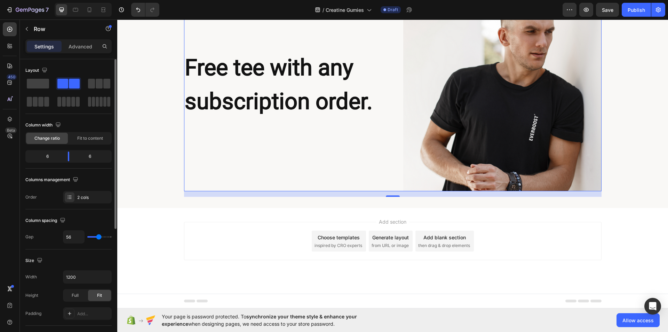
type input "51"
type input "47"
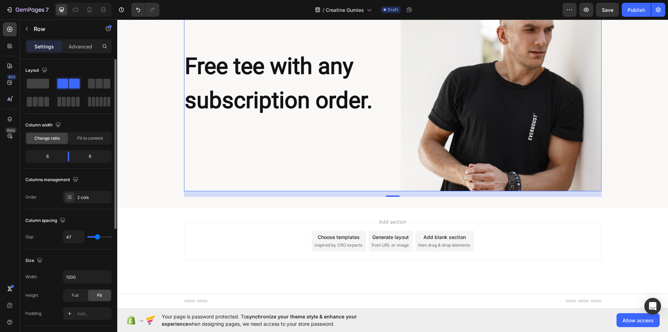
type input "44"
type input "42"
type input "40"
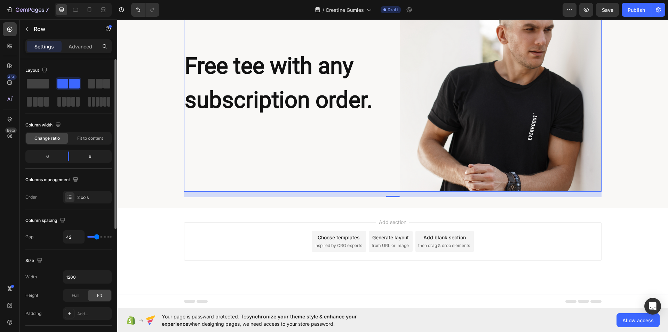
type input "40"
type input "38"
type input "36"
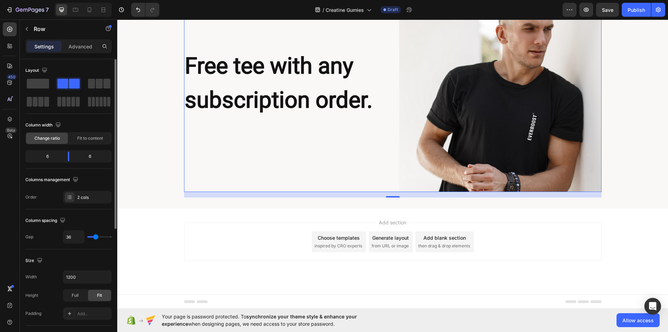
scroll to position [1291, 0]
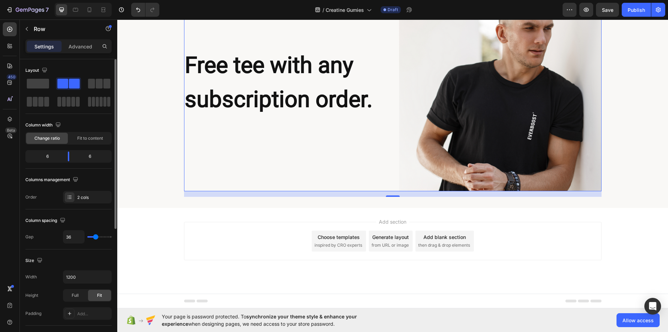
type input "31"
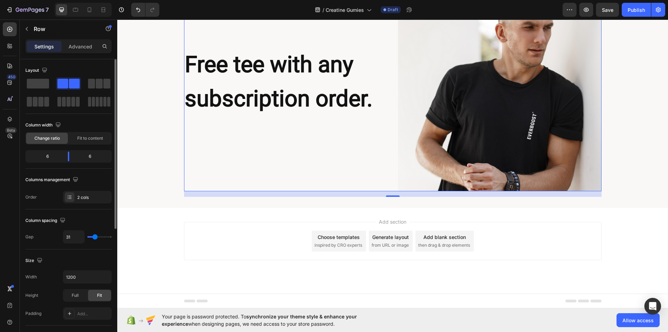
type input "29"
type input "36"
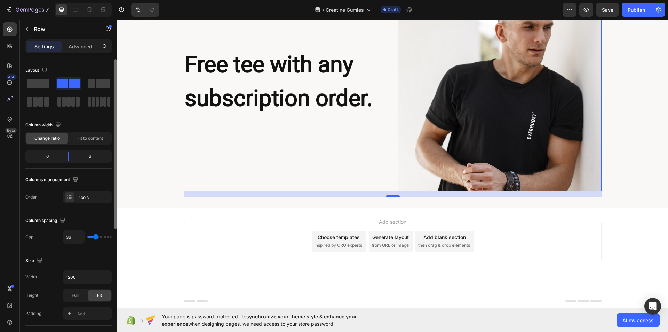
type input "38"
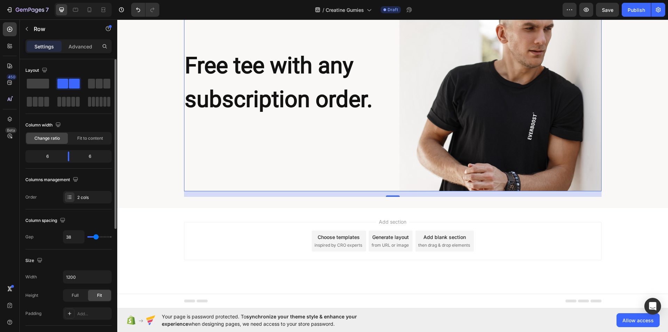
type input "40"
click at [96, 236] on input "range" at bounding box center [99, 236] width 24 height 1
click at [74, 295] on span "Full" at bounding box center [75, 295] width 7 height 6
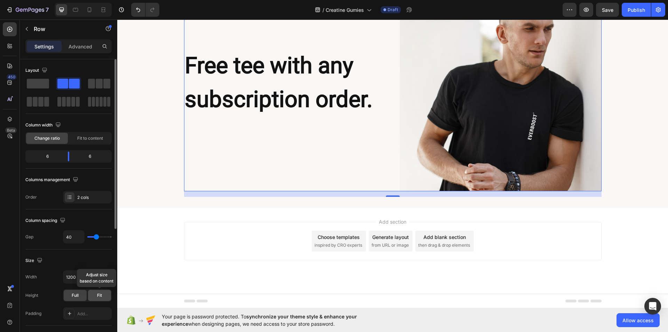
click at [102, 295] on span "Fit" at bounding box center [99, 295] width 5 height 6
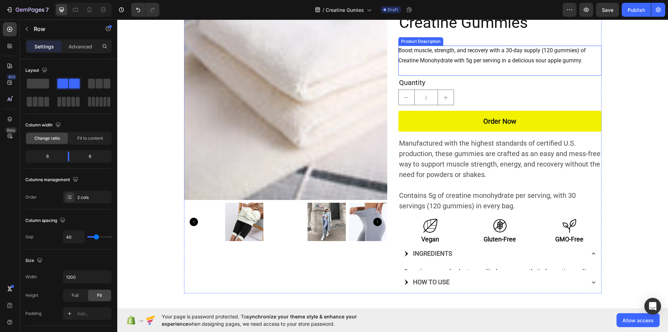
scroll to position [0, 0]
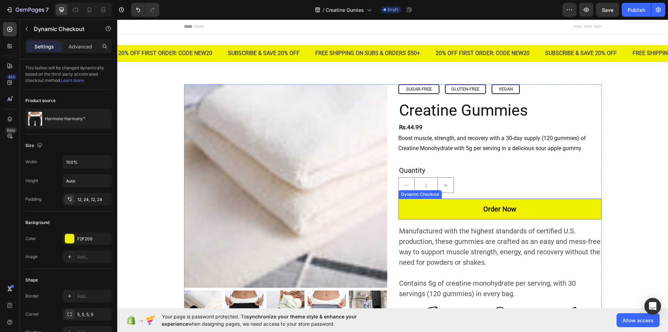
click at [445, 211] on button "Order Now" at bounding box center [499, 208] width 203 height 21
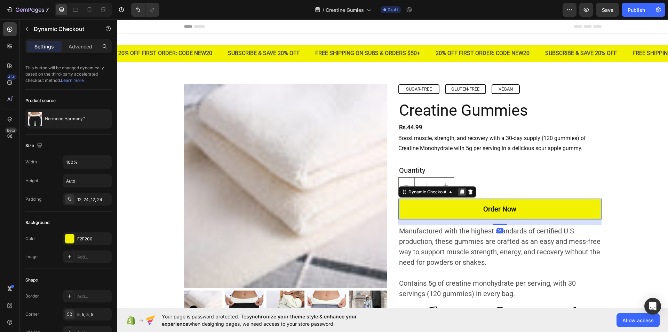
click at [460, 191] on icon at bounding box center [462, 191] width 4 height 5
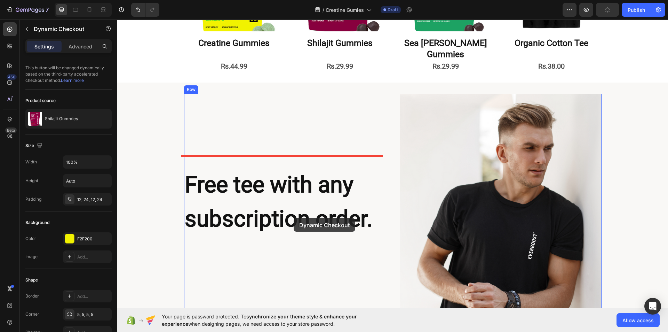
scroll to position [1225, 0]
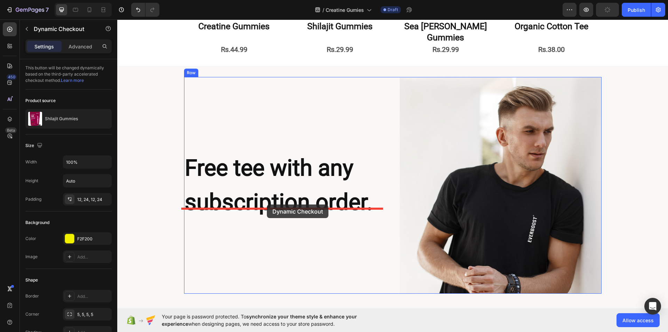
drag, startPoint x: 402, startPoint y: 218, endPoint x: 265, endPoint y: 206, distance: 136.6
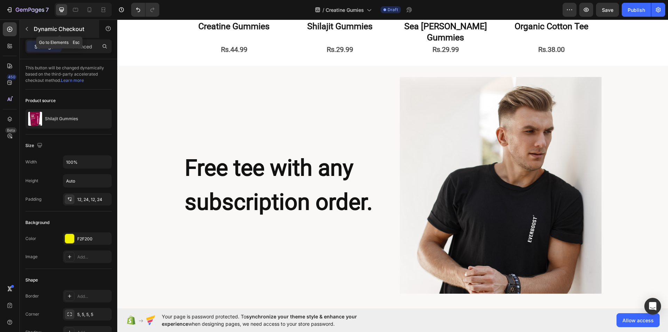
click at [26, 31] on icon "button" at bounding box center [27, 29] width 6 height 6
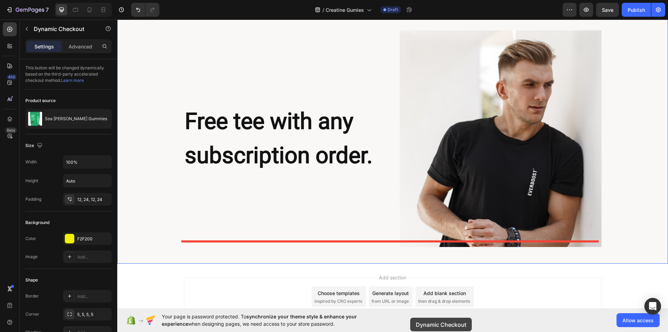
scroll to position [1317, 0]
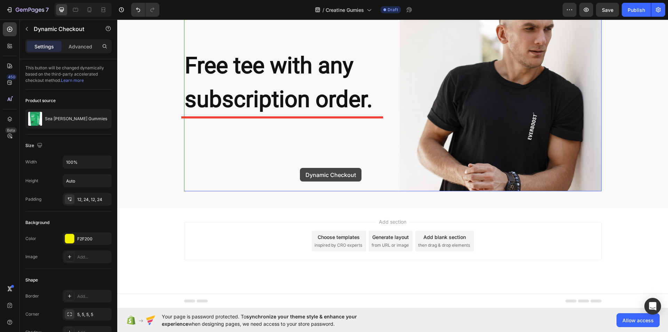
drag, startPoint x: 401, startPoint y: 218, endPoint x: 299, endPoint y: 168, distance: 114.4
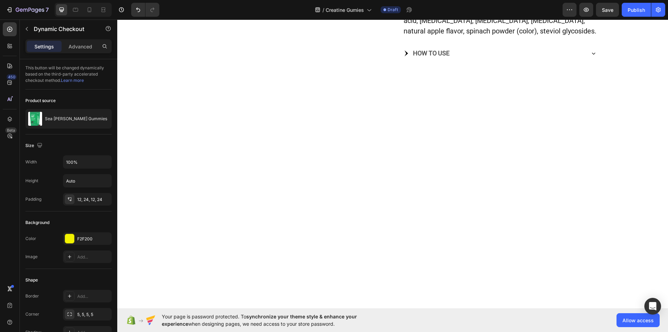
scroll to position [0, 0]
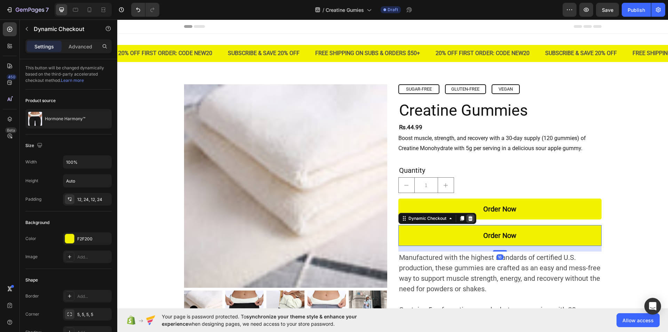
click at [468, 217] on icon at bounding box center [471, 218] width 6 height 6
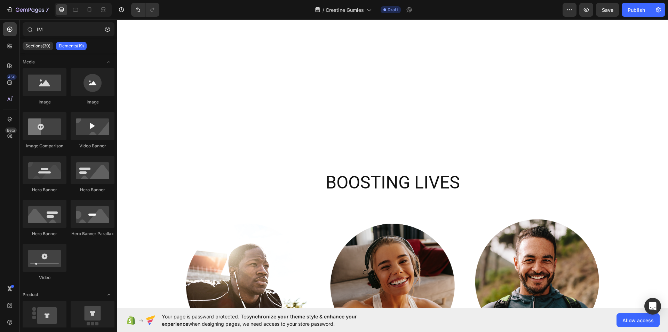
scroll to position [1290, 0]
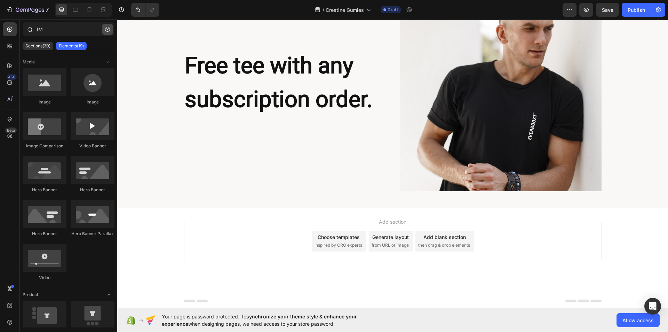
click at [110, 26] on button "button" at bounding box center [107, 29] width 11 height 11
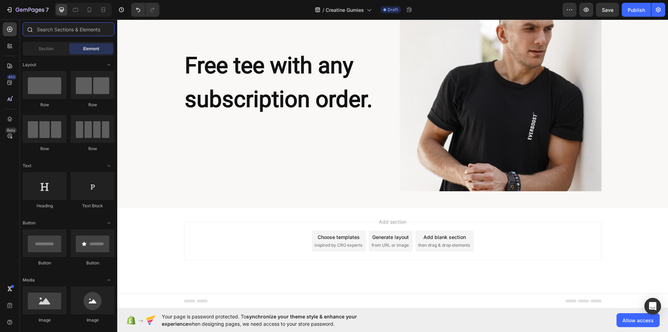
click at [76, 30] on input "text" at bounding box center [69, 29] width 92 height 14
type input "V"
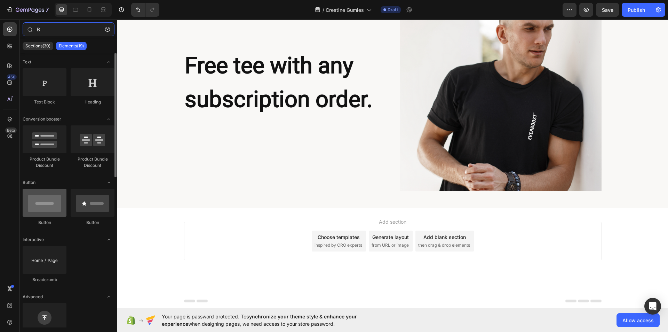
type input "B"
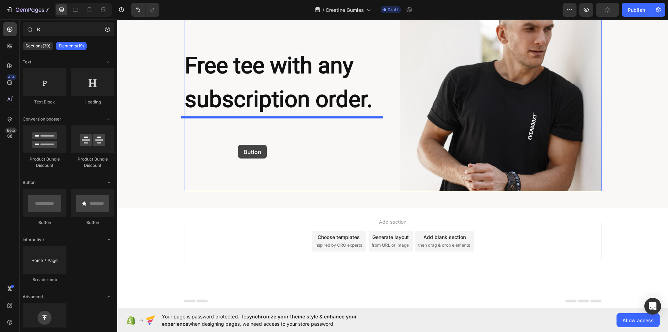
drag, startPoint x: 158, startPoint y: 223, endPoint x: 237, endPoint y: 144, distance: 111.2
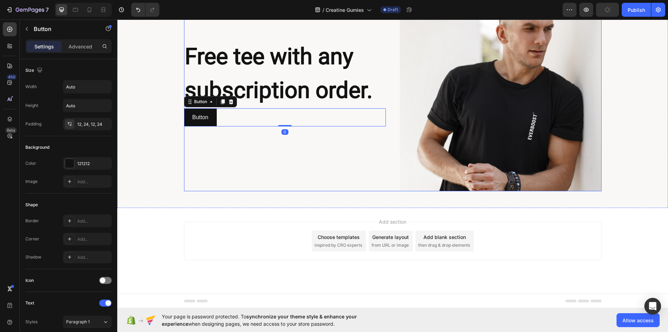
scroll to position [1281, 0]
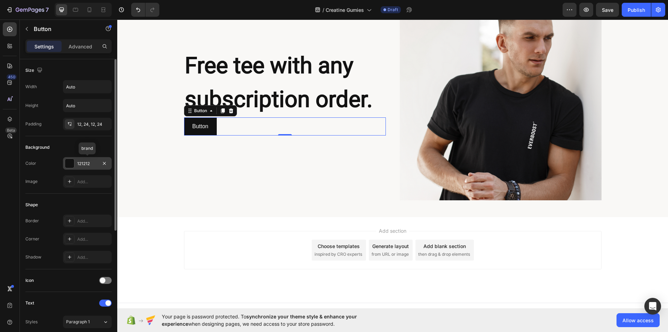
click at [71, 162] on div at bounding box center [69, 163] width 9 height 9
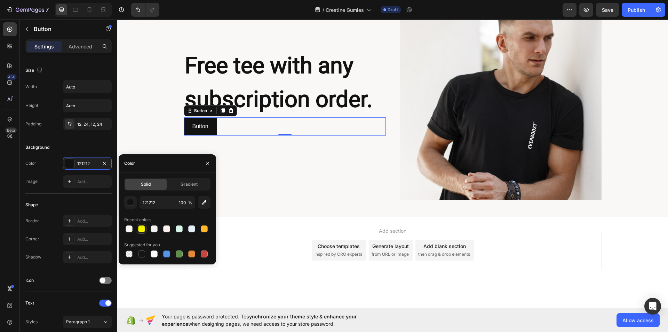
click at [144, 227] on div at bounding box center [141, 228] width 7 height 7
type input "F2F200"
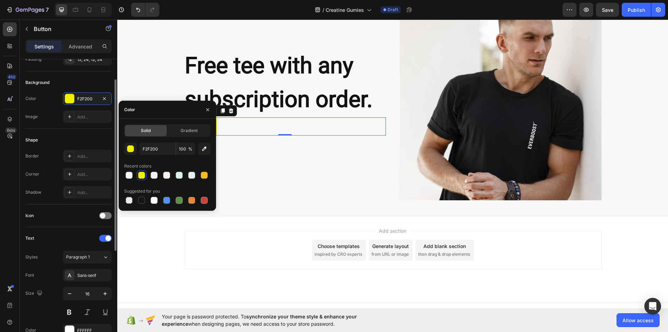
scroll to position [68, 0]
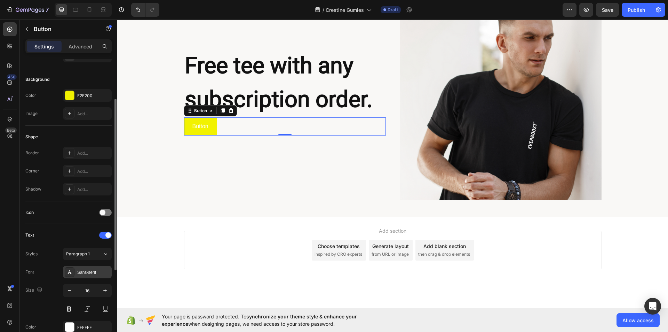
click at [101, 274] on div "Sans-serif" at bounding box center [93, 272] width 33 height 6
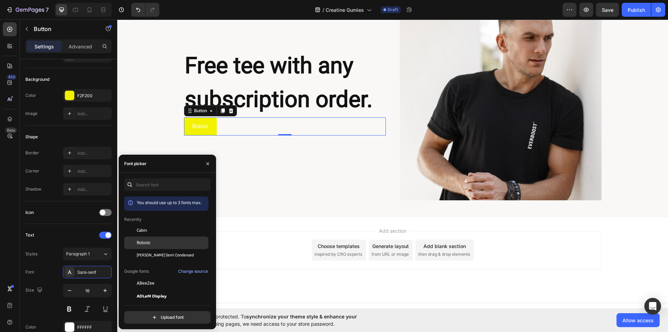
click at [167, 314] on div "Roboto" at bounding box center [166, 320] width 84 height 13
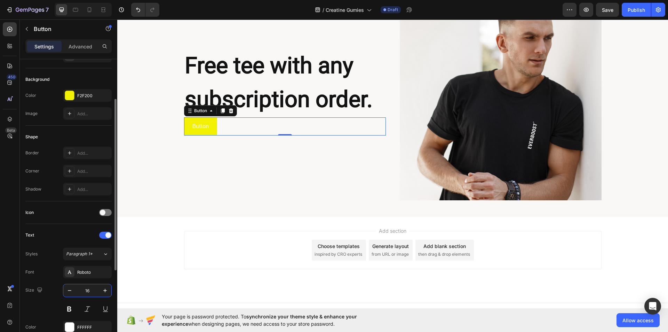
click at [89, 291] on input "16" at bounding box center [87, 290] width 23 height 13
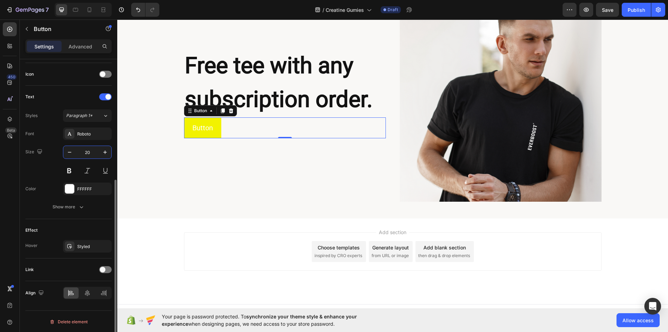
scroll to position [206, 0]
type input "20"
click at [104, 247] on icon "button" at bounding box center [105, 246] width 6 height 6
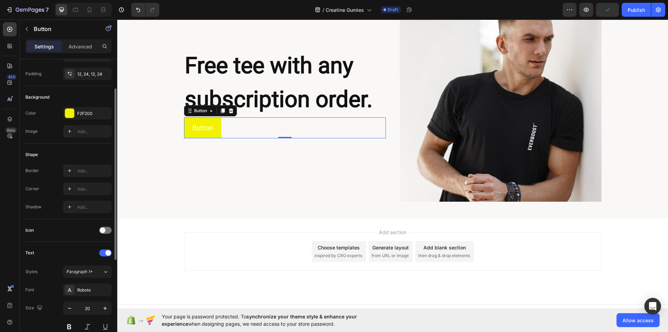
scroll to position [50, 0]
click at [69, 194] on div "Add..." at bounding box center [87, 189] width 49 height 13
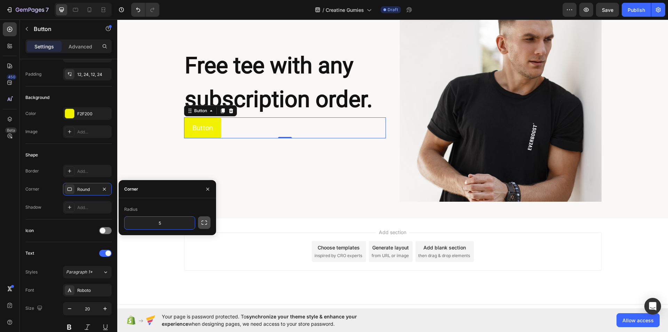
type input "5"
click at [203, 222] on icon "button" at bounding box center [204, 222] width 7 height 7
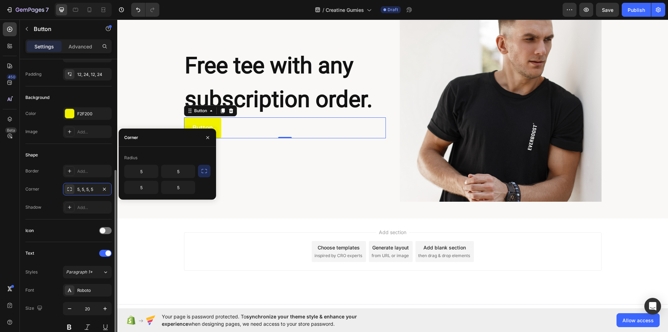
scroll to position [102, 0]
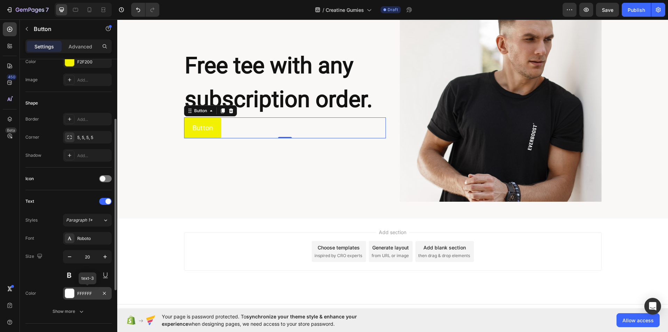
click at [70, 290] on div at bounding box center [69, 292] width 9 height 9
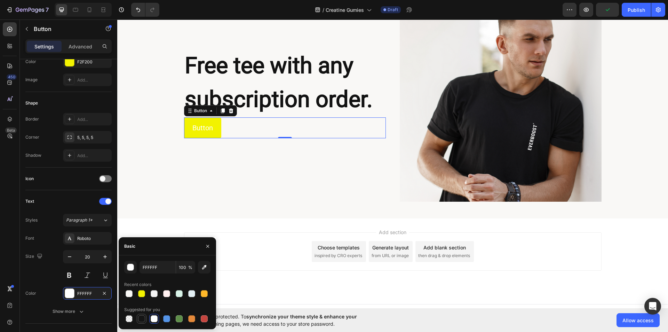
click at [140, 319] on div at bounding box center [141, 318] width 7 height 7
type input "151515"
click at [211, 246] on button "button" at bounding box center [207, 245] width 11 height 11
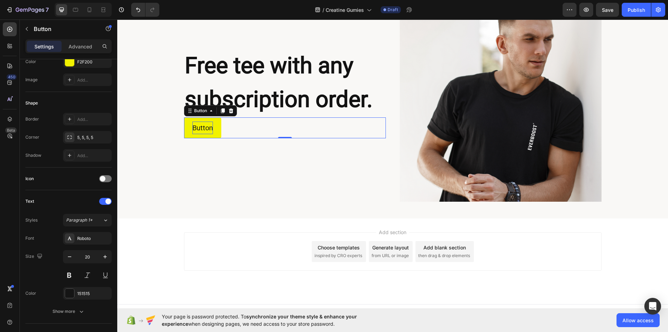
click at [209, 127] on p "Button" at bounding box center [202, 127] width 21 height 13
click at [184, 117] on button "ORDER" at bounding box center [203, 127] width 38 height 21
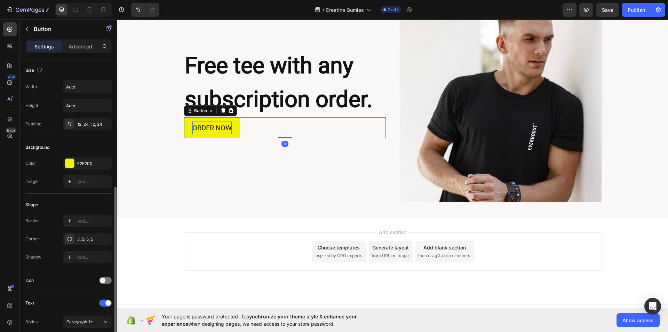
scroll to position [207, 0]
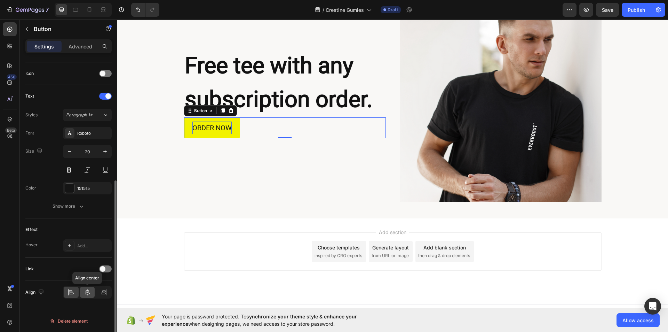
click at [88, 290] on icon at bounding box center [87, 292] width 5 height 6
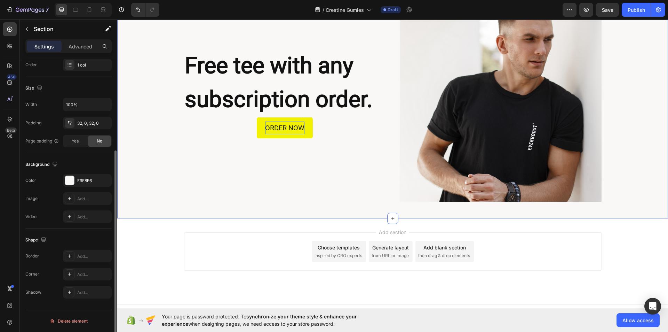
scroll to position [0, 0]
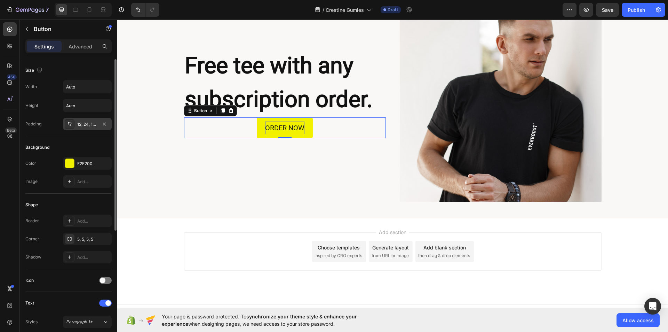
click at [71, 122] on icon at bounding box center [70, 124] width 6 height 6
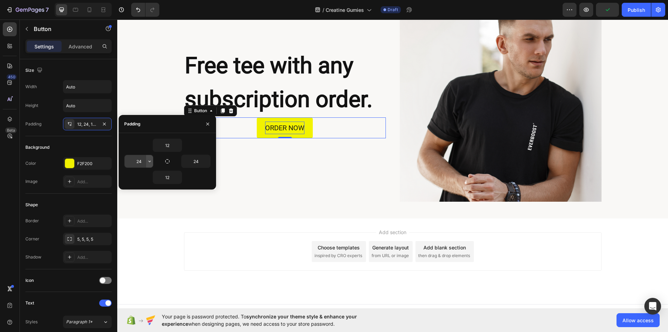
click at [152, 161] on button "button" at bounding box center [149, 161] width 7 height 13
click at [181, 146] on button "button" at bounding box center [178, 145] width 7 height 13
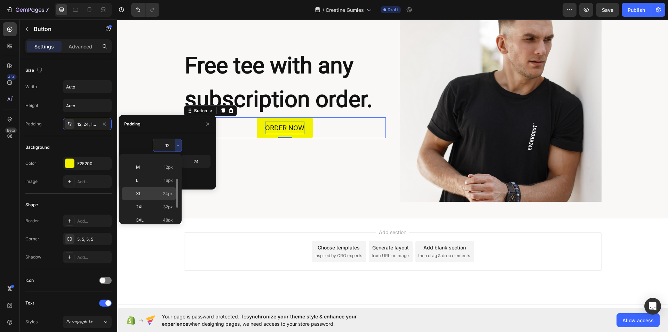
scroll to position [49, 0]
click at [160, 186] on div "L 16px" at bounding box center [149, 192] width 54 height 13
type input "16"
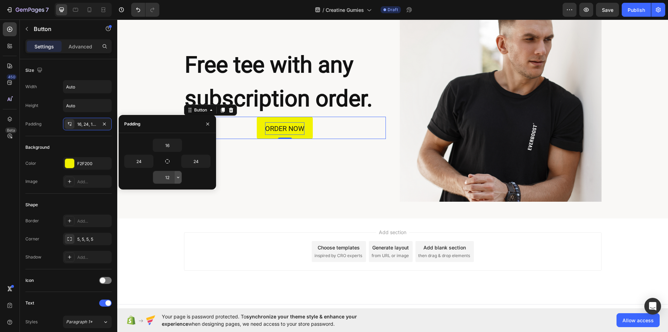
click at [177, 179] on icon "button" at bounding box center [178, 177] width 6 height 6
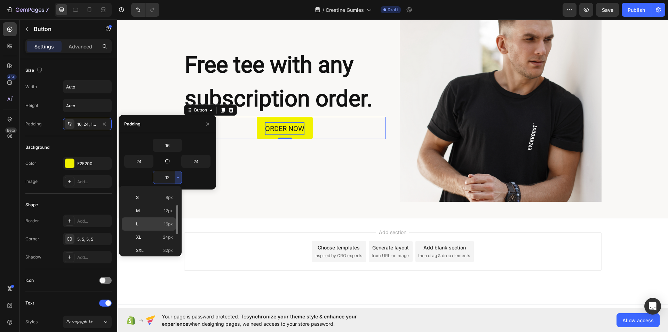
scroll to position [37, 0]
click at [164, 224] on span "16px" at bounding box center [168, 224] width 9 height 6
type input "16"
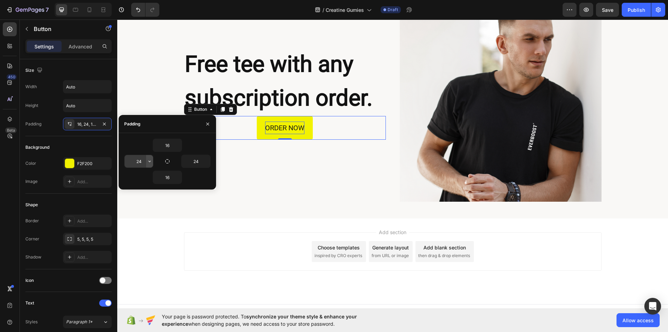
click at [150, 162] on icon "button" at bounding box center [150, 161] width 6 height 6
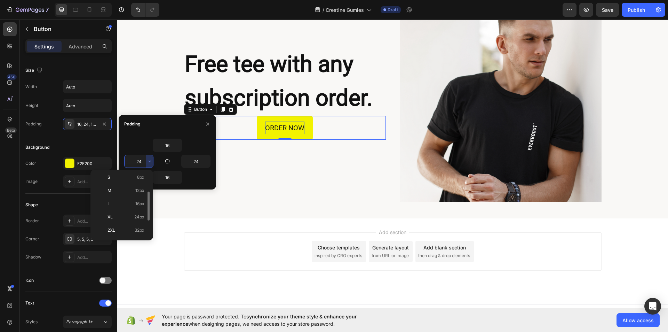
scroll to position [42, 0]
click at [137, 236] on div "2XL 32px" at bounding box center [120, 242] width 54 height 13
type input "32"
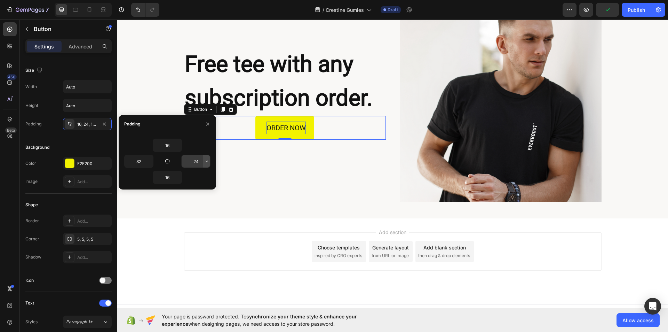
click at [205, 161] on icon "button" at bounding box center [207, 161] width 6 height 6
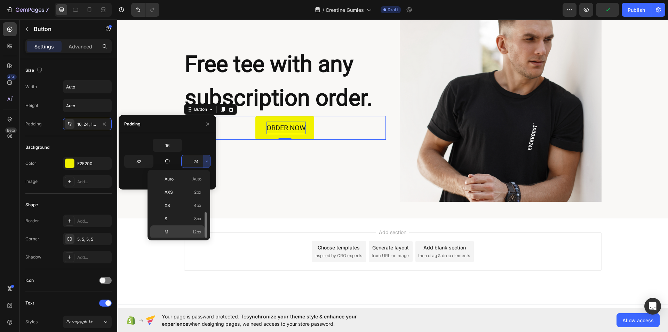
scroll to position [50, 0]
click at [192, 221] on span "32px" at bounding box center [197, 222] width 10 height 6
type input "32"
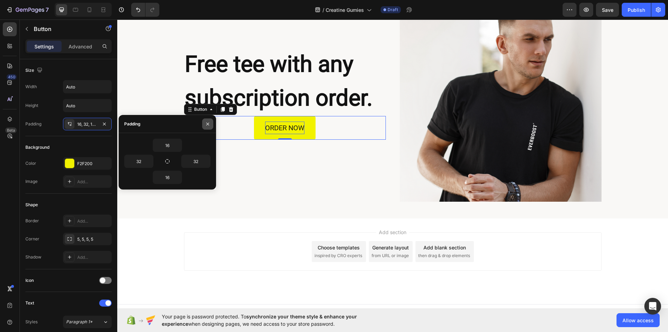
click at [210, 125] on icon "button" at bounding box center [208, 124] width 6 height 6
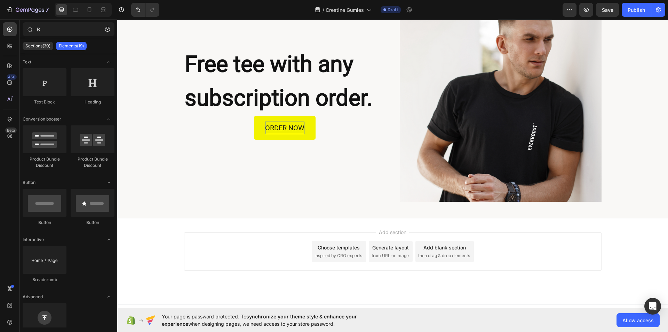
click at [184, 233] on div "Add section Choose templates inspired by CRO experts Generate layout from URL o…" at bounding box center [393, 251] width 418 height 38
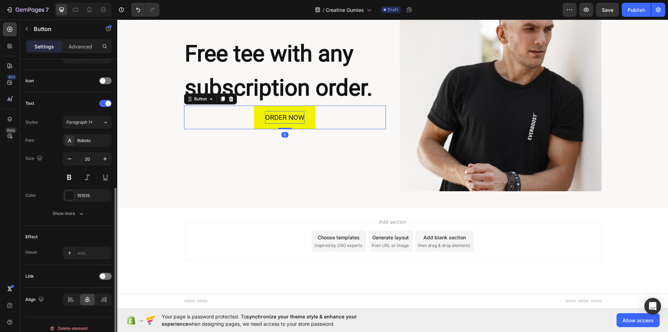
scroll to position [207, 0]
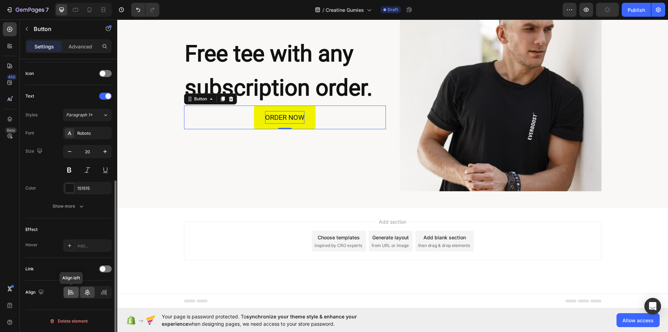
click at [69, 289] on icon at bounding box center [71, 291] width 7 height 7
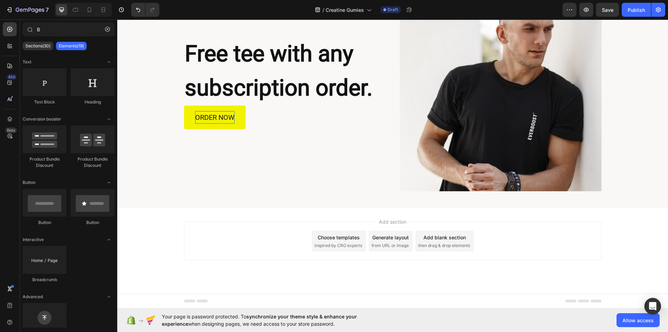
click at [143, 287] on div "Add section Choose templates inspired by CRO experts Generate layout from URL o…" at bounding box center [392, 251] width 551 height 86
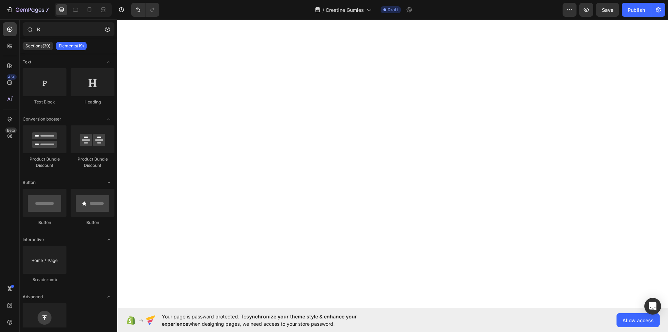
scroll to position [33, 0]
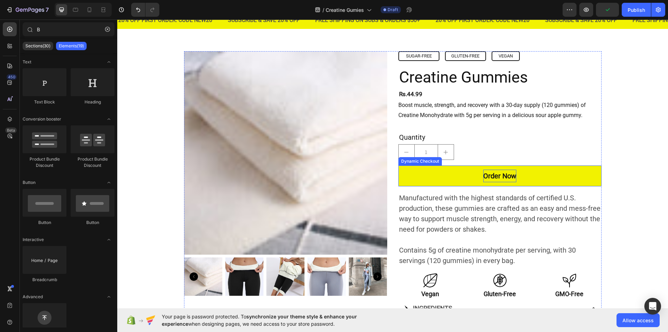
click at [510, 176] on p "Order Now" at bounding box center [499, 175] width 33 height 13
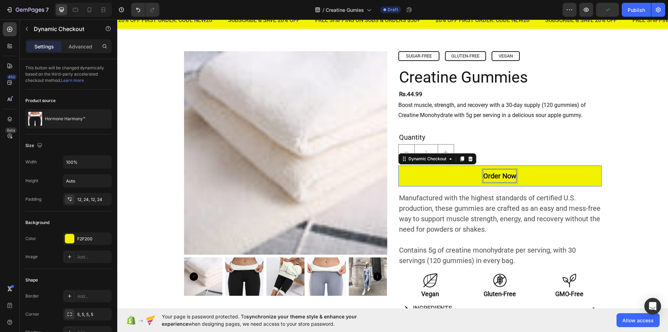
click at [510, 176] on p "Order Now" at bounding box center [499, 175] width 33 height 13
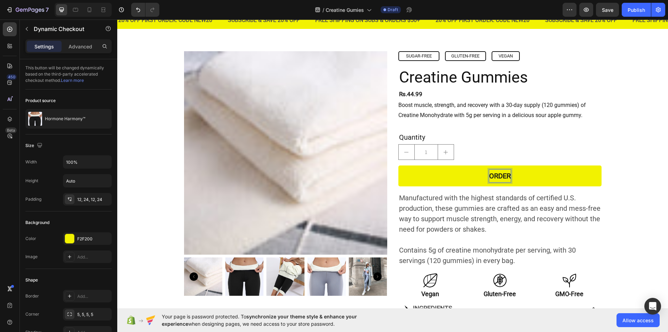
click at [398, 165] on button "ORDER" at bounding box center [499, 175] width 203 height 21
click at [589, 176] on button "ORDER NOW" at bounding box center [499, 175] width 203 height 21
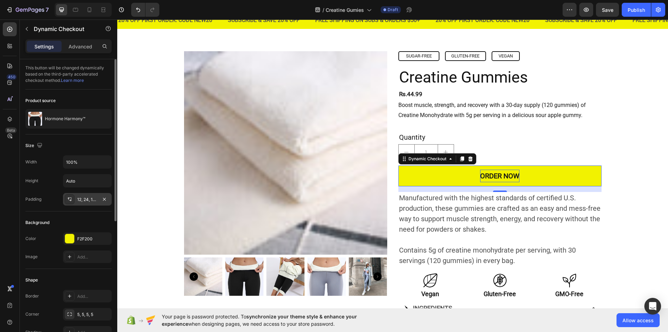
click at [68, 197] on icon at bounding box center [70, 199] width 6 height 6
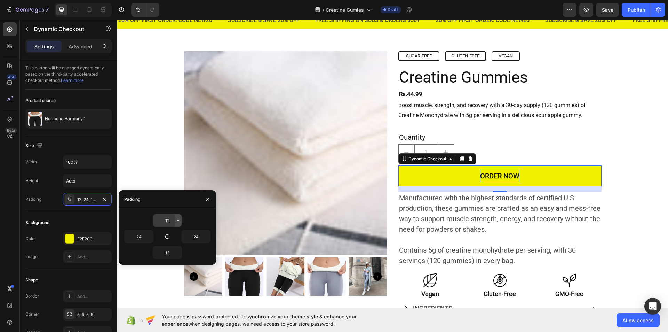
click at [178, 219] on icon "button" at bounding box center [178, 220] width 6 height 6
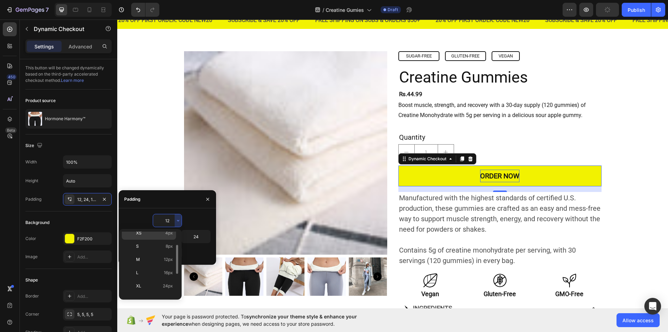
scroll to position [34, 0]
click at [162, 271] on p "L 16px" at bounding box center [154, 270] width 37 height 6
type input "16"
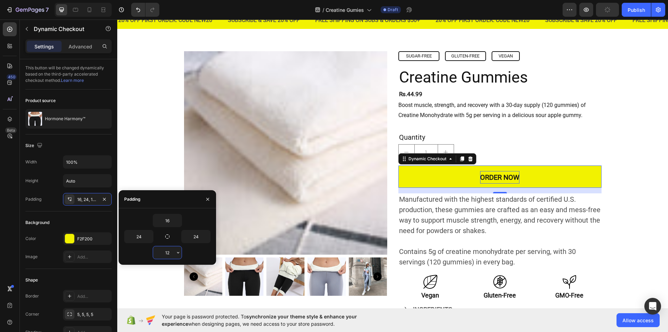
click at [174, 256] on input "12" at bounding box center [167, 252] width 29 height 13
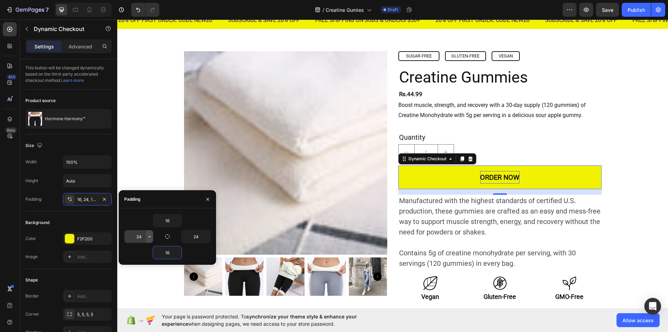
type input "16"
click at [150, 238] on icon "button" at bounding box center [150, 236] width 6 height 6
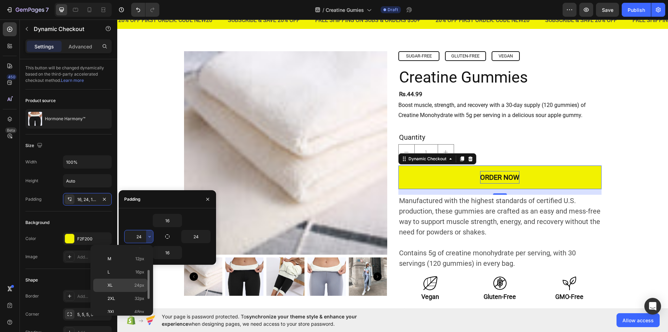
scroll to position [49, 0]
click at [133, 297] on p "2XL 32px" at bounding box center [126, 298] width 37 height 6
type input "32"
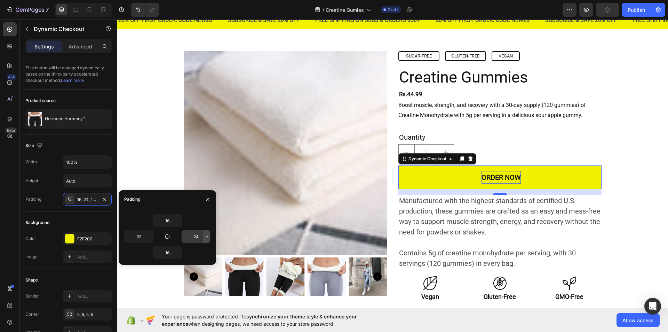
click at [204, 239] on button "button" at bounding box center [206, 236] width 7 height 13
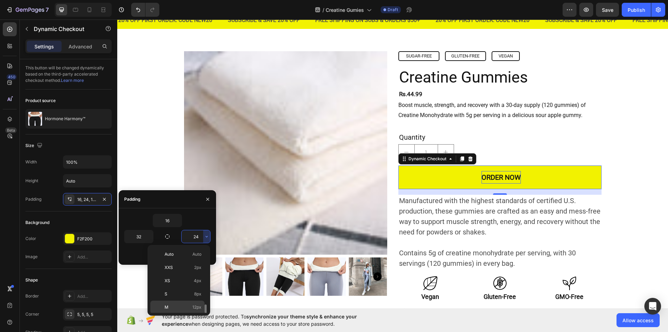
scroll to position [40, 0]
click at [185, 304] on p "2XL 32px" at bounding box center [183, 307] width 37 height 6
type input "32"
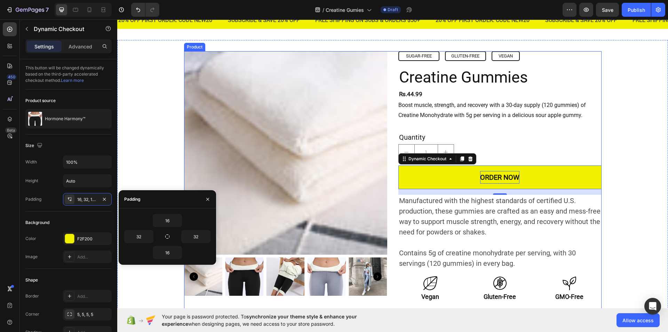
click at [392, 180] on div "Product Images SUGAR-FREE Button GLUTEN-FREE Button VEGAN Button Row Creatine G…" at bounding box center [393, 217] width 418 height 332
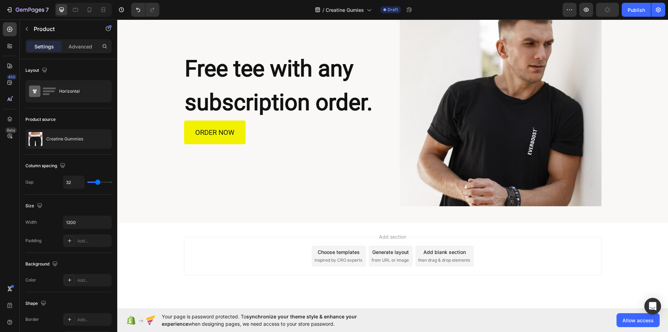
scroll to position [1293, 0]
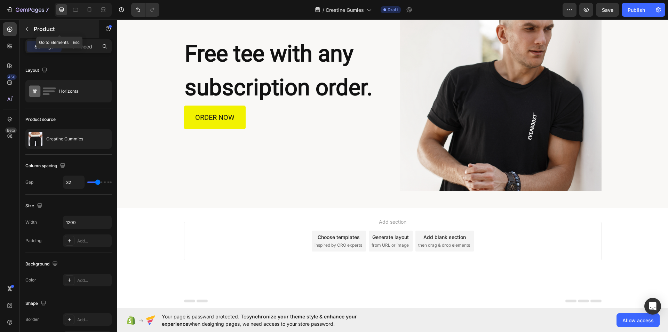
click at [28, 30] on icon "button" at bounding box center [27, 29] width 6 height 6
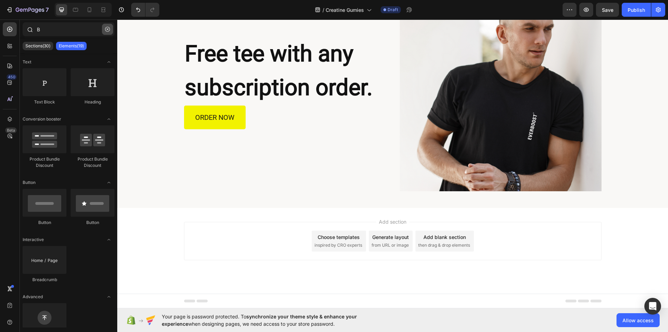
click at [108, 28] on icon "button" at bounding box center [107, 29] width 5 height 5
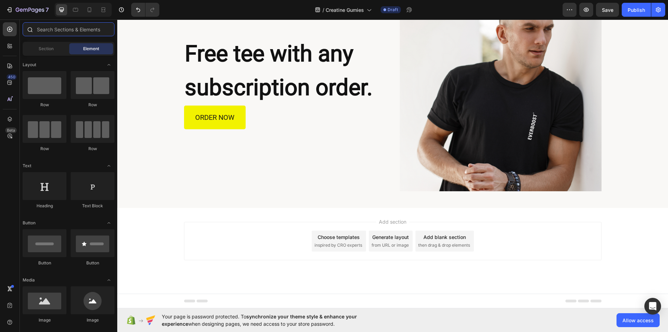
click at [65, 27] on input "text" at bounding box center [69, 29] width 92 height 14
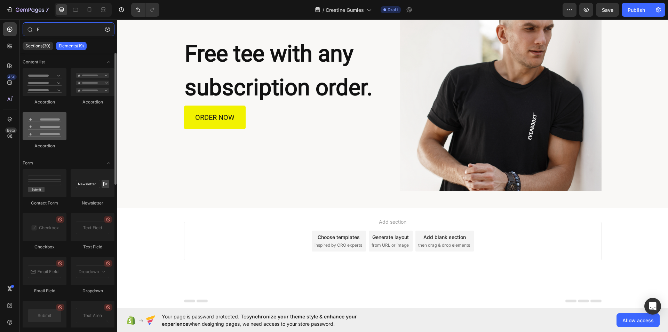
type input "F"
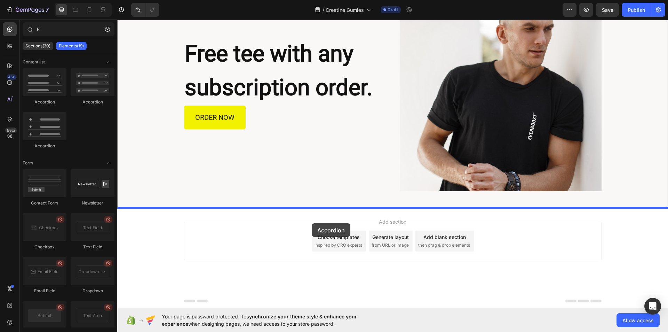
drag, startPoint x: 144, startPoint y: 149, endPoint x: 312, endPoint y: 223, distance: 183.0
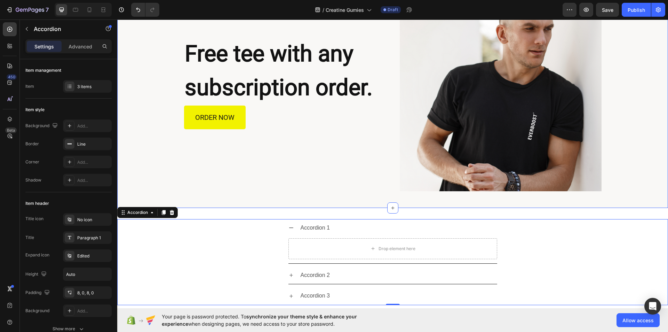
drag, startPoint x: 143, startPoint y: 49, endPoint x: 169, endPoint y: 196, distance: 148.7
click at [174, 211] on icon at bounding box center [172, 212] width 6 height 6
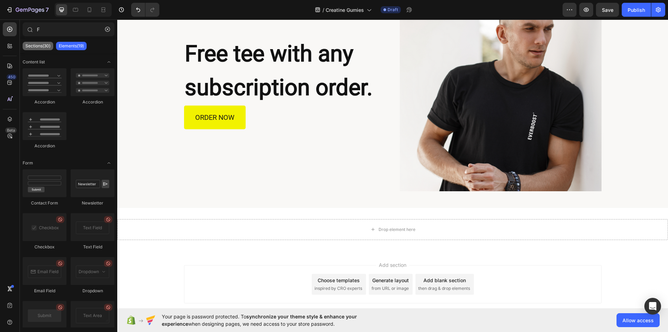
click at [28, 42] on div "Sections(30)" at bounding box center [38, 46] width 31 height 8
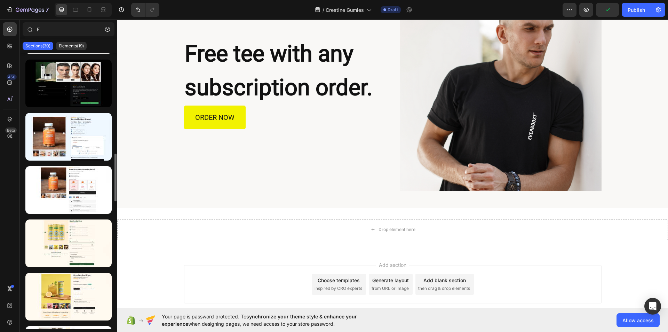
scroll to position [582, 0]
click at [107, 29] on icon "button" at bounding box center [107, 29] width 5 height 5
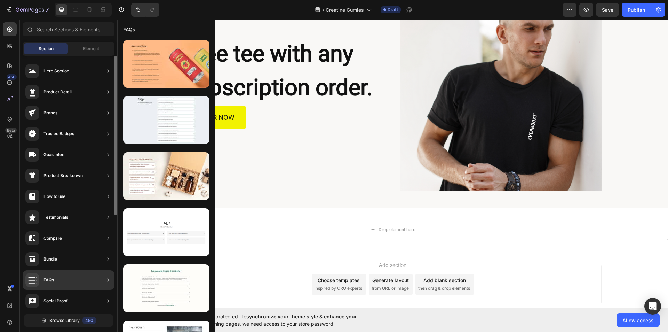
click at [48, 276] on div "FAQs" at bounding box center [39, 280] width 29 height 14
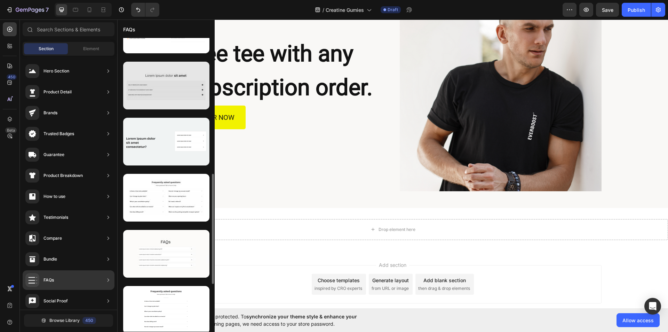
scroll to position [371, 0]
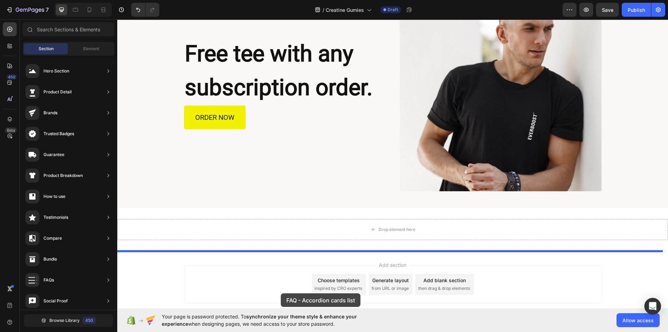
drag, startPoint x: 286, startPoint y: 281, endPoint x: 281, endPoint y: 293, distance: 12.8
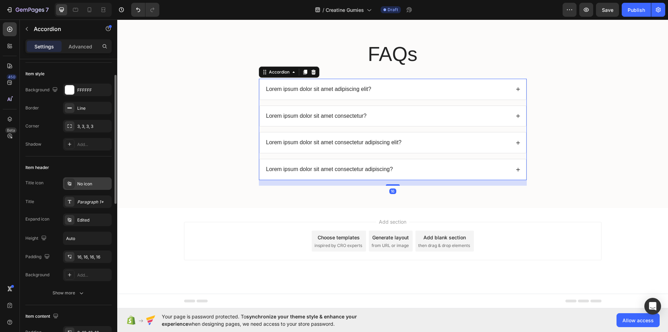
scroll to position [36, 0]
click at [95, 219] on div "Edited" at bounding box center [93, 219] width 33 height 6
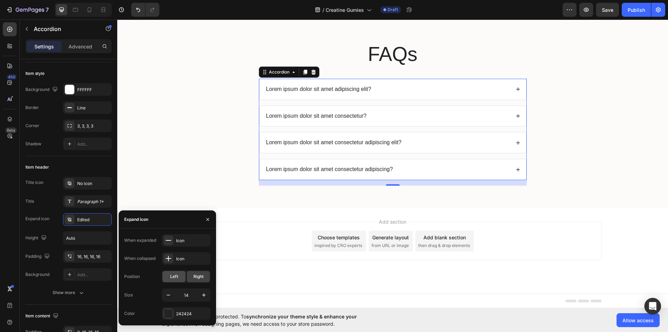
click at [173, 275] on span "Left" at bounding box center [174, 276] width 8 height 6
click at [209, 219] on icon "button" at bounding box center [208, 219] width 6 height 6
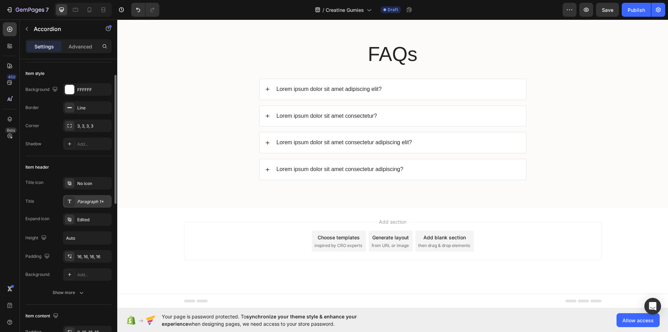
click at [103, 197] on div "Paragraph 1*" at bounding box center [87, 201] width 49 height 13
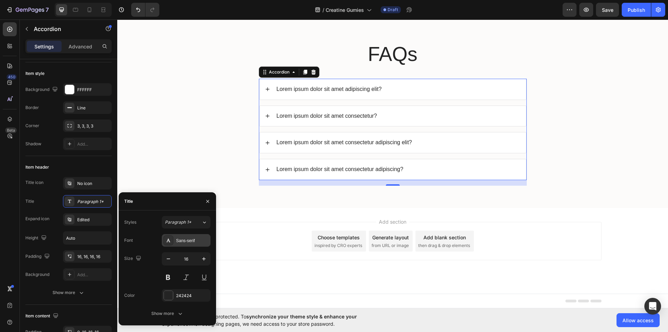
click at [199, 241] on div "Sans-serif" at bounding box center [192, 240] width 33 height 6
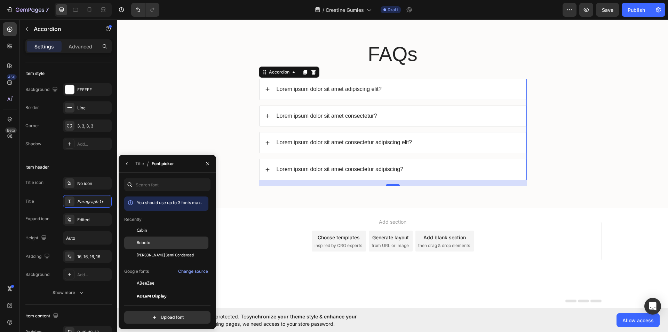
click at [176, 314] on div "Roboto" at bounding box center [166, 320] width 84 height 13
click at [209, 170] on div at bounding box center [207, 163] width 17 height 18
click at [127, 161] on icon "button" at bounding box center [127, 164] width 6 height 6
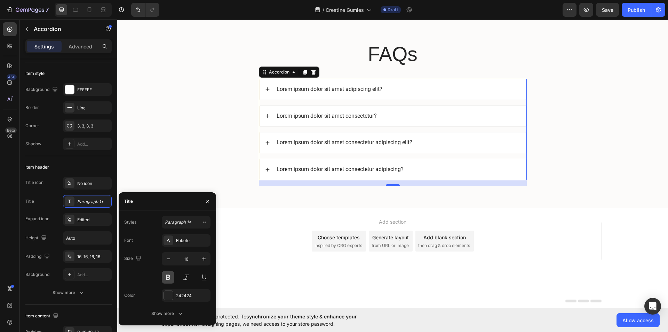
click at [171, 275] on button at bounding box center [168, 277] width 13 height 13
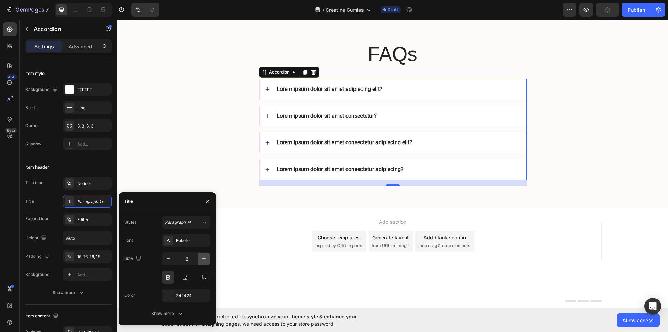
click at [205, 257] on icon "button" at bounding box center [203, 258] width 7 height 7
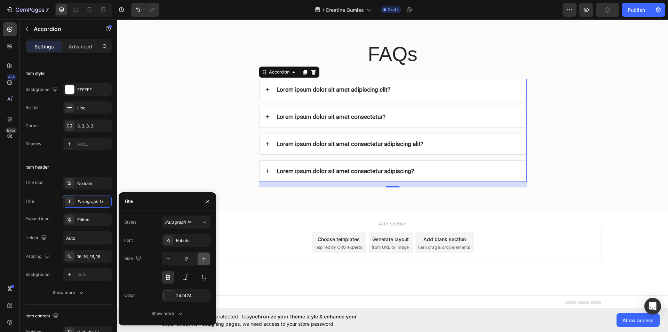
type input "18"
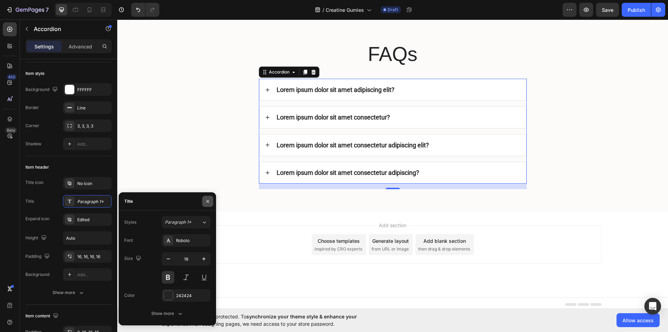
click at [210, 199] on icon "button" at bounding box center [208, 201] width 6 height 6
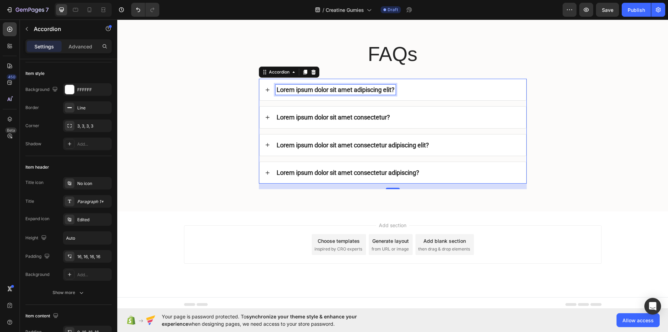
click at [380, 89] on p "Lorem ipsum dolor sit amet adipiscing elit?" at bounding box center [336, 90] width 118 height 8
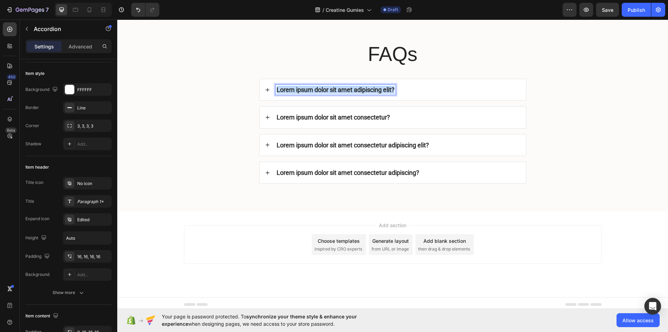
click at [380, 89] on p "Lorem ipsum dolor sit amet adipiscing elit?" at bounding box center [336, 90] width 118 height 8
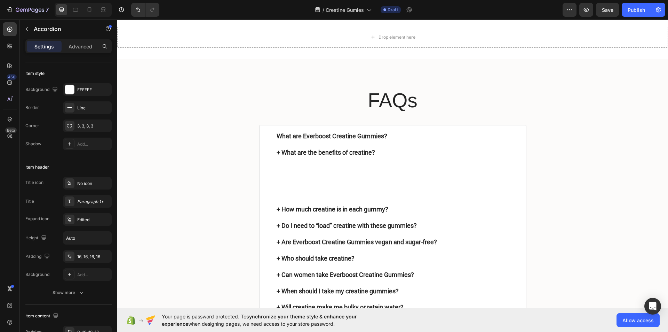
scroll to position [1451, 0]
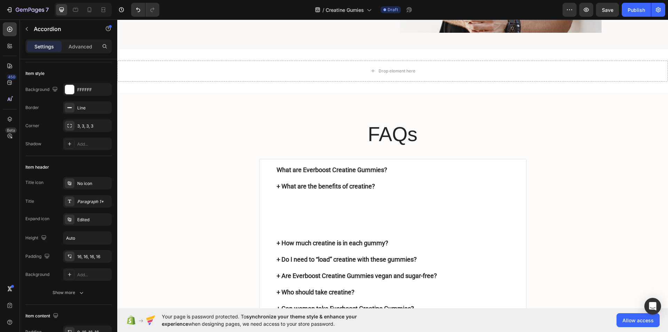
click at [375, 173] on p "What are Everboost Creatine Gummies?" at bounding box center [398, 170] width 243 height 8
click at [414, 175] on p "Rich Text Editor. Editing area: main" at bounding box center [398, 178] width 243 height 8
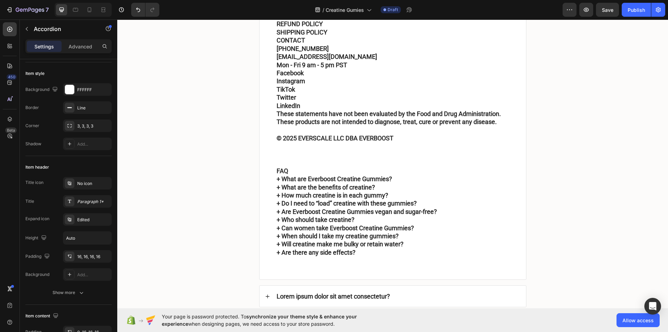
scroll to position [1932, 0]
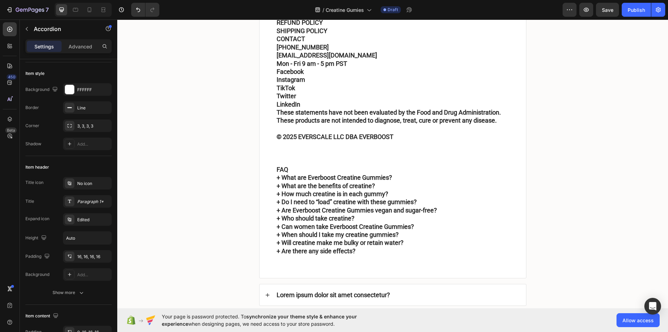
click at [414, 175] on p "+ What are Everboost Creatine Gummies?" at bounding box center [398, 177] width 243 height 8
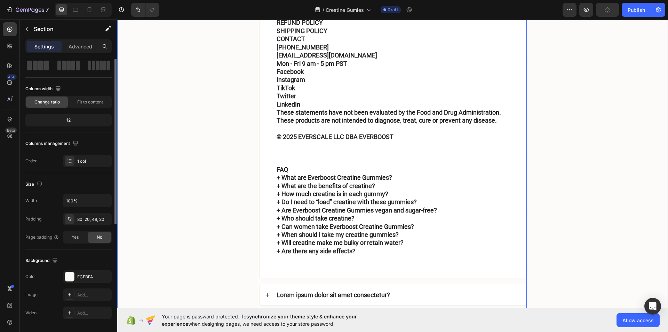
scroll to position [0, 0]
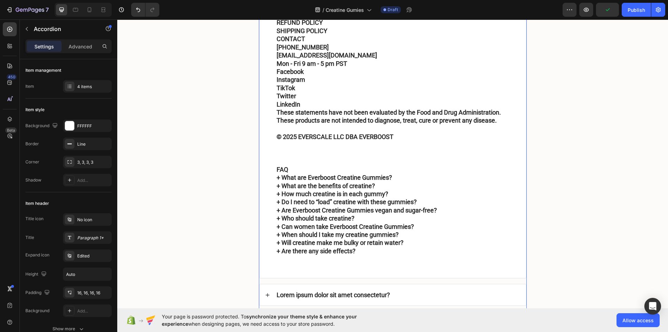
click at [321, 157] on p "Rich Text Editor. Editing area: main" at bounding box center [398, 153] width 243 height 8
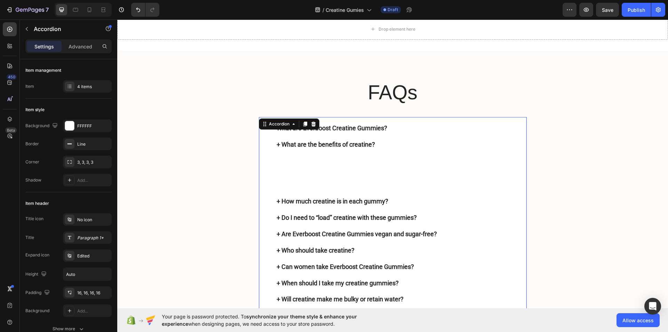
scroll to position [1493, 0]
click at [311, 124] on icon at bounding box center [314, 124] width 6 height 6
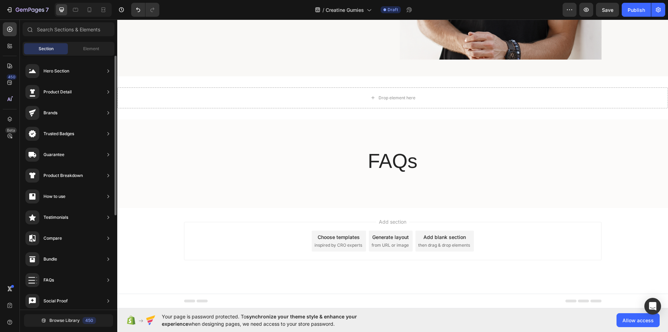
scroll to position [0, 0]
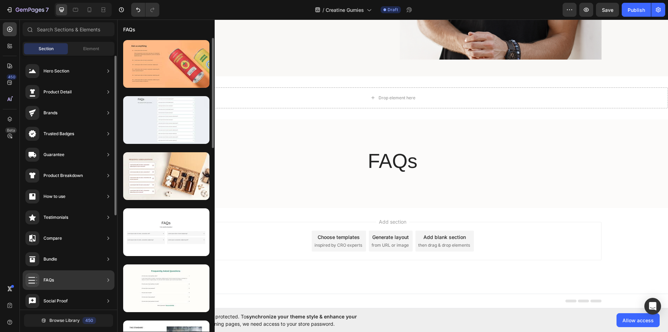
click at [48, 281] on div "FAQs" at bounding box center [48, 279] width 10 height 7
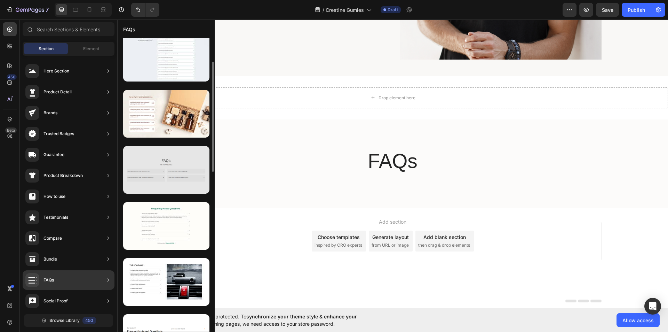
scroll to position [63, 0]
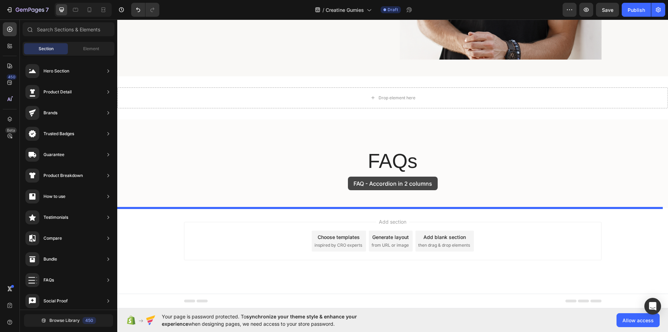
drag, startPoint x: 278, startPoint y: 182, endPoint x: 348, endPoint y: 175, distance: 70.3
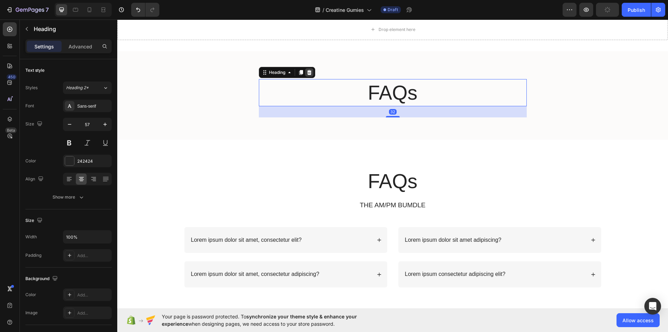
click at [307, 72] on icon at bounding box center [309, 72] width 5 height 5
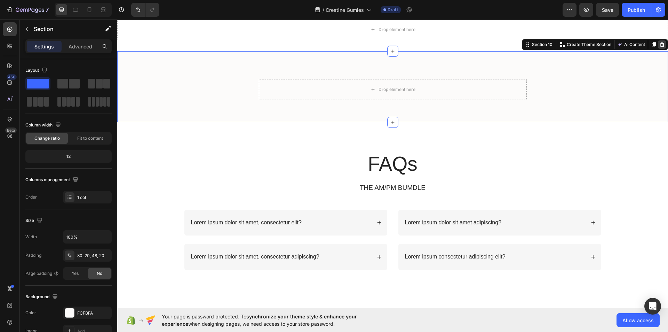
click at [659, 43] on icon at bounding box center [662, 45] width 6 height 6
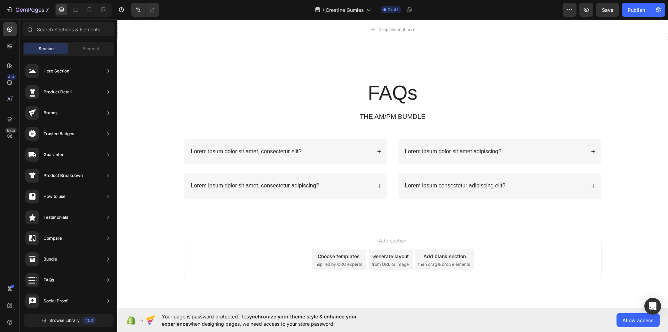
scroll to position [1358, 0]
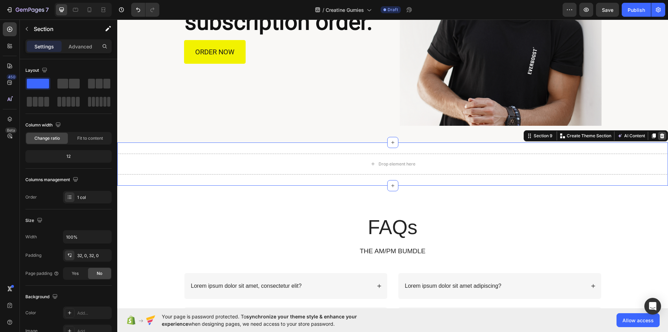
click at [659, 137] on icon at bounding box center [662, 136] width 6 height 6
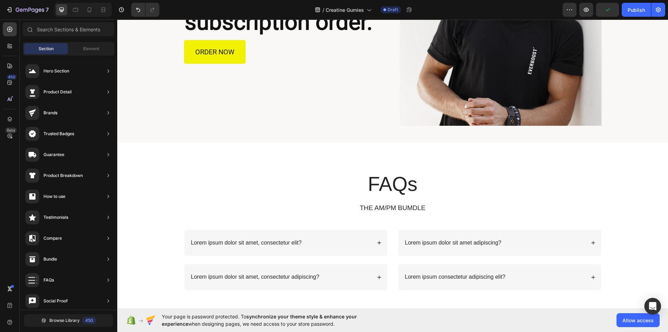
scroll to position [1468, 0]
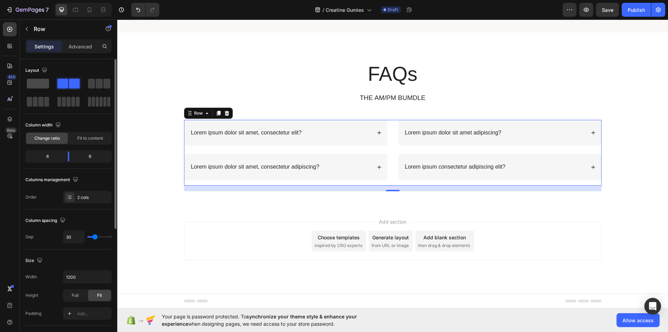
click at [44, 79] on span at bounding box center [38, 84] width 22 height 10
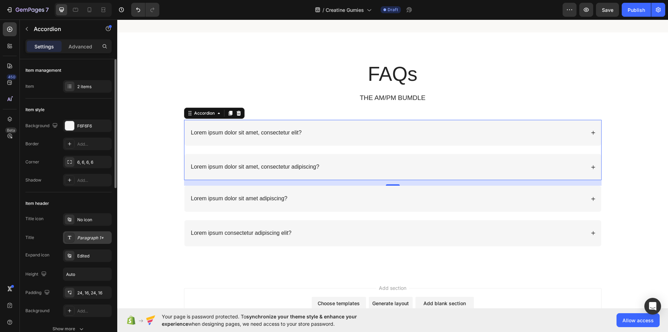
click at [78, 239] on div "Paragraph 1*" at bounding box center [93, 238] width 33 height 6
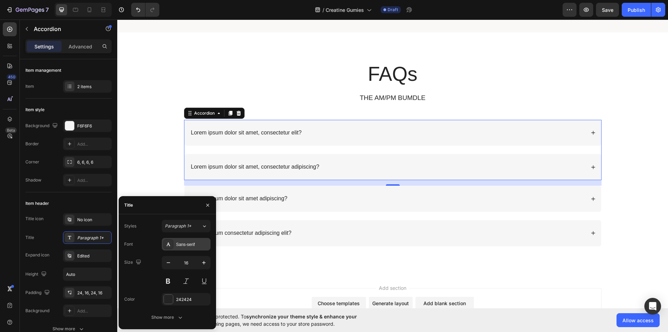
click at [204, 239] on div "Sans-serif" at bounding box center [186, 244] width 49 height 13
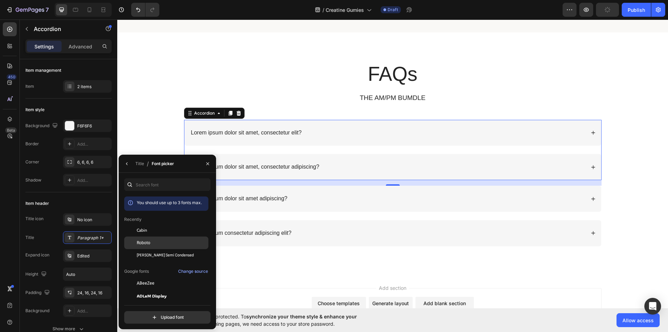
click at [157, 314] on div "Roboto" at bounding box center [166, 320] width 84 height 13
click at [128, 164] on icon "button" at bounding box center [127, 164] width 6 height 6
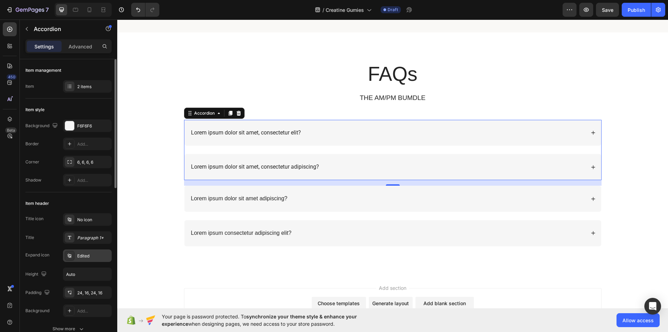
click at [71, 256] on icon at bounding box center [69, 255] width 3 height 4
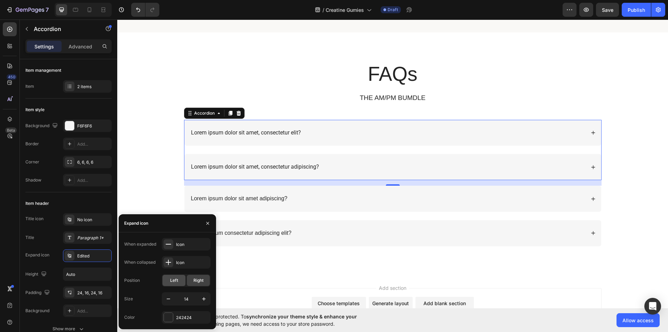
click at [175, 278] on span "Left" at bounding box center [174, 280] width 8 height 6
click at [209, 228] on button "button" at bounding box center [207, 222] width 11 height 11
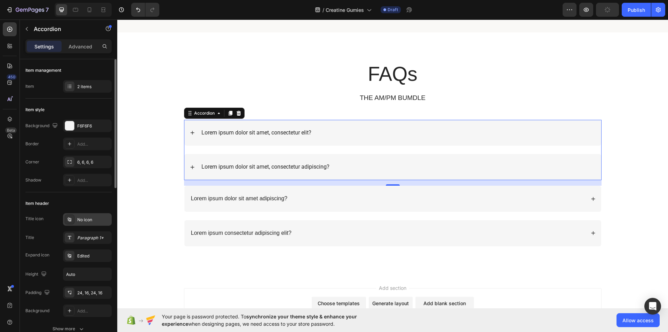
click at [105, 216] on div "No icon" at bounding box center [93, 219] width 33 height 6
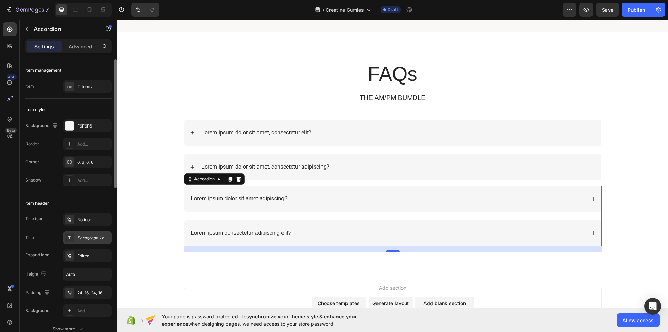
click at [83, 239] on div "Paragraph 1*" at bounding box center [93, 238] width 33 height 6
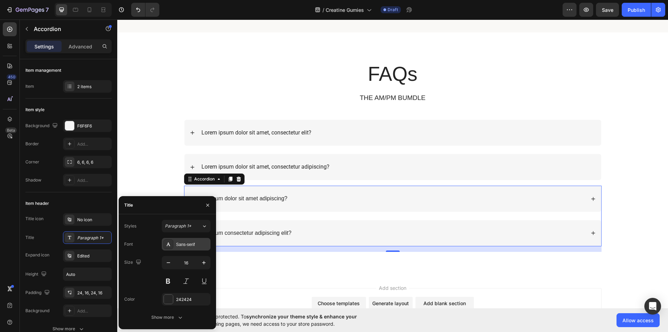
click at [204, 247] on div "Sans-serif" at bounding box center [192, 244] width 33 height 6
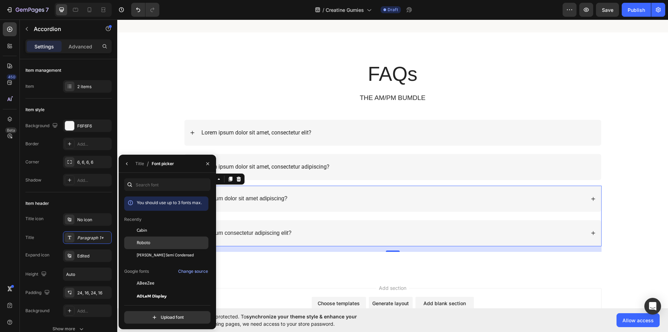
click at [168, 245] on div "Roboto" at bounding box center [172, 242] width 70 height 6
click at [124, 161] on button "button" at bounding box center [126, 163] width 11 height 11
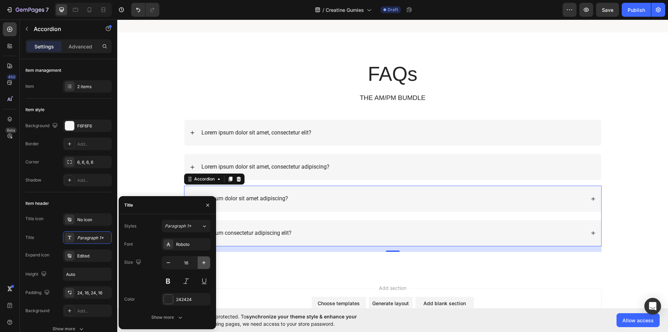
click at [201, 263] on icon "button" at bounding box center [203, 262] width 7 height 7
type input "18"
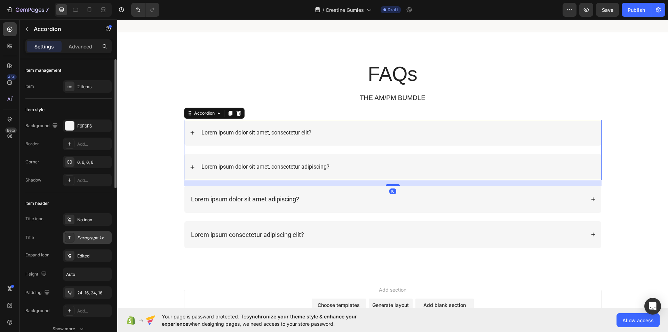
click at [102, 239] on div "Paragraph 1*" at bounding box center [93, 238] width 33 height 6
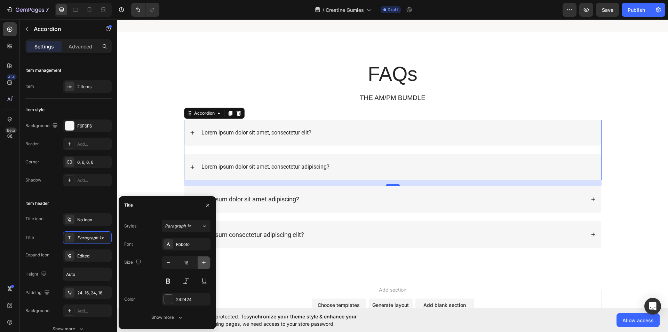
click at [200, 261] on icon "button" at bounding box center [203, 262] width 7 height 7
type input "18"
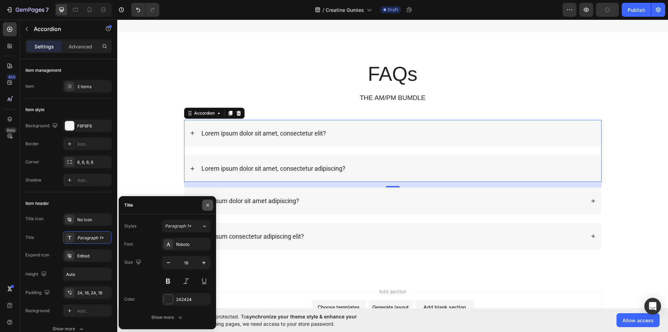
click at [206, 206] on icon "button" at bounding box center [208, 205] width 6 height 6
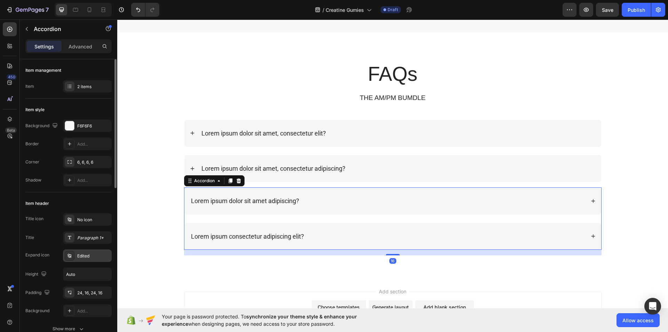
click at [78, 257] on div "Edited" at bounding box center [93, 256] width 33 height 6
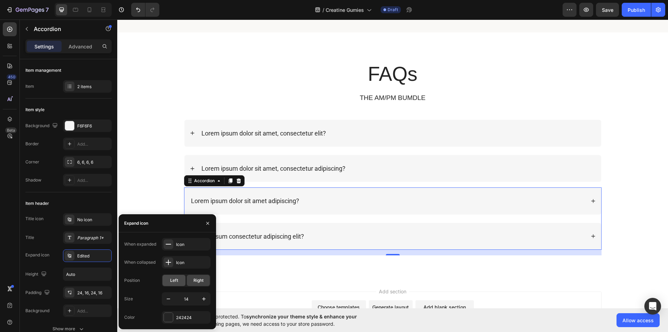
click at [173, 280] on span "Left" at bounding box center [174, 280] width 8 height 6
click at [210, 222] on icon "button" at bounding box center [208, 223] width 6 height 6
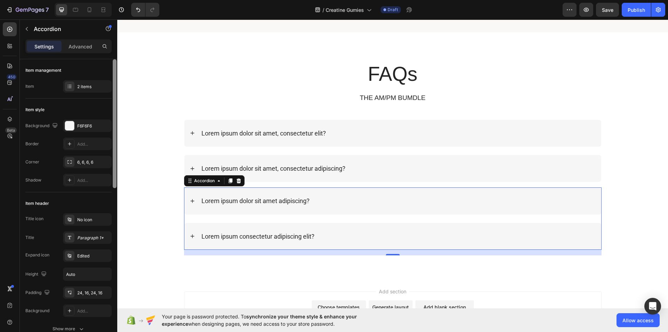
scroll to position [292, 0]
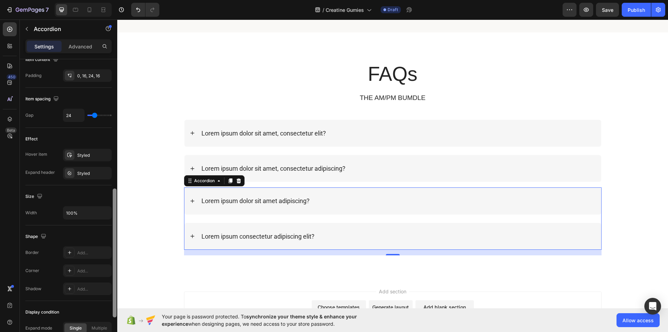
click at [116, 201] on div at bounding box center [114, 205] width 5 height 292
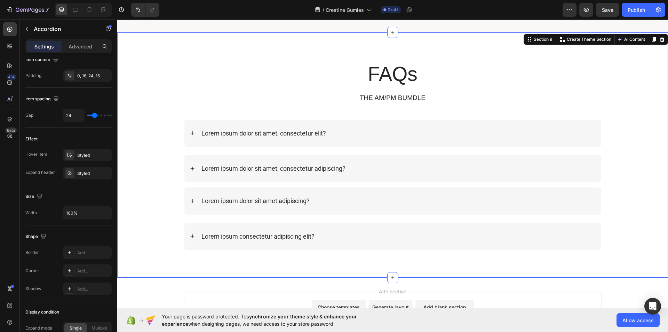
scroll to position [0, 0]
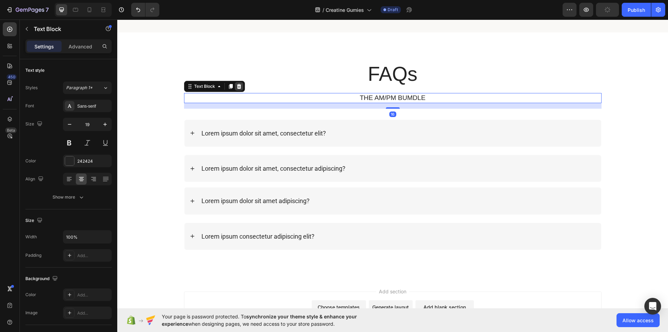
click at [237, 86] on icon at bounding box center [239, 86] width 5 height 5
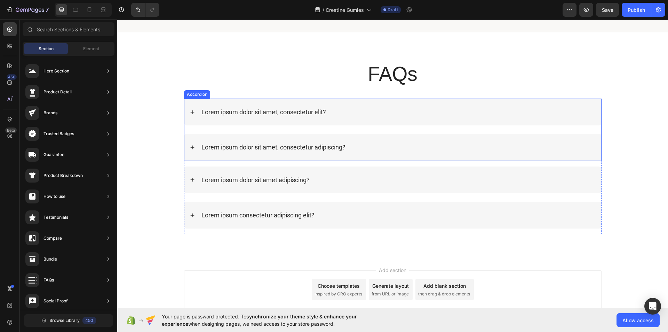
click at [270, 109] on p "Lorem ipsum dolor sit amet, consectetur elit?" at bounding box center [263, 112] width 125 height 8
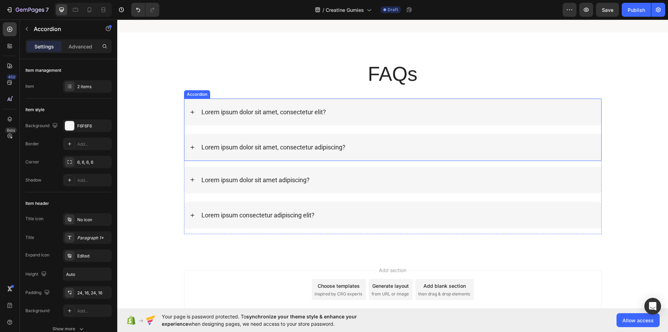
click at [270, 109] on p "Lorem ipsum dolor sit amet, consectetur elit?" at bounding box center [263, 112] width 125 height 8
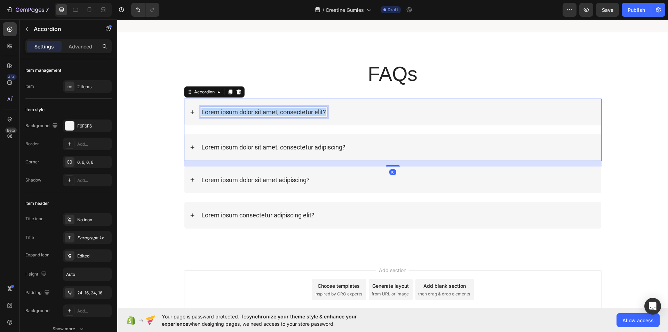
click at [270, 109] on p "Lorem ipsum dolor sit amet, consectetur elit?" at bounding box center [263, 112] width 125 height 8
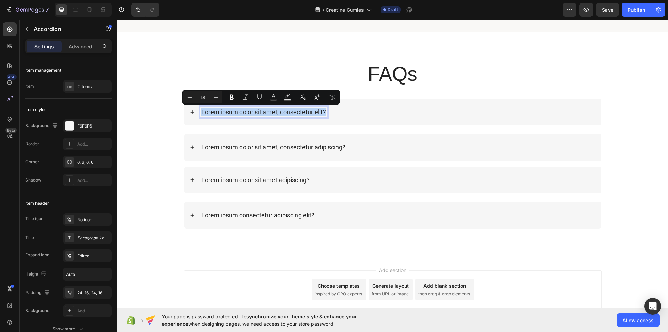
click at [270, 109] on p "Lorem ipsum dolor sit amet, consectetur elit?" at bounding box center [263, 112] width 125 height 8
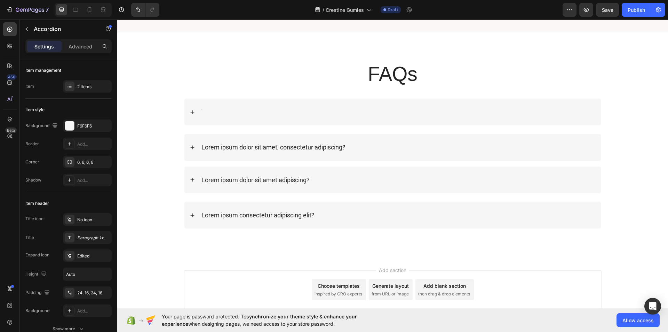
scroll to position [1467, 0]
click at [337, 117] on div "What are Everboost Creatine Gummies?" at bounding box center [397, 113] width 395 height 10
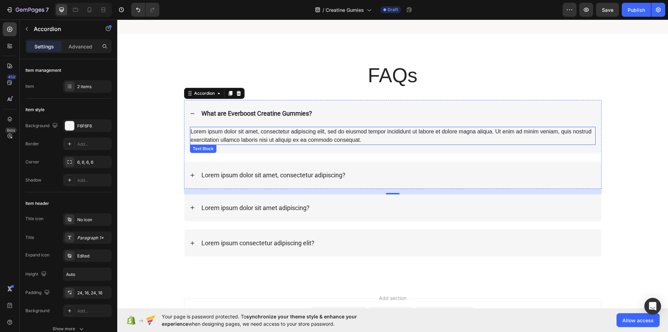
click at [279, 139] on div "Lorem ipsum dolor sit amet, consectetur adipiscing elit, sed do eiusmod tempor …" at bounding box center [393, 136] width 406 height 18
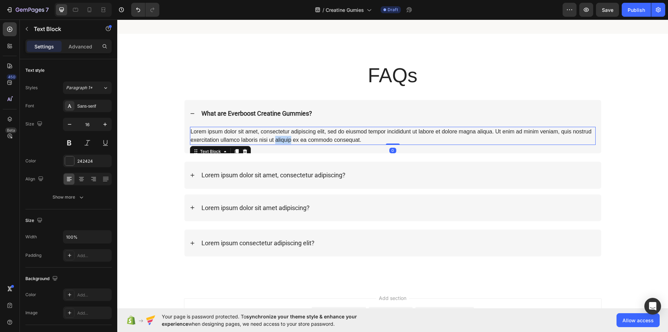
click at [279, 139] on div "Lorem ipsum dolor sit amet, consectetur adipiscing elit, sed do eiusmod tempor …" at bounding box center [393, 136] width 406 height 18
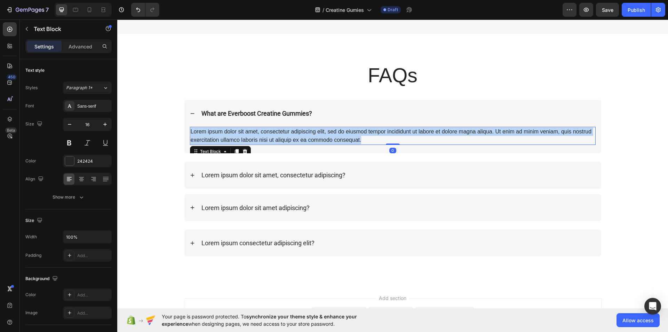
click at [279, 139] on p "Lorem ipsum dolor sit amet, consectetur adipiscing elit, sed do eiusmod tempor …" at bounding box center [393, 135] width 404 height 17
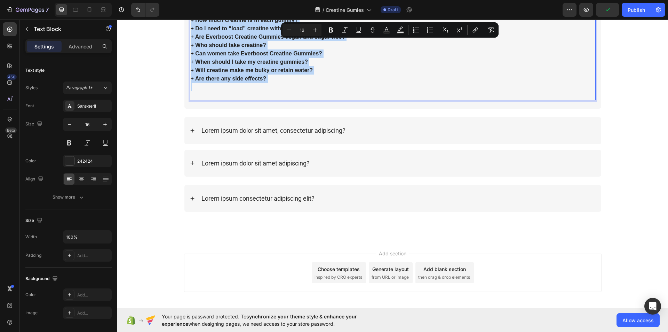
scroll to position [2131, 0]
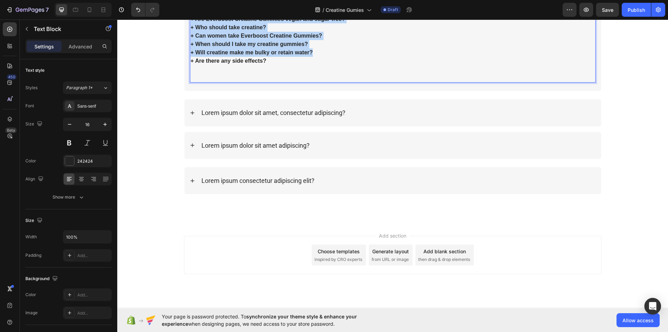
drag, startPoint x: 275, startPoint y: 86, endPoint x: 366, endPoint y: 47, distance: 98.9
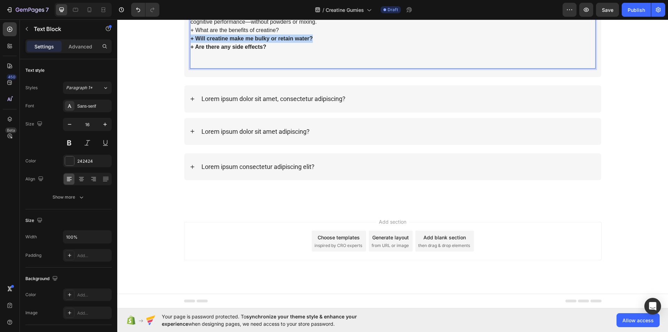
scroll to position [1571, 0]
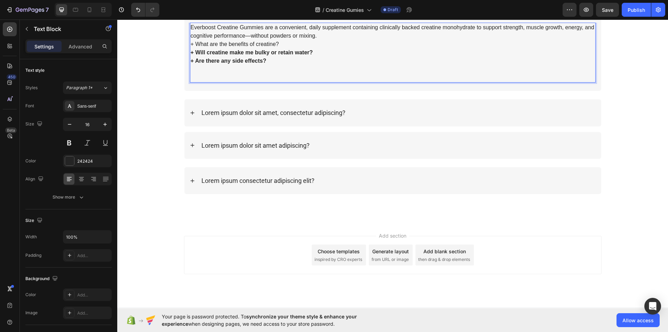
click at [294, 60] on p "+ Are there any side effects?" at bounding box center [393, 61] width 404 height 8
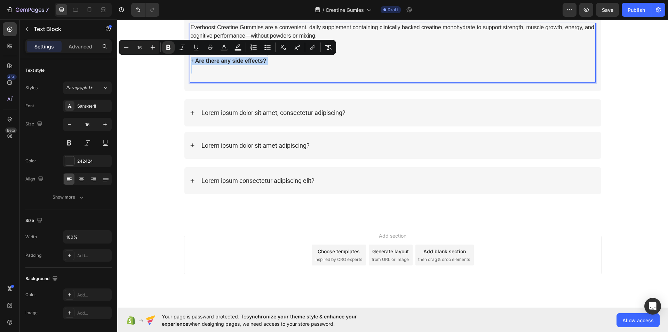
click at [294, 60] on p "+ Are there any side effects?" at bounding box center [393, 61] width 404 height 8
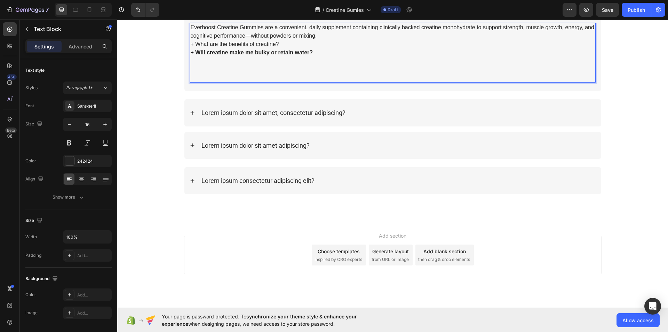
click at [312, 31] on p "Everboost Creatine Gummies are a convenient, daily supplement containing clinic…" at bounding box center [393, 31] width 404 height 17
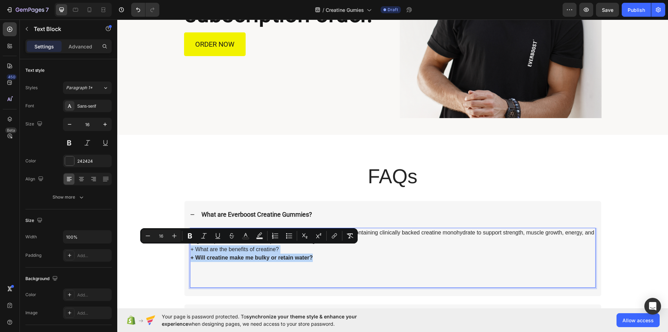
drag, startPoint x: 310, startPoint y: 255, endPoint x: 183, endPoint y: 251, distance: 126.7
click at [184, 251] on div "Everboost Creatine Gummies are a convenient, daily supplement containing clinic…" at bounding box center [392, 262] width 417 height 68
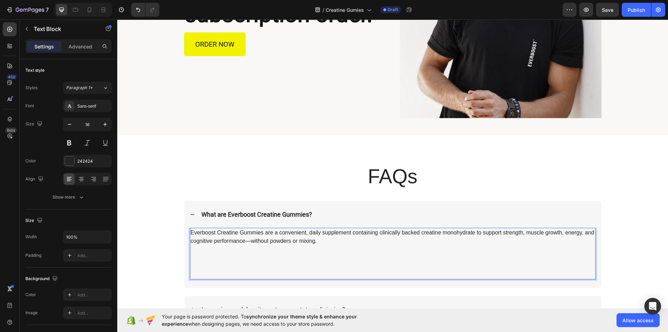
click at [191, 275] on p "Rich Text Editor. Editing area: main" at bounding box center [393, 270] width 404 height 17
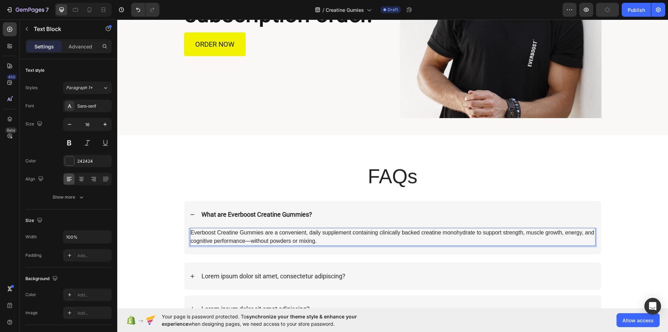
click at [522, 234] on p "Everboost Creatine Gummies are a convenient, daily supplement containing clinic…" at bounding box center [393, 236] width 404 height 17
click at [191, 241] on p "Everboost Creatine Gummies are a convenient, daily supplement containing clinic…" at bounding box center [393, 236] width 404 height 17
drag, startPoint x: 228, startPoint y: 244, endPoint x: 221, endPoint y: 135, distance: 109.5
click at [228, 244] on p "Everboost Creatine Gummies are a convenient, daily supplement containing clinic…" at bounding box center [393, 236] width 404 height 17
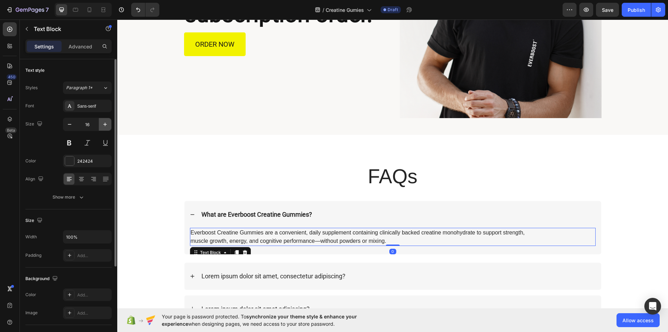
click at [100, 125] on button "button" at bounding box center [105, 124] width 13 height 13
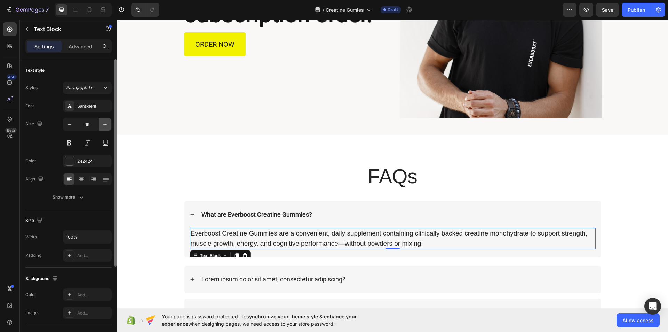
click at [100, 125] on button "button" at bounding box center [105, 124] width 13 height 13
type input "20"
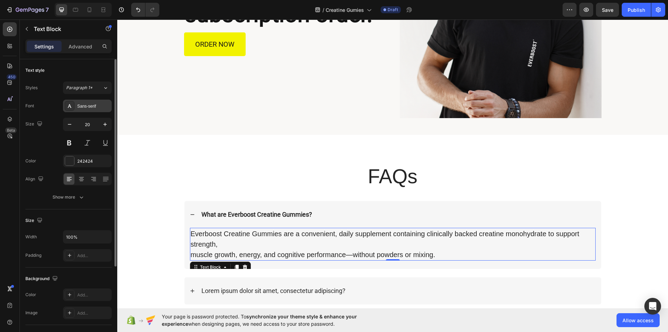
click at [107, 109] on div "Sans-serif" at bounding box center [93, 106] width 33 height 6
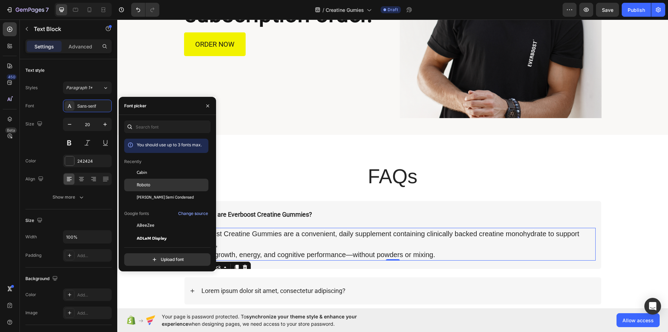
click at [153, 182] on div "Roboto" at bounding box center [172, 185] width 70 height 6
click at [211, 107] on button "button" at bounding box center [207, 105] width 11 height 11
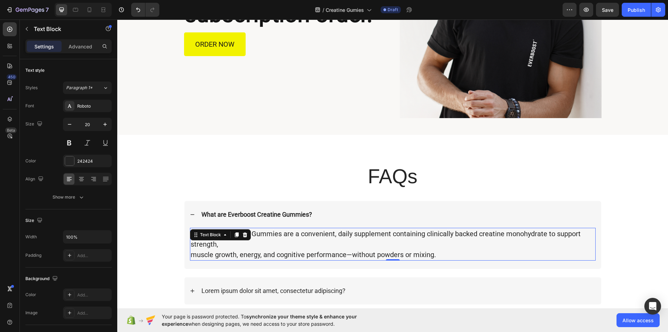
click at [191, 254] on p "Everboost Creatine Gummies are a convenient, daily supplement containing clinic…" at bounding box center [393, 243] width 404 height 31
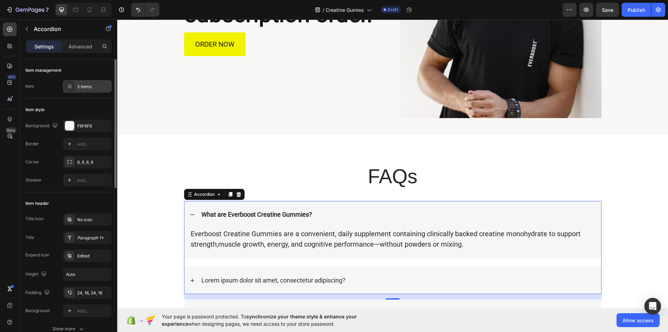
click at [99, 85] on div "2 items" at bounding box center [93, 87] width 33 height 6
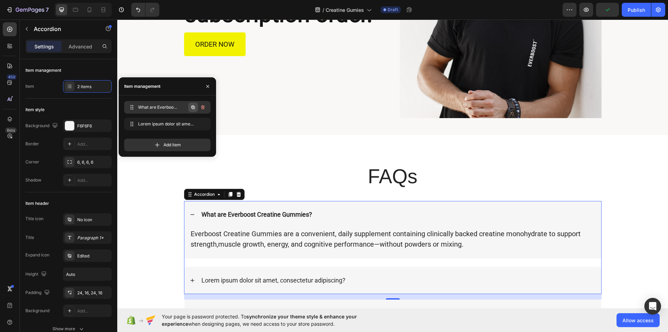
click at [191, 109] on icon "button" at bounding box center [193, 107] width 6 height 6
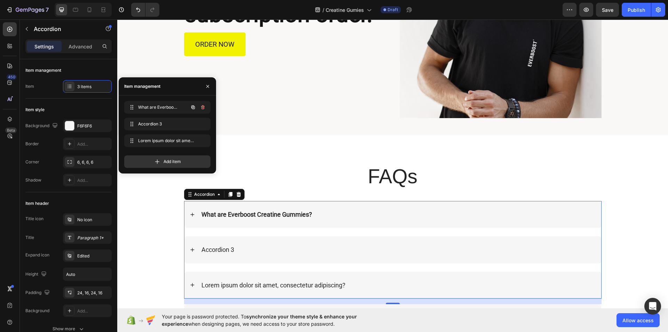
click at [191, 109] on icon "button" at bounding box center [193, 107] width 6 height 6
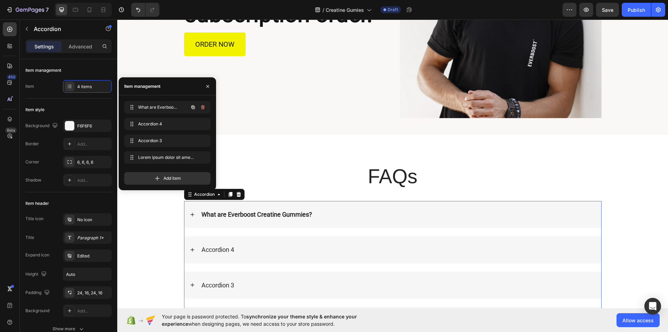
click at [191, 109] on icon "button" at bounding box center [193, 107] width 6 height 6
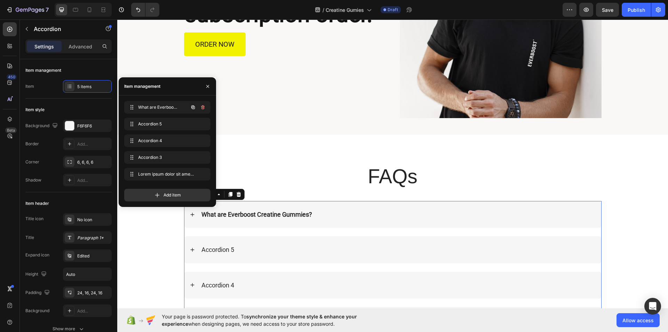
click at [191, 109] on icon "button" at bounding box center [193, 107] width 6 height 6
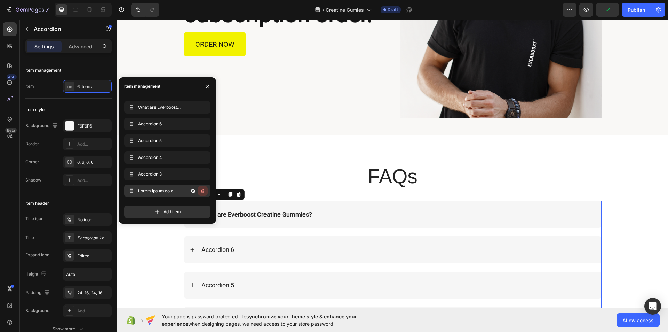
click at [203, 190] on icon "button" at bounding box center [202, 191] width 3 height 4
click at [203, 190] on div "Delete" at bounding box center [198, 191] width 13 height 6
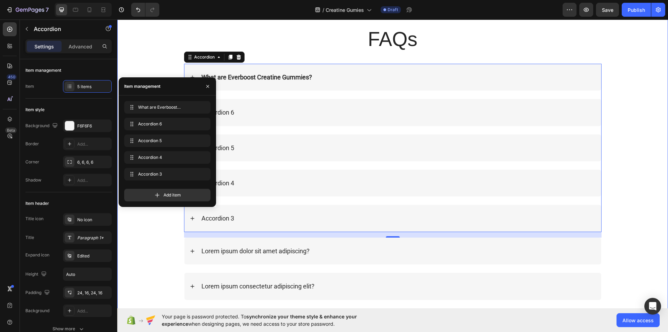
scroll to position [1503, 0]
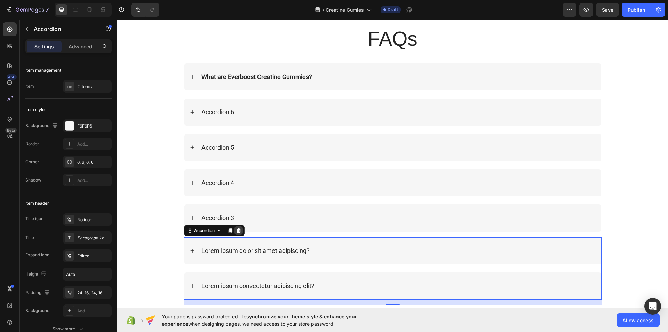
click at [237, 230] on icon at bounding box center [238, 230] width 5 height 5
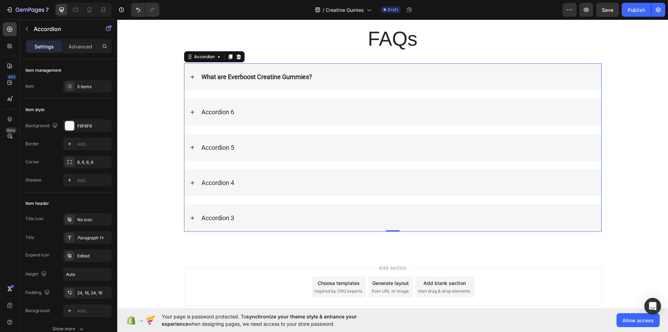
click at [229, 113] on div "Accordion 6" at bounding box center [217, 112] width 35 height 10
click at [229, 113] on p "Accordion 6" at bounding box center [217, 112] width 33 height 8
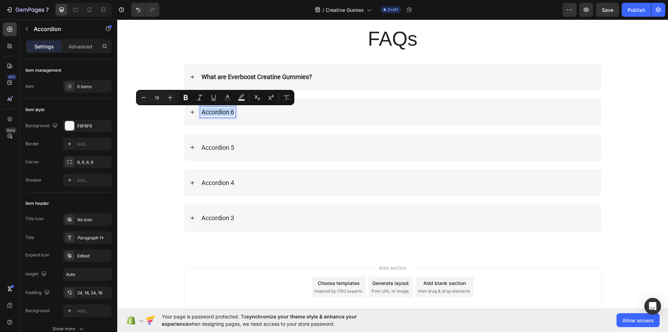
click at [229, 113] on p "Accordion 6" at bounding box center [217, 112] width 33 height 8
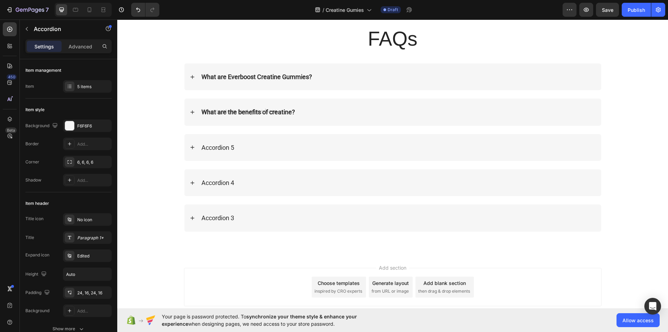
scroll to position [1502, 0]
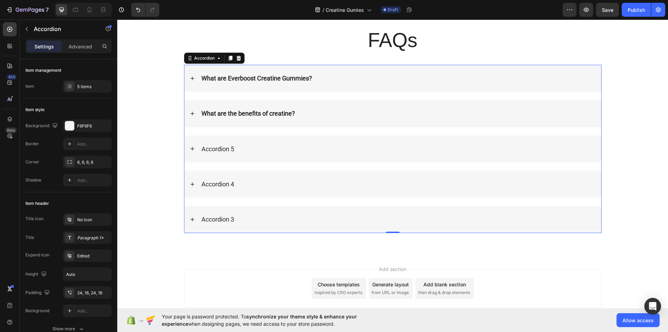
click at [313, 110] on div "What are the benefits of creatine?" at bounding box center [397, 113] width 395 height 10
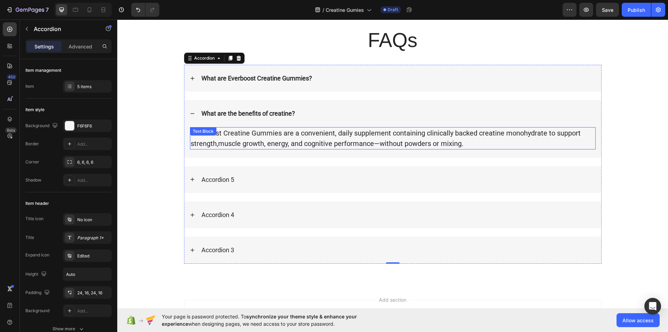
click at [251, 143] on p "Everboost Creatine Gummies are a convenient, daily supplement containing clinic…" at bounding box center [393, 138] width 404 height 21
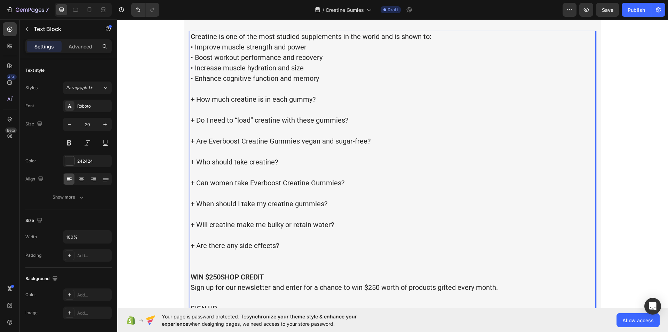
scroll to position [1515, 0]
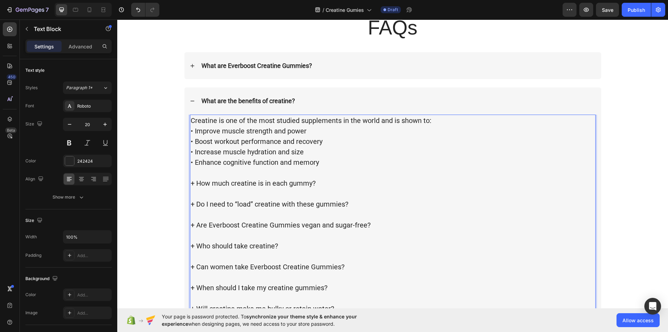
click at [191, 181] on p "+ How much creatine is in each gummy?" at bounding box center [393, 183] width 404 height 10
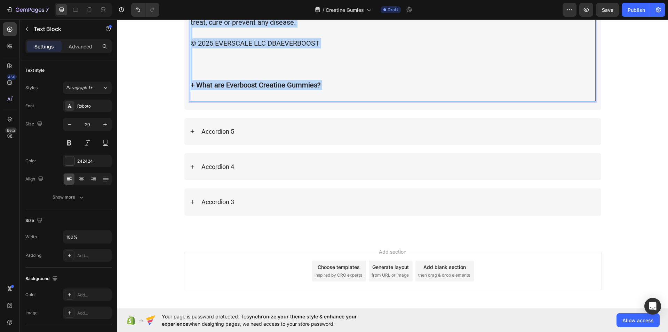
scroll to position [2181, 0]
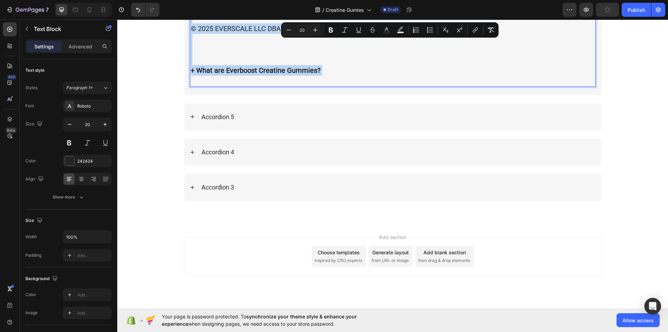
drag, startPoint x: 190, startPoint y: 181, endPoint x: 373, endPoint y: 77, distance: 211.0
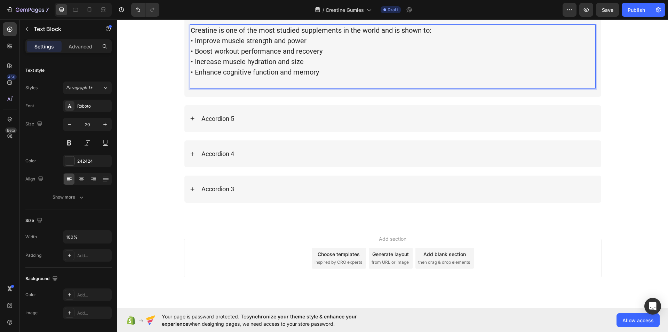
scroll to position [1603, 0]
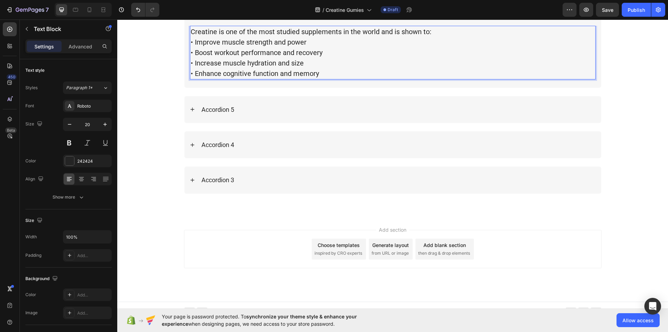
click at [373, 77] on p "Creatine is one of the most studied supplements in the world and is shown to: •…" at bounding box center [393, 52] width 404 height 52
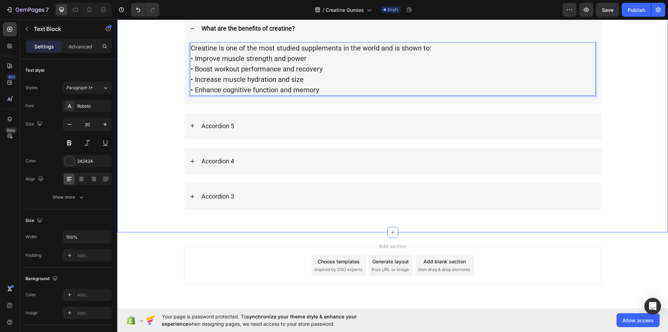
scroll to position [1588, 0]
click at [260, 120] on div "Accordion 5" at bounding box center [397, 125] width 395 height 10
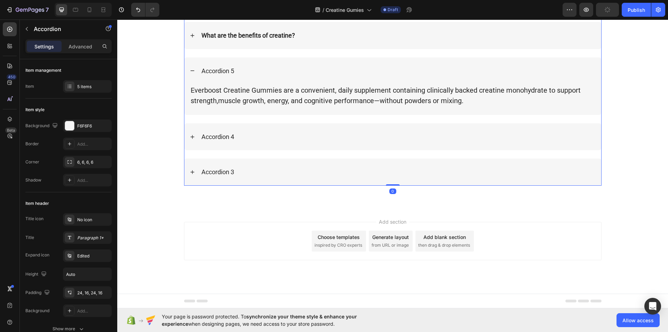
scroll to position [1580, 0]
click at [228, 136] on p "Accordion 4" at bounding box center [217, 137] width 33 height 8
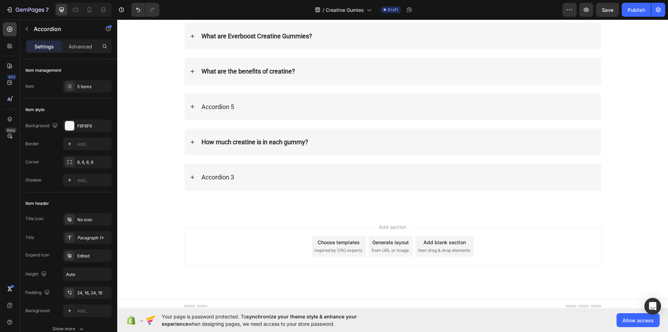
scroll to position [1542, 0]
click at [230, 106] on p "Accordion 5" at bounding box center [217, 108] width 33 height 8
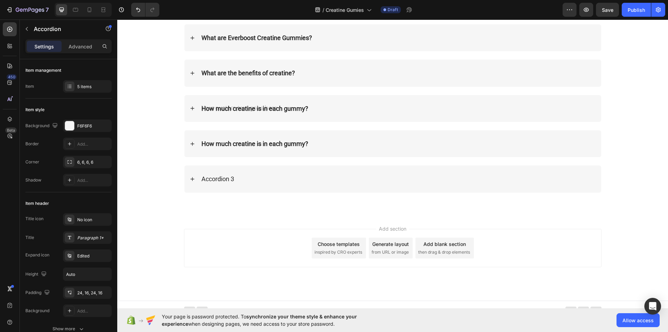
scroll to position [1541, 0]
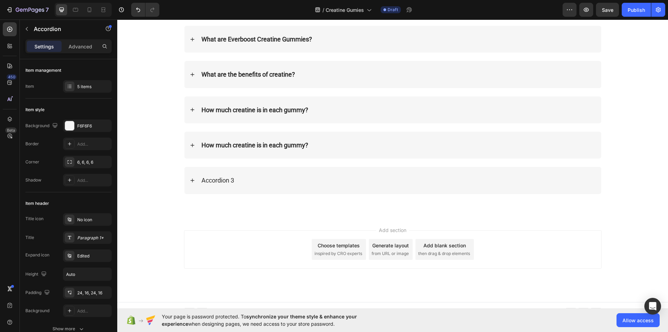
click at [330, 114] on div "How much creatine is in each gummy?" at bounding box center [397, 110] width 395 height 10
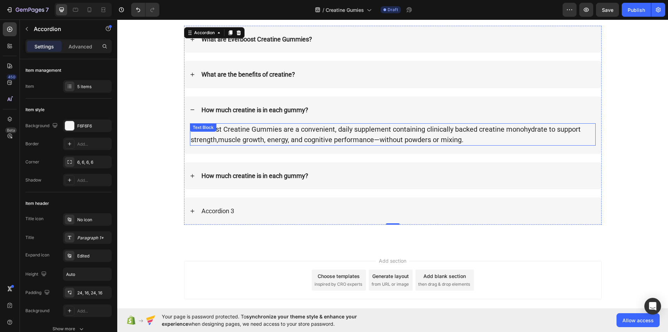
click at [243, 145] on p "Everboost Creatine Gummies are a convenient, daily supplement containing clinic…" at bounding box center [393, 134] width 404 height 21
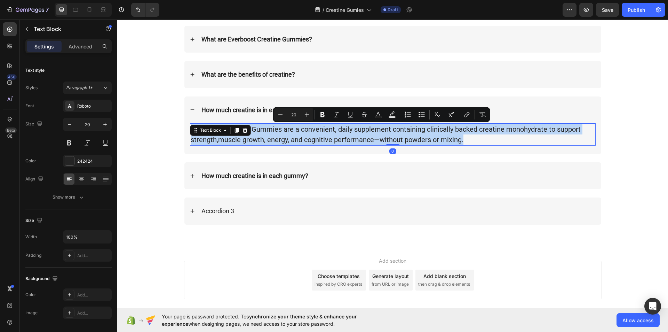
click at [243, 145] on p "Everboost Creatine Gummies are a convenient, daily supplement containing clinic…" at bounding box center [393, 134] width 404 height 21
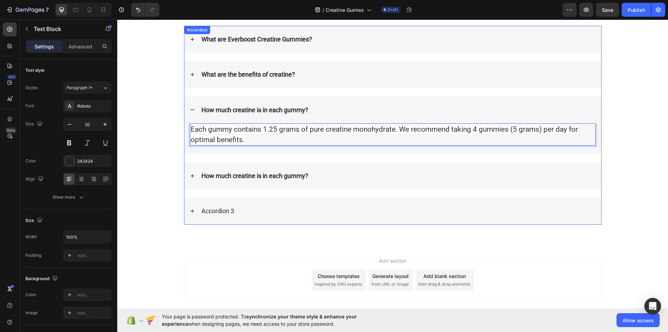
click at [319, 74] on div "What are the benefits of creatine?" at bounding box center [397, 74] width 395 height 10
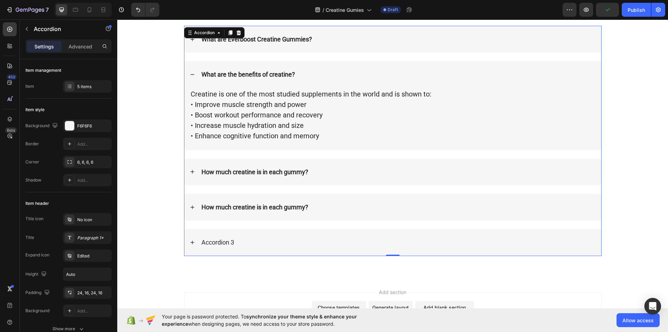
click at [322, 40] on div "What are Everboost Creatine Gummies?" at bounding box center [397, 39] width 395 height 10
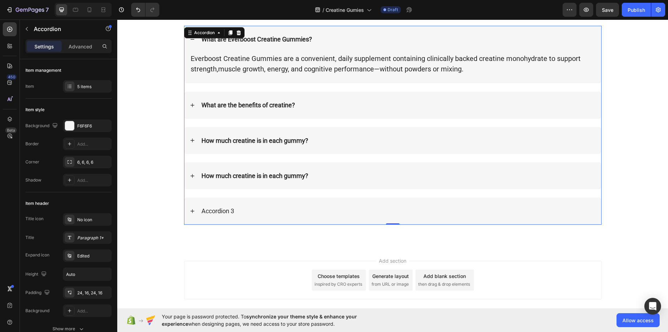
click at [324, 138] on div "How much creatine is in each gummy?" at bounding box center [397, 140] width 395 height 10
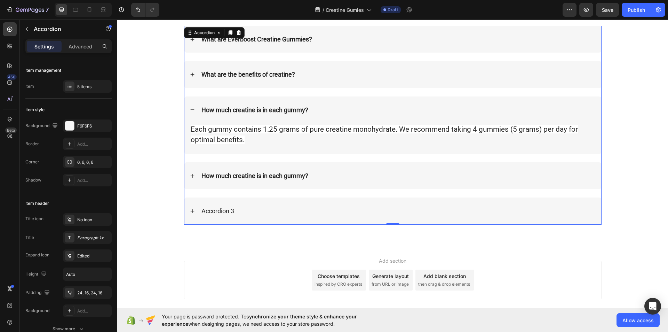
click at [324, 138] on p "Each gummy contains 1.25 grams of pure creatine monohydrate. We recommend takin…" at bounding box center [393, 134] width 404 height 21
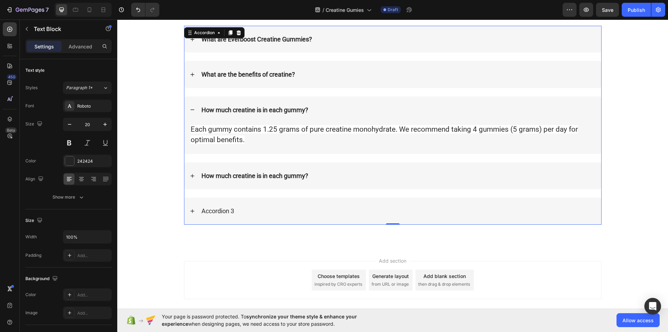
click at [324, 138] on p "Each gummy contains 1.25 grams of pure creatine monohydrate. We recommend takin…" at bounding box center [393, 134] width 404 height 21
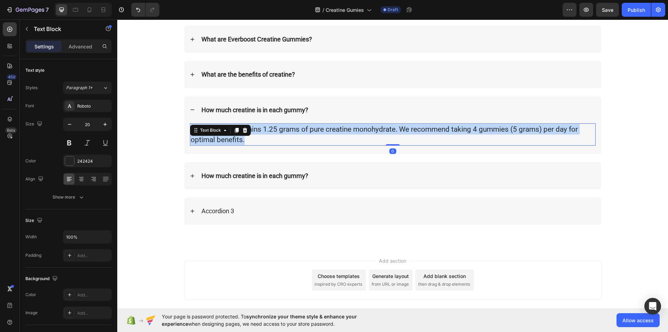
click at [324, 138] on p "Each gummy contains 1.25 grams of pure creatine monohydrate. We recommend takin…" at bounding box center [393, 134] width 404 height 21
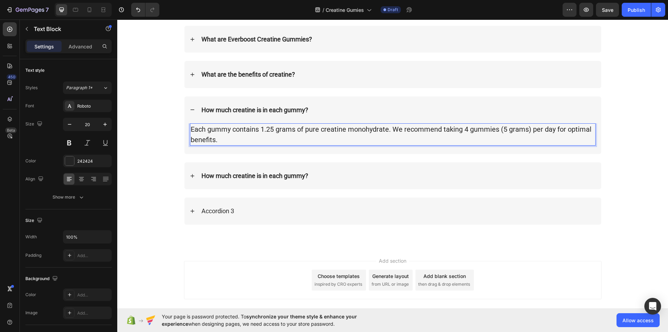
click at [553, 130] on p "Each gummy contains 1.25 grams of pure creatine monohydrate. We recommend takin…" at bounding box center [393, 134] width 404 height 21
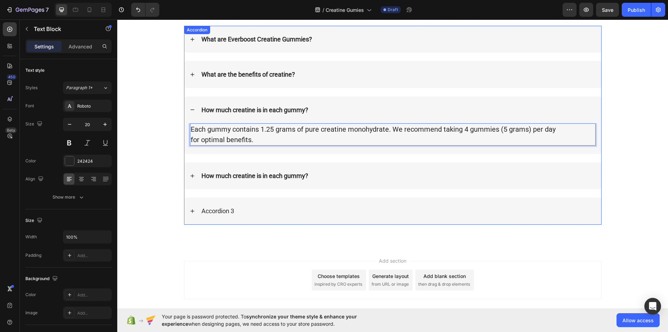
click at [268, 175] on strong "How much creatine is in each gummy?" at bounding box center [254, 175] width 107 height 7
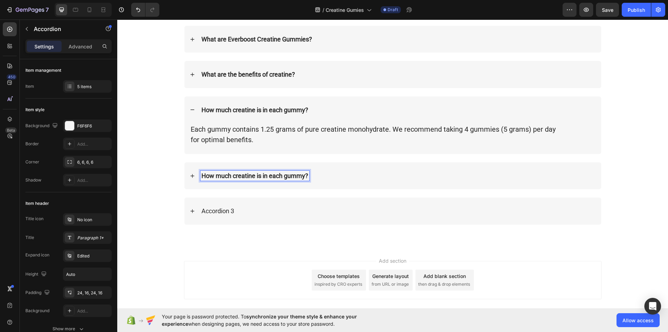
click at [304, 173] on strong "How much creatine is in each gummy?" at bounding box center [254, 175] width 107 height 7
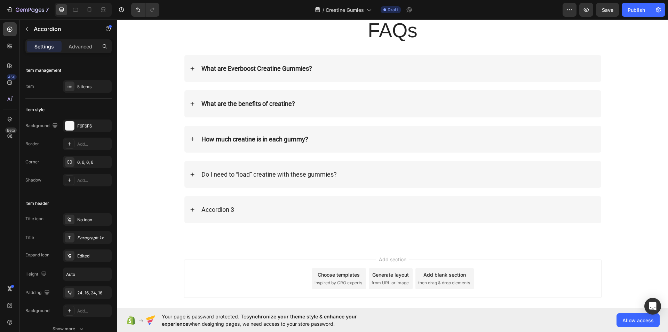
scroll to position [1510, 0]
click at [329, 175] on p "Do I need to “load” creatine with these gummies?" at bounding box center [268, 176] width 135 height 8
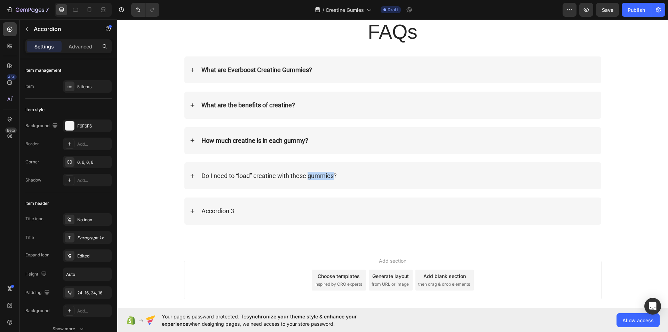
click at [329, 175] on p "Do I need to “load” creatine with these gummies?" at bounding box center [268, 176] width 135 height 8
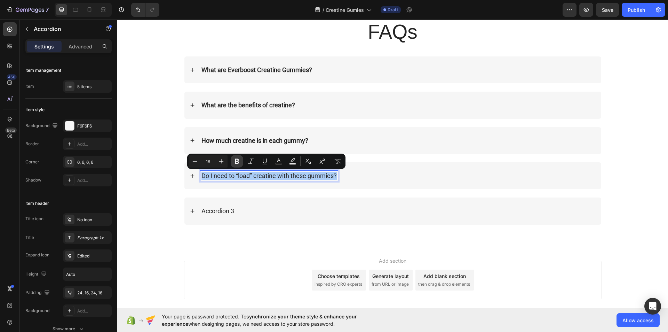
click at [238, 160] on icon "Editor contextual toolbar" at bounding box center [237, 161] width 4 height 5
click at [146, 176] on div "FAQs Heading Row What are Everboost Creatine Gummies? What are the benefits of …" at bounding box center [392, 124] width 537 height 212
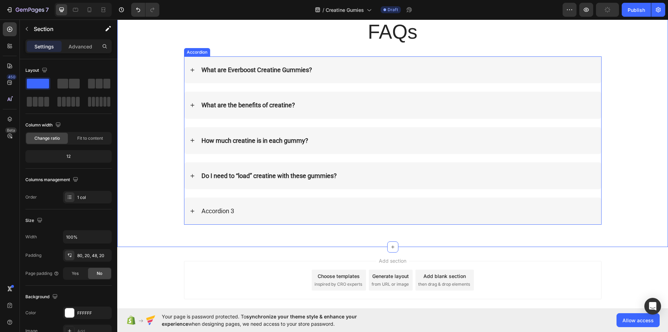
click at [366, 171] on div "Do I need to “load” creatine with these gummies?" at bounding box center [397, 175] width 395 height 10
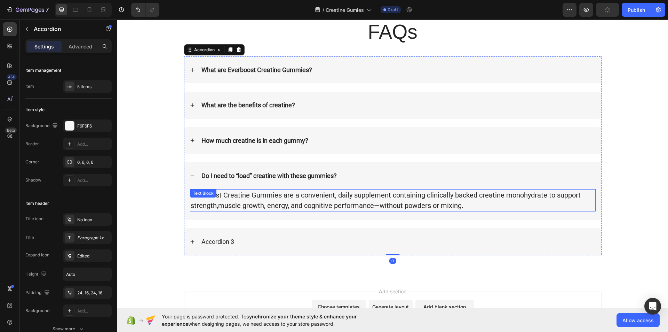
click at [366, 203] on p "Everboost Creatine Gummies are a convenient, daily supplement containing clinic…" at bounding box center [393, 200] width 404 height 21
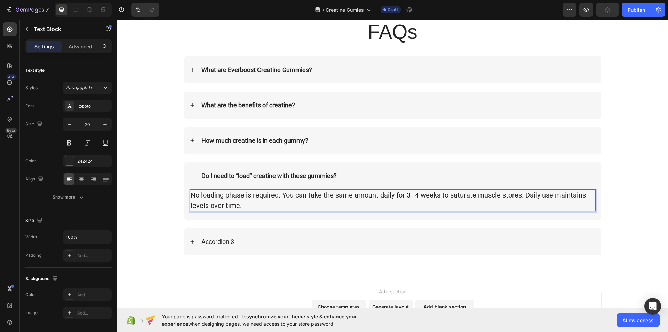
click at [521, 196] on p "No loading phase is required. You can take the same amount daily for 3–4 weeks …" at bounding box center [393, 200] width 404 height 21
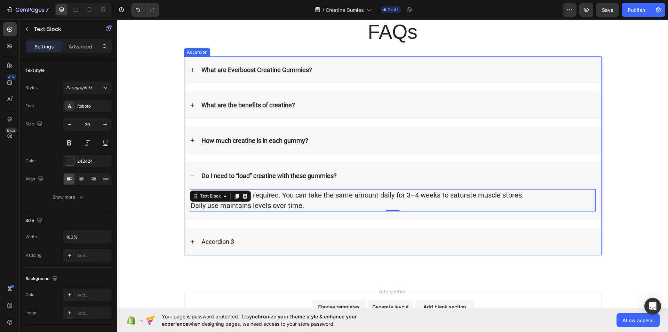
click at [232, 242] on p "Accordion 3" at bounding box center [217, 241] width 33 height 8
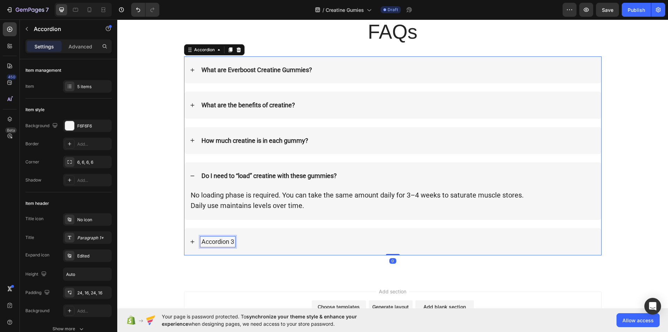
click at [232, 242] on p "Accordion 3" at bounding box center [217, 241] width 33 height 8
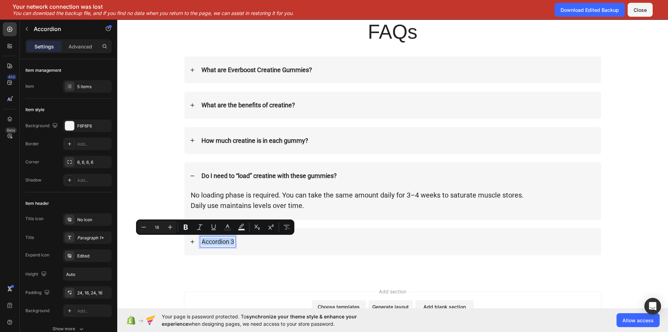
click at [232, 242] on p "Accordion 3" at bounding box center [217, 241] width 33 height 8
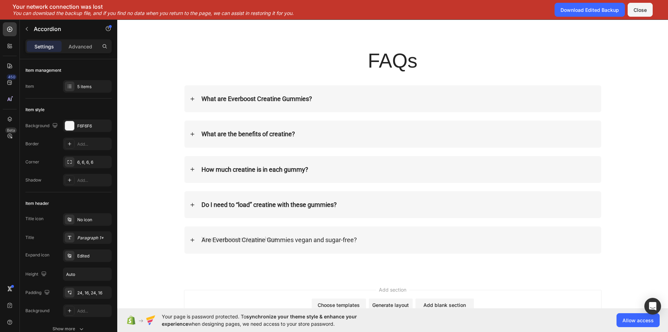
scroll to position [1479, 0]
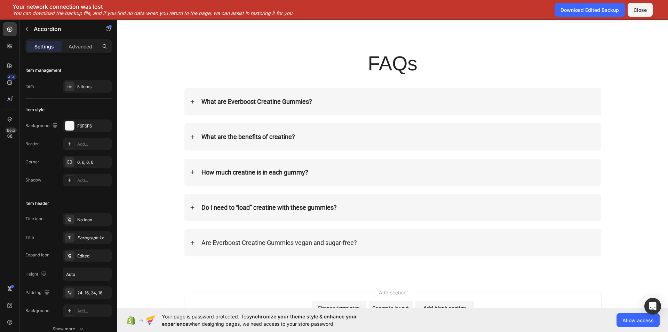
click at [232, 242] on p "Are Everboost Creatine Gummies vegan and sugar-free?" at bounding box center [279, 242] width 156 height 8
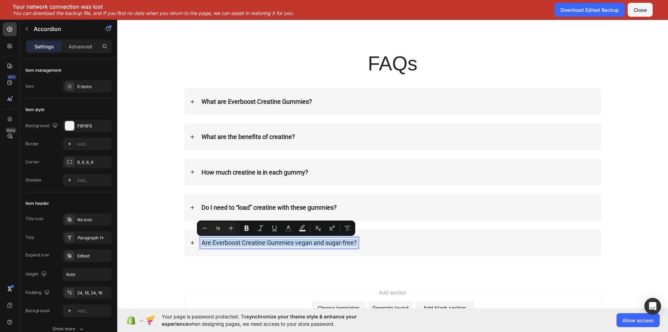
click at [232, 242] on p "Are Everboost Creatine Gummies vegan and sugar-free?" at bounding box center [279, 242] width 156 height 8
click at [244, 223] on button "Bold" at bounding box center [246, 228] width 13 height 13
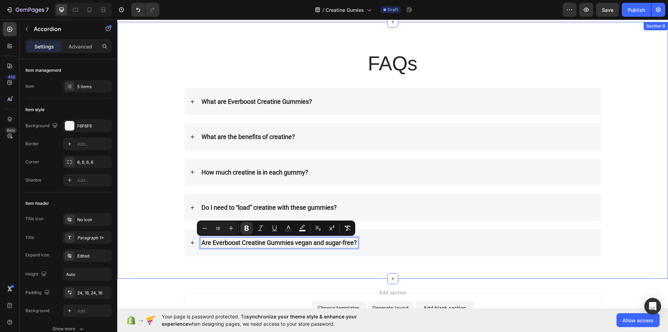
click at [239, 266] on div "FAQs Heading Row What are Everboost Creatine Gummies? What are the benefits of …" at bounding box center [392, 150] width 551 height 256
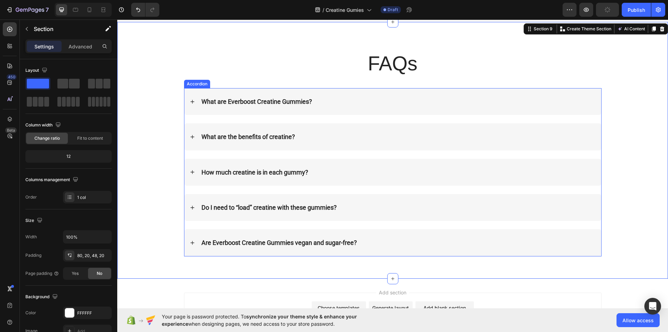
click at [429, 245] on div "Are Everboost Creatine Gummies vegan and sugar-free?" at bounding box center [397, 242] width 395 height 10
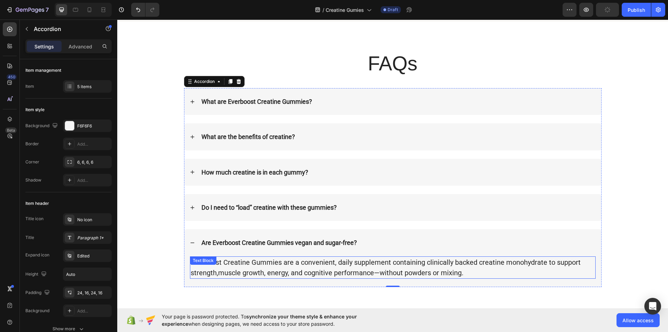
click at [302, 262] on p "Everboost Creatine Gummies are a convenient, daily supplement containing clinic…" at bounding box center [393, 267] width 404 height 21
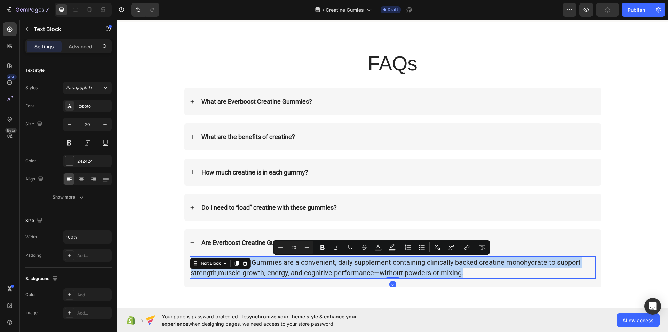
click at [302, 262] on p "Everboost Creatine Gummies are a convenient, daily supplement containing clinic…" at bounding box center [393, 267] width 404 height 21
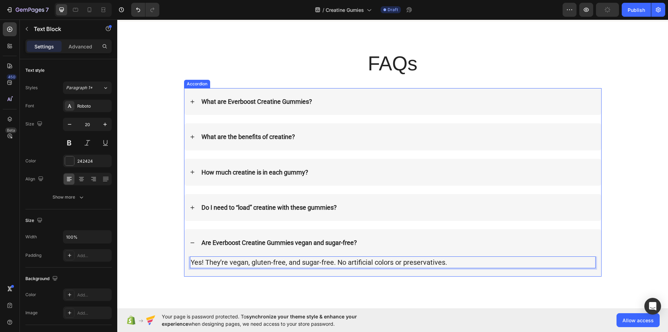
click at [199, 213] on div "Do I need to “load” creatine with these gummies?" at bounding box center [392, 207] width 417 height 27
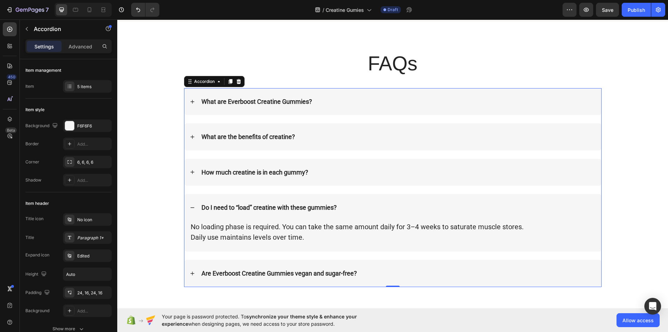
click at [320, 176] on div "How much creatine is in each gummy?" at bounding box center [397, 172] width 395 height 10
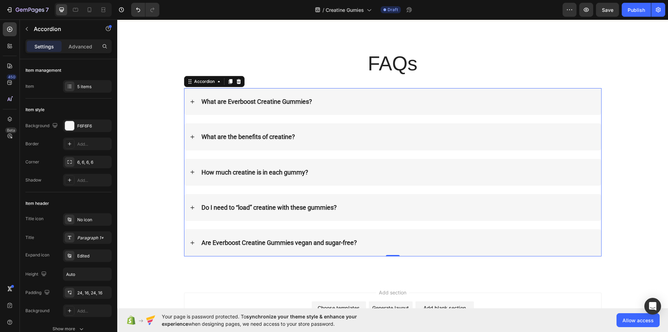
click at [308, 163] on div "How much creatine is in each gummy?" at bounding box center [392, 172] width 417 height 27
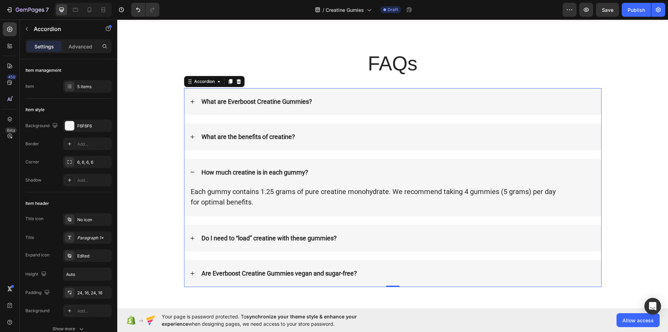
click at [308, 163] on div "How much creatine is in each gummy?" at bounding box center [392, 172] width 417 height 27
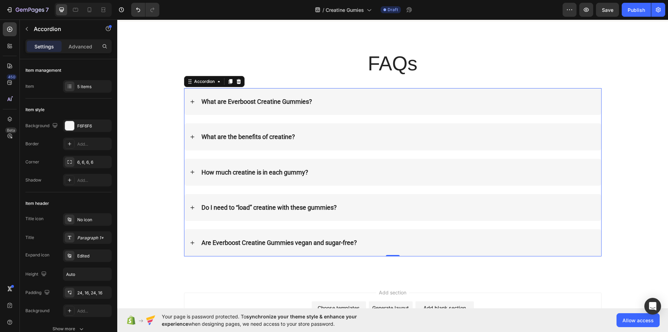
click at [308, 163] on div "How much creatine is in each gummy?" at bounding box center [392, 172] width 417 height 27
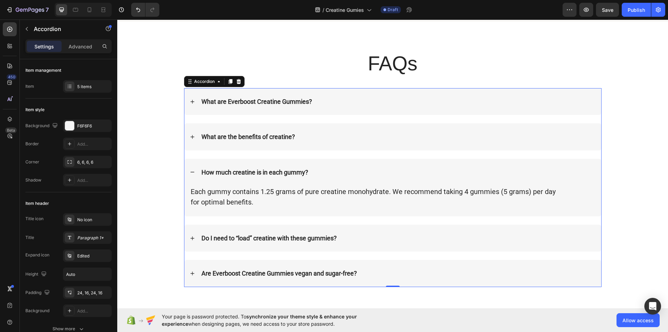
click at [308, 163] on div "How much creatine is in each gummy?" at bounding box center [392, 172] width 417 height 27
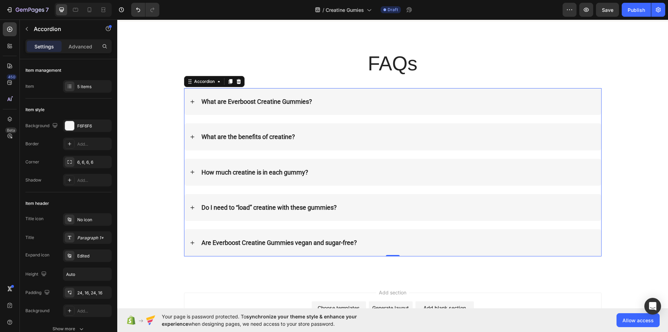
click at [309, 166] on div "How much creatine is in each gummy?" at bounding box center [392, 172] width 417 height 27
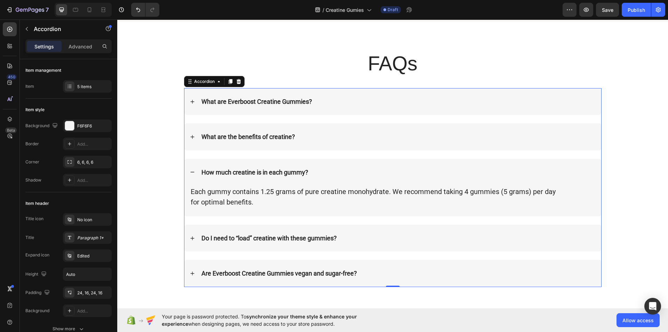
click at [309, 166] on div "How much creatine is in each gummy?" at bounding box center [392, 172] width 417 height 27
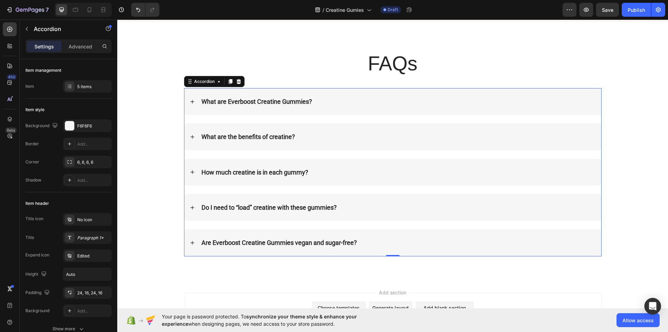
click at [314, 137] on div "What are the benefits of creatine?" at bounding box center [397, 137] width 395 height 10
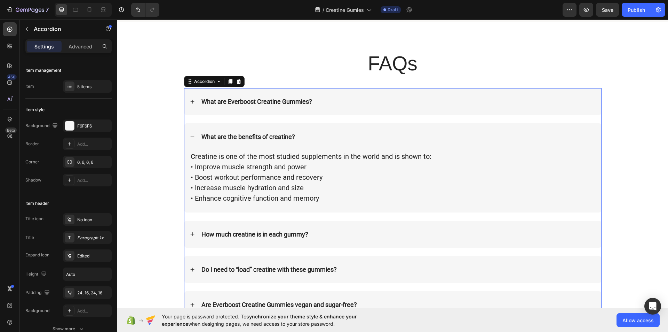
click at [314, 137] on div "What are the benefits of creatine?" at bounding box center [397, 137] width 395 height 10
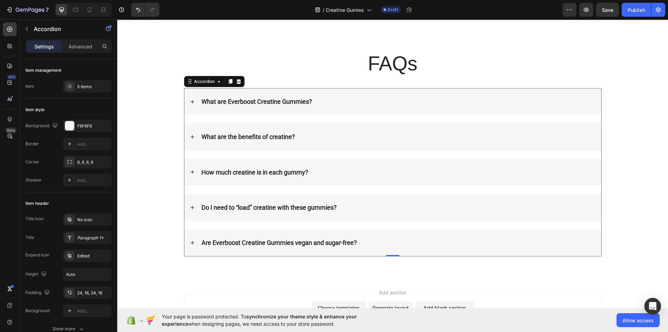
click at [314, 137] on div "What are the benefits of creatine?" at bounding box center [397, 137] width 395 height 10
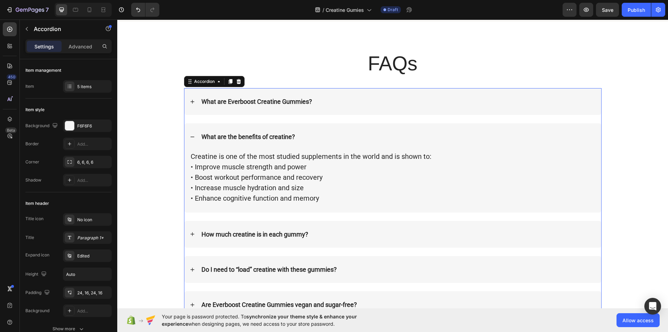
click at [314, 137] on div "What are the benefits of creatine?" at bounding box center [397, 137] width 395 height 10
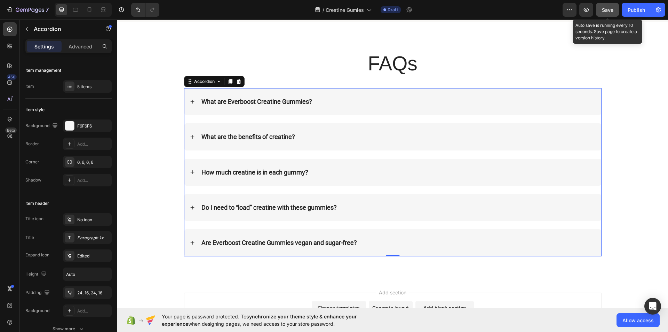
click at [608, 15] on button "Save" at bounding box center [607, 10] width 23 height 14
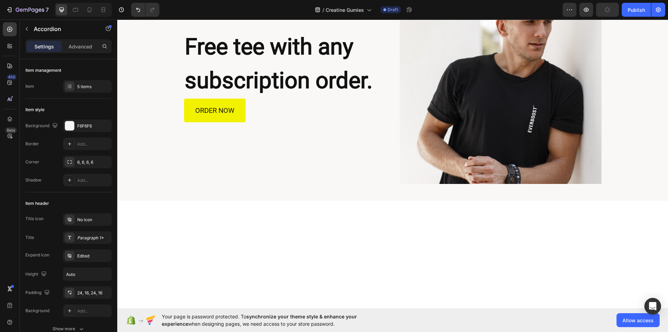
scroll to position [941, 0]
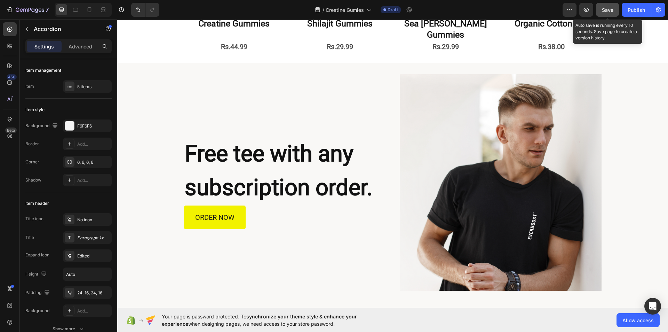
click at [609, 8] on span "Save" at bounding box center [607, 10] width 11 height 6
click at [609, 11] on span "Save" at bounding box center [607, 10] width 11 height 6
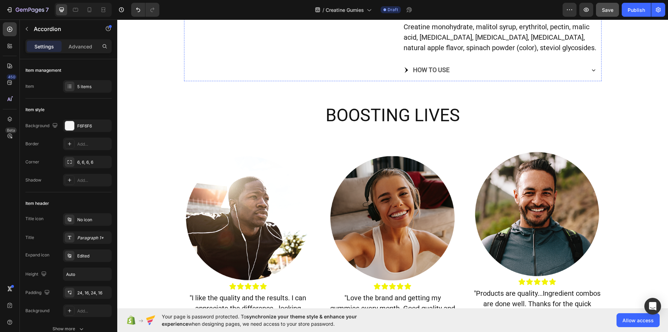
scroll to position [335, 0]
click at [89, 10] on icon at bounding box center [89, 9] width 7 height 7
type input "14"
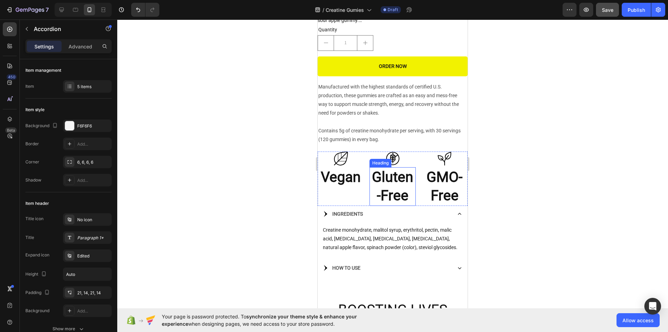
scroll to position [390, 0]
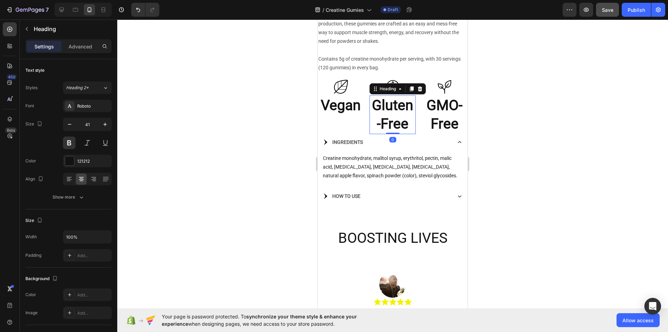
click at [407, 106] on h2 "Gluten-Free" at bounding box center [393, 114] width 46 height 39
click at [92, 120] on input "41" at bounding box center [87, 124] width 23 height 13
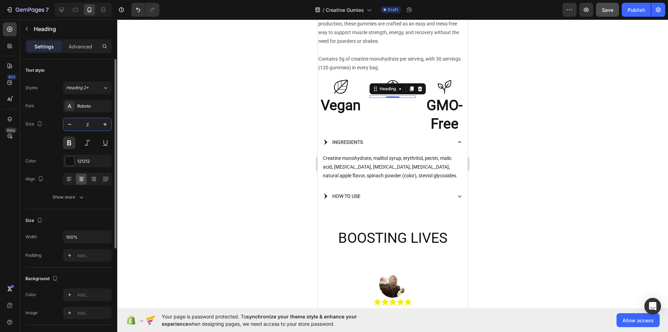
type input "20"
click at [332, 109] on h2 "Vegan" at bounding box center [341, 105] width 46 height 20
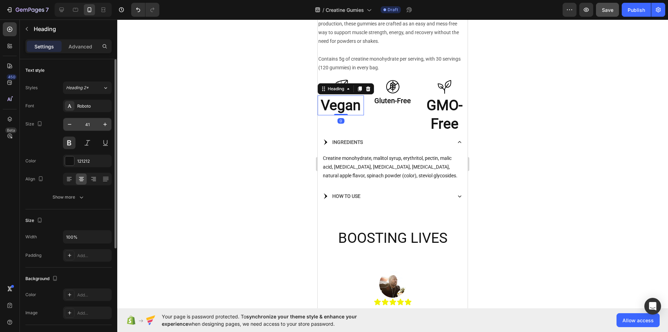
click at [92, 121] on input "41" at bounding box center [87, 124] width 23 height 13
type input "20"
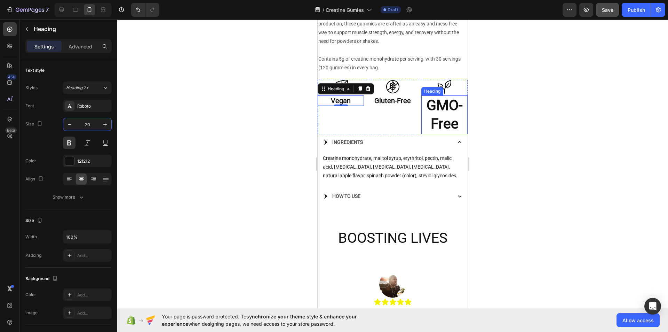
click at [437, 105] on h2 "GMO-Free" at bounding box center [444, 114] width 46 height 39
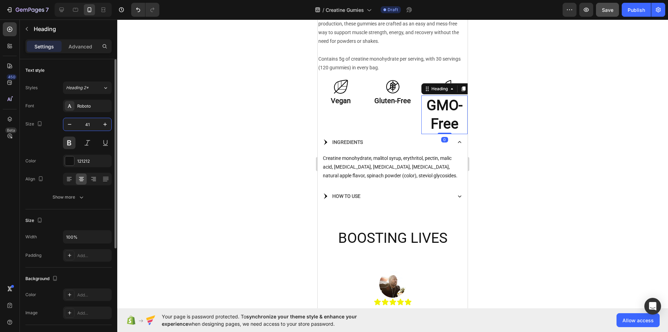
click at [92, 124] on input "41" at bounding box center [87, 124] width 23 height 13
type input "20"
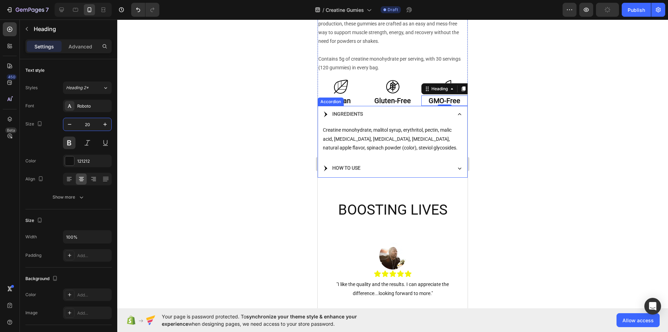
scroll to position [473, 0]
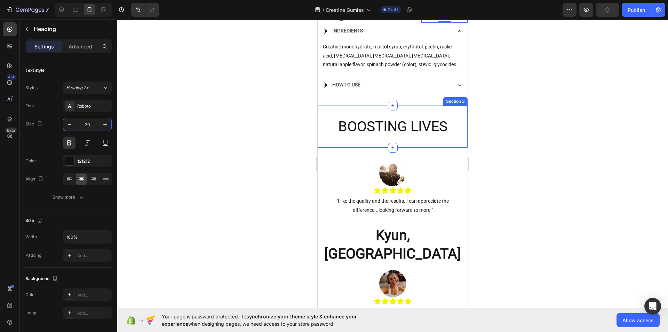
click at [416, 134] on div "BOOSTING LIVES Heading Section 3" at bounding box center [393, 126] width 150 height 42
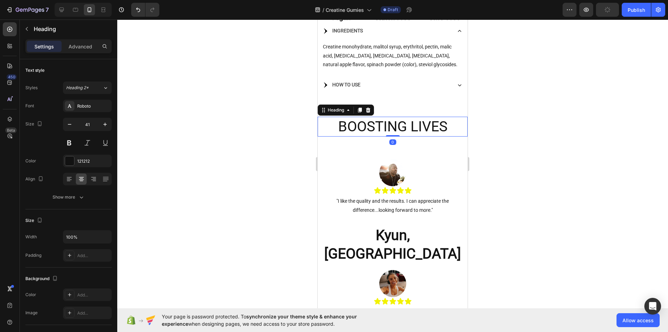
click at [375, 127] on h2 "BOOSTING LIVES" at bounding box center [393, 127] width 150 height 20
click at [92, 122] on input "41" at bounding box center [87, 124] width 23 height 13
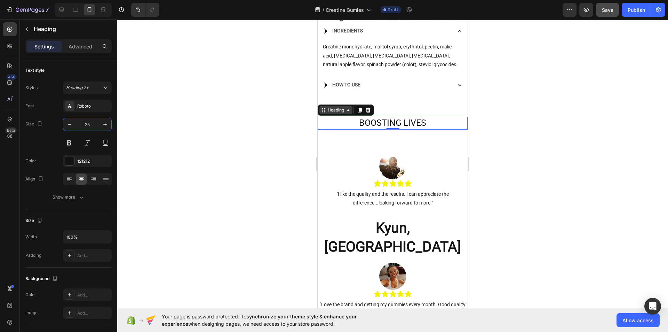
type input "25"
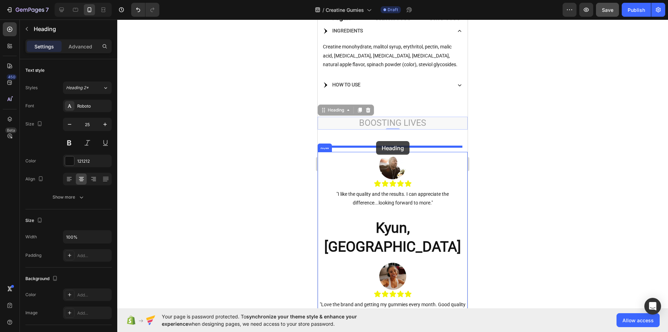
drag, startPoint x: 324, startPoint y: 105, endPoint x: 376, endPoint y: 141, distance: 63.2
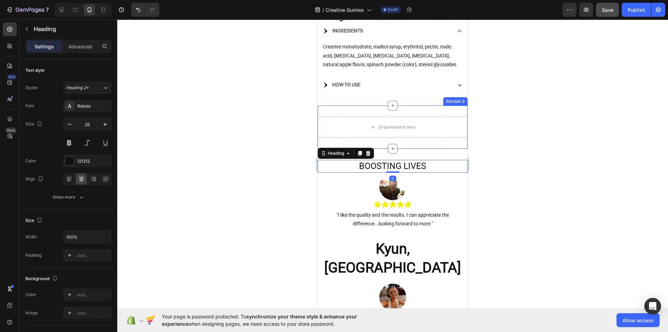
click at [457, 105] on div "Drop element here Section 3" at bounding box center [393, 126] width 150 height 43
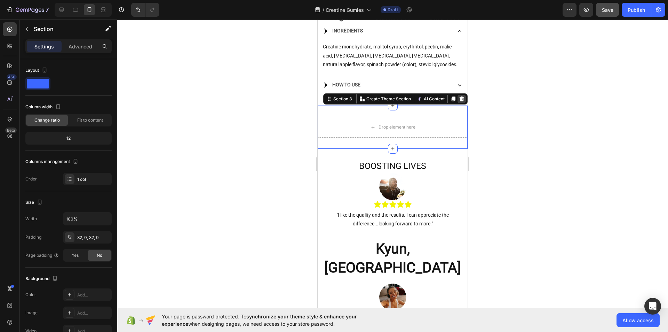
click at [460, 96] on icon at bounding box center [462, 98] width 5 height 5
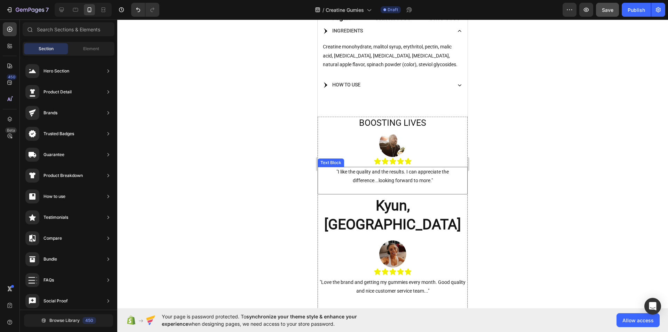
scroll to position [518, 0]
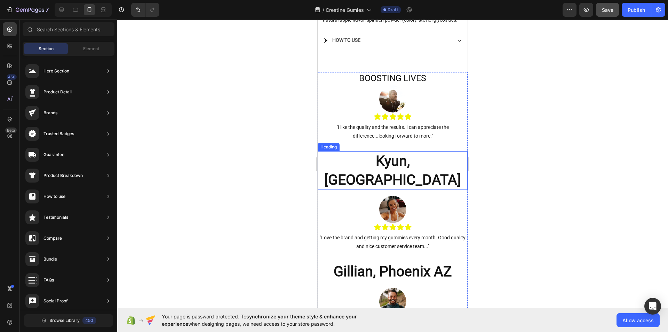
click at [426, 160] on h2 "Kyun, [GEOGRAPHIC_DATA]" at bounding box center [393, 170] width 150 height 39
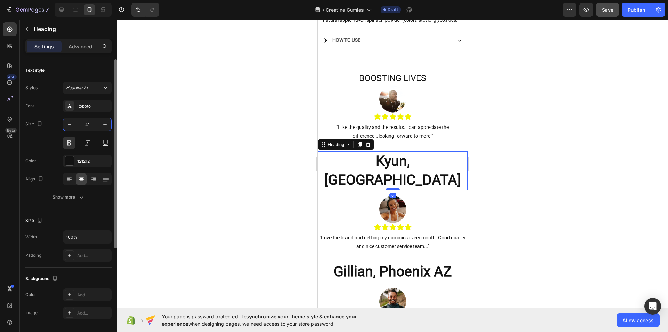
click at [95, 126] on input "41" at bounding box center [87, 124] width 23 height 13
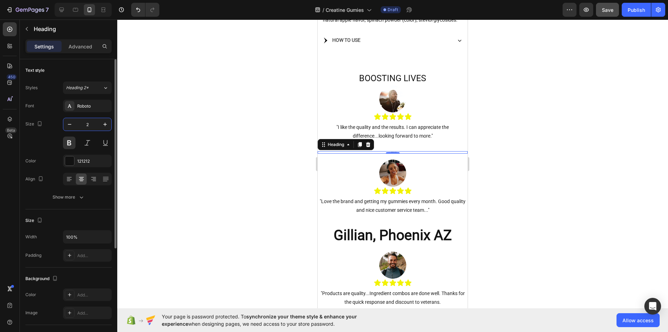
type input "25"
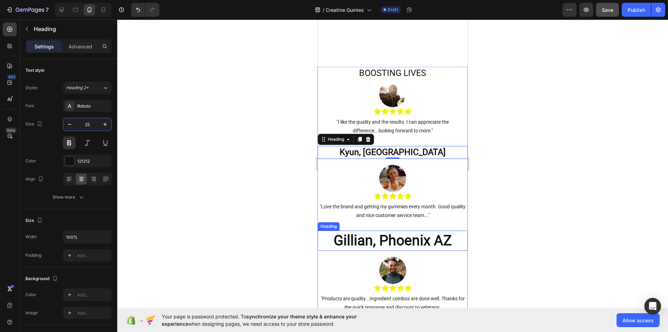
scroll to position [562, 0]
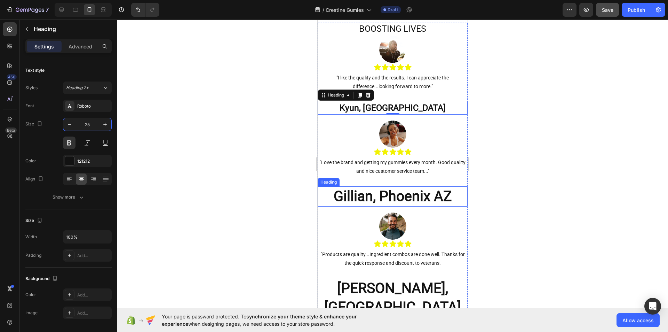
click at [393, 195] on h2 "Gillian, Phoenix AZ" at bounding box center [393, 196] width 150 height 20
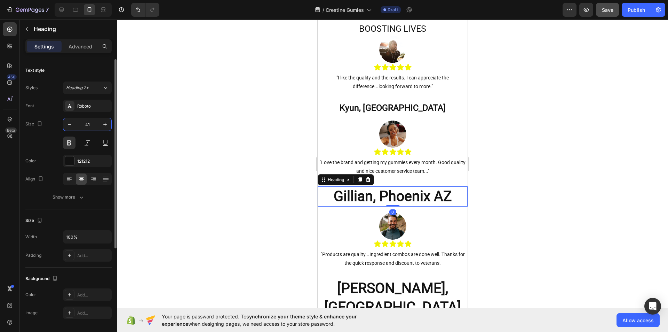
click at [92, 120] on input "41" at bounding box center [87, 124] width 23 height 13
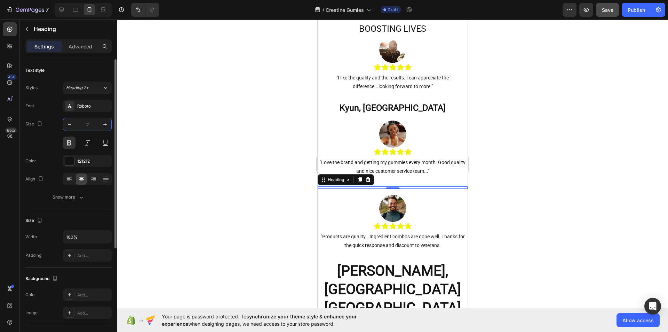
type input "25"
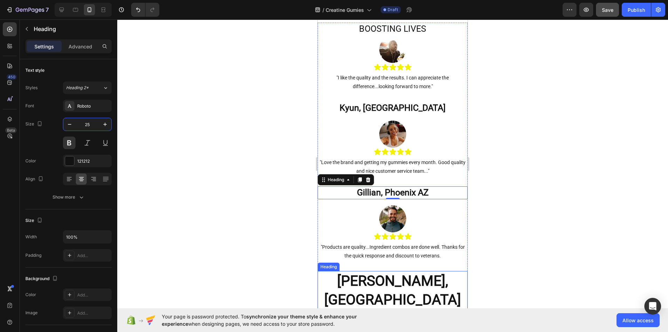
scroll to position [628, 0]
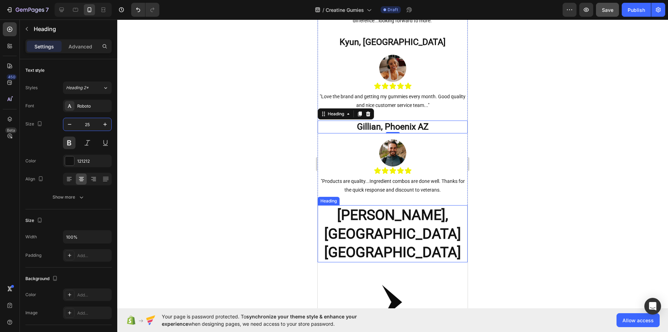
click at [410, 232] on h2 "[PERSON_NAME], [GEOGRAPHIC_DATA] [GEOGRAPHIC_DATA]" at bounding box center [393, 233] width 150 height 57
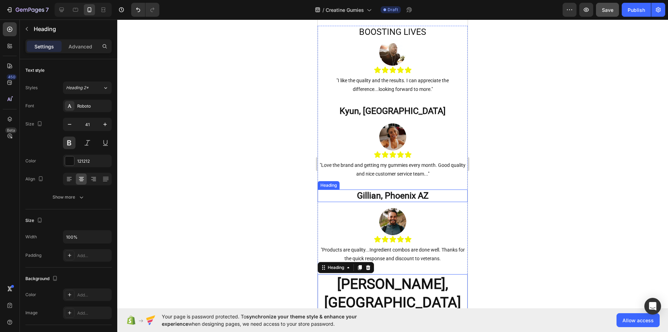
scroll to position [525, 0]
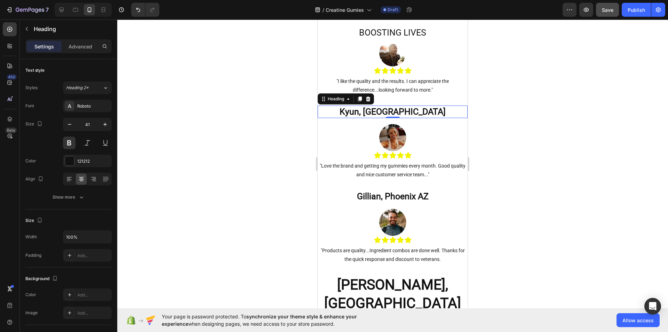
click at [403, 113] on h2 "Kyun, [GEOGRAPHIC_DATA]" at bounding box center [393, 111] width 150 height 13
click at [93, 123] on input "25" at bounding box center [87, 124] width 23 height 13
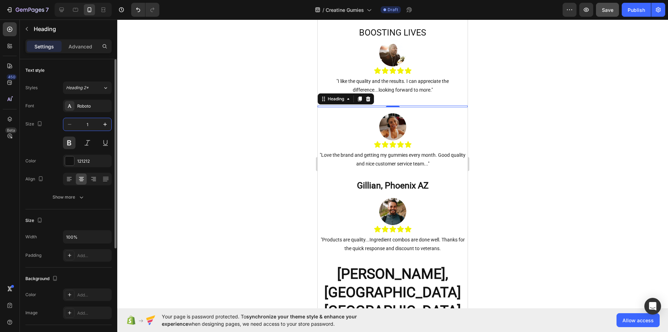
type input "18"
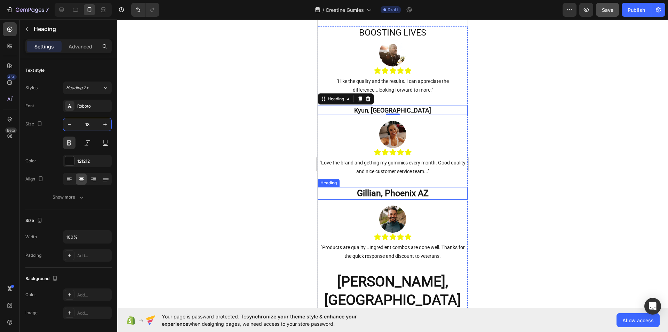
click at [393, 198] on h2 "Gillian, Phoenix AZ" at bounding box center [393, 193] width 150 height 13
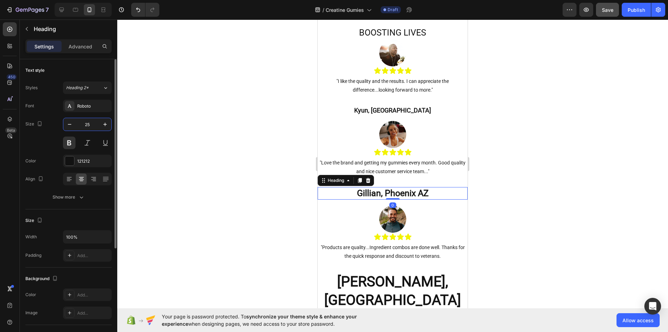
click at [93, 129] on input "25" at bounding box center [87, 124] width 23 height 13
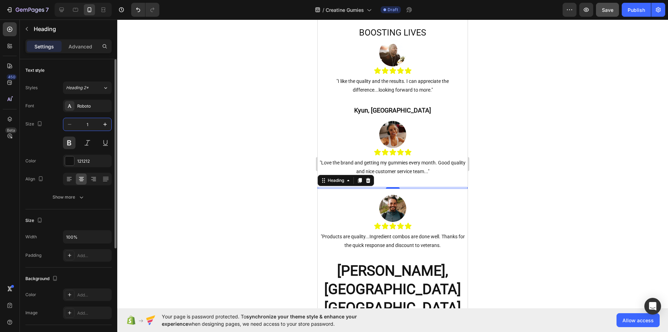
type input "18"
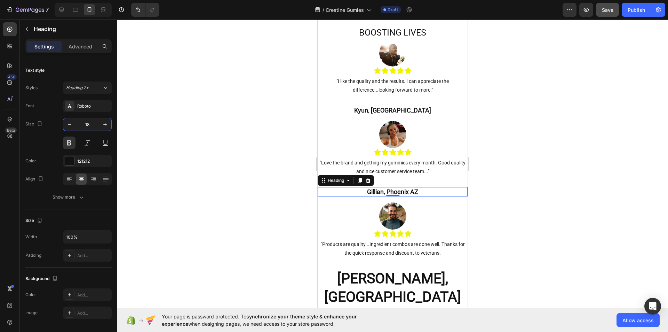
scroll to position [602, 0]
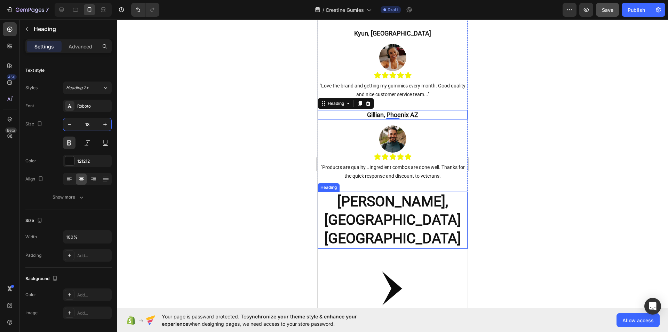
click at [380, 208] on h2 "[PERSON_NAME], [GEOGRAPHIC_DATA] [GEOGRAPHIC_DATA]" at bounding box center [393, 219] width 150 height 57
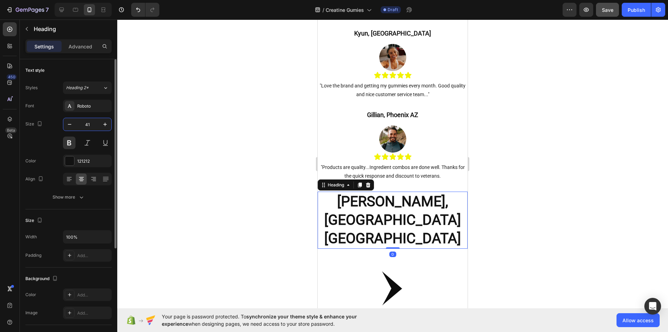
click at [91, 127] on input "41" at bounding box center [87, 124] width 23 height 13
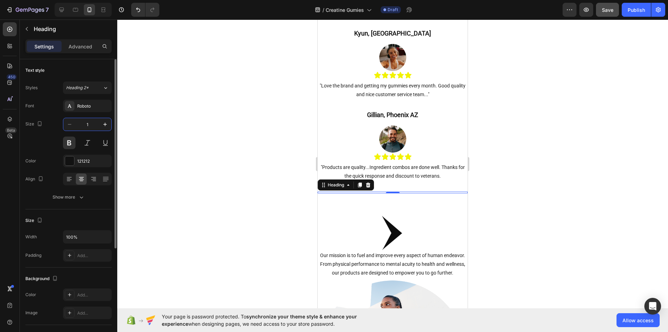
type input "18"
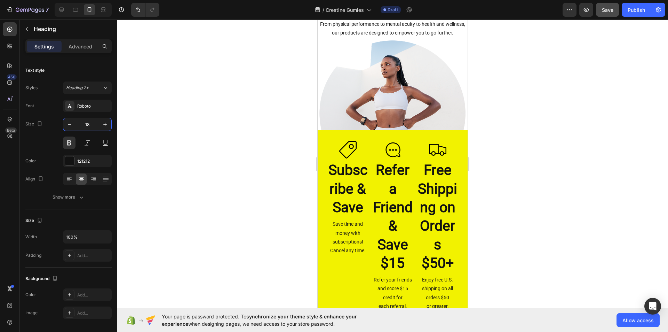
scroll to position [931, 0]
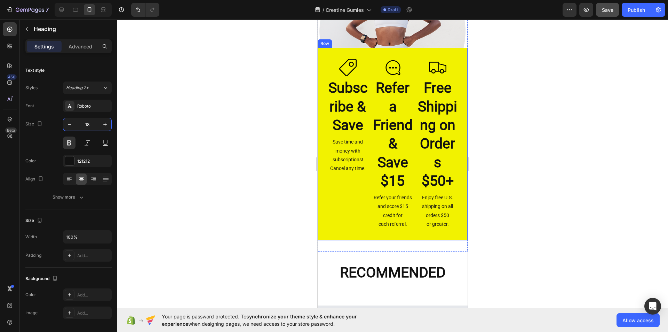
click at [457, 82] on div "Image Subscribe & Save Heading Save time and money with subscriptions! Cancel a…" at bounding box center [393, 144] width 150 height 192
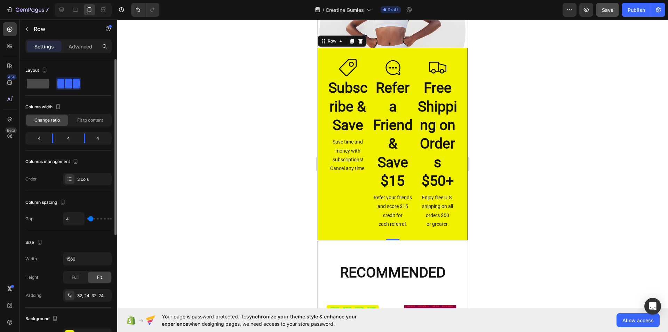
click at [32, 85] on span at bounding box center [38, 84] width 22 height 10
type input "16"
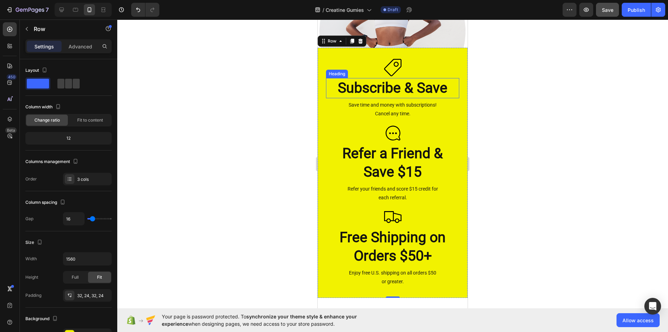
click at [379, 98] on h2 "Subscribe & Save" at bounding box center [392, 88] width 133 height 20
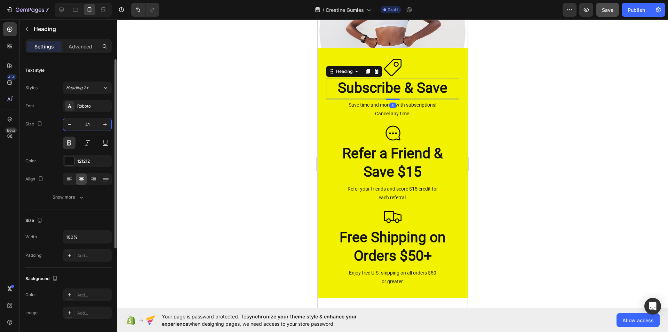
click at [94, 121] on input "41" at bounding box center [87, 124] width 23 height 13
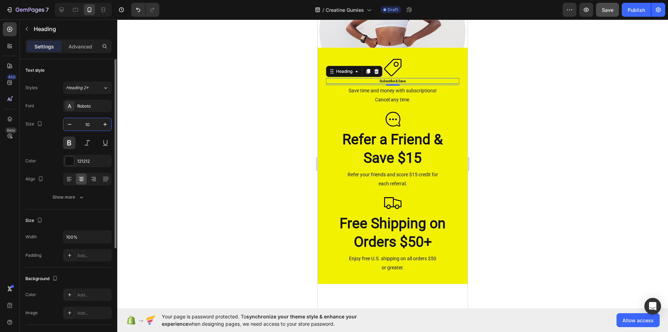
type input "1"
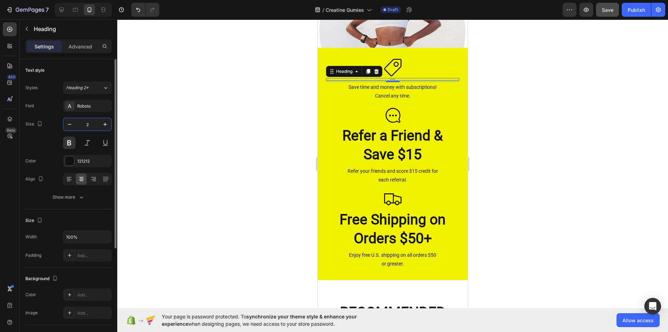
type input "20"
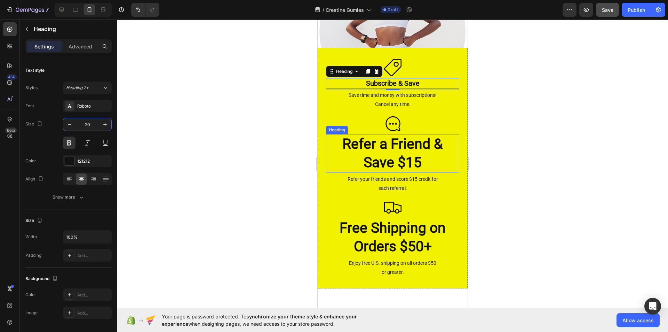
click at [387, 173] on h2 "Refer a Friend & Save $15" at bounding box center [392, 153] width 133 height 39
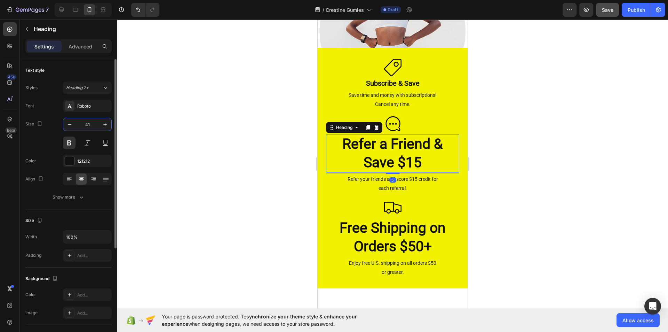
click at [94, 118] on input "41" at bounding box center [87, 124] width 23 height 13
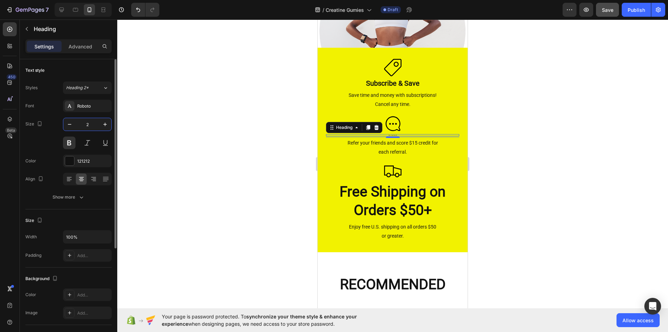
type input "20"
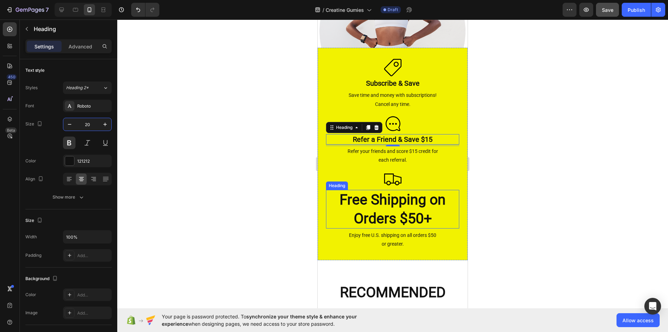
click at [406, 221] on strong "Free Shipping on Orders $50+" at bounding box center [393, 208] width 106 height 35
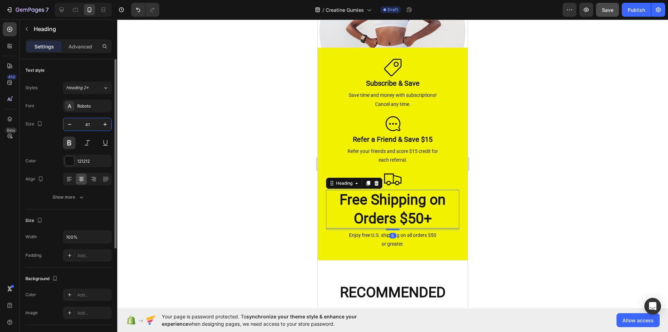
click at [93, 125] on input "41" at bounding box center [87, 124] width 23 height 13
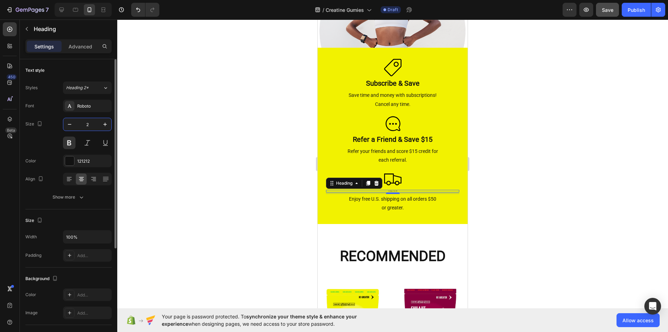
type input "20"
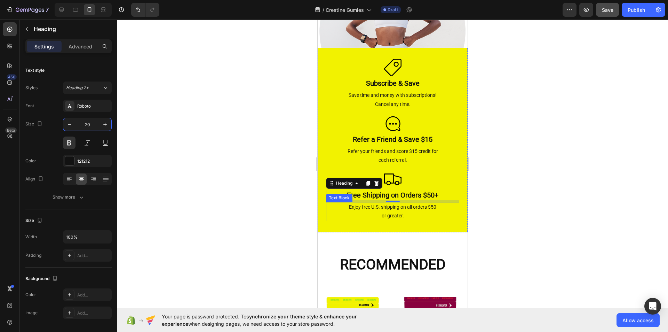
scroll to position [1064, 0]
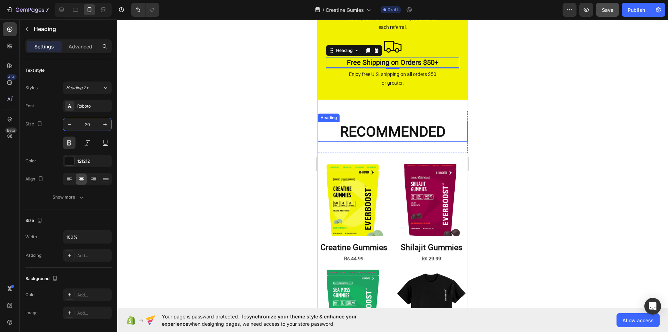
click at [395, 142] on h2 "RECOMMENDED" at bounding box center [393, 132] width 150 height 20
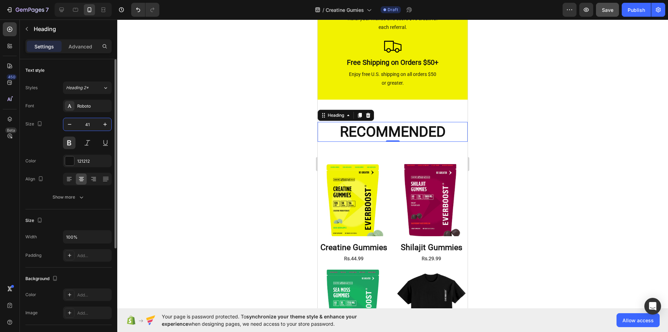
click at [91, 125] on input "41" at bounding box center [87, 124] width 23 height 13
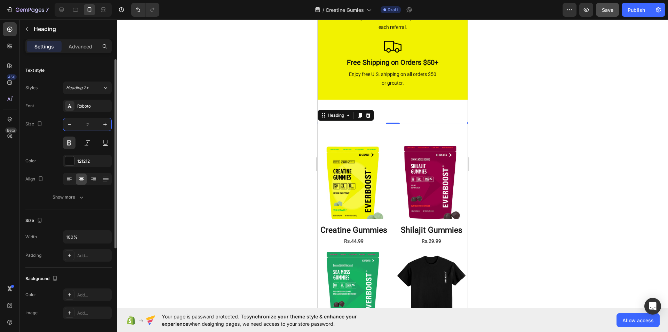
type input "25"
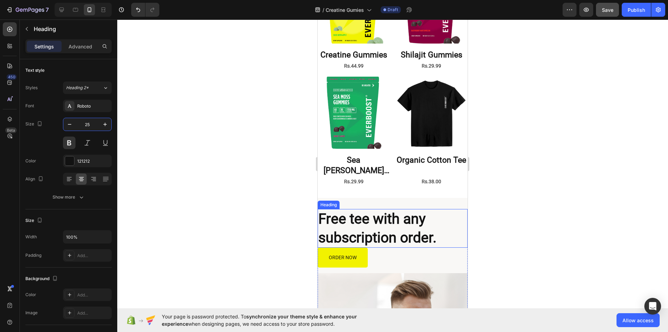
scroll to position [1271, 0]
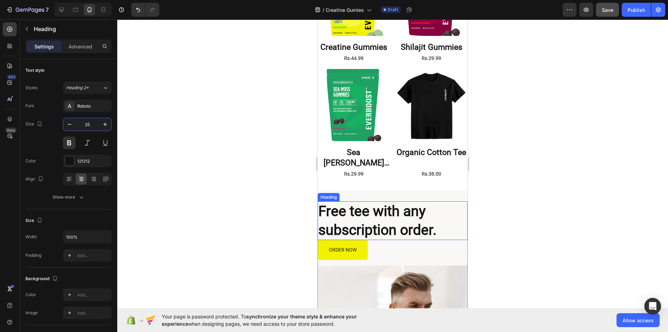
click at [415, 225] on h2 "Free tee with any subscription order." at bounding box center [393, 220] width 150 height 39
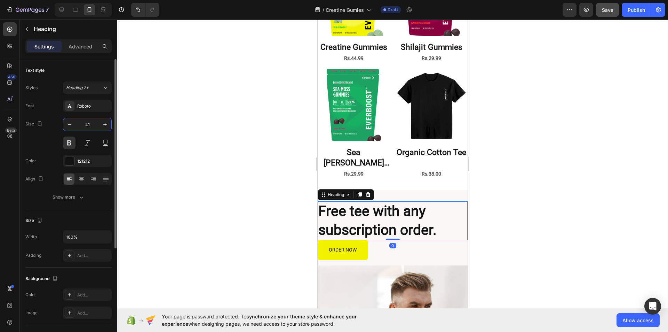
click at [90, 123] on input "41" at bounding box center [87, 124] width 23 height 13
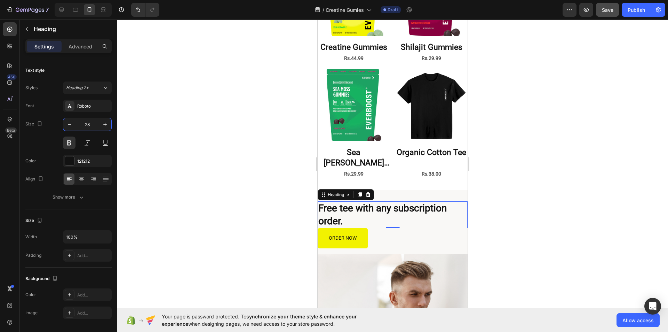
type input "28"
click at [393, 203] on h2 "Free tee with any subscription order." at bounding box center [393, 214] width 150 height 27
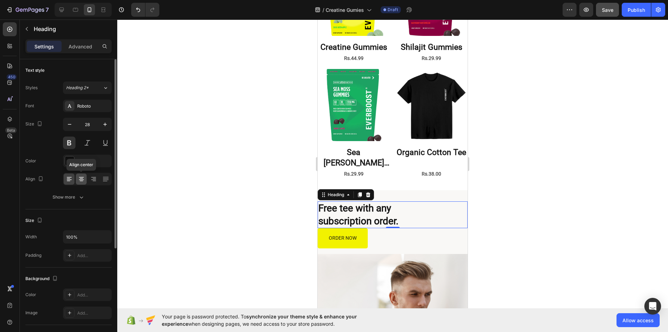
click at [84, 179] on icon at bounding box center [81, 178] width 7 height 7
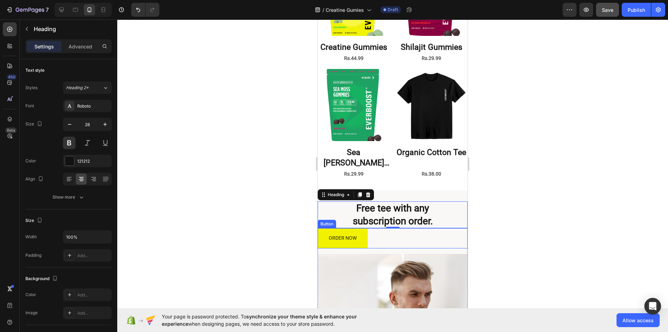
click at [395, 233] on div "ORDER NOW Button" at bounding box center [393, 238] width 150 height 20
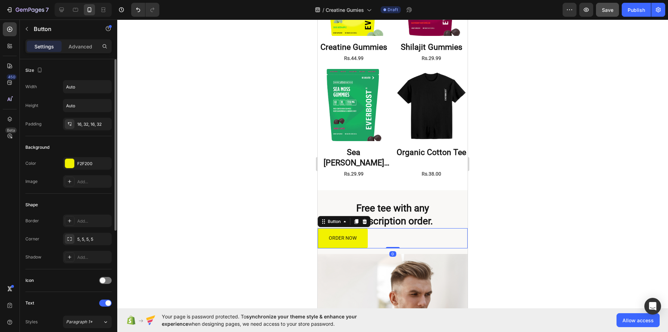
scroll to position [207, 0]
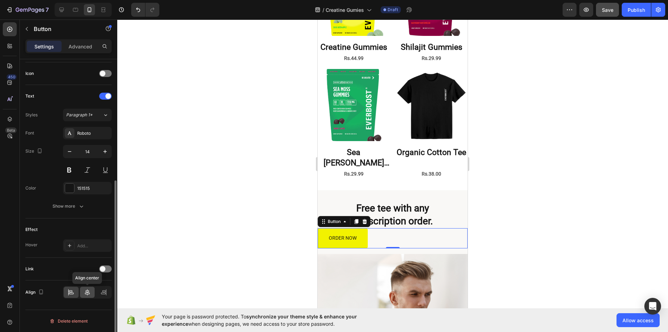
click at [87, 295] on icon at bounding box center [87, 291] width 7 height 7
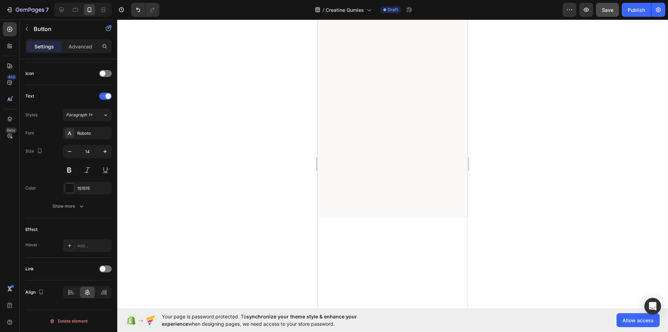
scroll to position [0, 0]
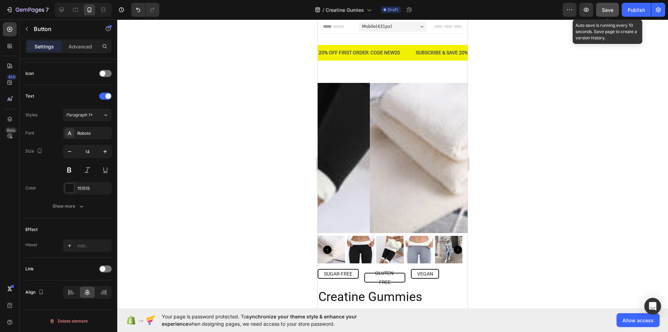
click at [608, 13] on span "Save" at bounding box center [607, 10] width 11 height 6
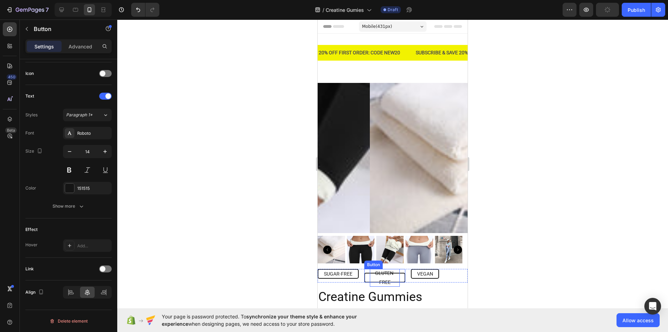
click at [389, 271] on p "GLUTEN-FREE" at bounding box center [385, 277] width 30 height 17
click at [448, 269] on div "SUGAR-FREE Button GLUTEN-FREE Button 0 VEGAN Button Row" at bounding box center [393, 276] width 150 height 14
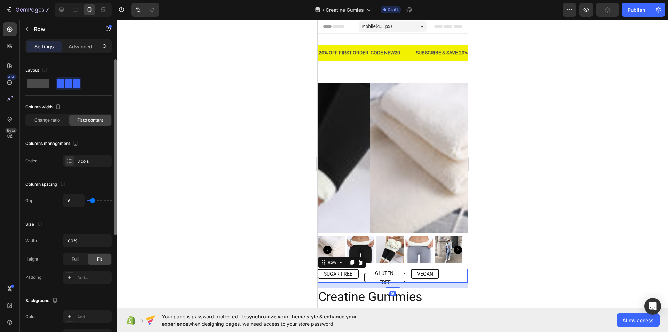
click at [56, 89] on div at bounding box center [68, 83] width 25 height 13
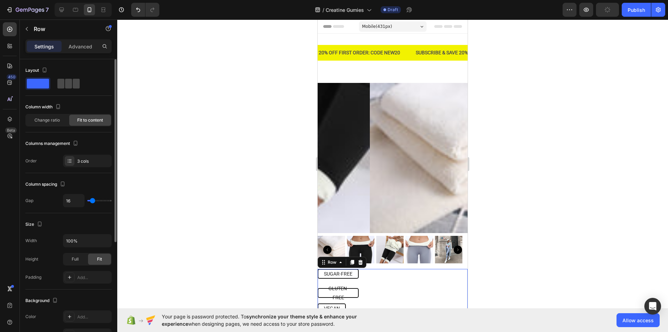
click at [65, 80] on span at bounding box center [68, 84] width 7 height 10
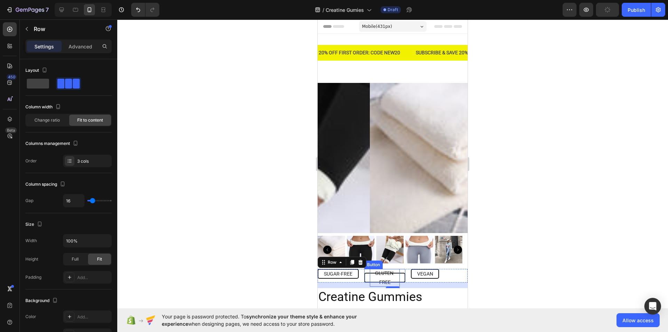
click at [387, 269] on p "GLUTEN-FREE" at bounding box center [385, 277] width 30 height 17
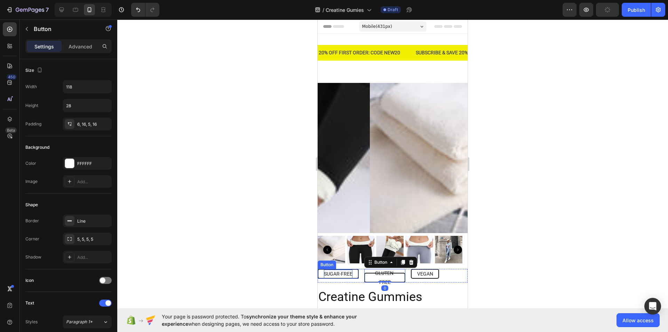
click at [352, 269] on p "SUGAR-FREE" at bounding box center [338, 273] width 29 height 9
click at [351, 270] on p "SUGAR-FREE" at bounding box center [338, 273] width 29 height 9
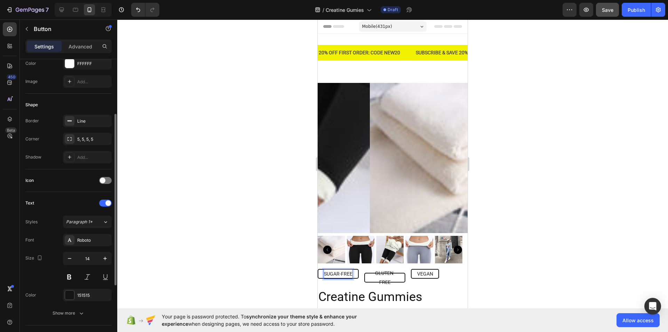
scroll to position [103, 0]
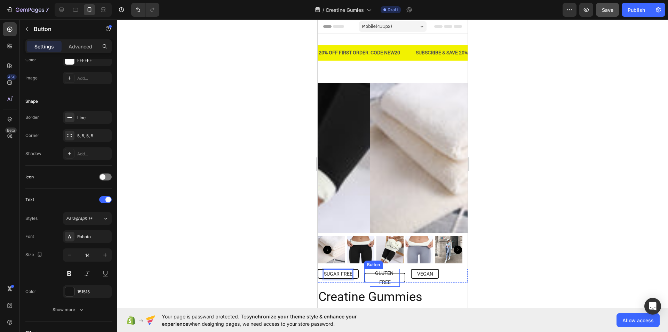
click at [395, 272] on p "GLUTEN-FREE" at bounding box center [385, 277] width 30 height 17
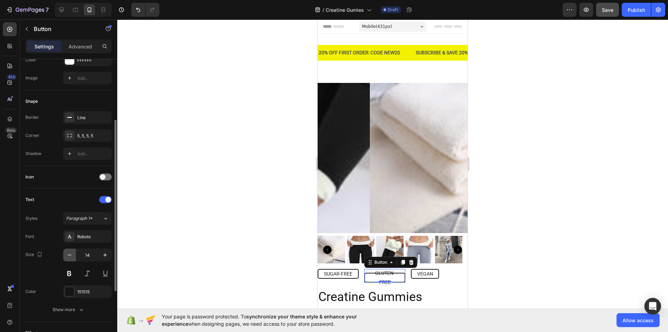
click at [70, 254] on icon "button" at bounding box center [69, 254] width 7 height 7
type input "13"
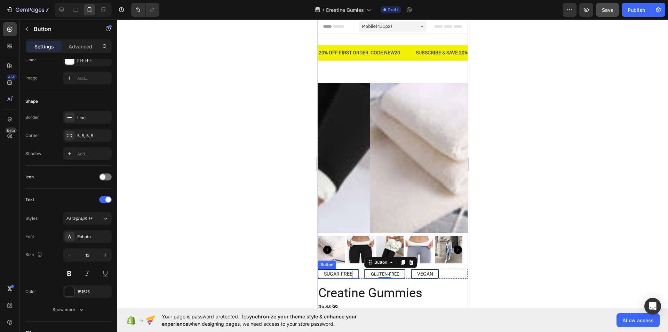
click at [341, 271] on p "SUGAR-FREE" at bounding box center [338, 273] width 29 height 9
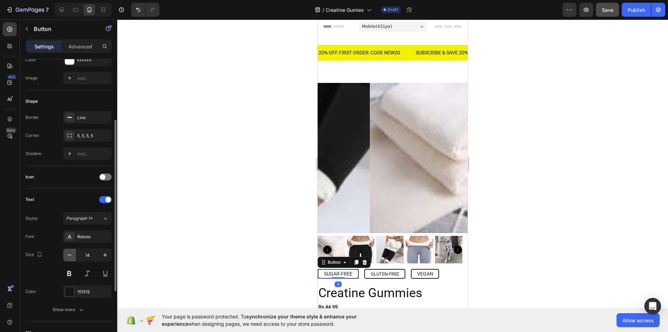
click at [68, 251] on button "button" at bounding box center [69, 254] width 13 height 13
type input "13"
click at [423, 272] on p "VEGAN" at bounding box center [425, 273] width 16 height 9
click at [70, 255] on icon "button" at bounding box center [69, 254] width 7 height 7
type input "13"
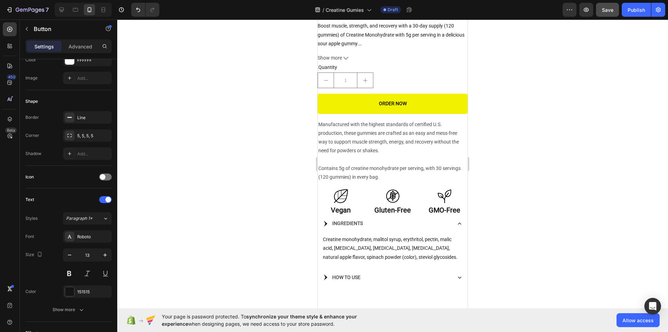
scroll to position [351, 0]
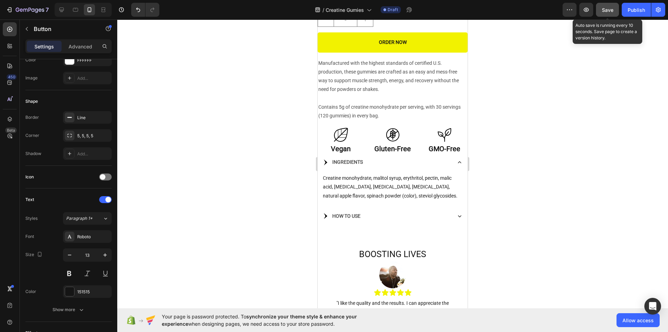
click at [606, 8] on span "Save" at bounding box center [607, 10] width 11 height 6
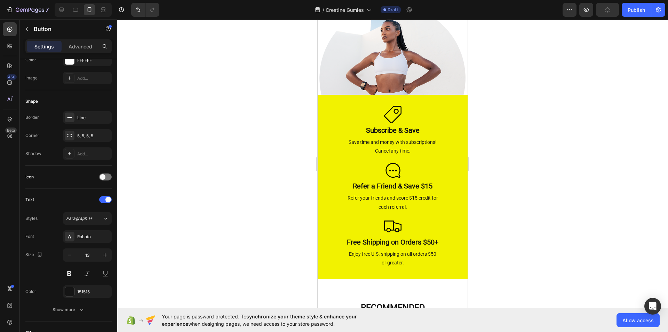
scroll to position [1094, 0]
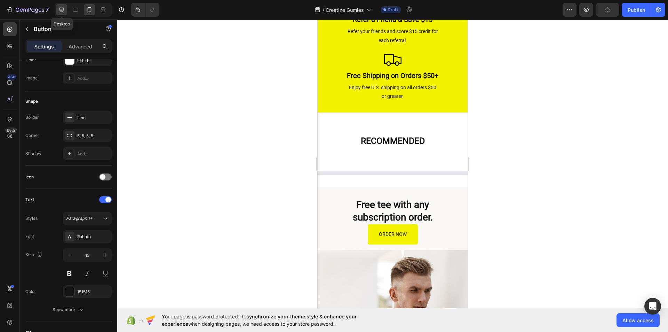
click at [61, 5] on div at bounding box center [61, 9] width 11 height 11
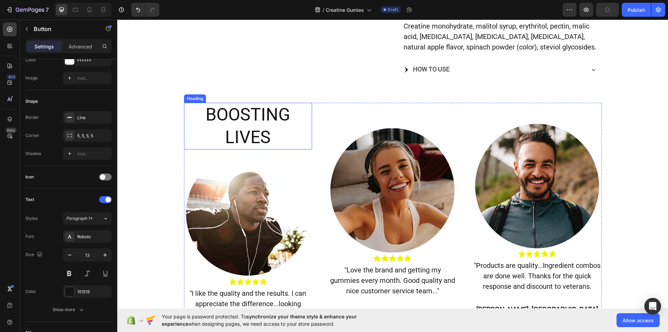
scroll to position [332, 0]
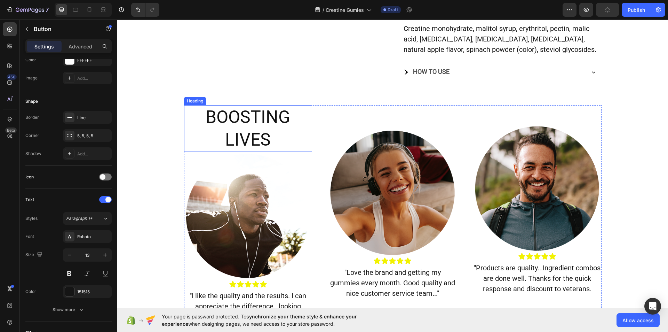
click at [264, 128] on h2 "BOOSTING LIVES" at bounding box center [248, 128] width 128 height 47
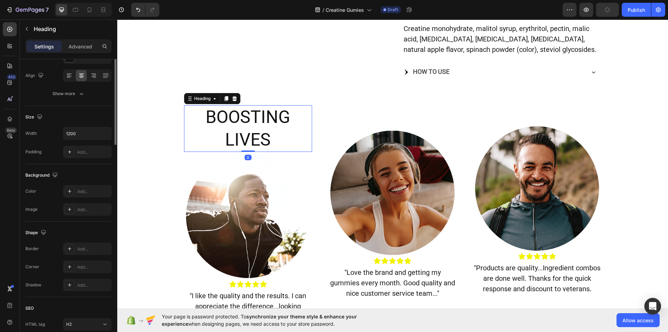
scroll to position [0, 0]
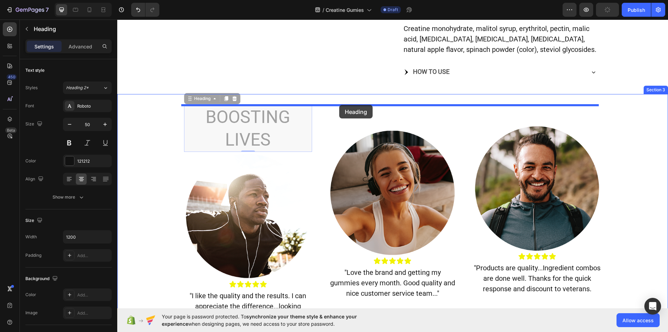
drag, startPoint x: 187, startPoint y: 97, endPoint x: 339, endPoint y: 105, distance: 152.6
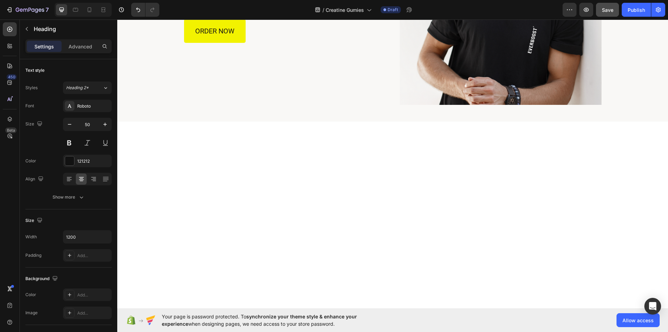
scroll to position [873, 0]
